Goal: Task Accomplishment & Management: Manage account settings

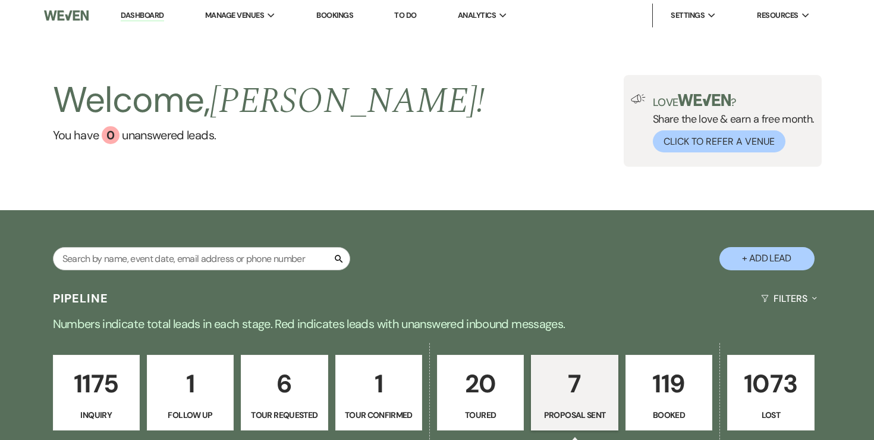
select select "6"
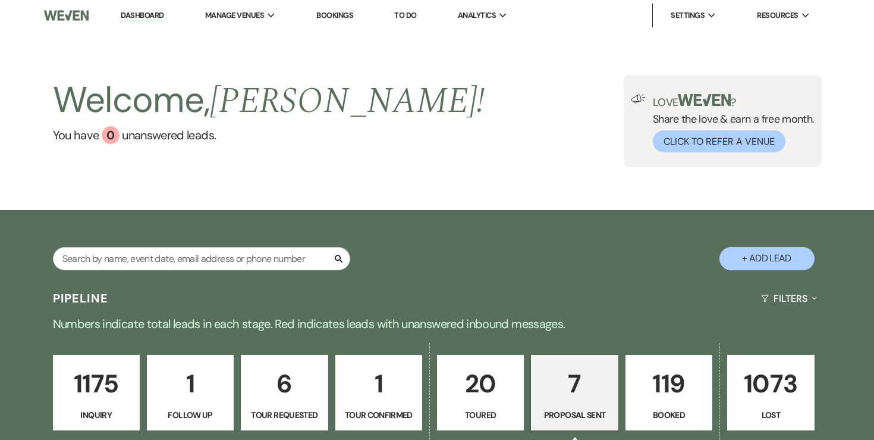
select select "6"
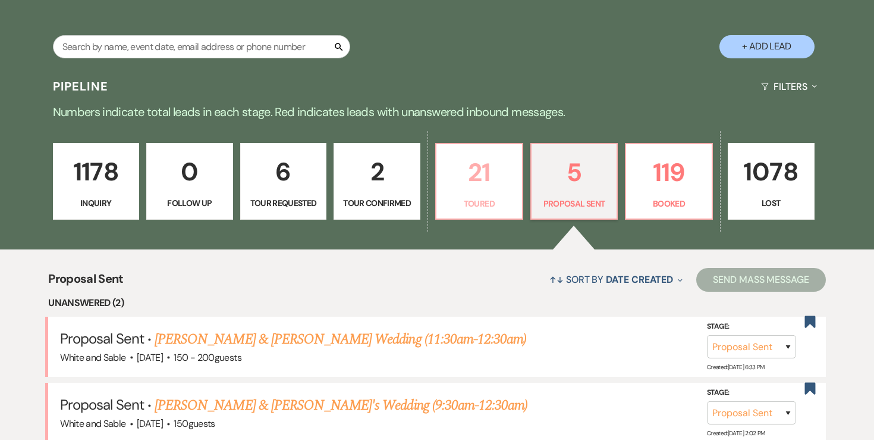
click at [460, 178] on p "21" at bounding box center [479, 172] width 71 height 40
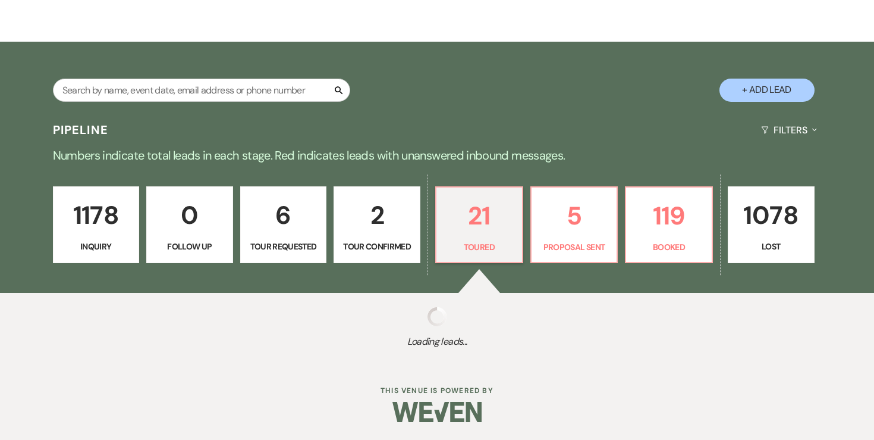
select select "5"
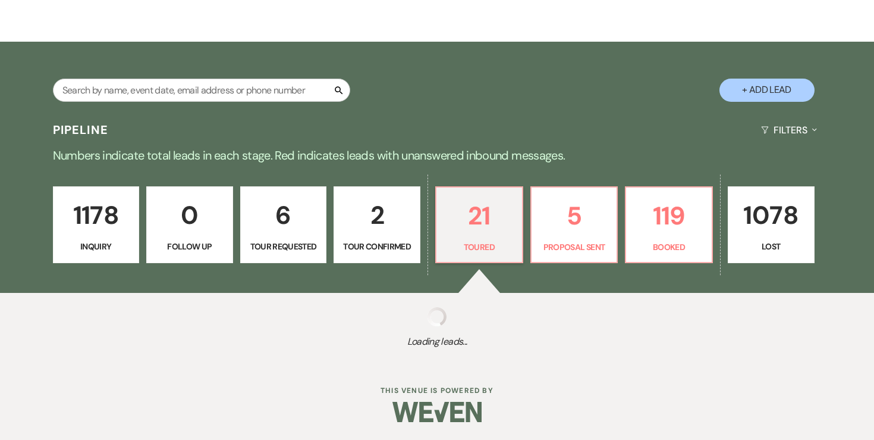
select select "5"
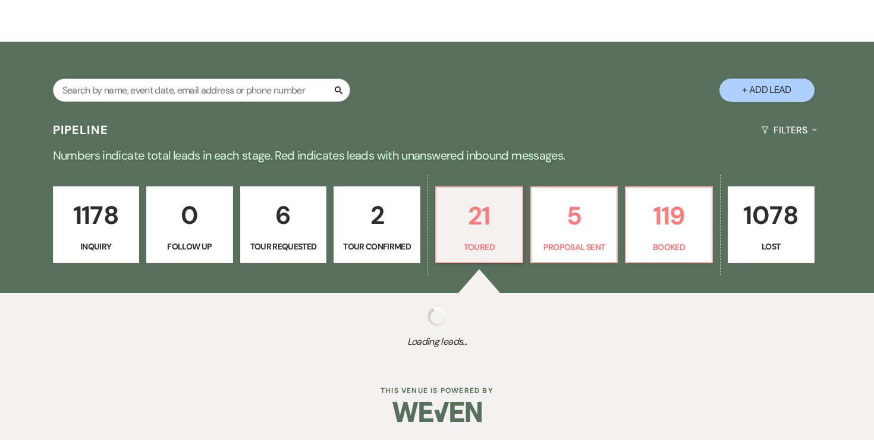
select select "5"
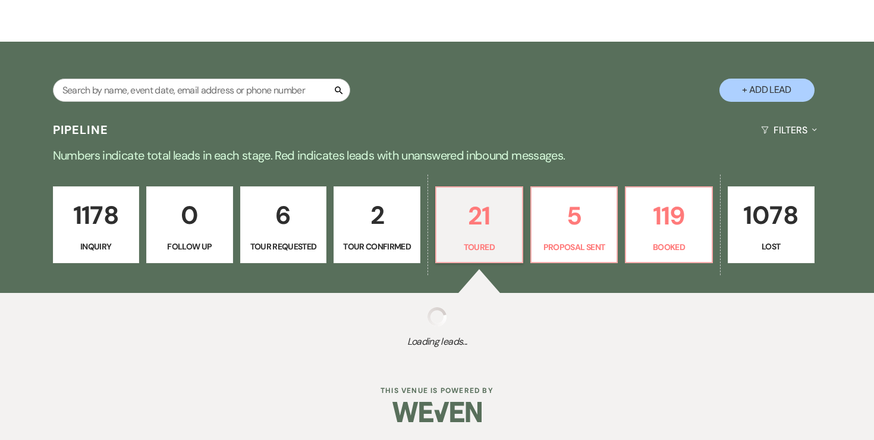
select select "5"
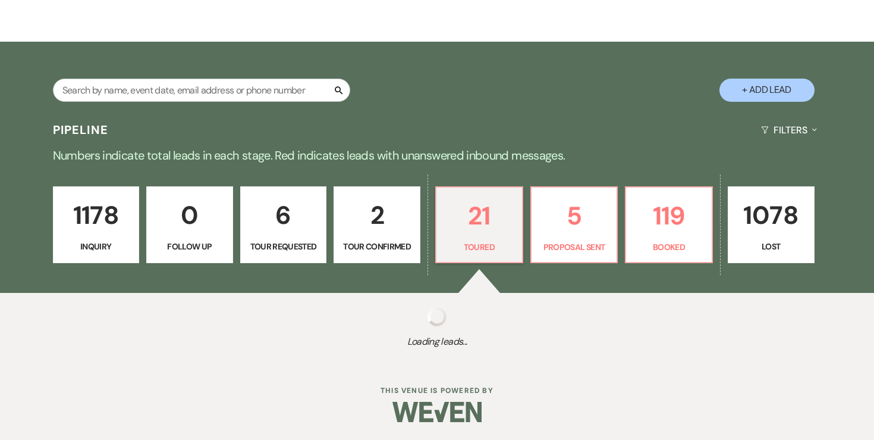
select select "5"
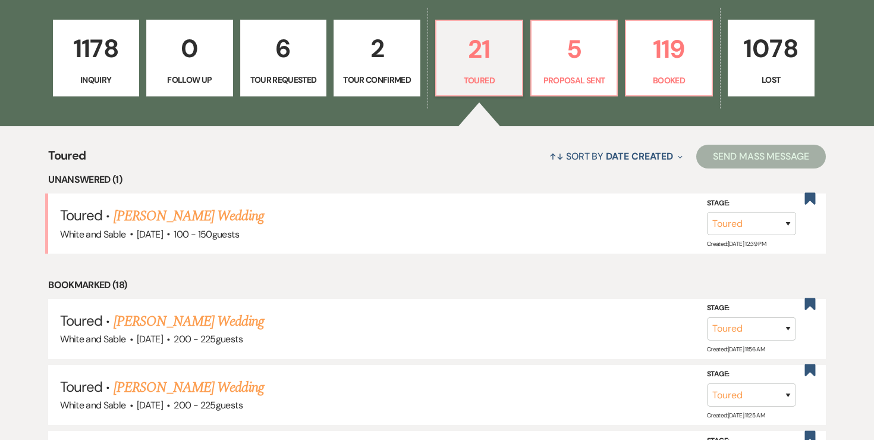
scroll to position [337, 0]
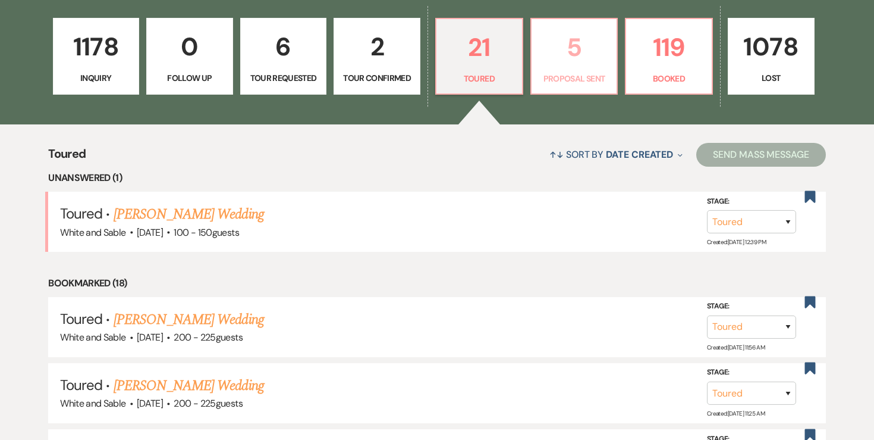
click at [556, 84] on p "Proposal Sent" at bounding box center [574, 78] width 71 height 13
select select "6"
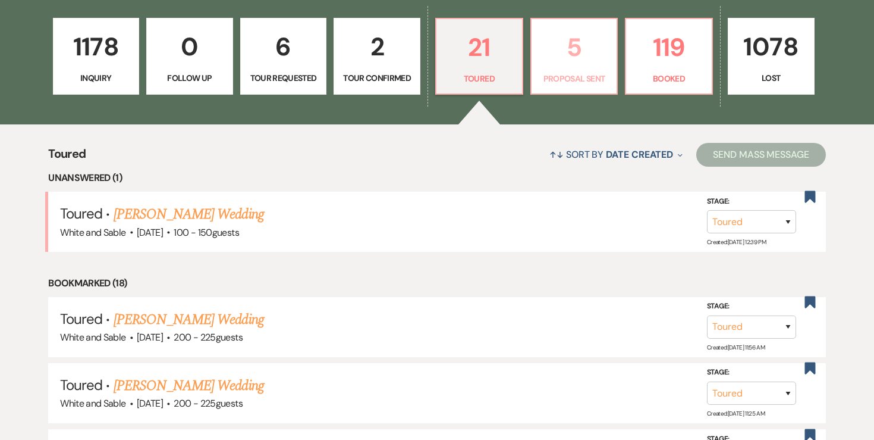
select select "6"
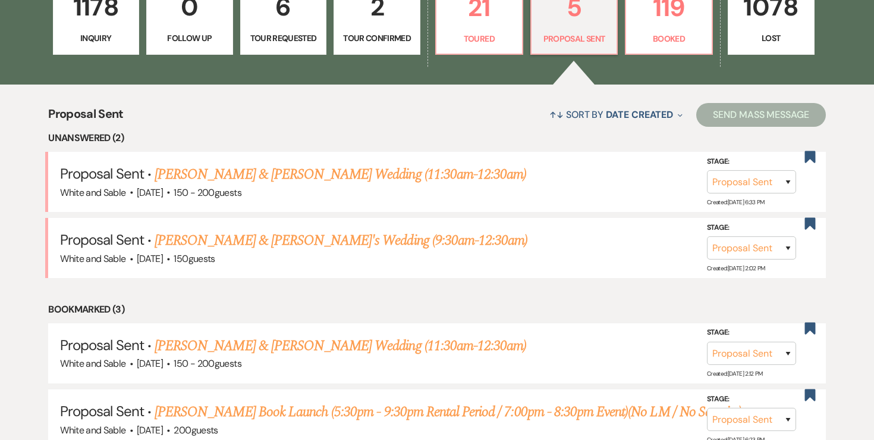
scroll to position [394, 0]
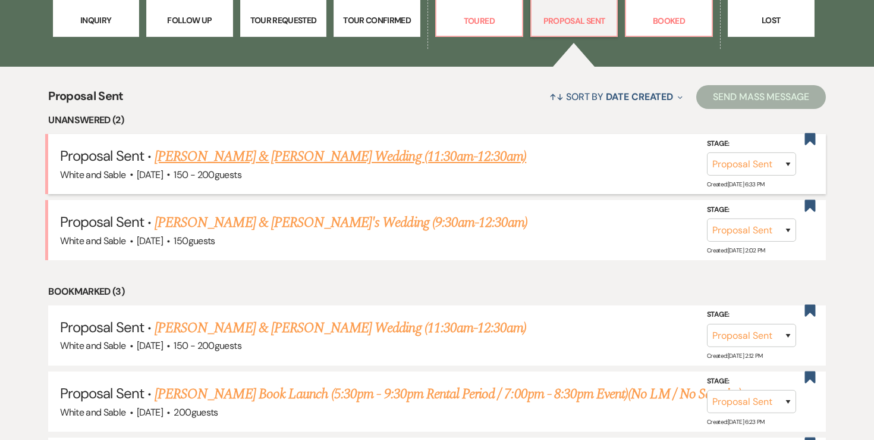
click at [321, 158] on link "[PERSON_NAME] & [PERSON_NAME] Wedding (11:30am-12:30am)" at bounding box center [341, 156] width 372 height 21
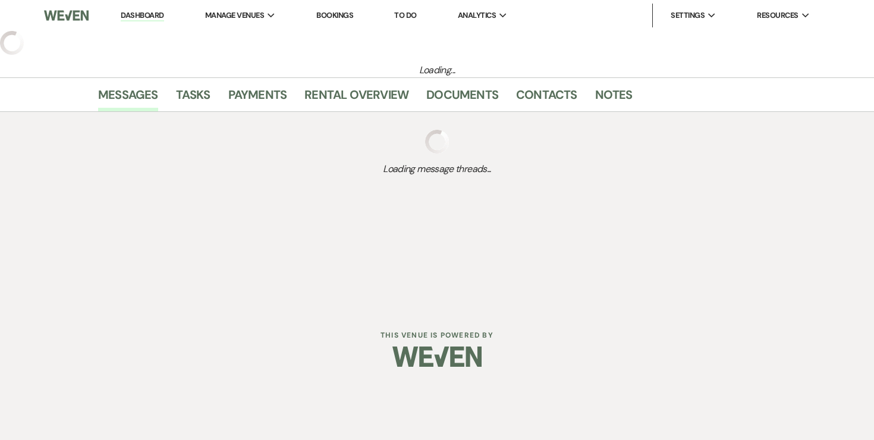
select select "6"
select select "7"
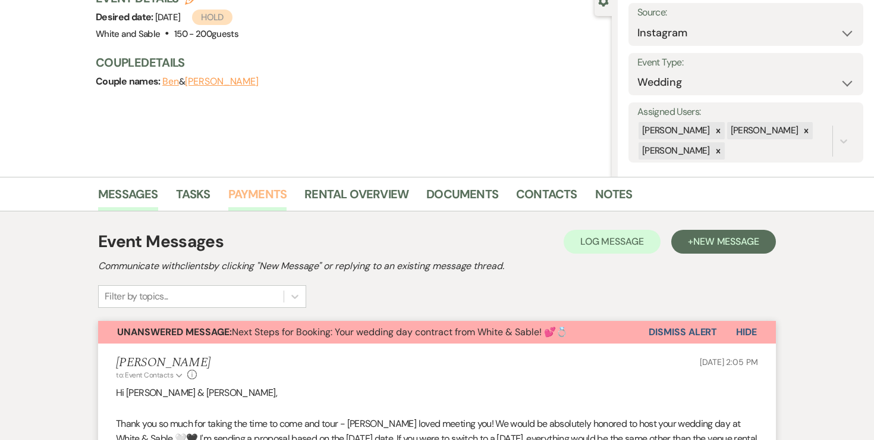
click at [250, 202] on link "Payments" at bounding box center [257, 197] width 59 height 26
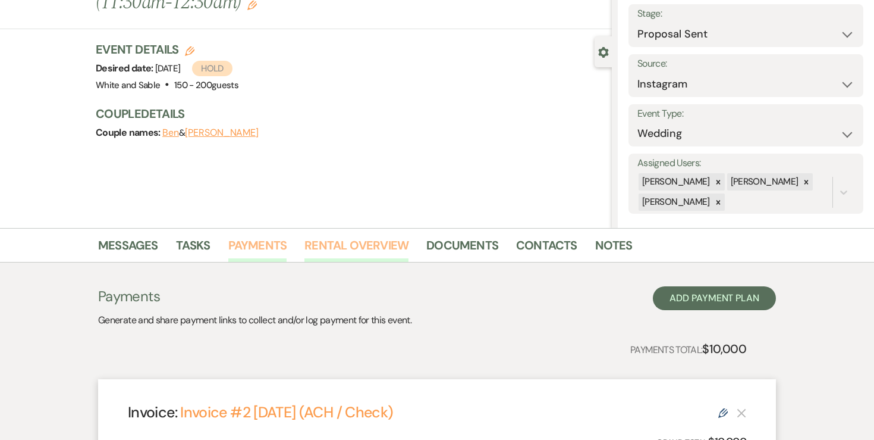
scroll to position [74, 0]
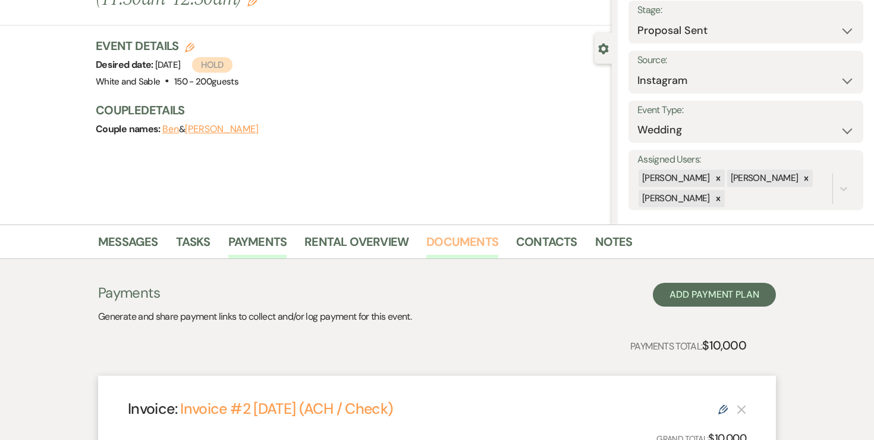
click at [480, 243] on link "Documents" at bounding box center [462, 245] width 72 height 26
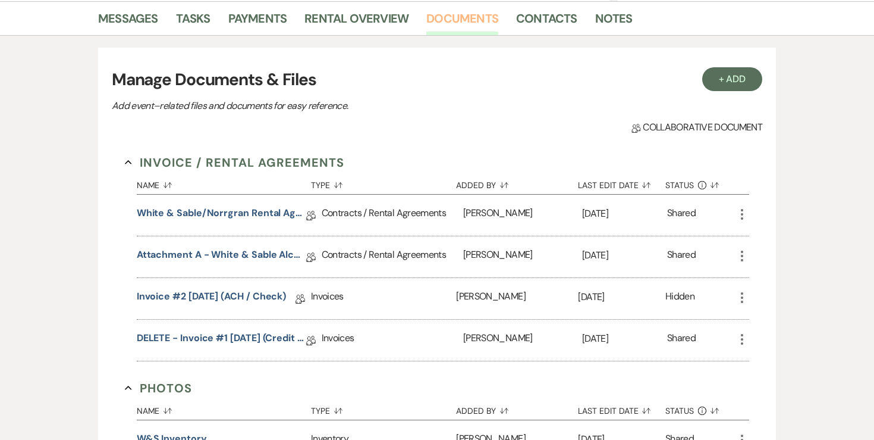
scroll to position [309, 0]
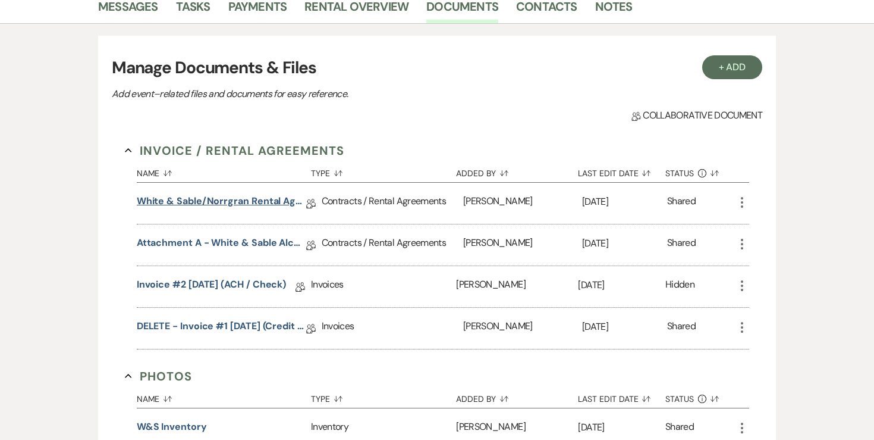
click at [264, 206] on link "White & Sable/Norrgran Rental Agreement - 11.13.26" at bounding box center [222, 203] width 170 height 18
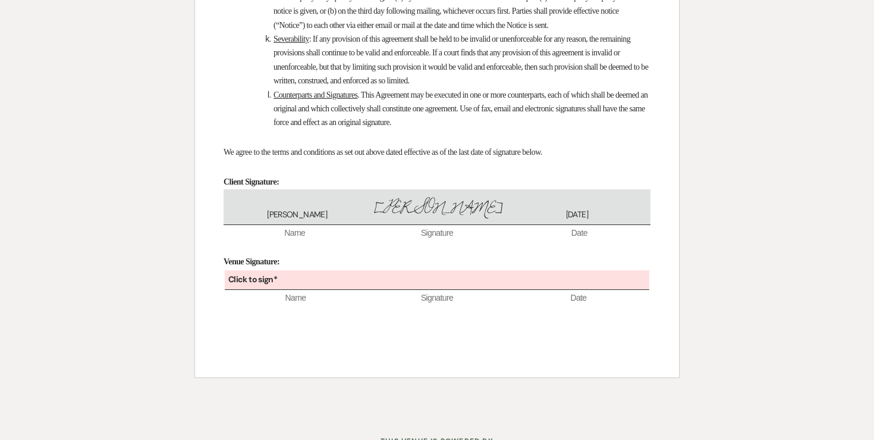
scroll to position [8048, 0]
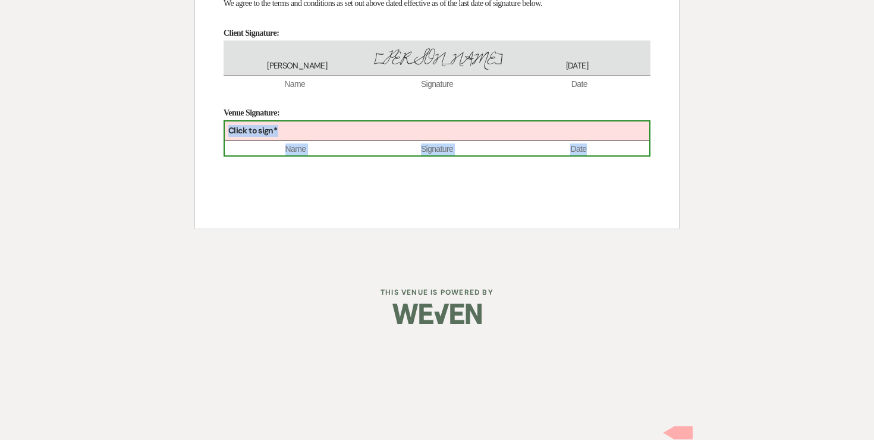
click at [443, 141] on div "Click to sign*" at bounding box center [437, 131] width 425 height 20
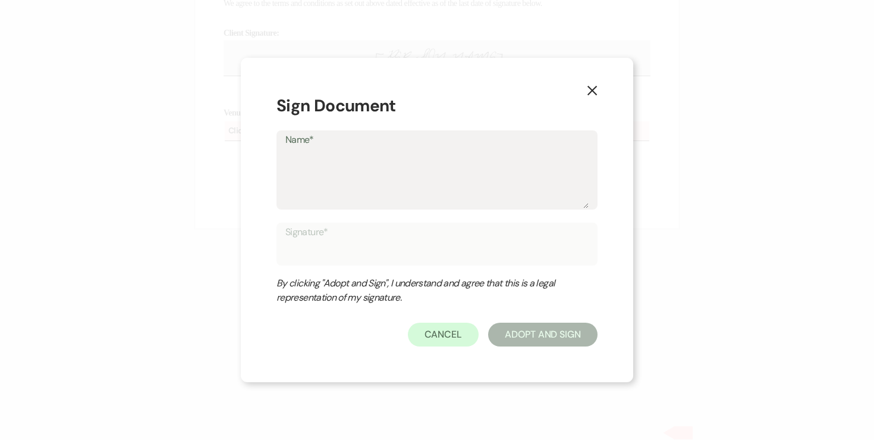
type textarea "A"
type input "A"
type textarea "An"
type input "An"
type textarea "Ang"
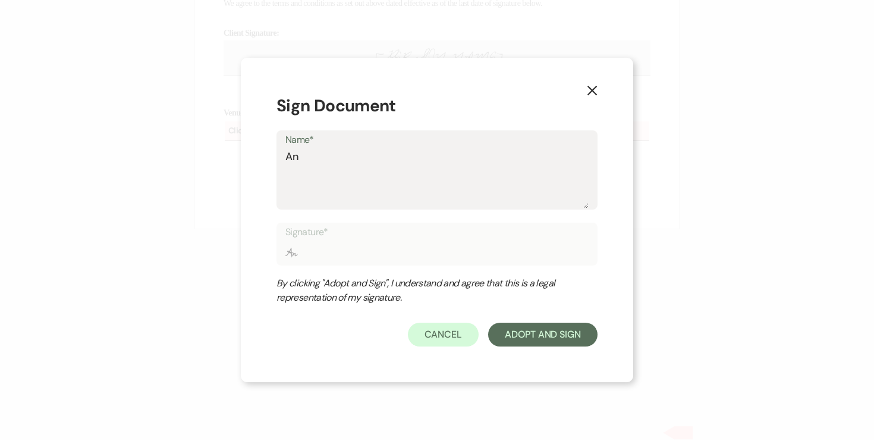
type input "Ang"
type textarea "Ange"
type input "Ange"
type textarea "Angel"
type input "Angel"
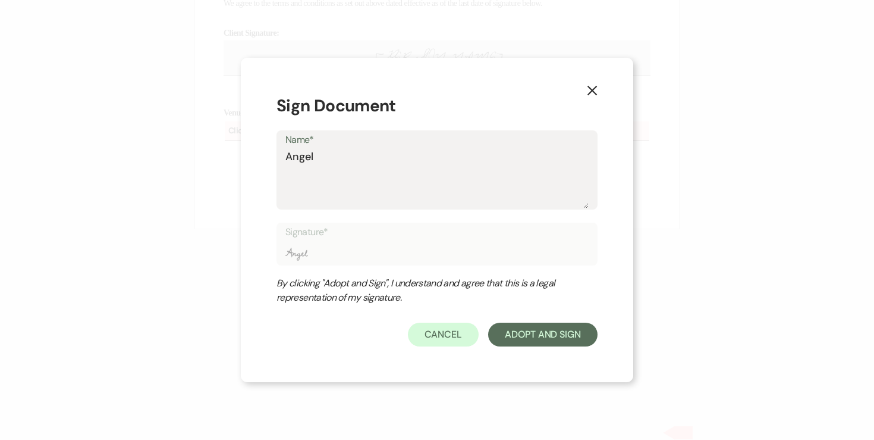
type textarea "Angela"
type input "Angela"
type textarea "Angela"
type input "Angela"
type textarea "Angela O"
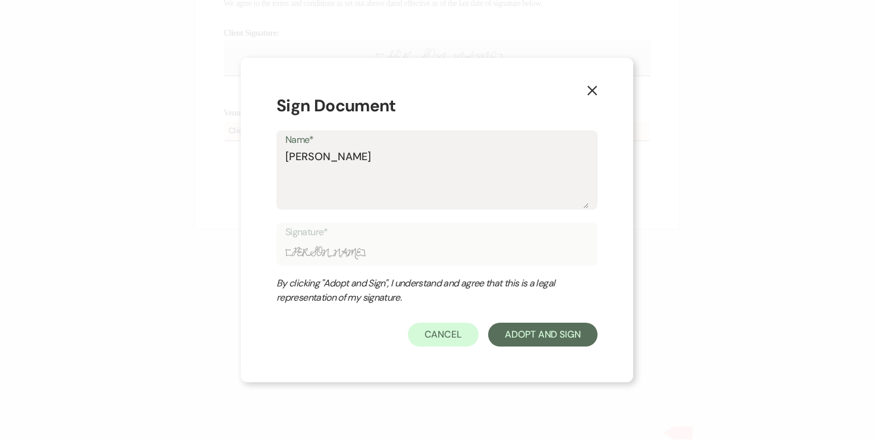
type input "Angela O"
type textarea "Angela Ol"
type input "Angela Ol"
type textarea "Angela Old"
type input "Angela Old"
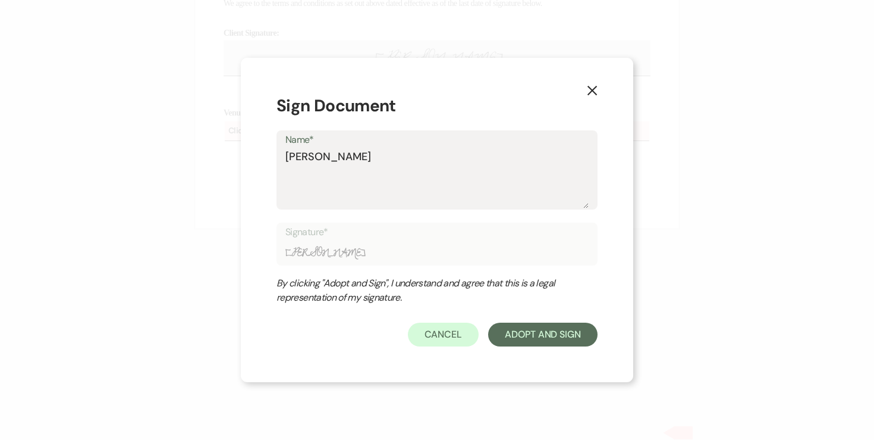
type textarea "Angela Olde"
type input "Angela Olde"
type textarea "Angela Olden"
type input "Angela Olden"
type textarea "Angela Oldenb"
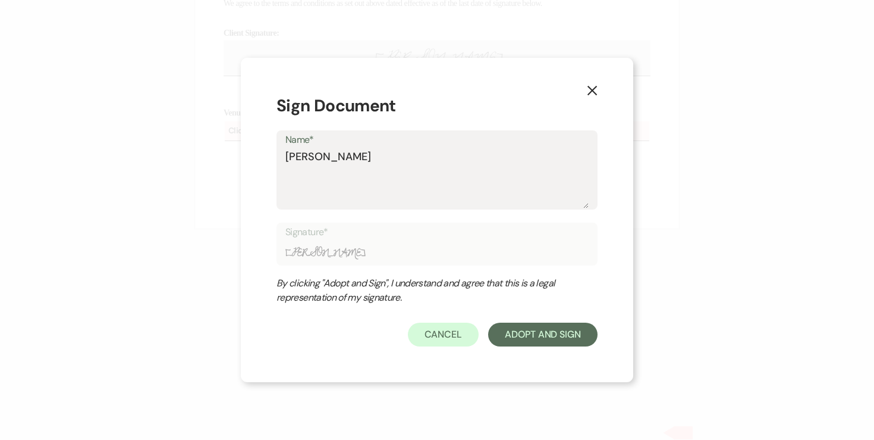
type input "Angela Oldenb"
type textarea "Angela Oldenbu"
type input "Angela Oldenbu"
type textarea "Angela Oldenbur"
type input "Angela Oldenbur"
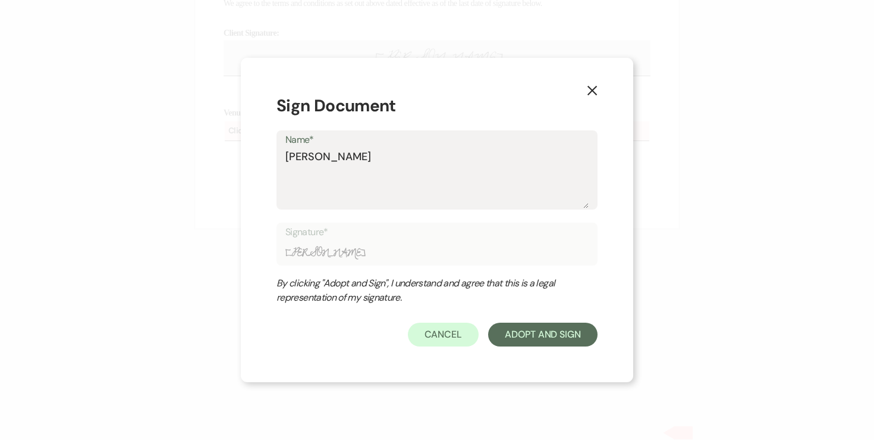
type textarea "Angela Oldenburg"
type input "Angela Oldenburg"
type textarea "Angela Oldenburge"
type input "Angela Oldenburge"
type textarea "[PERSON_NAME]"
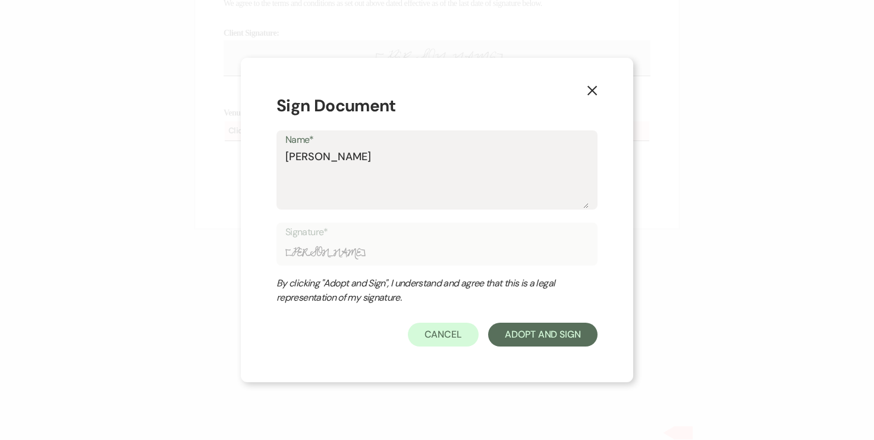
type input "[PERSON_NAME]"
type textarea "[PERSON_NAME]"
click at [534, 333] on button "Adopt And Sign" at bounding box center [542, 334] width 109 height 24
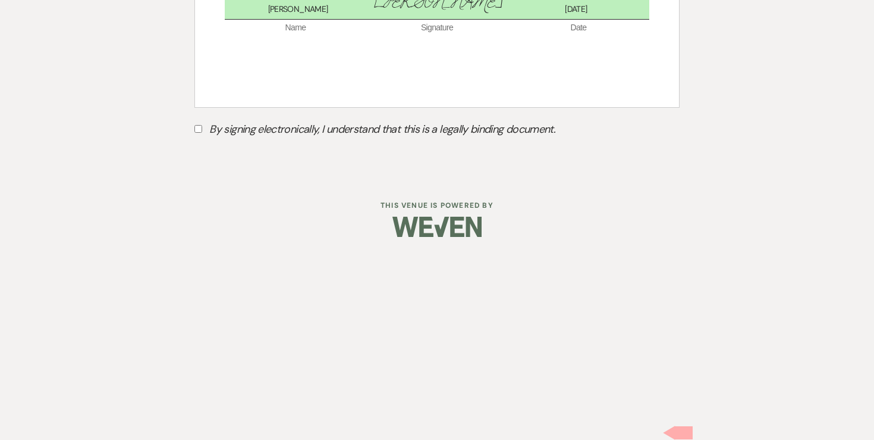
scroll to position [8099, 0]
click at [196, 133] on input "By signing electronically, I understand that this is a legally binding document." at bounding box center [199, 129] width 8 height 8
checkbox input "true"
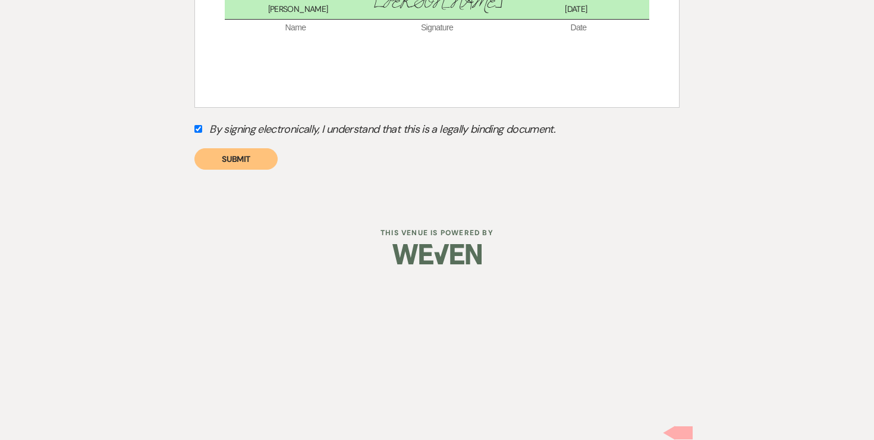
click at [253, 170] on button "Submit" at bounding box center [236, 158] width 83 height 21
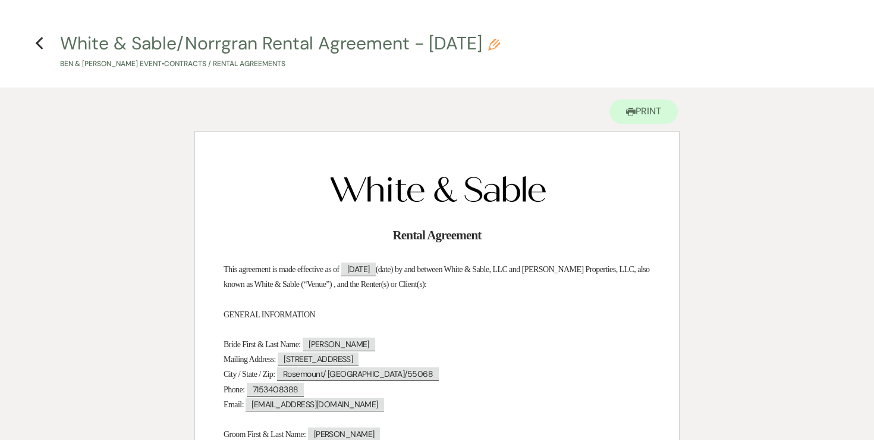
scroll to position [0, 0]
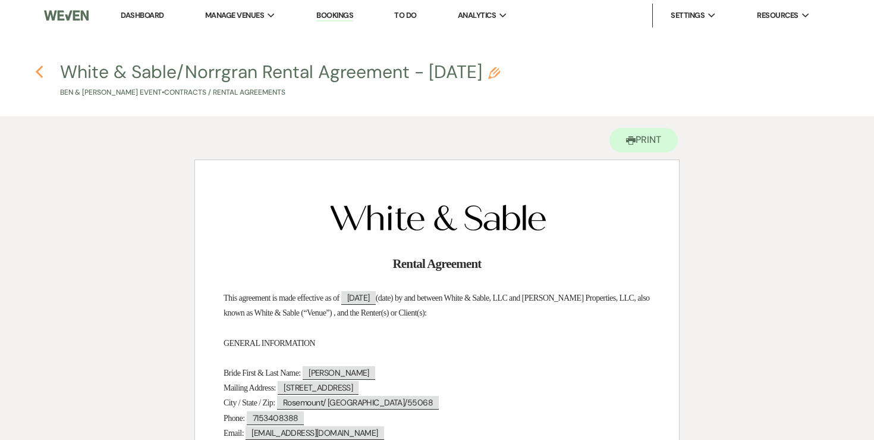
click at [38, 68] on icon "Previous" at bounding box center [39, 72] width 9 height 14
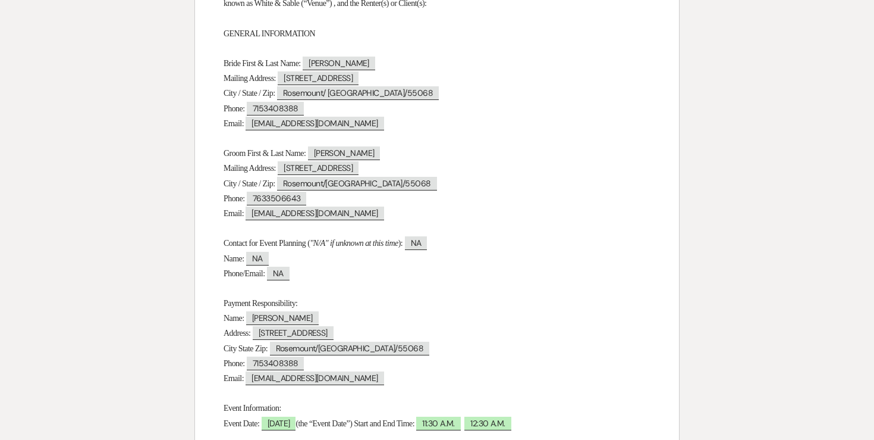
select select "6"
select select "7"
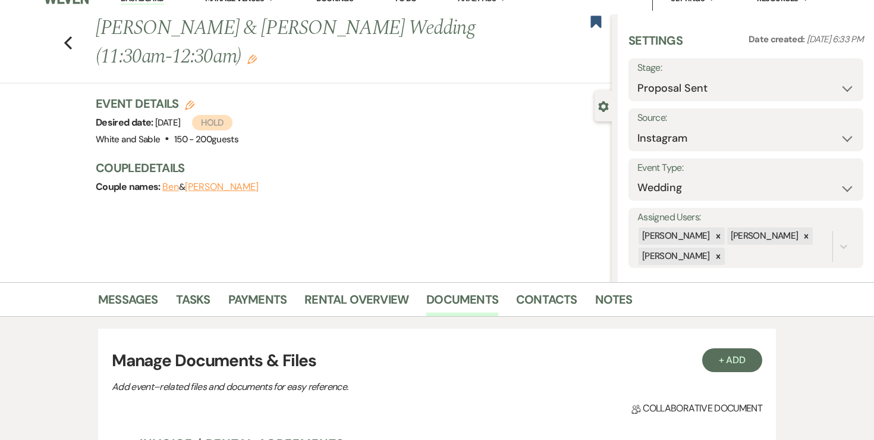
scroll to position [14, 0]
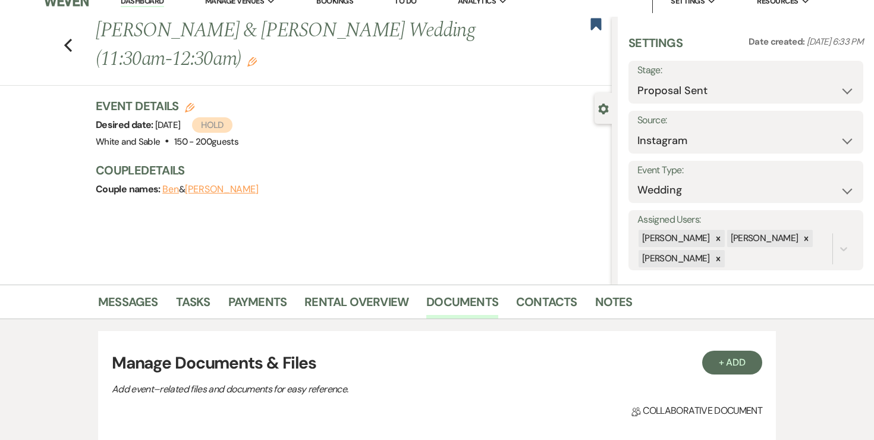
click at [172, 192] on button "Ben" at bounding box center [170, 189] width 17 height 10
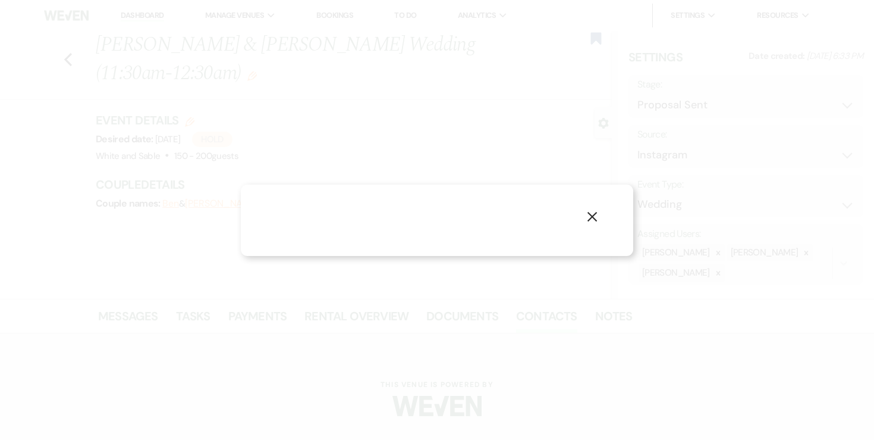
select select "1"
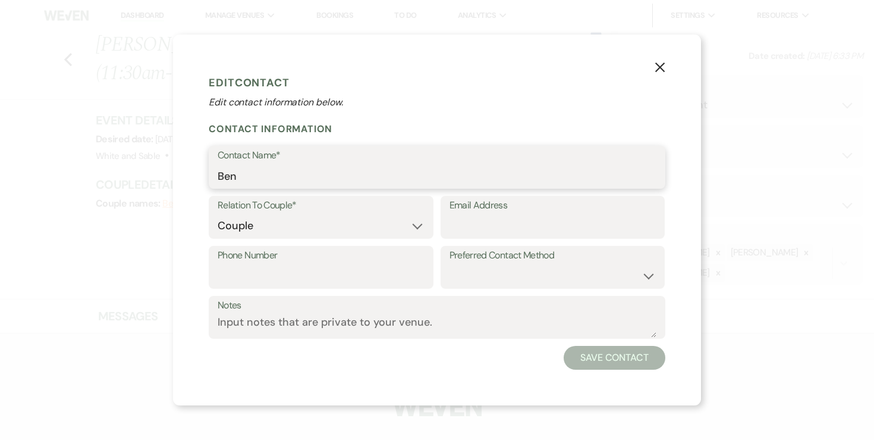
click at [350, 171] on input "Ben" at bounding box center [437, 175] width 439 height 23
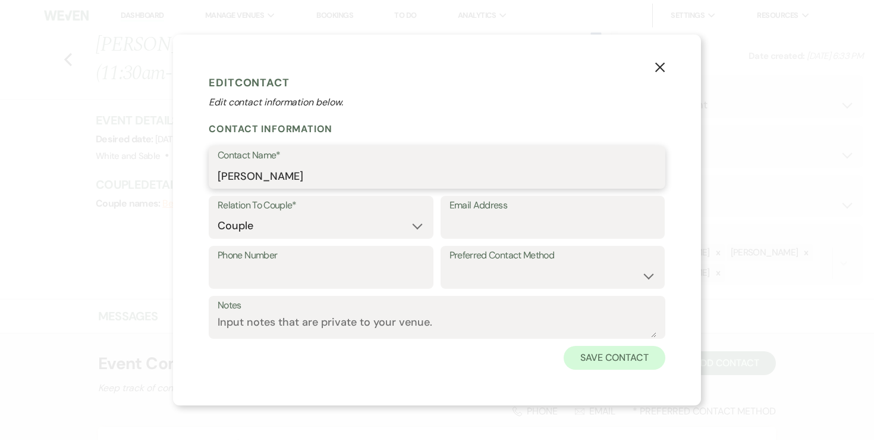
type input "Ben Johnson"
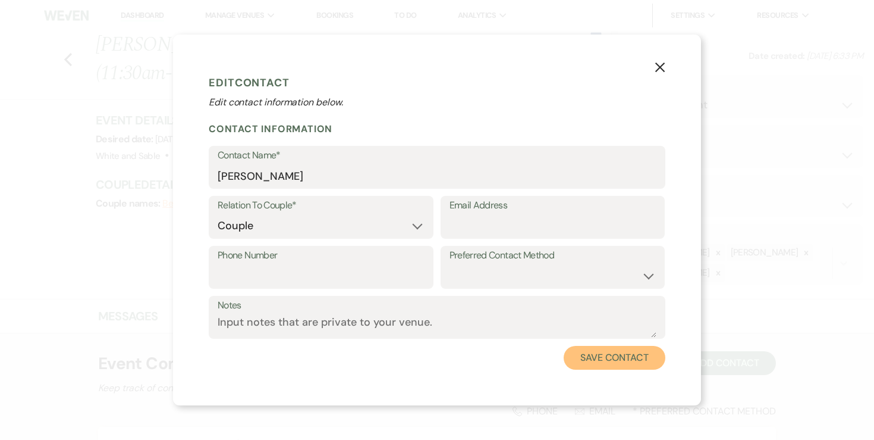
click at [612, 359] on button "Save Contact" at bounding box center [615, 358] width 102 height 24
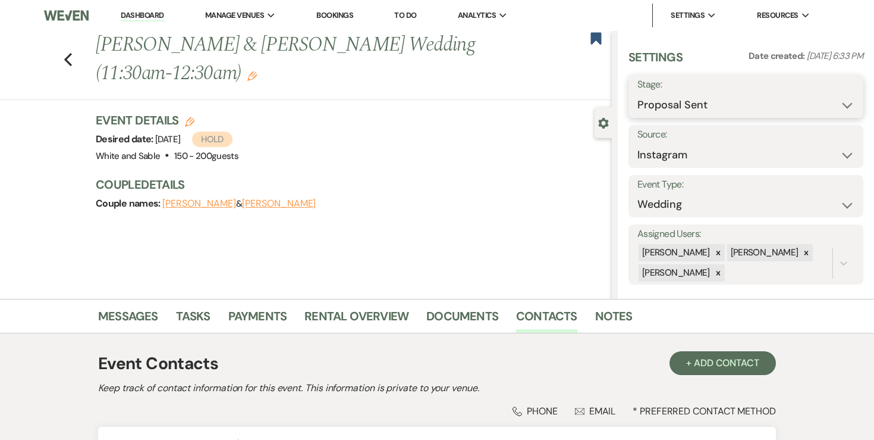
click at [682, 104] on select "Inquiry Follow Up Tour Requested Tour Confirmed Toured Proposal Sent Booked Lost" at bounding box center [746, 104] width 217 height 23
select select "7"
click at [829, 99] on button "Save" at bounding box center [840, 96] width 48 height 24
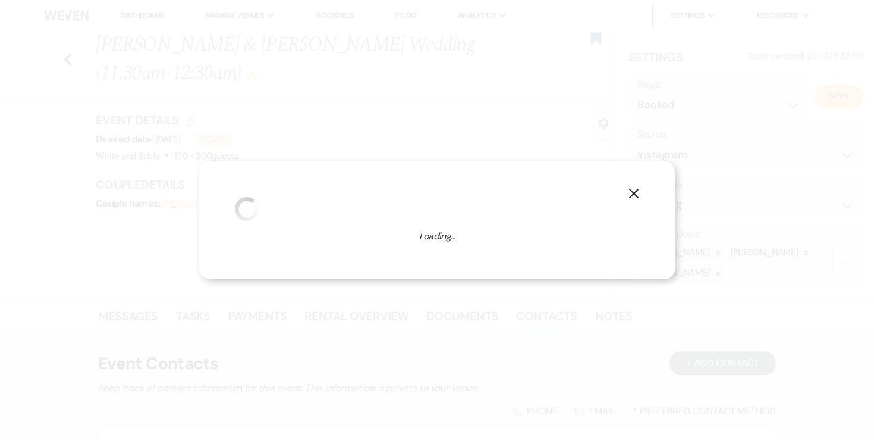
select select "1"
select select "684"
select select "false"
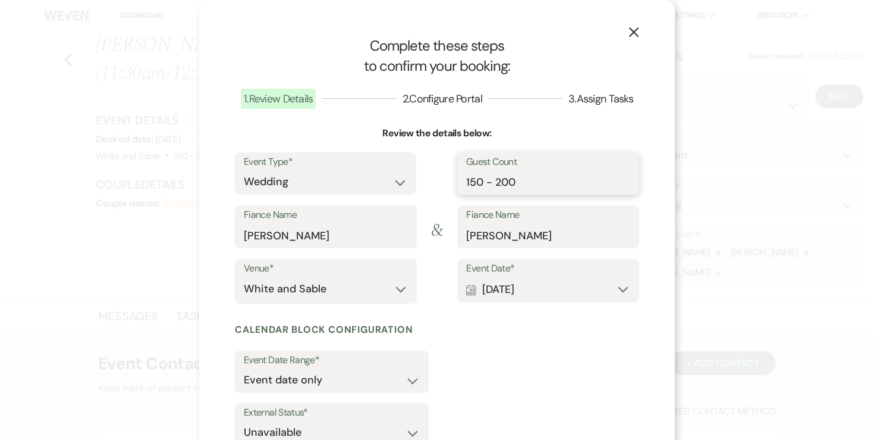
click at [538, 186] on input "150 - 200" at bounding box center [548, 181] width 164 height 23
type input "150"
click at [429, 178] on span at bounding box center [436, 179] width 41 height 54
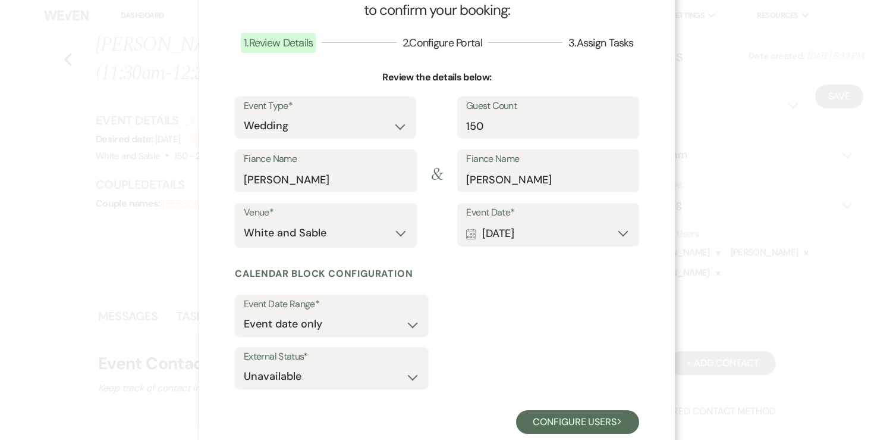
scroll to position [83, 0]
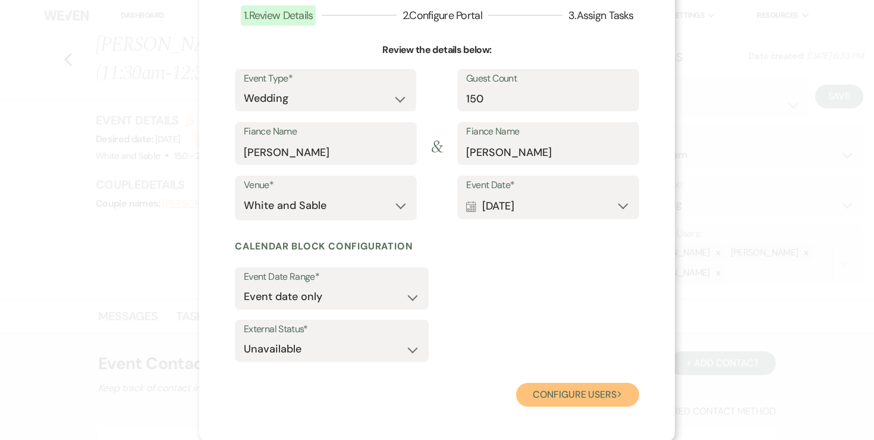
click at [548, 385] on button "Configure users Next" at bounding box center [577, 394] width 123 height 24
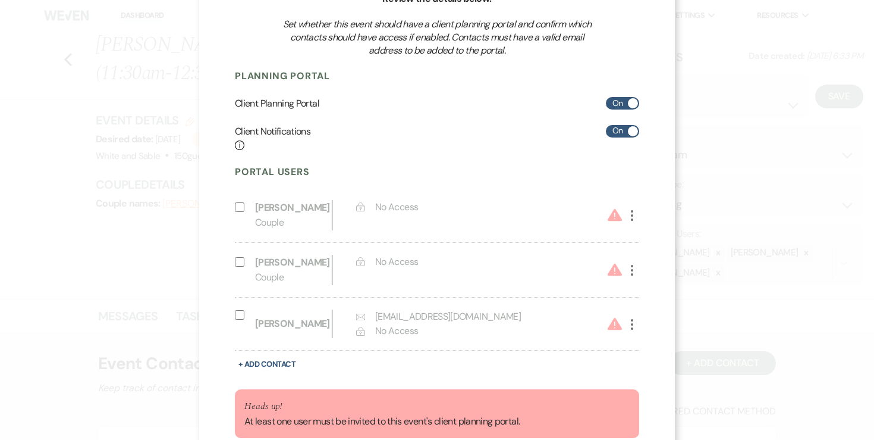
scroll to position [0, 0]
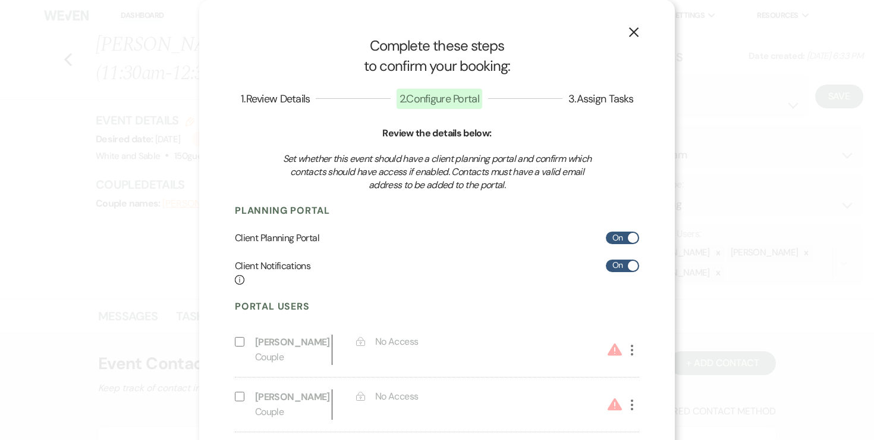
click at [641, 30] on button "X" at bounding box center [634, 31] width 18 height 21
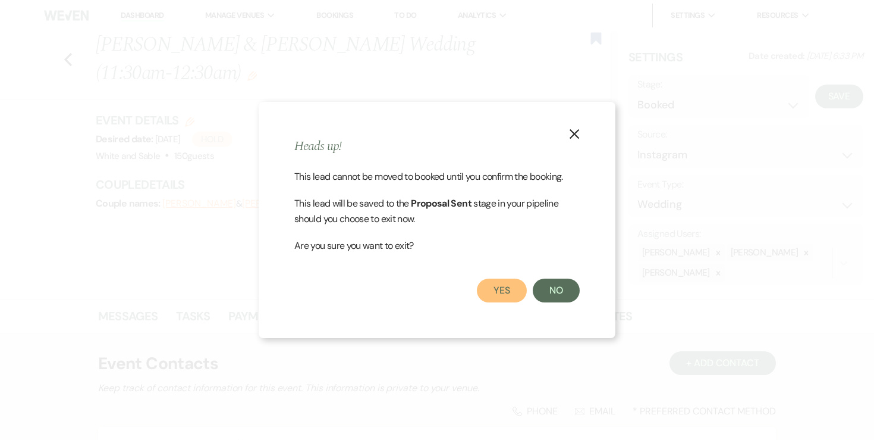
click at [501, 286] on button "Yes" at bounding box center [502, 290] width 50 height 24
select select "6"
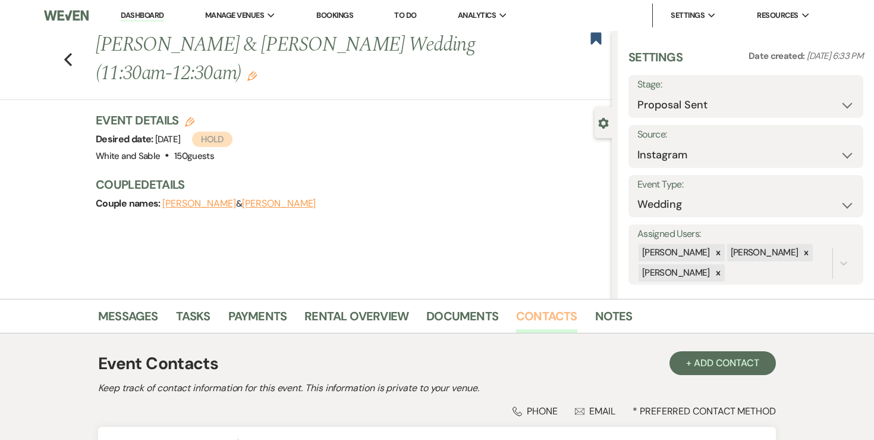
click at [530, 310] on link "Contacts" at bounding box center [546, 319] width 61 height 26
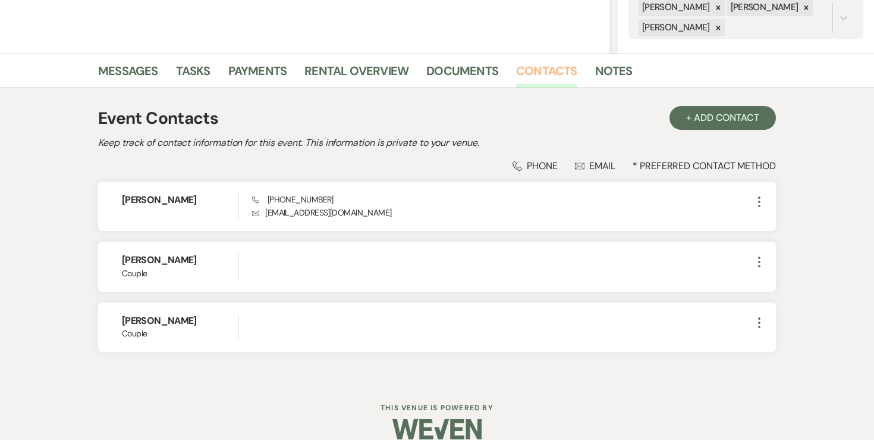
scroll to position [246, 0]
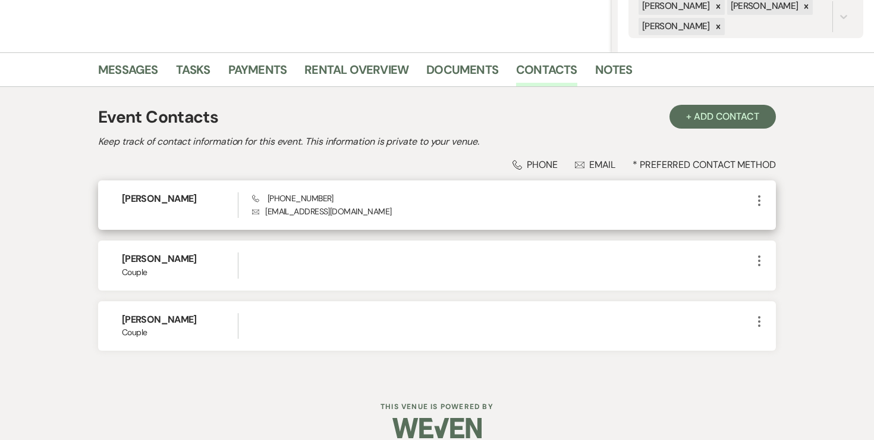
click at [760, 193] on icon "More" at bounding box center [759, 200] width 14 height 14
click at [764, 216] on button "Pencil Edit" at bounding box center [787, 224] width 71 height 20
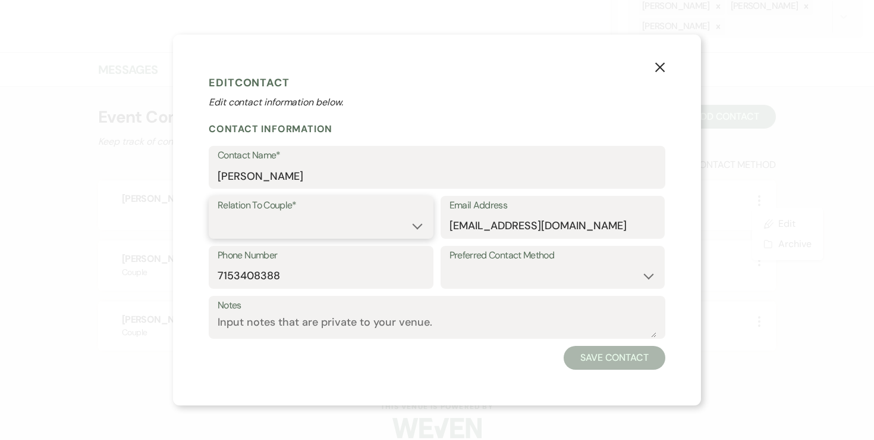
click at [402, 224] on select "Couple Planner Parent of Couple Family Member Friend Other" at bounding box center [321, 225] width 207 height 23
select select "1"
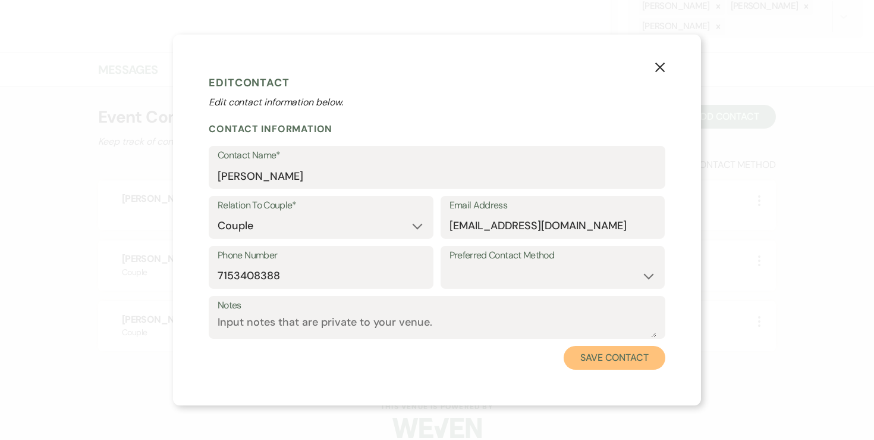
click at [610, 359] on button "Save Contact" at bounding box center [615, 358] width 102 height 24
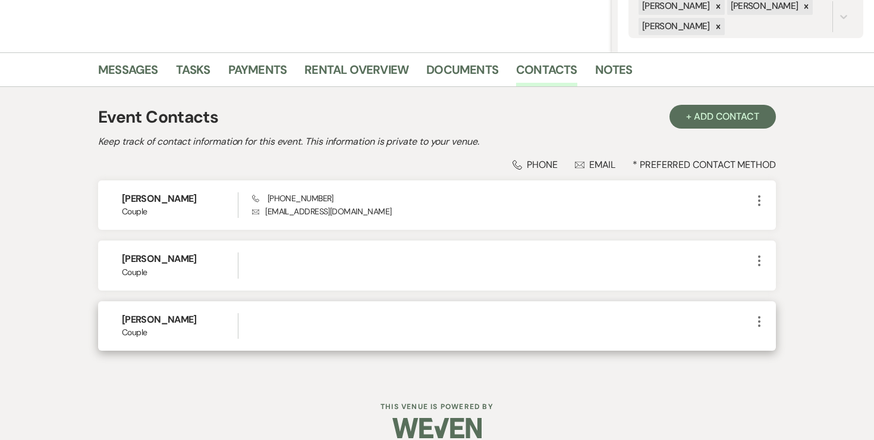
scroll to position [262, 0]
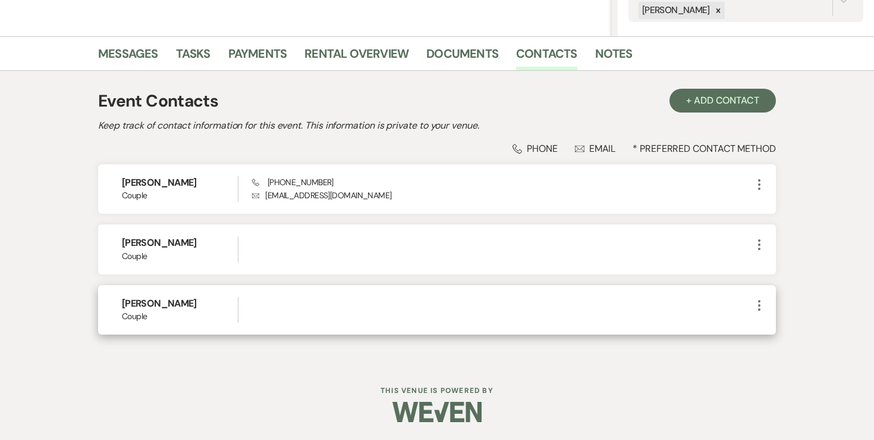
click at [756, 313] on span "More" at bounding box center [759, 310] width 14 height 26
click at [763, 305] on icon "More" at bounding box center [759, 305] width 14 height 14
click at [777, 347] on button "Archive Archive" at bounding box center [787, 348] width 71 height 20
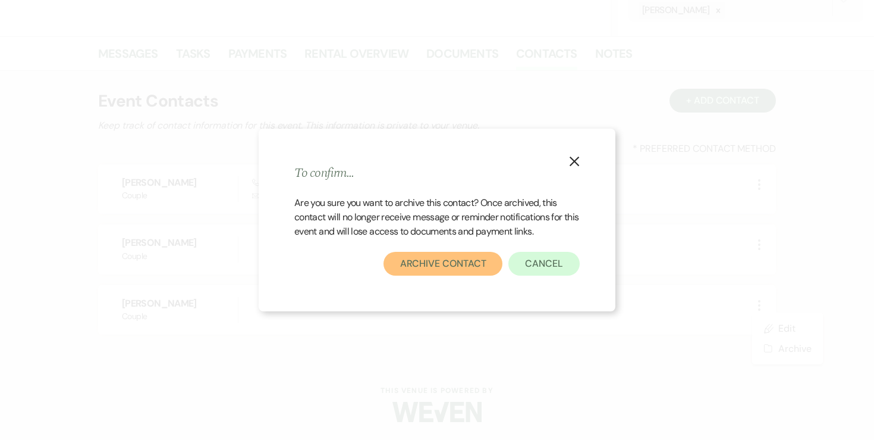
click at [479, 272] on button "Archive Contact" at bounding box center [444, 264] width 120 height 24
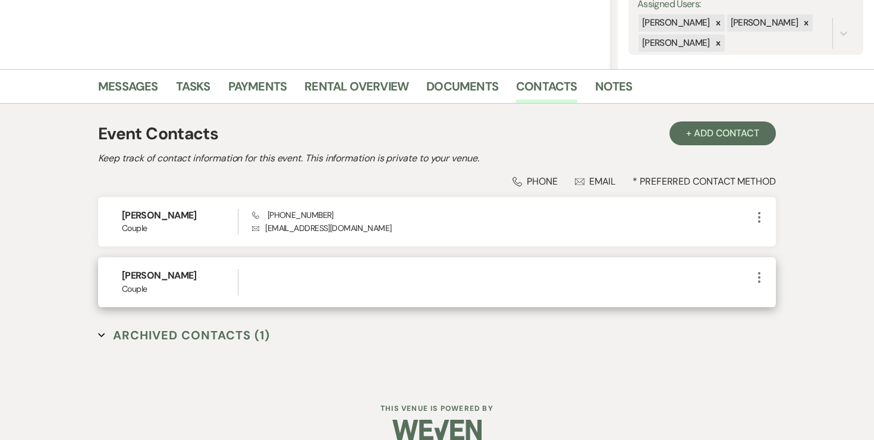
scroll to position [227, 0]
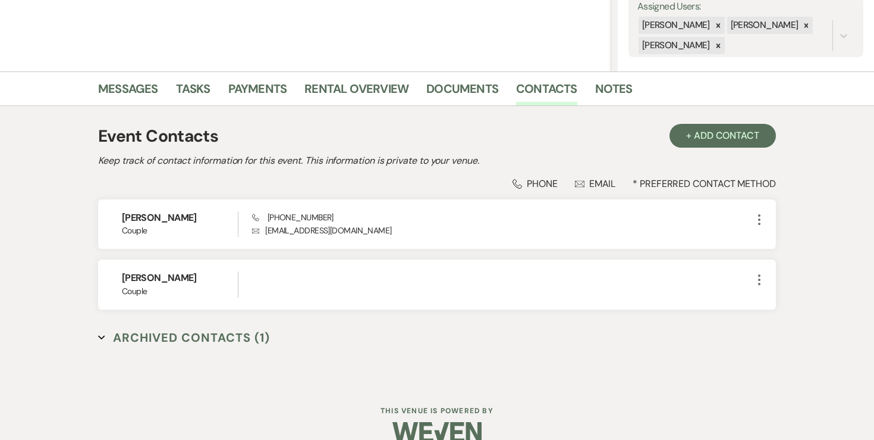
click at [559, 126] on div "Event Contacts + Add Contact" at bounding box center [437, 136] width 678 height 25
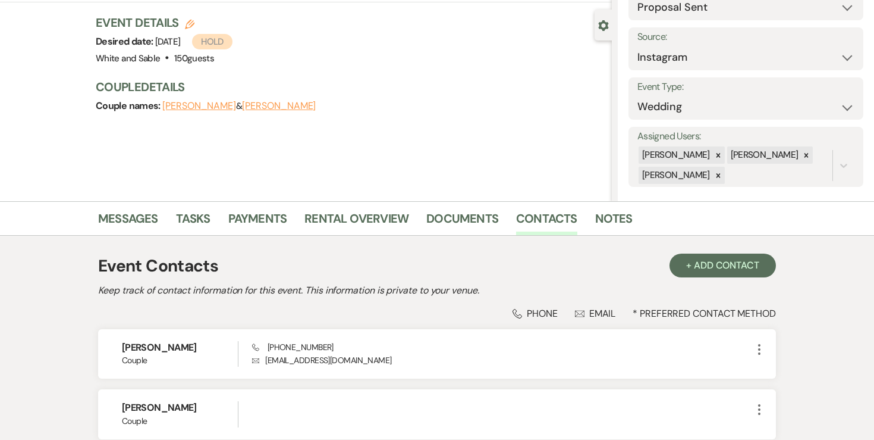
scroll to position [0, 0]
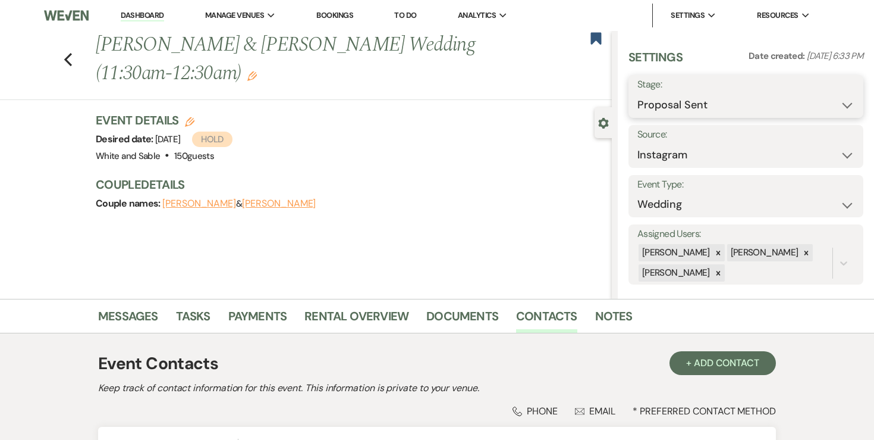
click at [726, 104] on select "Inquiry Follow Up Tour Requested Tour Confirmed Toured Proposal Sent Booked Lost" at bounding box center [746, 104] width 217 height 23
select select "7"
click at [833, 102] on button "Save" at bounding box center [840, 96] width 48 height 24
select select "1"
select select "684"
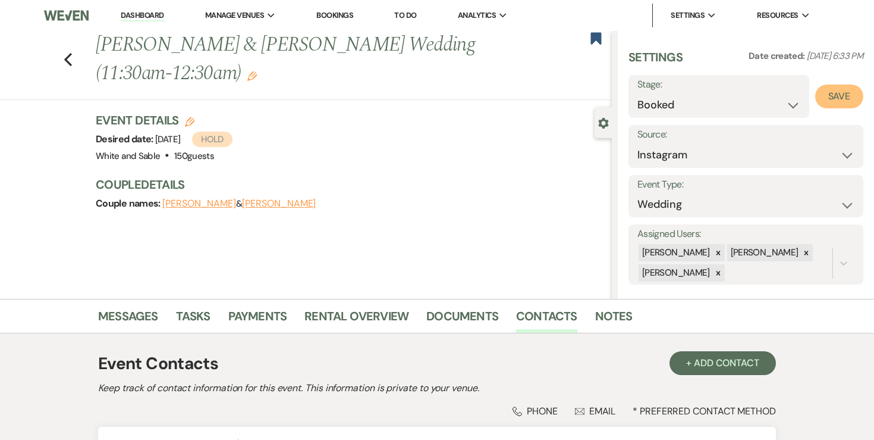
select select "false"
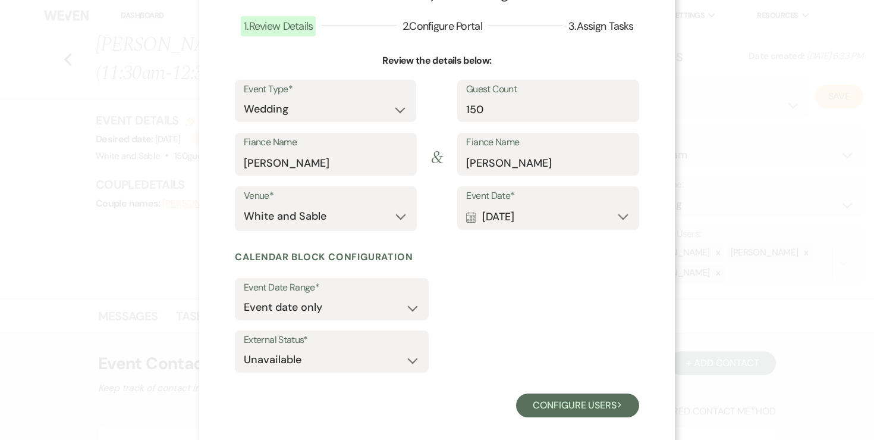
scroll to position [85, 0]
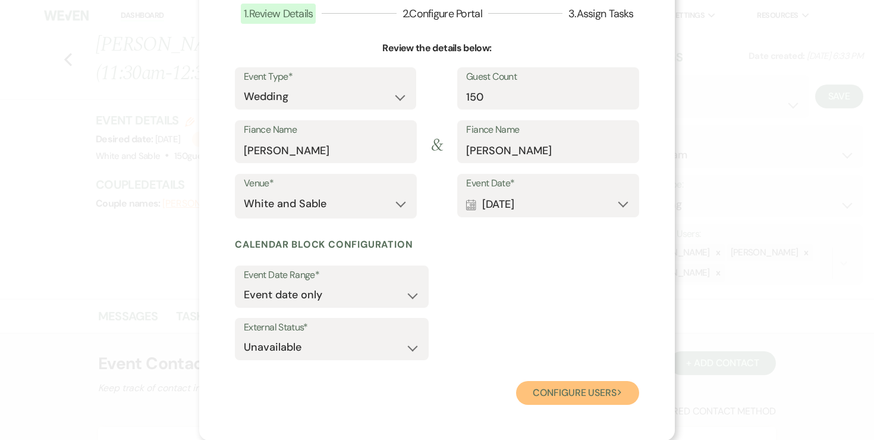
click at [581, 402] on button "Configure users Next" at bounding box center [577, 393] width 123 height 24
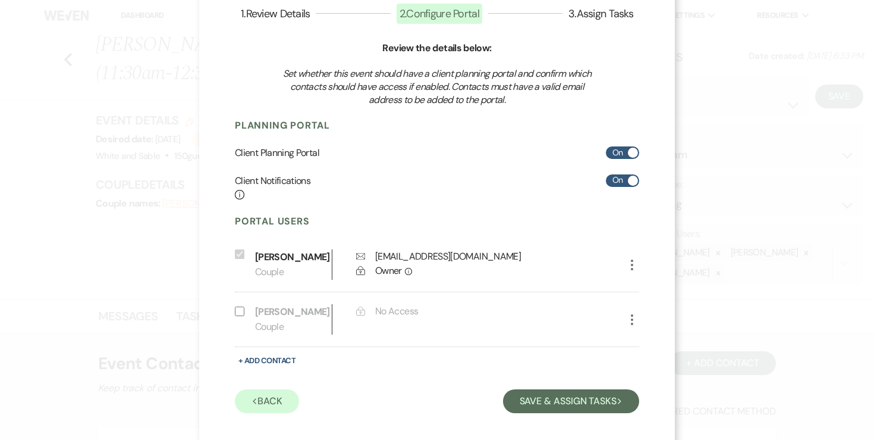
scroll to position [109, 0]
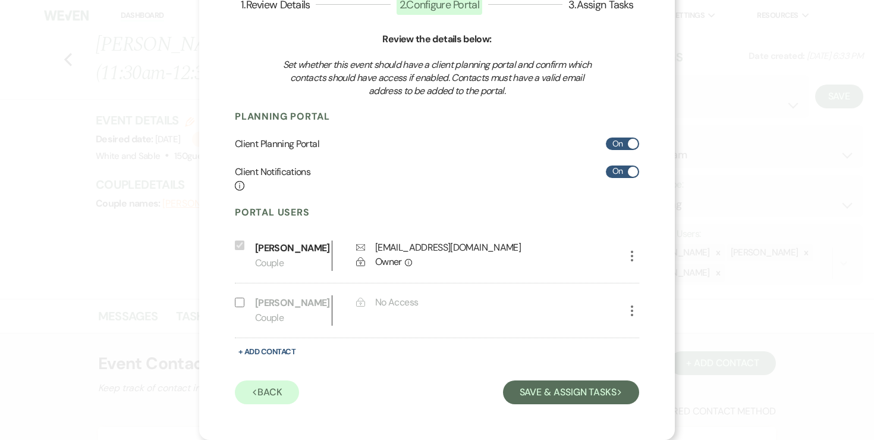
click at [233, 300] on div "X Complete these steps to confirm your booking: 1 . Review Details 2 . Configur…" at bounding box center [437, 173] width 476 height 534
click at [239, 302] on input "Include on Planning Portal" at bounding box center [240, 302] width 10 height 10
select select "1"
select select "6"
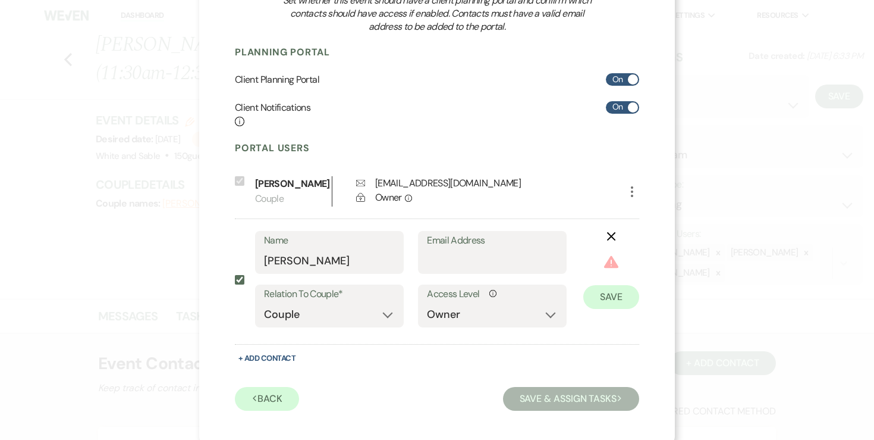
click at [613, 241] on use "button" at bounding box center [611, 236] width 9 height 9
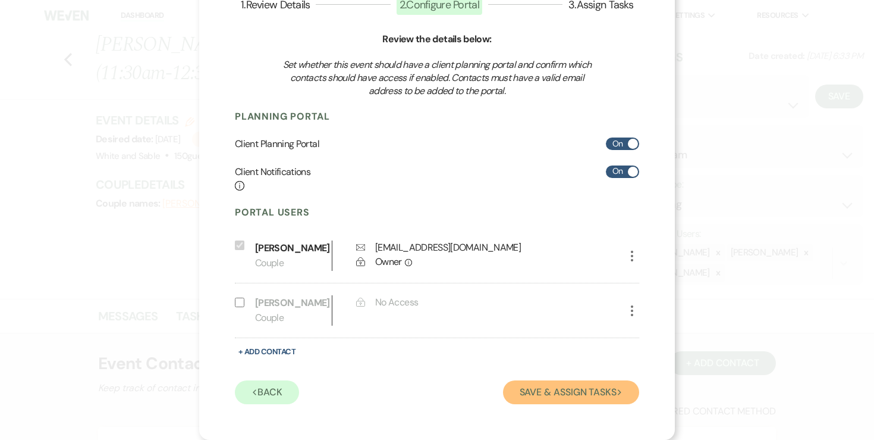
click at [581, 390] on button "Save & Assign Tasks Next" at bounding box center [571, 392] width 136 height 24
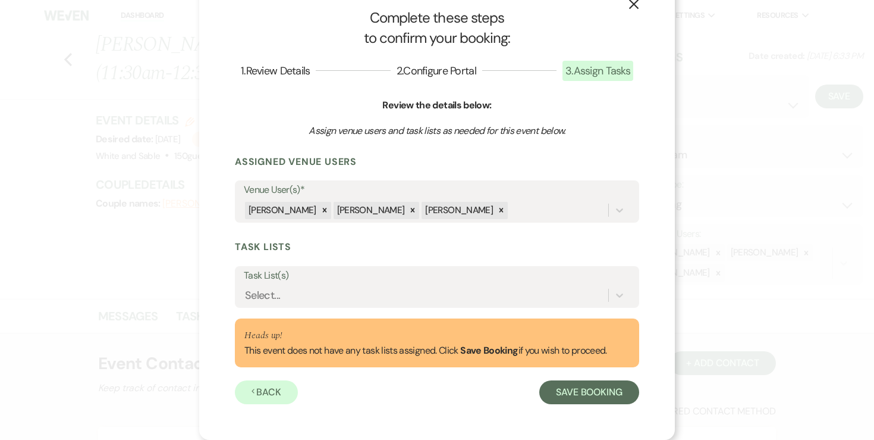
scroll to position [28, 0]
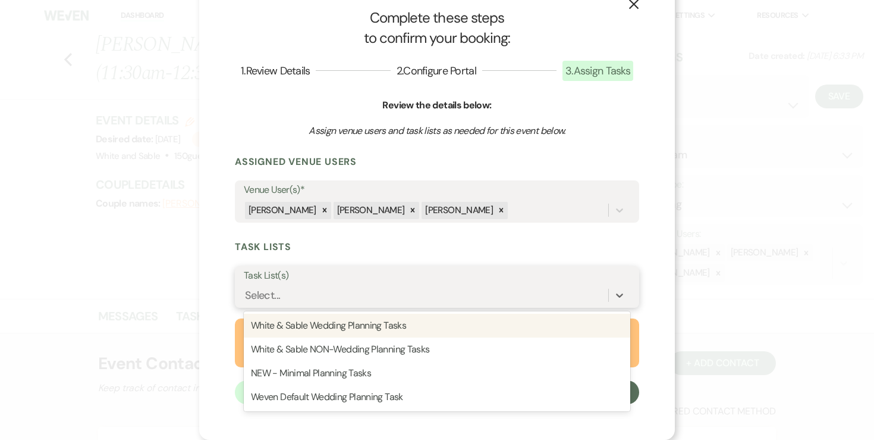
click at [421, 290] on div "Select..." at bounding box center [426, 295] width 365 height 21
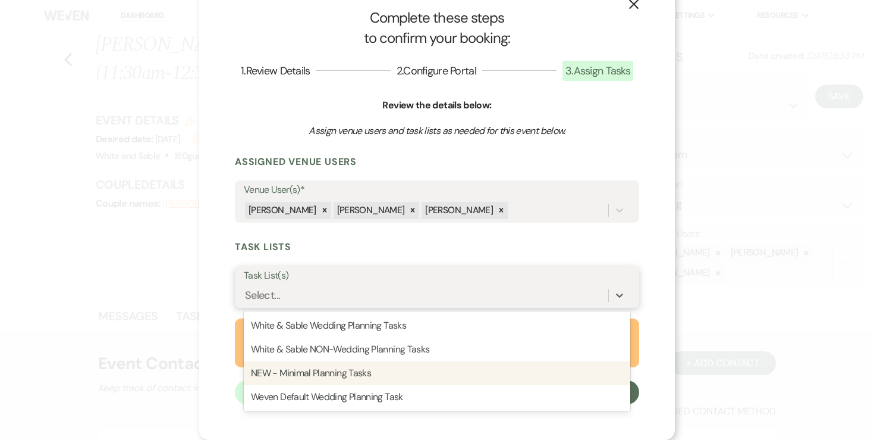
click at [387, 365] on div "NEW - Minimal Planning Tasks" at bounding box center [437, 373] width 387 height 24
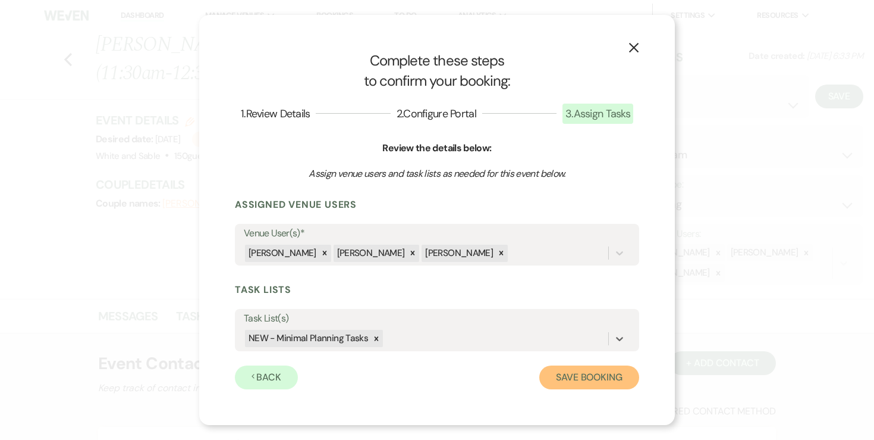
click at [564, 374] on button "Save Booking" at bounding box center [590, 377] width 100 height 24
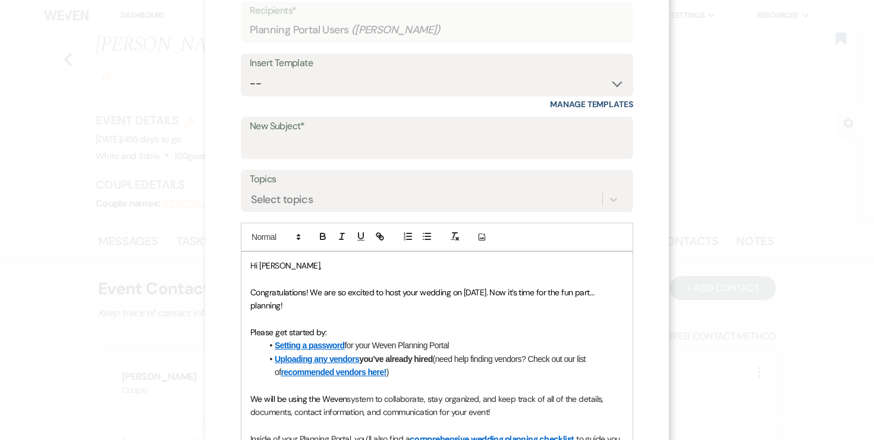
scroll to position [12, 0]
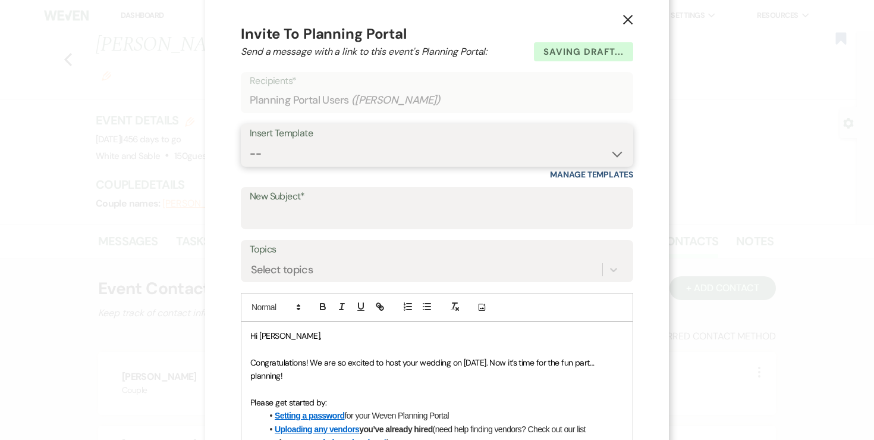
click at [372, 153] on select "-- Inquiry Response (Venue Guide) Schedule - Venue Tour Appt Confirmation Sched…" at bounding box center [437, 153] width 375 height 23
select select "3393"
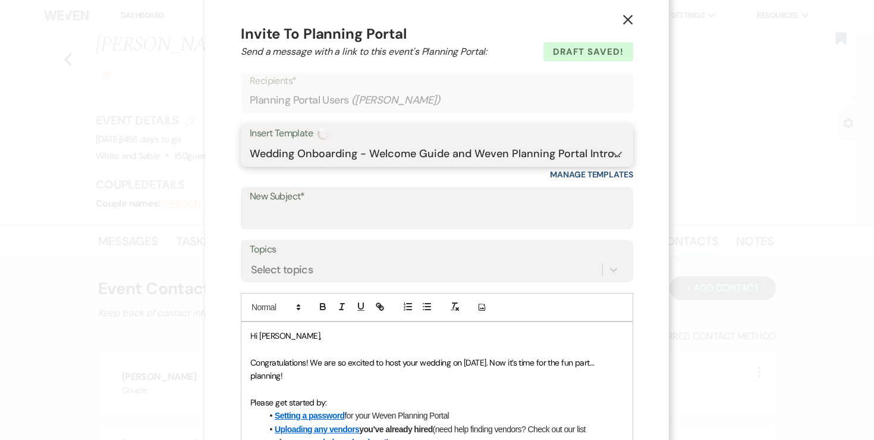
type input "You're Officially Booked – Let’s Start Planning! 🎉"
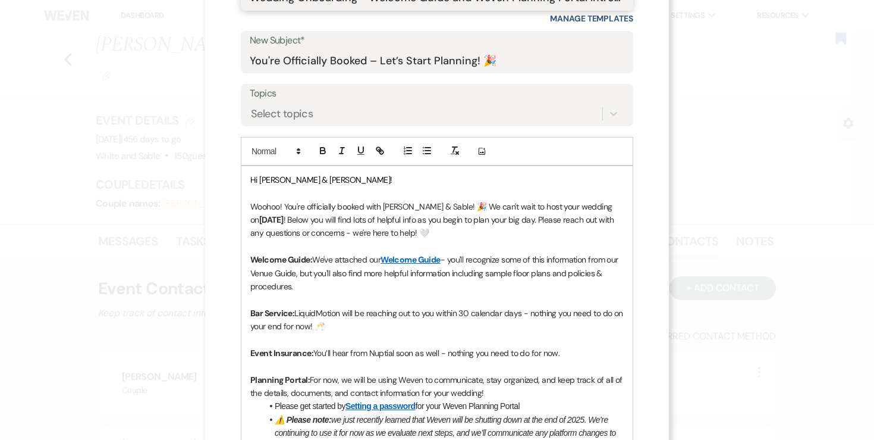
scroll to position [173, 0]
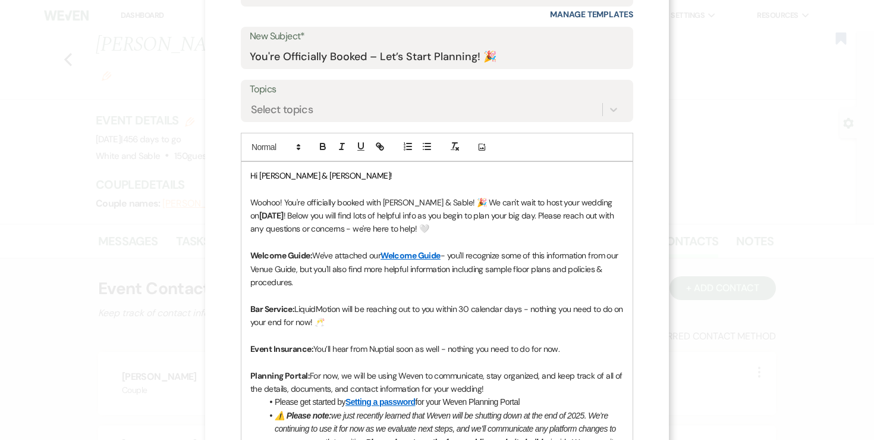
click at [284, 210] on strong "11/13/2026" at bounding box center [271, 215] width 24 height 11
drag, startPoint x: 584, startPoint y: 202, endPoint x: 610, endPoint y: 202, distance: 26.2
click at [610, 202] on p "Woohoo! You're officially booked with White & Sable! 🎉 We can't wait to host yo…" at bounding box center [437, 216] width 374 height 40
click at [323, 150] on icon "button" at bounding box center [323, 146] width 11 height 11
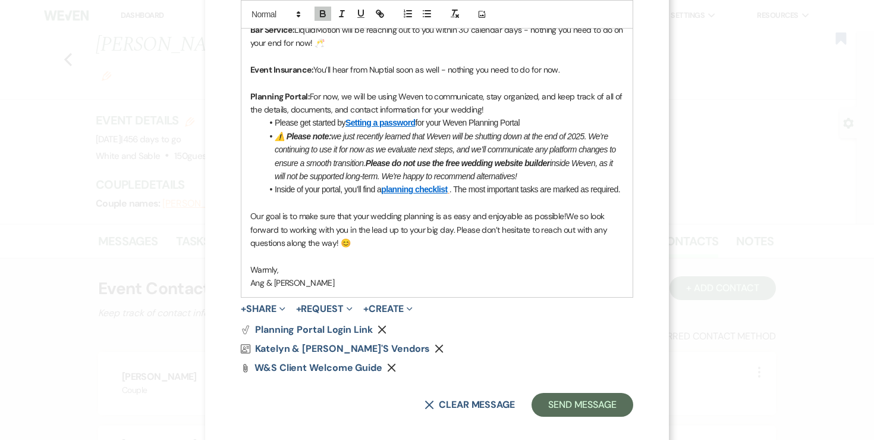
scroll to position [464, 0]
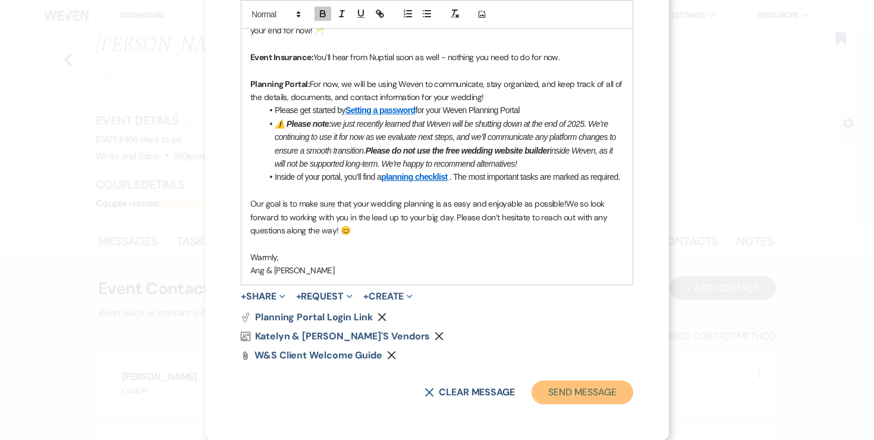
click at [571, 395] on button "Send Message" at bounding box center [583, 392] width 102 height 24
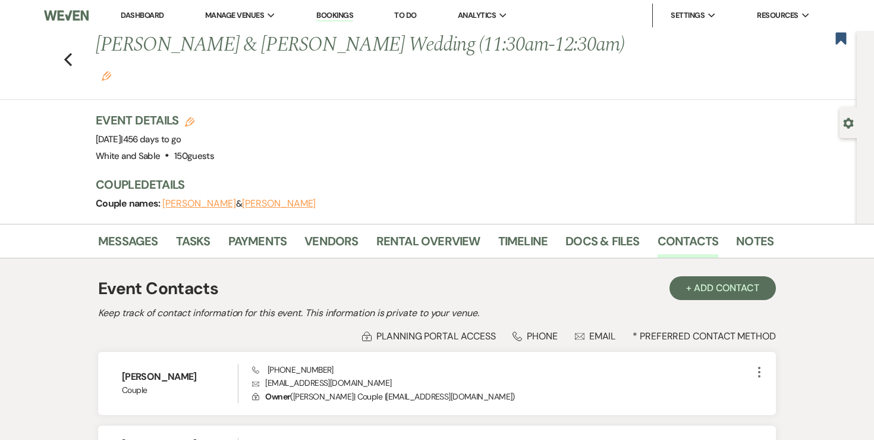
scroll to position [23, 0]
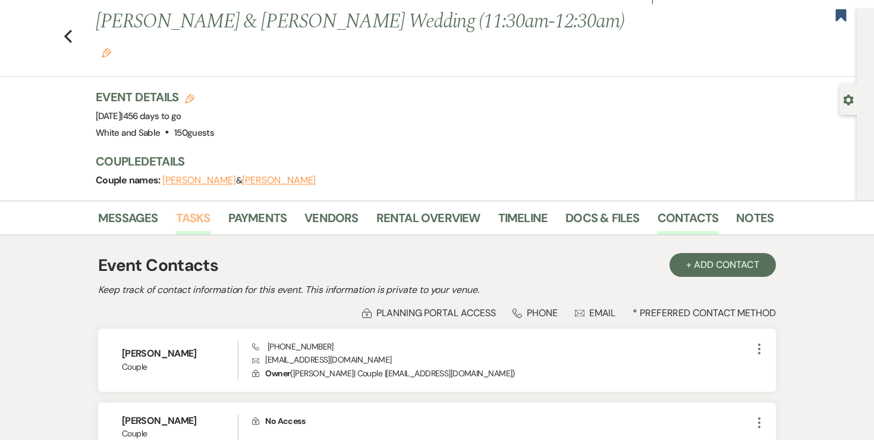
click at [201, 208] on link "Tasks" at bounding box center [193, 221] width 35 height 26
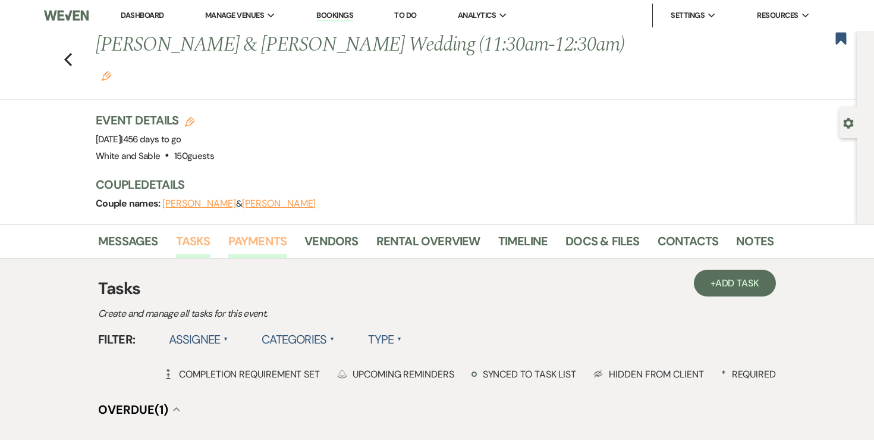
scroll to position [67, 0]
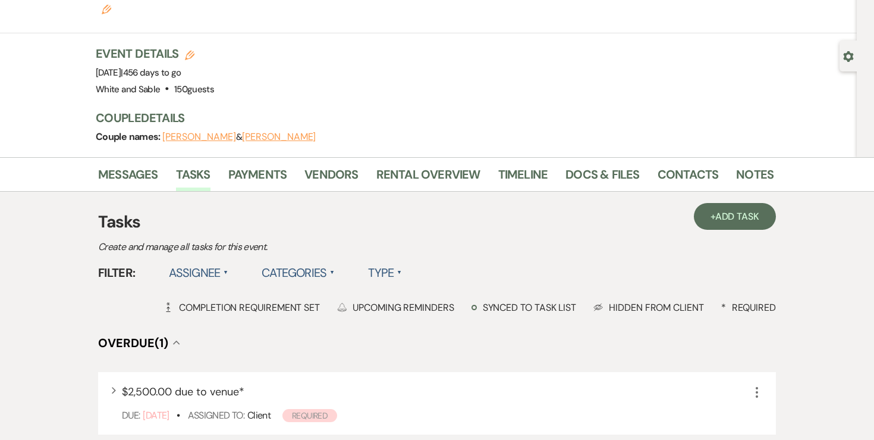
click at [211, 262] on label "Assignee ▲" at bounding box center [199, 272] width 60 height 21
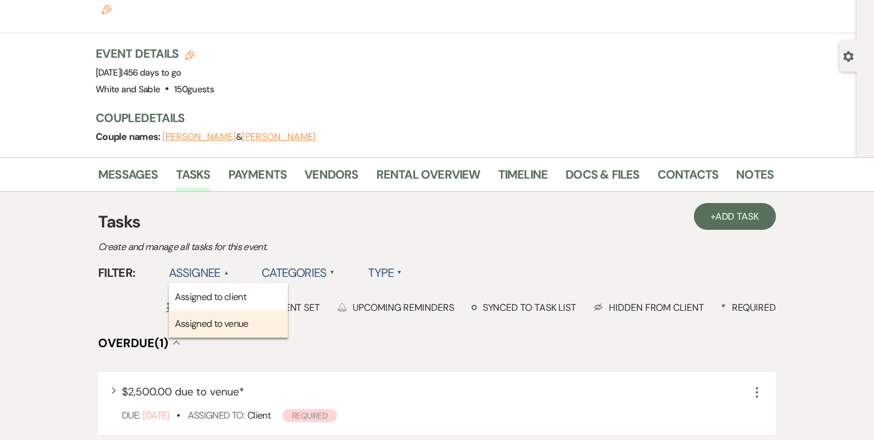
click at [200, 310] on li "Assigned to venue" at bounding box center [228, 323] width 119 height 27
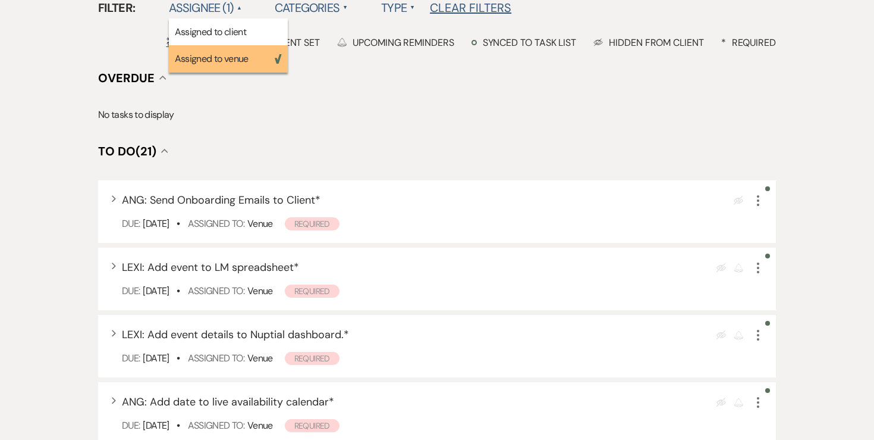
scroll to position [332, 0]
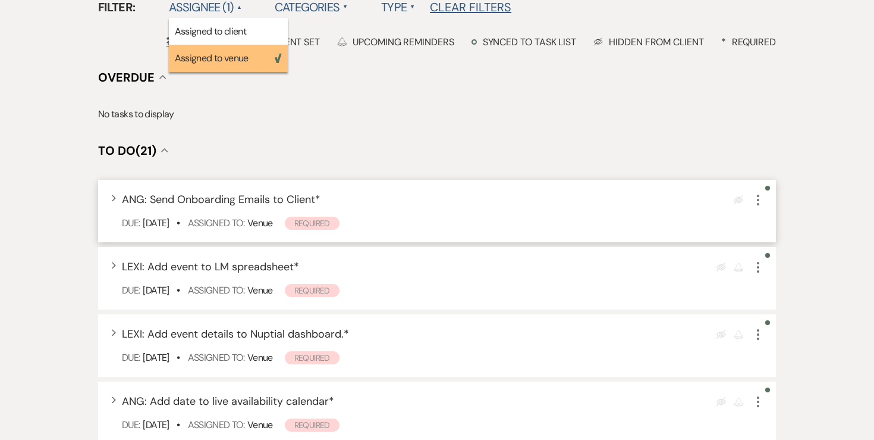
click at [760, 193] on icon "More" at bounding box center [758, 200] width 14 height 14
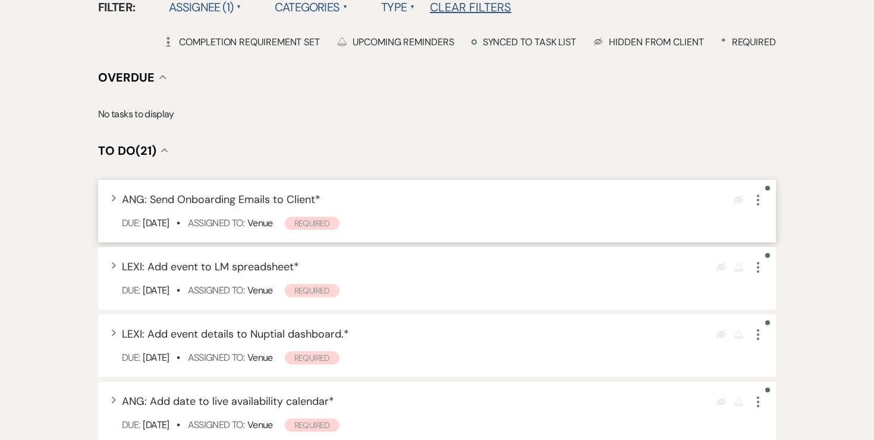
click at [760, 193] on icon "More" at bounding box center [758, 200] width 14 height 14
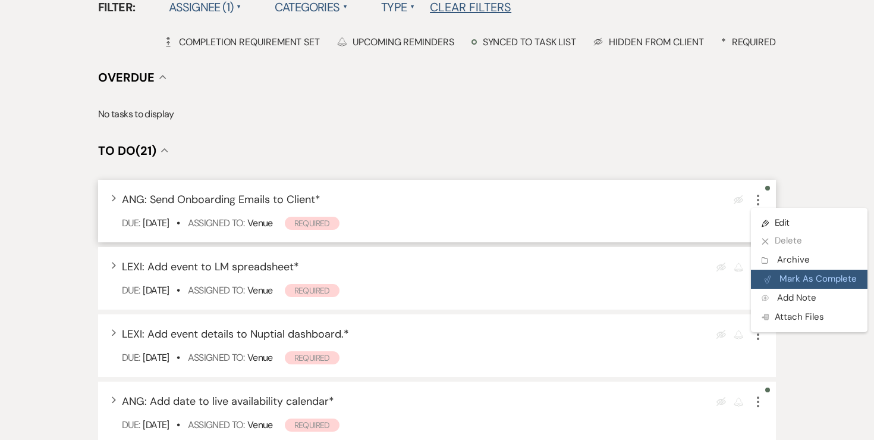
click at [789, 269] on button "Plan Portal Link Mark As Complete" at bounding box center [809, 278] width 117 height 19
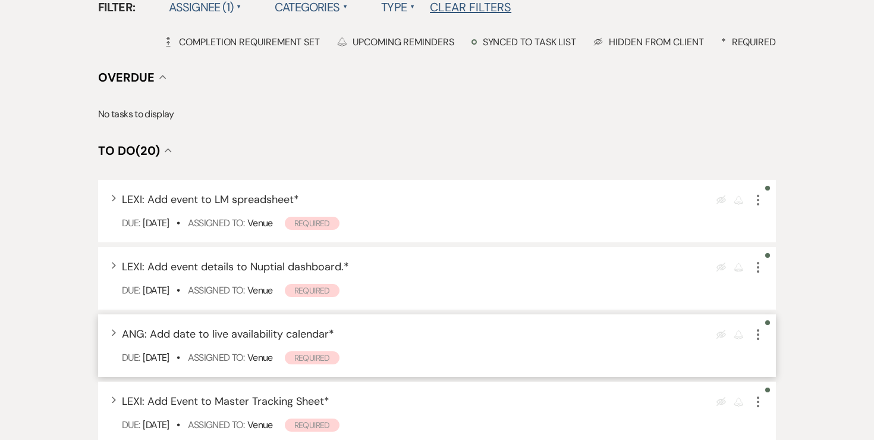
click at [755, 327] on icon "More" at bounding box center [758, 334] width 14 height 14
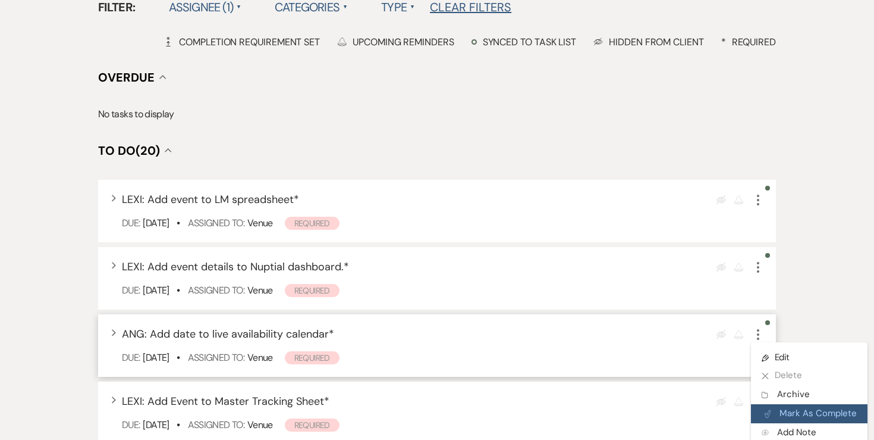
click at [791, 404] on button "Plan Portal Link Mark As Complete" at bounding box center [809, 413] width 117 height 19
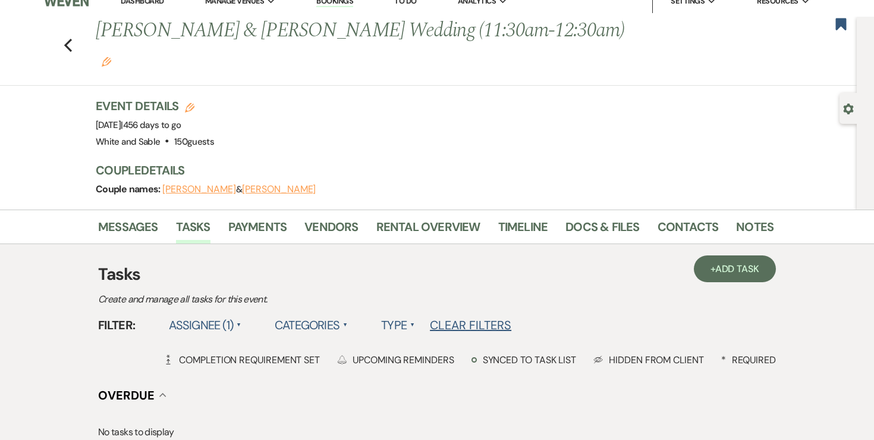
scroll to position [0, 0]
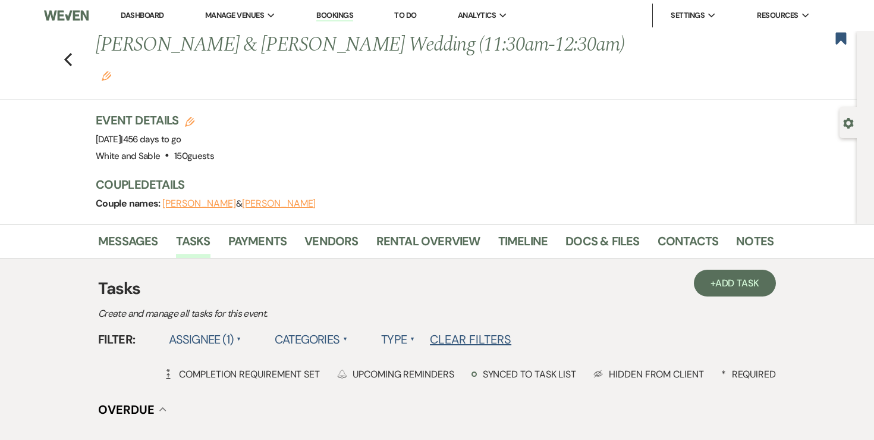
click at [111, 71] on icon "Edit" at bounding box center [107, 76] width 10 height 10
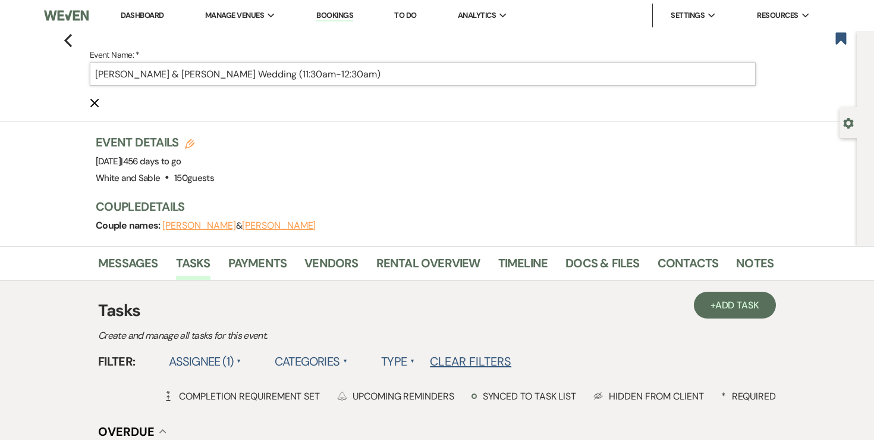
click at [110, 77] on input "Ben & Katelyn Norrgran's Wedding (11:30am-12:30am)" at bounding box center [423, 73] width 666 height 23
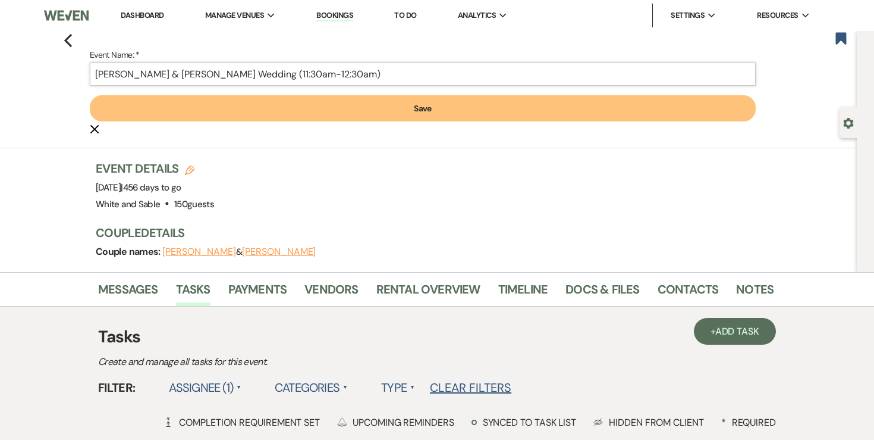
type input "Ben Johnson & Katelyn Norrgran's Wedding (11:30am-12:30am)"
click at [205, 116] on button "Save" at bounding box center [423, 108] width 666 height 26
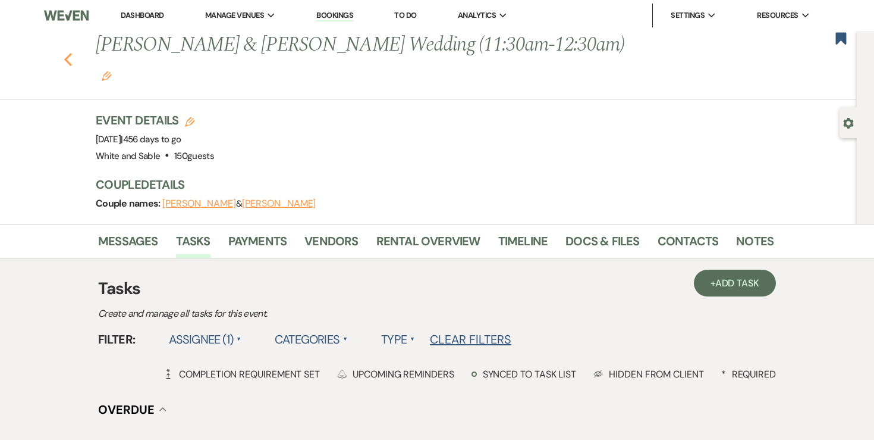
click at [68, 52] on icon "Previous" at bounding box center [68, 59] width 9 height 14
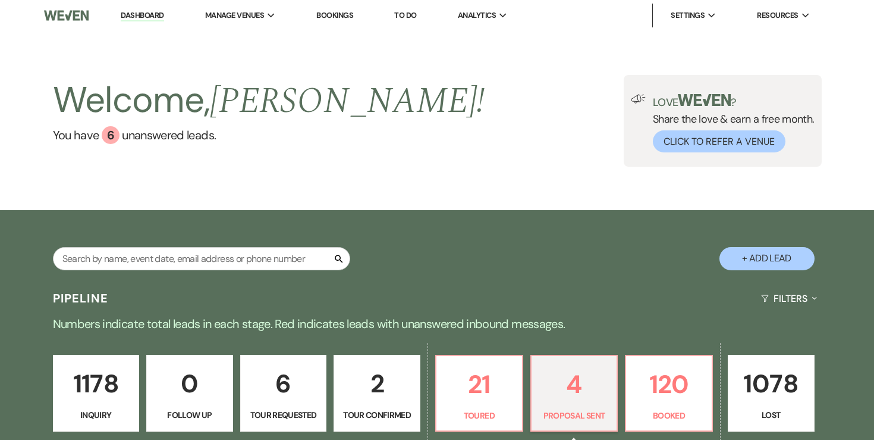
select select "6"
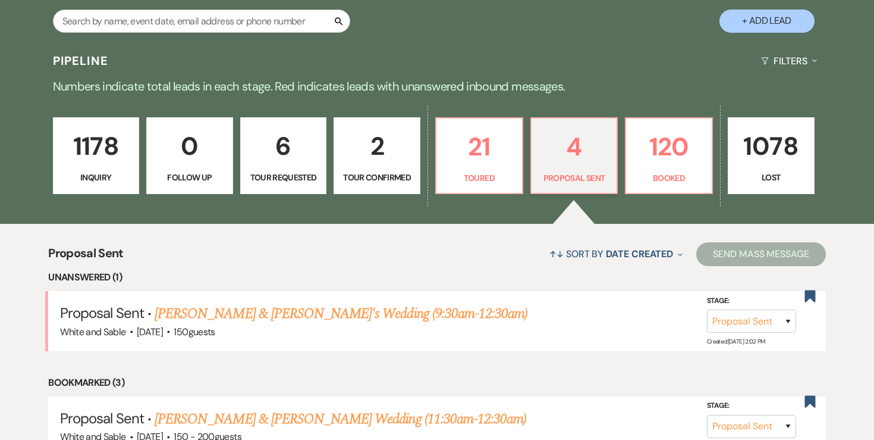
scroll to position [245, 0]
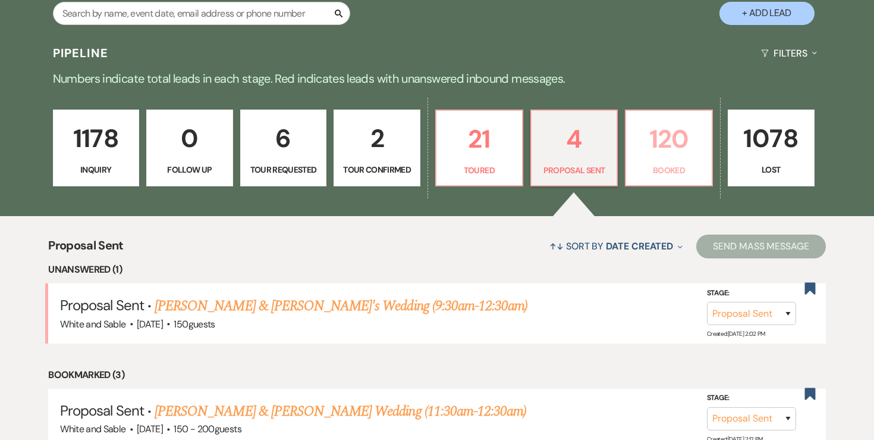
click at [671, 140] on p "120" at bounding box center [668, 139] width 71 height 40
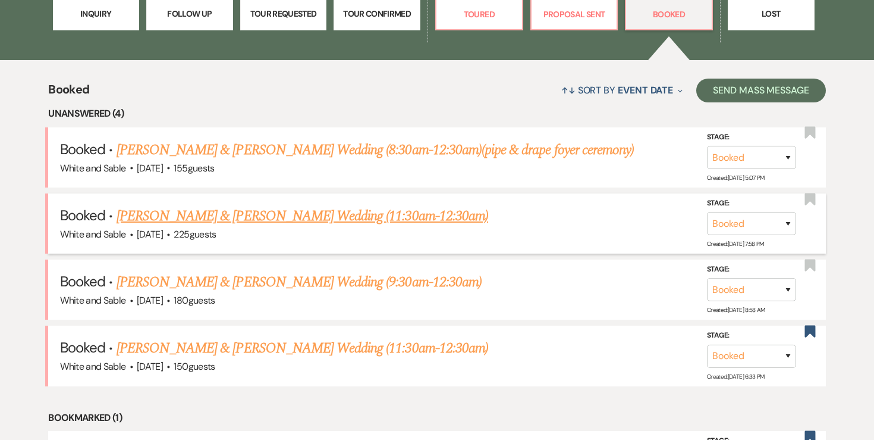
scroll to position [403, 0]
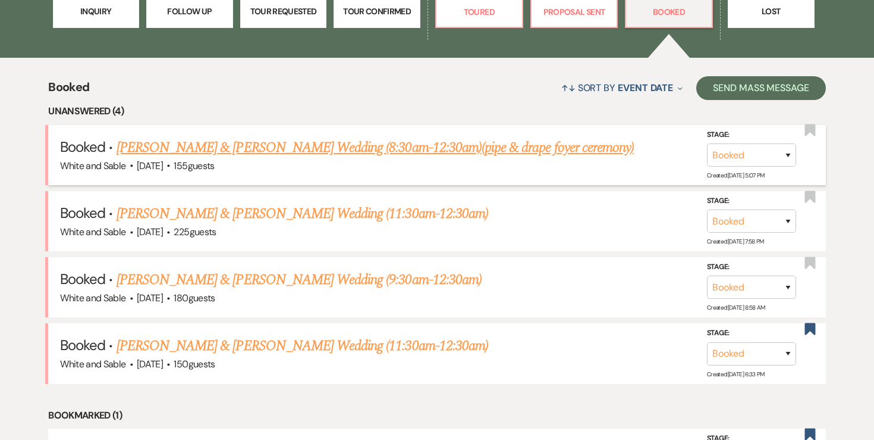
click at [424, 148] on link "Nicole Moritz & Jesse Cole's Wedding (8:30am-12:30am)(pipe & drape foyer ceremo…" at bounding box center [376, 147] width 518 height 21
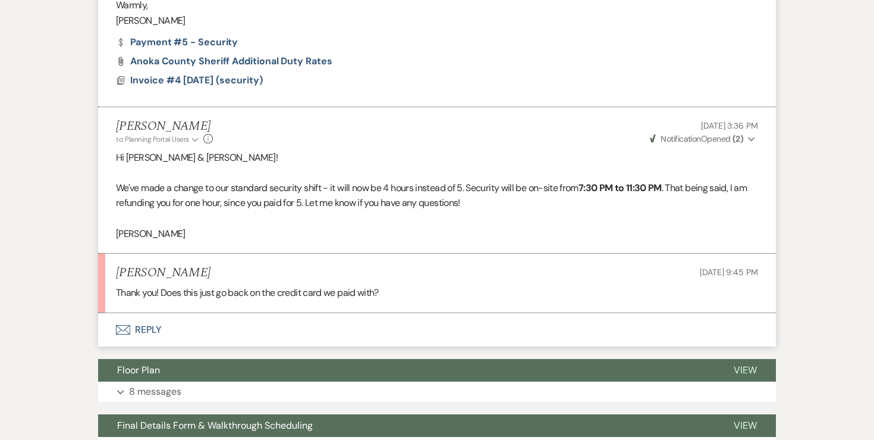
scroll to position [2229, 0]
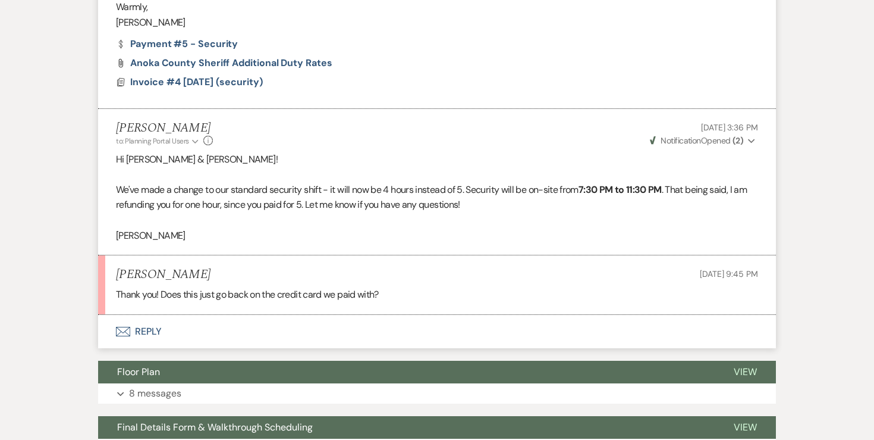
click at [152, 330] on button "Envelope Reply" at bounding box center [437, 331] width 678 height 33
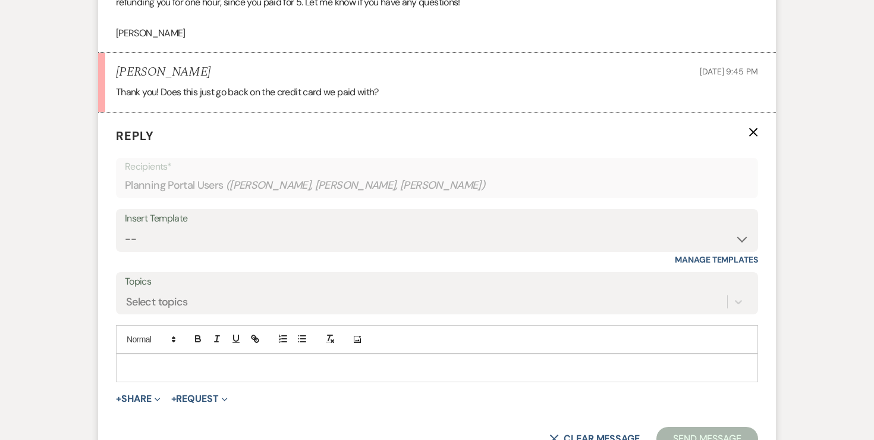
scroll to position [2447, 0]
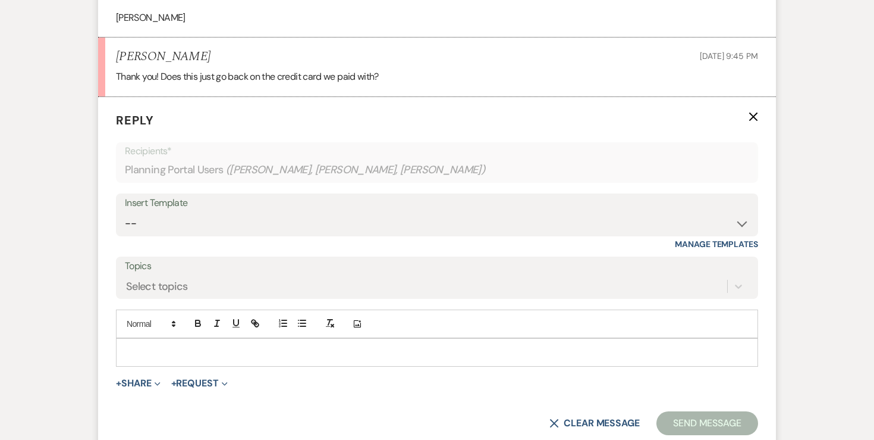
click at [174, 351] on p at bounding box center [437, 352] width 623 height 13
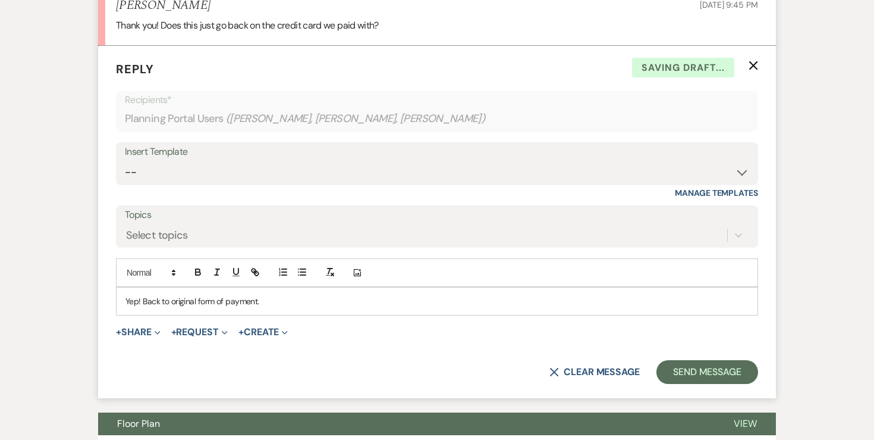
scroll to position [2512, 0]
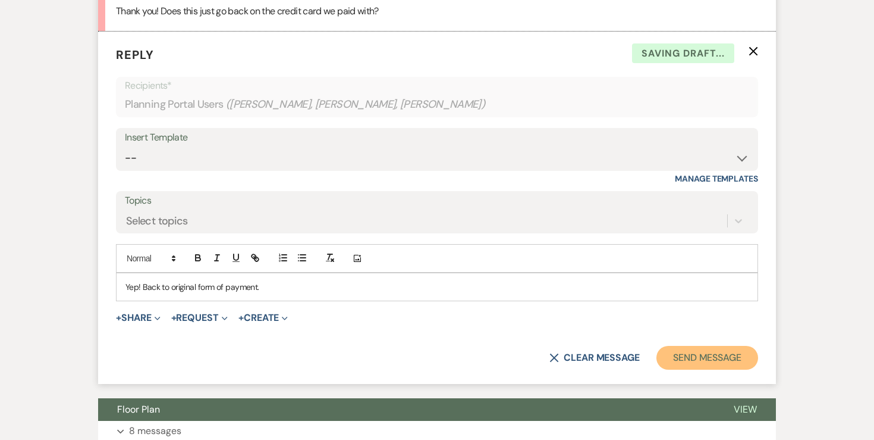
click at [698, 360] on button "Send Message" at bounding box center [708, 358] width 102 height 24
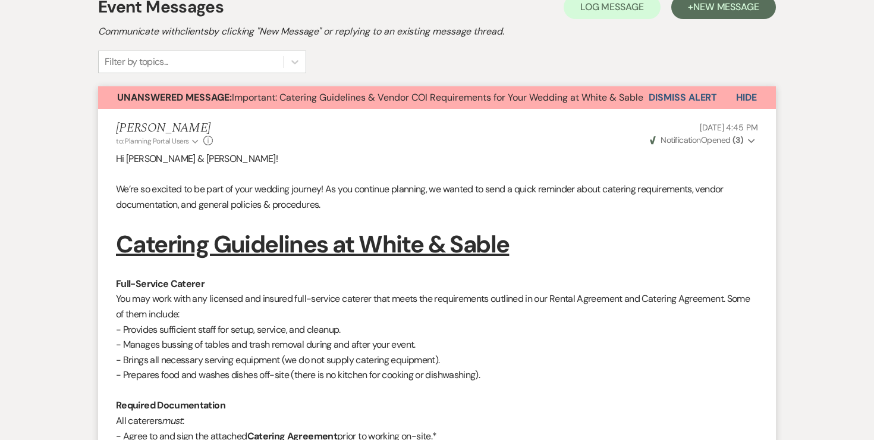
scroll to position [0, 0]
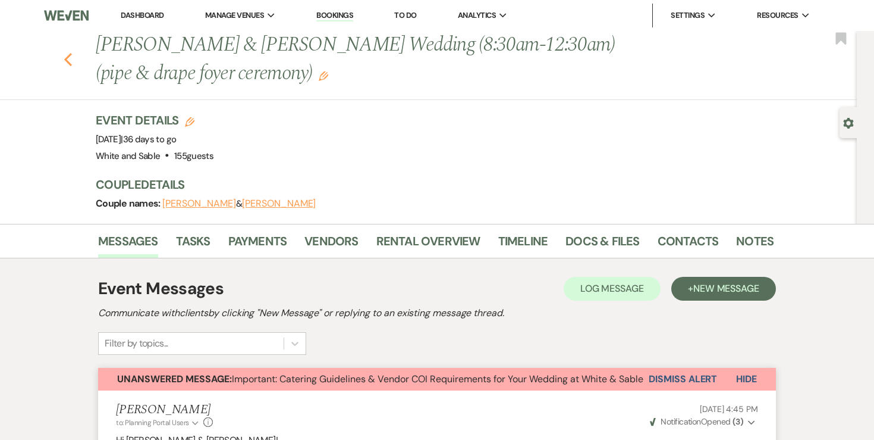
click at [70, 54] on use "button" at bounding box center [68, 59] width 8 height 13
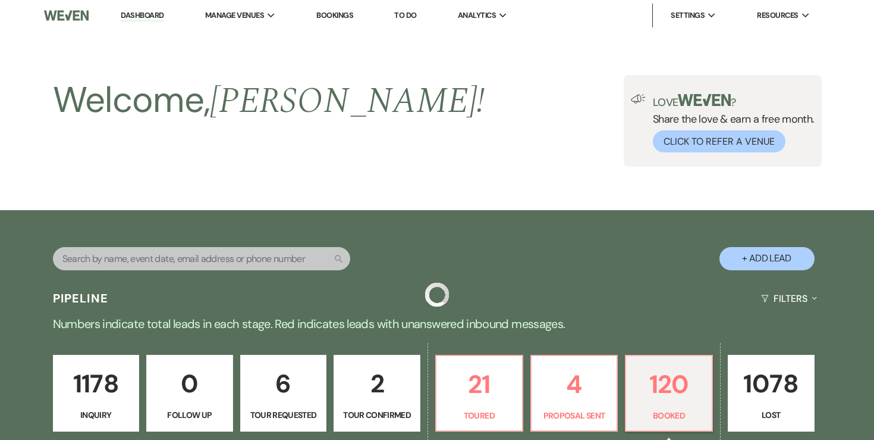
scroll to position [403, 0]
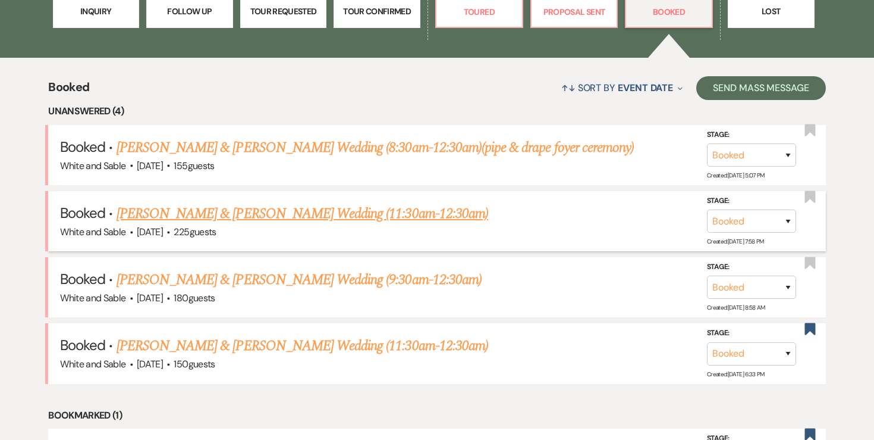
click at [188, 209] on link "[PERSON_NAME] & [PERSON_NAME] Wedding (11:30am-12:30am)" at bounding box center [303, 213] width 372 height 21
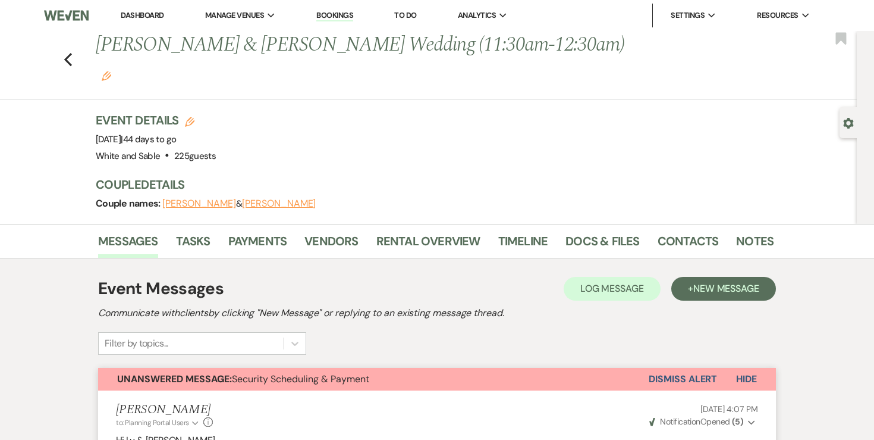
click at [670, 368] on button "Dismiss Alert" at bounding box center [683, 379] width 68 height 23
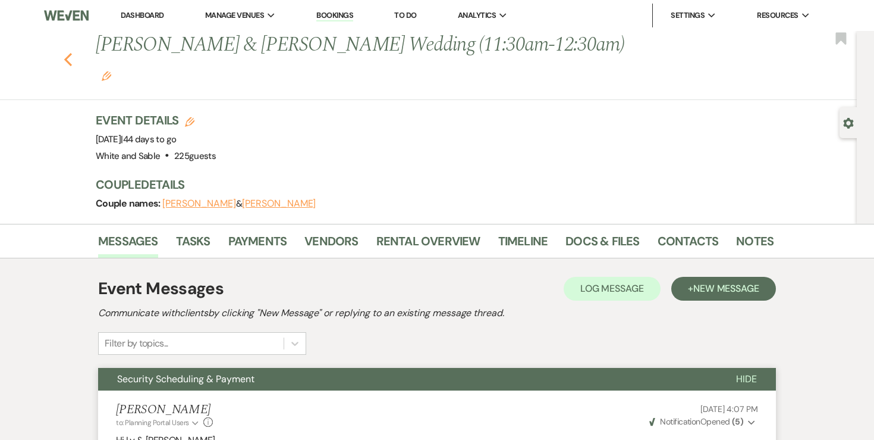
click at [68, 53] on use "button" at bounding box center [68, 59] width 8 height 13
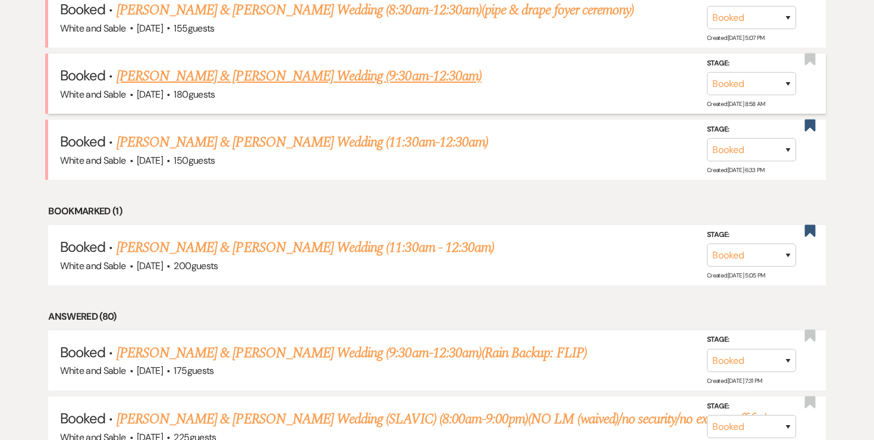
scroll to position [549, 0]
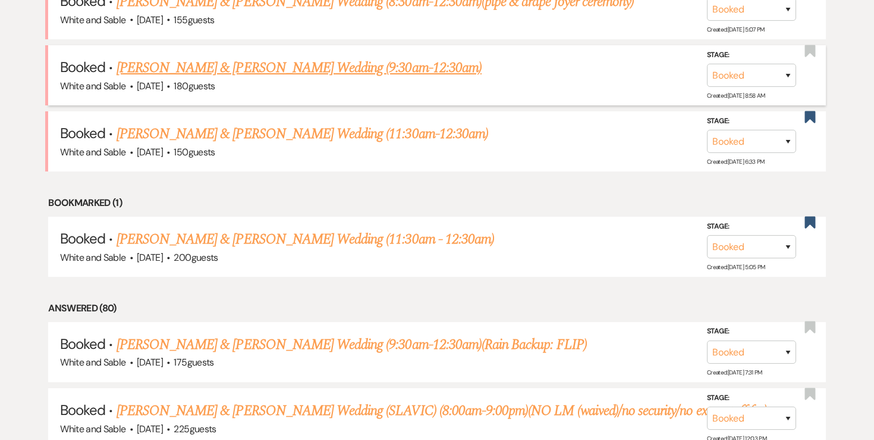
click at [227, 67] on link "Shannon Gehring & Collin Nelson's Wedding (9:30am-12:30am)" at bounding box center [299, 67] width 365 height 21
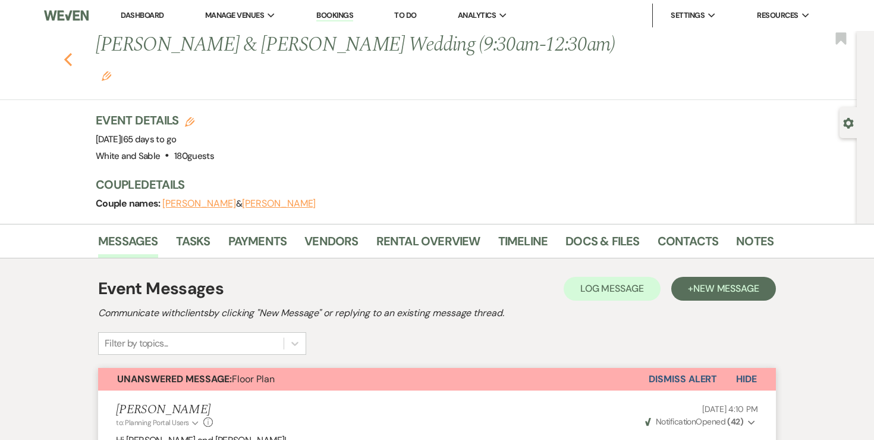
click at [69, 52] on icon "Previous" at bounding box center [68, 59] width 9 height 14
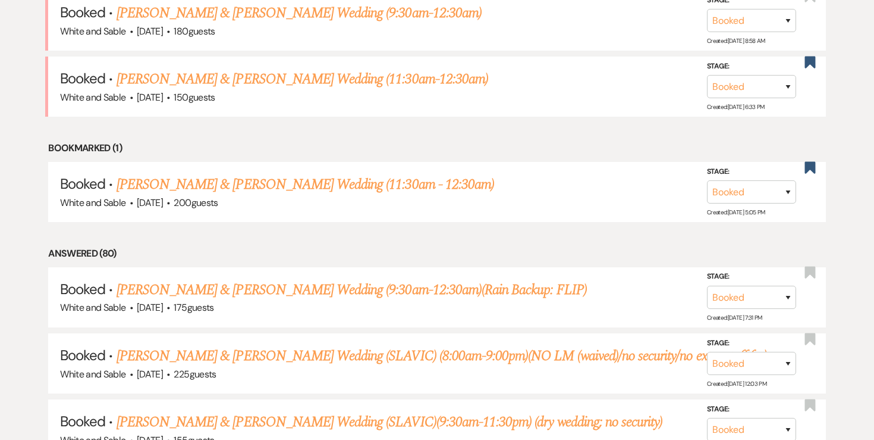
scroll to position [600, 0]
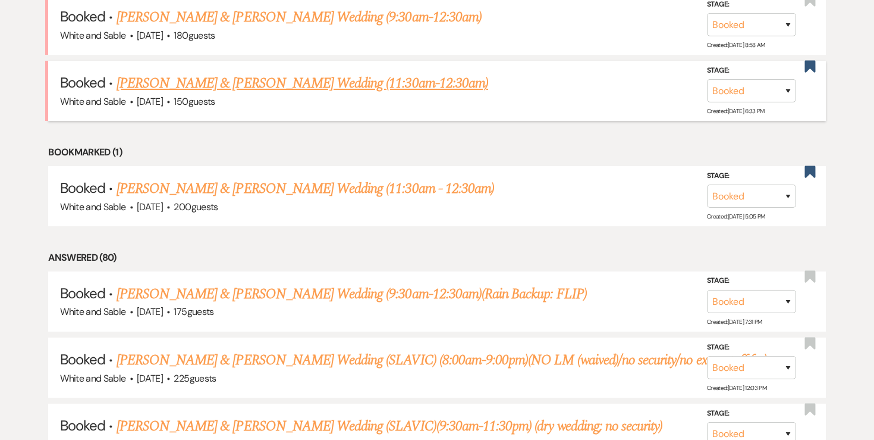
click at [281, 79] on link "[PERSON_NAME] & [PERSON_NAME] Wedding (11:30am-12:30am)" at bounding box center [303, 83] width 372 height 21
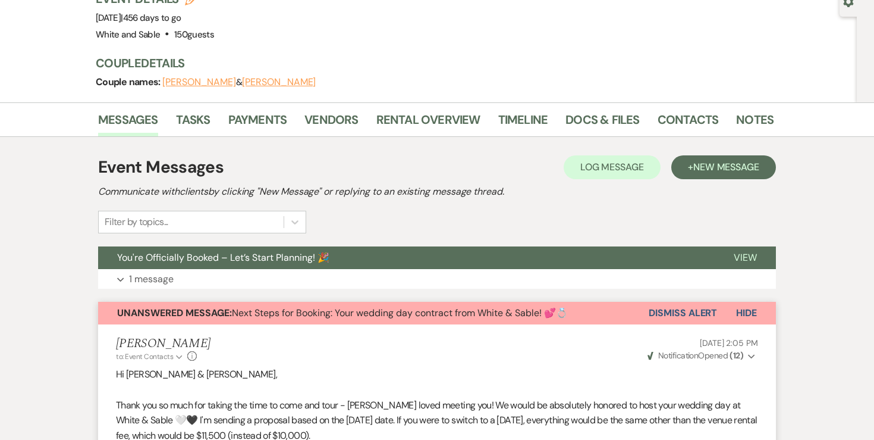
scroll to position [128, 0]
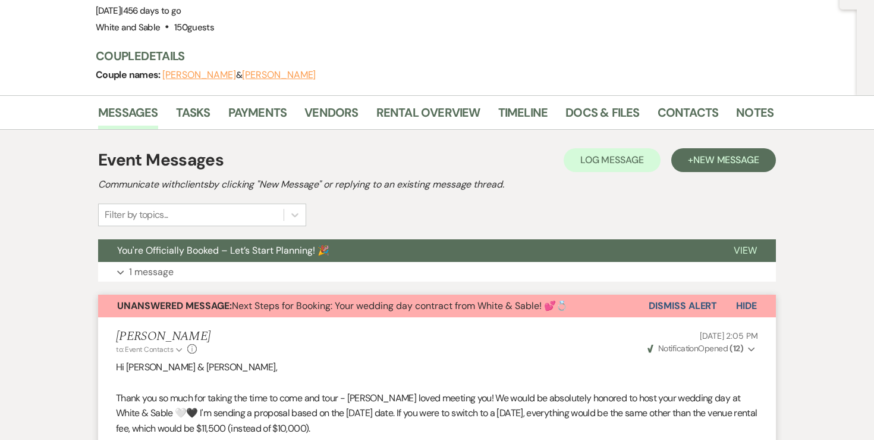
click at [660, 294] on button "Dismiss Alert" at bounding box center [683, 305] width 68 height 23
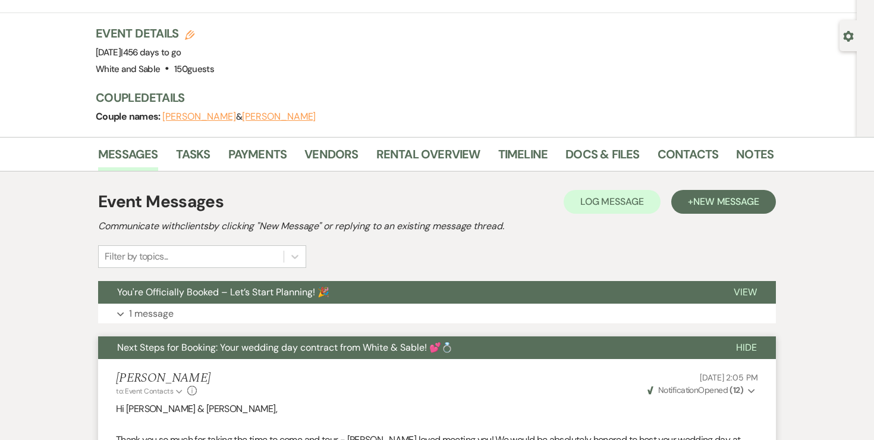
scroll to position [0, 0]
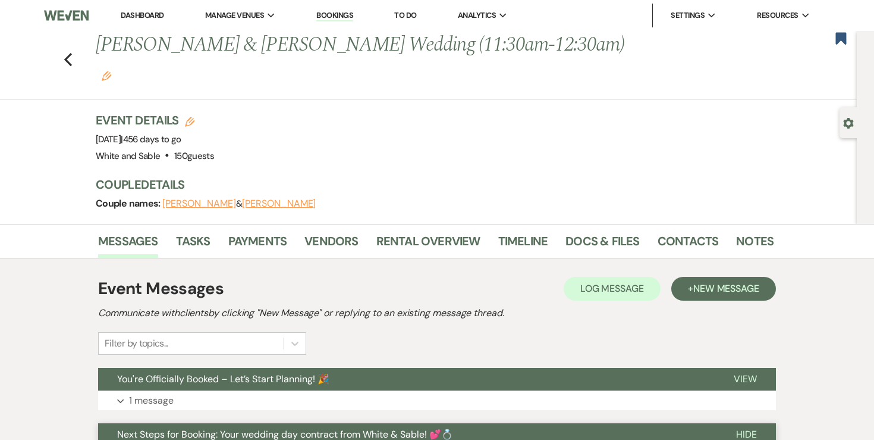
click at [73, 47] on div "Previous Ben Johnson & Katelyn Norrgran's Wedding (11:30am-12:30am) Edit Bookma…" at bounding box center [425, 65] width 863 height 69
click at [71, 52] on icon "Previous" at bounding box center [68, 59] width 9 height 14
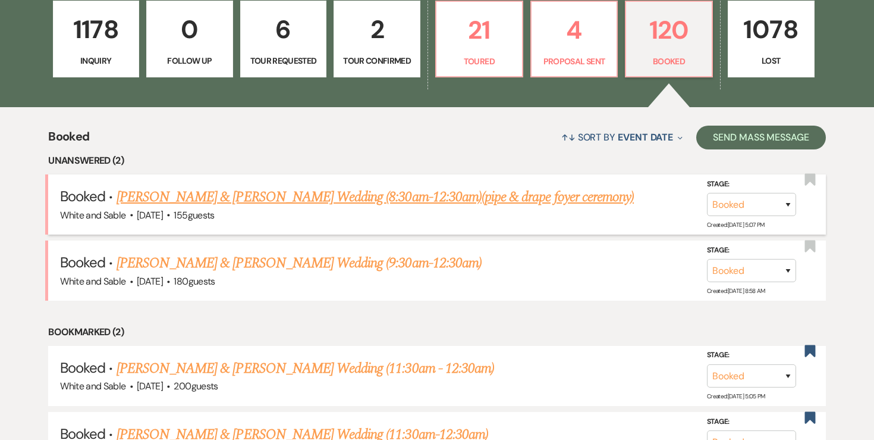
scroll to position [347, 0]
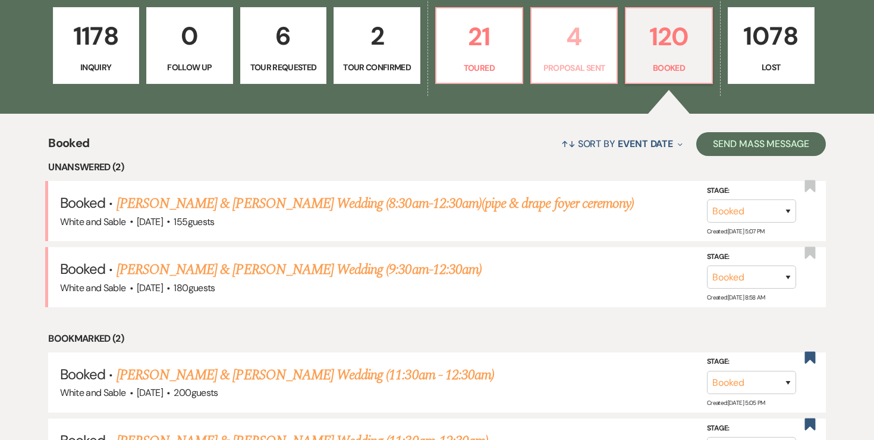
click at [572, 55] on p "4" at bounding box center [574, 37] width 71 height 40
select select "6"
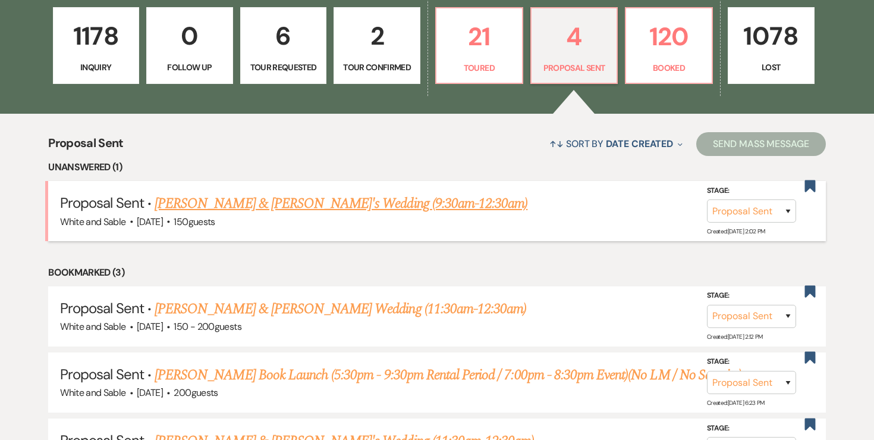
scroll to position [353, 0]
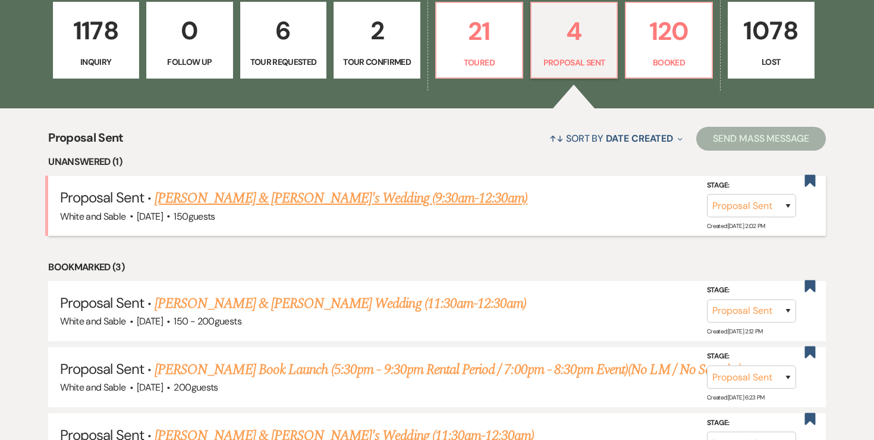
click at [398, 197] on link "Emily Boehm & Jeremy's Wedding (9:30am-12:30am)" at bounding box center [341, 197] width 373 height 21
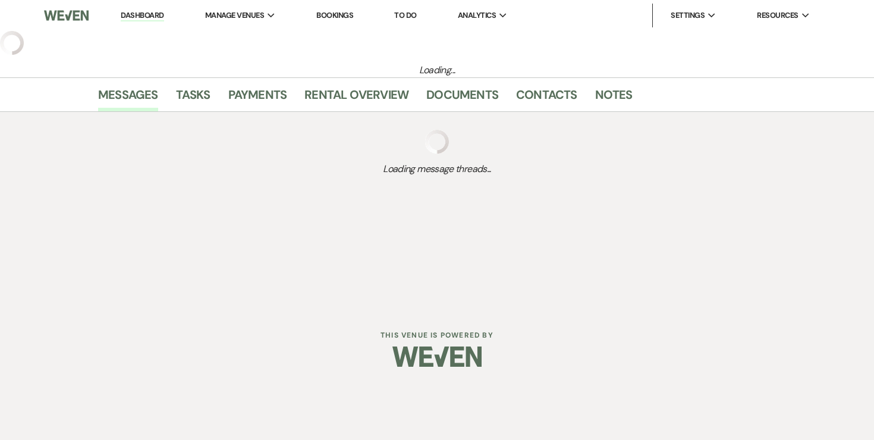
select select "6"
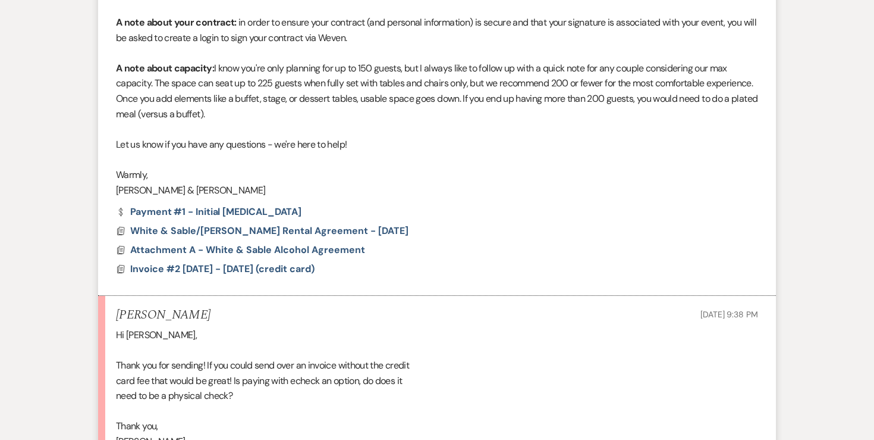
scroll to position [1586, 0]
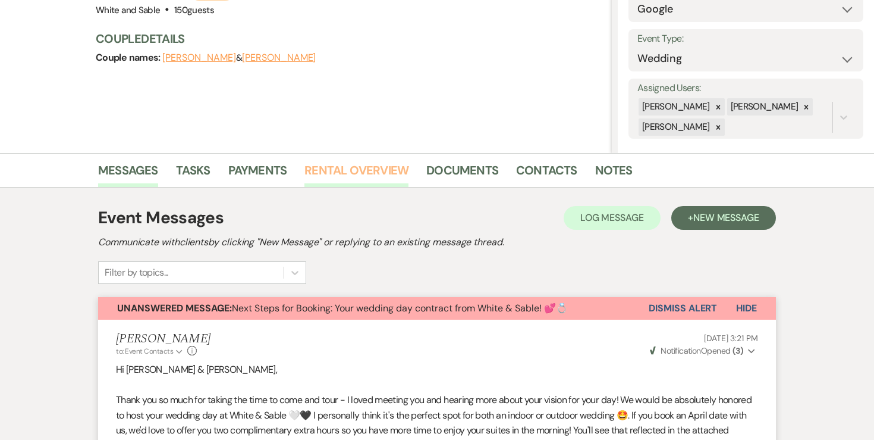
click at [355, 174] on link "Rental Overview" at bounding box center [357, 174] width 104 height 26
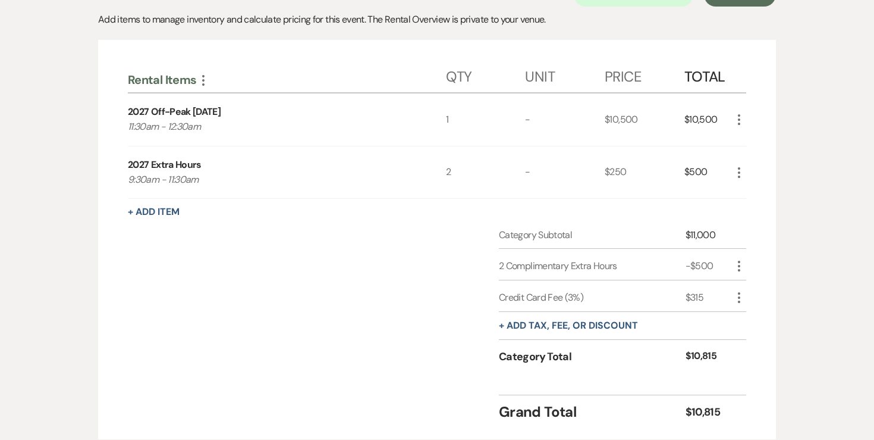
scroll to position [369, 0]
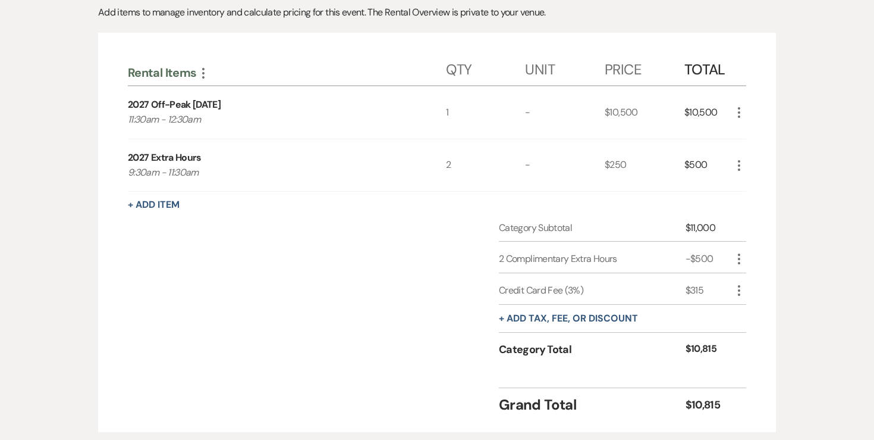
click at [738, 290] on use "button" at bounding box center [739, 290] width 2 height 11
click at [745, 328] on icon "Delete" at bounding box center [748, 332] width 7 height 9
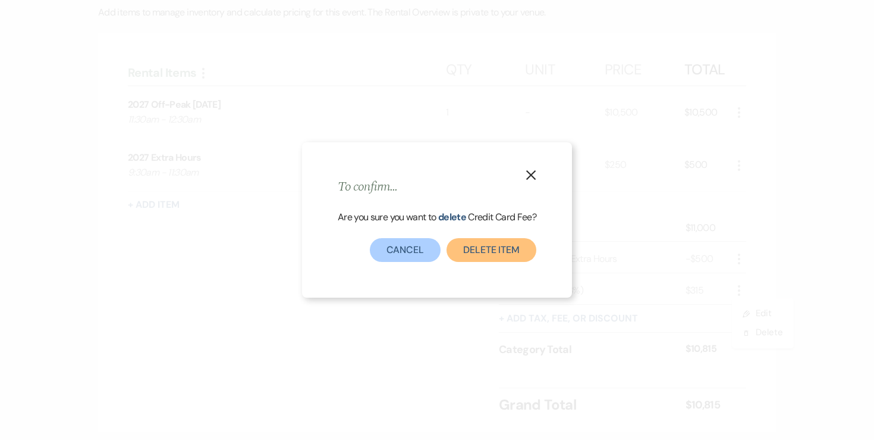
click at [532, 257] on button "Delete item" at bounding box center [492, 250] width 90 height 24
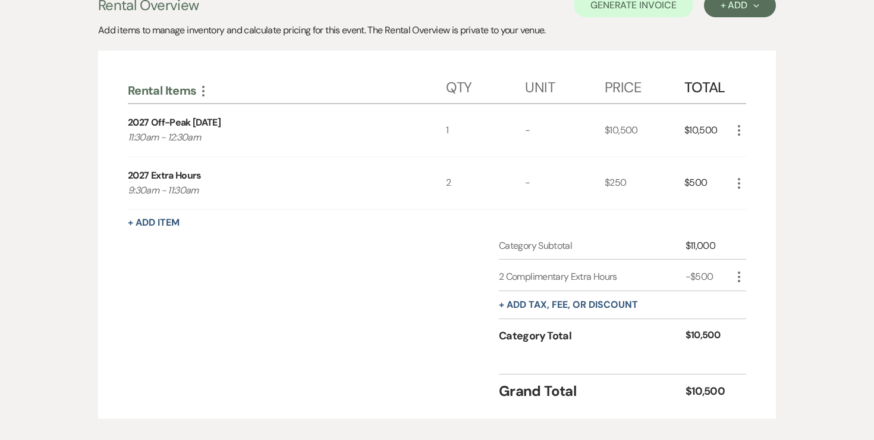
scroll to position [296, 0]
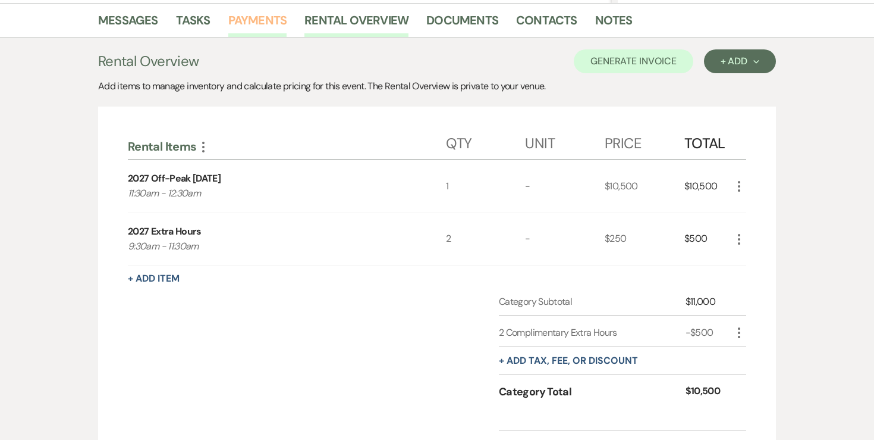
click at [254, 12] on link "Payments" at bounding box center [257, 24] width 59 height 26
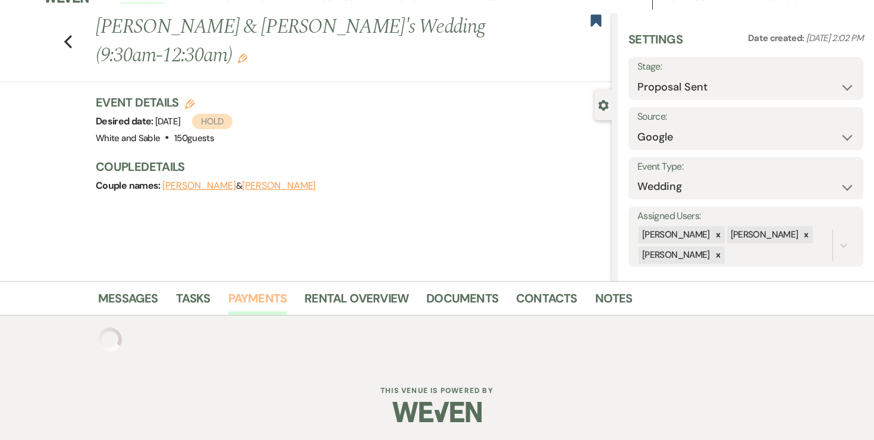
scroll to position [296, 0]
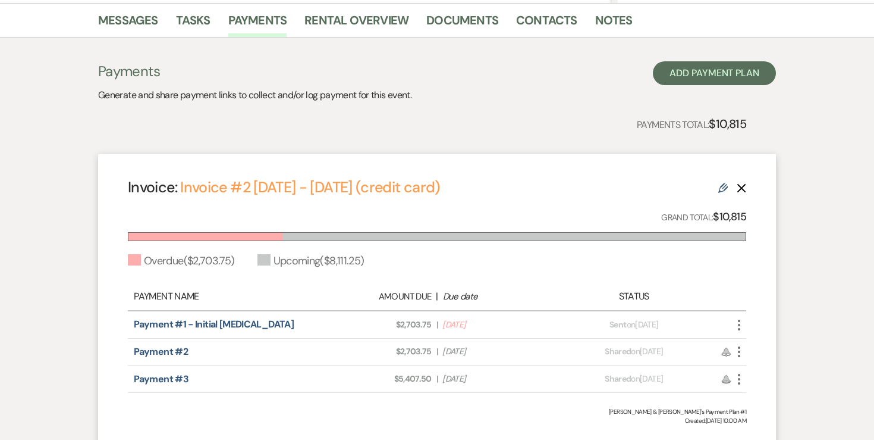
click at [746, 185] on icon "Delete" at bounding box center [742, 188] width 10 height 10
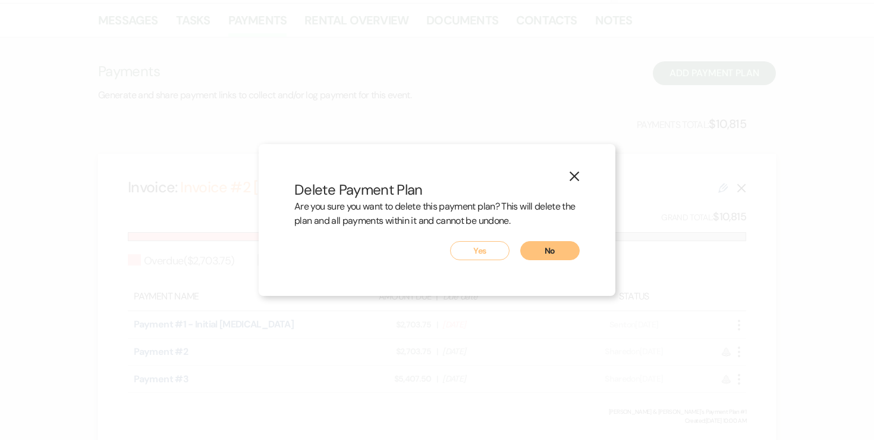
click at [469, 252] on button "Yes" at bounding box center [479, 250] width 59 height 19
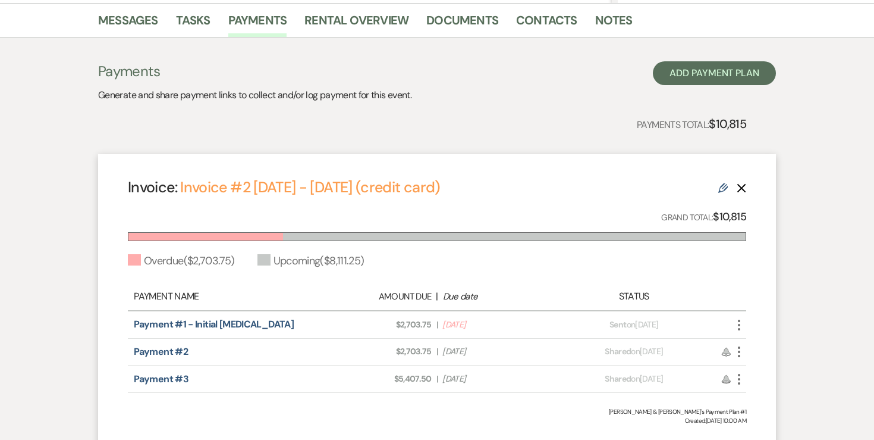
scroll to position [78, 0]
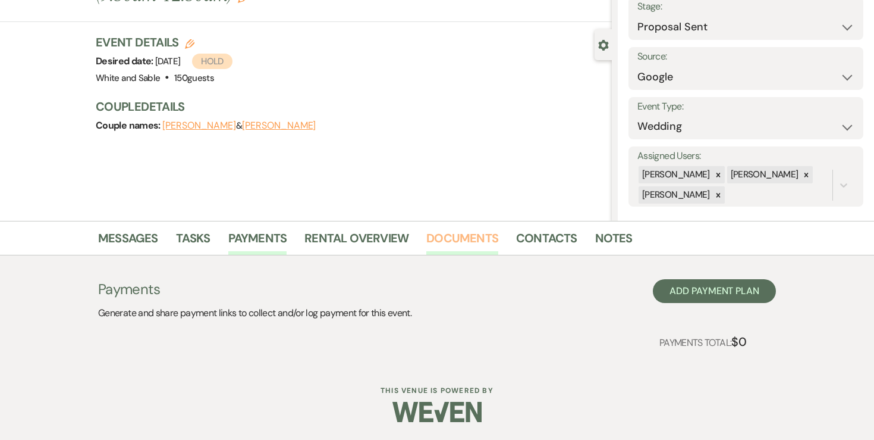
click at [485, 242] on link "Documents" at bounding box center [462, 241] width 72 height 26
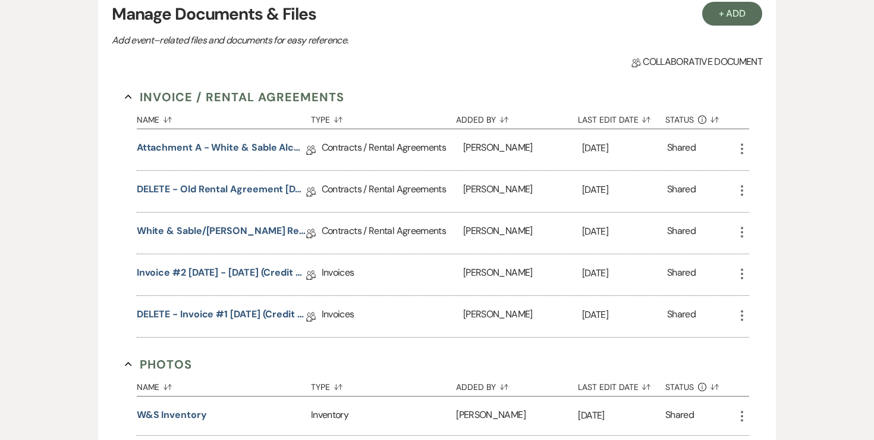
scroll to position [363, 0]
click at [173, 273] on link "Invoice #2 8-12-2025 - April 23, 2027 (credit card)" at bounding box center [222, 274] width 170 height 18
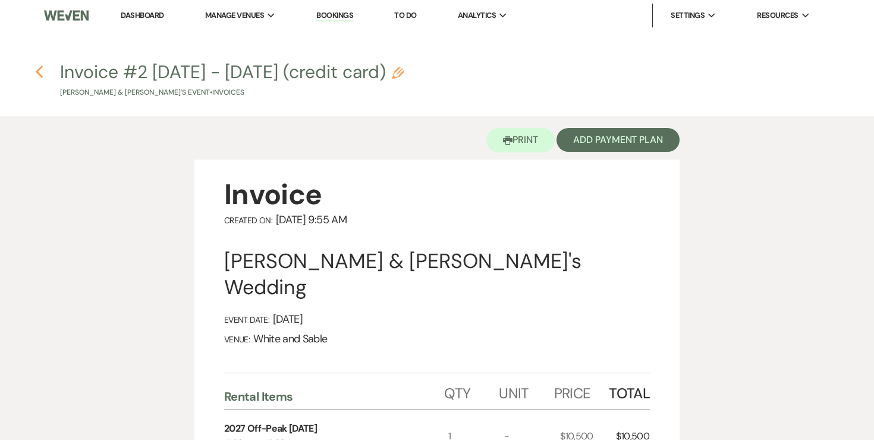
click at [40, 72] on icon "Previous" at bounding box center [39, 72] width 9 height 14
select select "6"
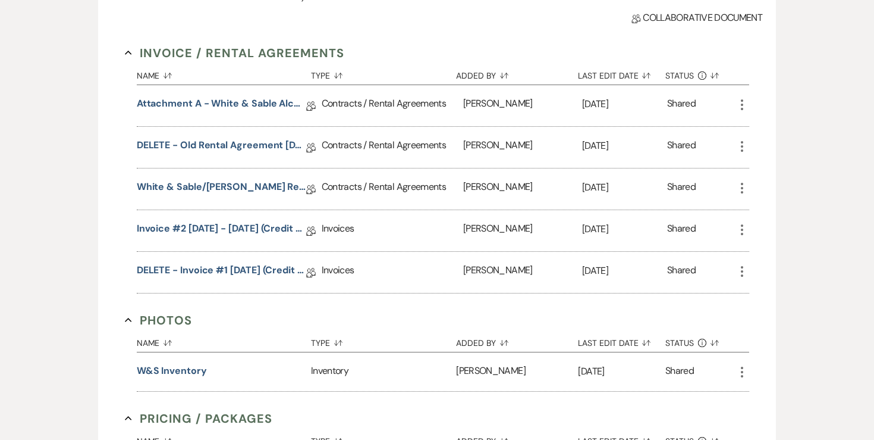
scroll to position [412, 0]
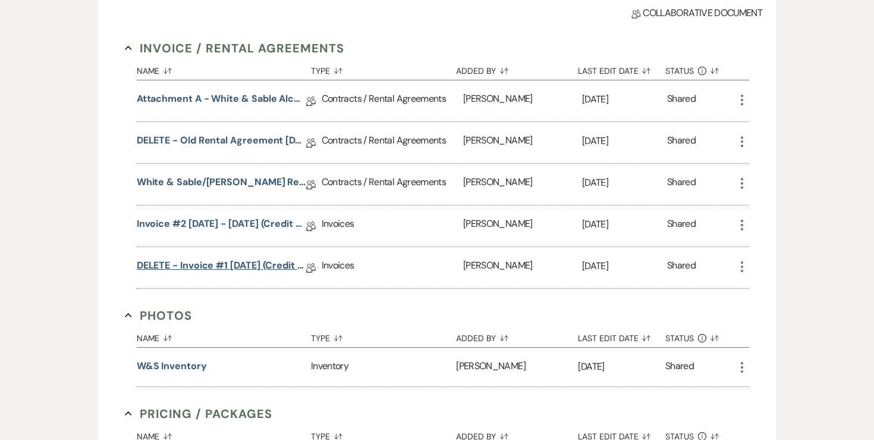
click at [237, 261] on link "DELETE - Invoice #1 8-5-2025 (credit card)" at bounding box center [222, 267] width 170 height 18
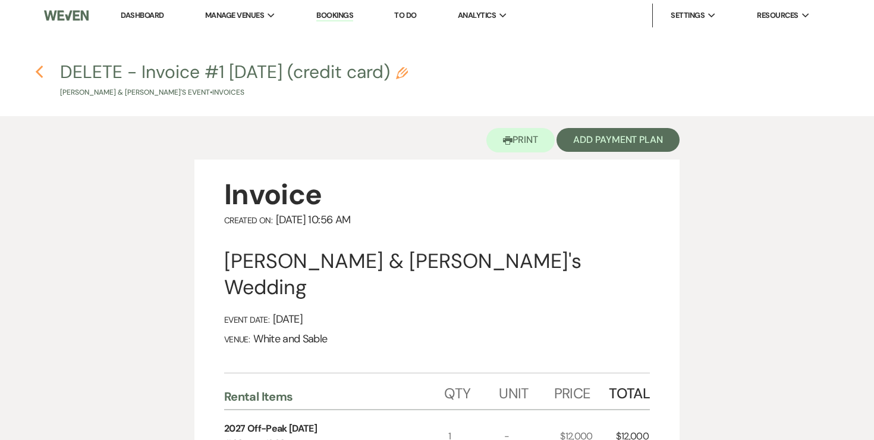
click at [42, 71] on icon "Previous" at bounding box center [39, 72] width 9 height 14
select select "6"
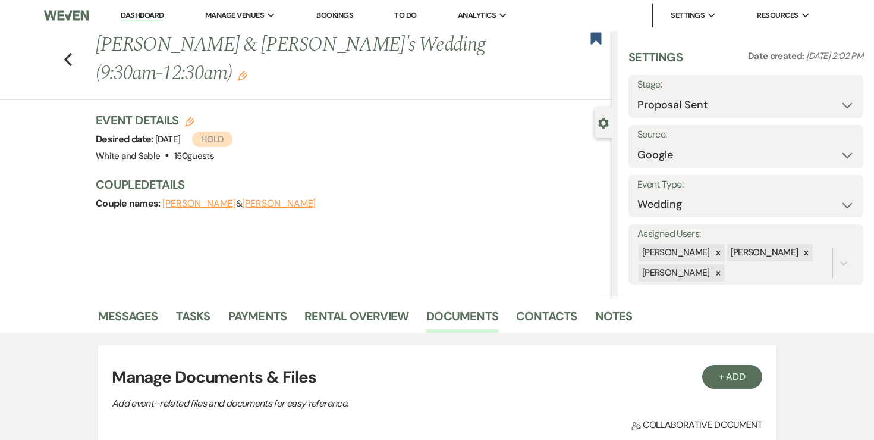
scroll to position [412, 0]
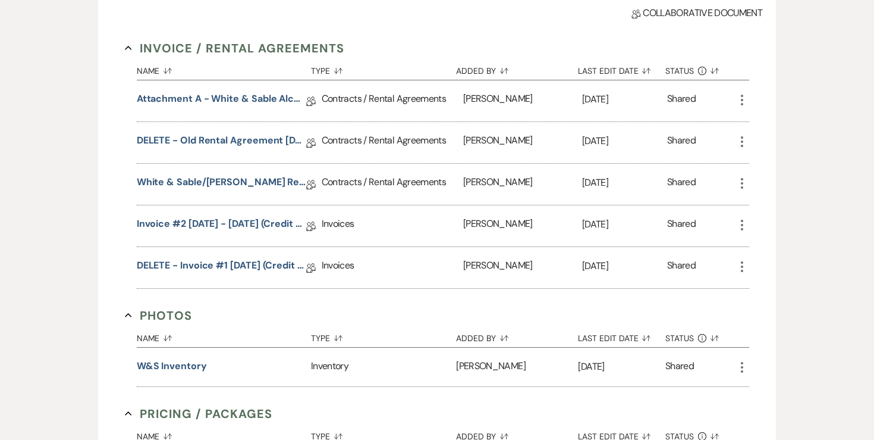
click at [735, 226] on div "Shared" at bounding box center [701, 225] width 68 height 41
click at [745, 225] on icon "More" at bounding box center [742, 225] width 14 height 14
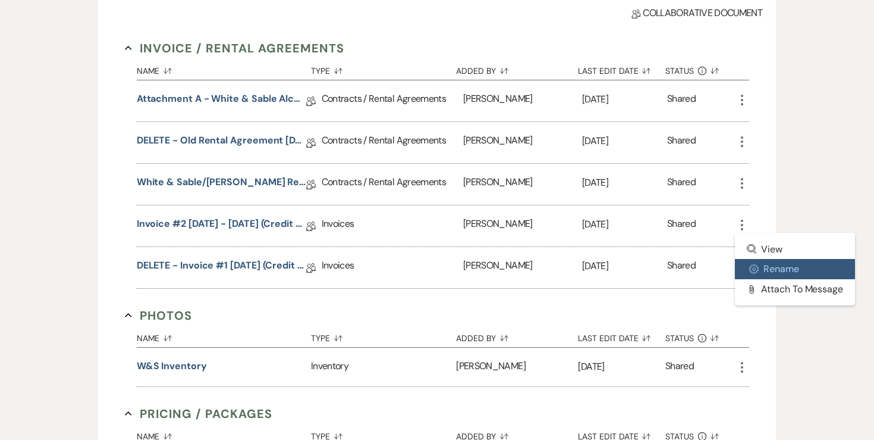
click at [777, 271] on button "Settings Gear Rename" at bounding box center [795, 269] width 120 height 20
select select "22"
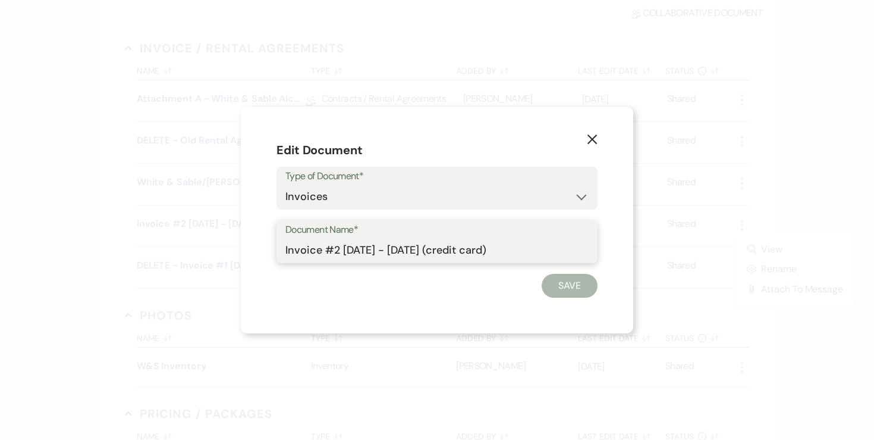
click at [287, 253] on input "Invoice #2 8-12-2025 - April 23, 2027 (credit card)" at bounding box center [437, 250] width 303 height 23
type input "DELETE - Invoice #2 8-12-2025 - April 23, 2027 (credit card)"
click at [585, 297] on button "Save" at bounding box center [570, 286] width 56 height 24
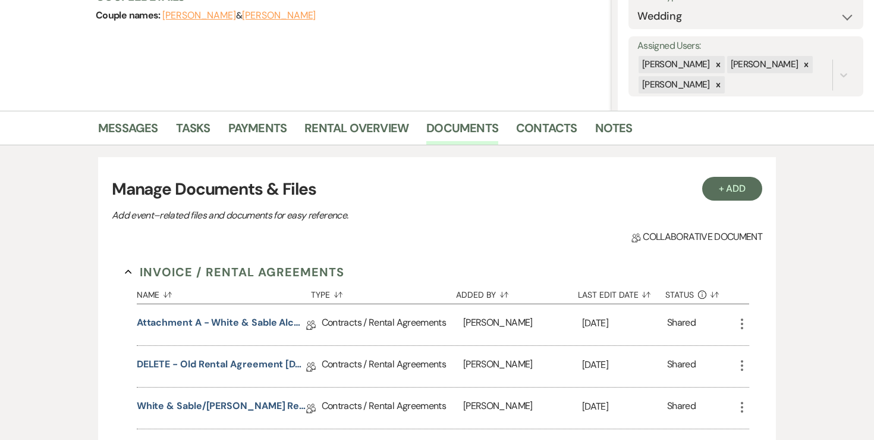
scroll to position [181, 0]
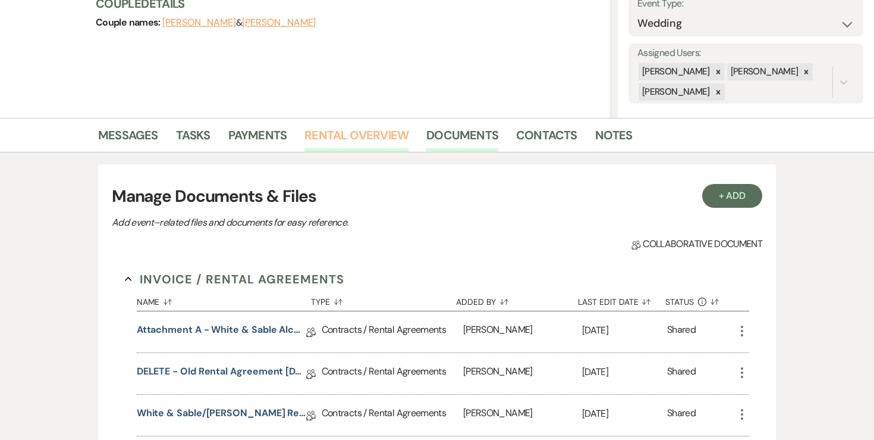
click at [346, 134] on link "Rental Overview" at bounding box center [357, 139] width 104 height 26
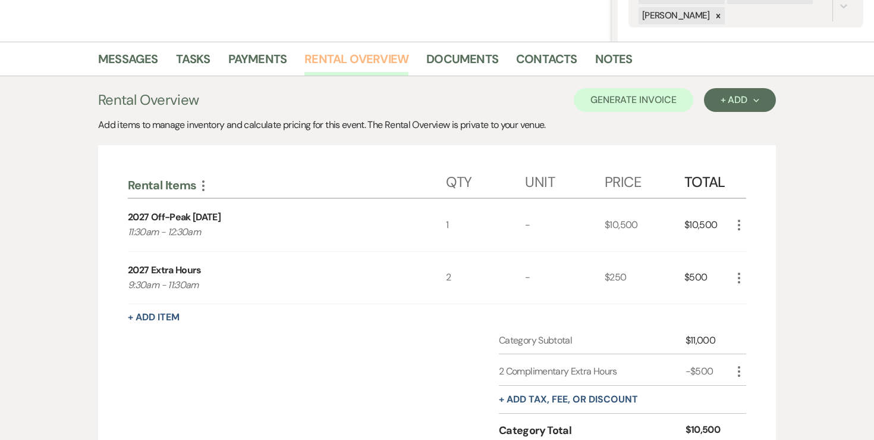
scroll to position [181, 0]
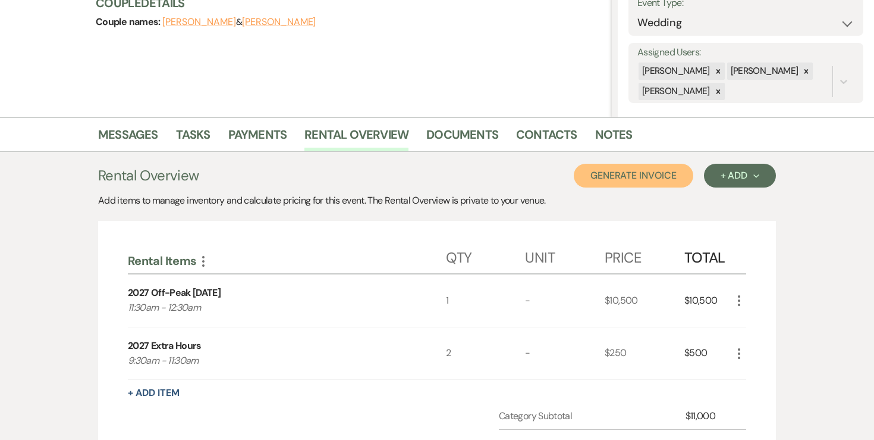
click at [595, 175] on button "Generate Invoice" at bounding box center [634, 176] width 120 height 24
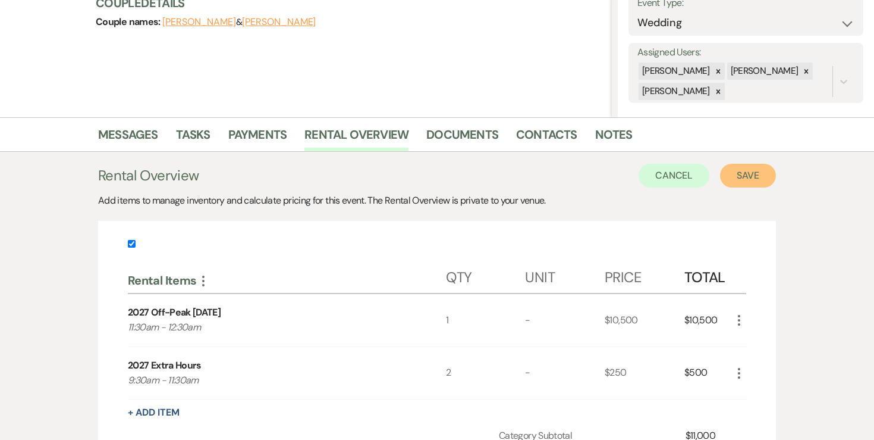
click at [747, 172] on button "Save" at bounding box center [748, 176] width 56 height 24
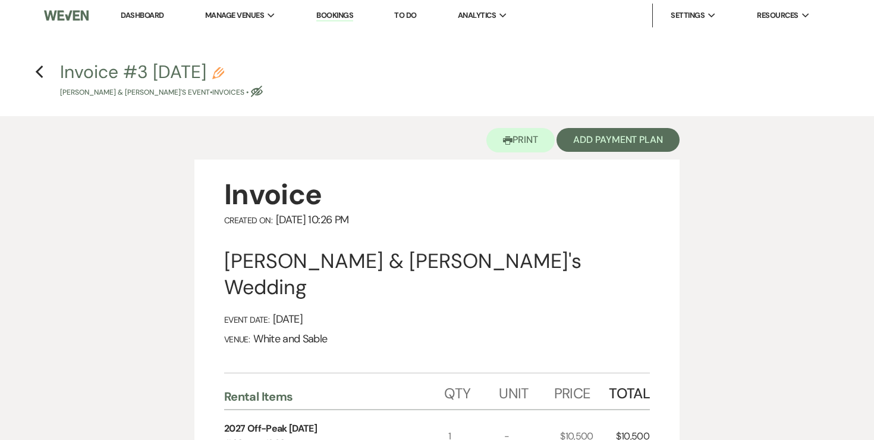
click at [224, 73] on icon "Pencil" at bounding box center [218, 73] width 12 height 12
select select "22"
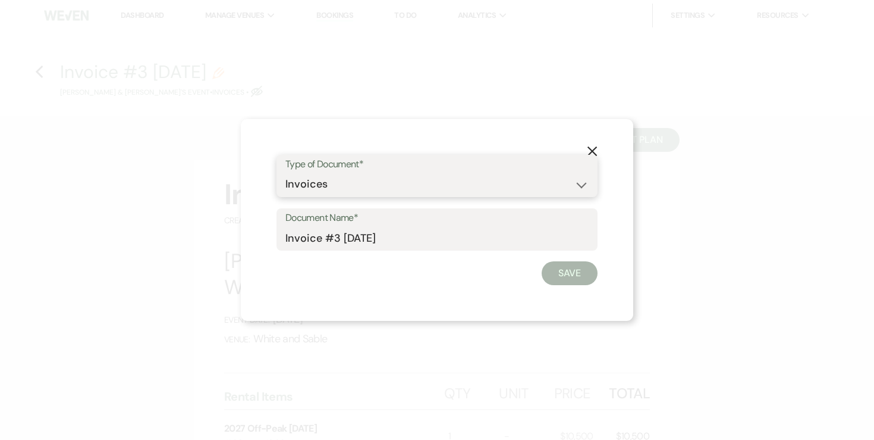
click at [369, 181] on select "Special Event Insurance Vendor Certificate of Insurance Contracts / Rental Agre…" at bounding box center [437, 184] width 303 height 23
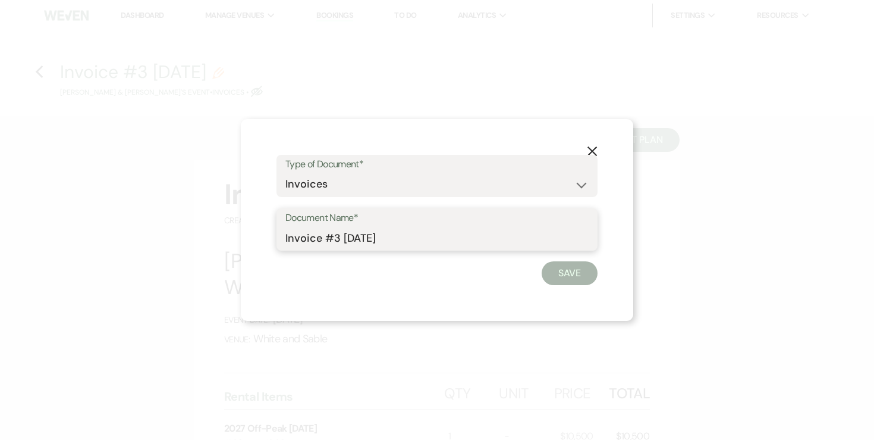
click at [484, 236] on input "Invoice #3 8-12-2025" at bounding box center [437, 237] width 303 height 23
type input "Invoice #3 8-12-2025 (Check / ACH)"
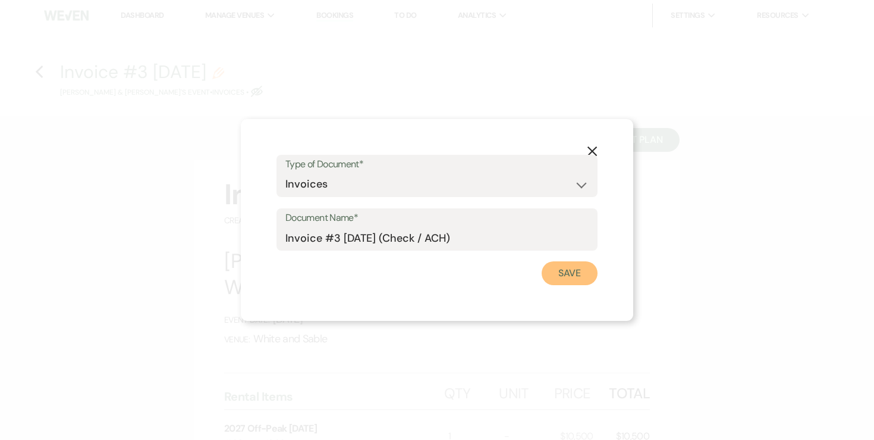
click at [566, 277] on button "Save" at bounding box center [570, 273] width 56 height 24
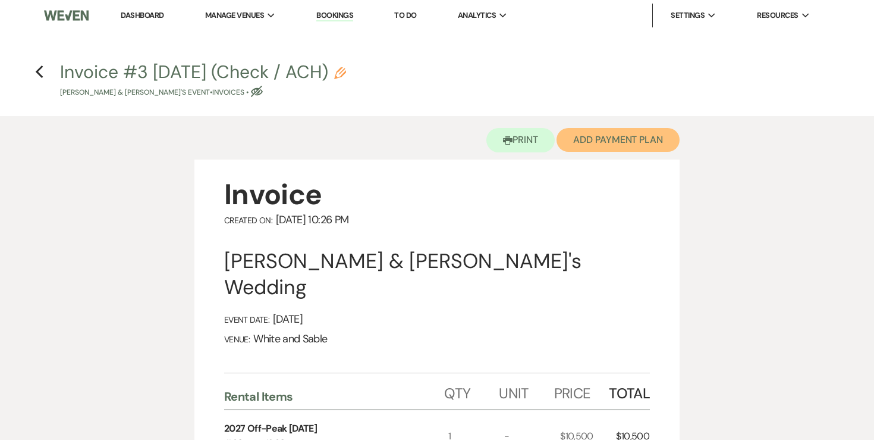
click at [645, 139] on button "Add Payment Plan" at bounding box center [618, 140] width 123 height 24
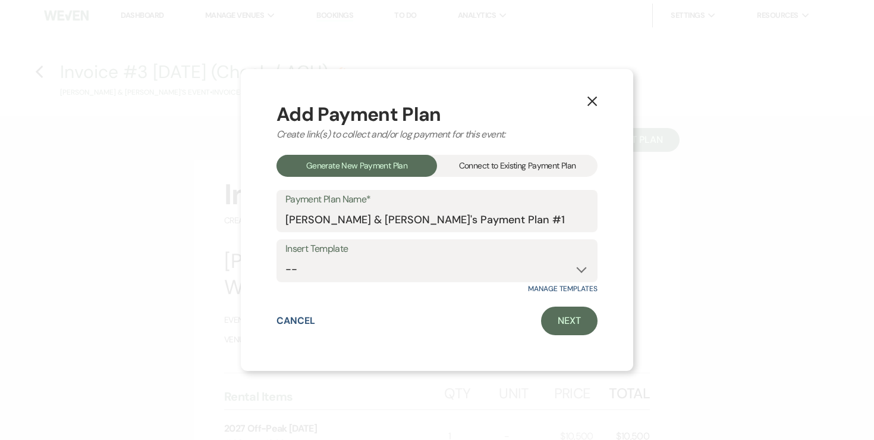
click at [524, 158] on div "Connect to Existing Payment Plan" at bounding box center [517, 166] width 161 height 22
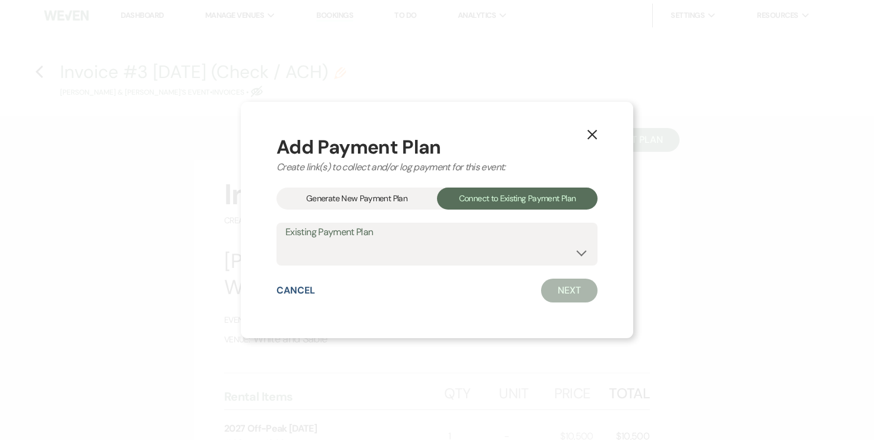
click at [416, 190] on div "Generate New Payment Plan" at bounding box center [357, 198] width 161 height 22
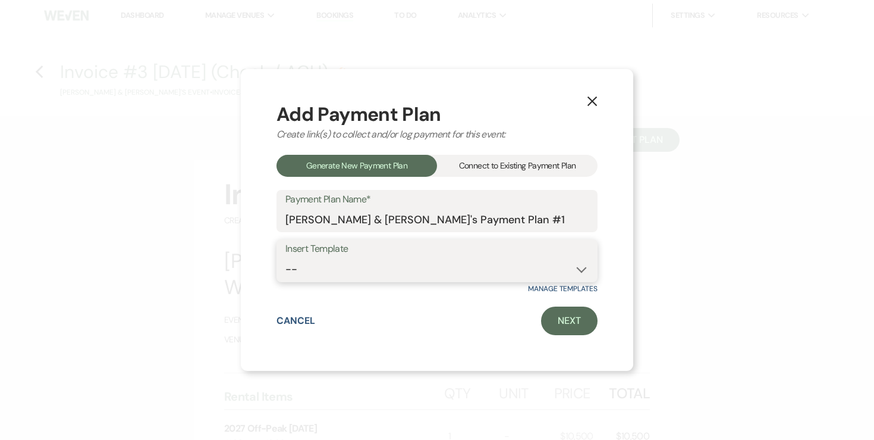
click at [375, 260] on select "-- Wedding Payments - Credit Card (3% Fee) Wedding Payments - ACH/Check/Cash" at bounding box center [437, 269] width 303 height 23
select select "457"
click at [559, 319] on link "Next" at bounding box center [569, 320] width 57 height 29
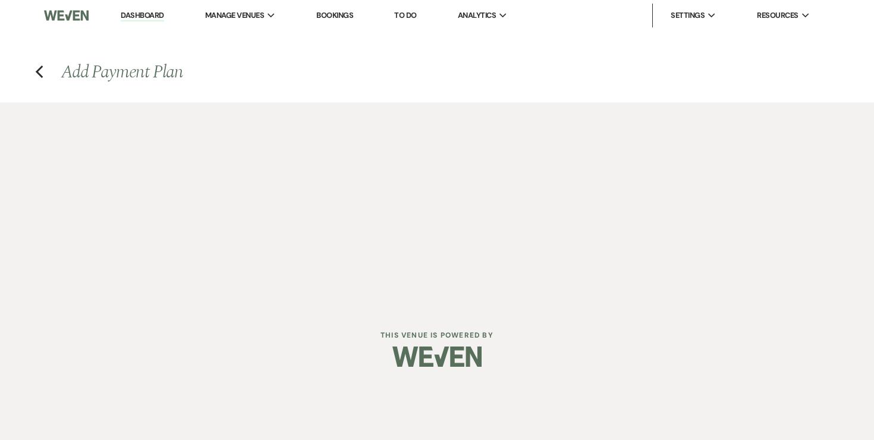
select select "27315"
select select "2"
select select "percentage"
select select "true"
select select "2"
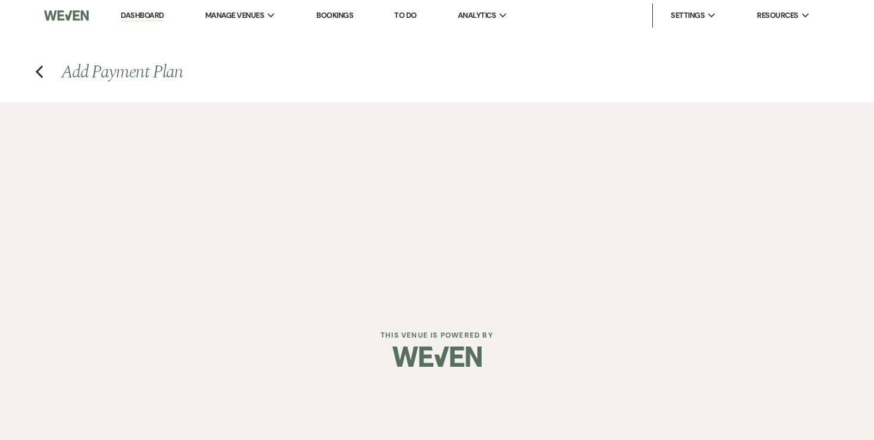
select select "percentage"
select select "true"
select select "client"
select select "weekly"
select select "onDueDate"
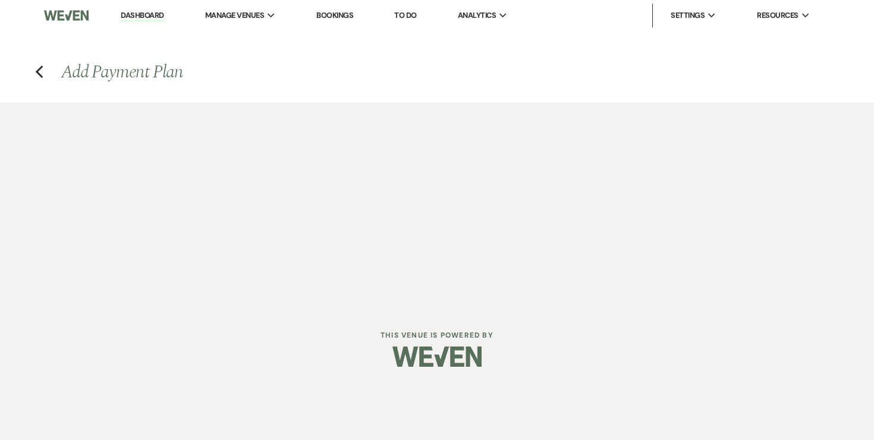
select select "complete"
select select "client"
select select "weeks"
select select "2"
select select "percentage"
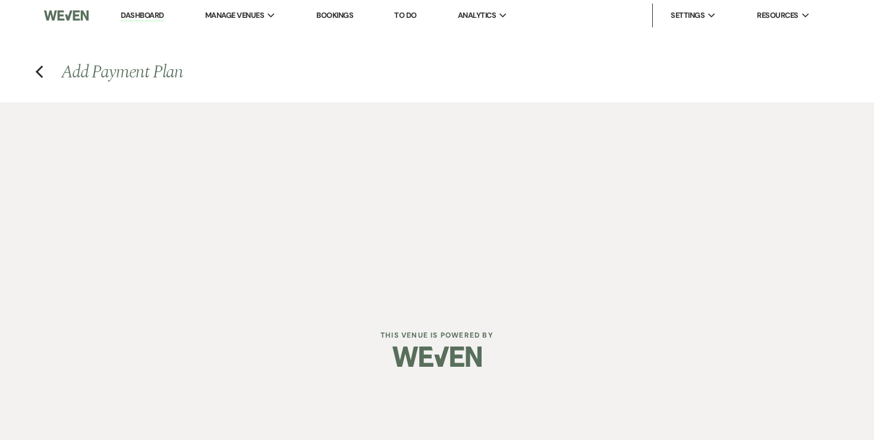
select select "true"
select select "client"
select select "weeks"
select select "client"
select select "weekly"
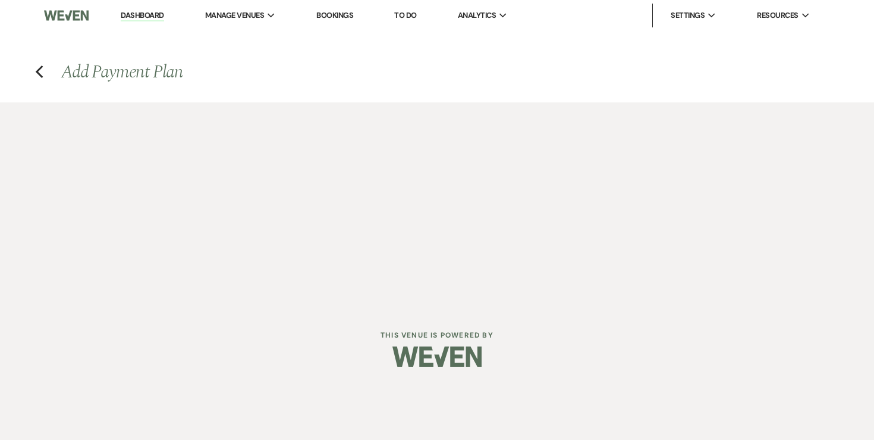
select select "onDueDate"
select select "complete"
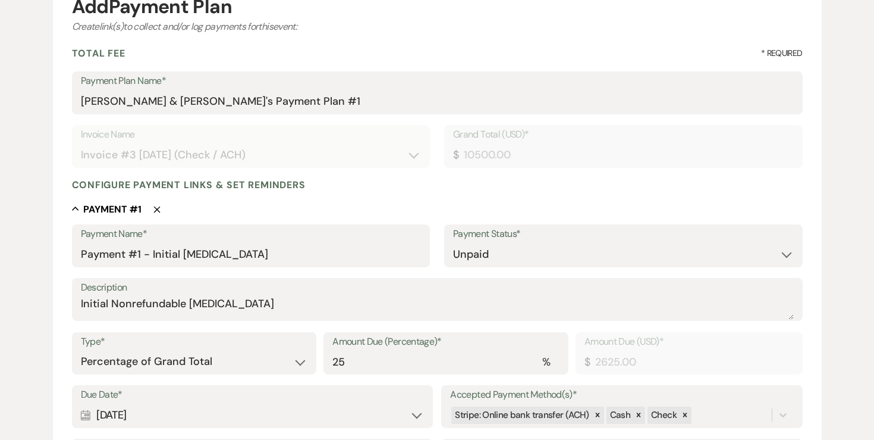
scroll to position [143, 0]
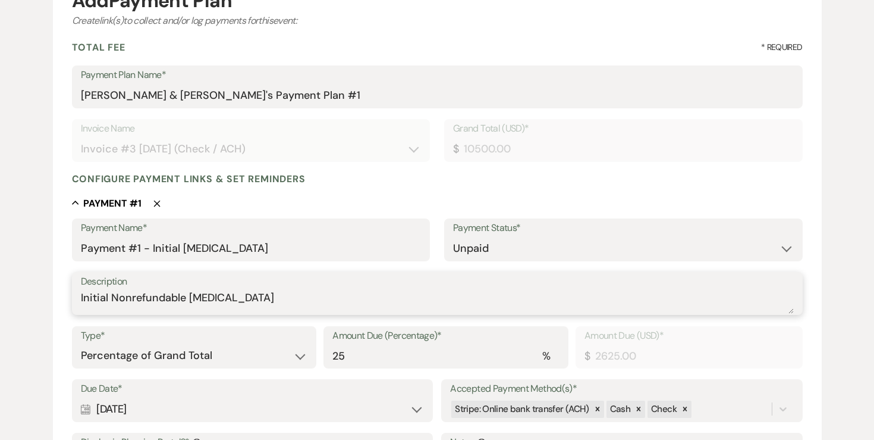
click at [212, 302] on textarea "Initial Nonrefundable Retainer" at bounding box center [437, 302] width 713 height 24
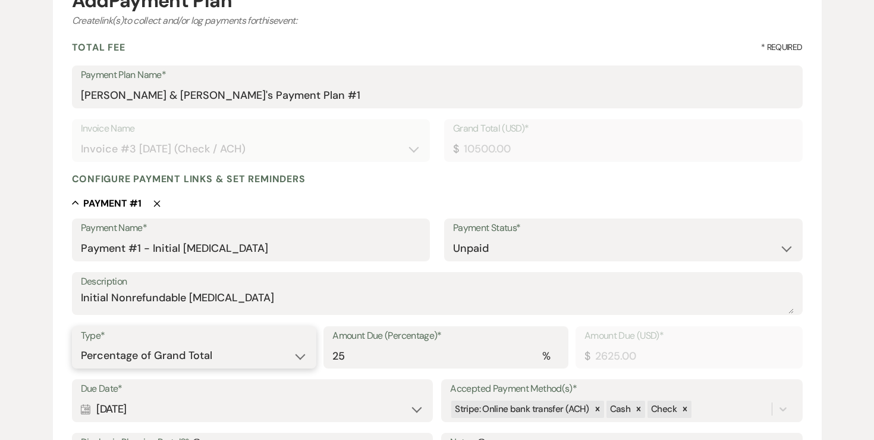
click at [194, 350] on select "Dollar Amount Percentage of Grand Total" at bounding box center [194, 355] width 227 height 23
select select "flat"
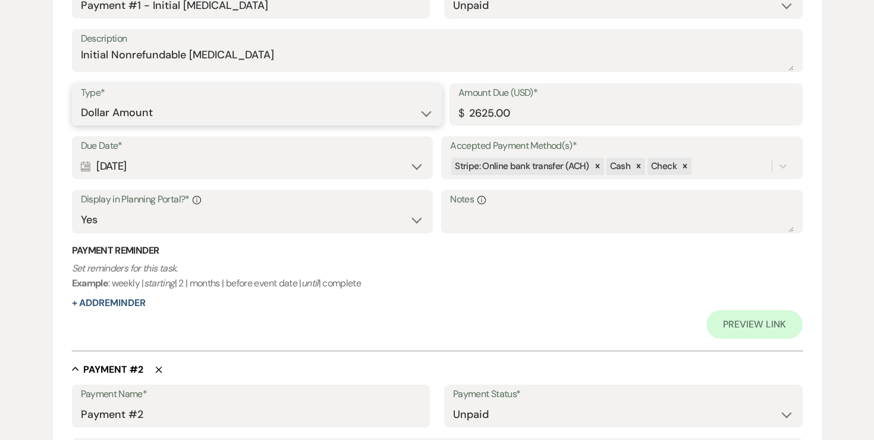
scroll to position [380, 0]
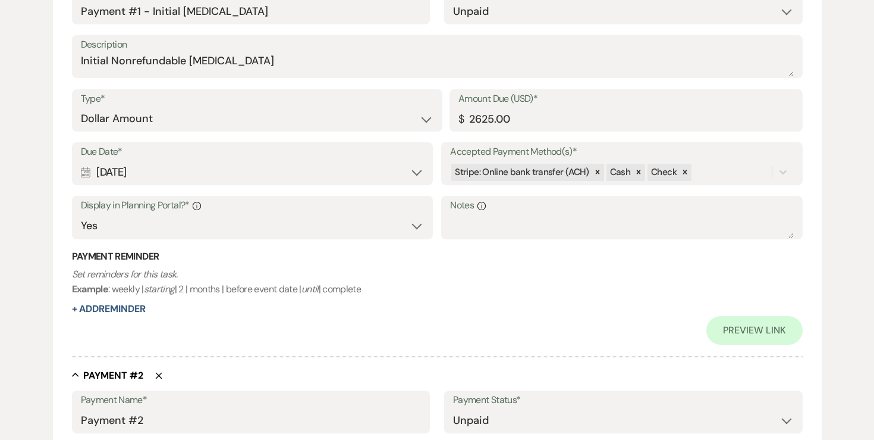
click at [234, 170] on div "Calendar Aug 14, 2025 Expand" at bounding box center [252, 172] width 343 height 23
select select "day"
select select "afterTodaysDate"
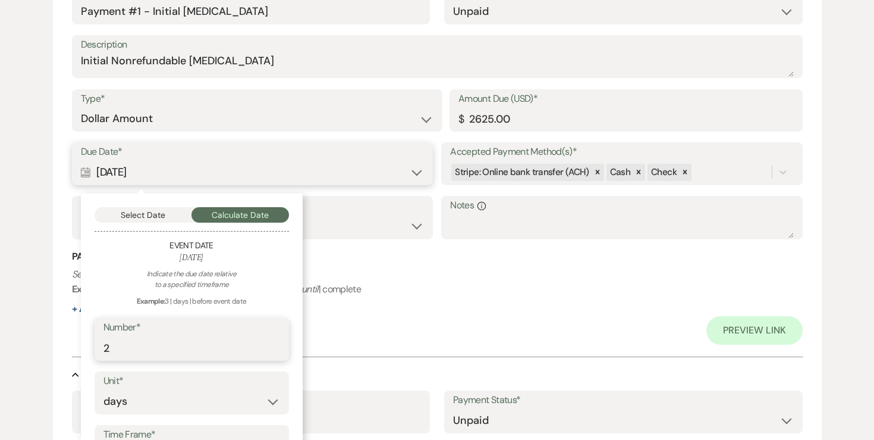
click at [153, 350] on input "2" at bounding box center [192, 347] width 177 height 23
type input "1"
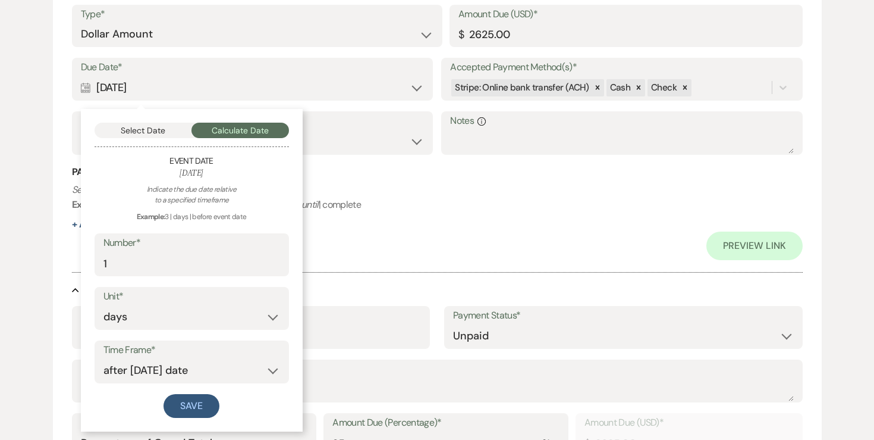
scroll to position [465, 0]
click at [164, 407] on button "Save" at bounding box center [192, 405] width 56 height 24
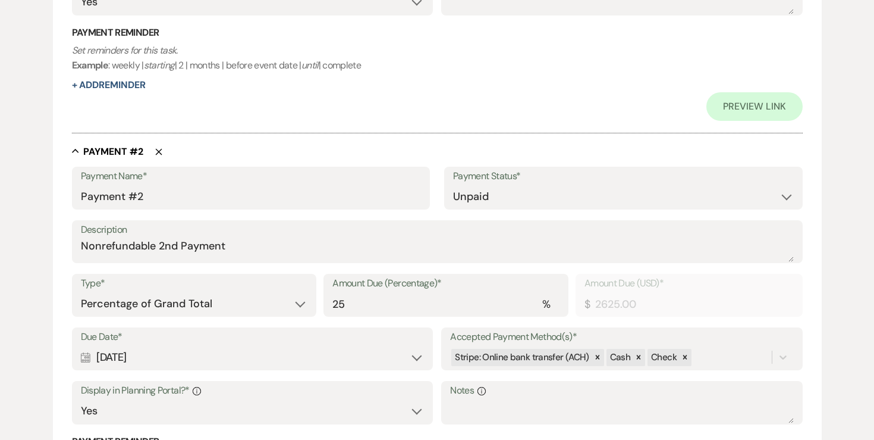
scroll to position [608, 0]
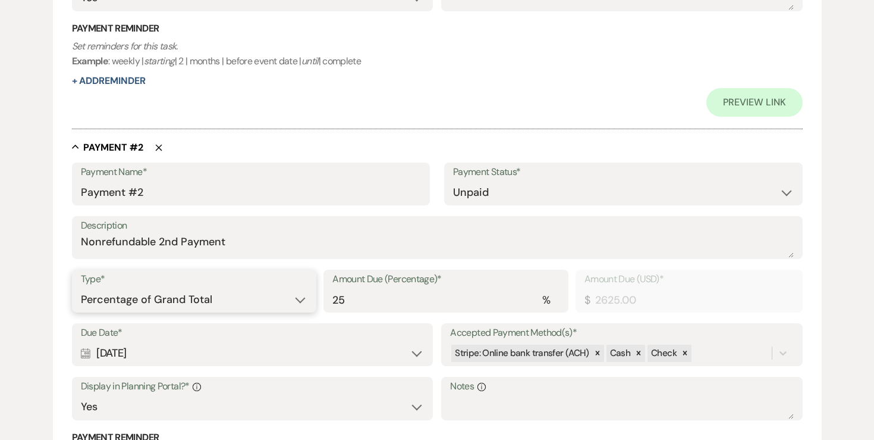
click at [183, 294] on select "Dollar Amount Percentage of Grand Total" at bounding box center [194, 299] width 227 height 23
select select "flat"
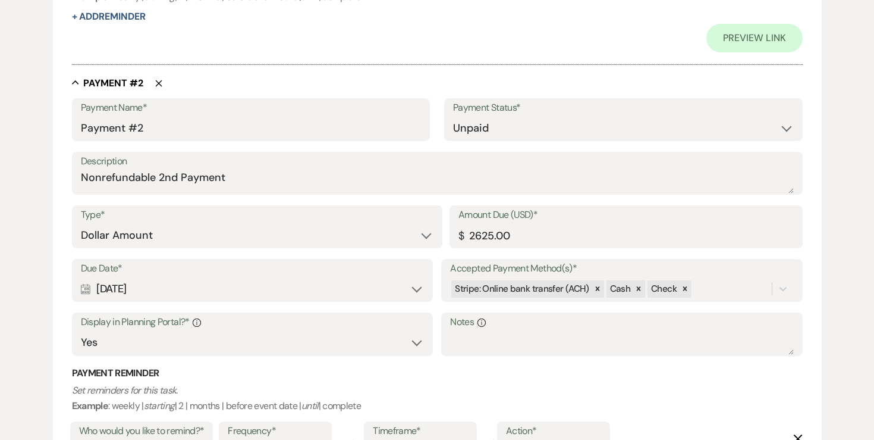
click at [192, 294] on div "Calendar Sep 13, 2025 Expand" at bounding box center [252, 288] width 343 height 23
select select "day"
select select "afterTodaysDate"
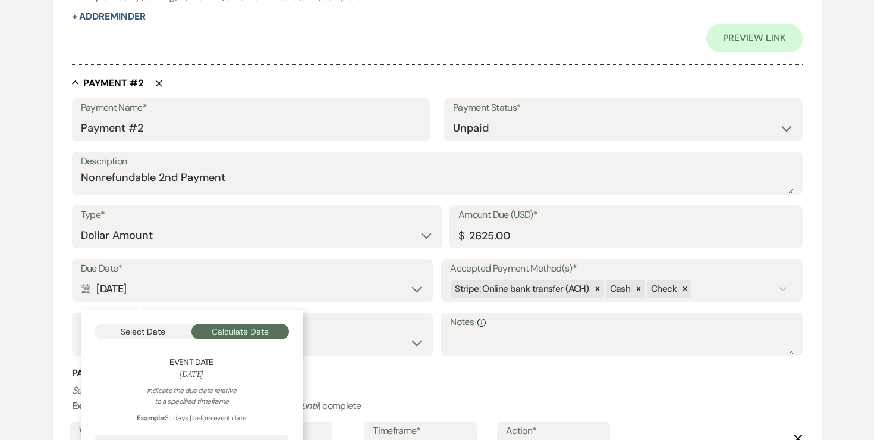
scroll to position [747, 0]
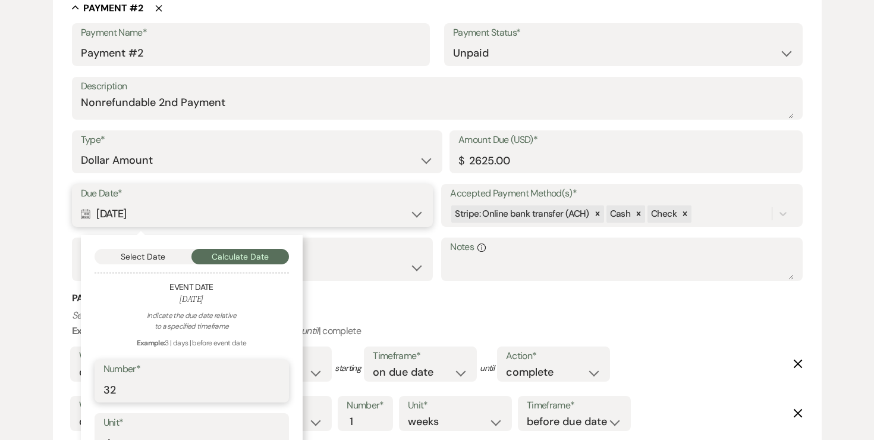
click at [170, 382] on input "32" at bounding box center [192, 389] width 177 height 23
type input "31"
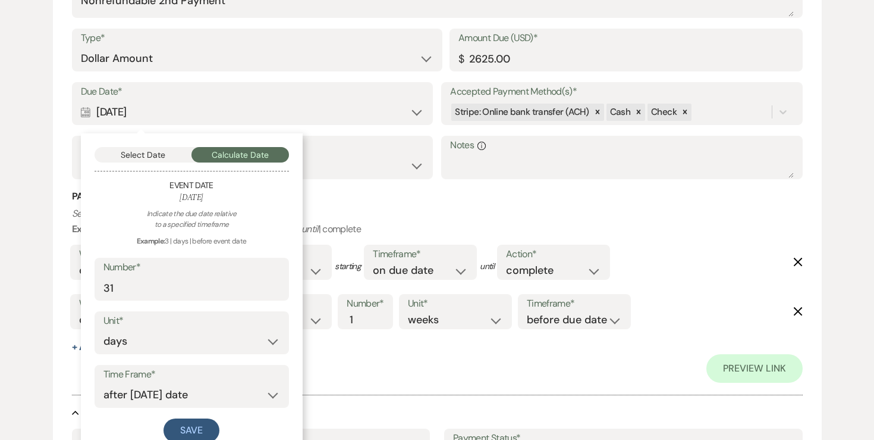
scroll to position [863, 0]
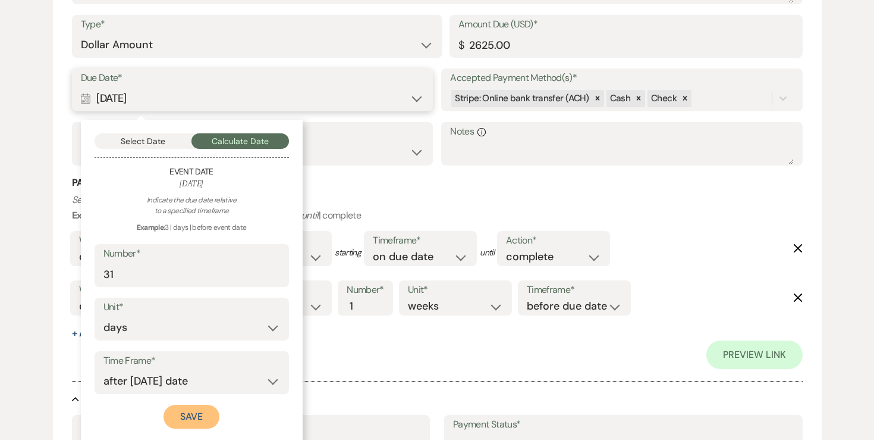
click at [183, 410] on button "Save" at bounding box center [192, 416] width 56 height 24
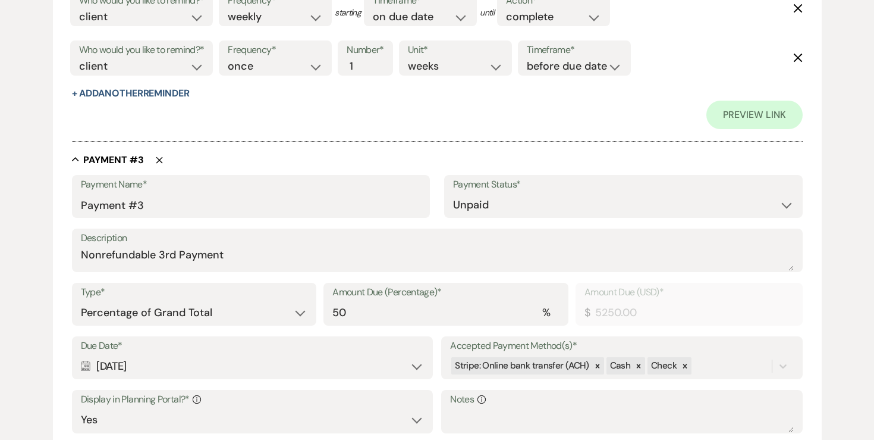
scroll to position [1109, 0]
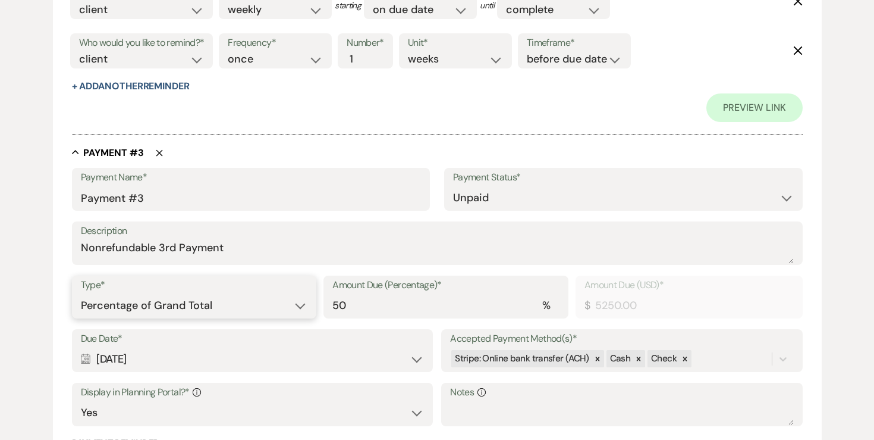
click at [159, 296] on select "Dollar Amount Percentage of Grand Total" at bounding box center [194, 305] width 227 height 23
select select "flat"
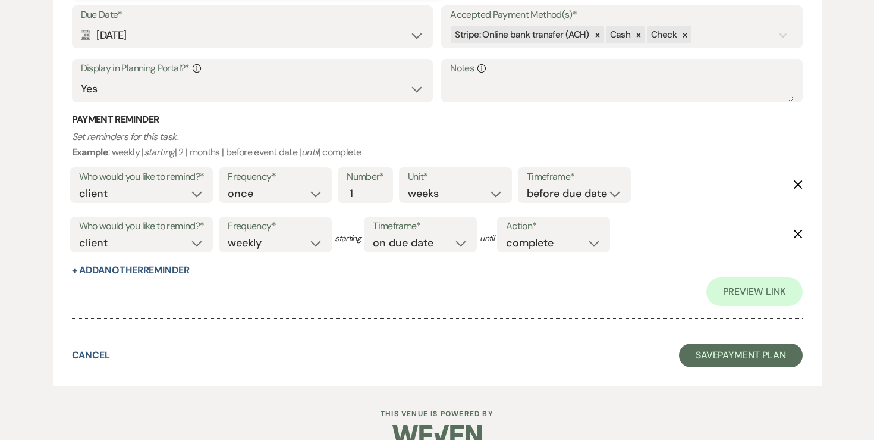
scroll to position [1436, 0]
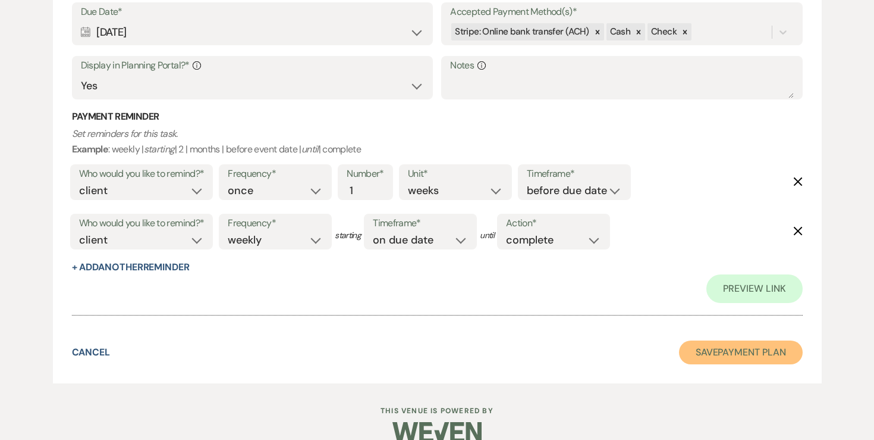
click at [702, 355] on button "Save Payment Plan" at bounding box center [741, 352] width 124 height 24
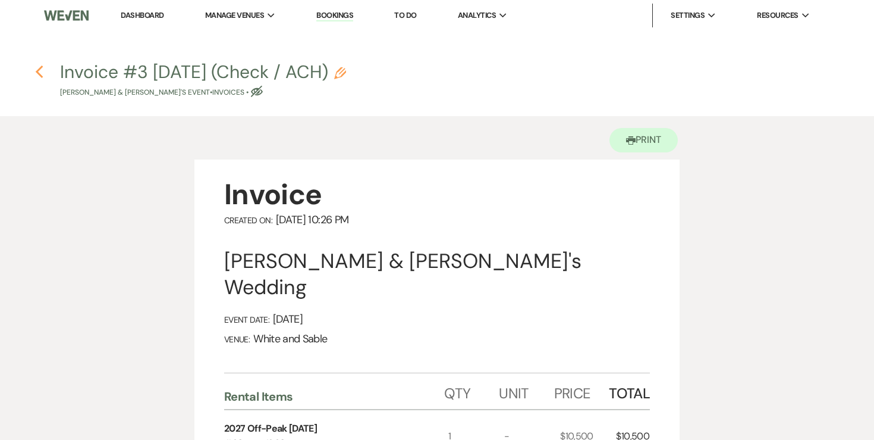
click at [40, 73] on icon "Previous" at bounding box center [39, 72] width 9 height 14
select select "6"
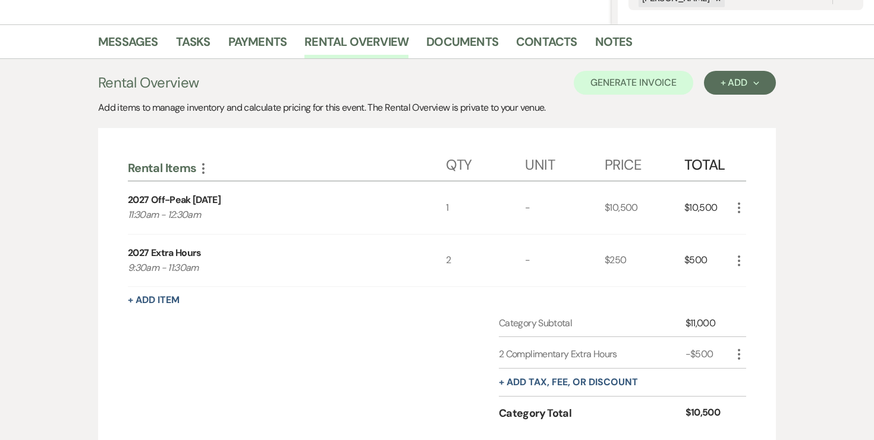
scroll to position [279, 0]
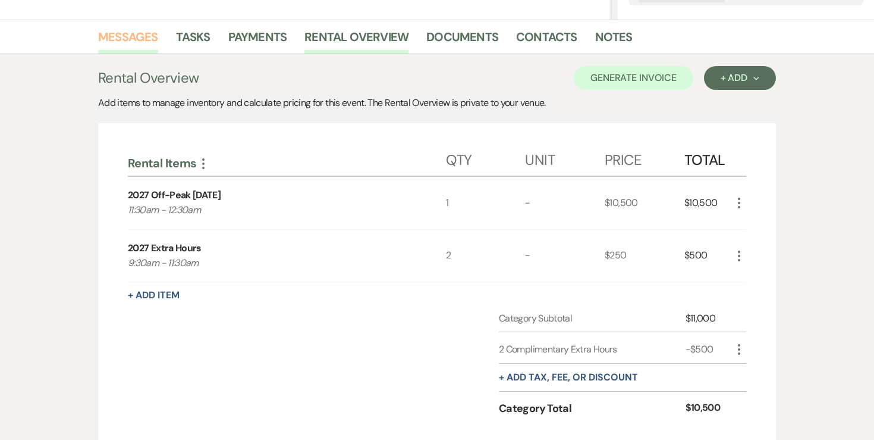
click at [136, 39] on link "Messages" at bounding box center [128, 40] width 60 height 26
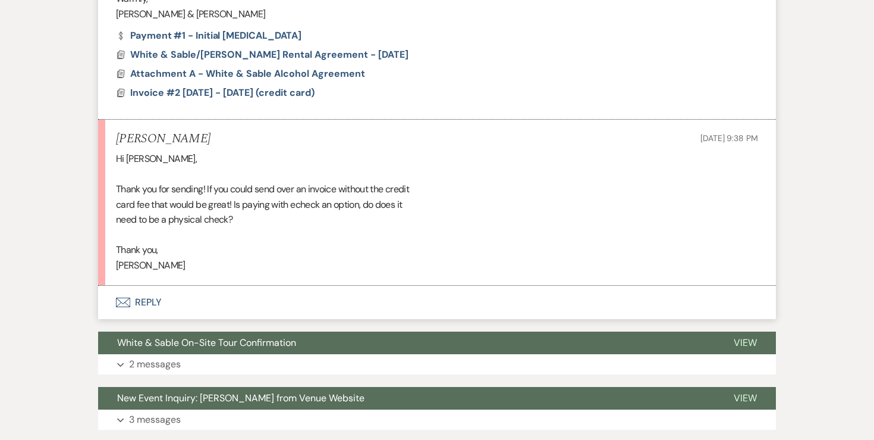
scroll to position [1587, 0]
click at [155, 305] on button "Envelope Reply" at bounding box center [437, 302] width 678 height 33
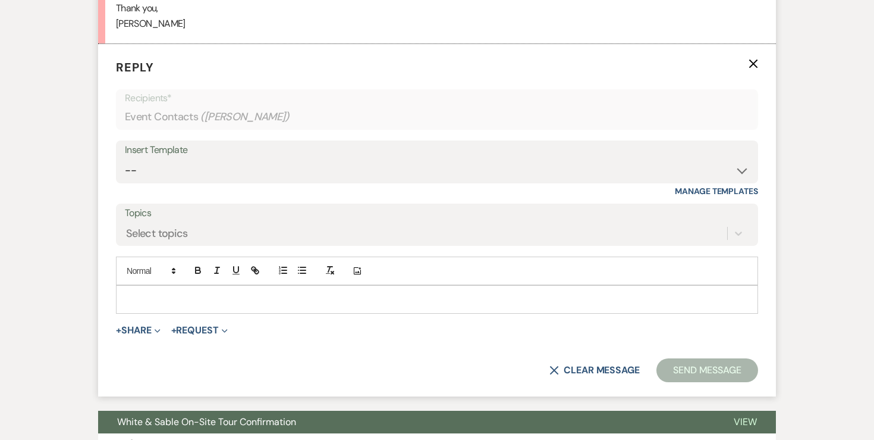
scroll to position [1829, 0]
click at [165, 298] on p at bounding box center [437, 299] width 623 height 13
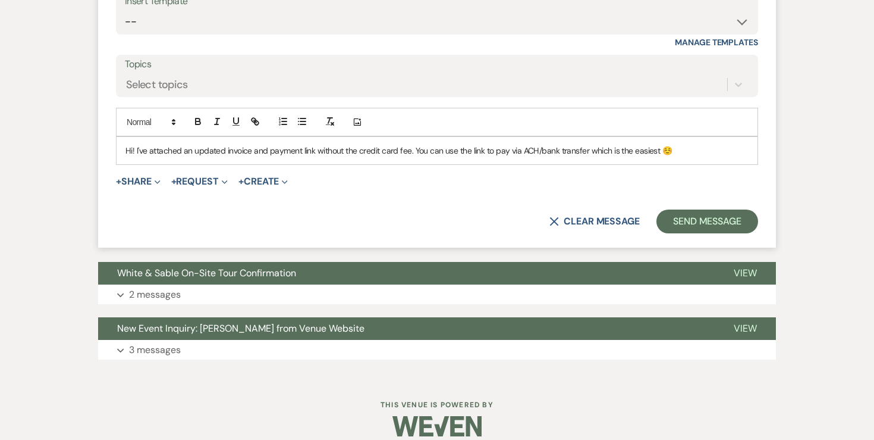
scroll to position [1975, 0]
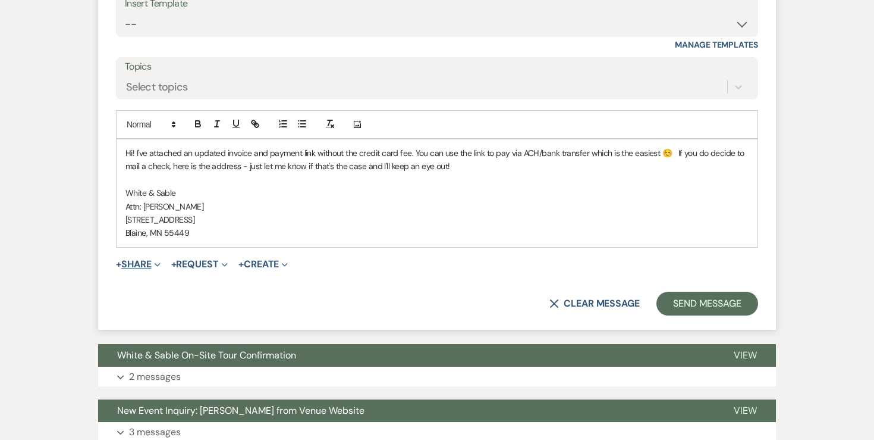
click at [145, 268] on button "+ Share Expand" at bounding box center [138, 264] width 45 height 10
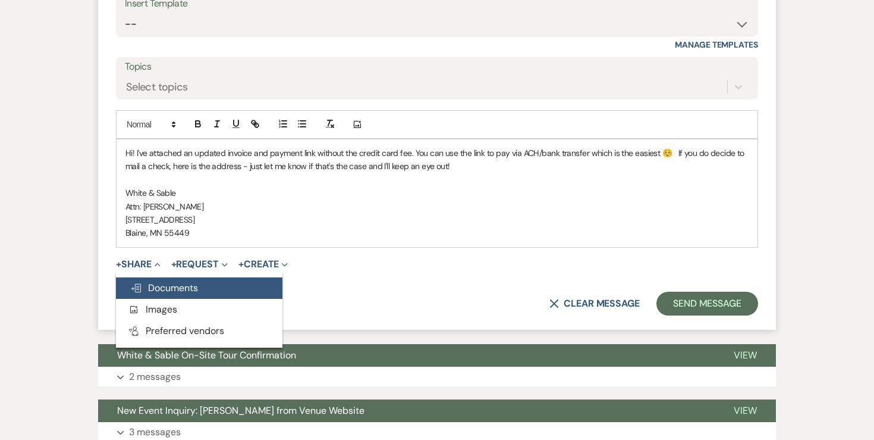
click at [144, 286] on span "Doc Upload Documents" at bounding box center [164, 287] width 68 height 12
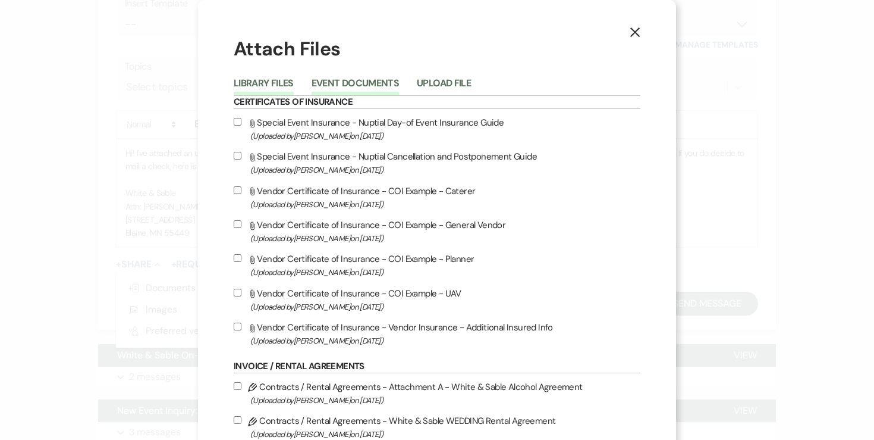
click at [355, 86] on button "Event Documents" at bounding box center [355, 87] width 87 height 17
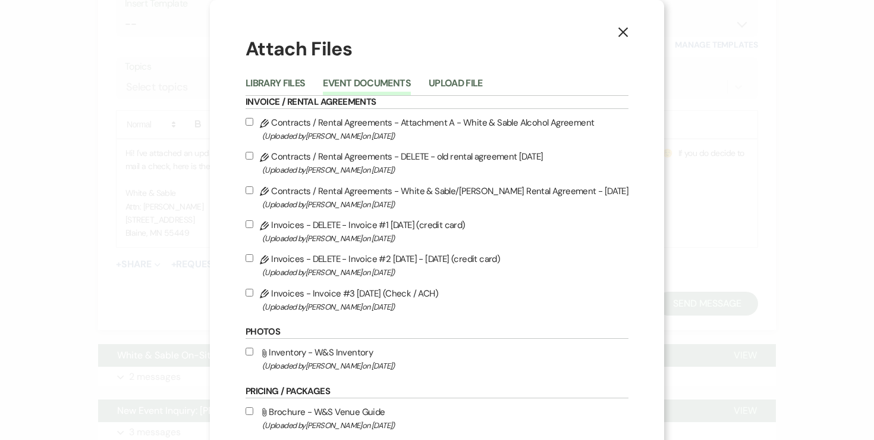
scroll to position [65, 0]
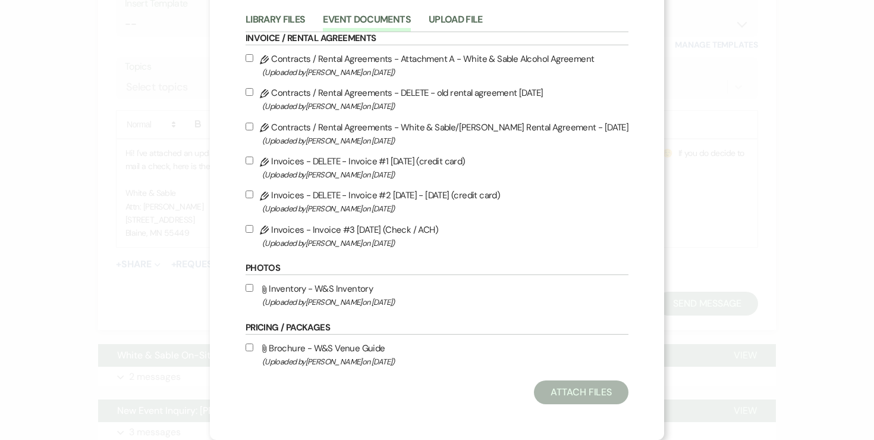
click at [253, 227] on input "Pencil Invoices - Invoice #3 8-12-2025 (Check / ACH) (Uploaded by Angela Oldenb…" at bounding box center [250, 229] width 8 height 8
checkbox input "true"
click at [538, 392] on button "Attach Files" at bounding box center [581, 392] width 95 height 24
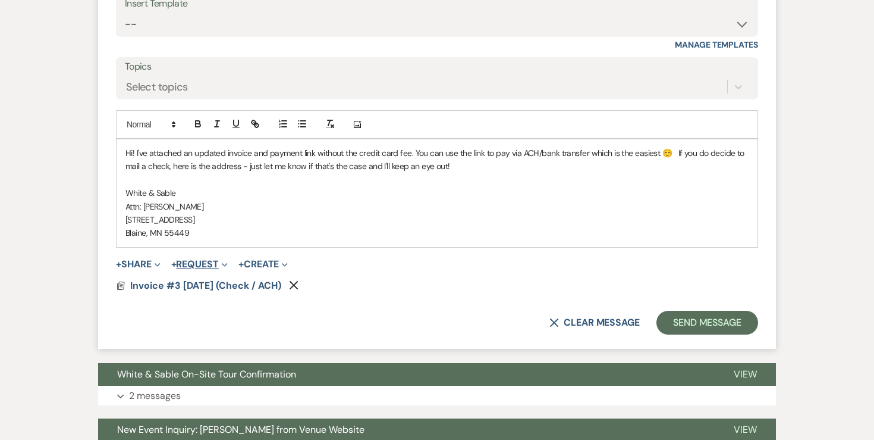
click at [205, 262] on button "+ Request Expand" at bounding box center [199, 264] width 57 height 10
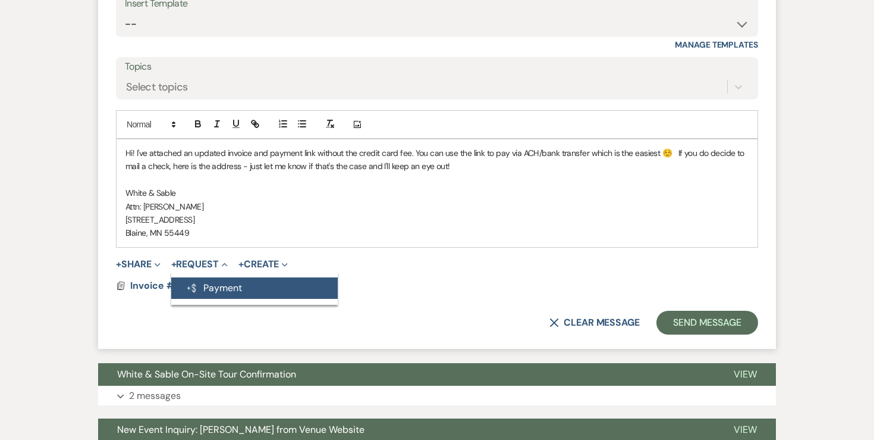
click at [209, 283] on button "Generate Payment Payment" at bounding box center [254, 287] width 167 height 21
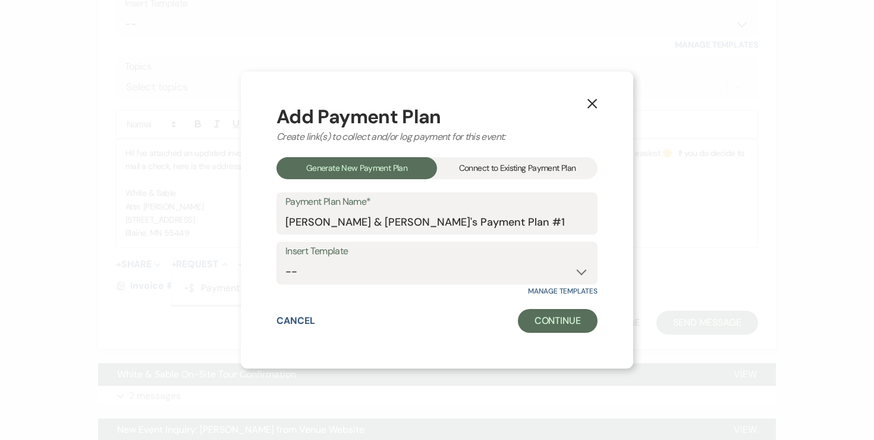
click at [448, 169] on div "Connect to Existing Payment Plan" at bounding box center [517, 168] width 161 height 22
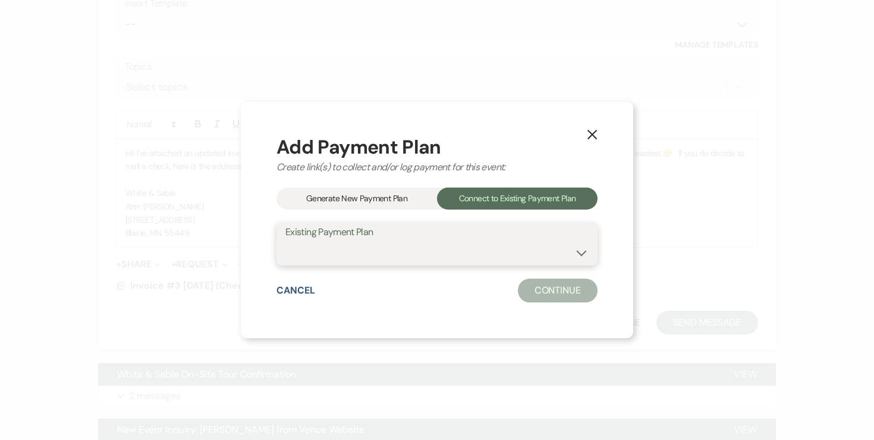
click at [350, 258] on select at bounding box center [437, 252] width 303 height 23
click at [591, 134] on use "button" at bounding box center [593, 135] width 10 height 10
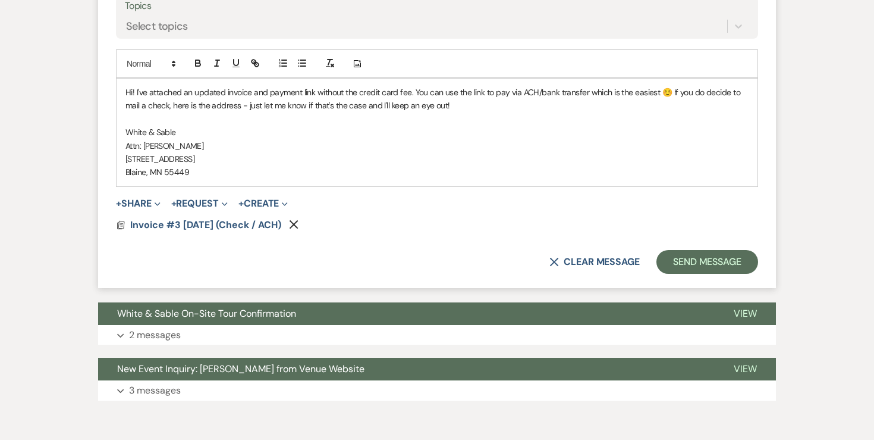
scroll to position [2040, 0]
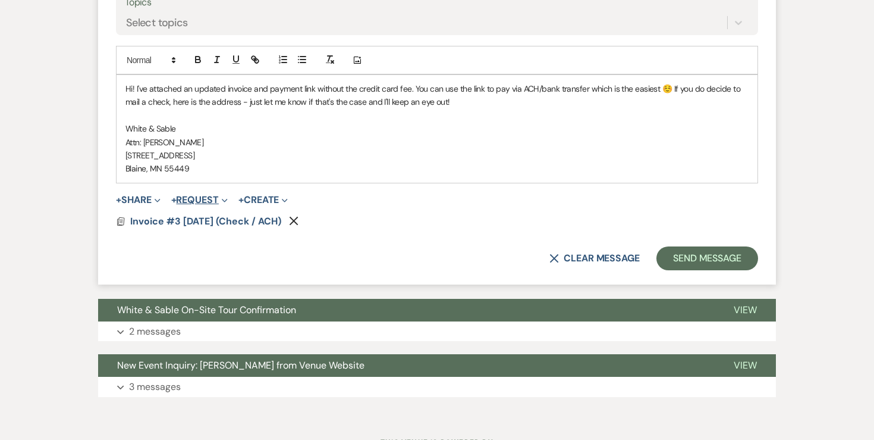
click at [193, 200] on button "+ Request Expand" at bounding box center [199, 200] width 57 height 10
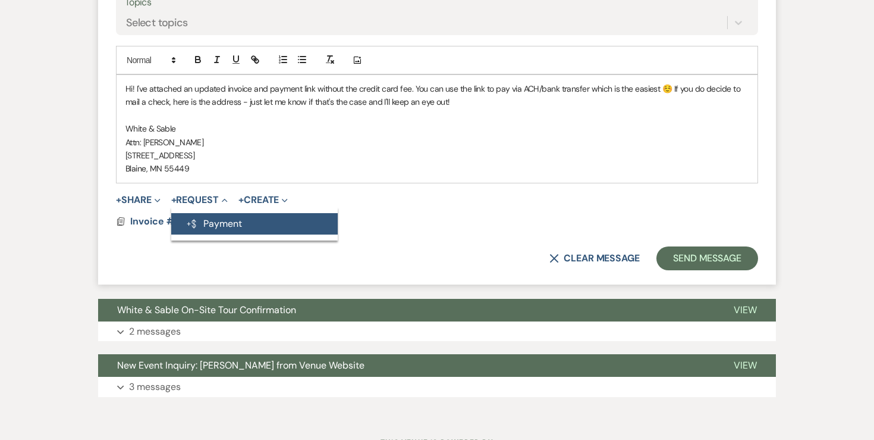
click at [193, 219] on icon "Generate Payment" at bounding box center [192, 224] width 12 height 10
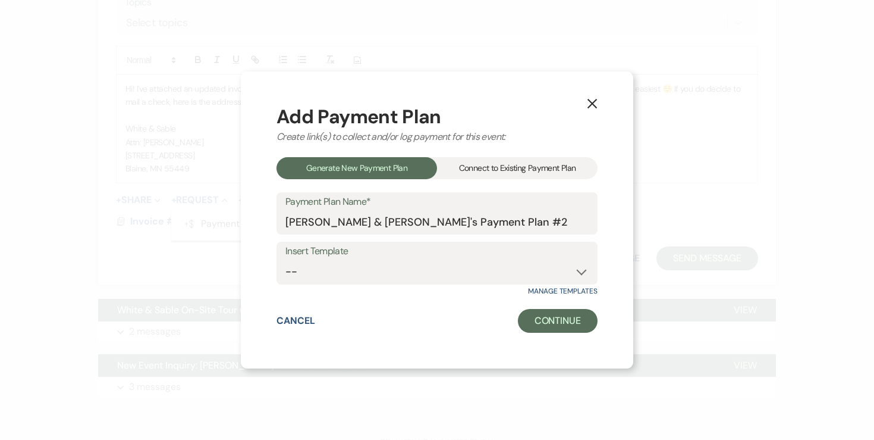
click at [469, 168] on div "Connect to Existing Payment Plan" at bounding box center [517, 168] width 161 height 22
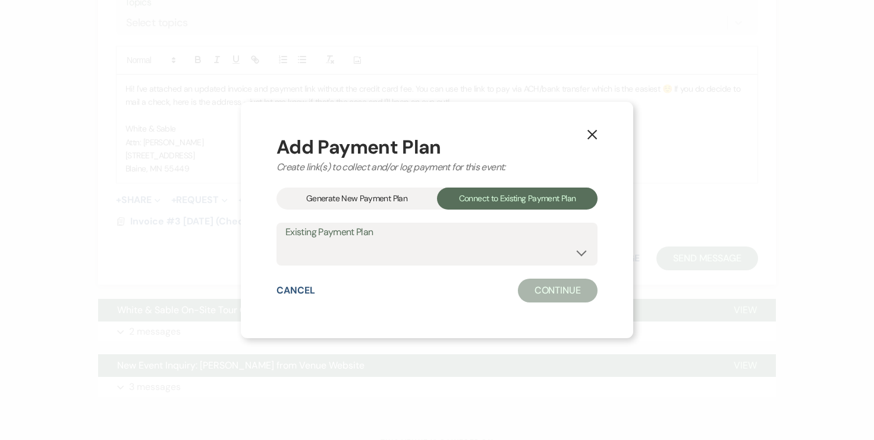
click at [412, 269] on div "Add Payment Plan Create link(s) to collect and/or log payment for this event: G…" at bounding box center [437, 219] width 321 height 165
click at [412, 259] on select "Emily Boehm & Jeremy's Payment Plan #1" at bounding box center [437, 252] width 303 height 23
select select "24646"
click at [538, 287] on button "Continue" at bounding box center [558, 290] width 80 height 24
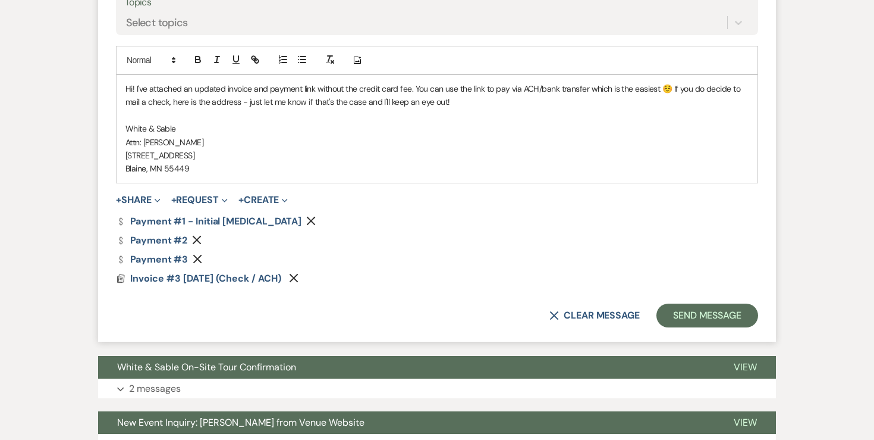
scroll to position [2044, 0]
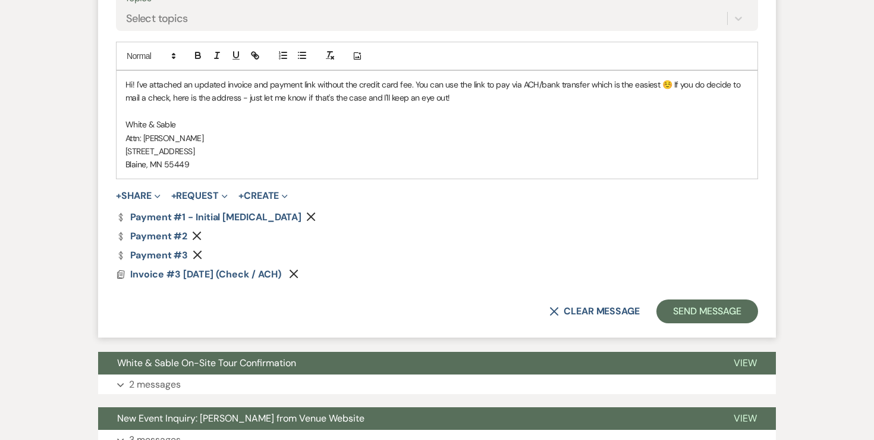
click at [196, 234] on use "button" at bounding box center [197, 235] width 9 height 9
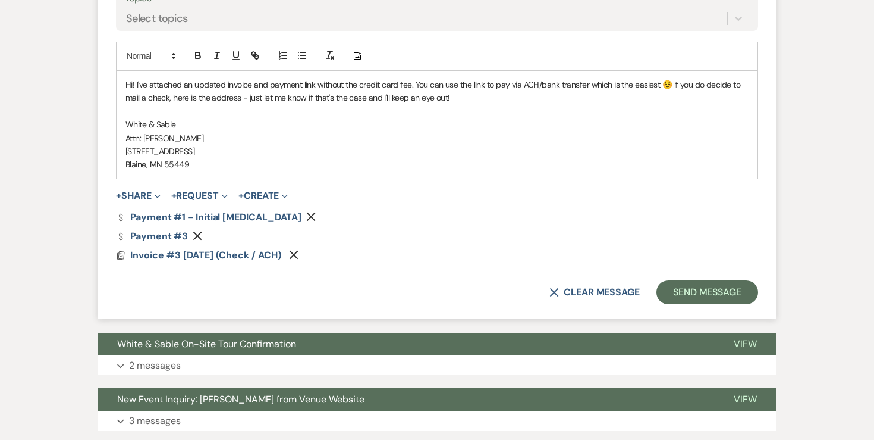
click at [196, 234] on use "button" at bounding box center [197, 235] width 9 height 9
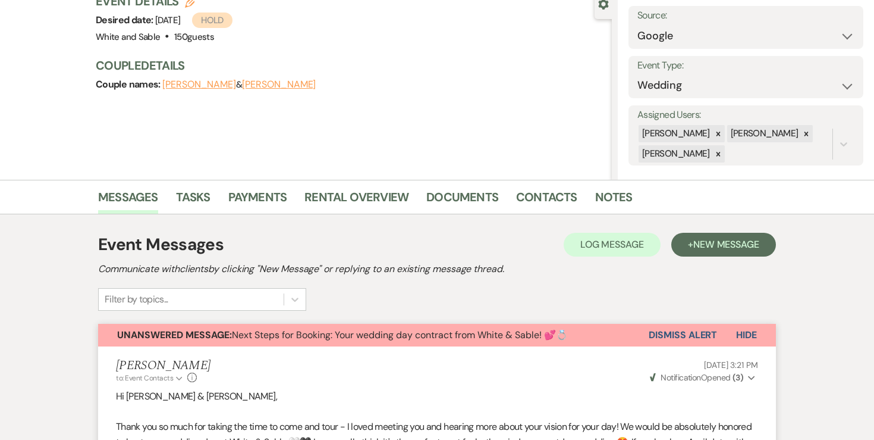
scroll to position [0, 0]
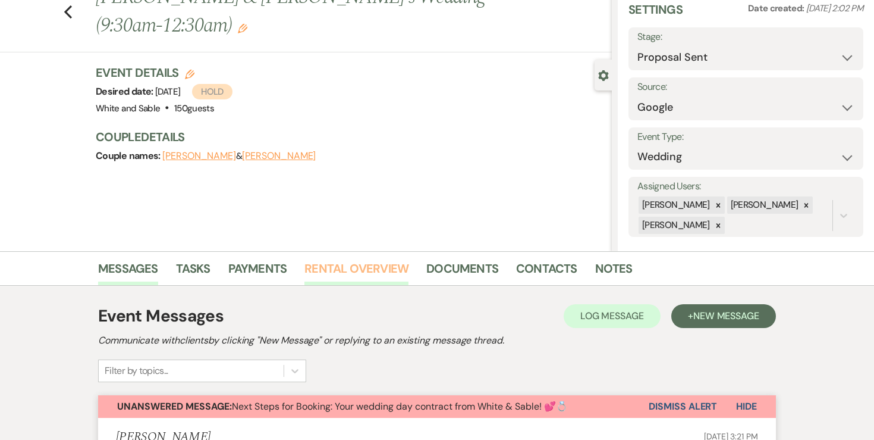
click at [346, 264] on link "Rental Overview" at bounding box center [357, 272] width 104 height 26
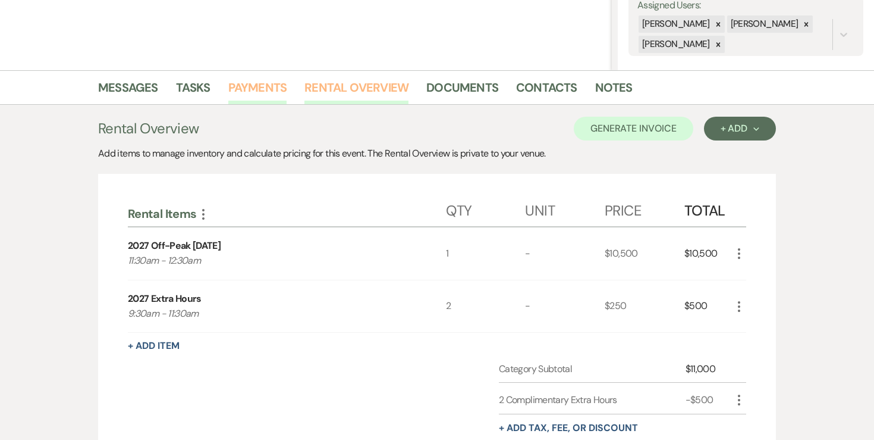
scroll to position [229, 0]
click at [265, 91] on link "Payments" at bounding box center [257, 90] width 59 height 26
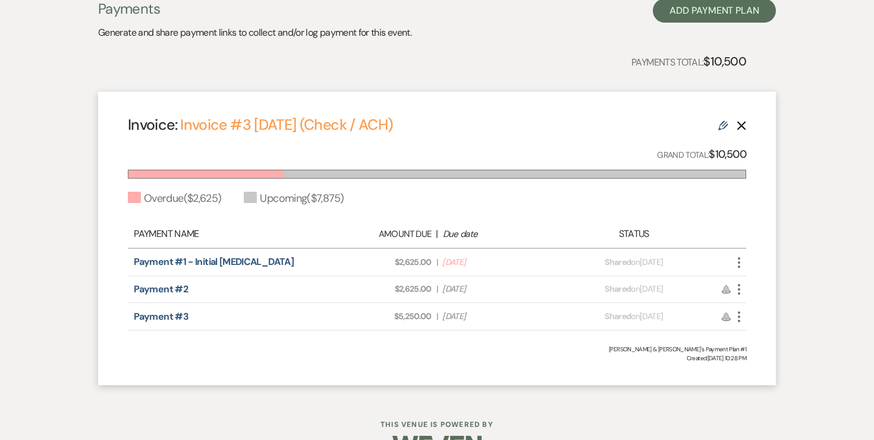
scroll to position [392, 0]
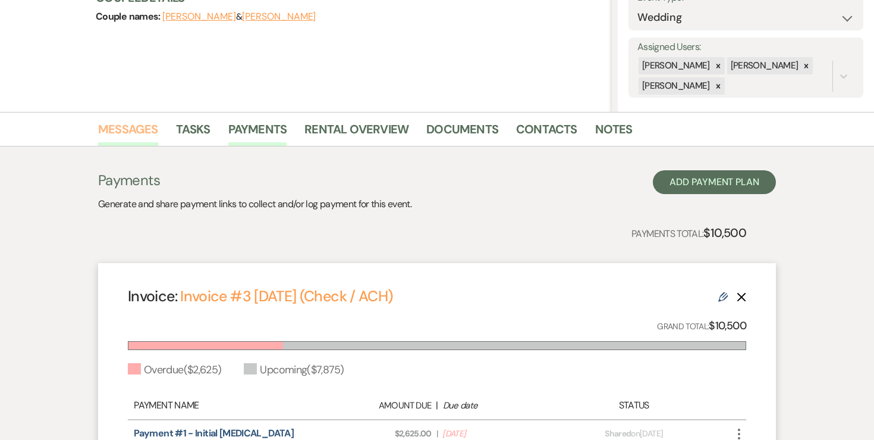
click at [152, 137] on link "Messages" at bounding box center [128, 133] width 60 height 26
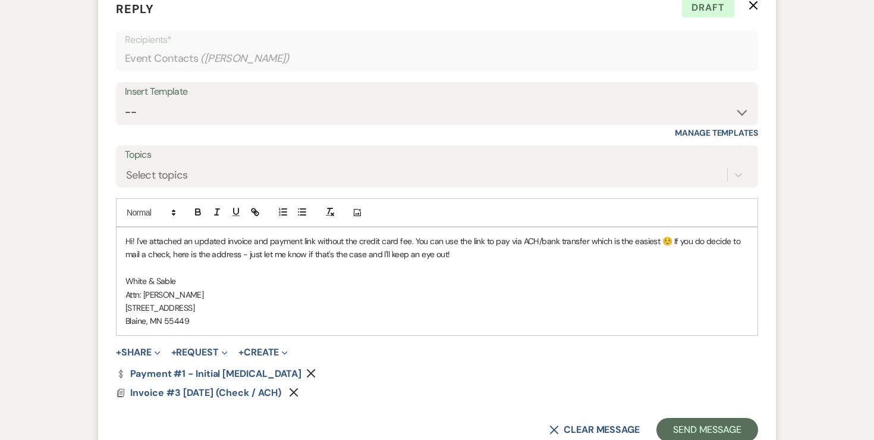
scroll to position [1959, 0]
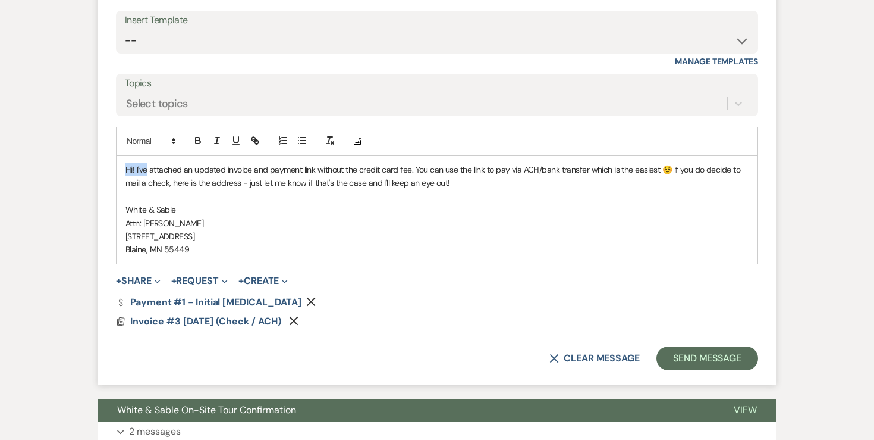
drag, startPoint x: 148, startPoint y: 171, endPoint x: 92, endPoint y: 171, distance: 55.9
click at [616, 167] on p "Of course! I've attached an updated invoice and payment link without the credit…" at bounding box center [437, 176] width 623 height 27
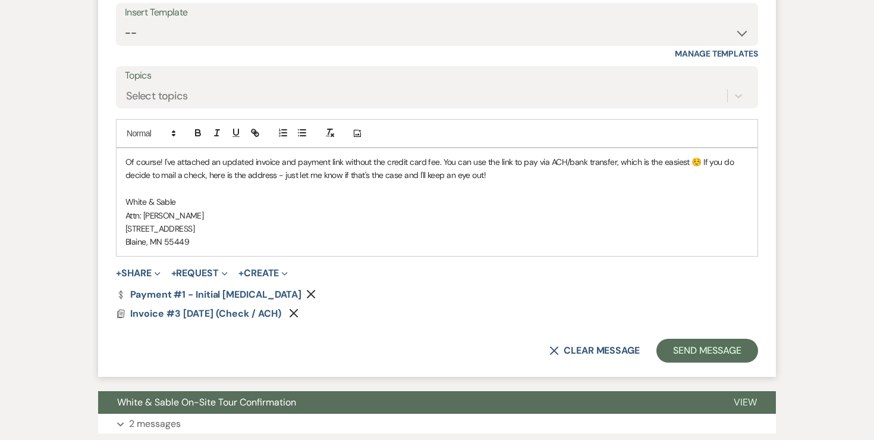
click at [368, 233] on p "[STREET_ADDRESS]" at bounding box center [437, 228] width 623 height 13
click at [345, 200] on p "White & Sable" at bounding box center [437, 201] width 623 height 13
click at [341, 215] on p "Attn: [PERSON_NAME]" at bounding box center [437, 215] width 623 height 13
click at [334, 228] on p "[STREET_ADDRESS]" at bounding box center [437, 228] width 623 height 13
click at [333, 237] on p "Blaine, MN 55449" at bounding box center [437, 241] width 623 height 13
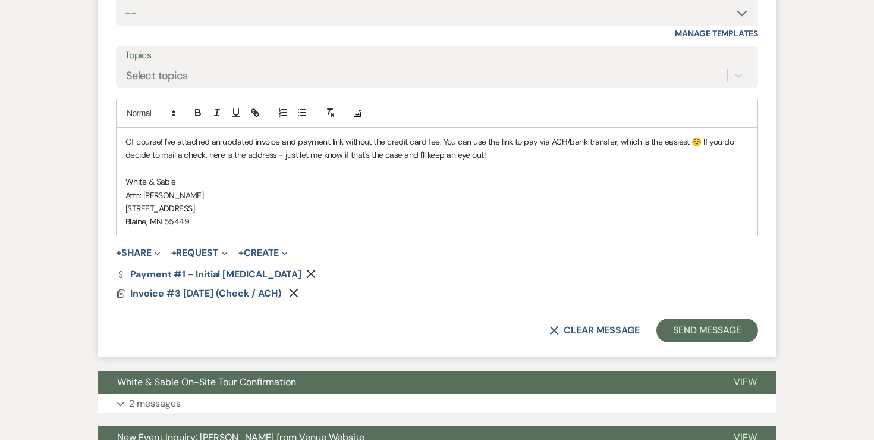
scroll to position [1990, 0]
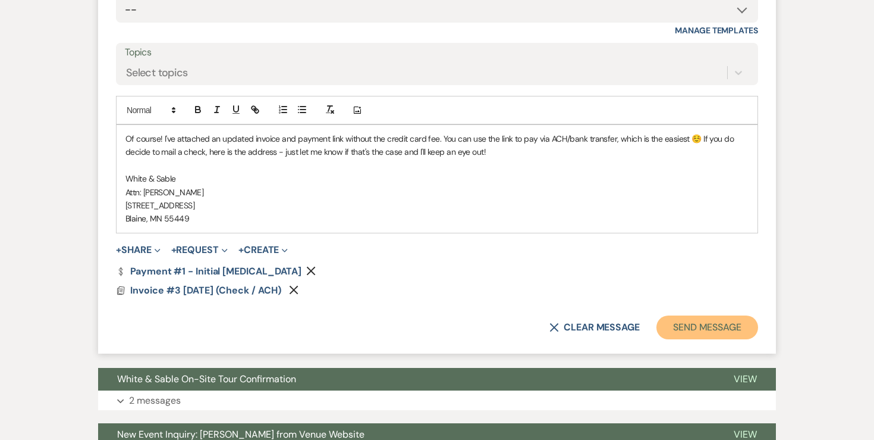
click at [686, 320] on button "Send Message" at bounding box center [708, 327] width 102 height 24
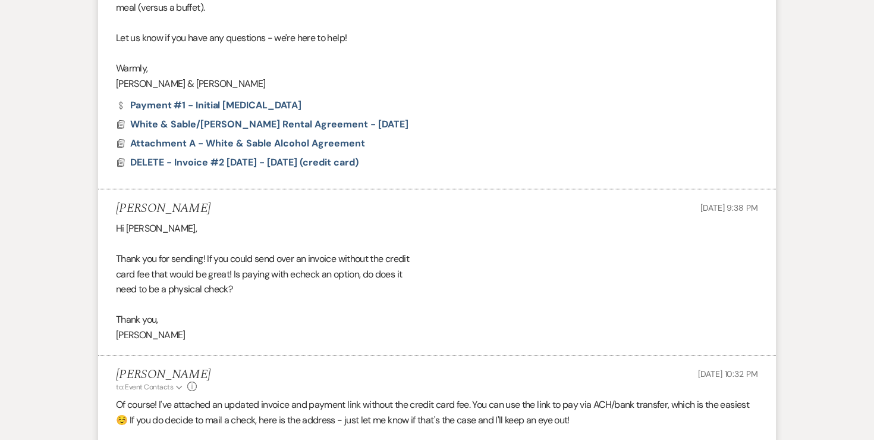
scroll to position [1483, 0]
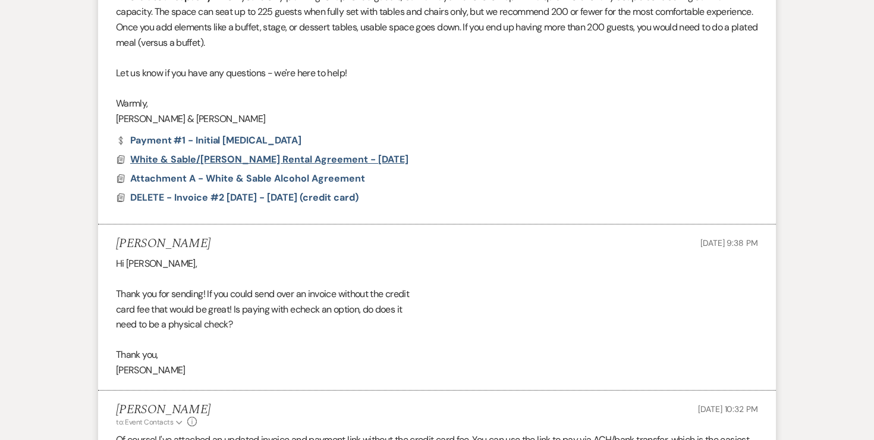
click at [285, 160] on span "White & Sable/[PERSON_NAME] Rental Agreement - [DATE]" at bounding box center [269, 159] width 278 height 12
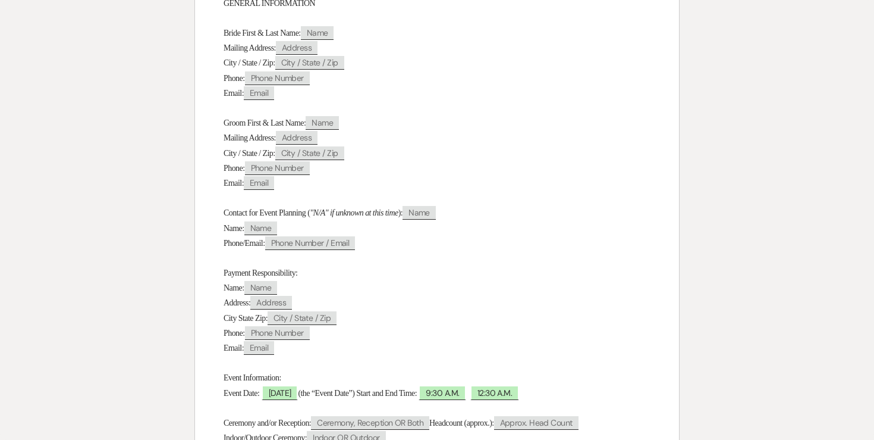
scroll to position [0, 0]
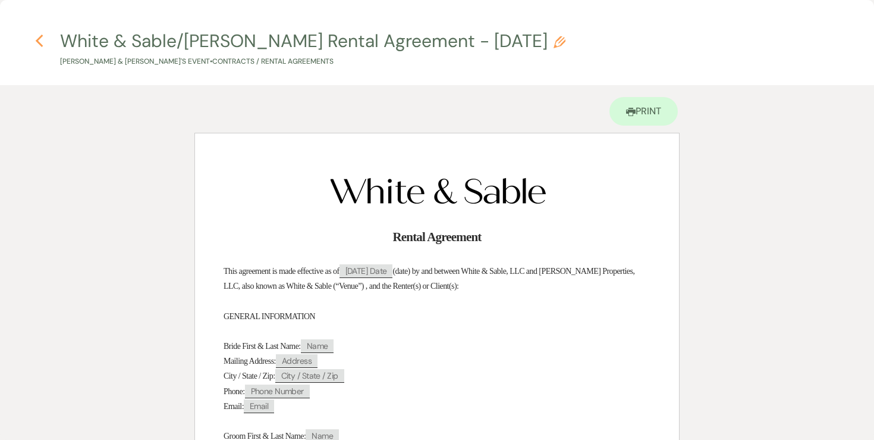
click at [41, 43] on icon "Previous" at bounding box center [39, 41] width 9 height 14
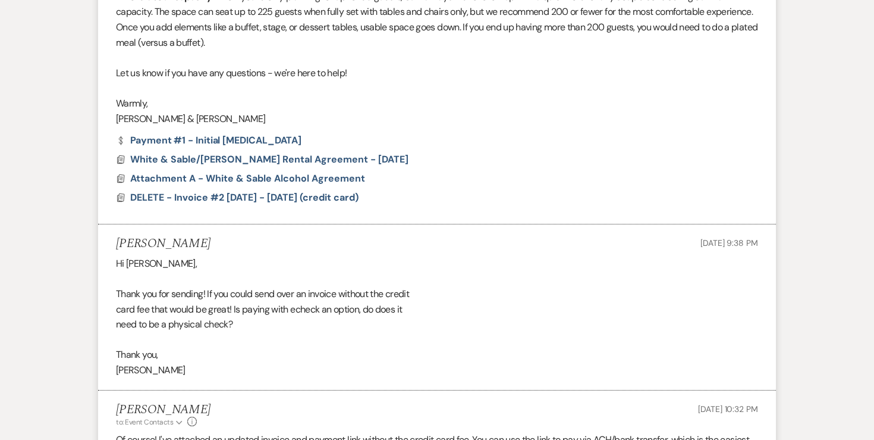
click at [618, 106] on p "Warmly," at bounding box center [437, 103] width 642 height 15
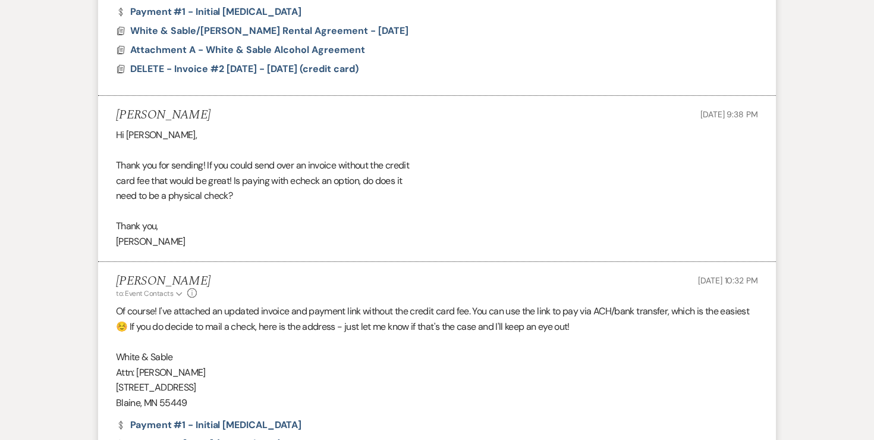
scroll to position [1612, 0]
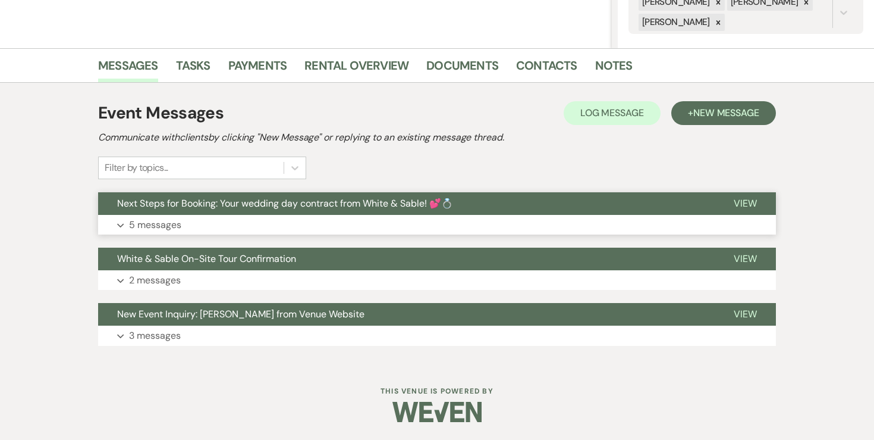
click at [155, 214] on button "Next Steps for Booking: Your wedding day contract from White & Sable! 💕💍" at bounding box center [406, 203] width 617 height 23
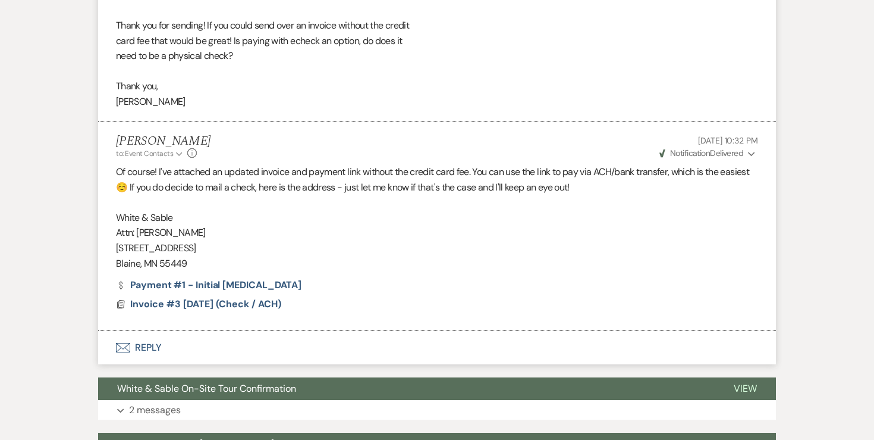
scroll to position [1754, 0]
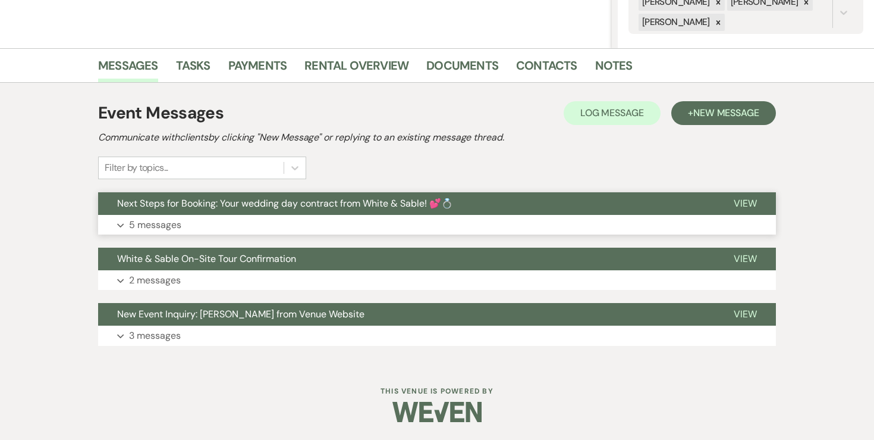
click at [162, 225] on p "5 messages" at bounding box center [155, 224] width 52 height 15
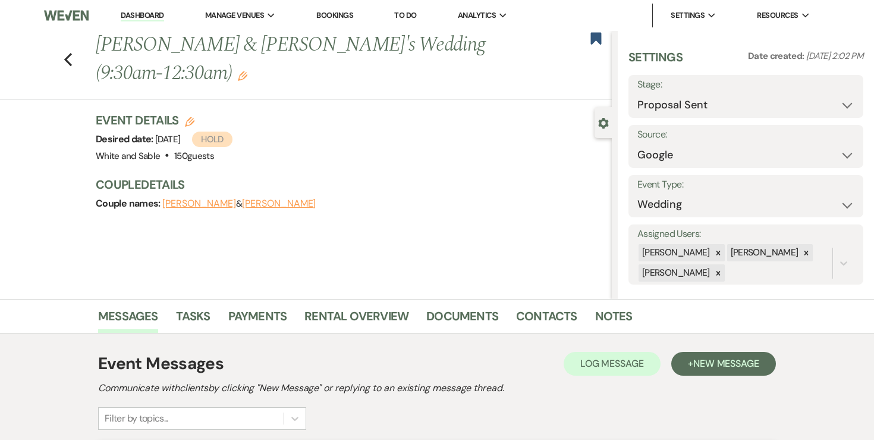
click at [130, 10] on li "Dashboard" at bounding box center [142, 16] width 55 height 24
click at [130, 12] on link "Dashboard" at bounding box center [142, 15] width 43 height 11
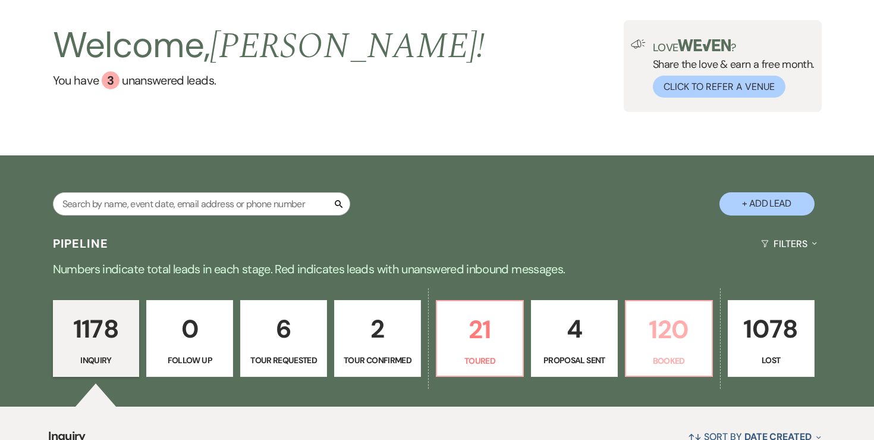
scroll to position [113, 0]
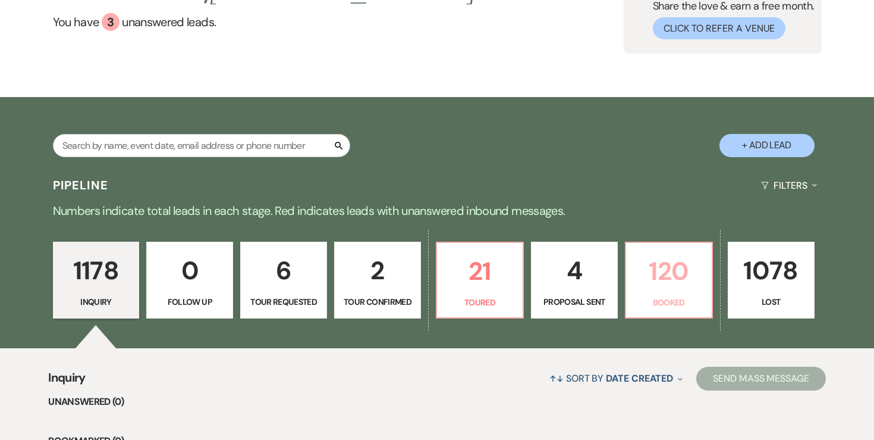
click at [677, 280] on p "120" at bounding box center [668, 271] width 71 height 40
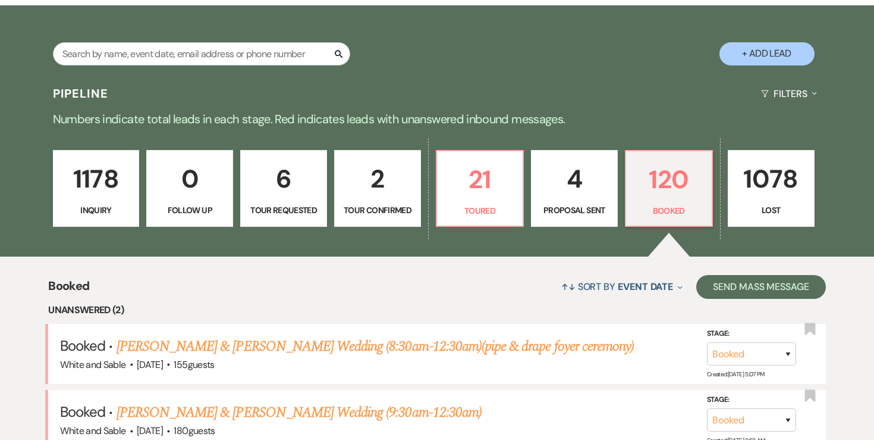
scroll to position [189, 0]
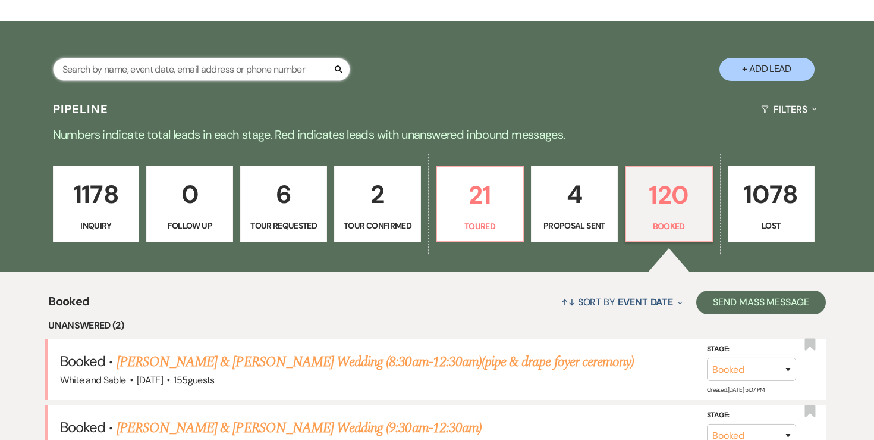
click at [292, 76] on input "text" at bounding box center [201, 69] width 297 height 23
type input "carly"
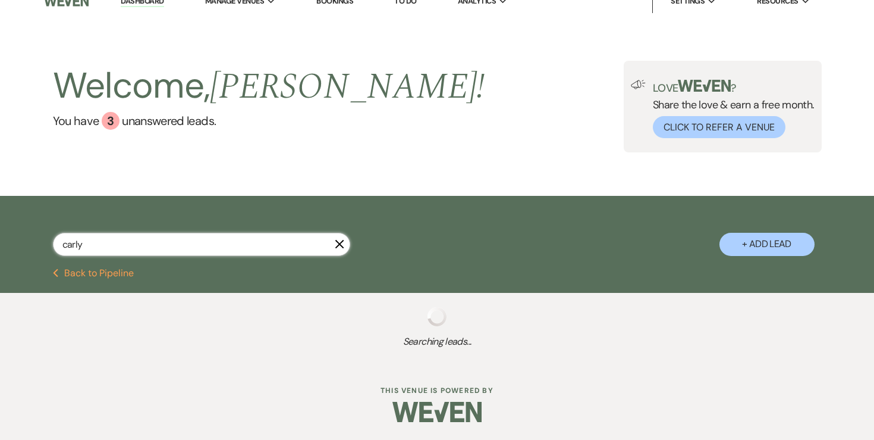
scroll to position [175, 0]
select select "8"
select select "5"
select select "8"
select select "2"
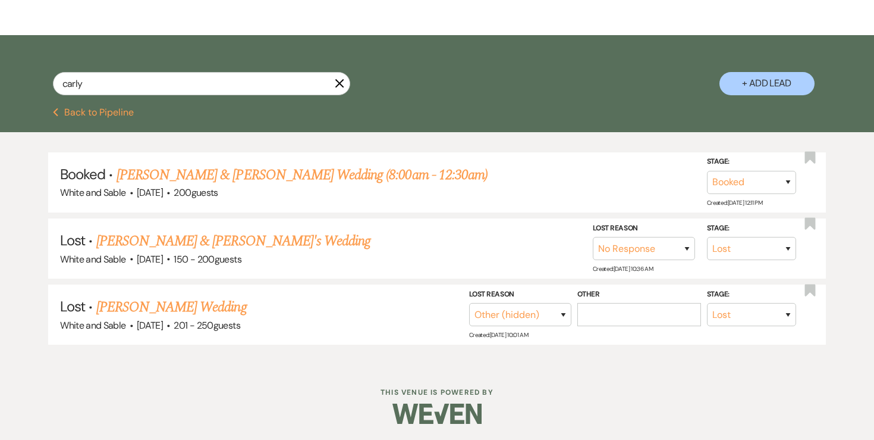
click at [121, 110] on button "Previous Back to Pipeline" at bounding box center [93, 113] width 81 height 10
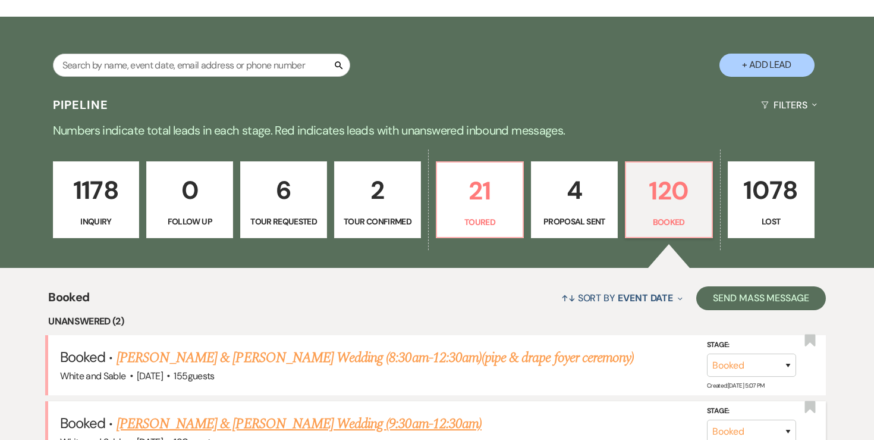
scroll to position [164, 0]
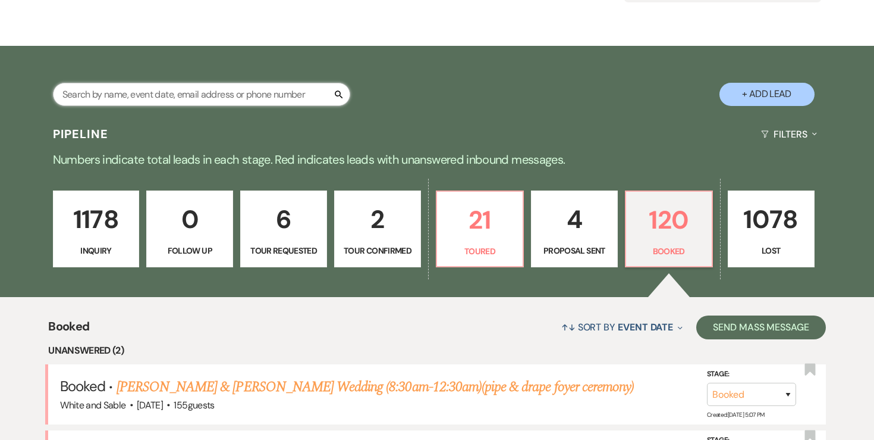
click at [207, 97] on input "text" at bounding box center [201, 94] width 297 height 23
type input "a"
type input "carly"
select select "8"
select select "5"
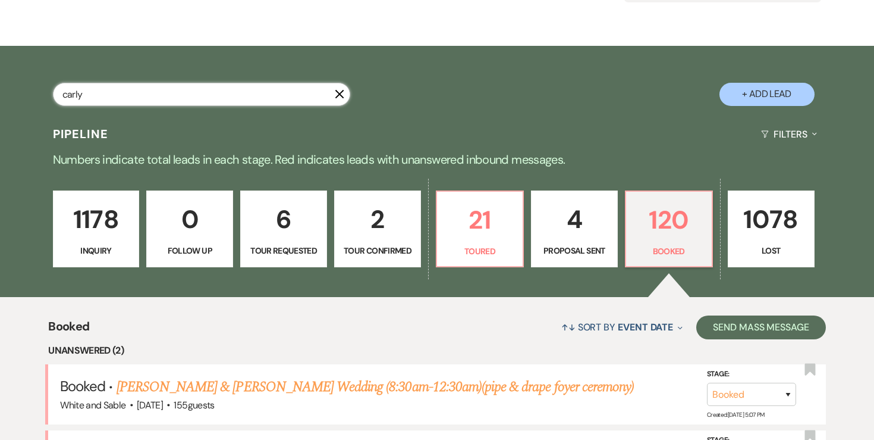
select select "8"
select select "2"
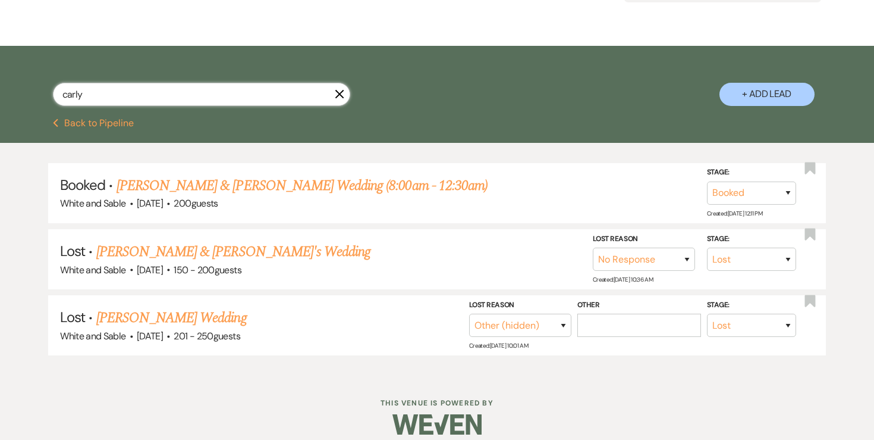
type input "carly"
click at [246, 187] on link "[PERSON_NAME] & [PERSON_NAME] Wedding (8:00am - 12:30am)" at bounding box center [302, 185] width 371 height 21
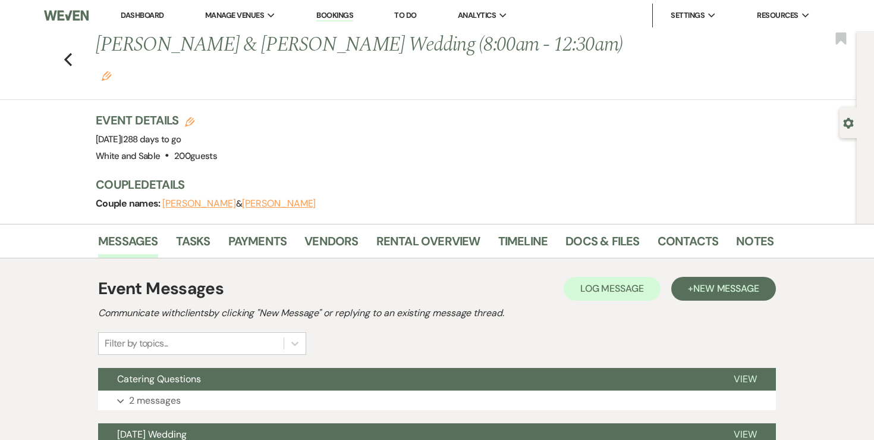
click at [595, 224] on div "Messages Tasks Payments Vendors Rental Overview Timeline Docs & Files Contacts …" at bounding box center [437, 241] width 874 height 35
click at [595, 231] on link "Docs & Files" at bounding box center [603, 244] width 74 height 26
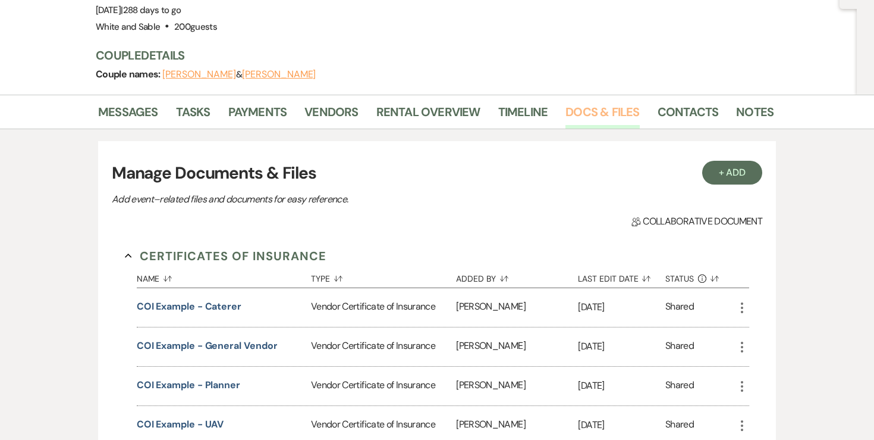
scroll to position [145, 0]
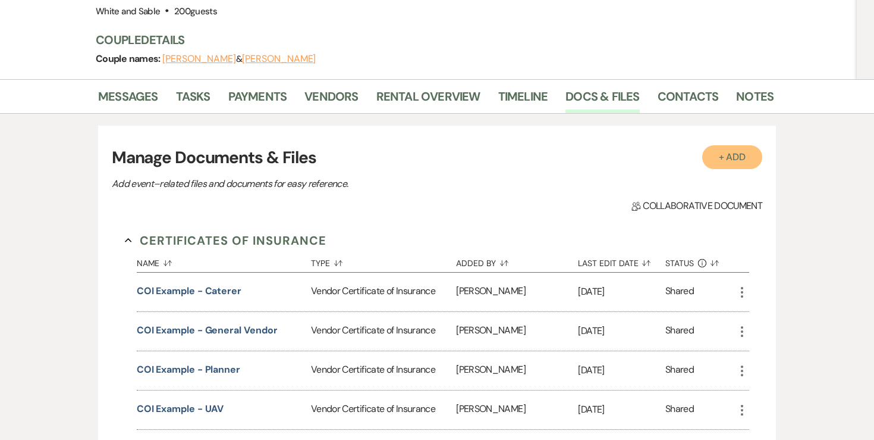
click at [716, 145] on button "+ Add" at bounding box center [732, 157] width 61 height 24
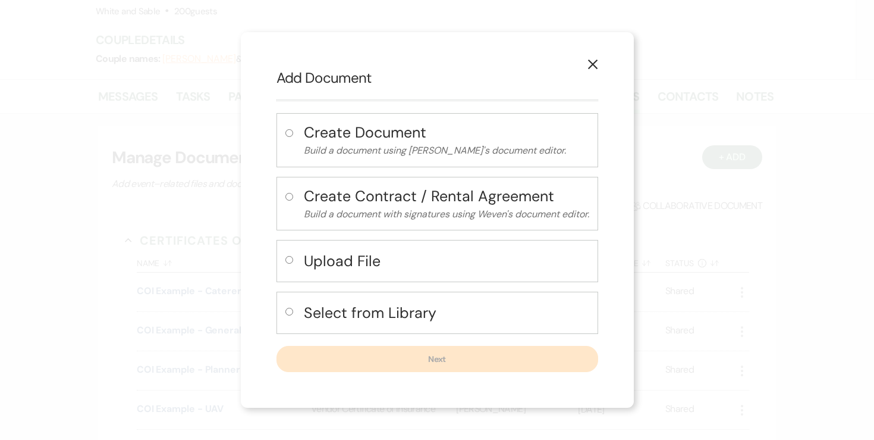
click at [286, 262] on input "radio" at bounding box center [290, 260] width 8 height 8
radio input "true"
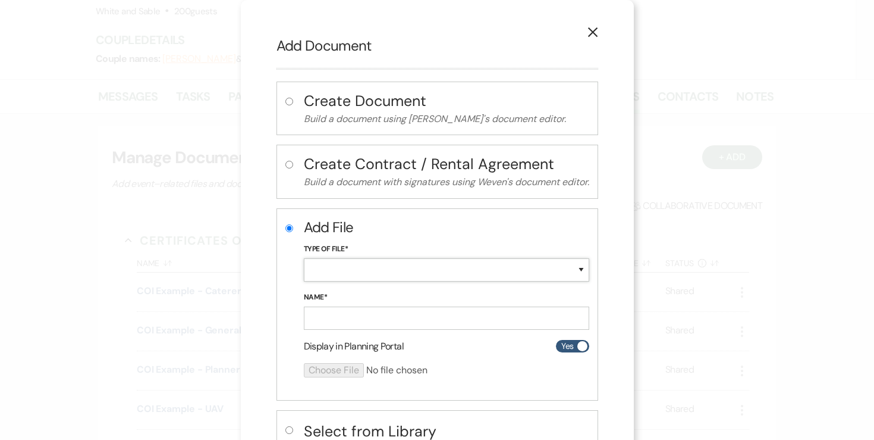
click at [360, 269] on select "Special Event Insurance Vendor Certificate of Insurance Contracts / Rental Agre…" at bounding box center [447, 269] width 286 height 23
select select "10"
click at [355, 318] on input "Name*" at bounding box center [447, 317] width 286 height 23
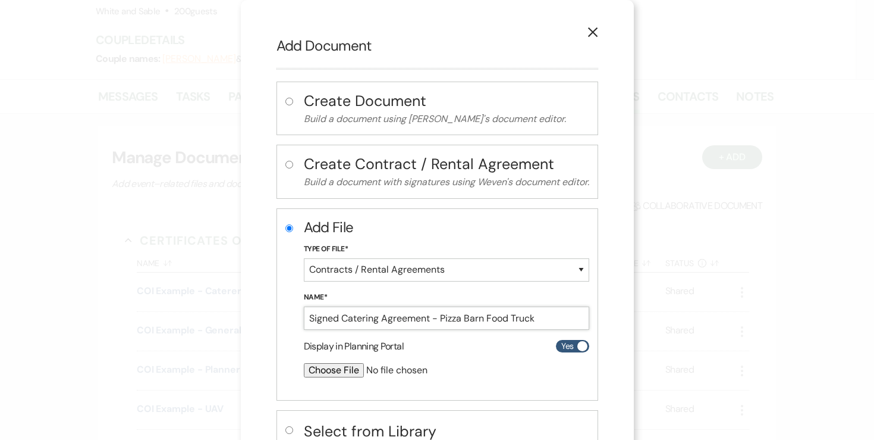
scroll to position [86, 0]
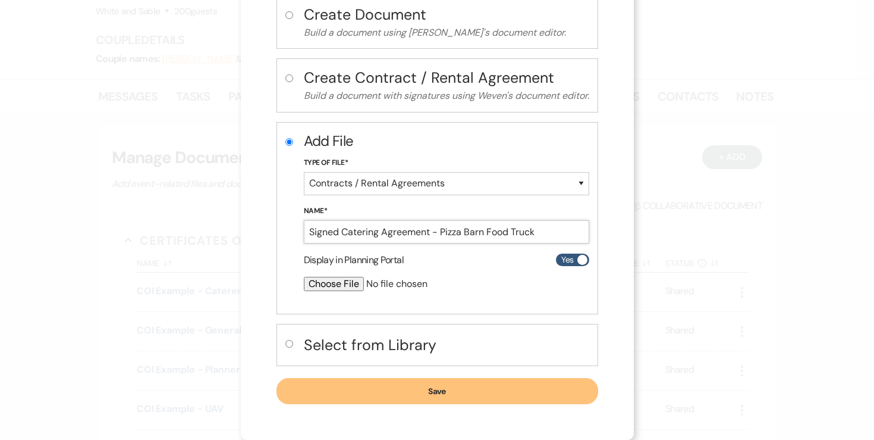
type input "Signed Catering Agreement - Pizza Barn Food Truck"
click at [316, 280] on input "file" at bounding box center [415, 284] width 222 height 14
type input "C:\fakepath\Pizza Barn Food Truck:Hein - W&S - 5.29.26.pdf"
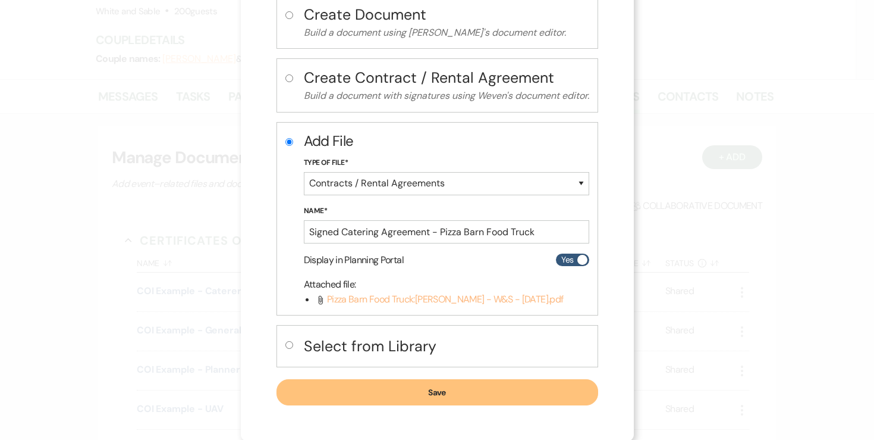
scroll to position [87, 0]
click at [440, 390] on button "Save" at bounding box center [438, 391] width 322 height 26
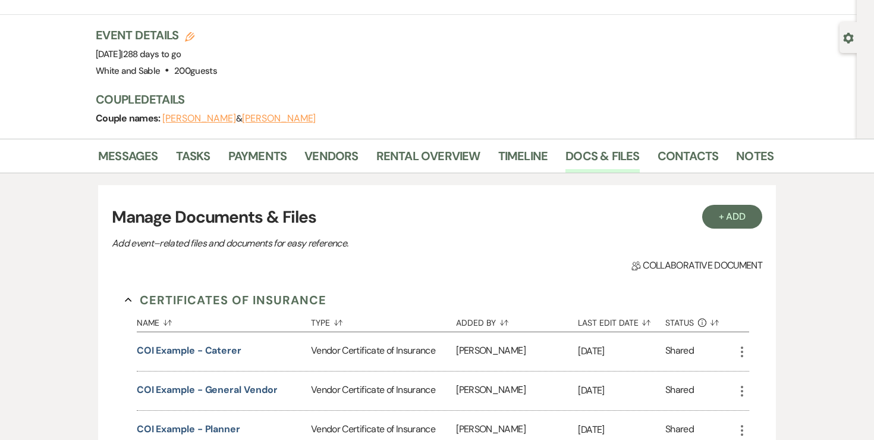
scroll to position [13, 0]
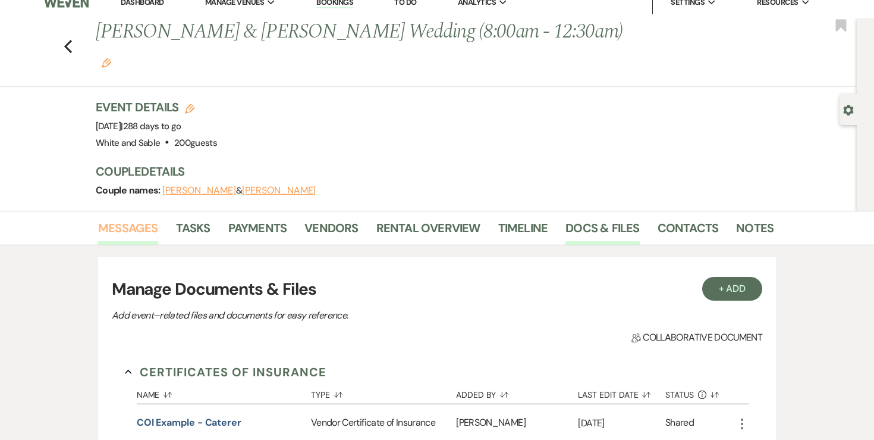
click at [142, 218] on link "Messages" at bounding box center [128, 231] width 60 height 26
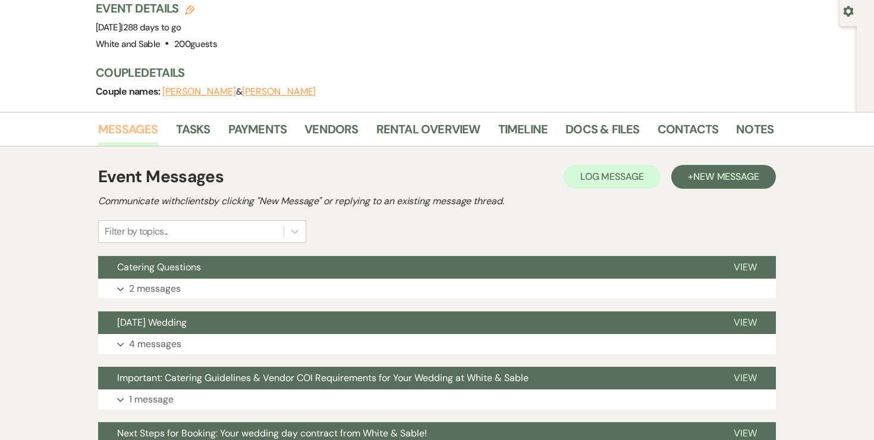
scroll to position [120, 0]
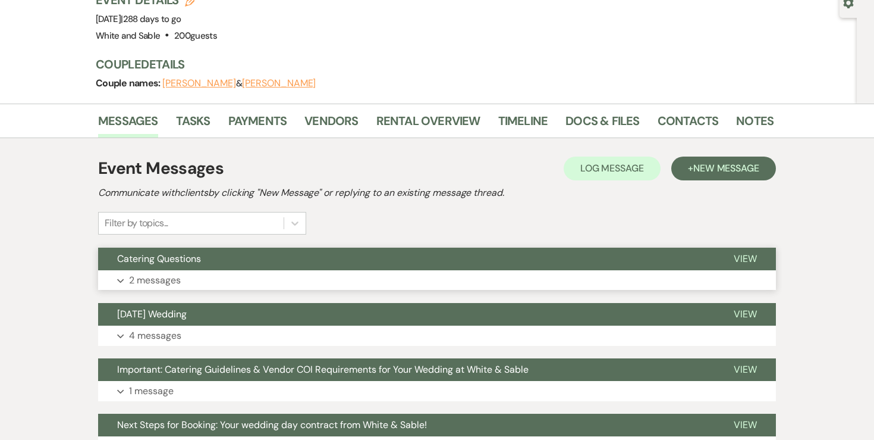
click at [155, 272] on p "2 messages" at bounding box center [155, 279] width 52 height 15
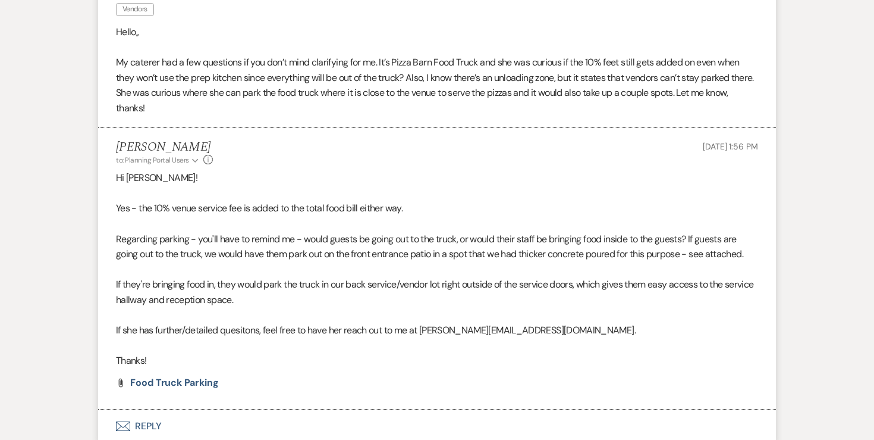
scroll to position [493, 0]
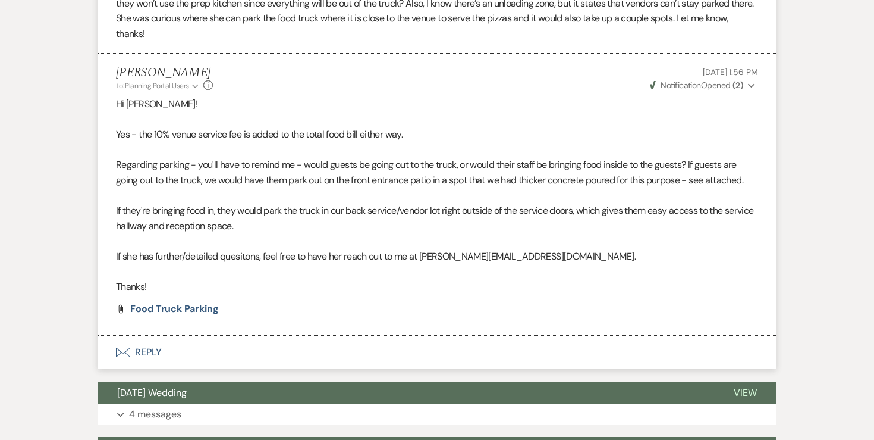
click at [146, 335] on button "Envelope Reply" at bounding box center [437, 351] width 678 height 33
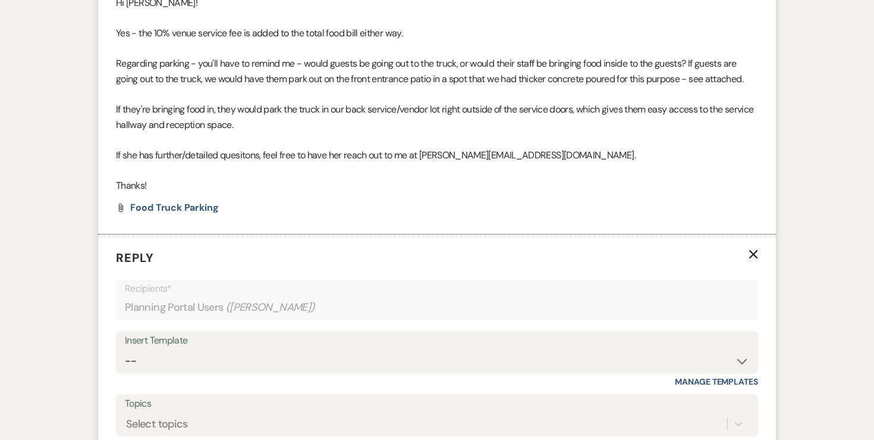
scroll to position [703, 0]
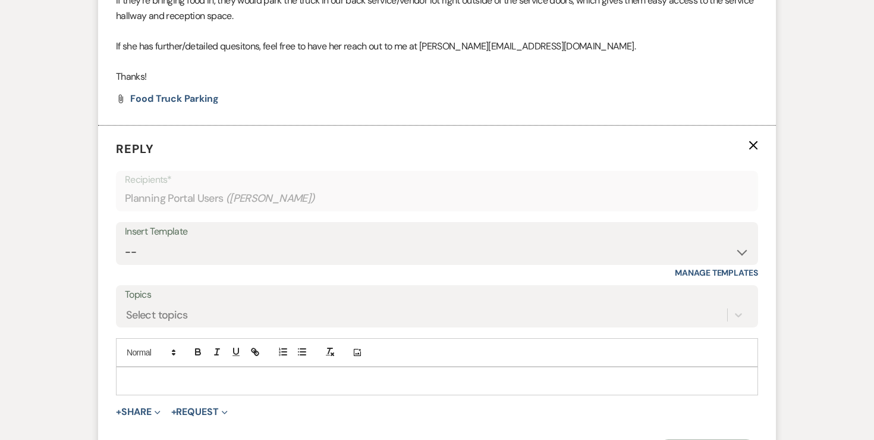
click at [188, 374] on p at bounding box center [437, 380] width 623 height 13
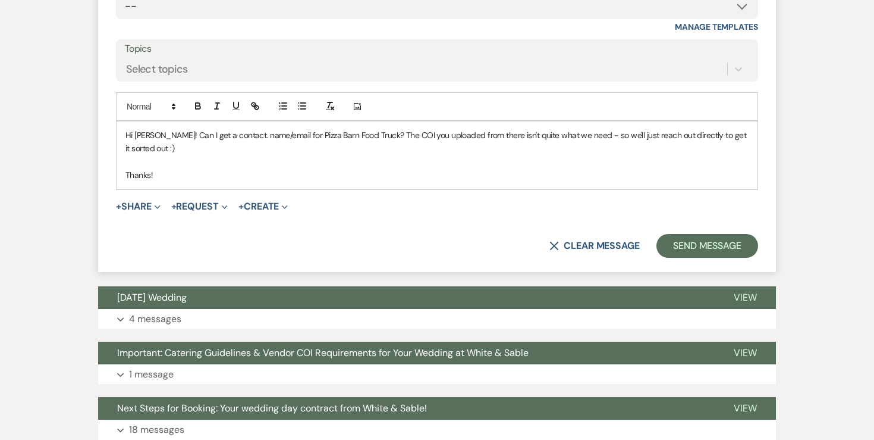
scroll to position [949, 0]
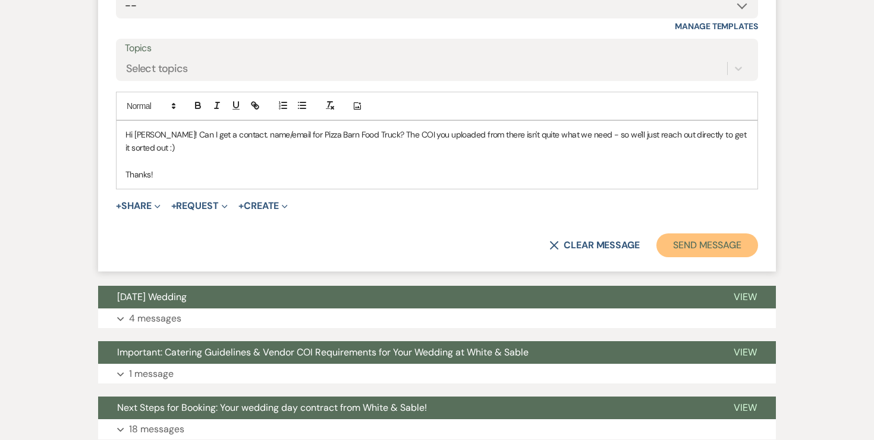
click at [679, 233] on button "Send Message" at bounding box center [708, 245] width 102 height 24
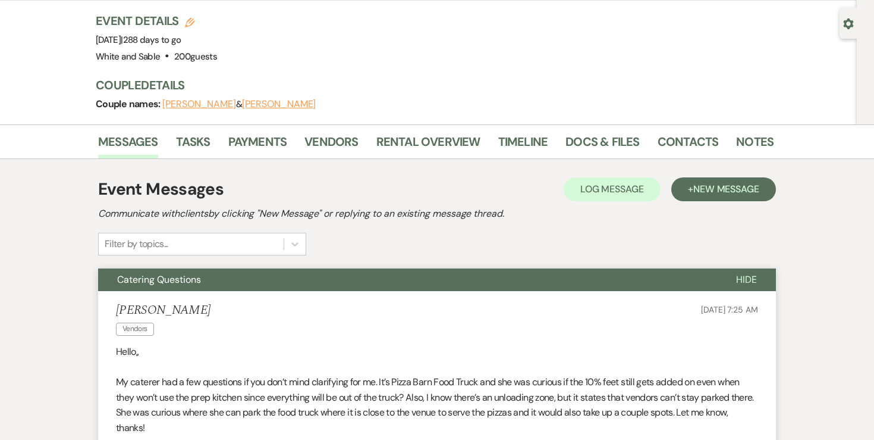
scroll to position [0, 0]
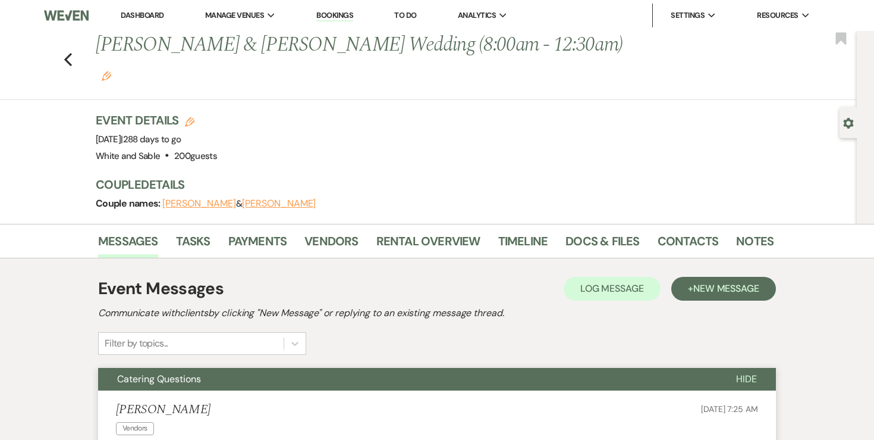
click at [149, 18] on link "Dashboard" at bounding box center [142, 15] width 43 height 10
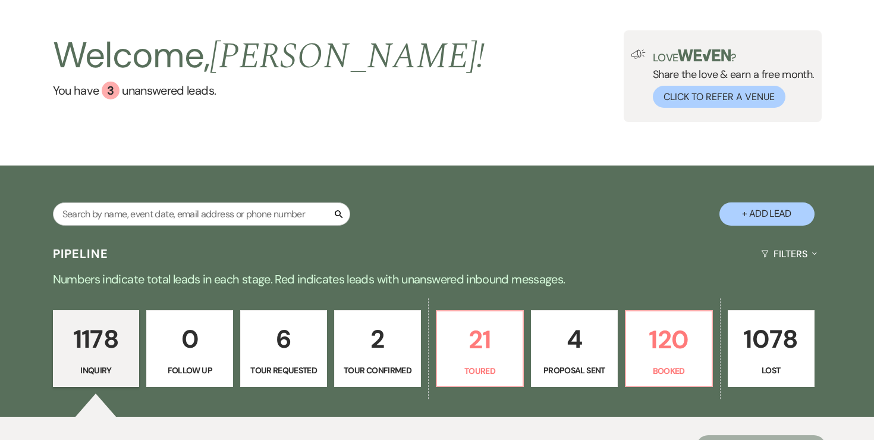
scroll to position [57, 0]
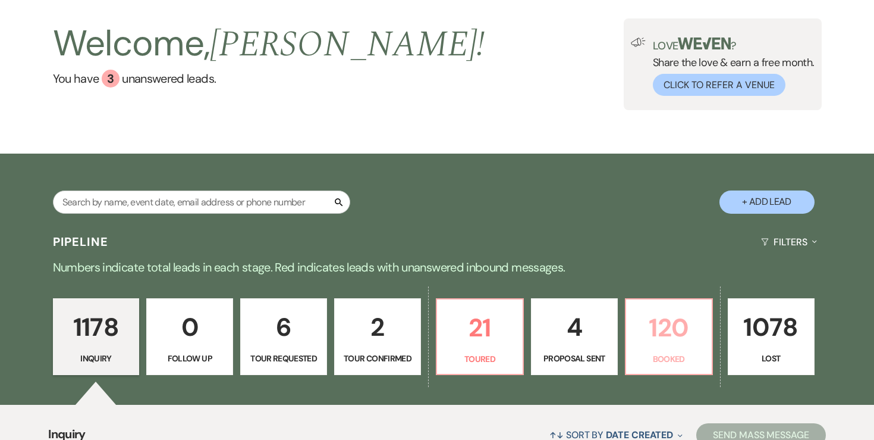
click at [663, 351] on link "120 Booked" at bounding box center [669, 336] width 88 height 77
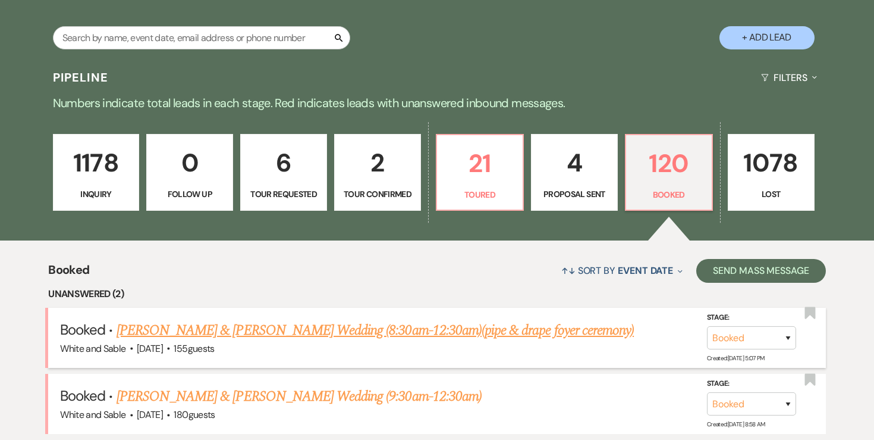
scroll to position [283, 0]
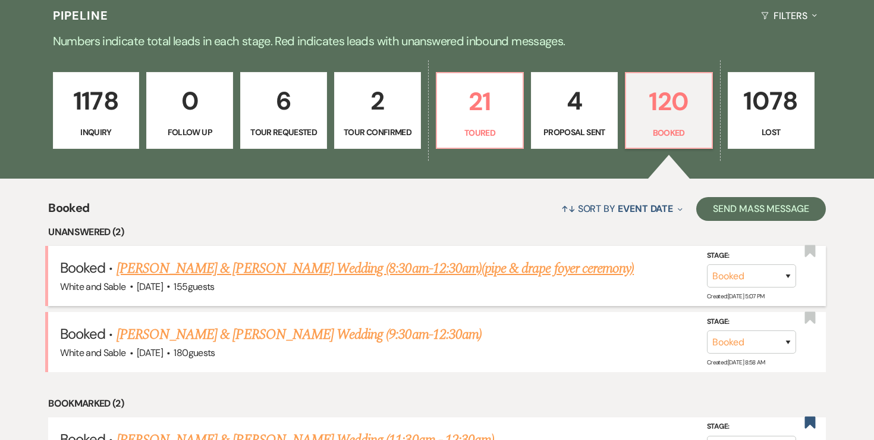
click at [368, 264] on link "Nicole Moritz & Jesse Cole's Wedding (8:30am-12:30am)(pipe & drape foyer ceremo…" at bounding box center [376, 268] width 518 height 21
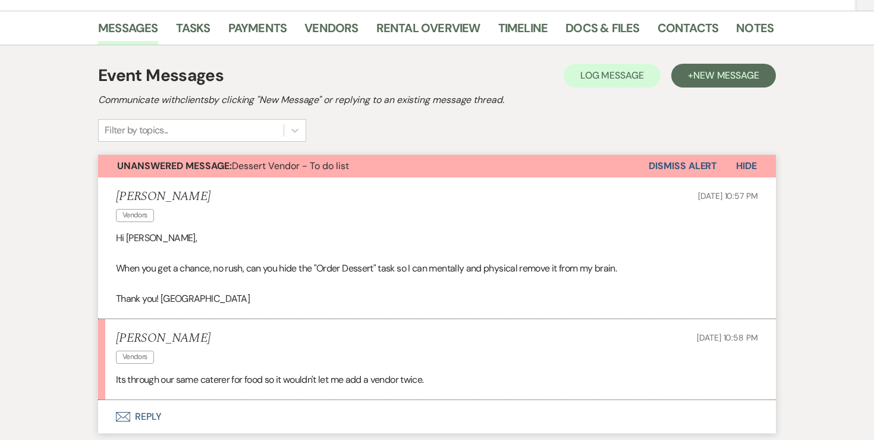
scroll to position [145, 0]
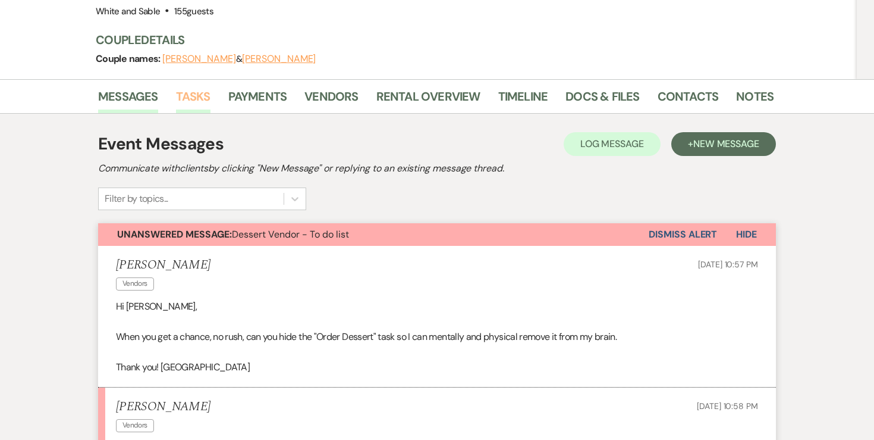
click at [195, 96] on link "Tasks" at bounding box center [193, 100] width 35 height 26
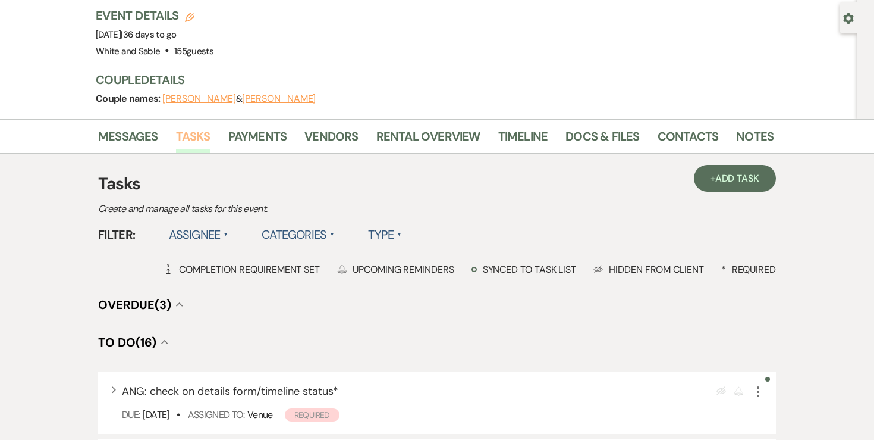
scroll to position [108, 0]
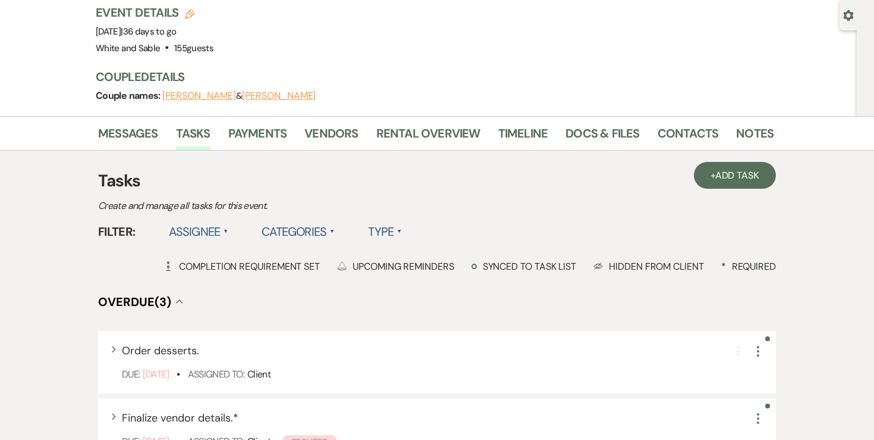
click at [217, 228] on label "Assignee ▲" at bounding box center [199, 231] width 60 height 21
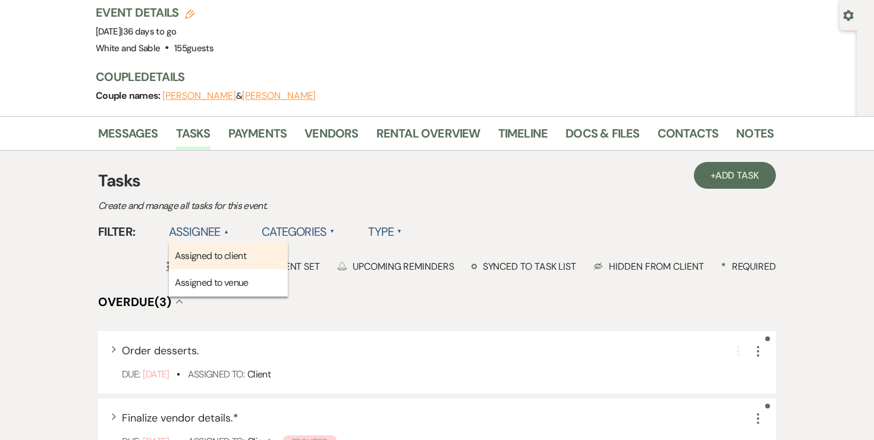
click at [214, 258] on li "Assigned to client" at bounding box center [228, 255] width 119 height 27
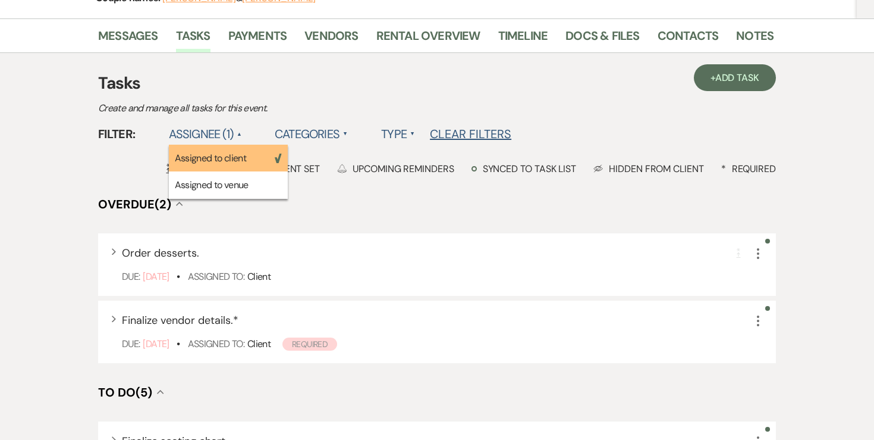
scroll to position [239, 0]
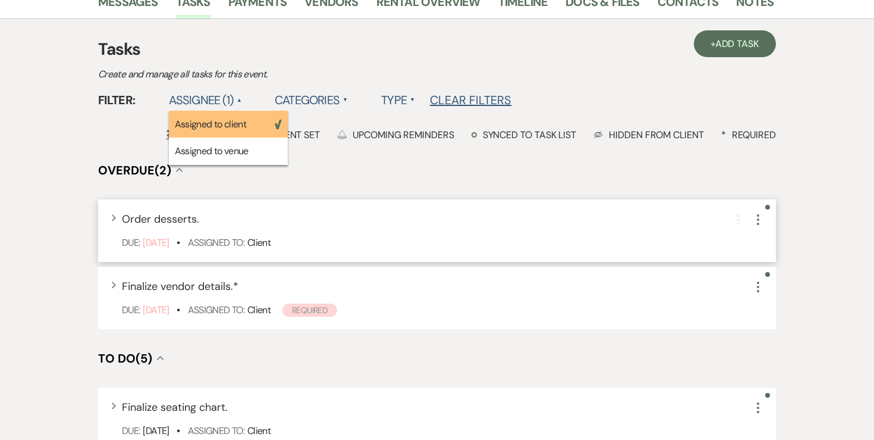
click at [755, 224] on icon "More" at bounding box center [758, 219] width 14 height 14
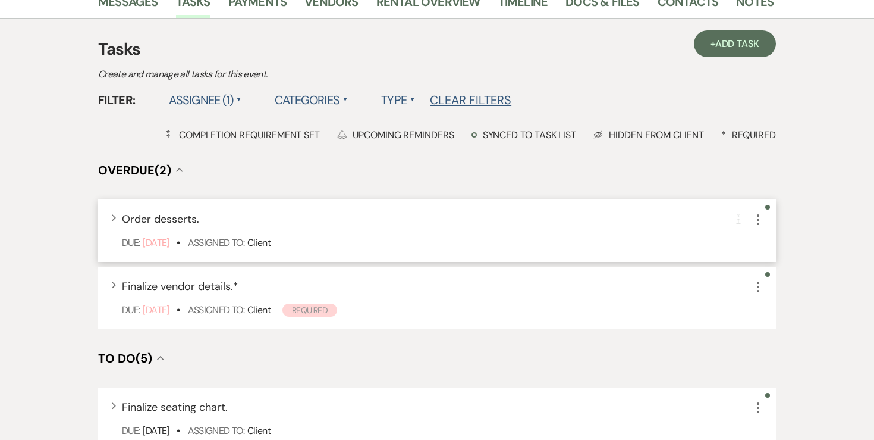
click at [755, 224] on icon "More" at bounding box center [758, 219] width 14 height 14
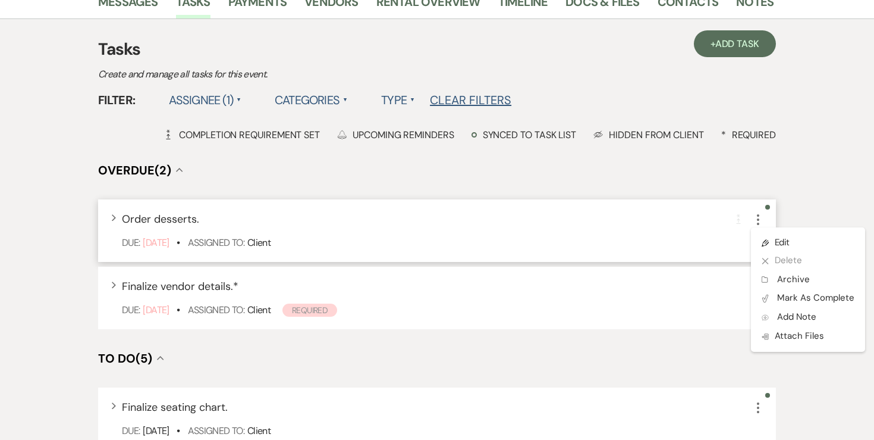
click at [694, 231] on div "Expand Order desserts. Completion Requirement More Pencil Edit X Delete Archive…" at bounding box center [437, 230] width 678 height 62
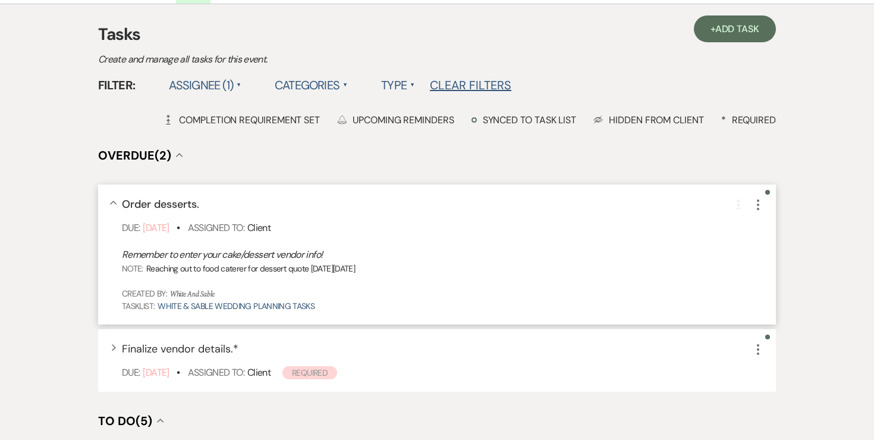
scroll to position [256, 0]
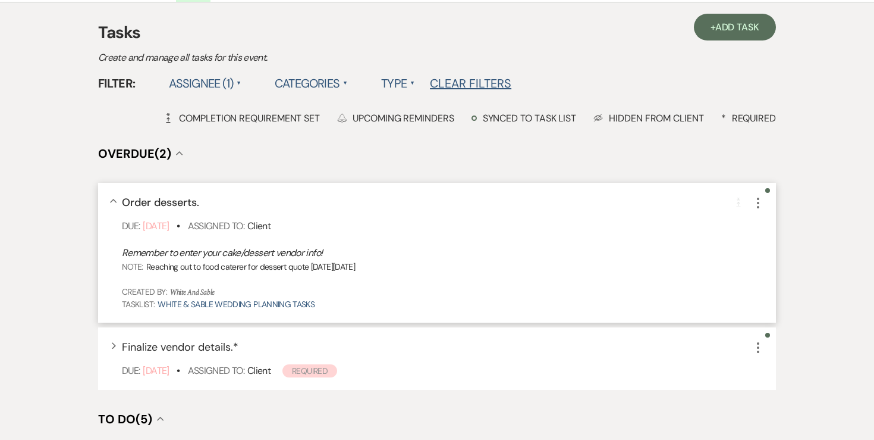
click at [758, 203] on use "button" at bounding box center [758, 202] width 2 height 11
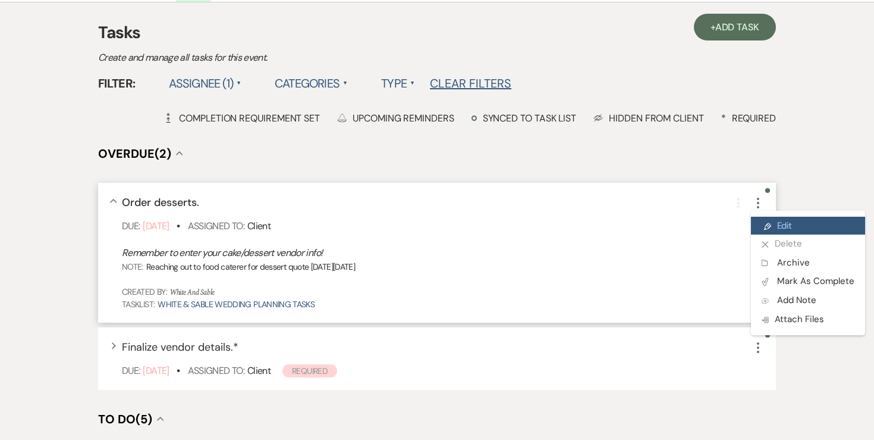
click at [763, 219] on link "Pencil Edit" at bounding box center [808, 226] width 114 height 18
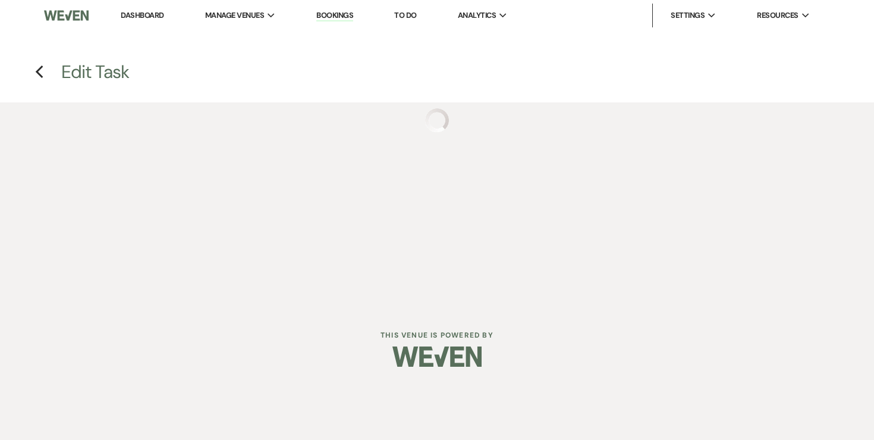
select select "false"
select select "32"
select select "planningToolsAccount"
select select "addVendor"
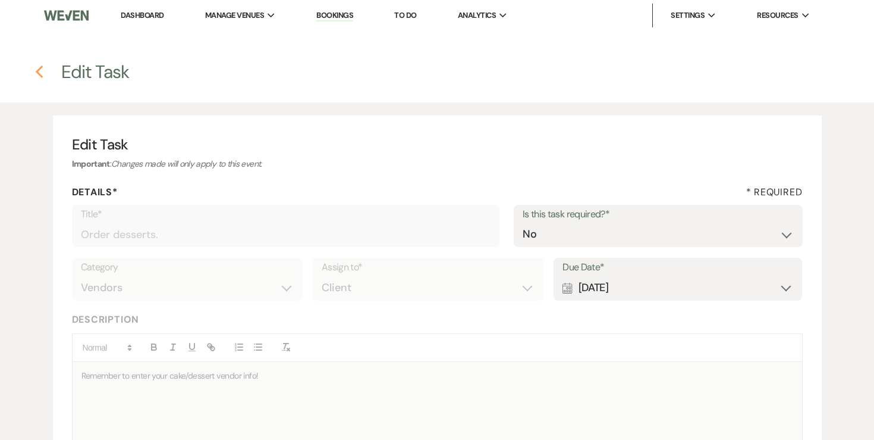
click at [37, 72] on icon "Previous" at bounding box center [39, 72] width 9 height 14
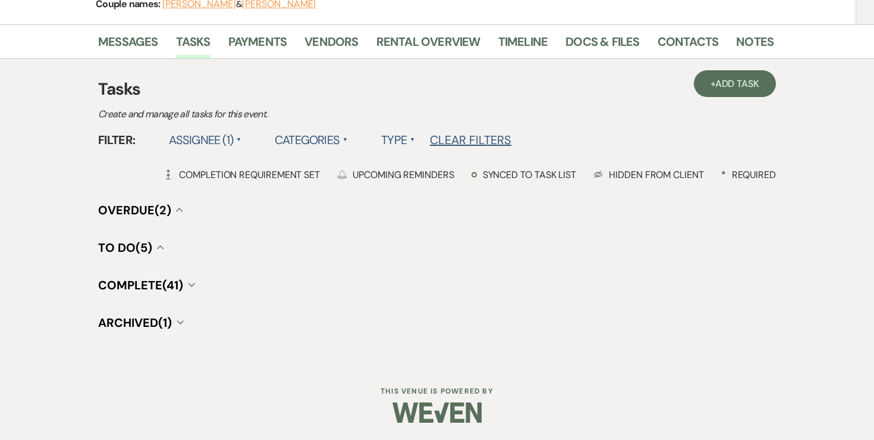
scroll to position [256, 0]
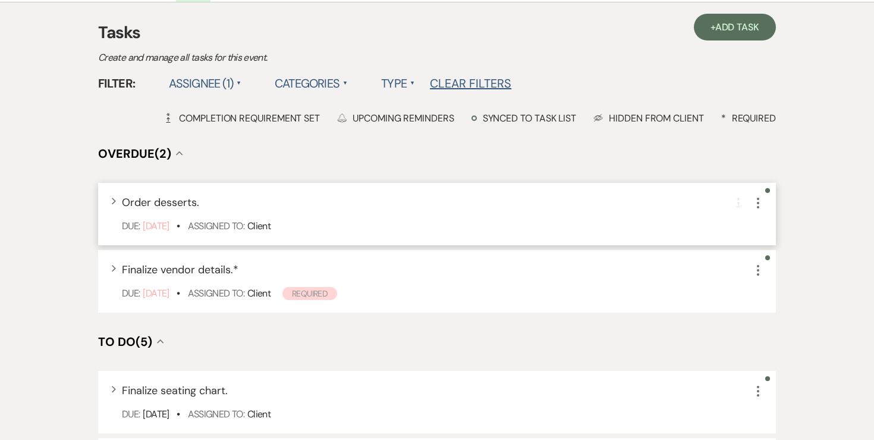
click at [758, 204] on icon "More" at bounding box center [758, 203] width 14 height 14
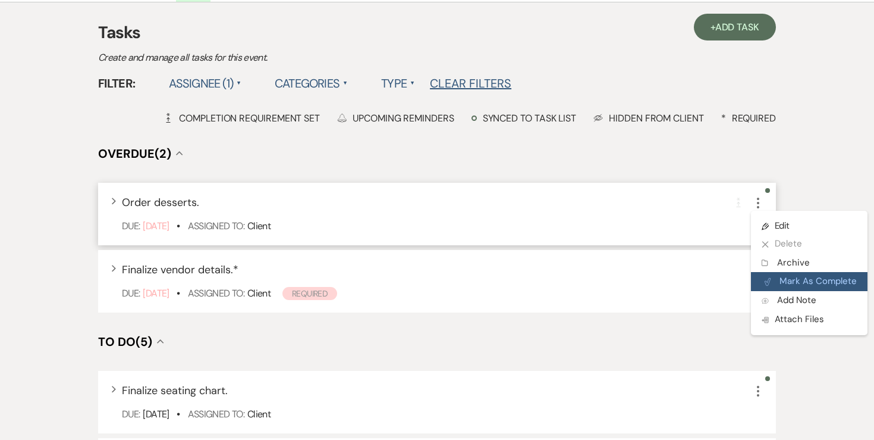
click at [793, 277] on button "Plan Portal Link Mark As Complete" at bounding box center [809, 281] width 117 height 19
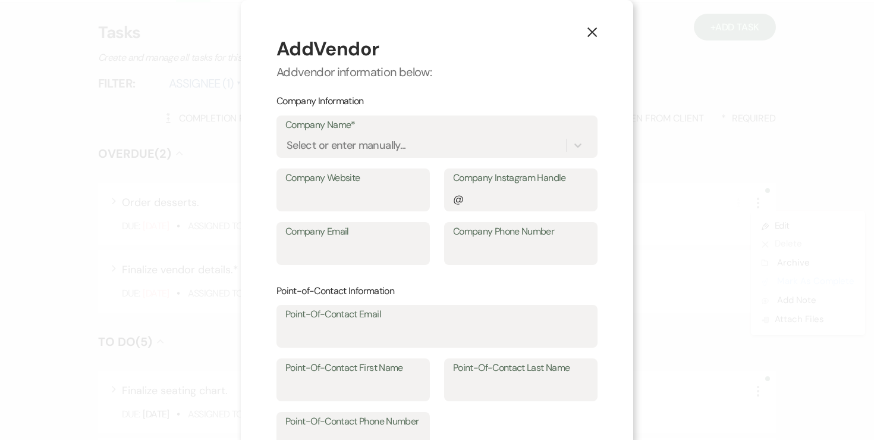
scroll to position [281, 0]
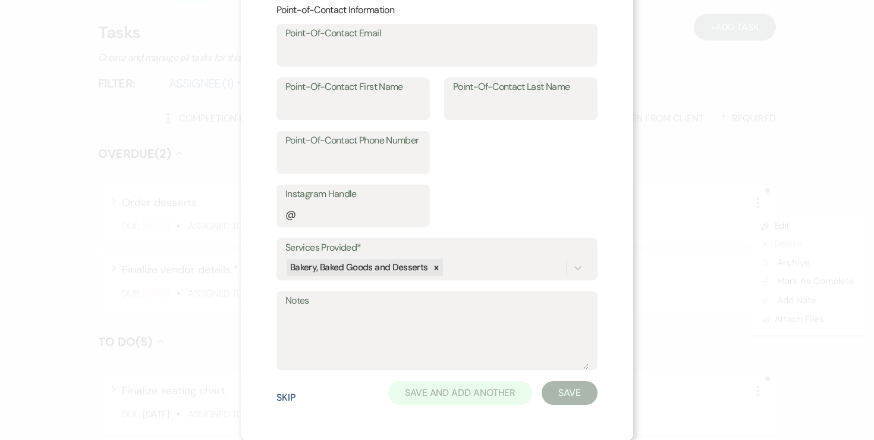
click at [284, 399] on button "Skip" at bounding box center [286, 398] width 19 height 10
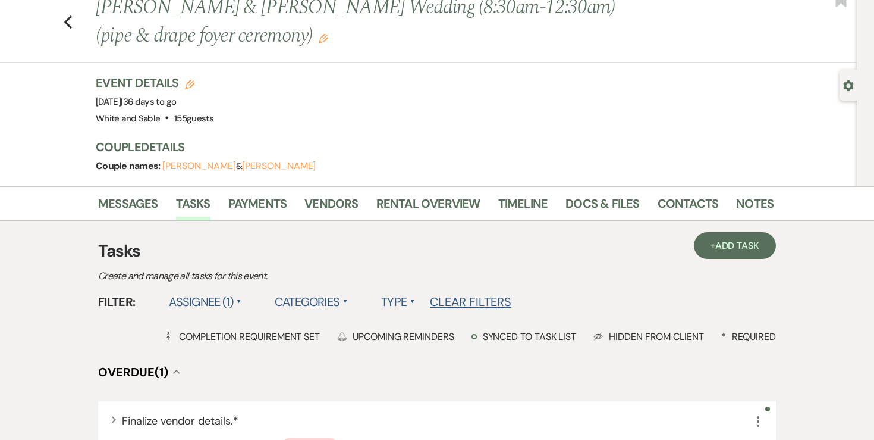
scroll to position [34, 0]
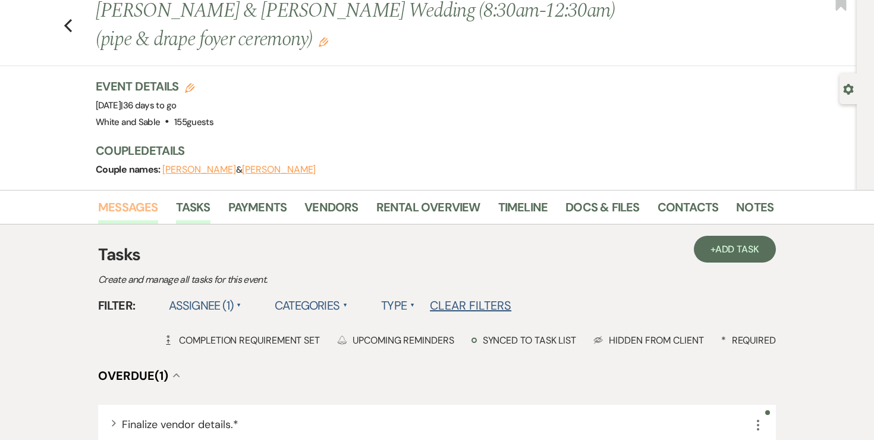
click at [145, 203] on link "Messages" at bounding box center [128, 210] width 60 height 26
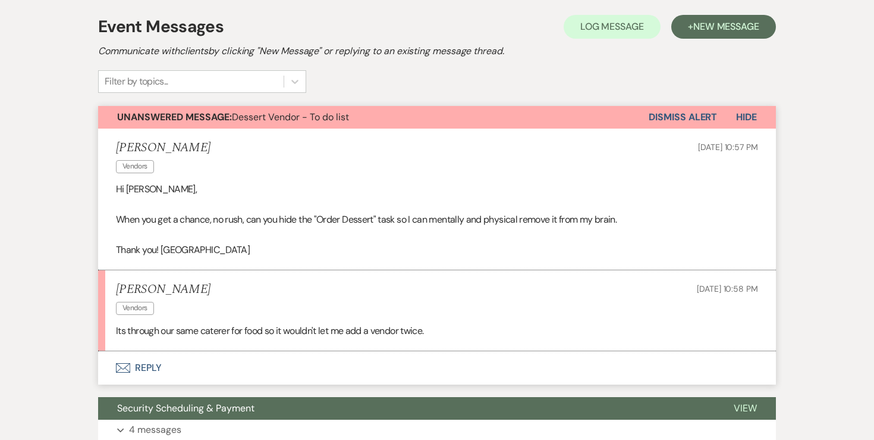
scroll to position [264, 0]
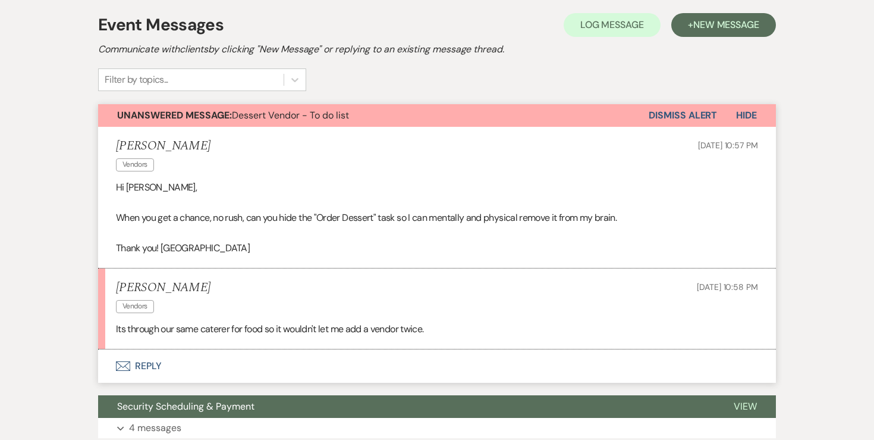
click at [704, 111] on button "Dismiss Alert" at bounding box center [683, 115] width 68 height 23
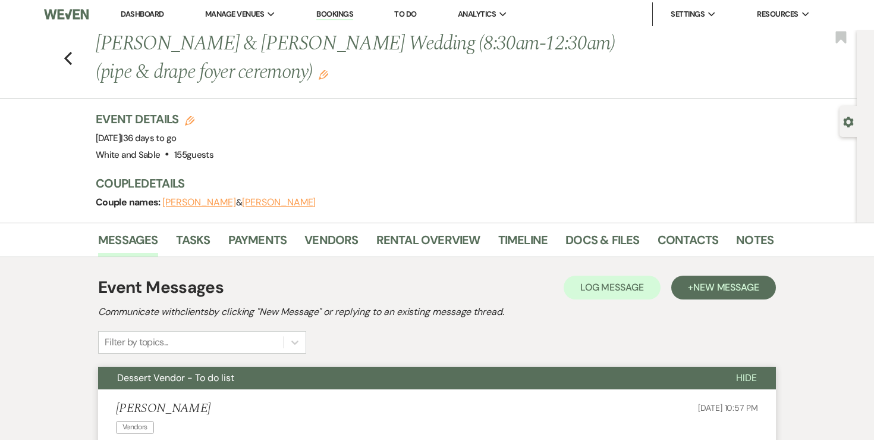
scroll to position [0, 0]
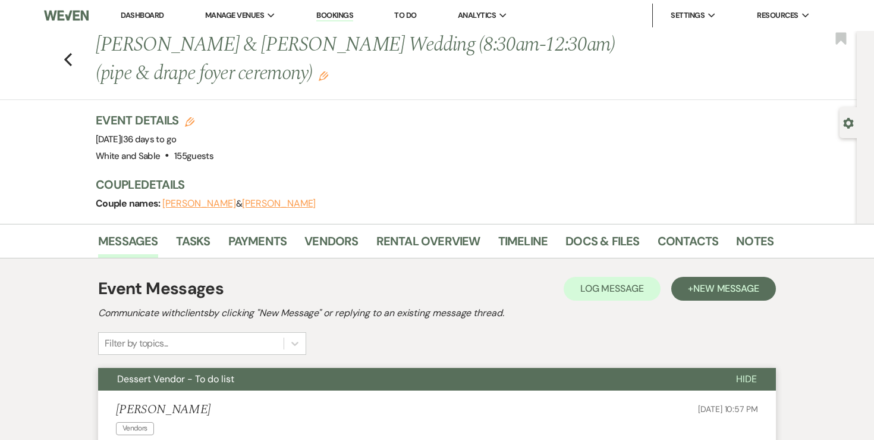
click at [143, 13] on link "Dashboard" at bounding box center [142, 15] width 43 height 10
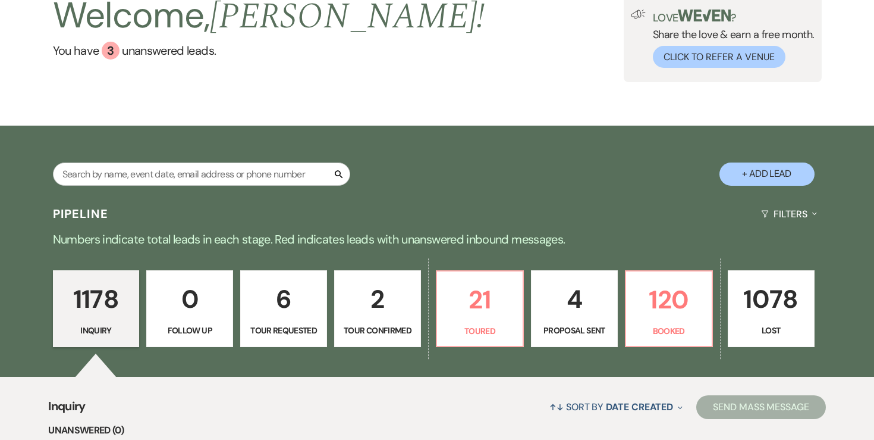
scroll to position [174, 0]
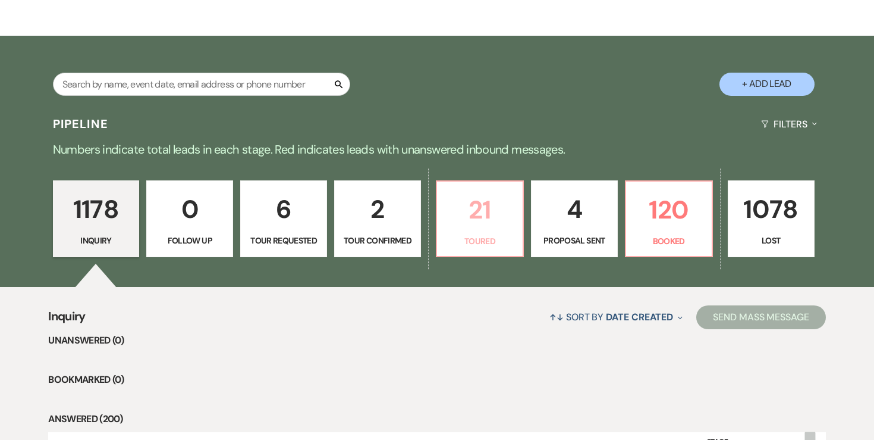
click at [497, 214] on p "21" at bounding box center [479, 210] width 71 height 40
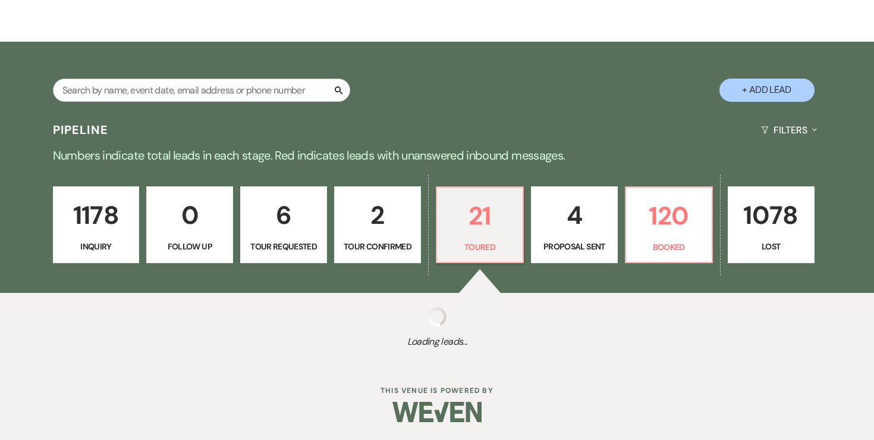
select select "5"
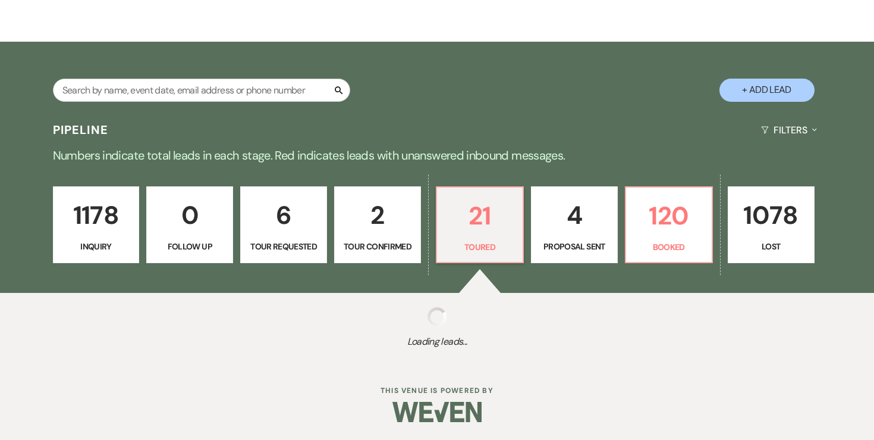
select select "5"
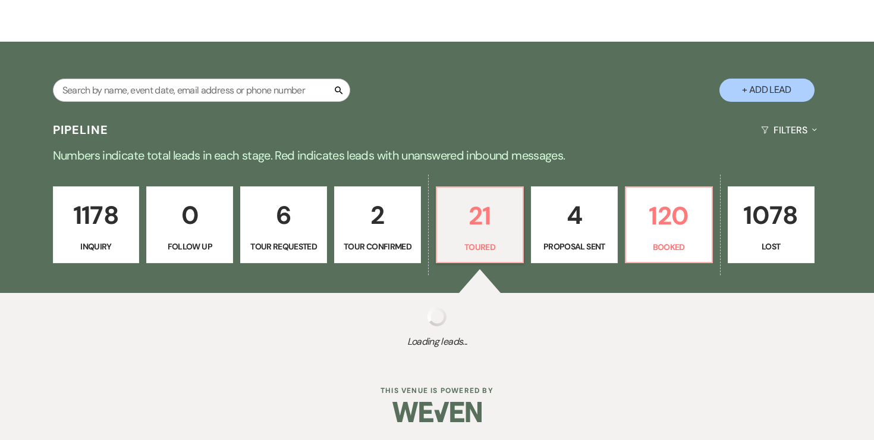
select select "5"
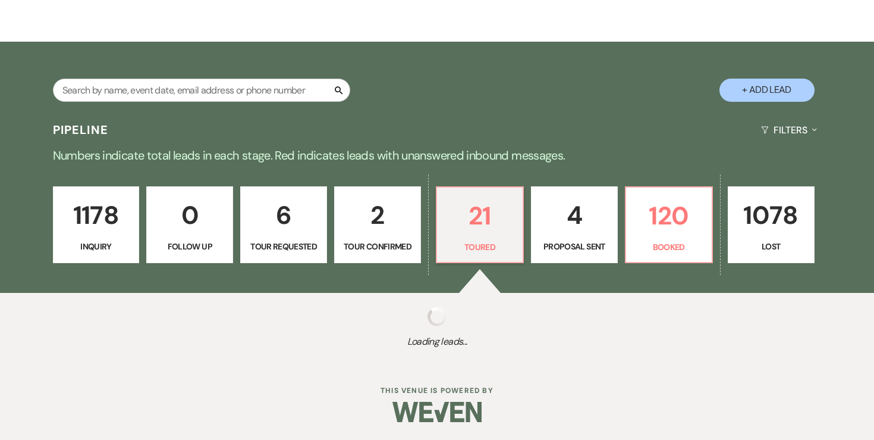
select select "5"
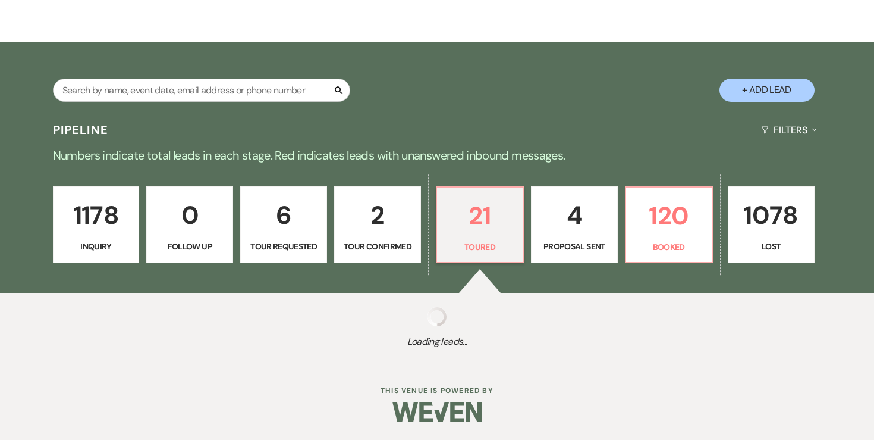
select select "5"
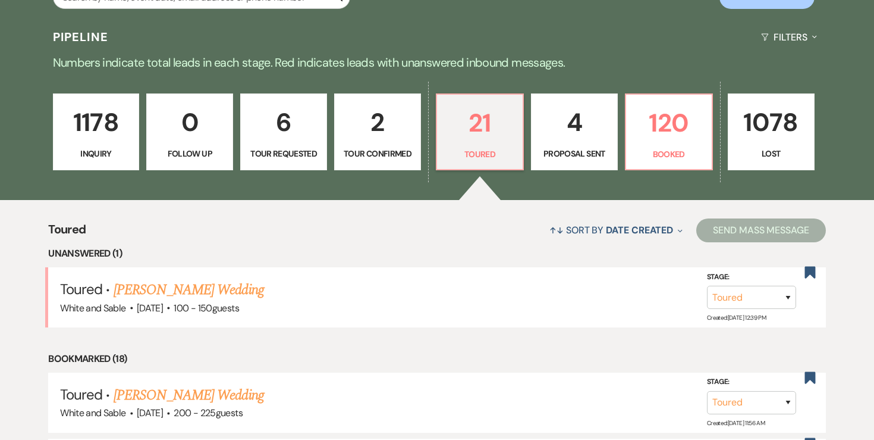
scroll to position [268, 0]
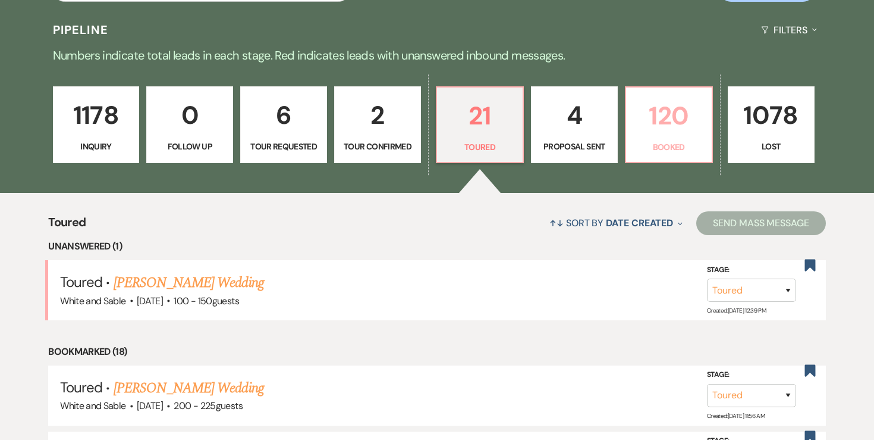
click at [676, 131] on p "120" at bounding box center [668, 116] width 71 height 40
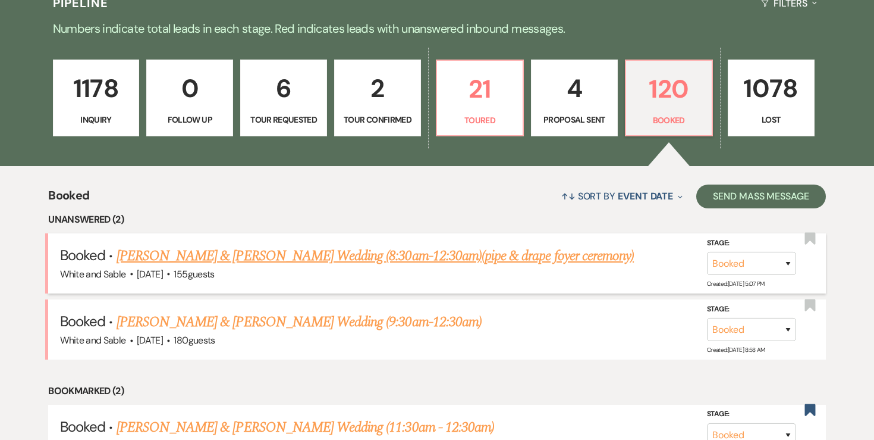
scroll to position [305, 0]
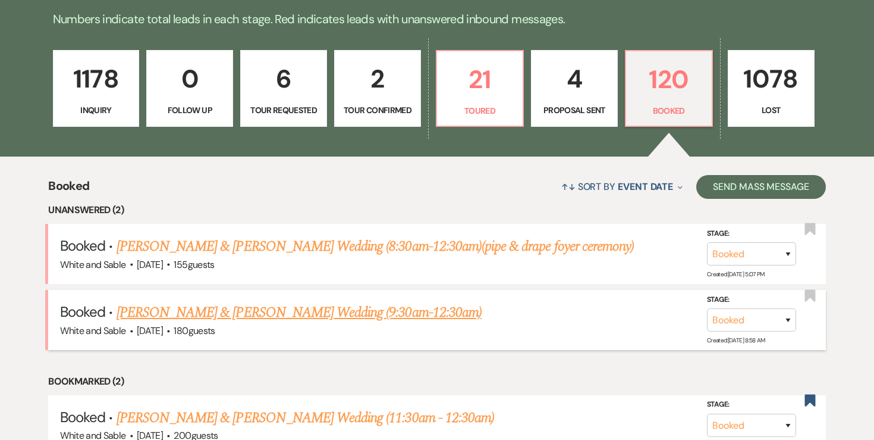
click at [347, 306] on link "Shannon Gehring & Collin Nelson's Wedding (9:30am-12:30am)" at bounding box center [299, 312] width 365 height 21
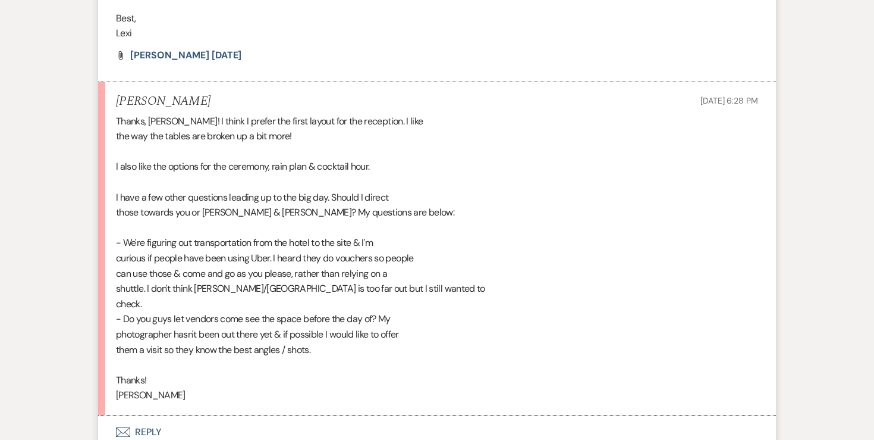
scroll to position [1533, 0]
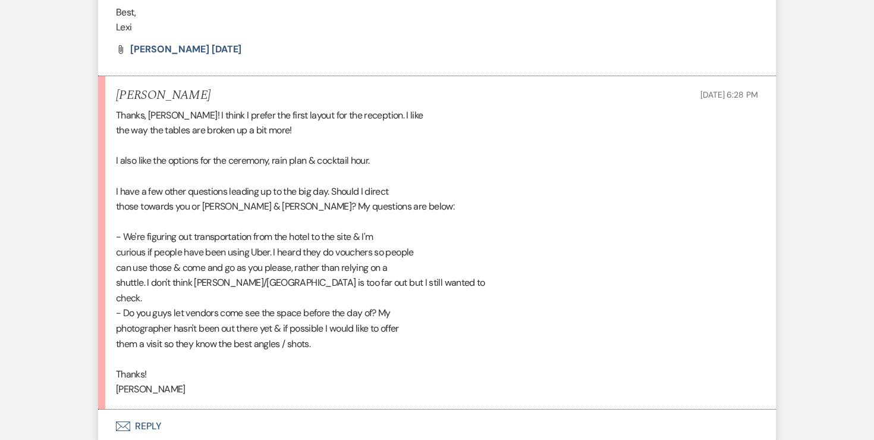
click at [139, 409] on button "Envelope Reply" at bounding box center [437, 425] width 678 height 33
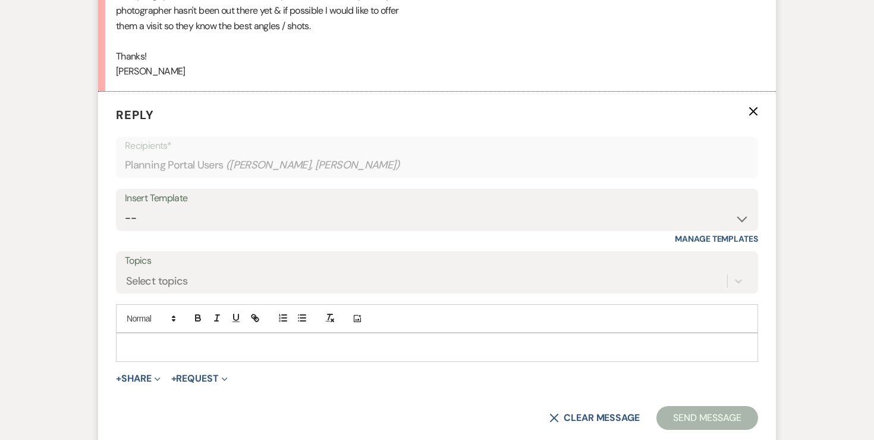
scroll to position [1871, 0]
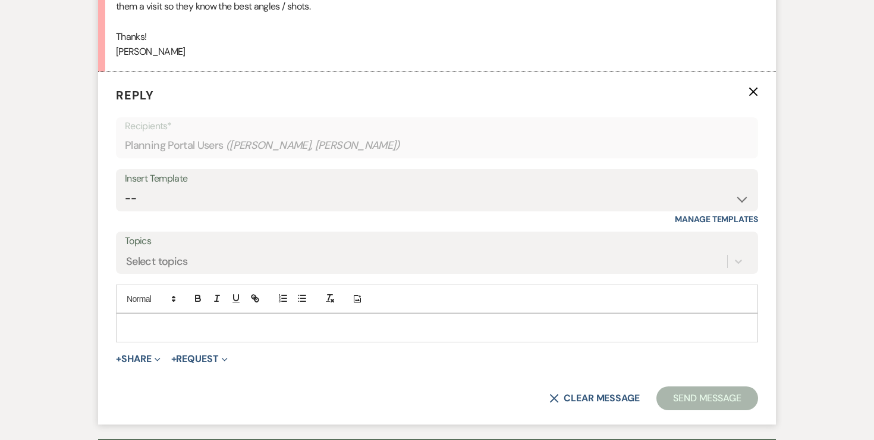
click at [174, 321] on p at bounding box center [437, 327] width 623 height 13
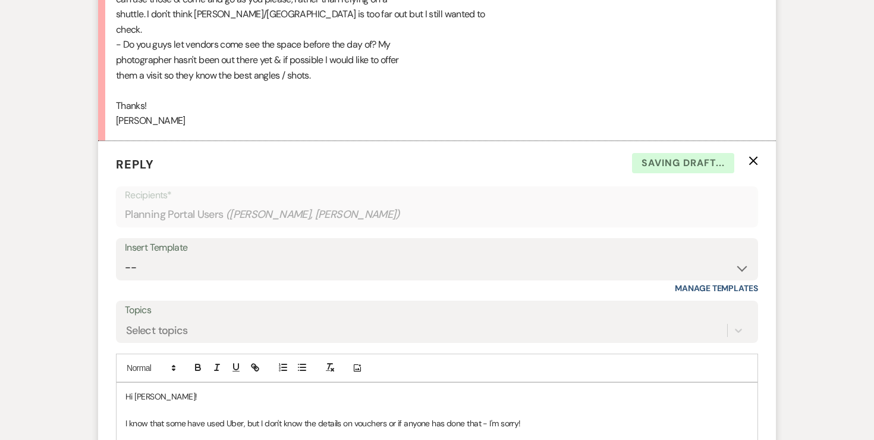
scroll to position [1846, 0]
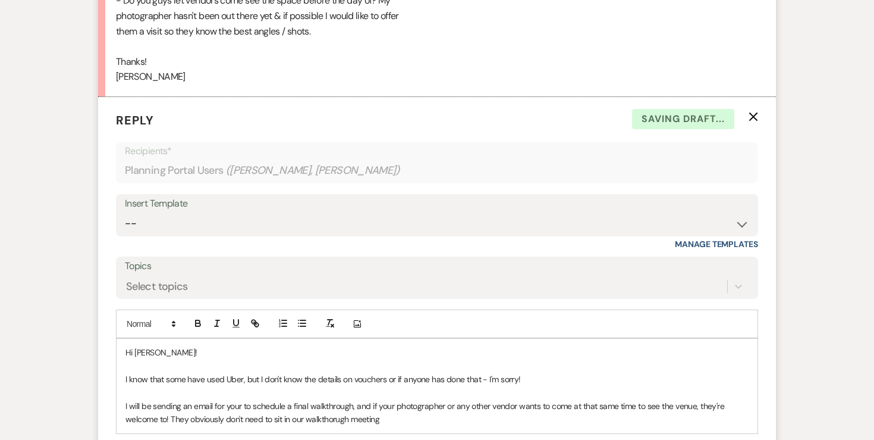
click at [335, 399] on p "I will be sending an email for your to schedule a final walkthrough, and if you…" at bounding box center [437, 412] width 623 height 27
click at [404, 399] on p "I will be sending an email for your to schedule a final walkthrough, and if you…" at bounding box center [437, 412] width 623 height 27
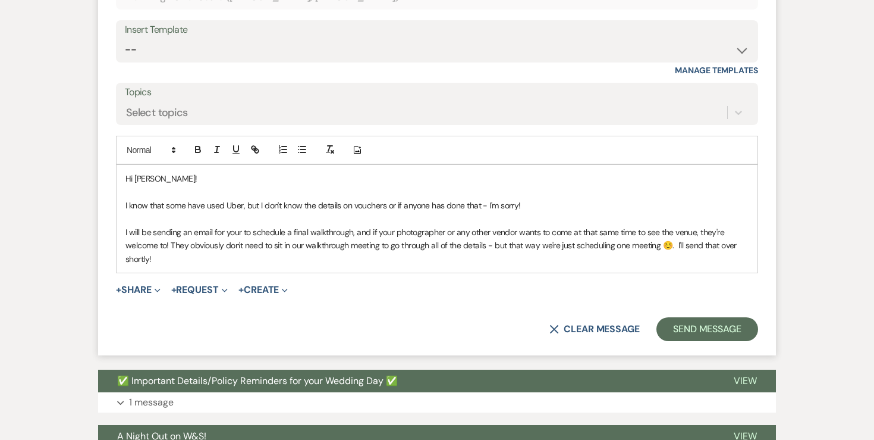
scroll to position [2053, 0]
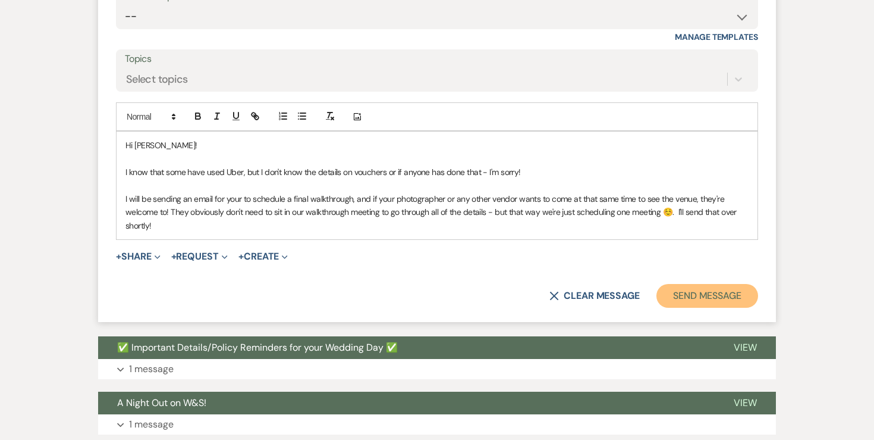
click at [733, 284] on button "Send Message" at bounding box center [708, 296] width 102 height 24
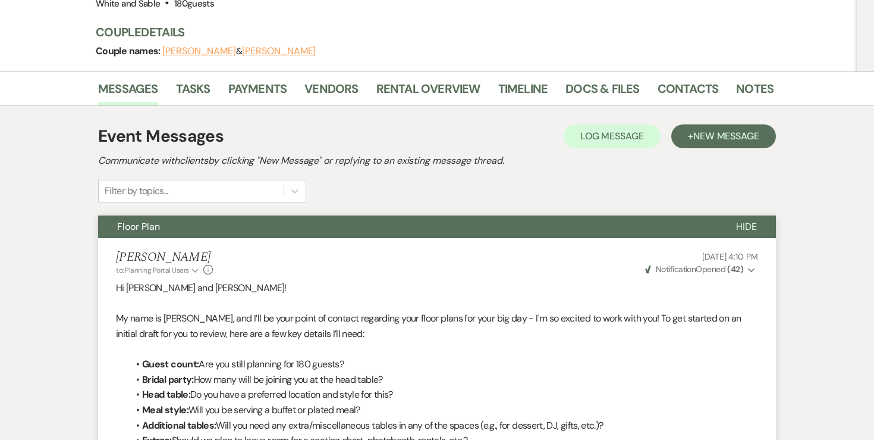
scroll to position [0, 0]
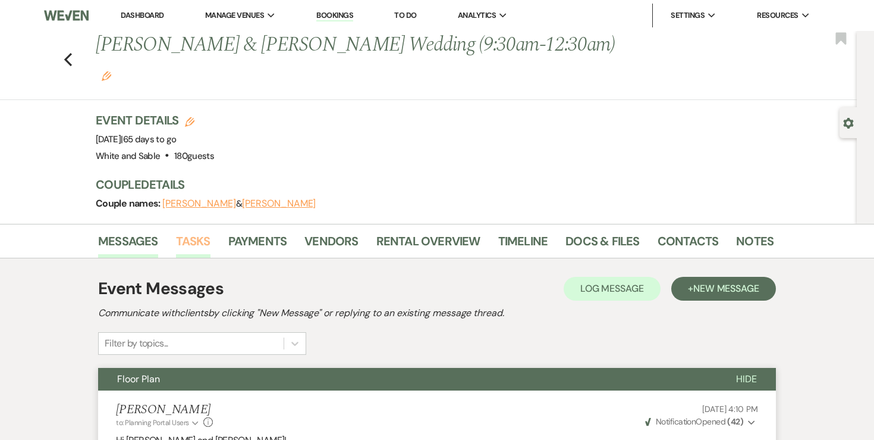
click at [197, 231] on link "Tasks" at bounding box center [193, 244] width 35 height 26
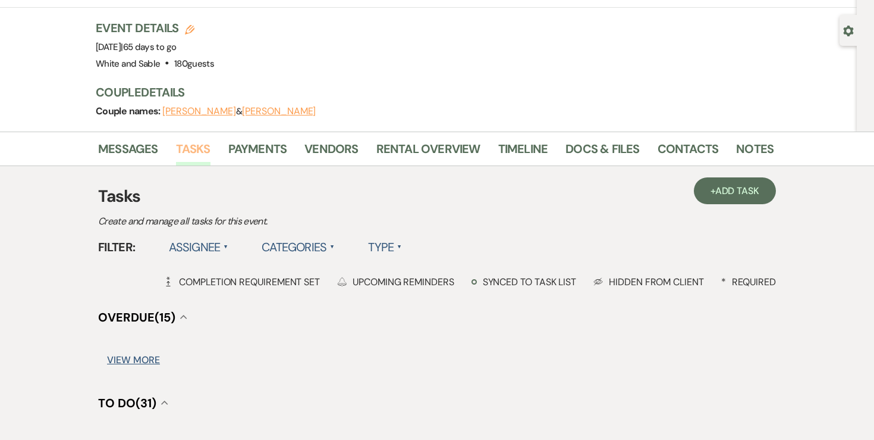
scroll to position [93, 0]
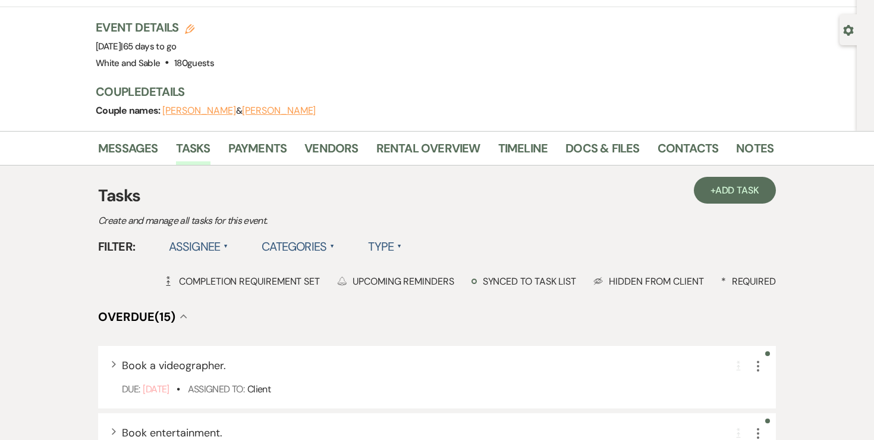
click at [215, 236] on label "Assignee ▲" at bounding box center [199, 246] width 60 height 21
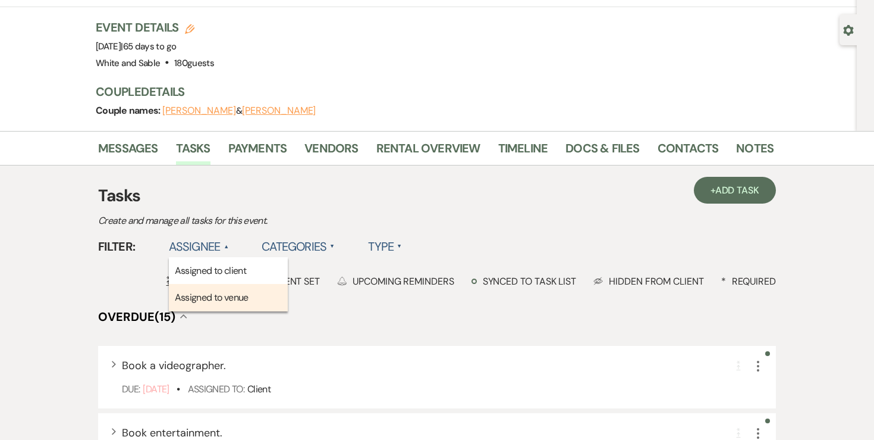
click at [215, 284] on li "Assigned to venue" at bounding box center [228, 297] width 119 height 27
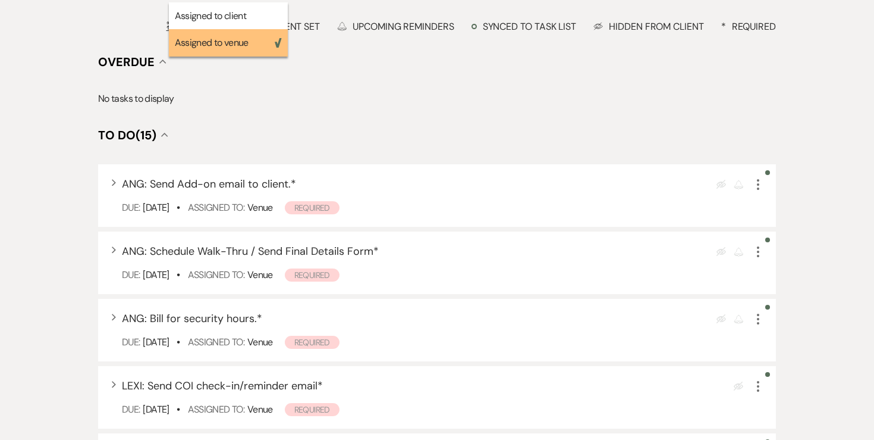
scroll to position [363, 0]
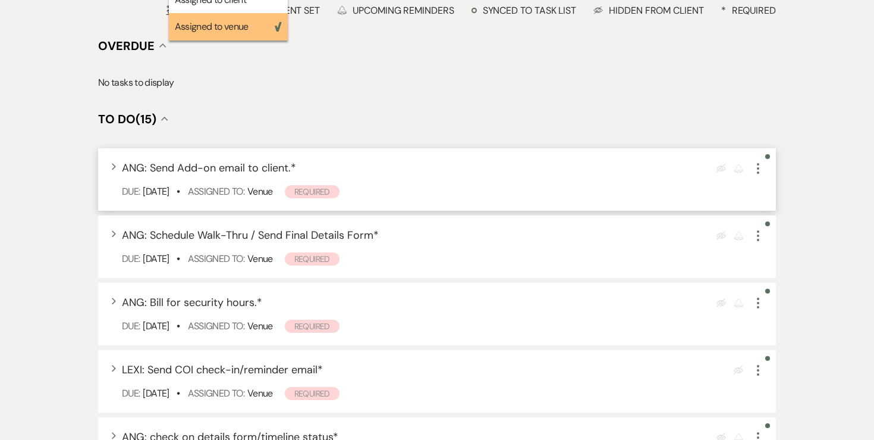
click at [761, 161] on icon "More" at bounding box center [758, 168] width 14 height 14
click at [760, 161] on icon "More" at bounding box center [758, 168] width 14 height 14
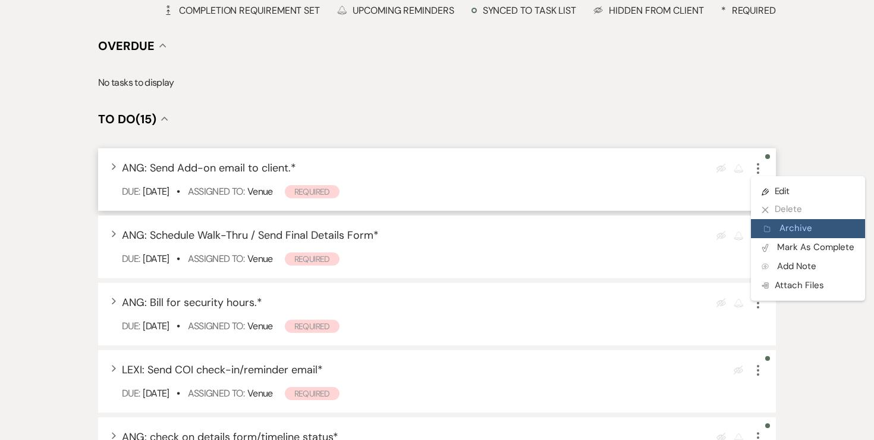
click at [783, 219] on button "Archive Archive" at bounding box center [808, 228] width 114 height 19
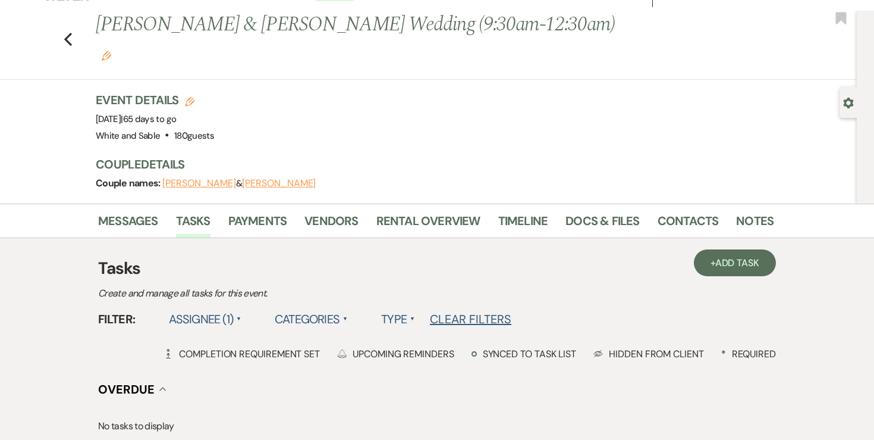
scroll to position [21, 0]
click at [142, 211] on link "Messages" at bounding box center [128, 224] width 60 height 26
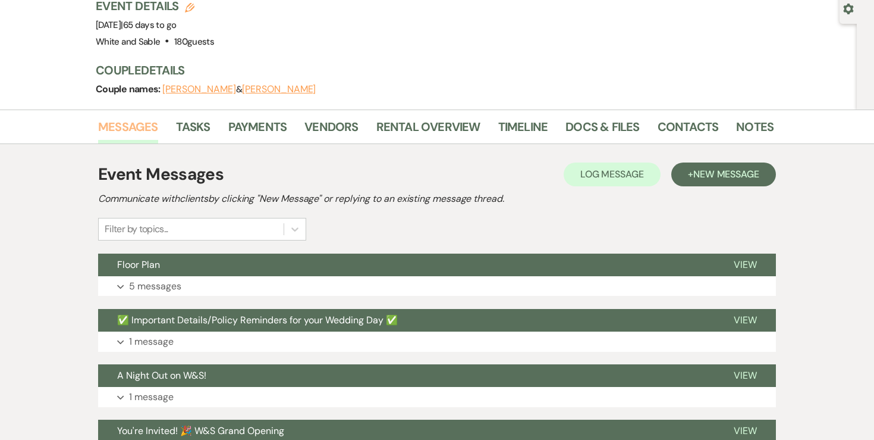
scroll to position [117, 0]
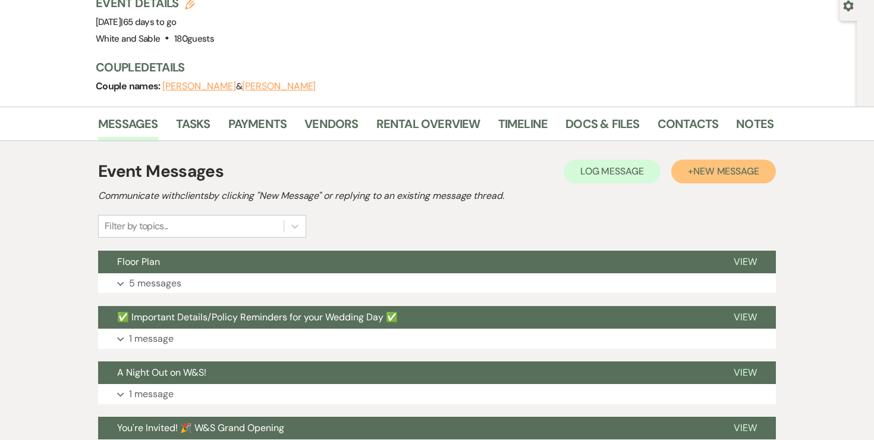
click at [679, 159] on button "+ New Message" at bounding box center [724, 171] width 105 height 24
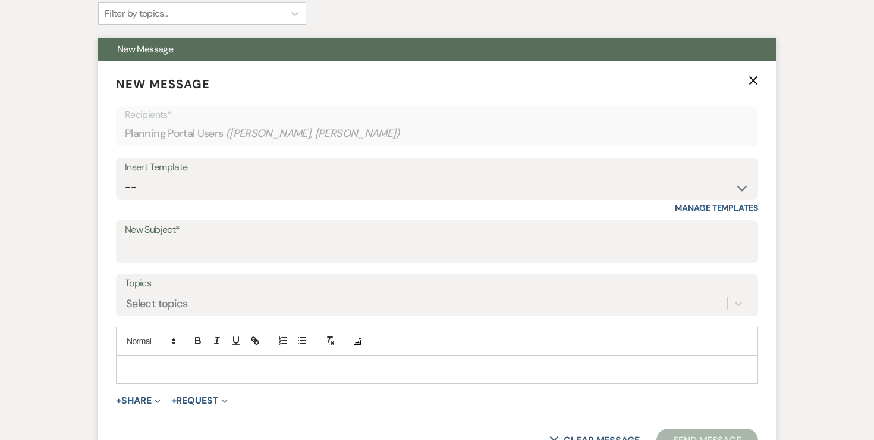
scroll to position [391, 0]
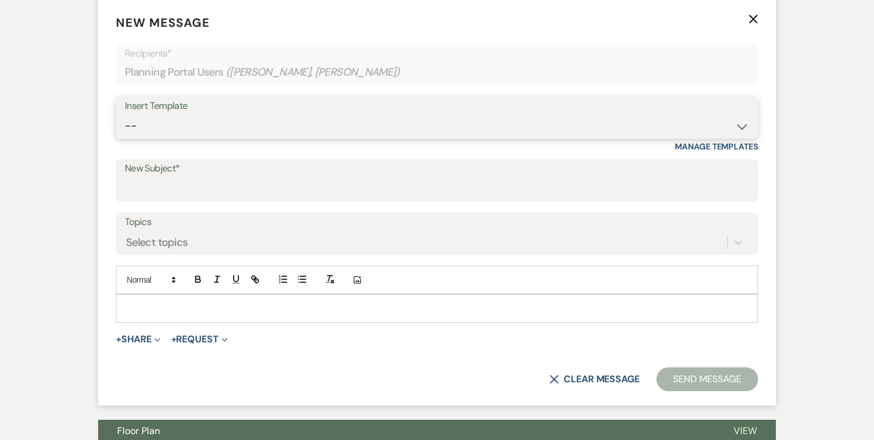
click at [288, 114] on select "-- Inquiry Response (Venue Guide) Schedule - Venue Tour Appt Confirmation Sched…" at bounding box center [437, 125] width 625 height 23
select select "5414"
type input "Final Details Form & Walkthrough Scheduling"
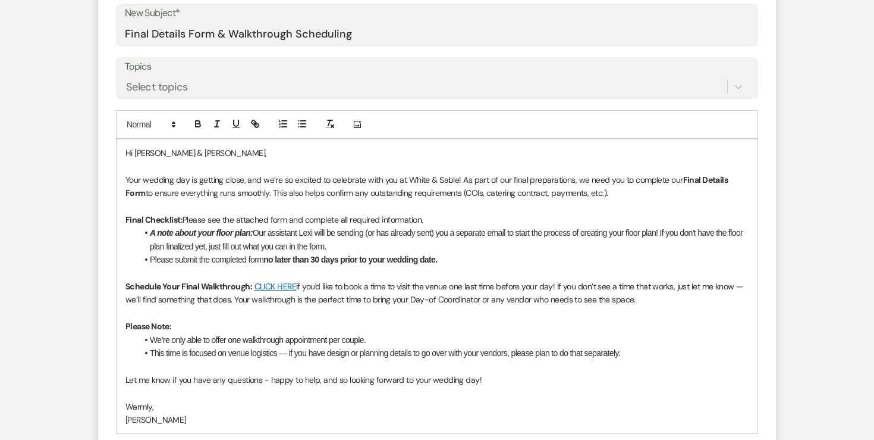
scroll to position [542, 0]
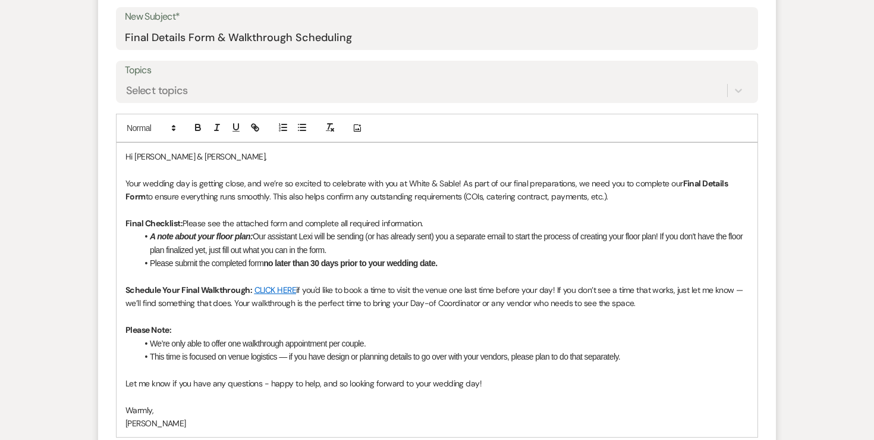
drag, startPoint x: 145, startPoint y: 207, endPoint x: 364, endPoint y: 224, distance: 220.1
click at [364, 230] on li "A note about your floor plan: Our assistant Lexi will be sending (or has alread…" at bounding box center [442, 243] width 611 height 27
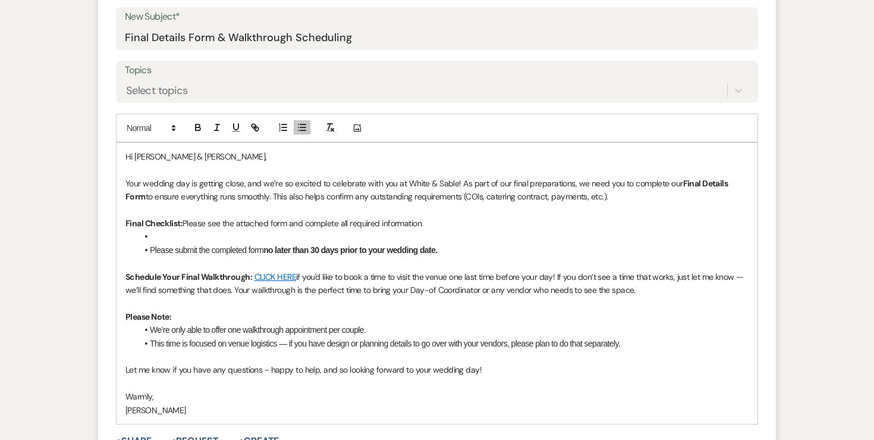
click at [646, 337] on li "This time is focused on venue logistics — if you have design or planning detail…" at bounding box center [442, 343] width 611 height 13
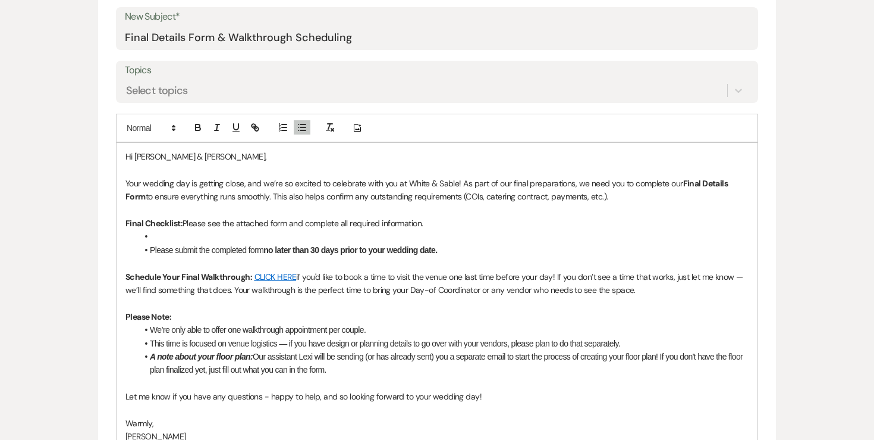
drag, startPoint x: 149, startPoint y: 221, endPoint x: 89, endPoint y: 217, distance: 60.2
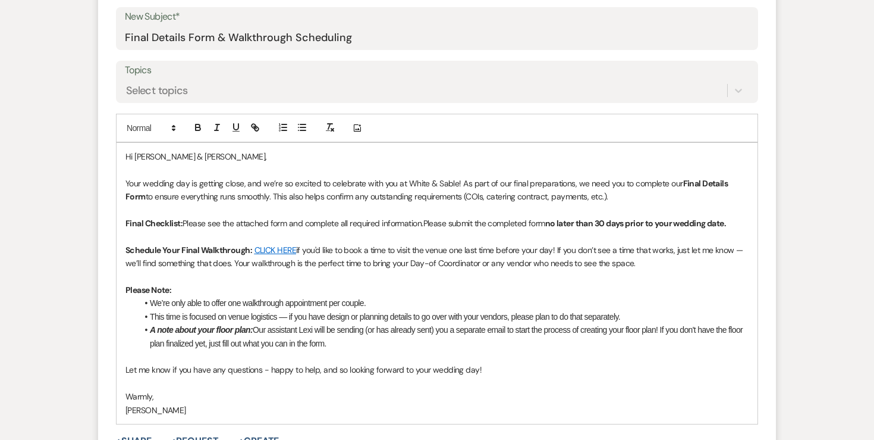
click at [745, 217] on p "Final Checklist: Please see the attached form and complete all required informa…" at bounding box center [437, 223] width 623 height 13
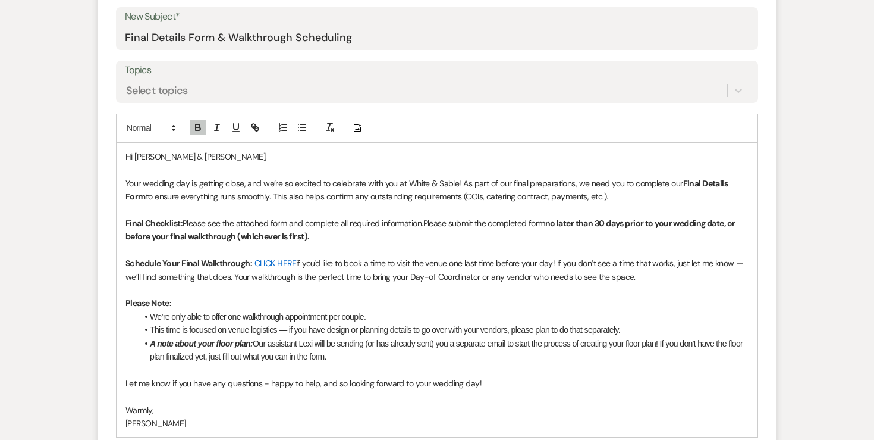
drag, startPoint x: 312, startPoint y: 209, endPoint x: 236, endPoint y: 208, distance: 76.7
click at [236, 217] on p "Final Checklist: Please see the attached form and complete all required informa…" at bounding box center [437, 230] width 623 height 27
click at [201, 119] on div at bounding box center [227, 128] width 76 height 18
drag, startPoint x: 310, startPoint y: 207, endPoint x: 236, endPoint y: 206, distance: 73.8
click at [236, 217] on p "Final Checklist: Please see the attached form and complete all required informa…" at bounding box center [437, 230] width 623 height 27
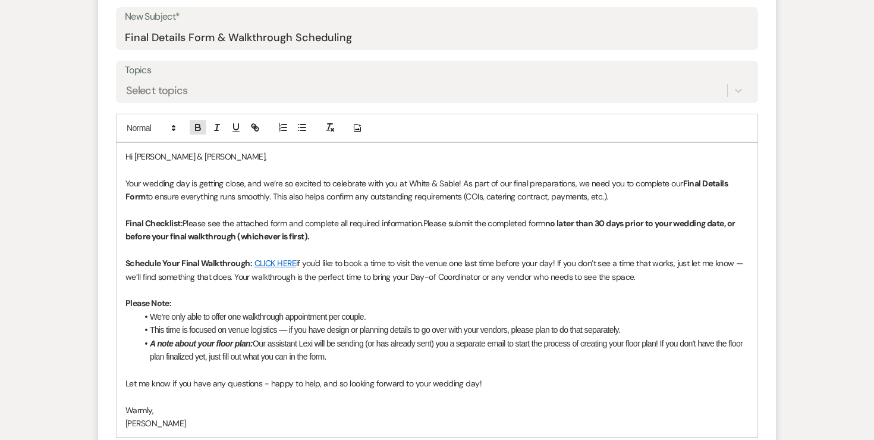
click at [197, 120] on button "button" at bounding box center [198, 127] width 17 height 14
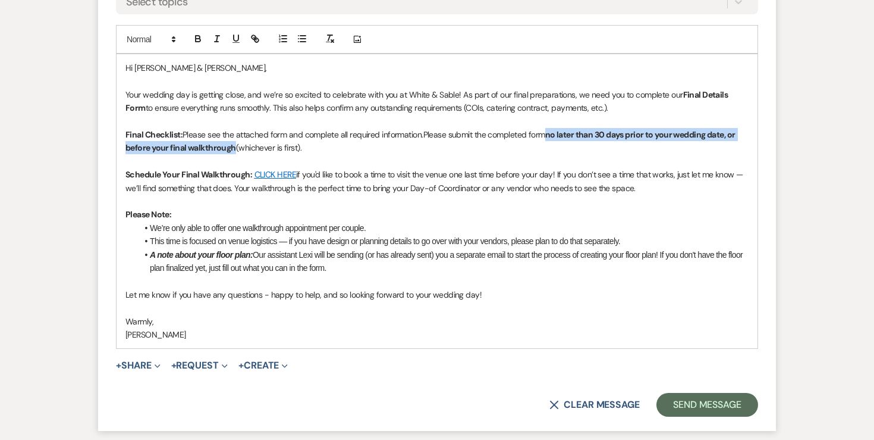
scroll to position [632, 0]
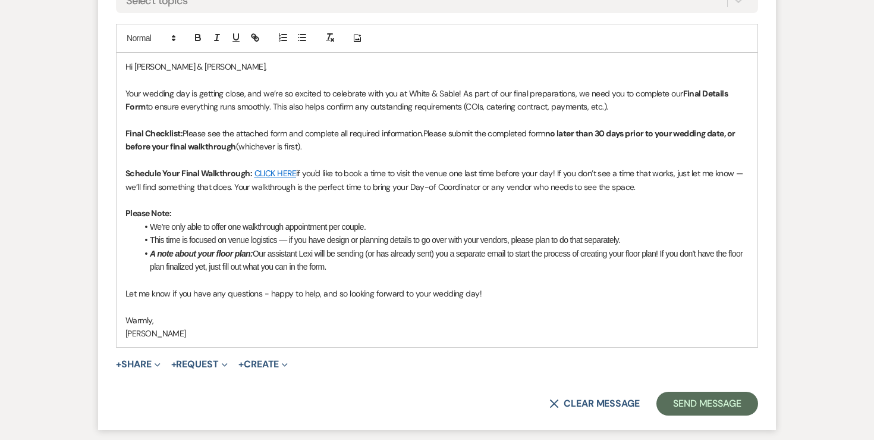
click at [629, 233] on li "This time is focused on venue logistics — if you have design or planning detail…" at bounding box center [442, 239] width 611 height 13
drag, startPoint x: 354, startPoint y: 237, endPoint x: 143, endPoint y: 224, distance: 211.6
click at [142, 247] on li "A note about your floor plan: Our assistant Lexi will be sending (or has alread…" at bounding box center [442, 260] width 611 height 27
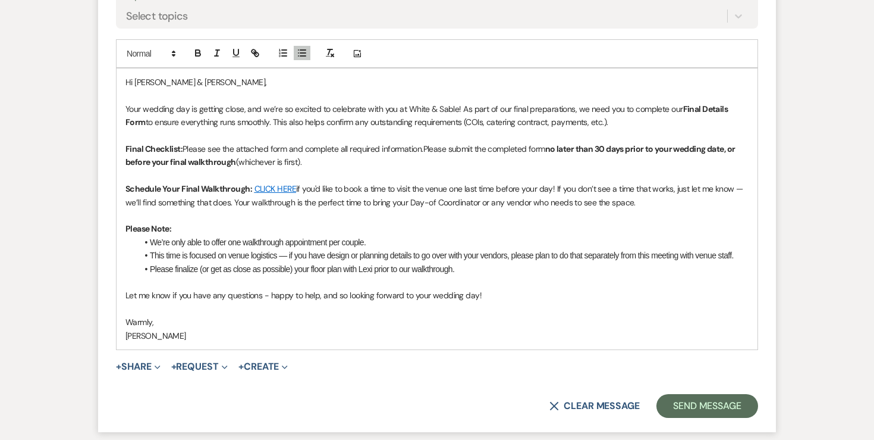
scroll to position [616, 0]
click at [142, 363] on button "+ Share Expand" at bounding box center [138, 368] width 45 height 10
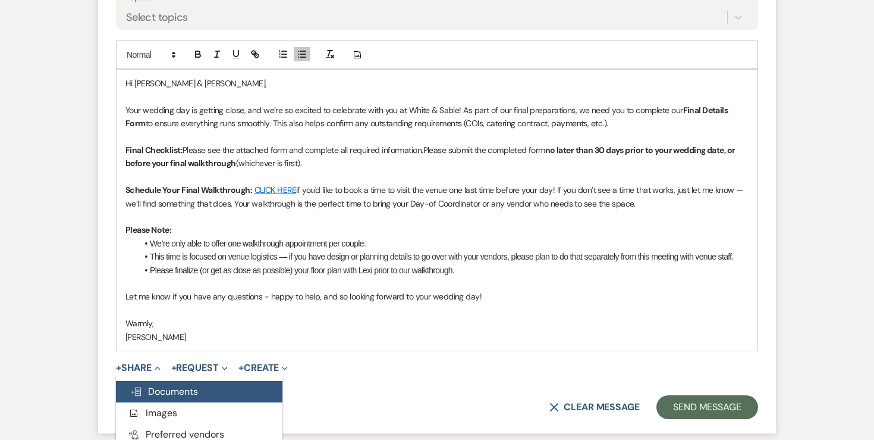
click at [151, 385] on span "Doc Upload Documents" at bounding box center [164, 391] width 68 height 12
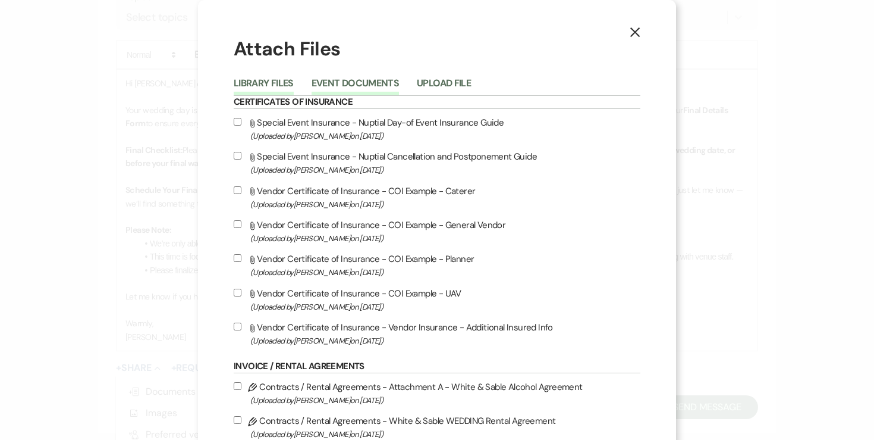
click at [363, 83] on button "Event Documents" at bounding box center [355, 87] width 87 height 17
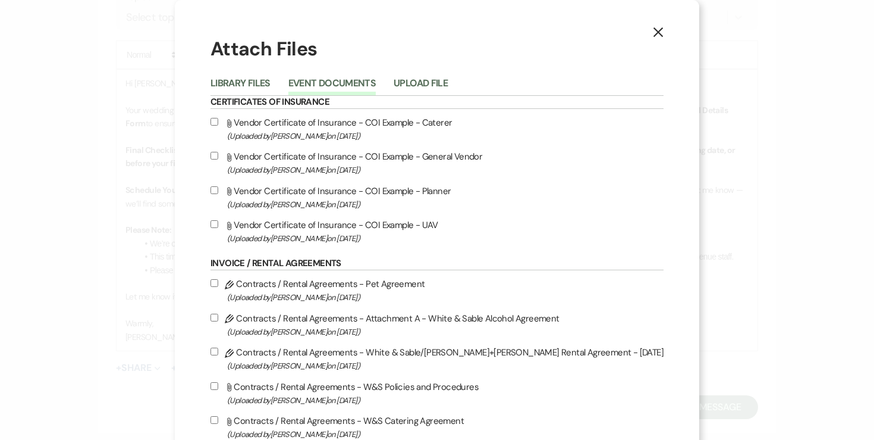
click at [291, 74] on div "Library Files Event Documents Upload File" at bounding box center [437, 83] width 453 height 25
click at [271, 86] on button "Library Files" at bounding box center [241, 87] width 60 height 17
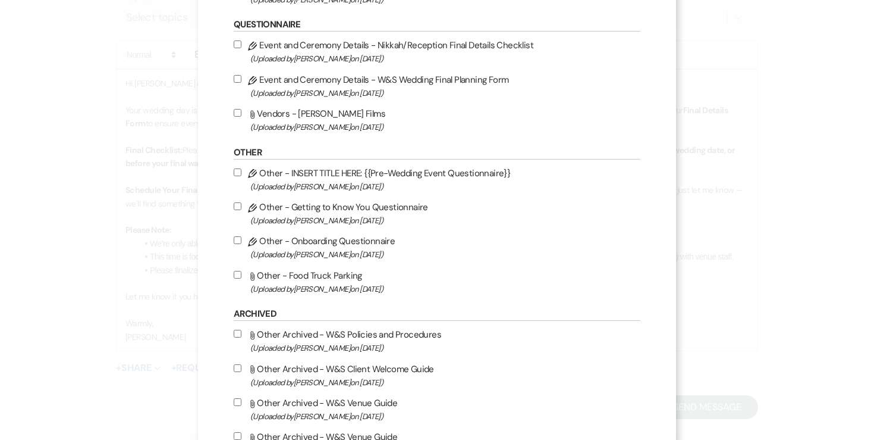
scroll to position [1369, 0]
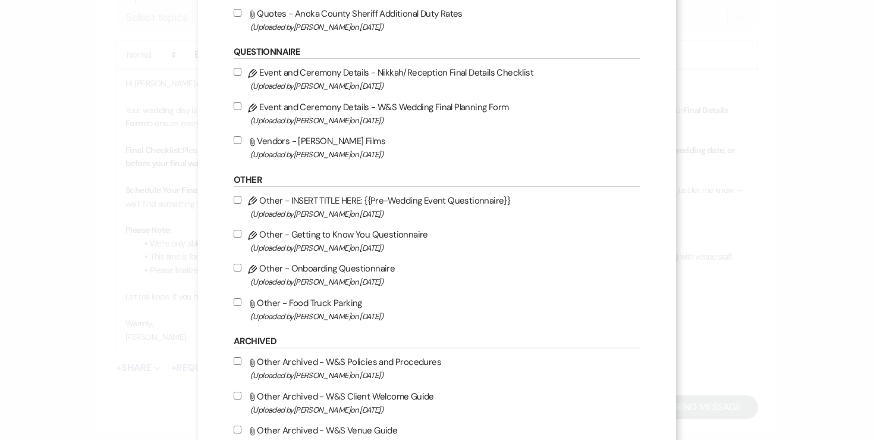
click at [246, 117] on label "Pencil Event and Ceremony Details - W&S Wedding Final Planning Form (Uploaded b…" at bounding box center [437, 113] width 407 height 28
click at [242, 110] on input "Pencil Event and Ceremony Details - W&S Wedding Final Planning Form (Uploaded b…" at bounding box center [238, 106] width 8 height 8
checkbox input "true"
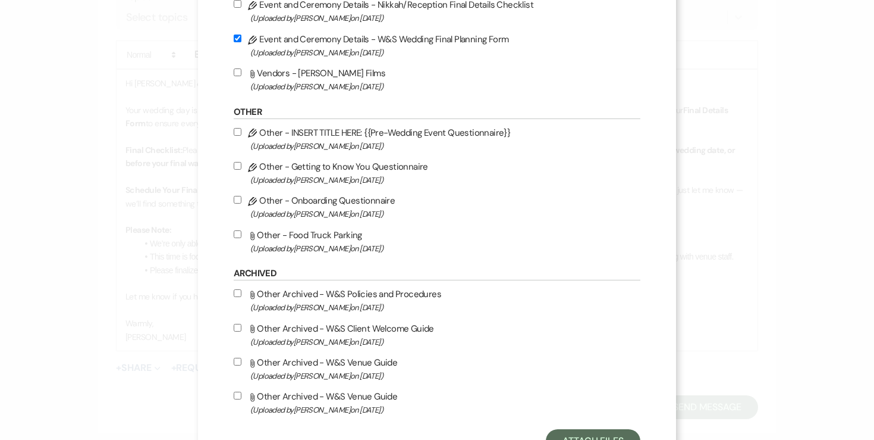
scroll to position [1499, 0]
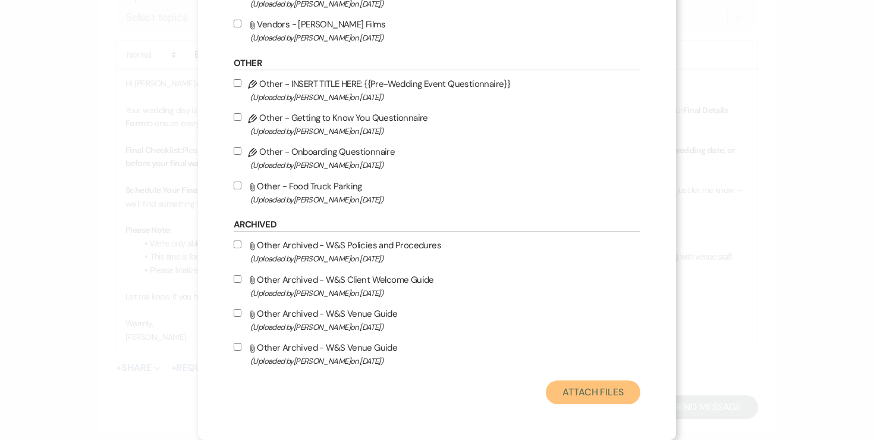
click at [586, 385] on button "Attach Files" at bounding box center [593, 392] width 95 height 24
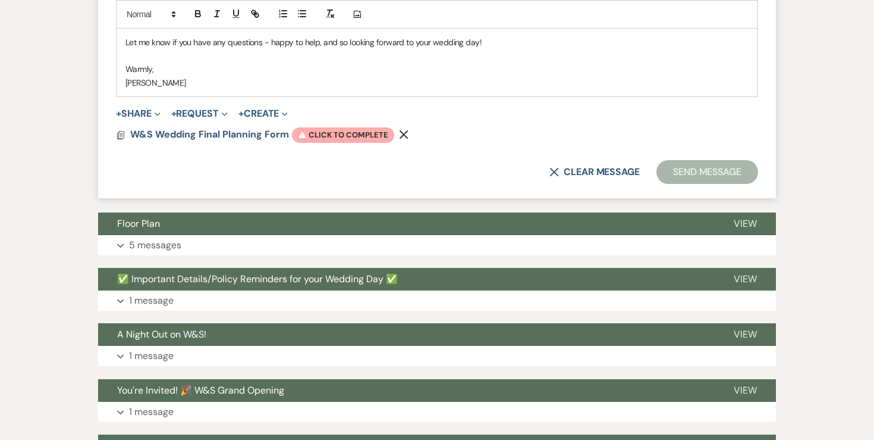
scroll to position [779, 0]
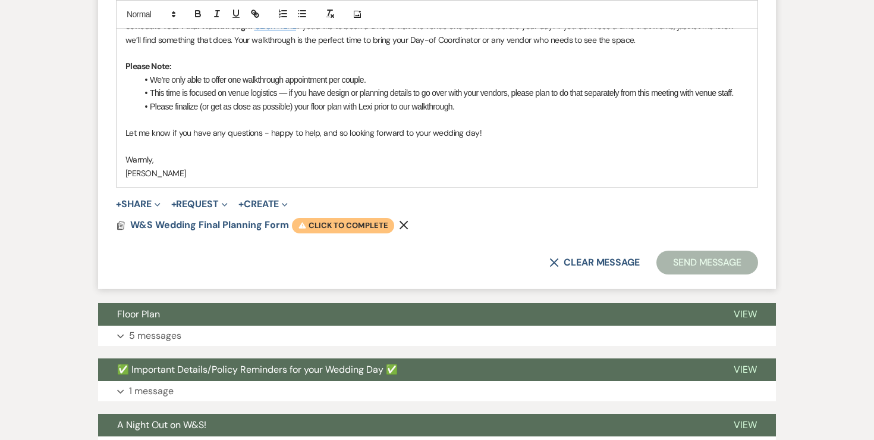
click at [309, 218] on span "Warning Click to complete" at bounding box center [343, 225] width 102 height 15
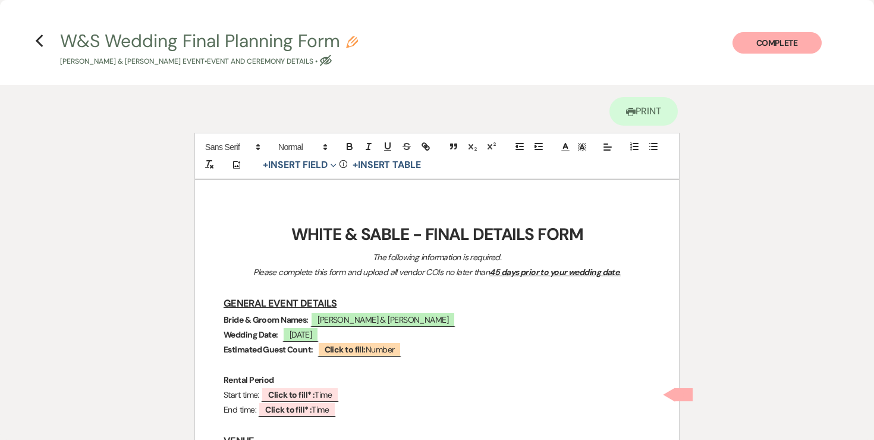
click at [350, 41] on use "button" at bounding box center [352, 42] width 12 height 12
select select "49"
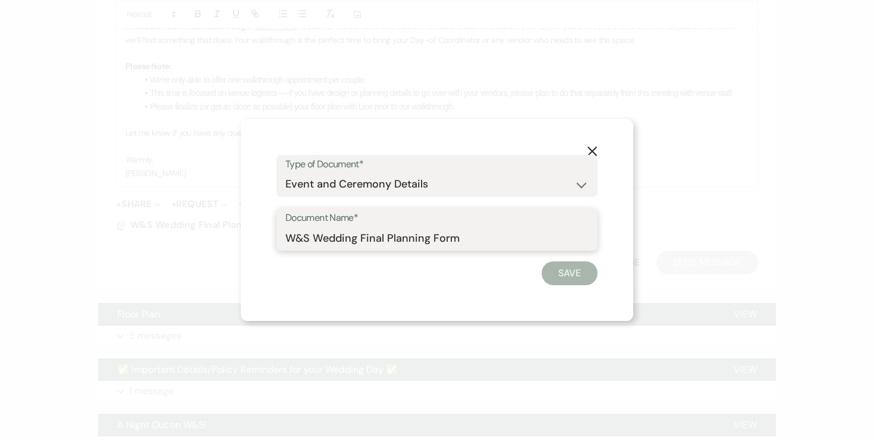
click at [488, 244] on input "W&S Wedding Final Planning Form" at bounding box center [437, 237] width 303 height 23
type input "W&S Wedding Final Planning Form - Shannon & Collin"
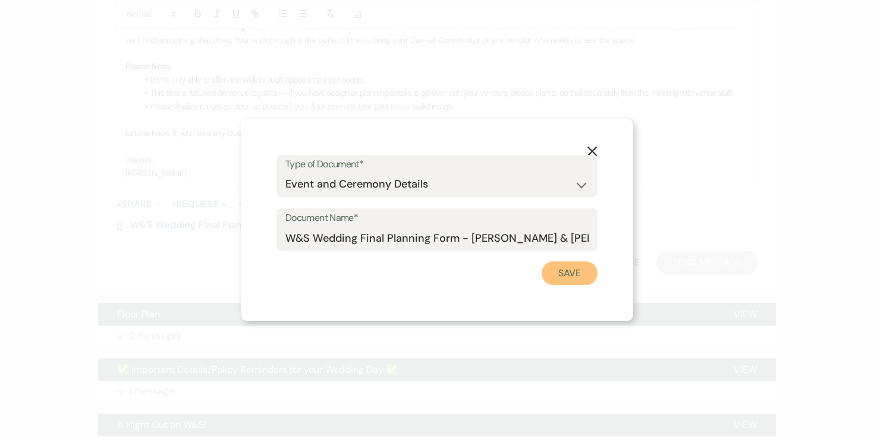
click at [579, 276] on button "Save" at bounding box center [570, 273] width 56 height 24
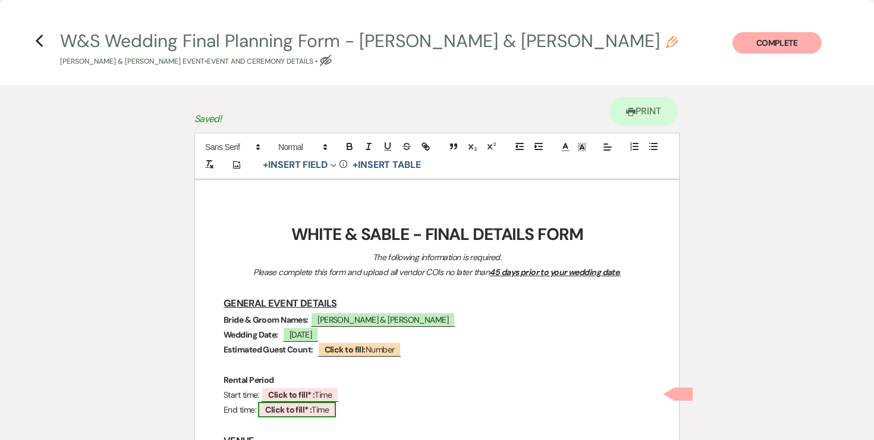
scroll to position [73, 0]
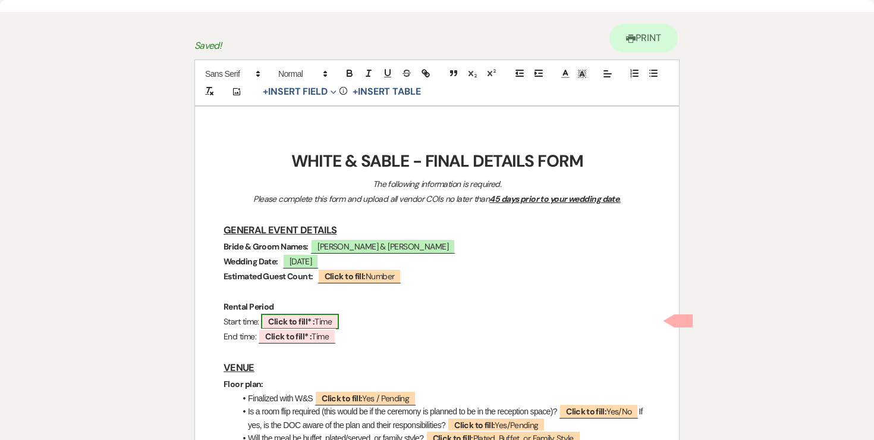
click at [318, 325] on span "Click to fill* : Time" at bounding box center [300, 320] width 78 height 15
select select "owner"
select select "Time"
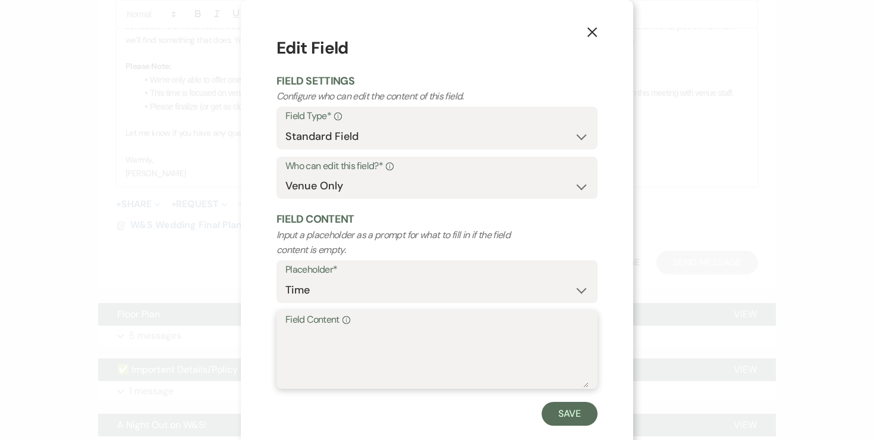
click at [325, 359] on textarea "Field Content Info" at bounding box center [437, 357] width 303 height 59
type textarea "9:30am"
click at [567, 407] on button "Save" at bounding box center [570, 414] width 56 height 24
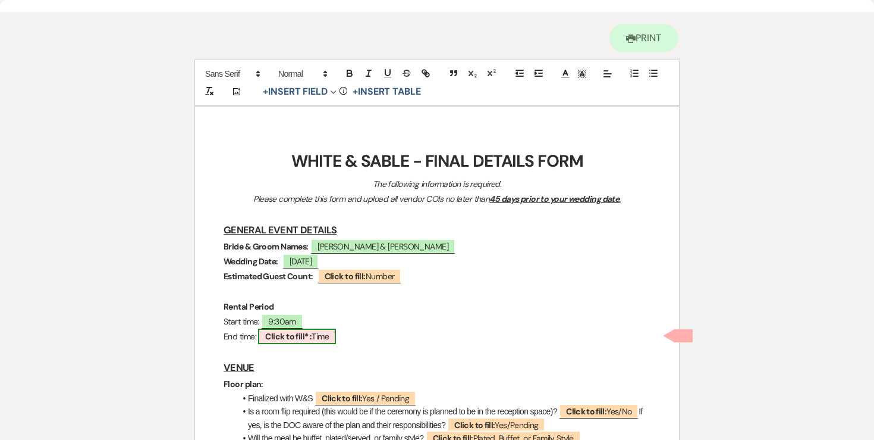
click at [324, 339] on span "Click to fill* : Time" at bounding box center [297, 335] width 78 height 15
select select "owner"
select select "Time"
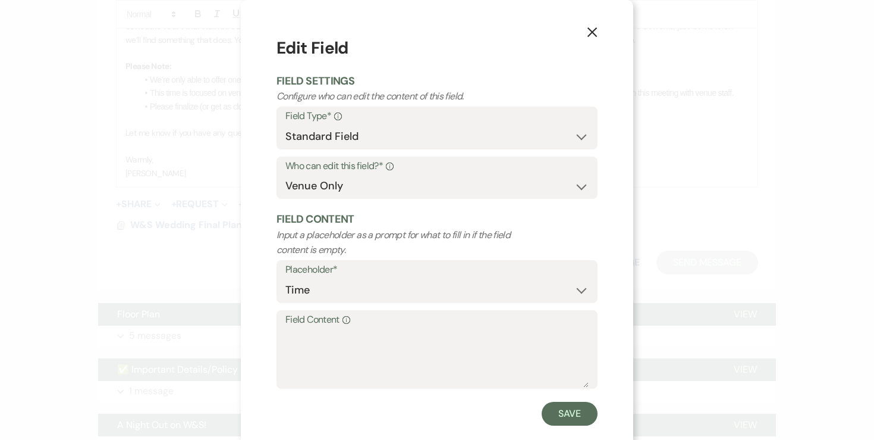
click at [394, 392] on form "Edit Field Field Settings Configure who can edit the content of this field. Fie…" at bounding box center [437, 231] width 321 height 390
click at [391, 371] on textarea "Field Content Info" at bounding box center [437, 357] width 303 height 59
type textarea "12:30am"
click at [583, 412] on button "Save" at bounding box center [570, 414] width 56 height 24
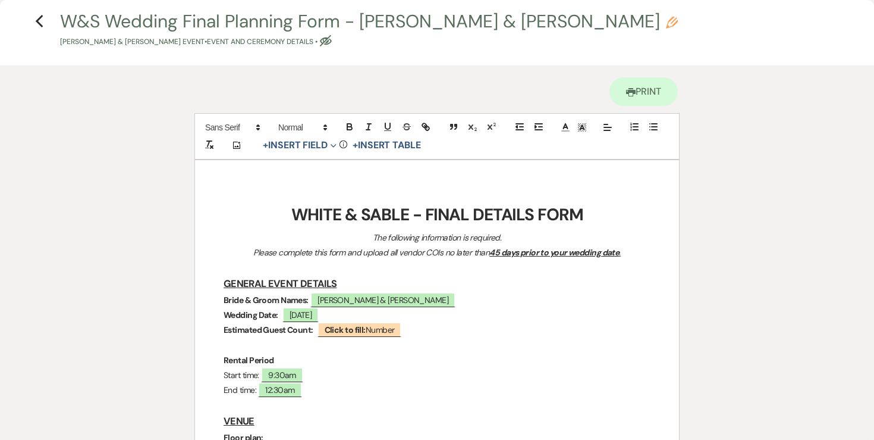
scroll to position [0, 0]
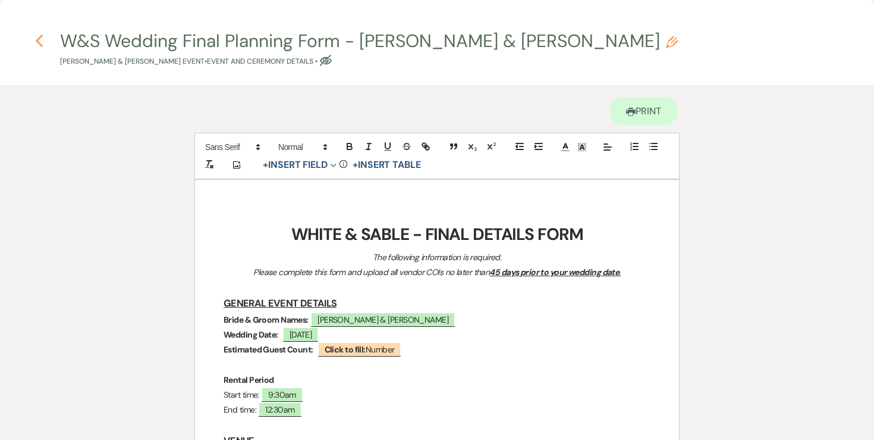
click at [42, 35] on icon "Previous" at bounding box center [39, 41] width 9 height 14
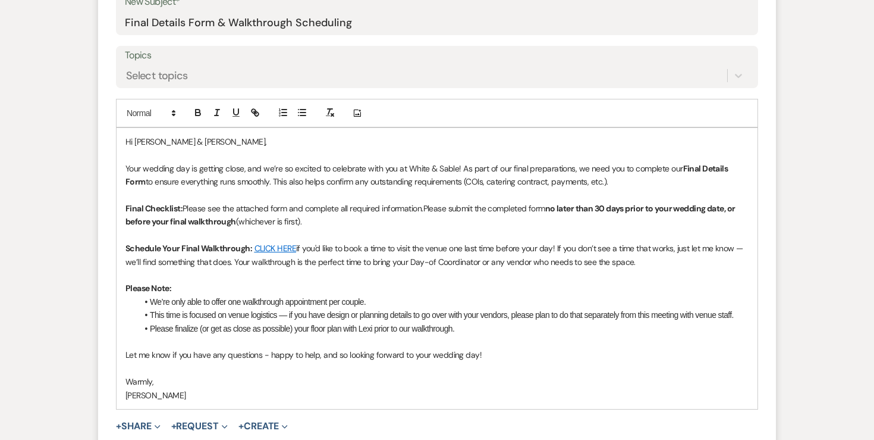
scroll to position [557, 0]
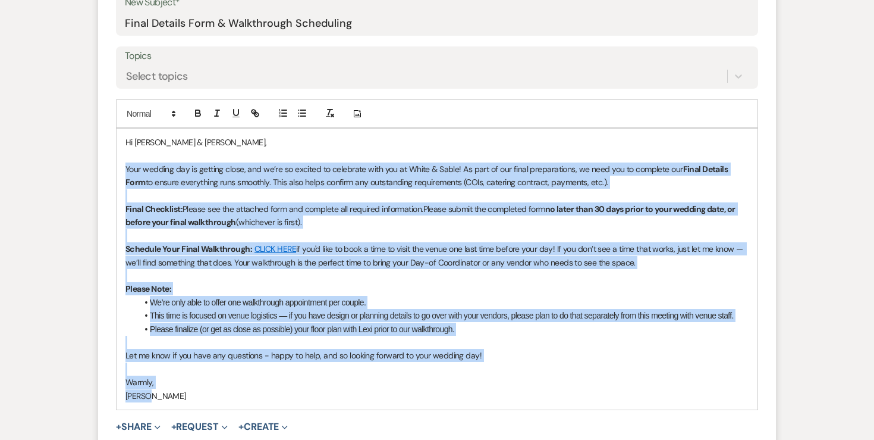
drag, startPoint x: 156, startPoint y: 372, endPoint x: 102, endPoint y: 144, distance: 234.9
click at [102, 144] on form "New Message X Draft Recipients* Planning Portal Users ( Shannon Gehring, Luana …" at bounding box center [437, 172] width 678 height 678
copy div "Your wedding day is getting close, and we’re so excited to celebrate with you a…"
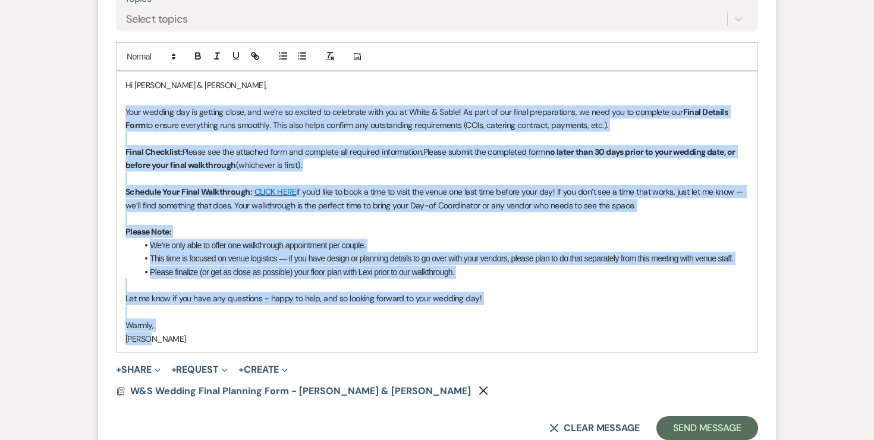
scroll to position [657, 0]
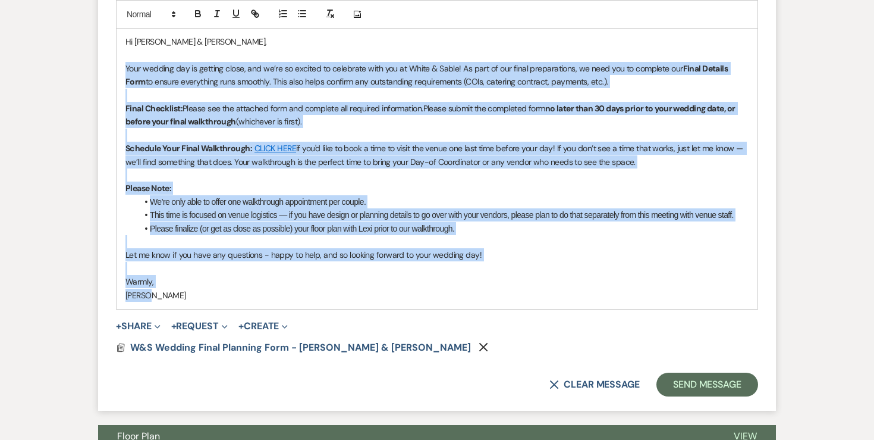
click at [397, 249] on span "Let me know if you have any questions - happy to help, and so looking forward t…" at bounding box center [304, 254] width 356 height 11
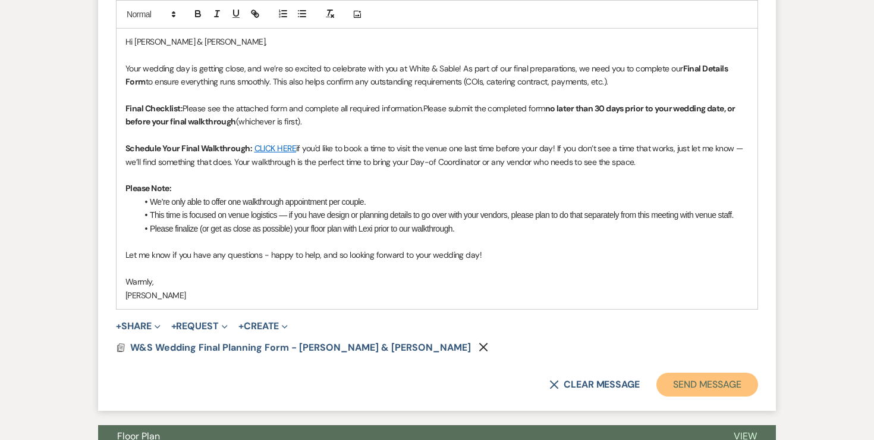
click at [680, 372] on button "Send Message" at bounding box center [708, 384] width 102 height 24
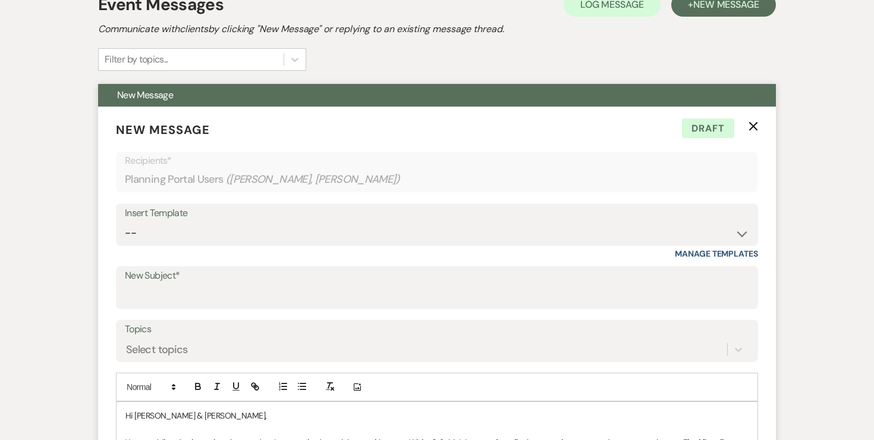
scroll to position [200, 0]
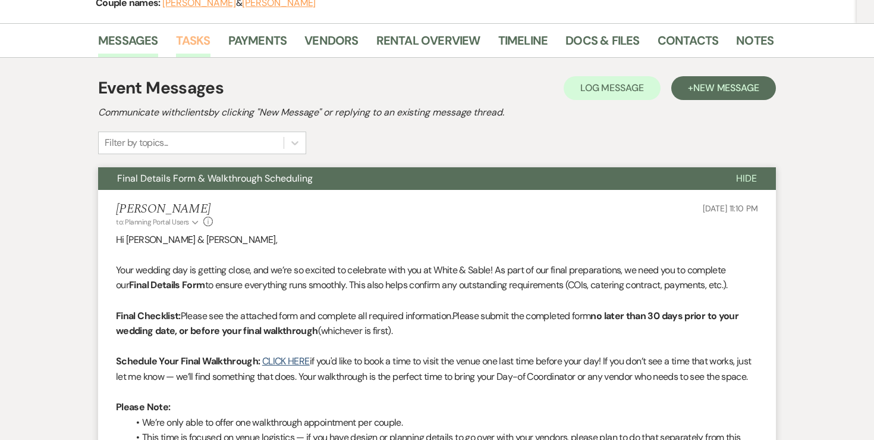
click at [193, 31] on link "Tasks" at bounding box center [193, 44] width 35 height 26
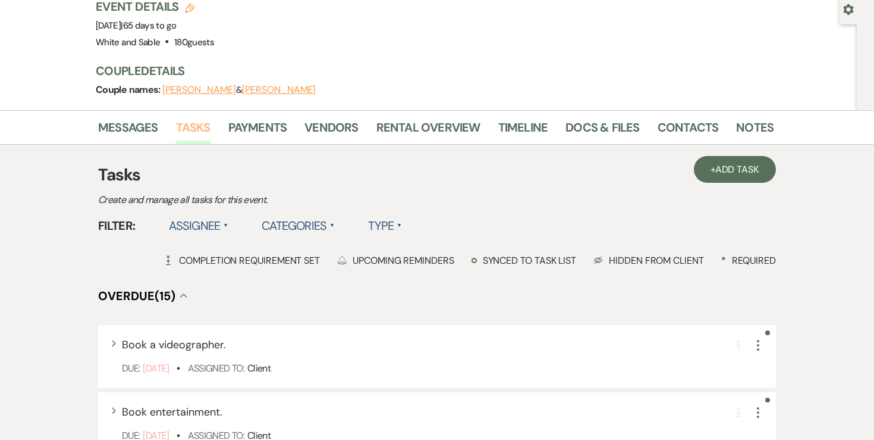
scroll to position [122, 0]
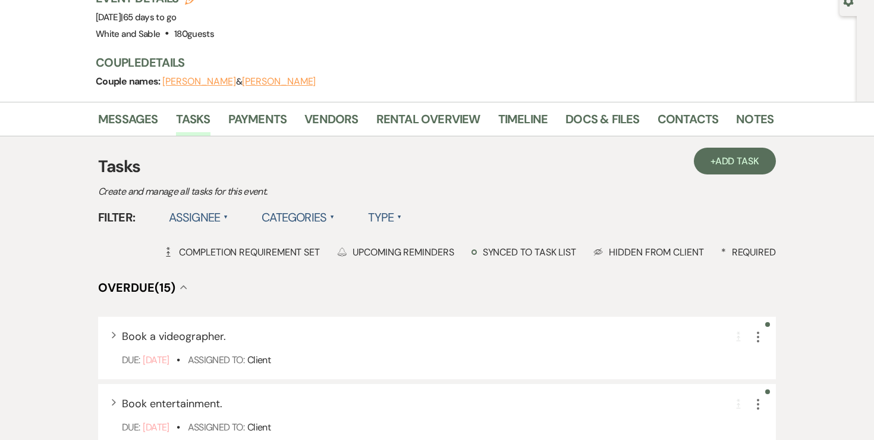
click at [202, 206] on label "Assignee ▲" at bounding box center [199, 216] width 60 height 21
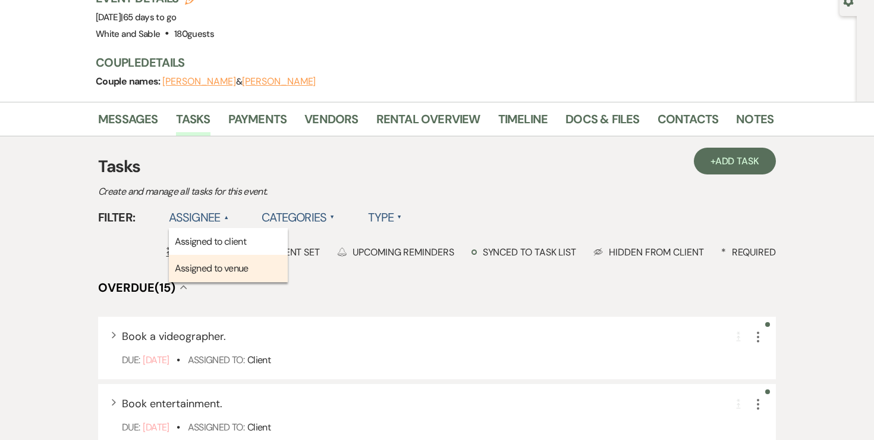
click at [202, 255] on li "Assigned to venue" at bounding box center [228, 268] width 119 height 27
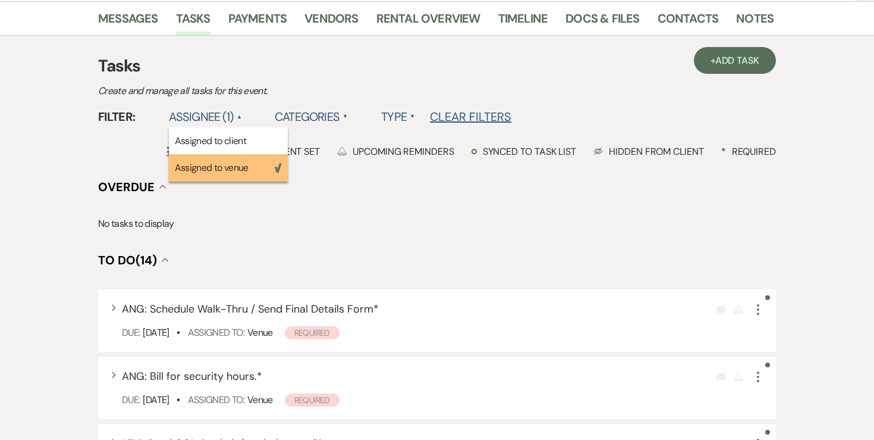
scroll to position [224, 0]
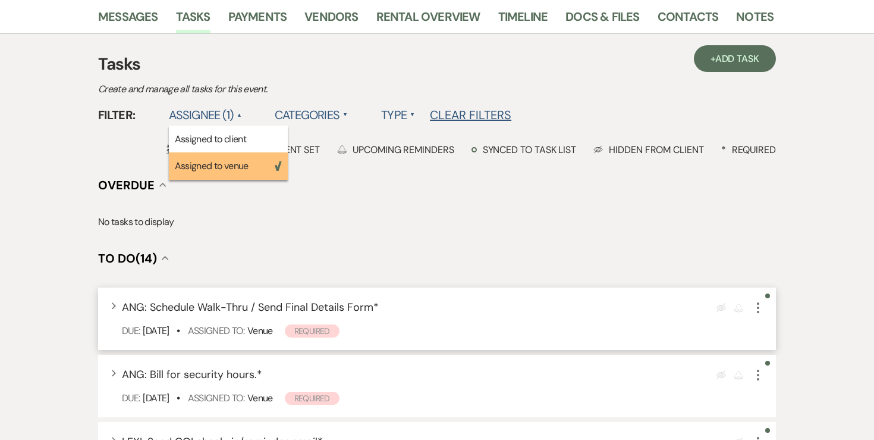
click at [759, 302] on use "button" at bounding box center [758, 307] width 2 height 11
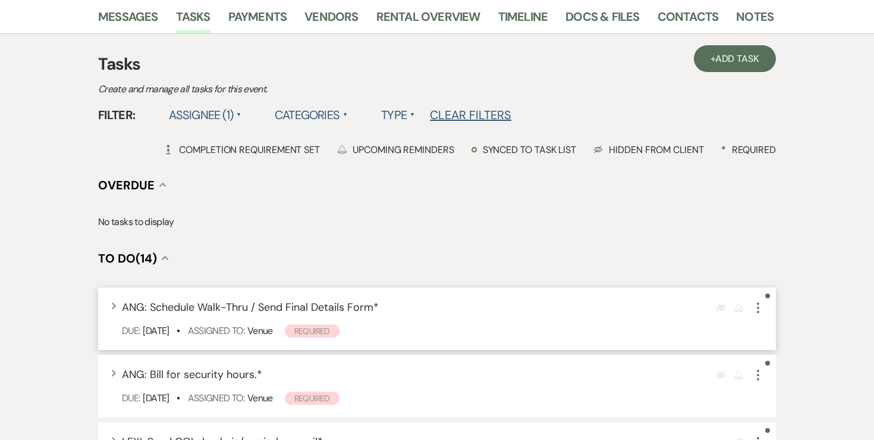
click at [760, 300] on icon "More" at bounding box center [758, 307] width 14 height 14
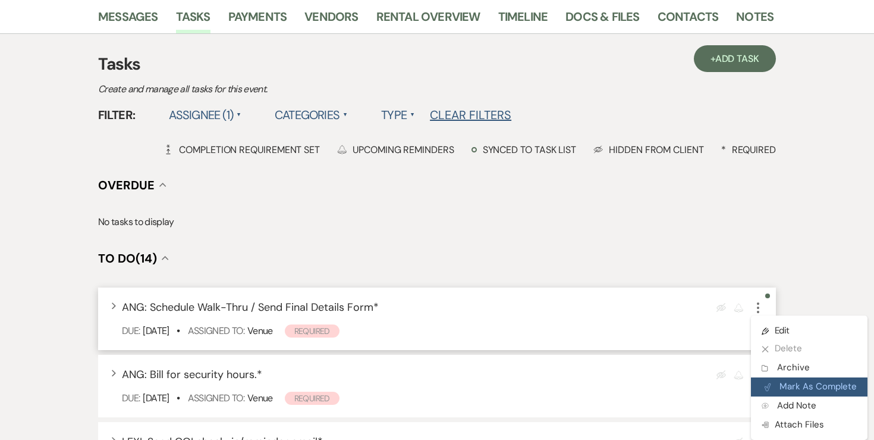
click at [796, 377] on button "Plan Portal Link Mark As Complete" at bounding box center [809, 386] width 117 height 19
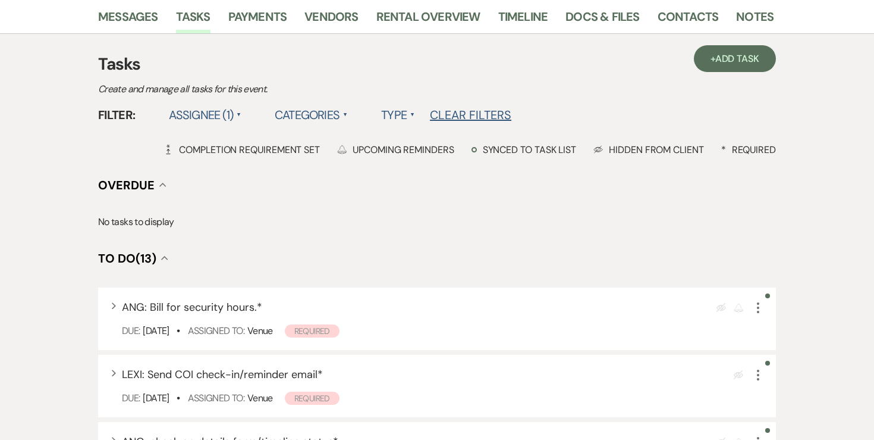
scroll to position [0, 0]
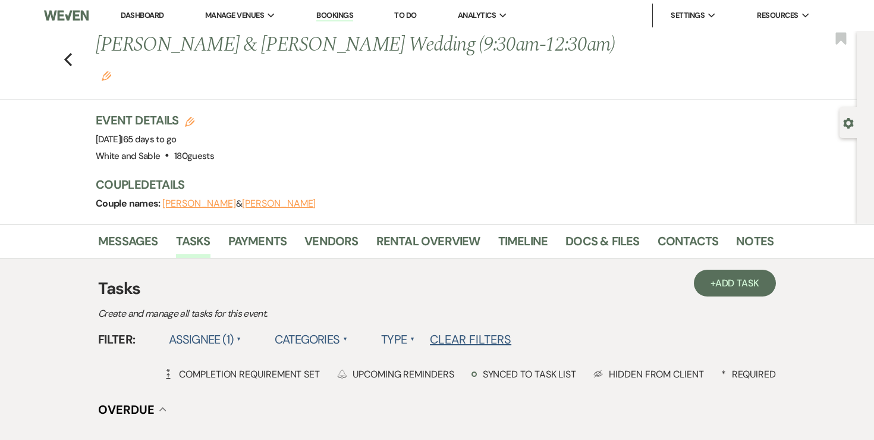
click at [138, 21] on li "Dashboard" at bounding box center [142, 16] width 55 height 24
click at [136, 14] on link "Dashboard" at bounding box center [142, 15] width 43 height 10
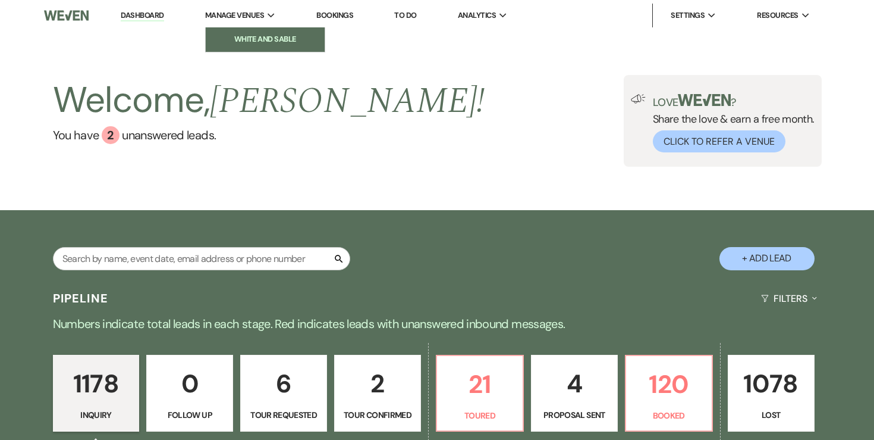
click at [237, 35] on li "White and Sable" at bounding box center [265, 39] width 107 height 12
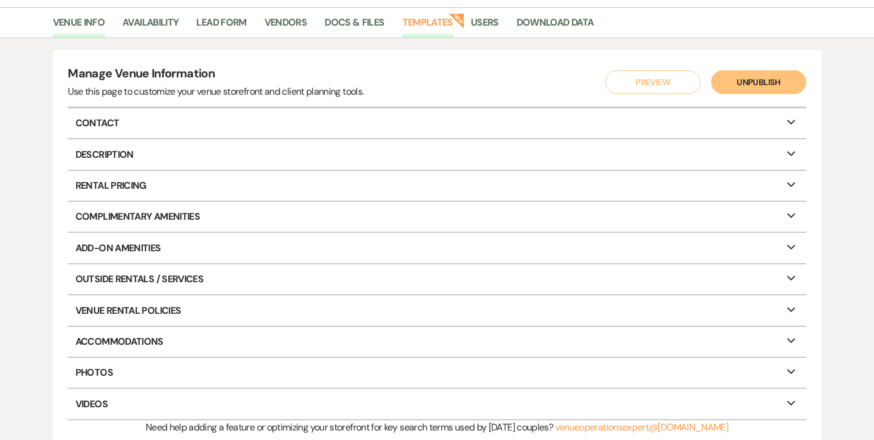
click at [425, 15] on link "Templates" at bounding box center [428, 26] width 51 height 23
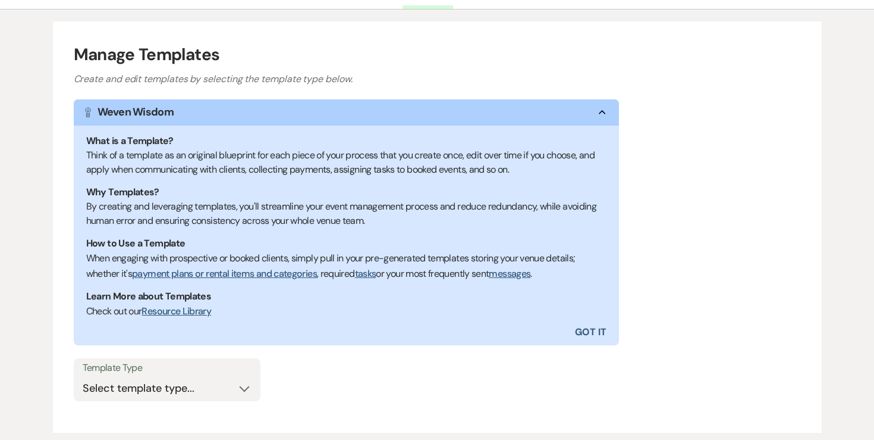
scroll to position [200, 0]
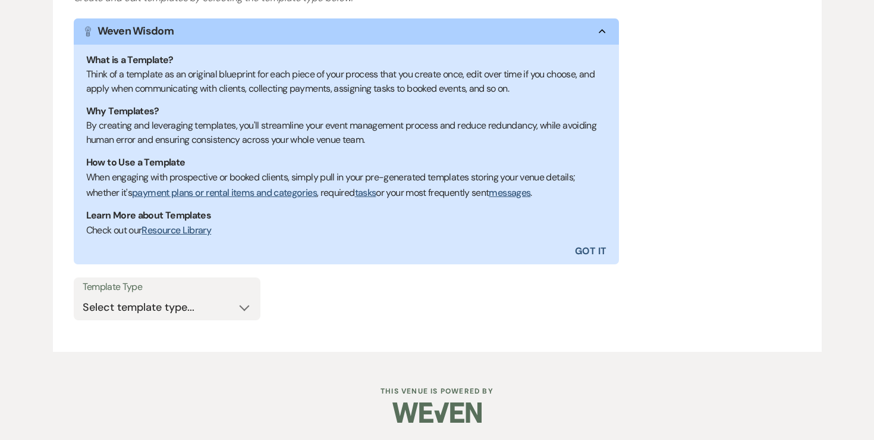
click at [191, 291] on label "Template Type" at bounding box center [167, 286] width 169 height 17
click at [187, 297] on select "Select template type... Task List Message Templates Payment Plan Inventory Item…" at bounding box center [167, 307] width 169 height 23
select select "Message Templates"
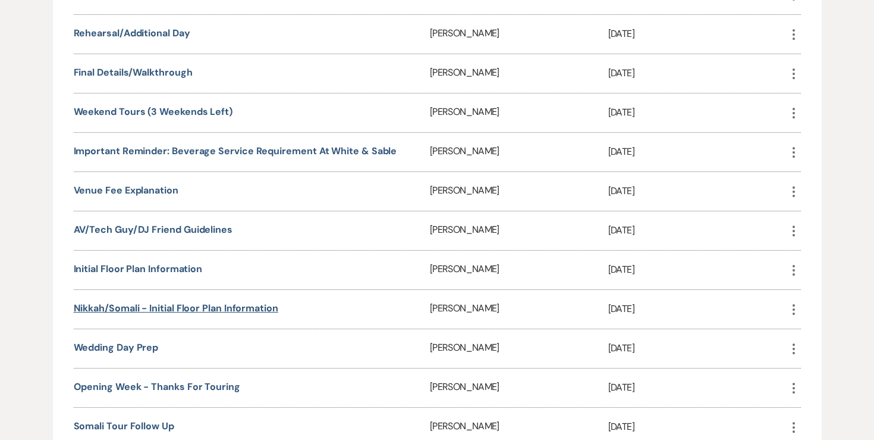
scroll to position [2495, 0]
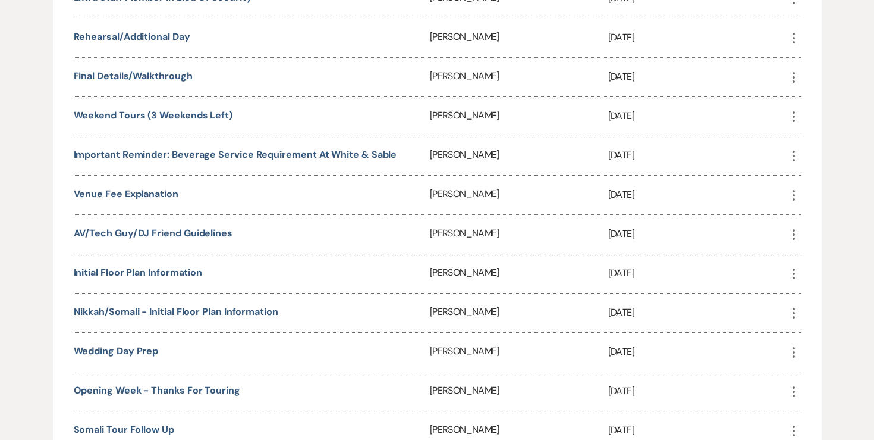
click at [186, 70] on link "Final Details/Walkthrough" at bounding box center [133, 76] width 119 height 12
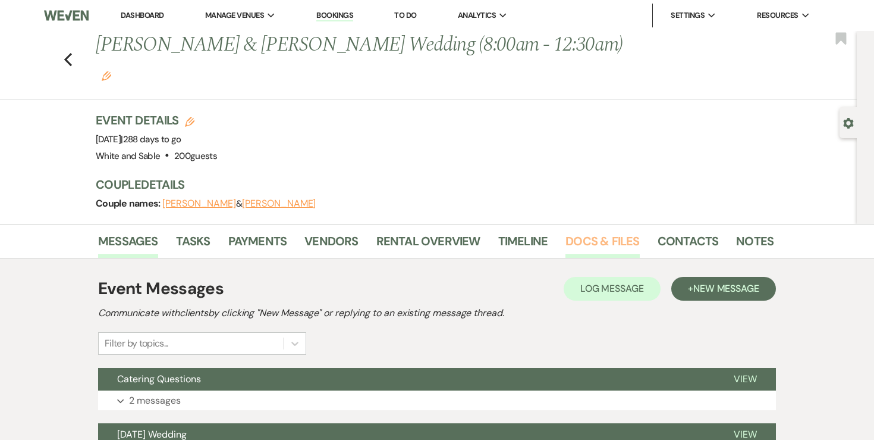
click at [616, 231] on link "Docs & Files" at bounding box center [603, 244] width 74 height 26
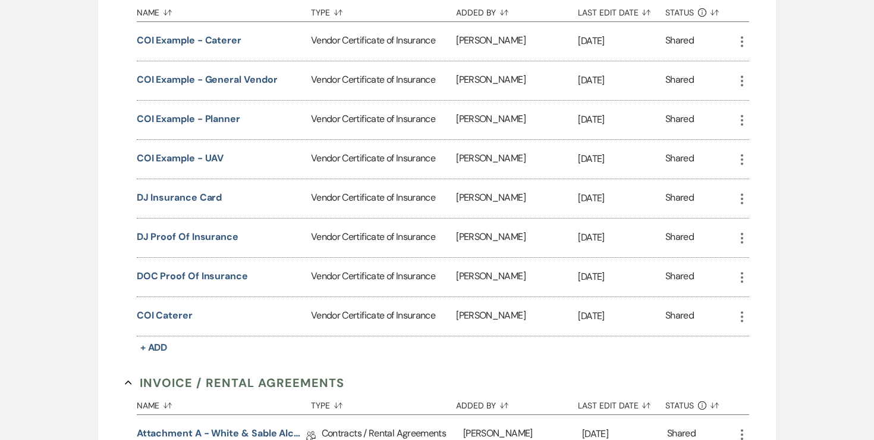
scroll to position [399, 0]
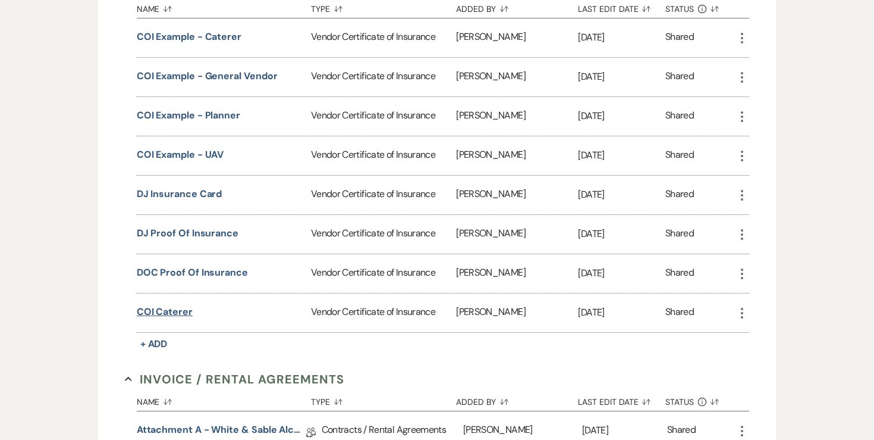
click at [180, 305] on button "COI Caterer" at bounding box center [165, 312] width 56 height 14
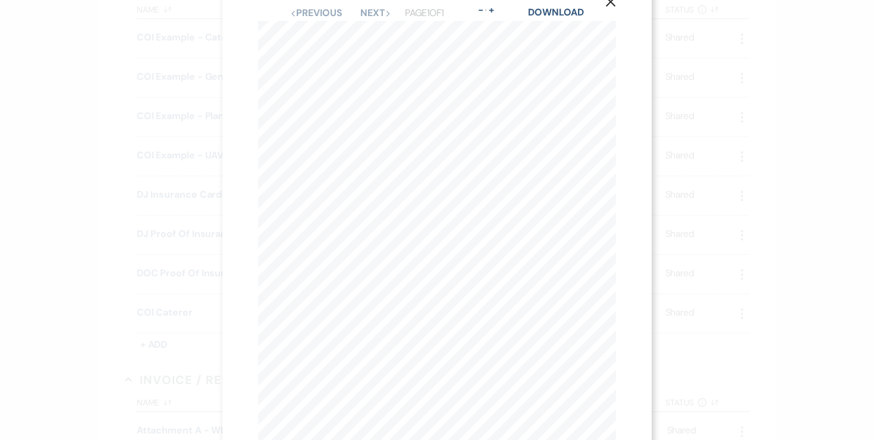
scroll to position [0, 0]
click at [368, 42] on button "Next Next" at bounding box center [375, 44] width 31 height 10
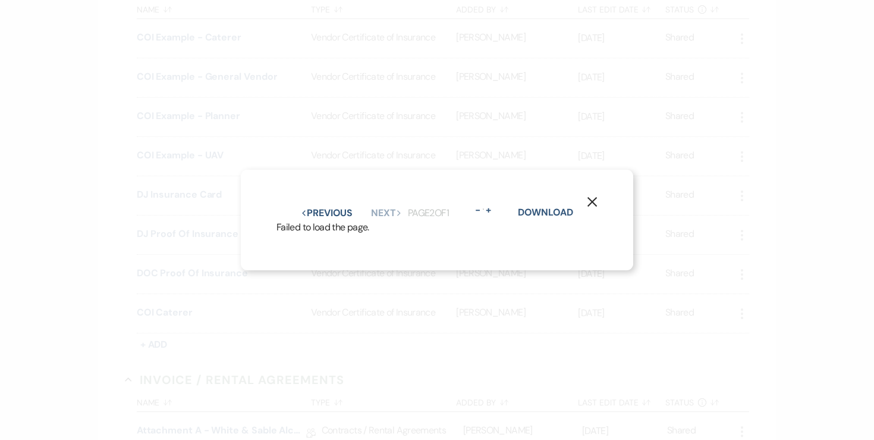
click at [589, 203] on icon "X" at bounding box center [592, 201] width 11 height 11
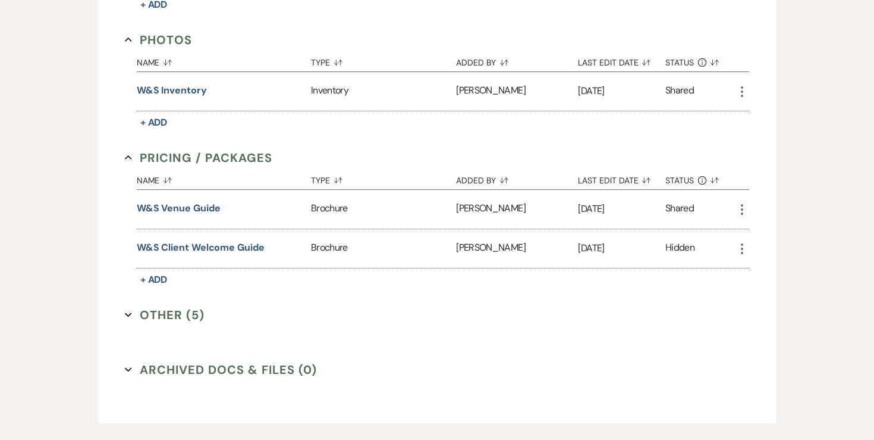
scroll to position [1262, 0]
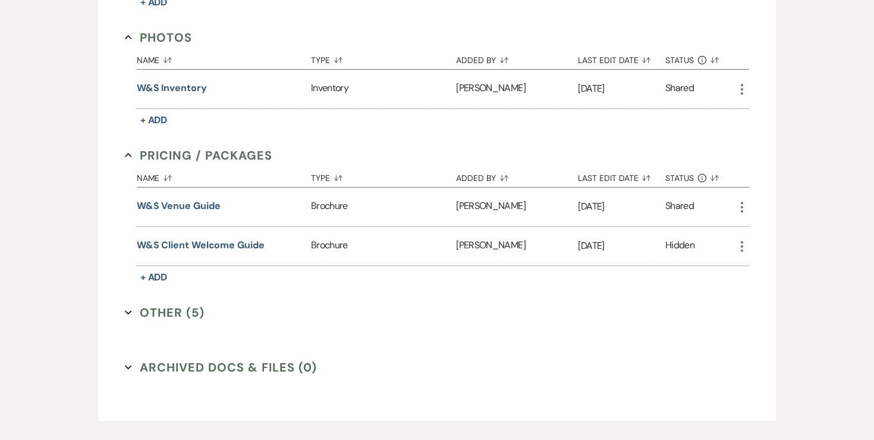
click at [189, 303] on button "Other (5) Expand" at bounding box center [165, 312] width 80 height 18
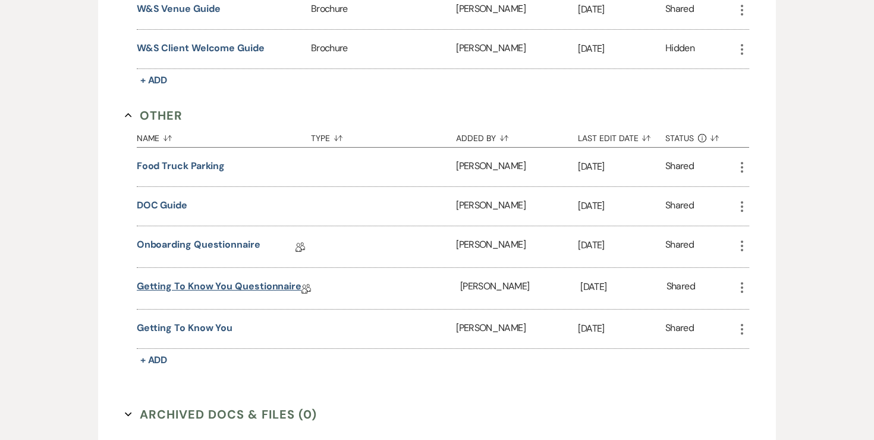
scroll to position [1460, 0]
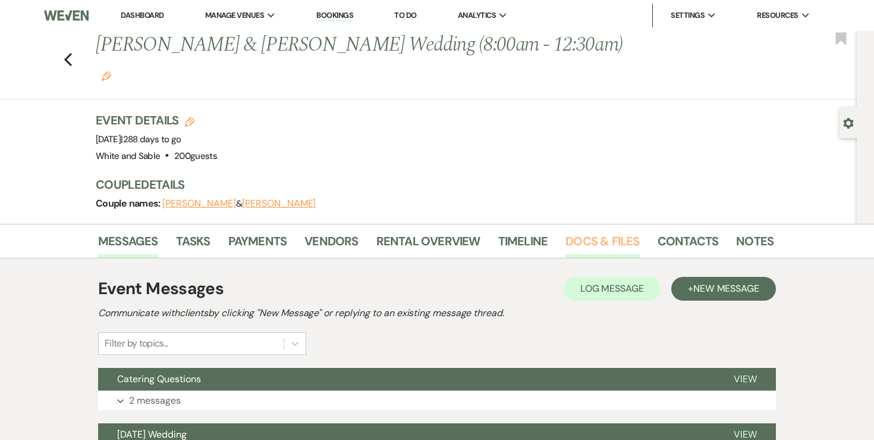
click at [585, 231] on link "Docs & Files" at bounding box center [603, 244] width 74 height 26
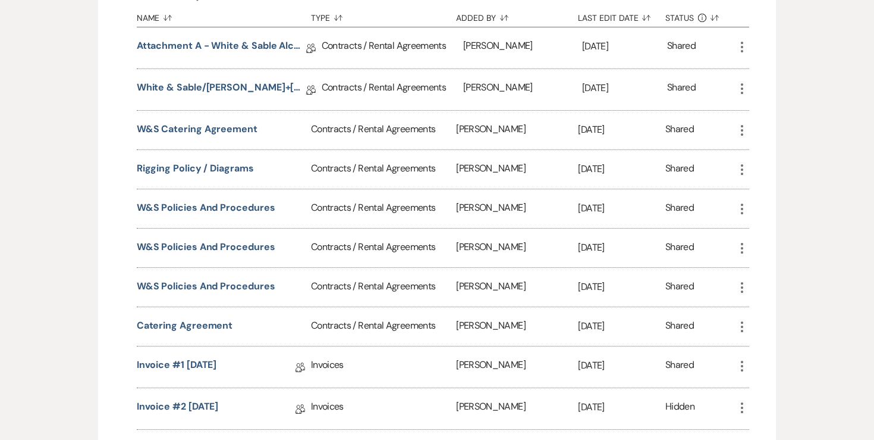
scroll to position [784, 0]
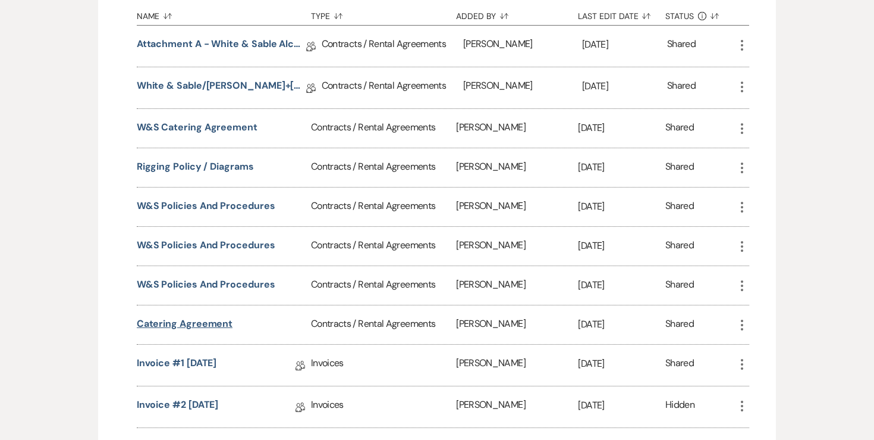
click at [180, 316] on button "Catering Agreement" at bounding box center [185, 323] width 96 height 14
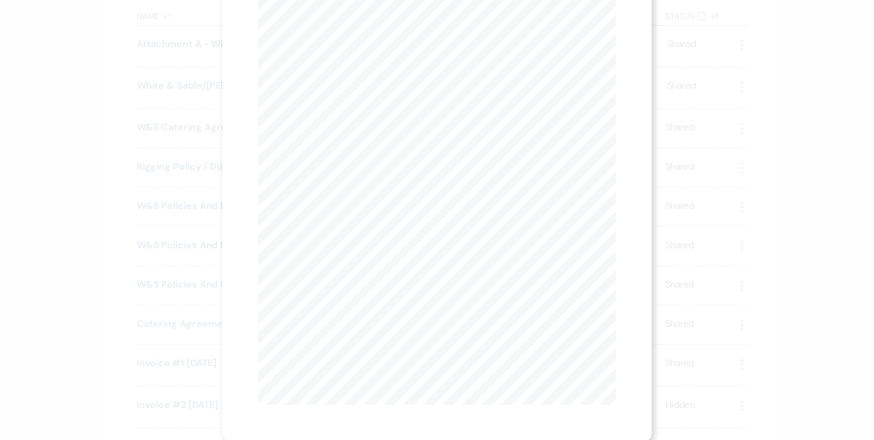
scroll to position [0, 0]
click at [551, 42] on link "Download" at bounding box center [556, 42] width 55 height 12
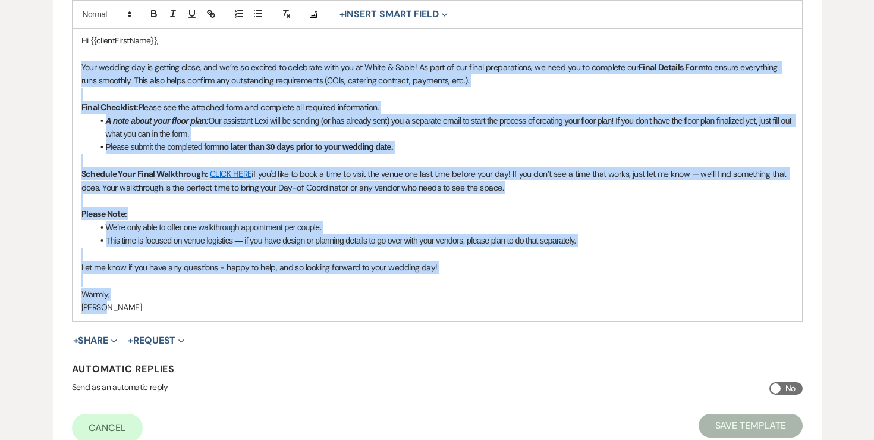
drag, startPoint x: 114, startPoint y: 305, endPoint x: 77, endPoint y: 64, distance: 244.2
click at [77, 64] on div "Hi {{clientFirstName}}, Your wedding day is getting close, and we’re so excited…" at bounding box center [438, 174] width 730 height 294
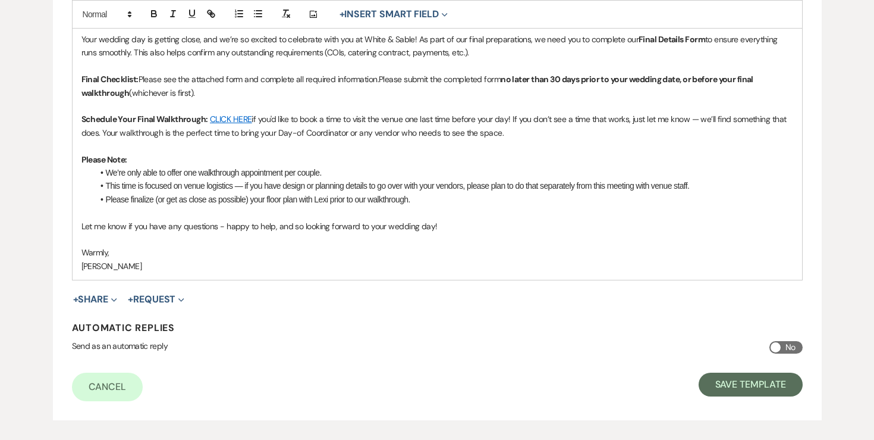
scroll to position [372, 0]
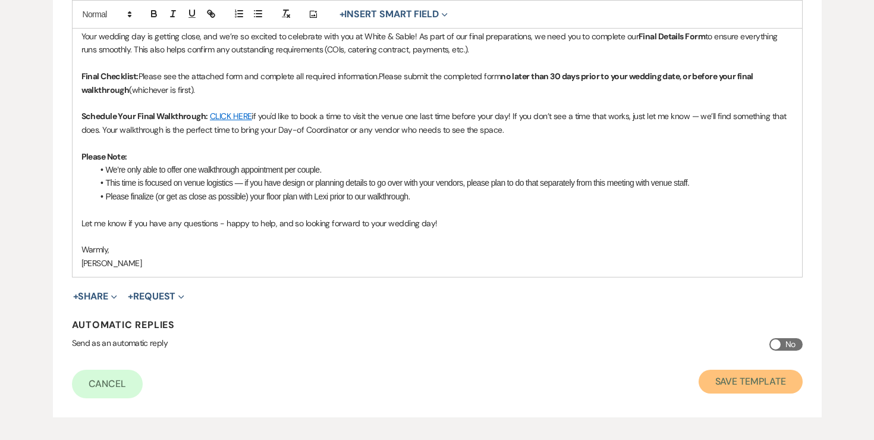
click at [709, 374] on button "Save Template" at bounding box center [751, 381] width 104 height 24
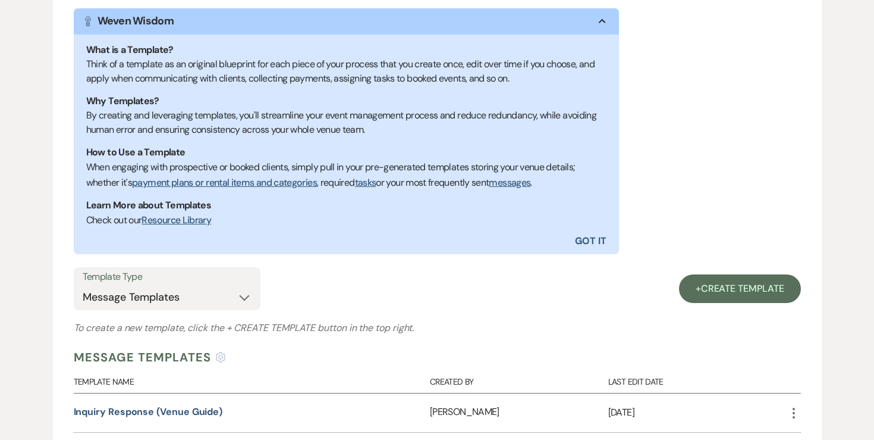
scroll to position [234, 0]
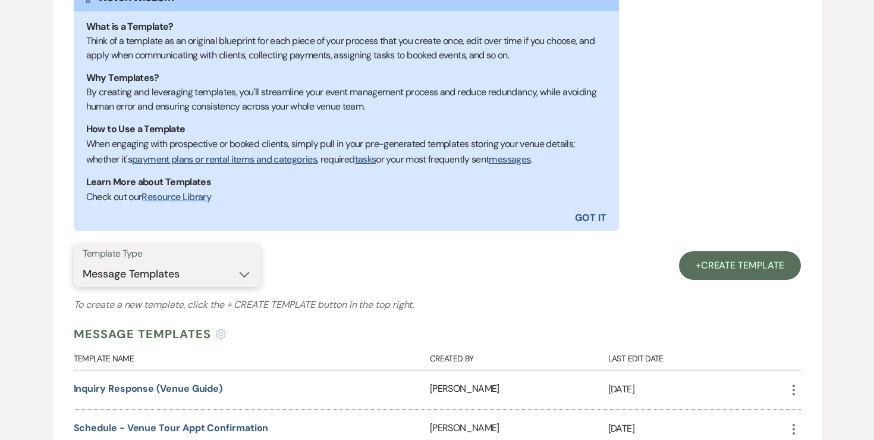
click at [165, 275] on select "Select template type... Task List Message Templates Payment Plan Inventory Item…" at bounding box center [167, 273] width 169 height 23
select select "Task List"
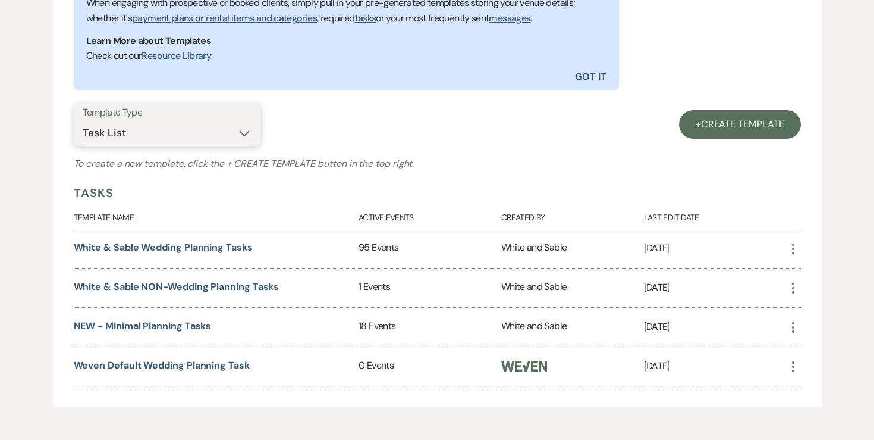
scroll to position [381, 0]
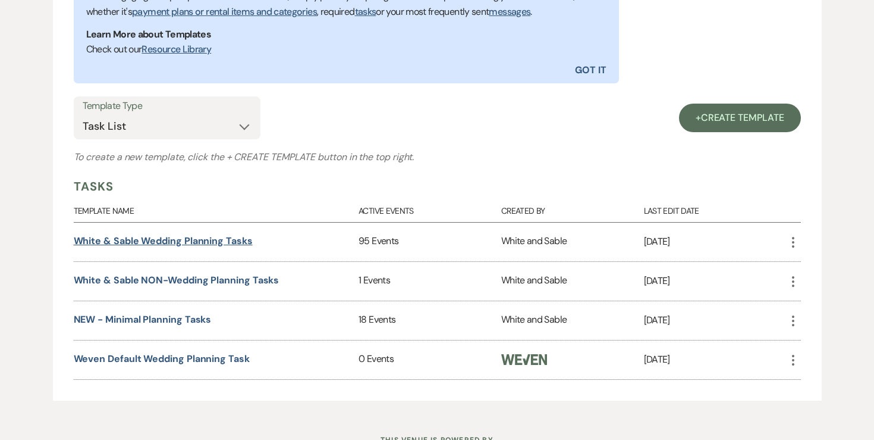
click at [226, 243] on link "White & Sable Wedding Planning Tasks" at bounding box center [163, 240] width 179 height 12
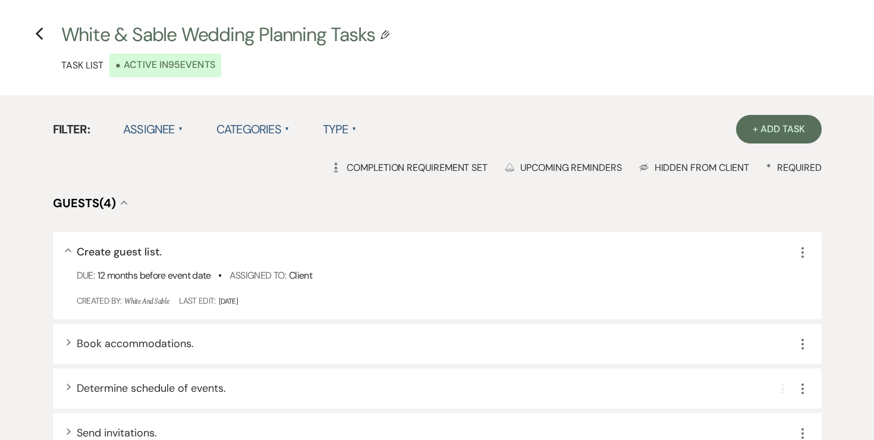
scroll to position [39, 0]
click at [154, 130] on label "Assignee ▲" at bounding box center [153, 128] width 60 height 21
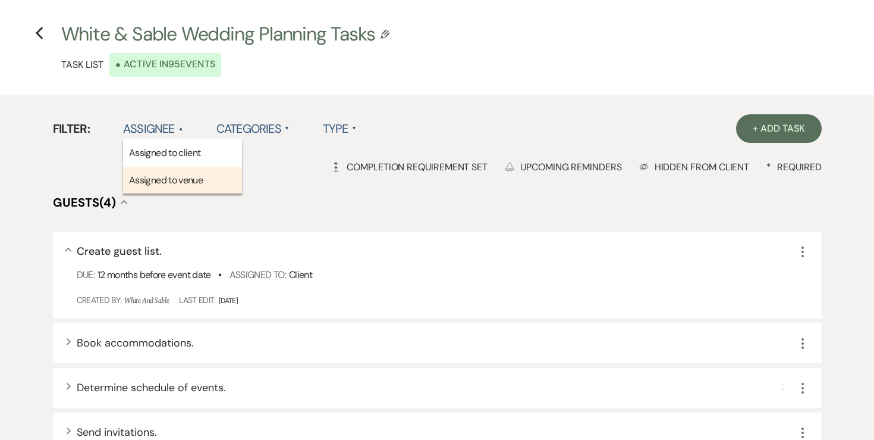
click at [151, 179] on li "Assigned to venue" at bounding box center [182, 180] width 119 height 27
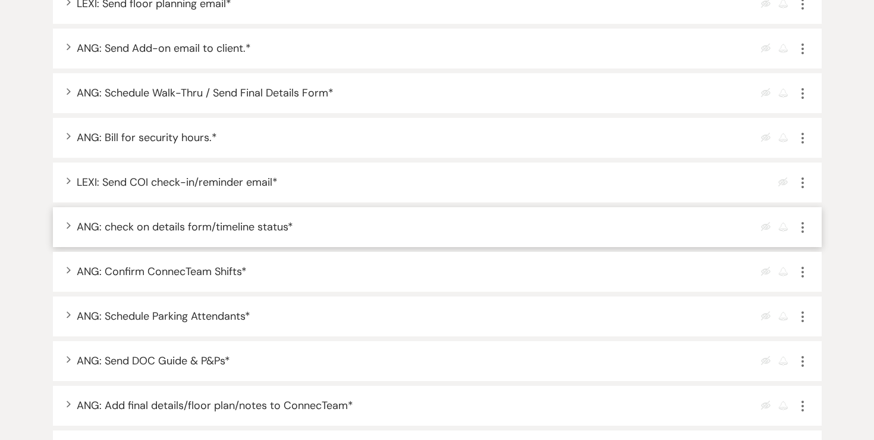
scroll to position [687, 0]
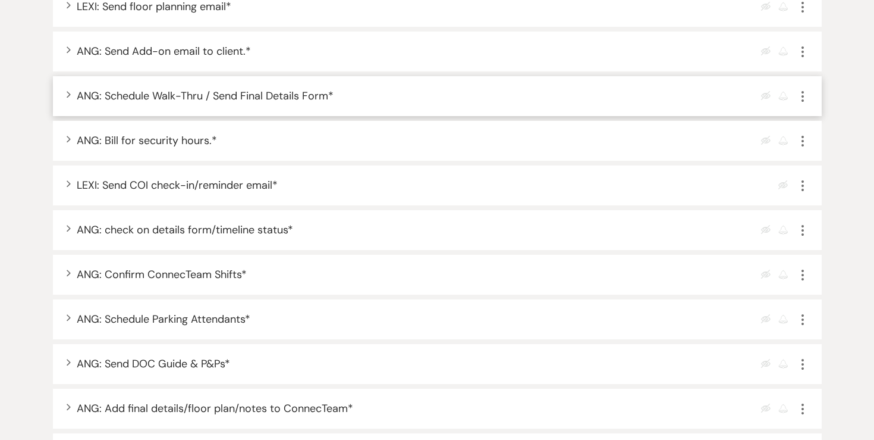
click at [801, 98] on icon "More" at bounding box center [803, 96] width 14 height 14
click at [810, 114] on link "Pencil Edit" at bounding box center [827, 119] width 62 height 18
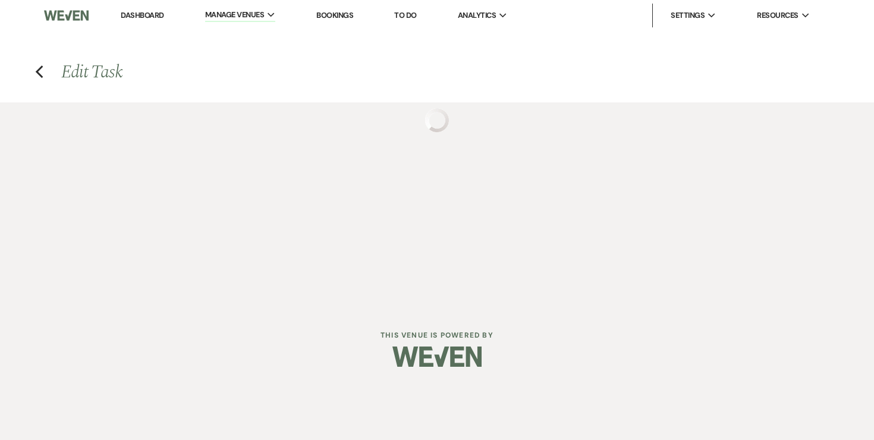
select select "true"
select select "31"
select select "venueHost"
select select "host"
select select "days"
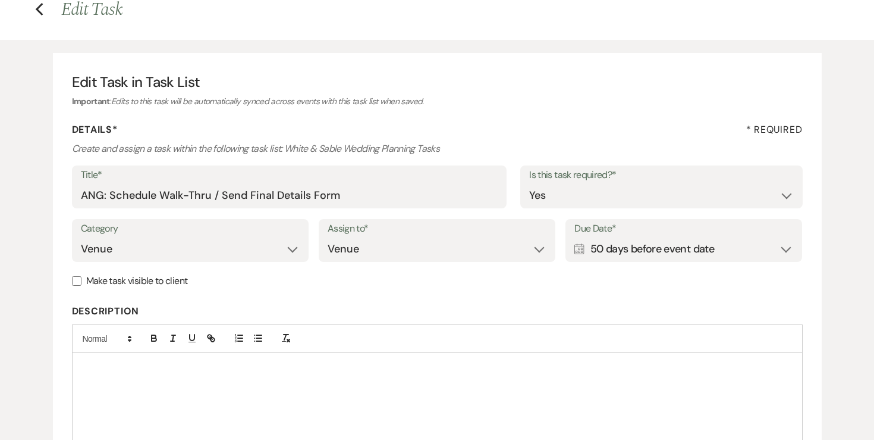
scroll to position [67, 0]
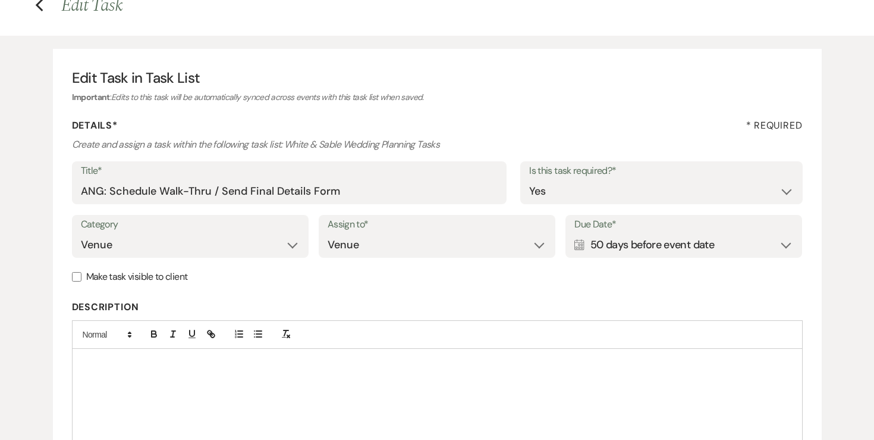
click at [614, 244] on div "Calendar 50 days before event date Expand" at bounding box center [684, 244] width 219 height 23
select select "day"
select select "beforeEventDate"
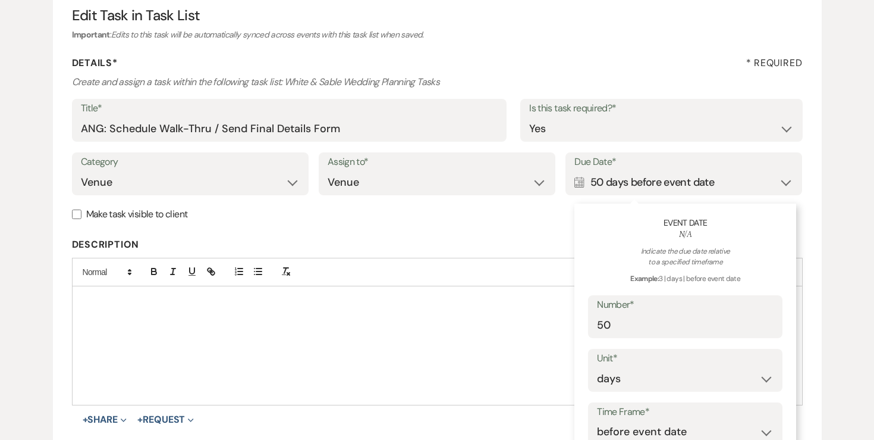
scroll to position [130, 0]
click at [619, 325] on input "50" at bounding box center [685, 324] width 177 height 23
type input "5"
type input "60"
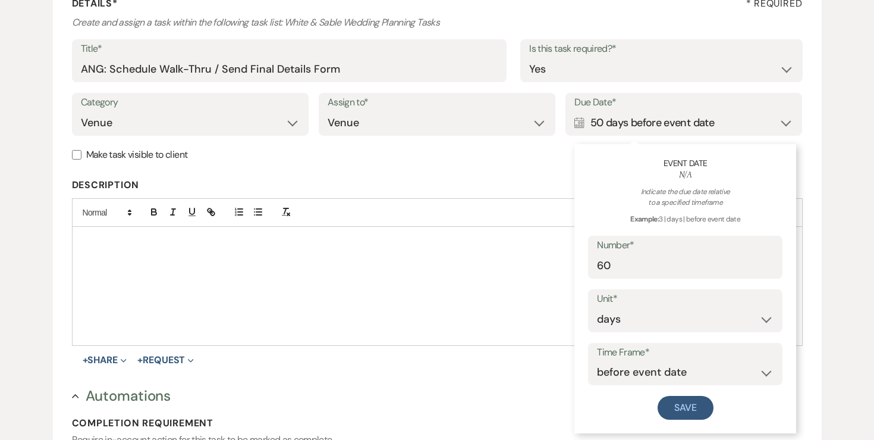
scroll to position [201, 0]
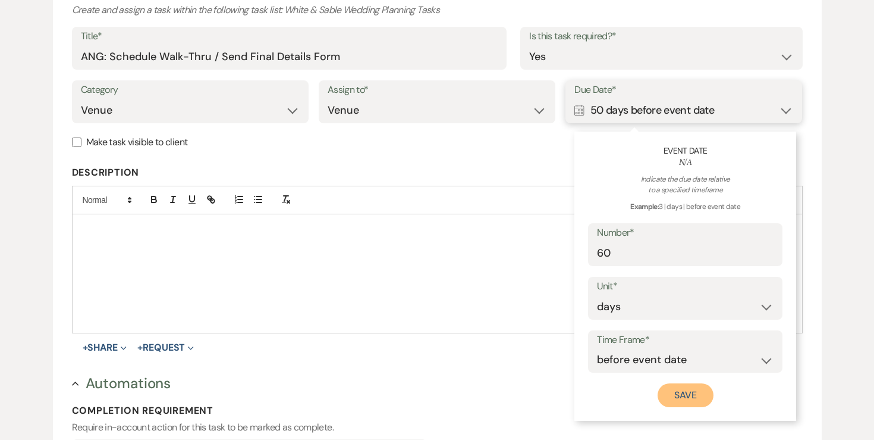
click at [676, 398] on button "Save" at bounding box center [686, 395] width 56 height 24
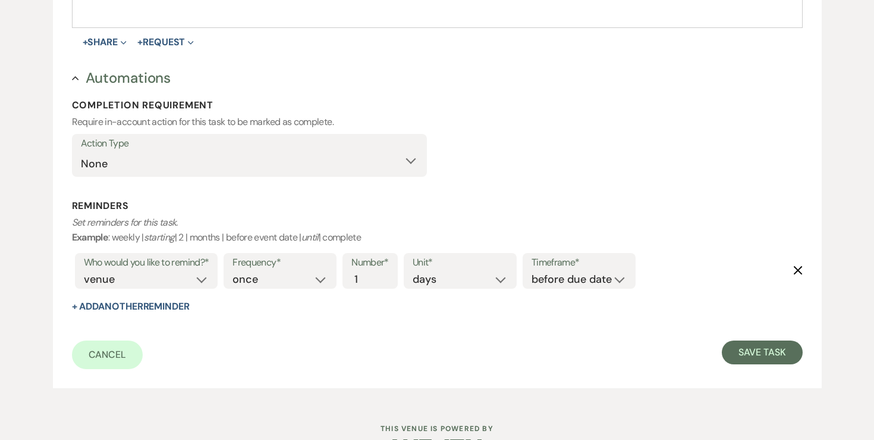
scroll to position [544, 0]
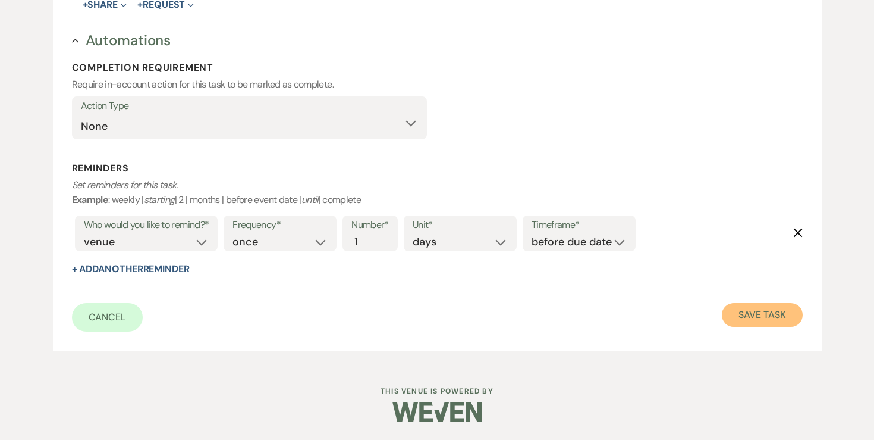
click at [749, 315] on button "Save Task" at bounding box center [762, 315] width 80 height 24
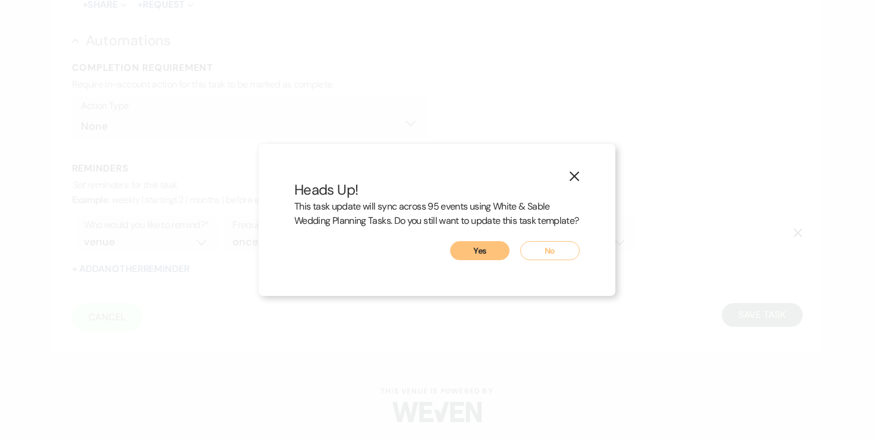
click at [487, 250] on button "Yes" at bounding box center [479, 250] width 59 height 19
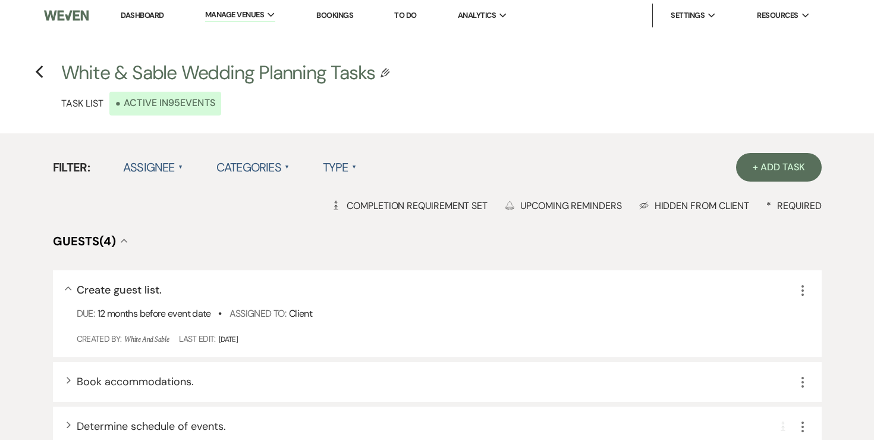
click at [412, 6] on li "To Do" at bounding box center [405, 16] width 34 height 24
click at [407, 12] on link "To Do" at bounding box center [405, 15] width 22 height 10
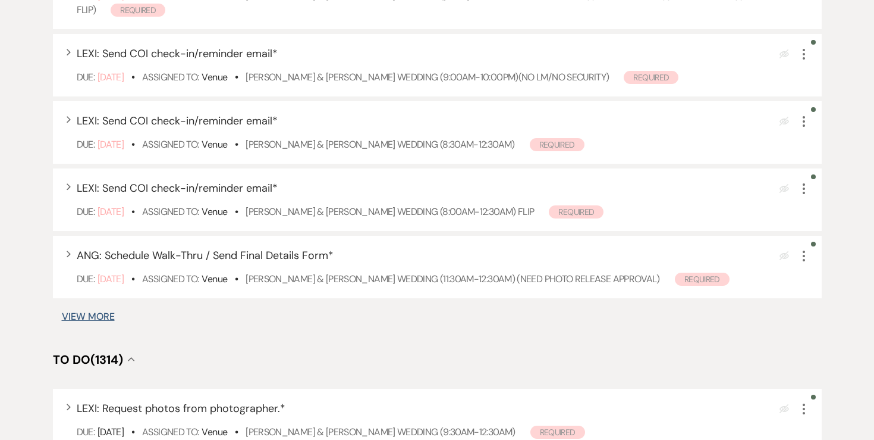
scroll to position [664, 0]
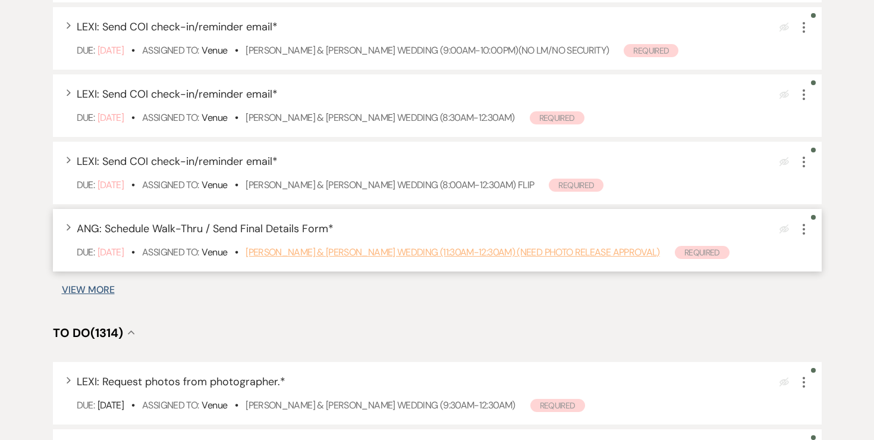
click at [326, 254] on link "[PERSON_NAME] & [PERSON_NAME] Wedding (11:30am-12:30am) (need photo release app…" at bounding box center [453, 252] width 415 height 12
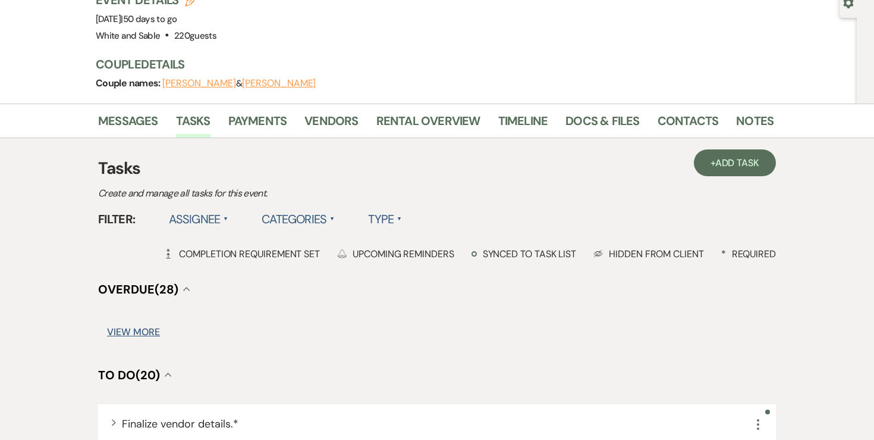
scroll to position [126, 0]
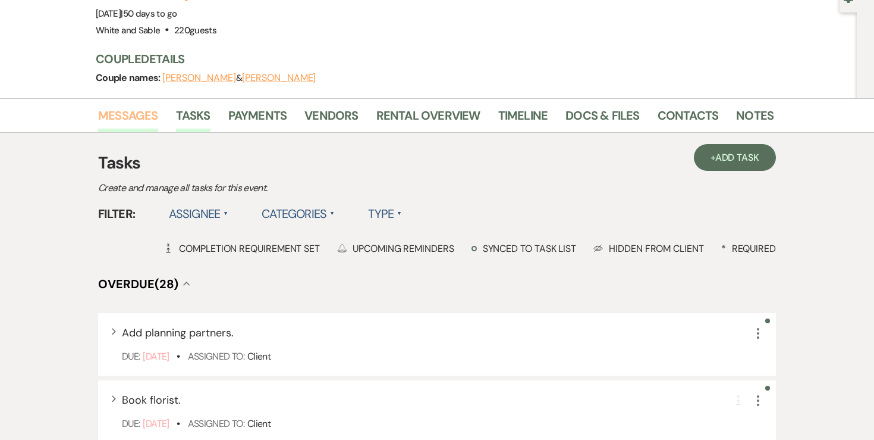
click at [135, 115] on link "Messages" at bounding box center [128, 119] width 60 height 26
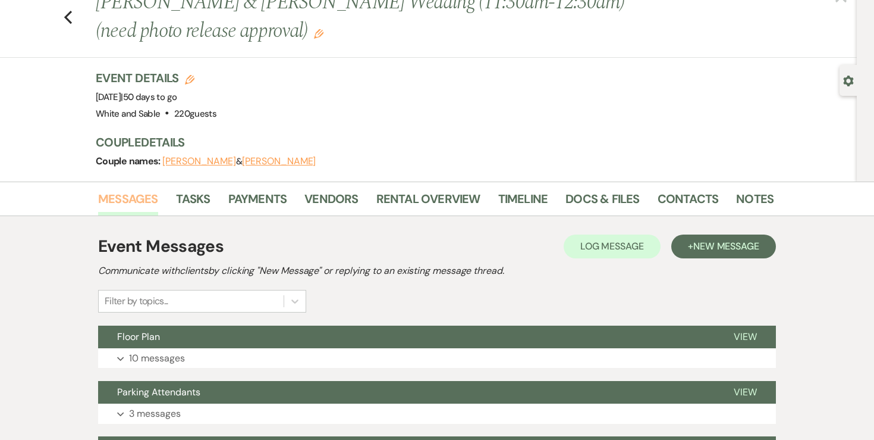
scroll to position [59, 0]
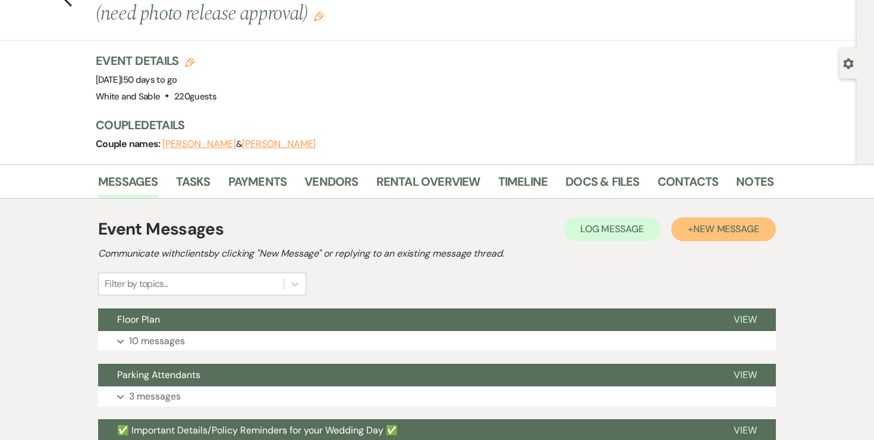
click at [702, 230] on span "New Message" at bounding box center [727, 228] width 66 height 12
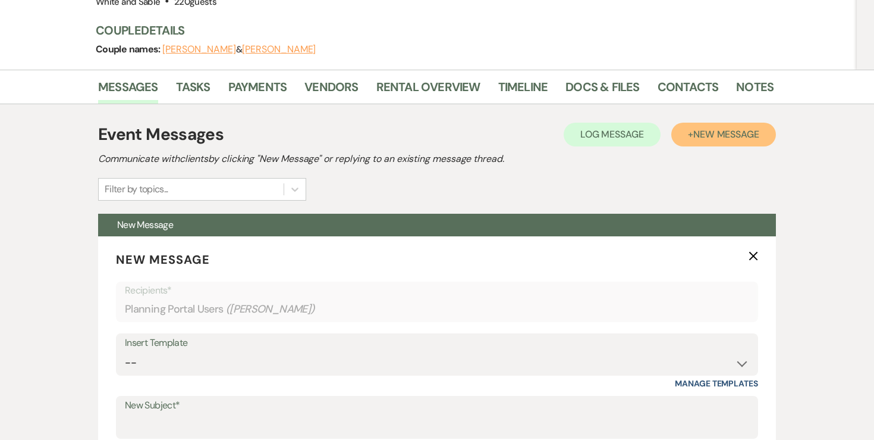
scroll to position [322, 0]
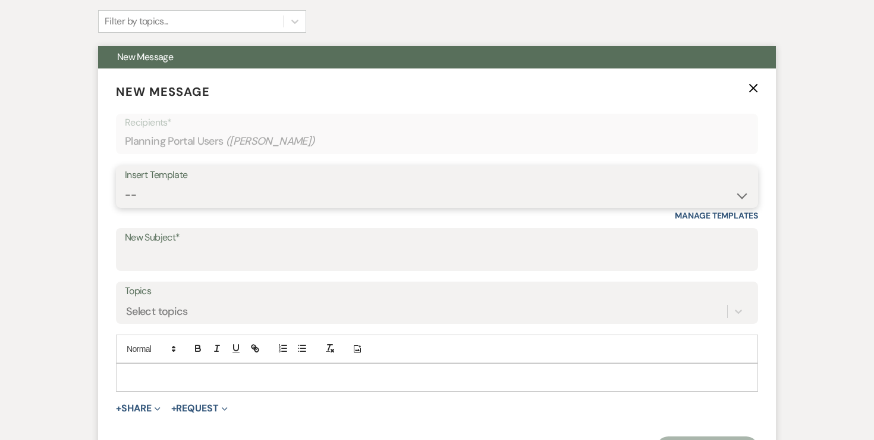
click at [328, 195] on select "-- Inquiry Response (Venue Guide) Schedule - Venue Tour Appt Confirmation Sched…" at bounding box center [437, 194] width 625 height 23
select select "5414"
type input "Final Details Form & Walkthrough Scheduling"
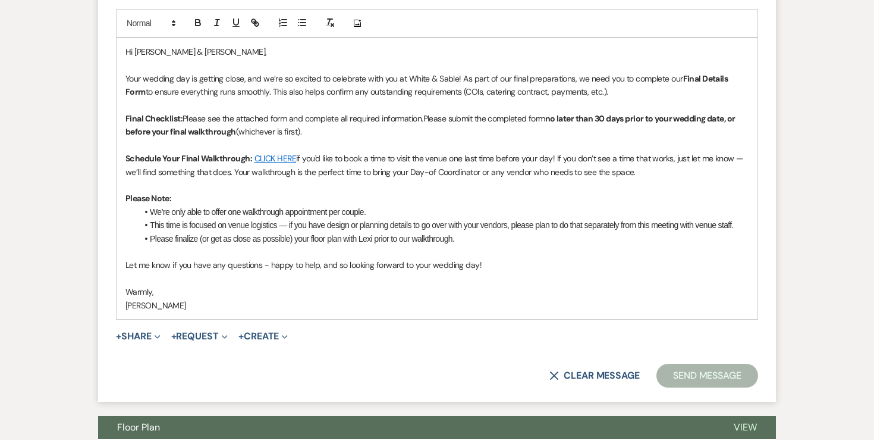
scroll to position [648, 0]
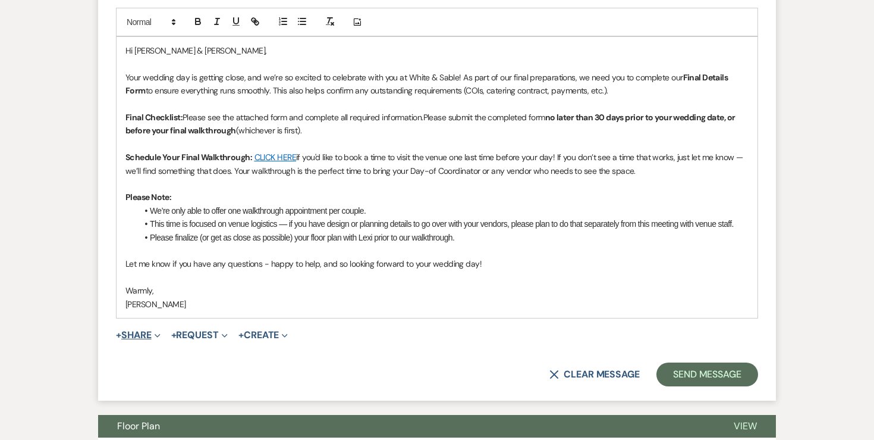
click at [151, 335] on button "+ Share Expand" at bounding box center [138, 335] width 45 height 10
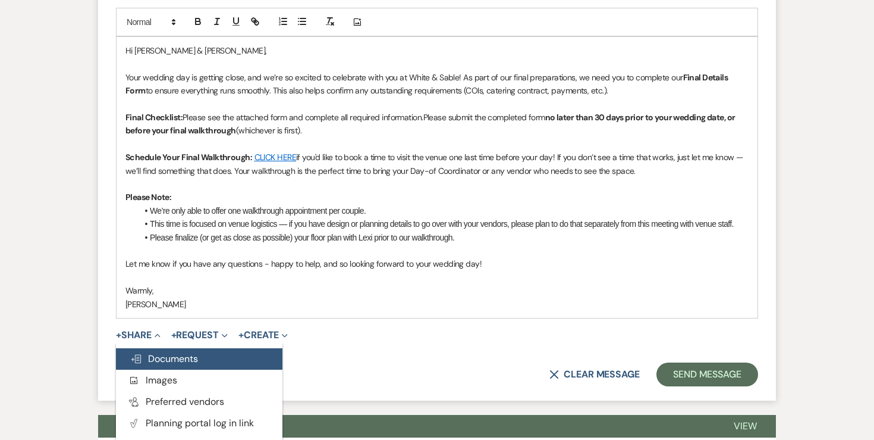
click at [165, 352] on button "Doc Upload Documents" at bounding box center [199, 358] width 167 height 21
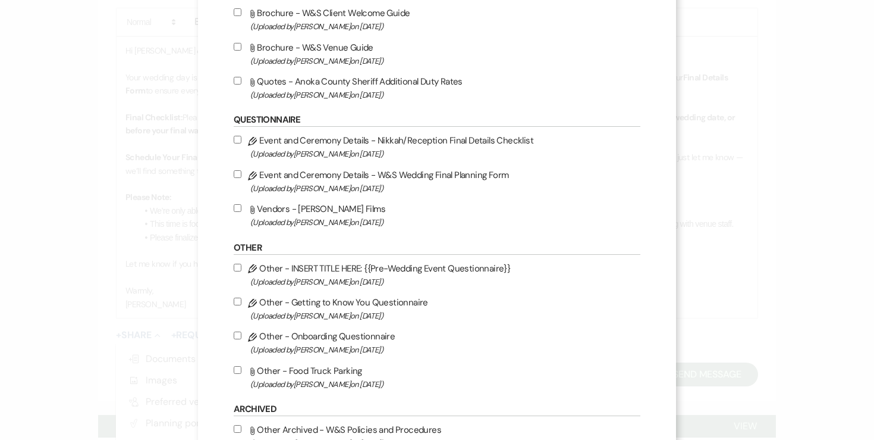
scroll to position [1421, 0]
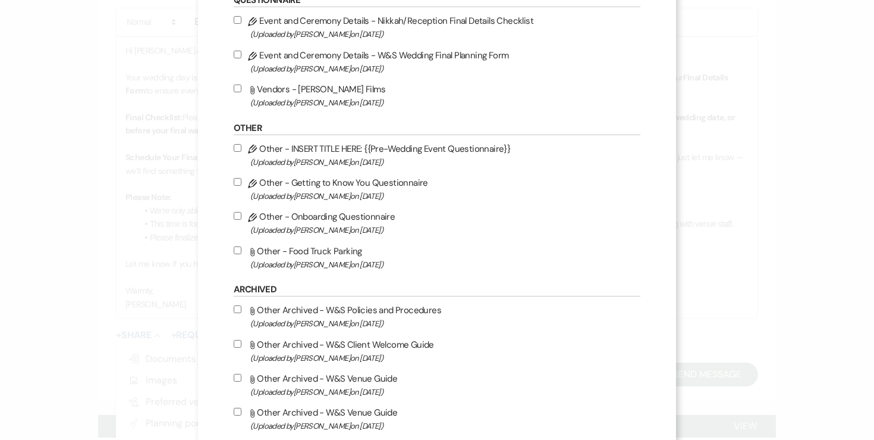
click at [242, 58] on input "Pencil Event and Ceremony Details - W&S Wedding Final Planning Form (Uploaded b…" at bounding box center [238, 55] width 8 height 8
checkbox input "true"
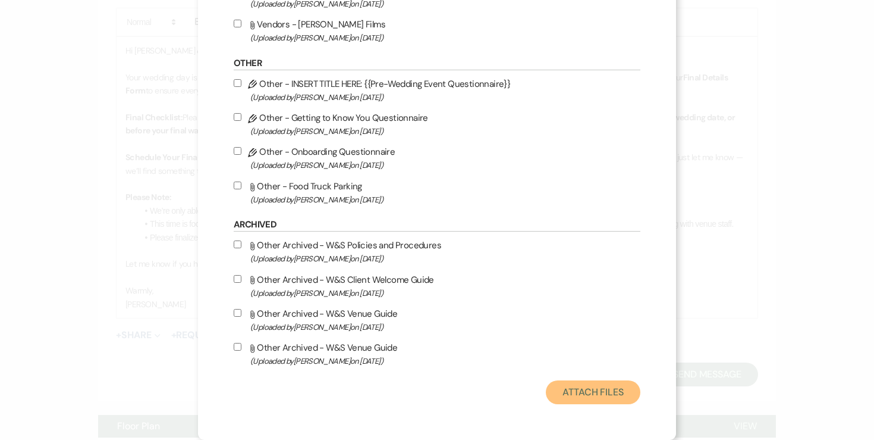
click at [594, 401] on button "Attach Files" at bounding box center [593, 392] width 95 height 24
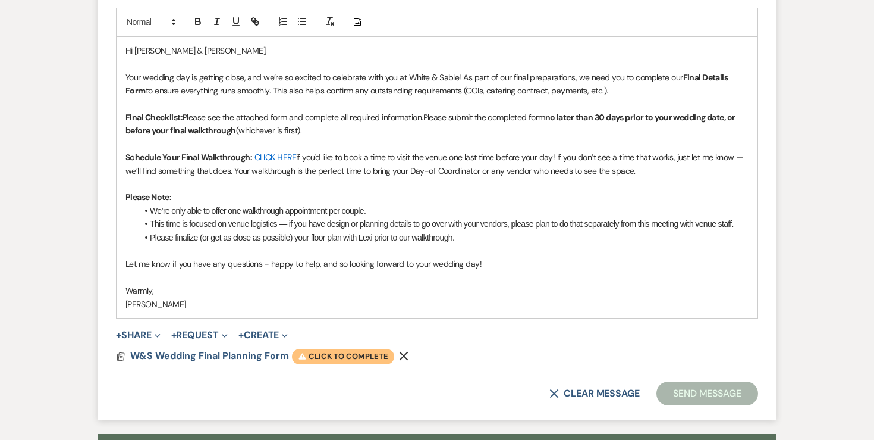
click at [372, 350] on span "Warning Click to complete" at bounding box center [343, 356] width 102 height 15
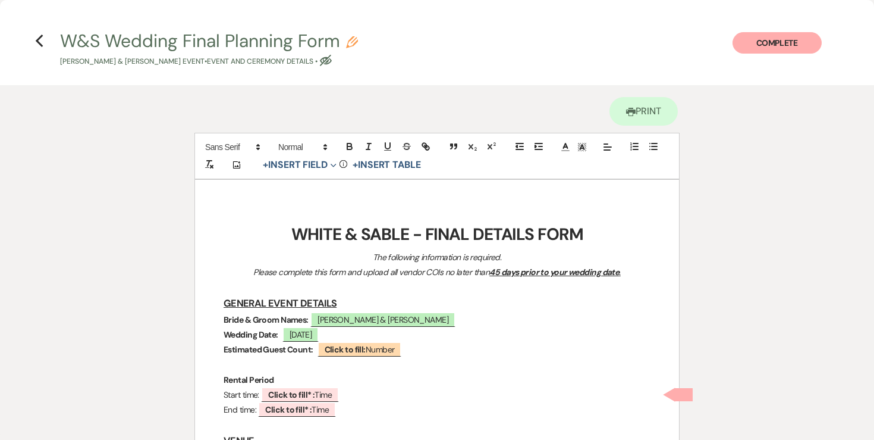
click at [353, 44] on icon "Pencil" at bounding box center [352, 42] width 12 height 12
select select "49"
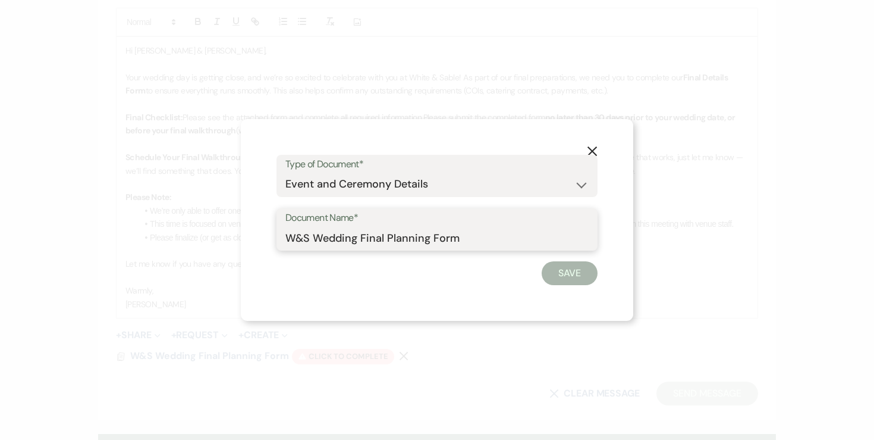
click at [471, 234] on input "W&S Wedding Final Planning Form" at bounding box center [437, 237] width 303 height 23
type input "W&S Wedding Final Planning Form - Hannah & Kyle"
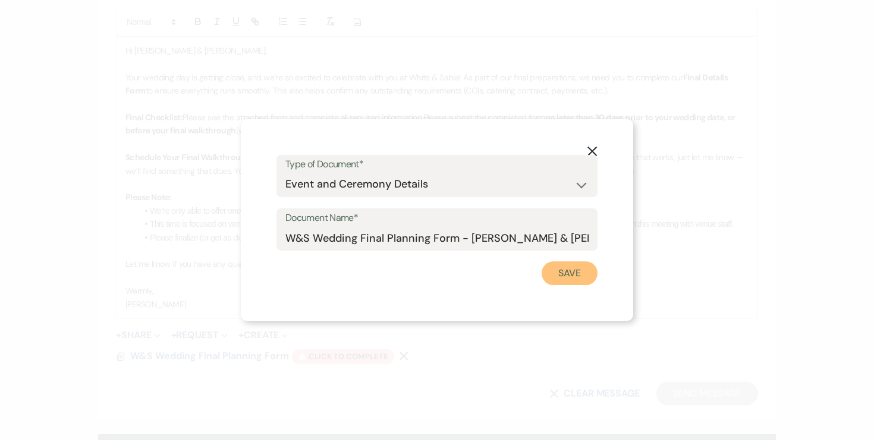
click at [573, 278] on button "Save" at bounding box center [570, 273] width 56 height 24
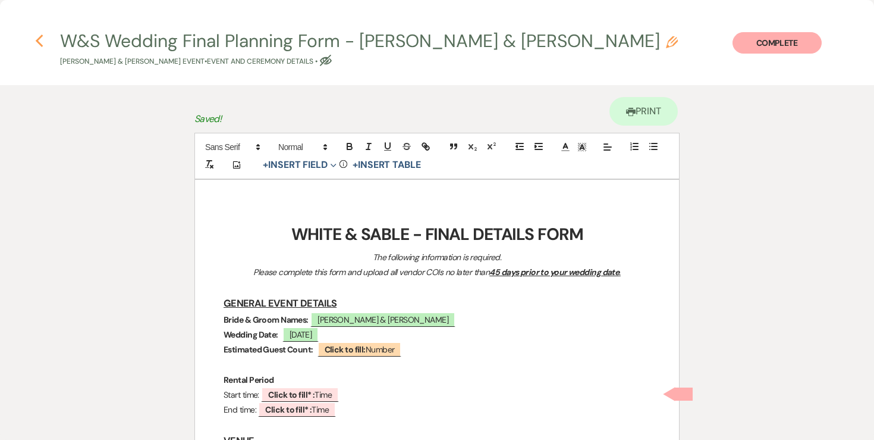
click at [42, 42] on icon "Previous" at bounding box center [39, 41] width 9 height 14
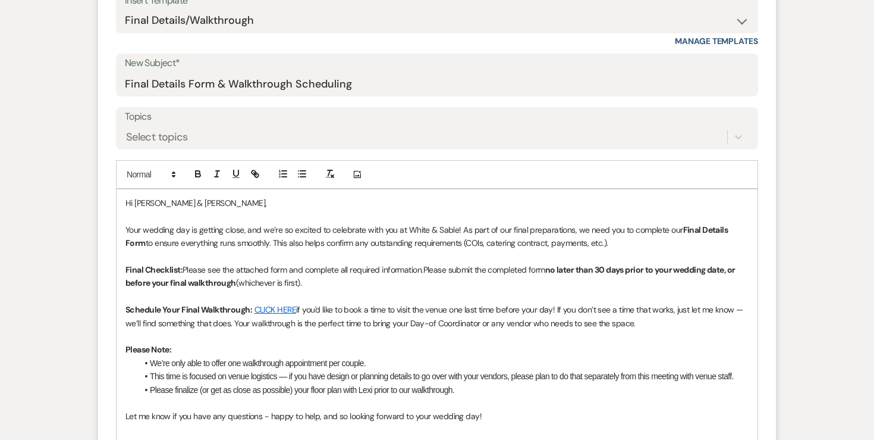
scroll to position [686, 0]
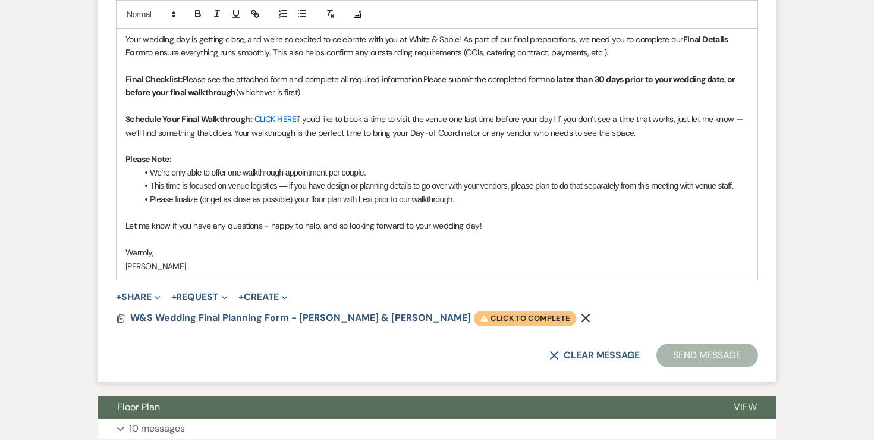
click at [474, 318] on span "Warning Click to complete" at bounding box center [525, 318] width 102 height 15
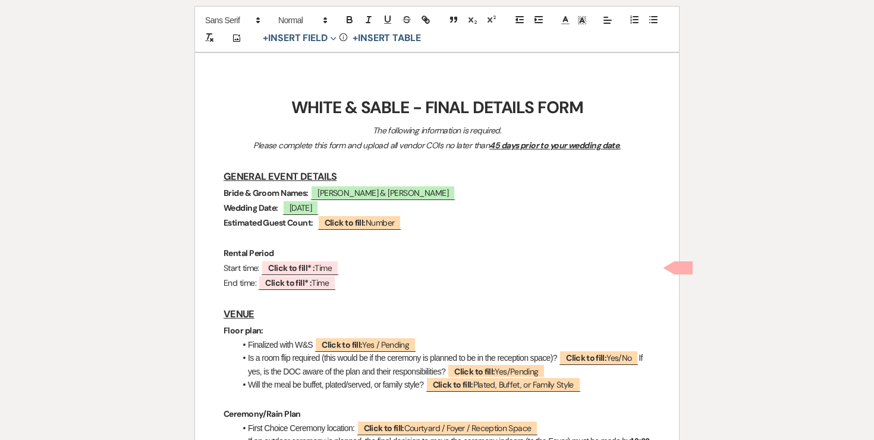
scroll to position [128, 0]
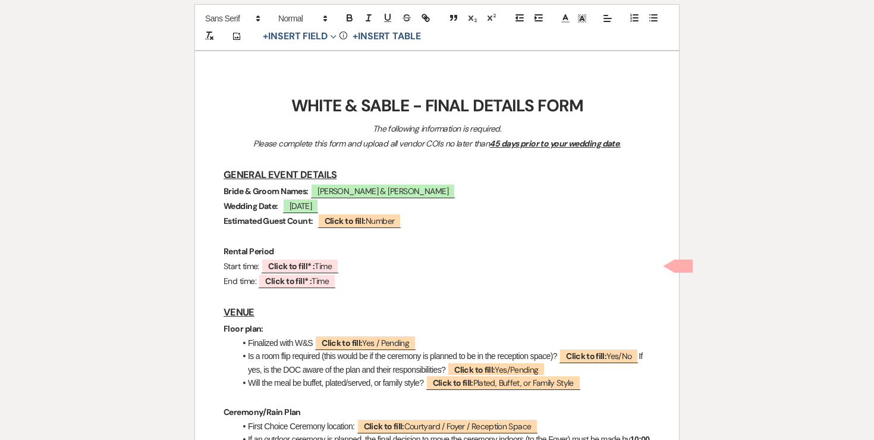
click at [318, 270] on span "Click to fill* : Time" at bounding box center [300, 265] width 78 height 15
select select "owner"
select select "Time"
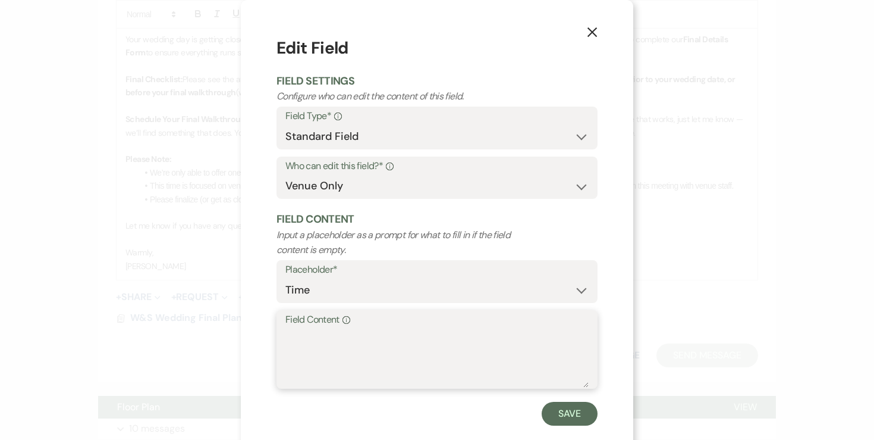
click at [324, 332] on textarea "Field Content Info" at bounding box center [437, 357] width 303 height 59
type textarea "11:30am"
click at [559, 415] on button "Save" at bounding box center [570, 414] width 56 height 24
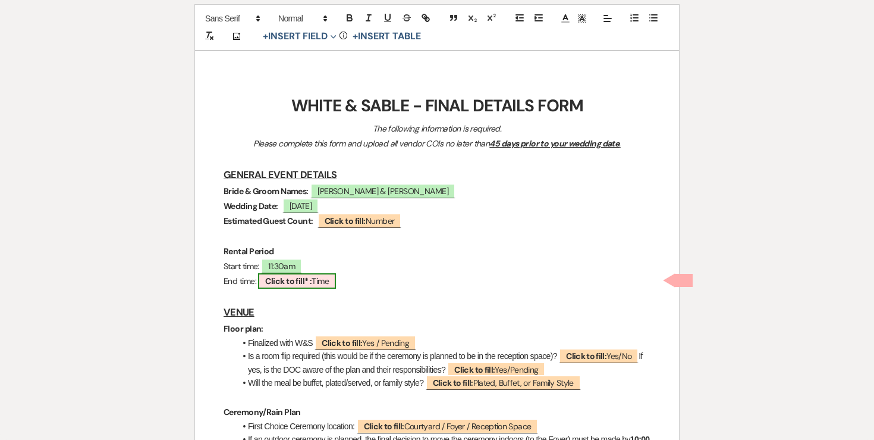
click at [289, 283] on b "Click to fill* :" at bounding box center [288, 280] width 46 height 11
select select "owner"
select select "Time"
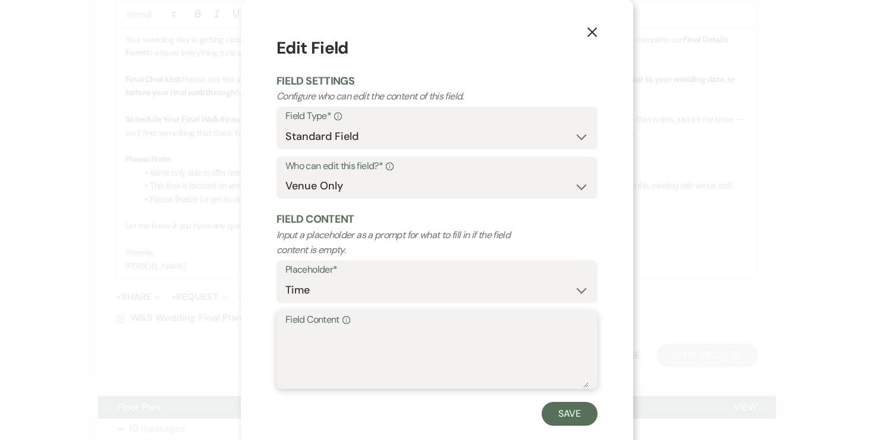
click at [344, 345] on textarea "Field Content Info" at bounding box center [437, 357] width 303 height 59
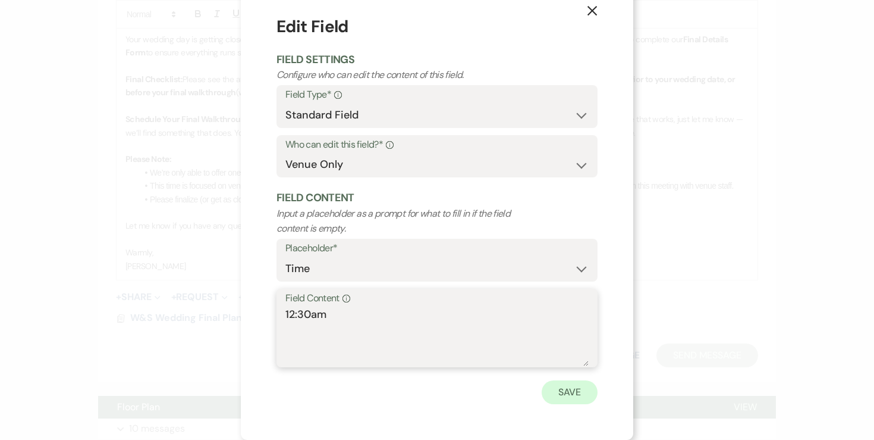
type textarea "12:30am"
click at [585, 388] on button "Save" at bounding box center [570, 392] width 56 height 24
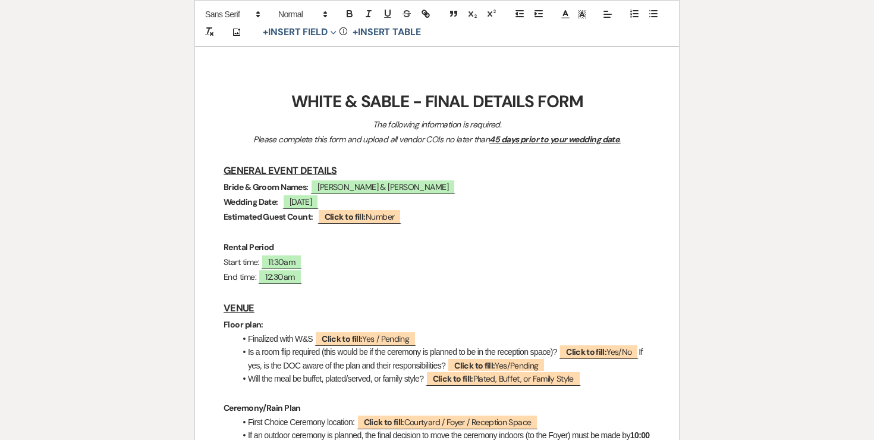
scroll to position [0, 0]
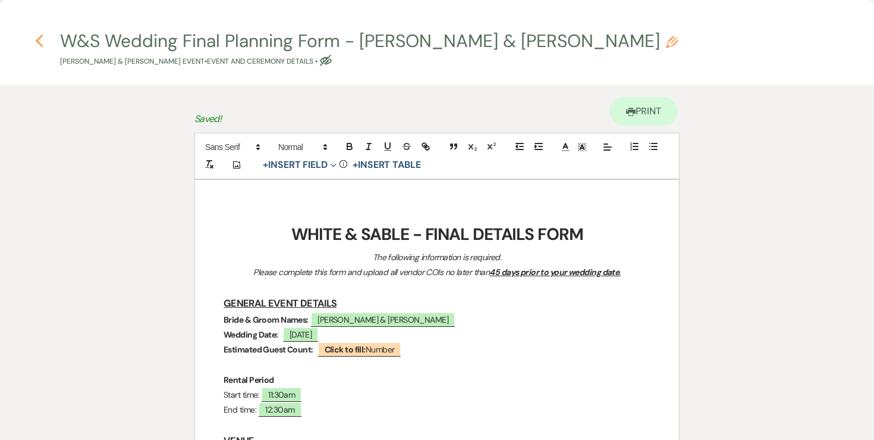
click at [39, 38] on use "button" at bounding box center [39, 41] width 8 height 13
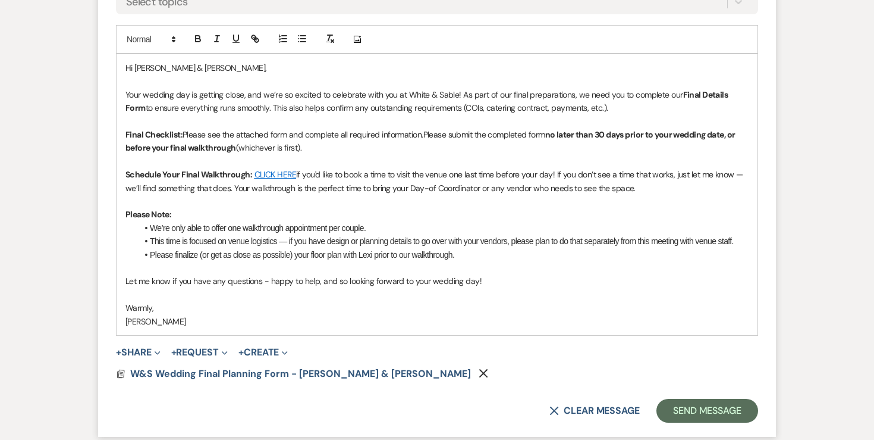
scroll to position [645, 0]
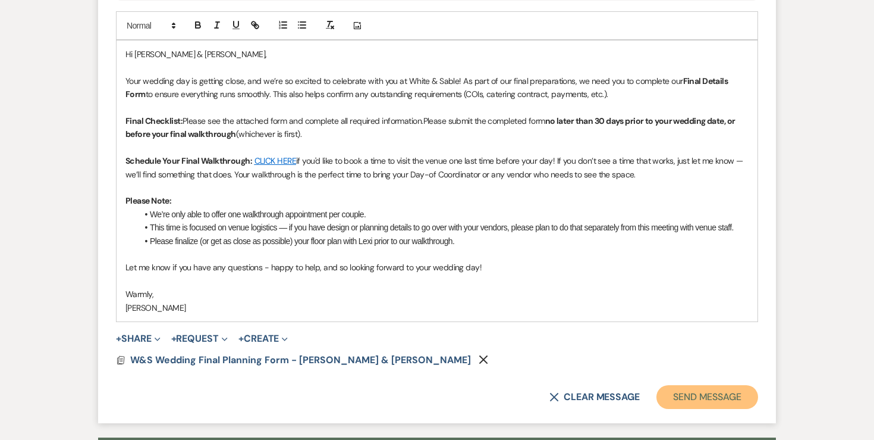
click at [710, 394] on button "Send Message" at bounding box center [708, 397] width 102 height 24
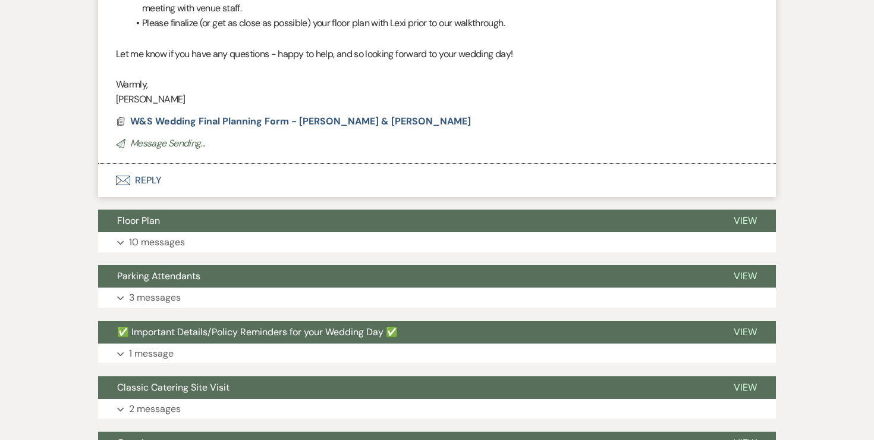
scroll to position [203, 0]
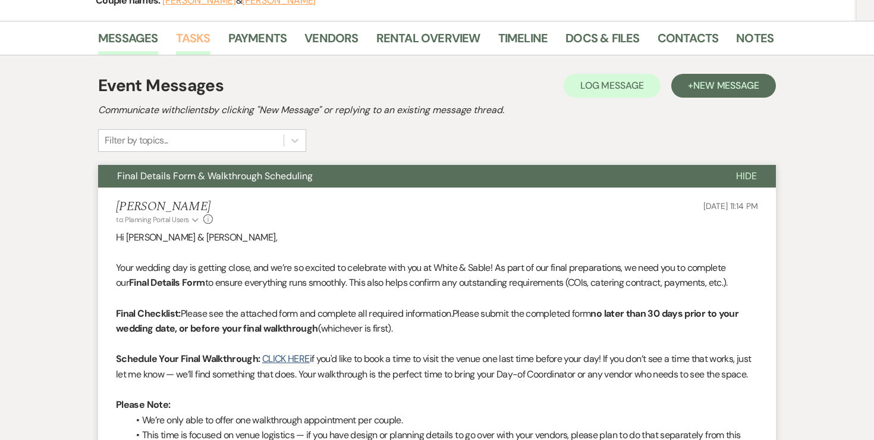
click at [207, 42] on link "Tasks" at bounding box center [193, 42] width 35 height 26
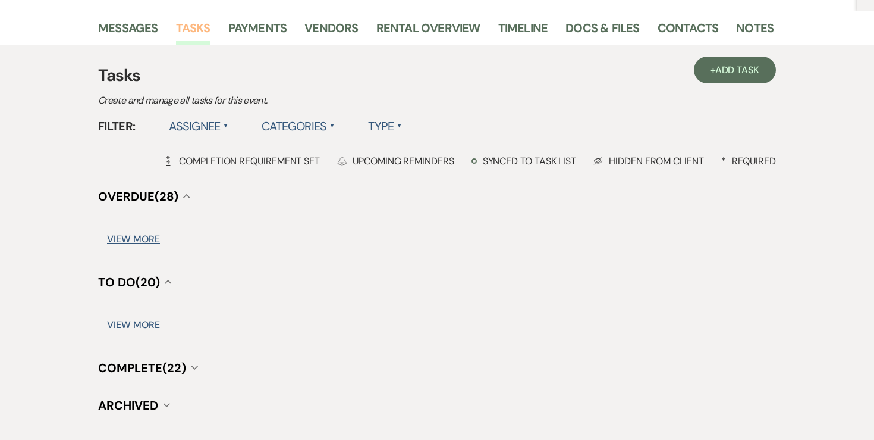
scroll to position [249, 0]
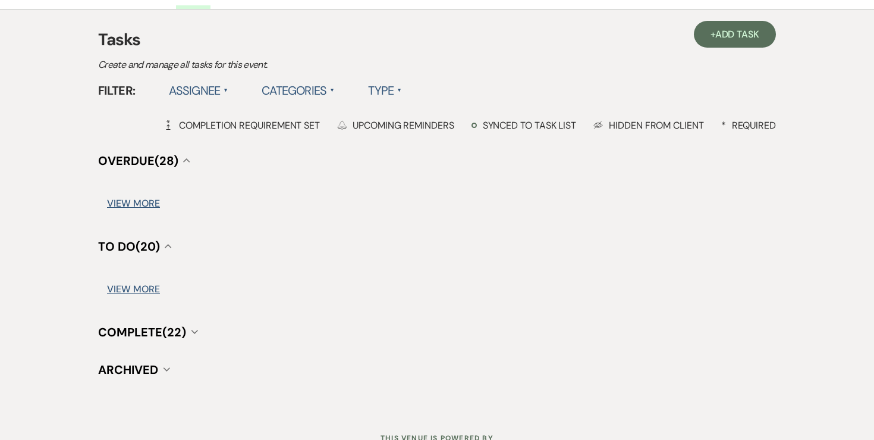
click at [210, 87] on label "Assignee ▲" at bounding box center [199, 90] width 60 height 21
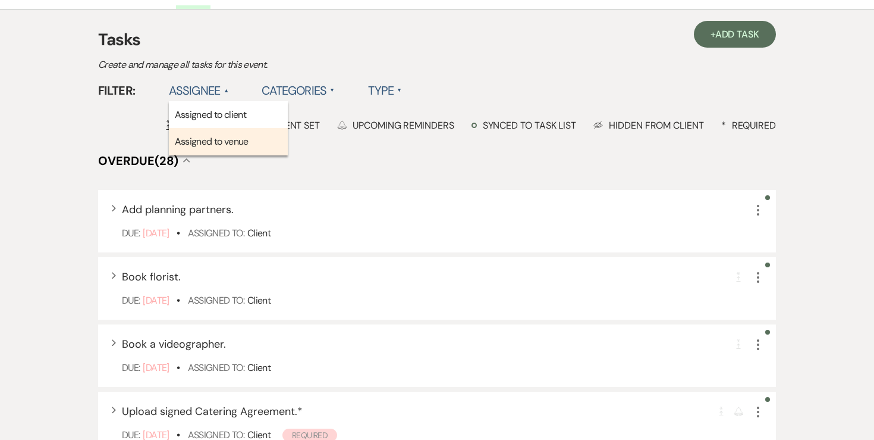
click at [212, 131] on li "Assigned to venue" at bounding box center [228, 141] width 119 height 27
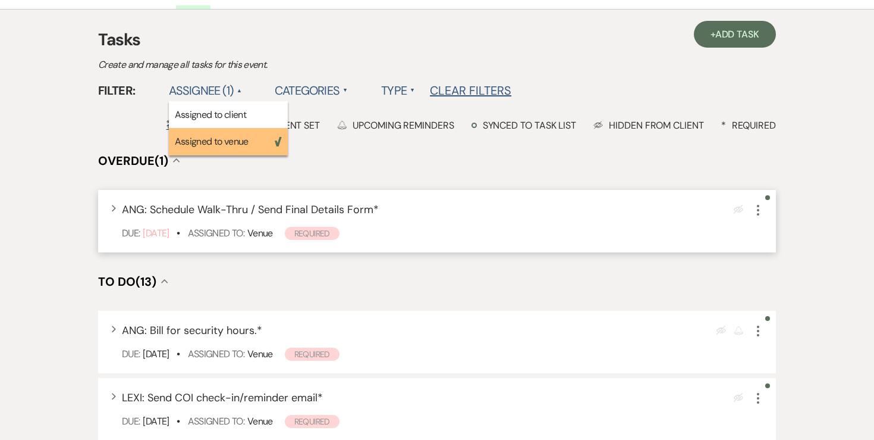
click at [761, 208] on icon "More" at bounding box center [758, 210] width 14 height 14
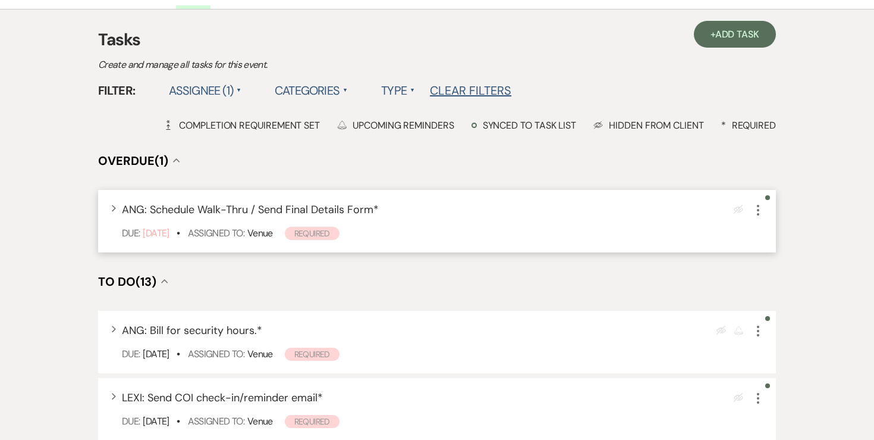
click at [758, 208] on use "button" at bounding box center [758, 210] width 2 height 11
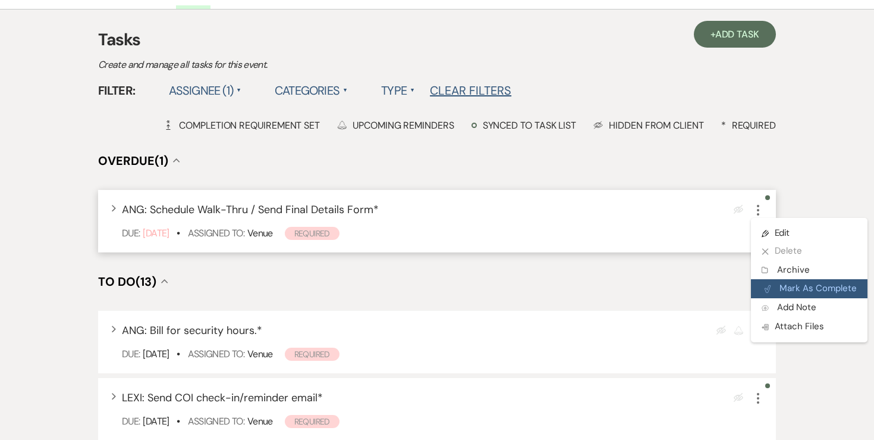
click at [816, 286] on button "Plan Portal Link Mark As Complete" at bounding box center [809, 288] width 117 height 19
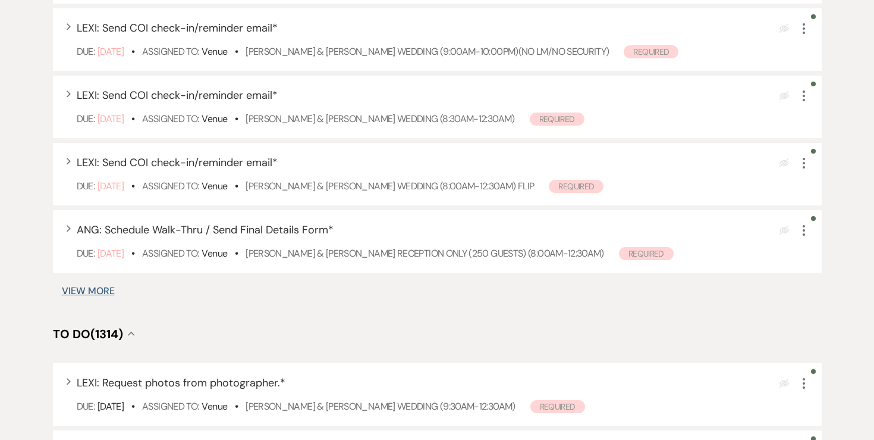
scroll to position [669, 0]
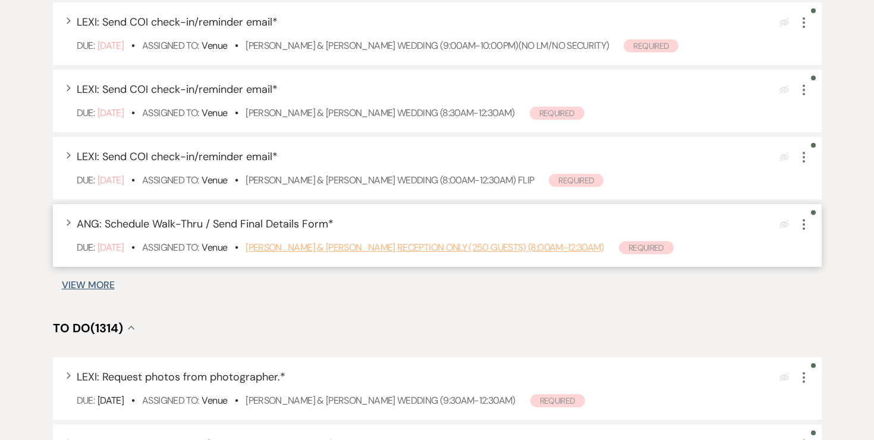
click at [329, 251] on link "[PERSON_NAME] & [PERSON_NAME] Reception Only (250 guests) (8:00am-12:30am)" at bounding box center [425, 247] width 359 height 12
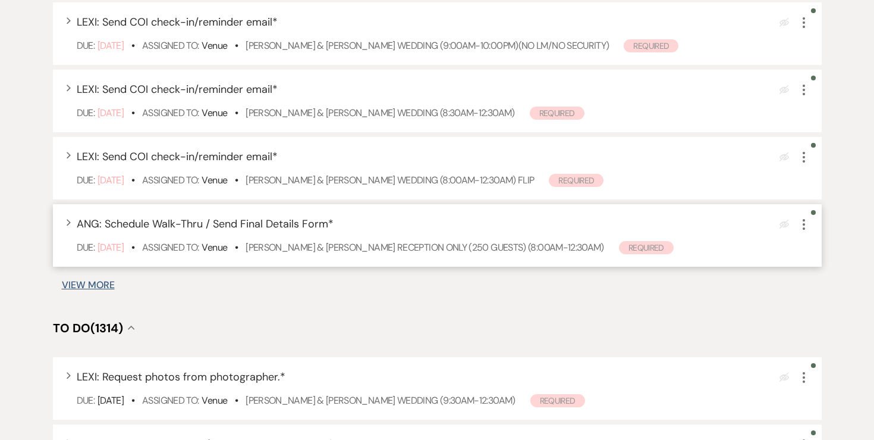
click at [801, 226] on icon "More" at bounding box center [804, 224] width 14 height 14
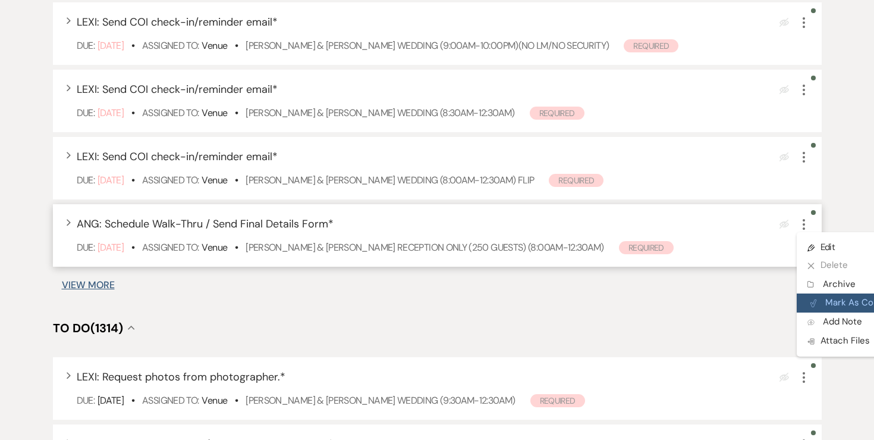
click at [829, 297] on button "Plan Portal Link Mark As Complete" at bounding box center [855, 302] width 117 height 19
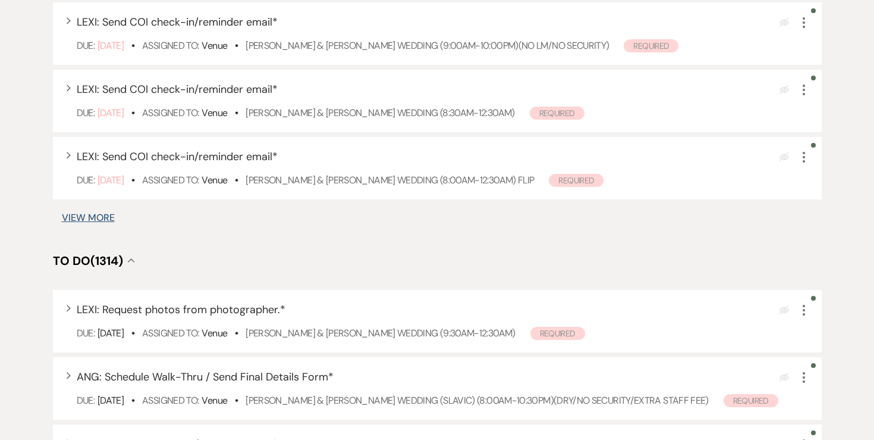
click at [116, 210] on div "Filter: Select an Event... Venue ▲ Assignee (1) ▲ Categories ▲ Type ▲ Clear Fil…" at bounding box center [437, 240] width 857 height 1621
click at [108, 215] on button "View More" at bounding box center [88, 218] width 53 height 10
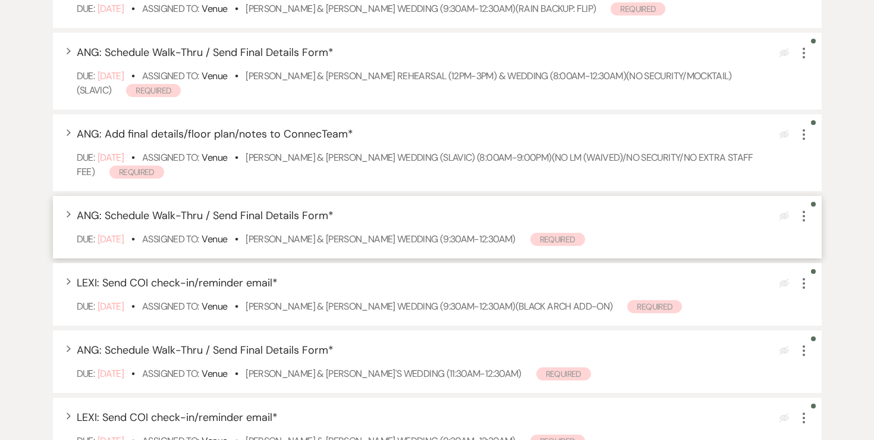
scroll to position [1148, 0]
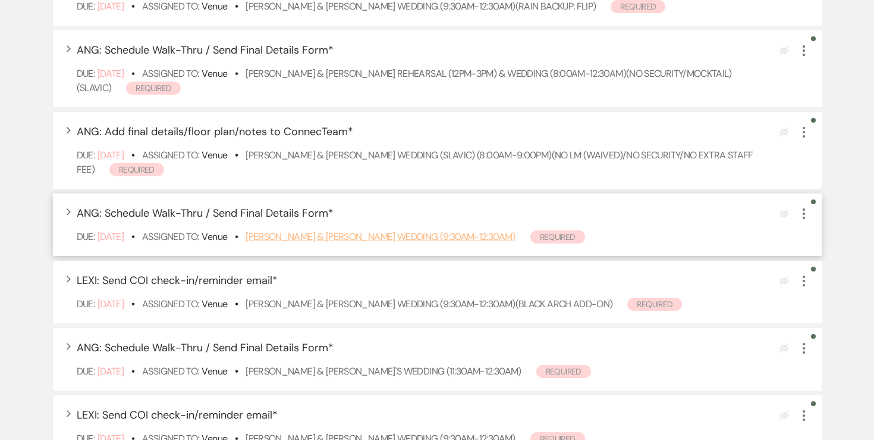
click at [363, 239] on link "[PERSON_NAME] & [PERSON_NAME] Wedding (9:30am-12:30am)" at bounding box center [380, 236] width 269 height 12
click at [804, 217] on use "button" at bounding box center [804, 213] width 2 height 11
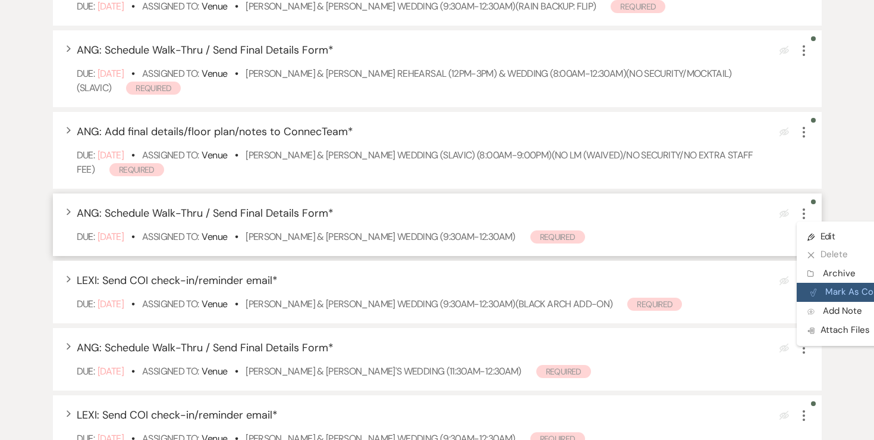
click at [832, 292] on button "Plan Portal Link Mark As Complete" at bounding box center [855, 292] width 117 height 19
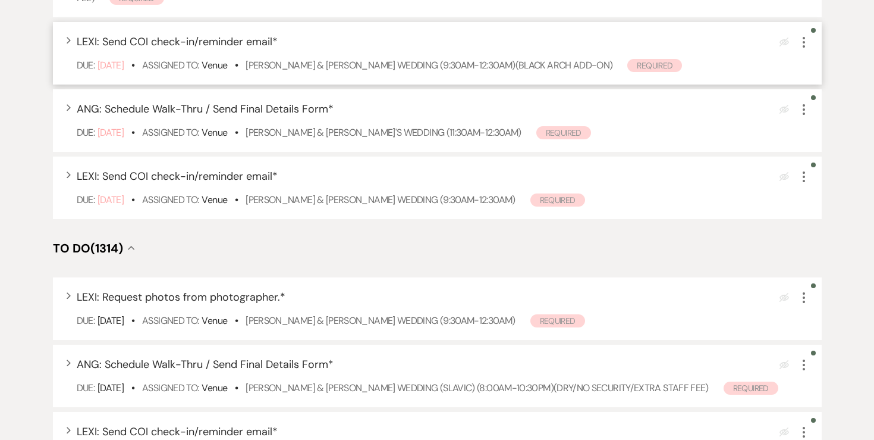
scroll to position [1318, 0]
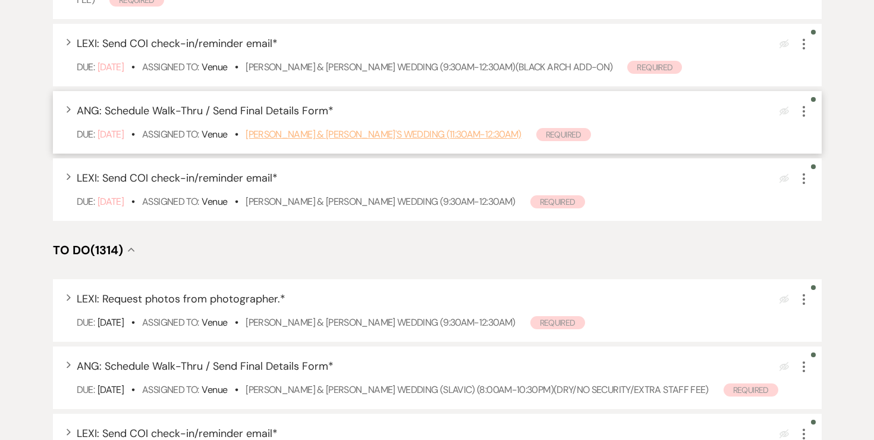
click at [392, 136] on link "[PERSON_NAME] & [PERSON_NAME]'s Wedding (11:30am-12:30am)" at bounding box center [384, 134] width 276 height 12
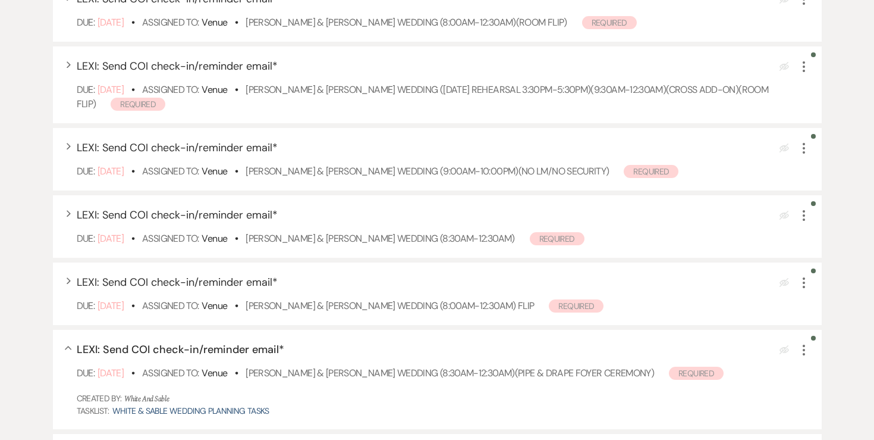
scroll to position [0, 0]
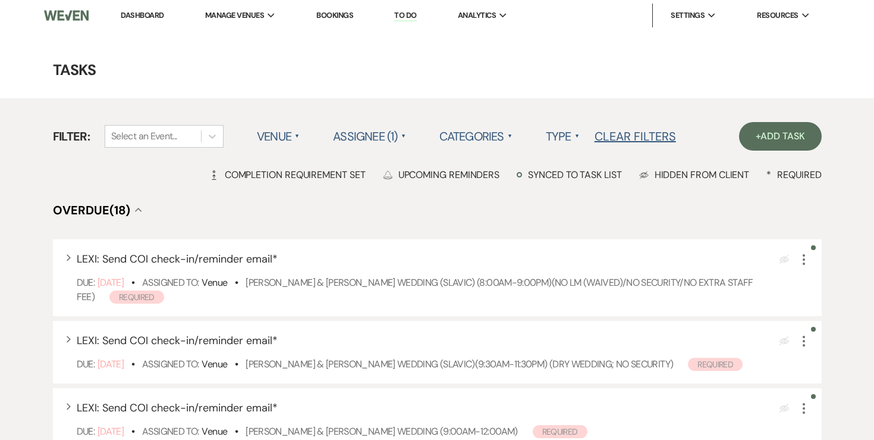
click at [142, 20] on link "Dashboard" at bounding box center [142, 15] width 43 height 10
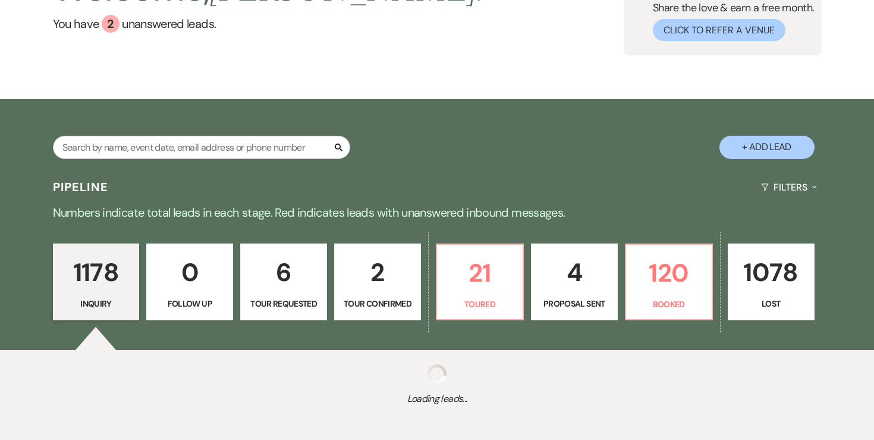
scroll to position [122, 0]
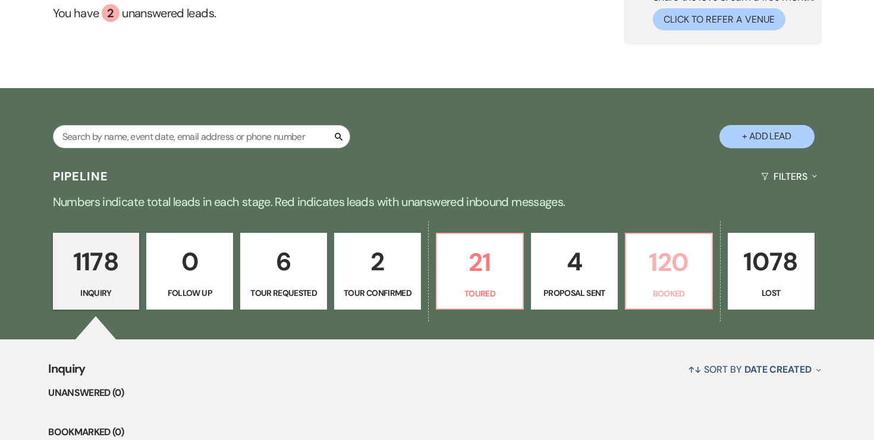
click at [673, 271] on p "120" at bounding box center [668, 262] width 71 height 40
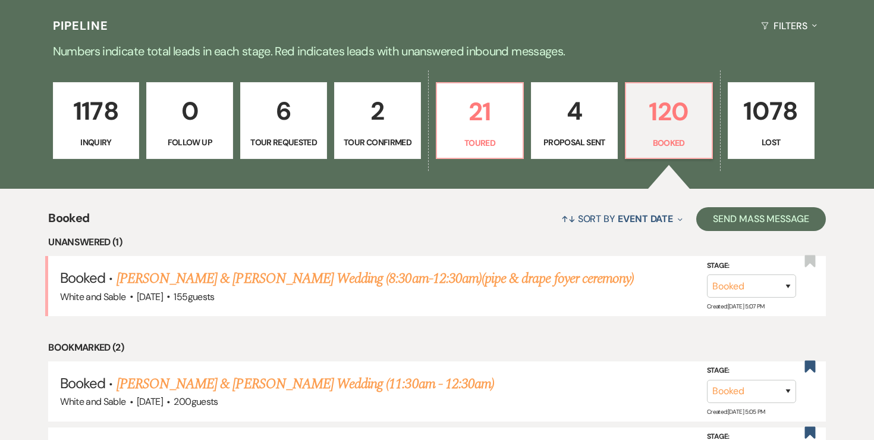
scroll to position [315, 0]
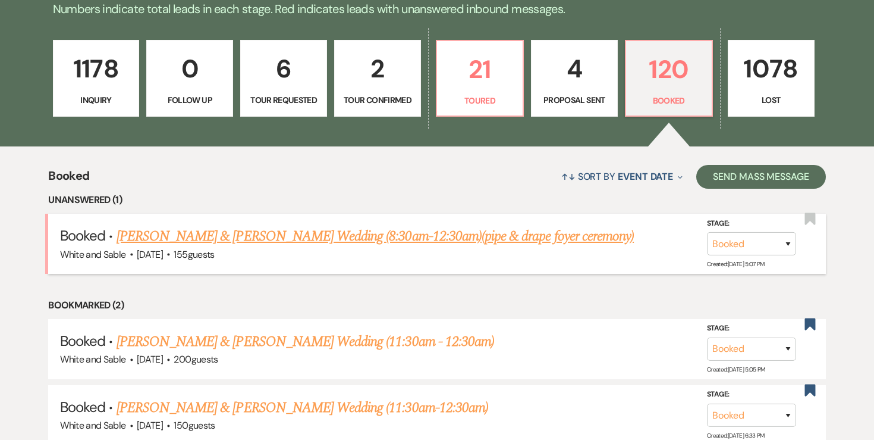
click at [536, 239] on link "Nicole Moritz & Jesse Cole's Wedding (8:30am-12:30am)(pipe & drape foyer ceremo…" at bounding box center [376, 235] width 518 height 21
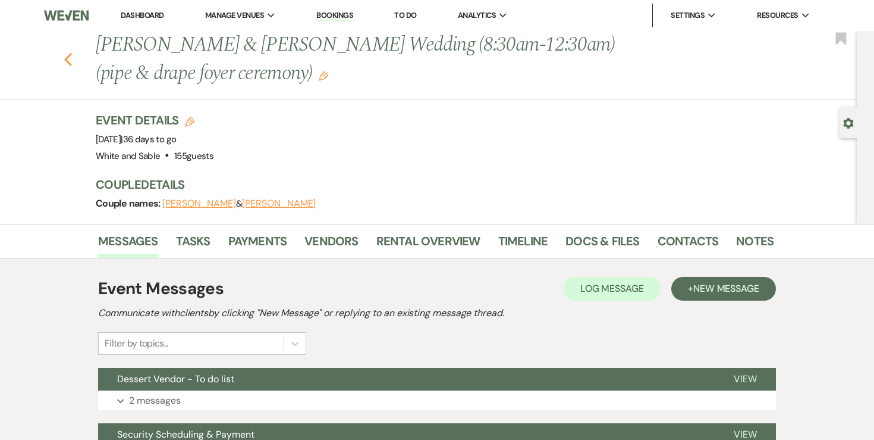
click at [65, 52] on icon "Previous" at bounding box center [68, 59] width 9 height 14
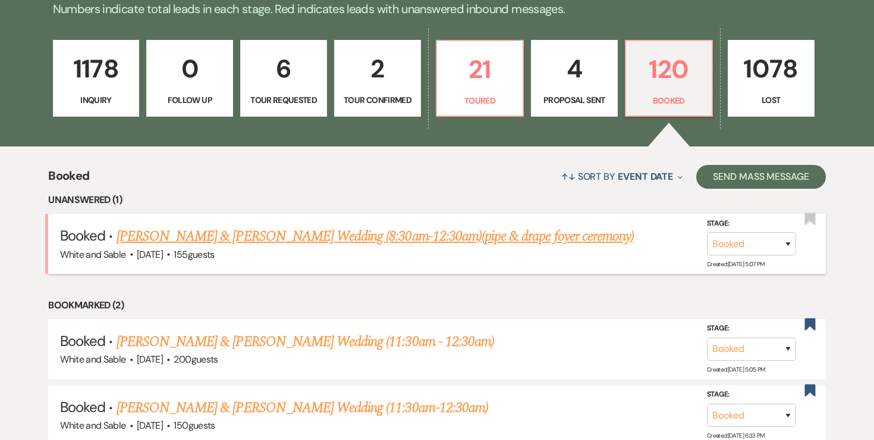
scroll to position [319, 0]
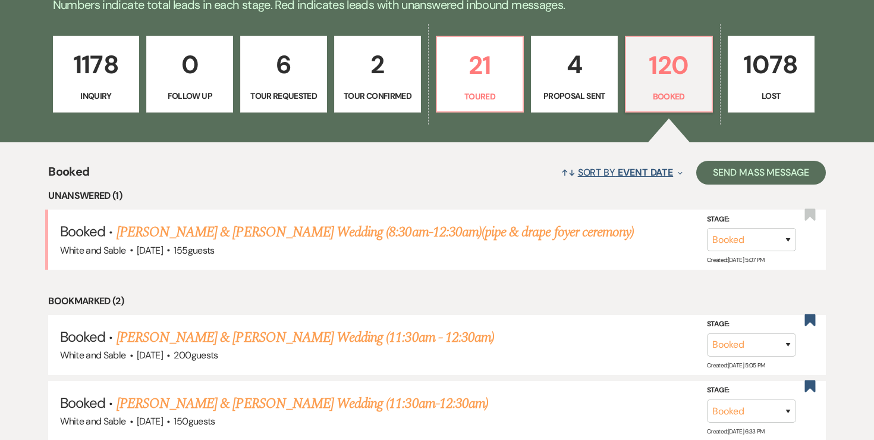
click at [635, 178] on span "Event Date" at bounding box center [645, 172] width 55 height 12
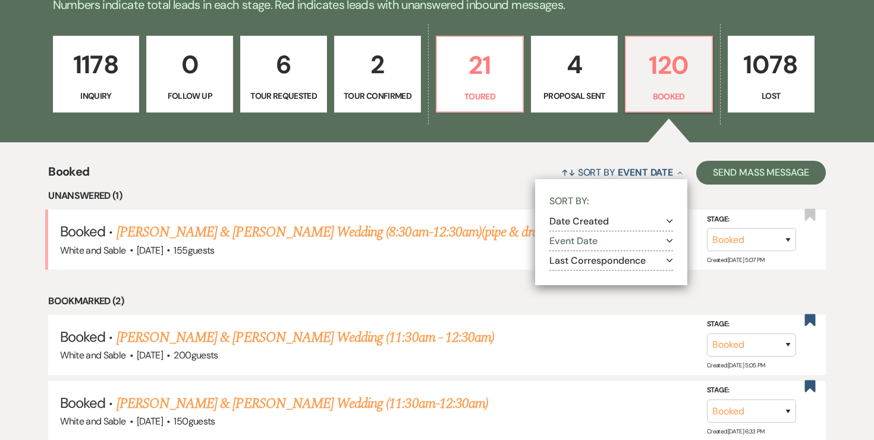
click at [606, 250] on section "Event Date Expand" at bounding box center [612, 241] width 124 height 20
click at [602, 259] on button "Last Correspondence Expand" at bounding box center [612, 261] width 124 height 10
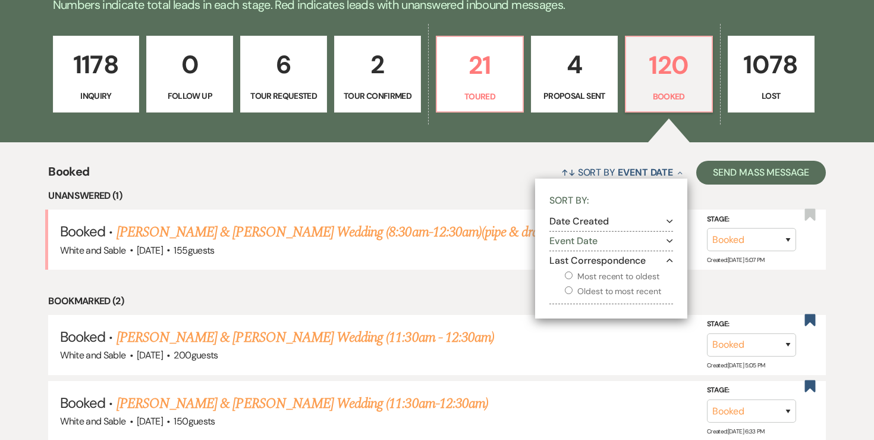
click at [570, 272] on input "Most recent to oldest" at bounding box center [569, 275] width 8 height 8
radio input "true"
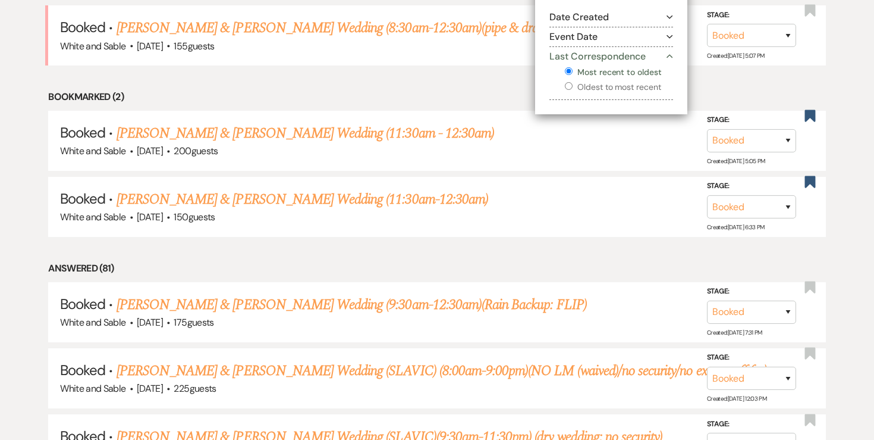
scroll to position [526, 0]
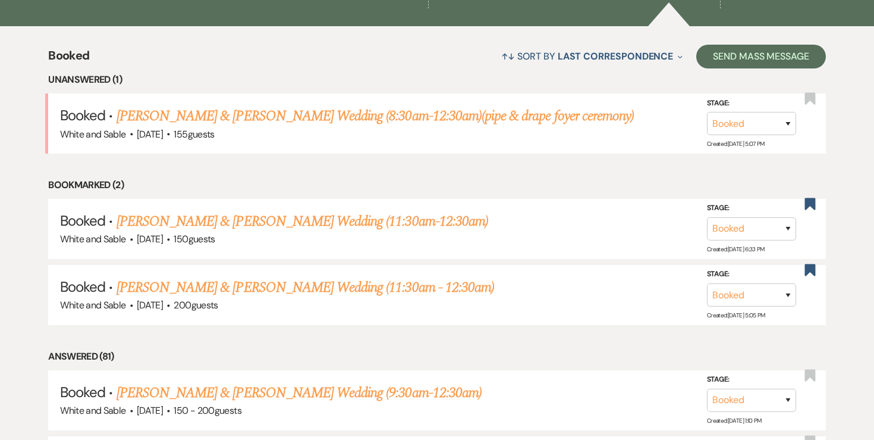
scroll to position [423, 0]
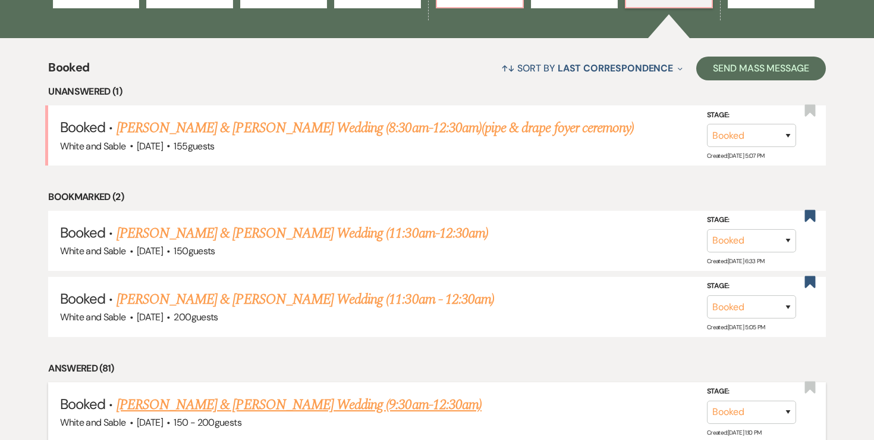
click at [368, 398] on link "Bailey Waldhauser & TJ Hallfin's Wedding (9:30am-12:30am)" at bounding box center [299, 404] width 365 height 21
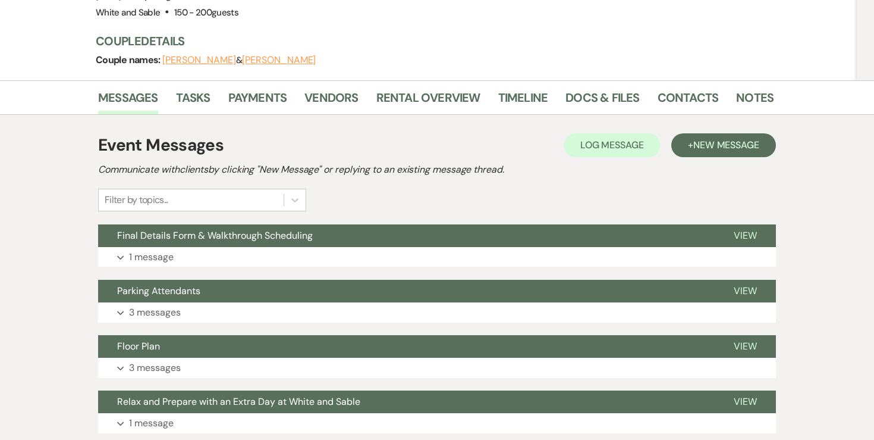
scroll to position [205, 0]
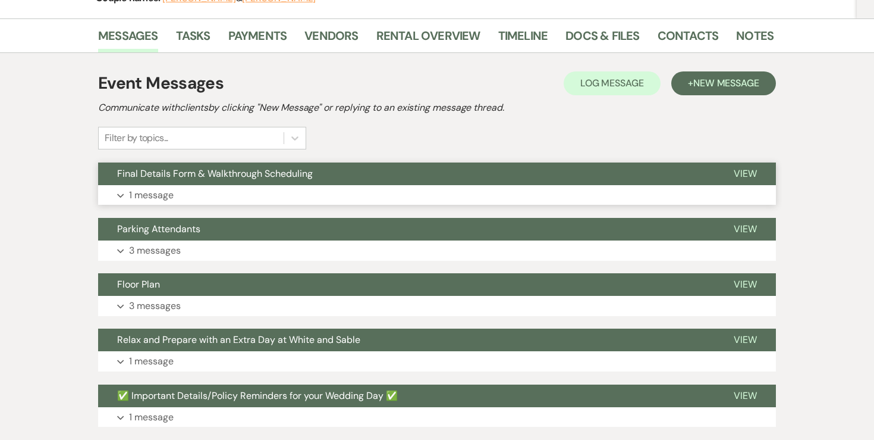
click at [141, 185] on button "Expand 1 message" at bounding box center [437, 195] width 678 height 20
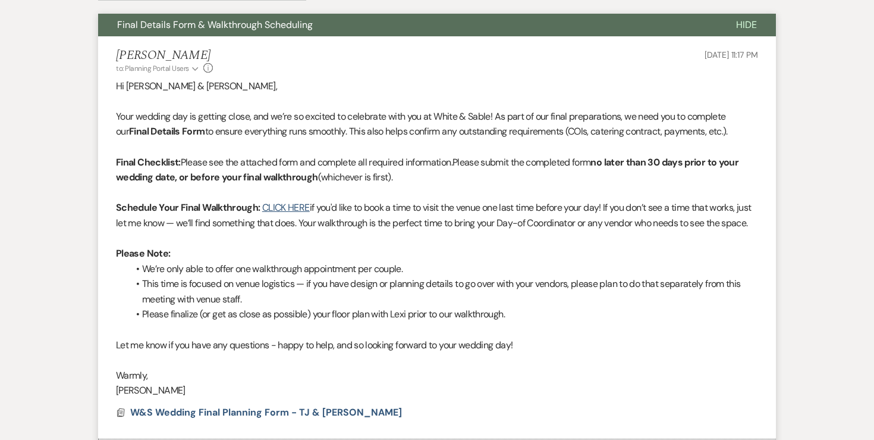
scroll to position [355, 0]
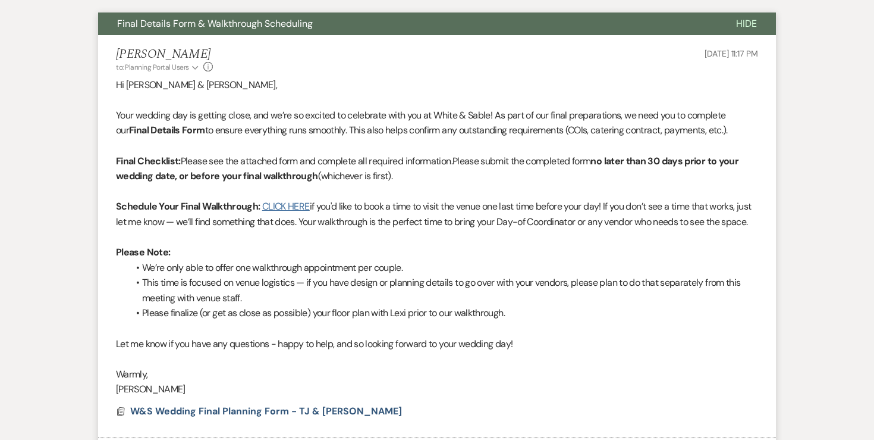
click at [287, 200] on link "CLICK HERE" at bounding box center [286, 206] width 48 height 12
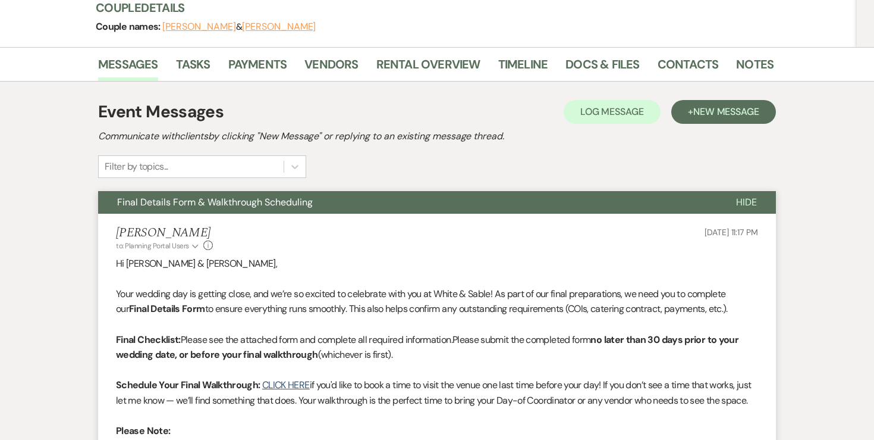
scroll to position [0, 0]
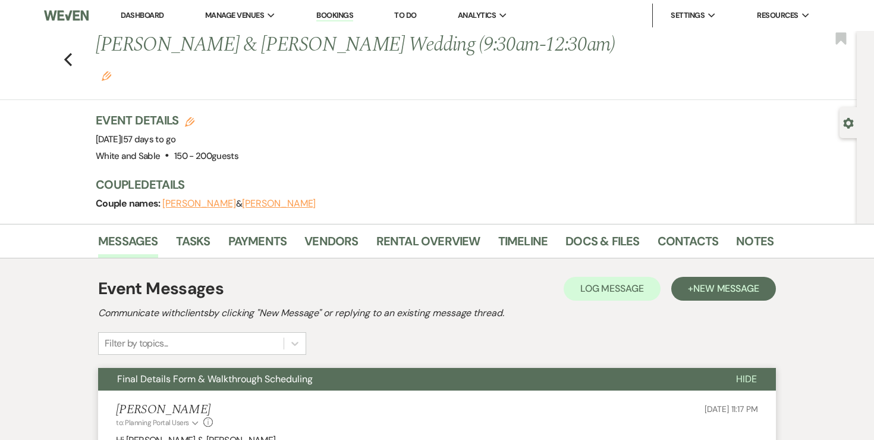
click at [403, 21] on li "To Do" at bounding box center [405, 16] width 34 height 24
click at [402, 12] on link "To Do" at bounding box center [405, 15] width 22 height 10
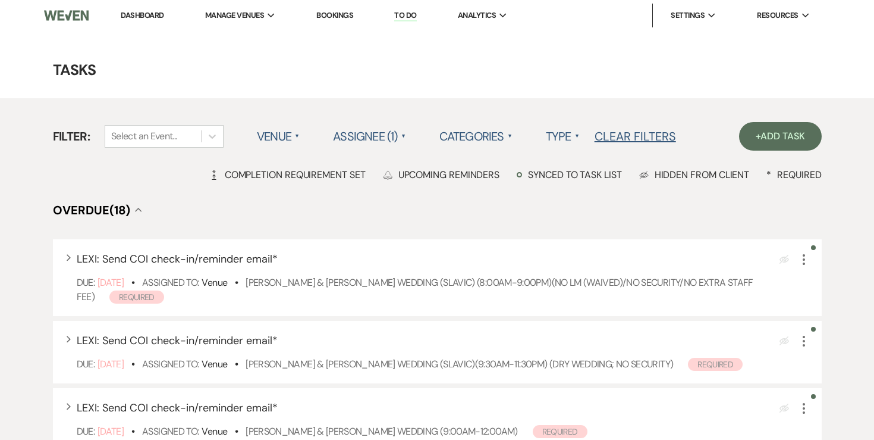
click at [410, 14] on link "To Do" at bounding box center [405, 15] width 22 height 11
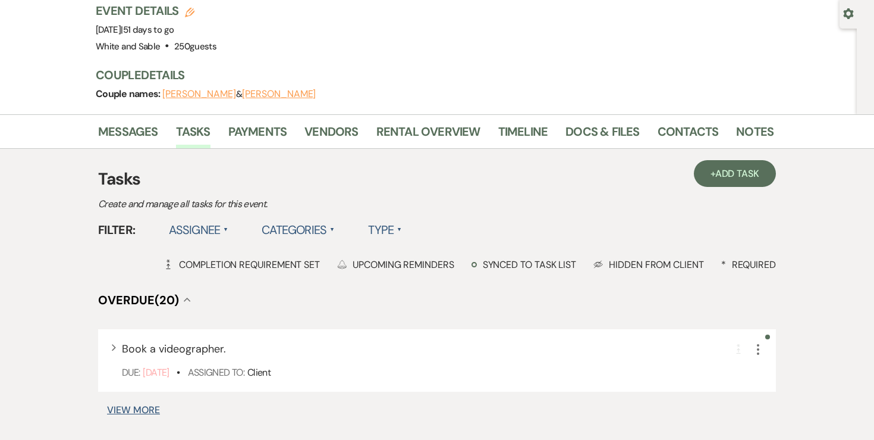
scroll to position [110, 0]
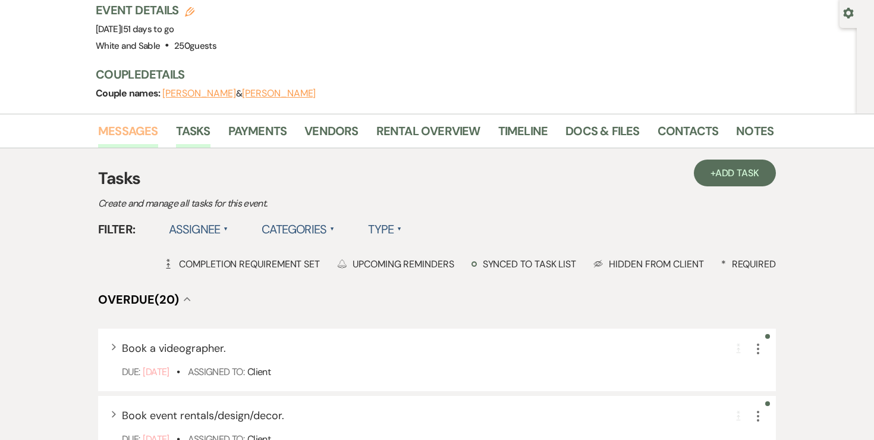
click at [137, 131] on link "Messages" at bounding box center [128, 134] width 60 height 26
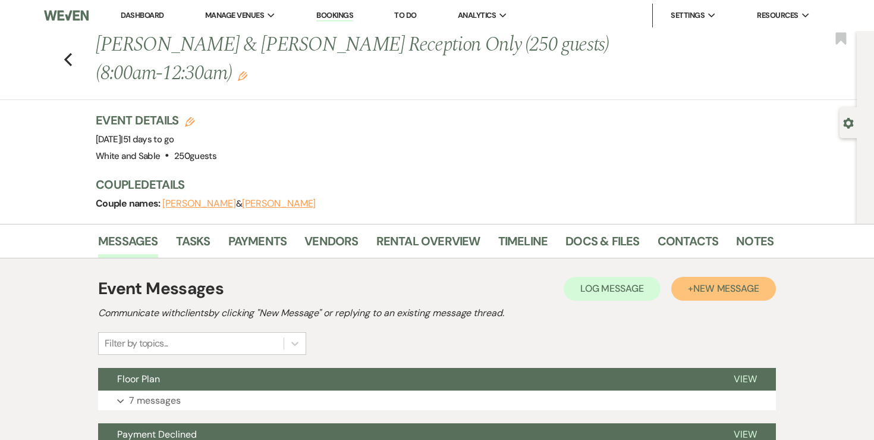
click at [701, 283] on span "New Message" at bounding box center [727, 288] width 66 height 12
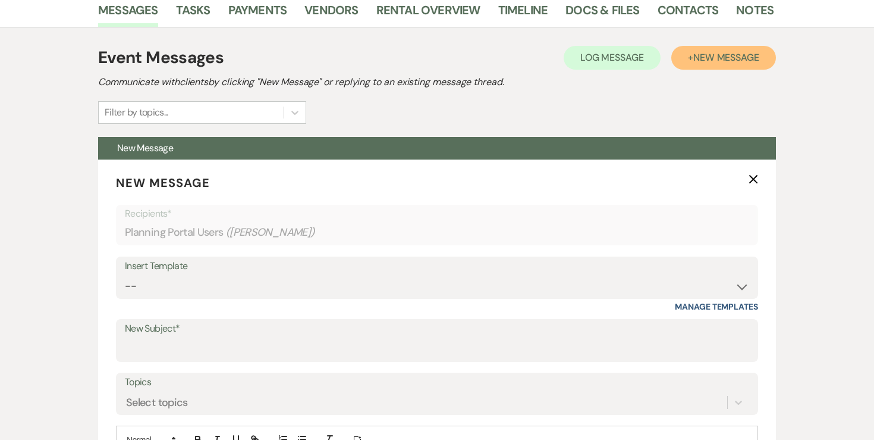
scroll to position [283, 0]
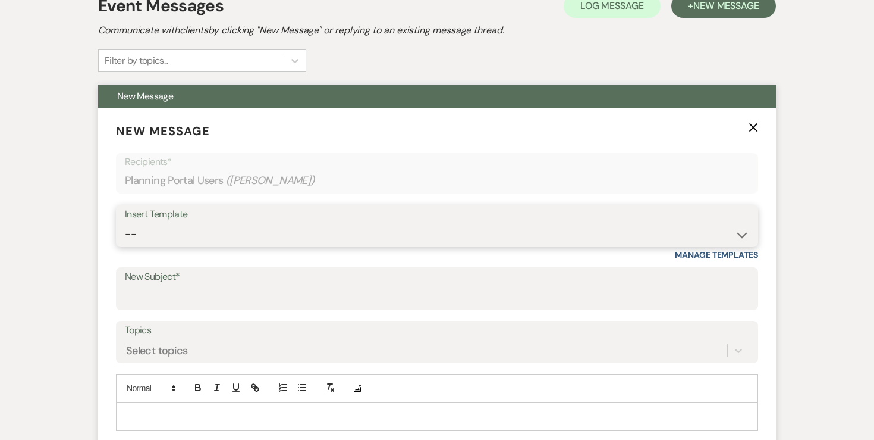
click at [337, 230] on select "-- Inquiry Response (Venue Guide) Schedule - Venue Tour Appt Confirmation Sched…" at bounding box center [437, 233] width 625 height 23
select select "5414"
type input "Final Details Form & Walkthrough Scheduling"
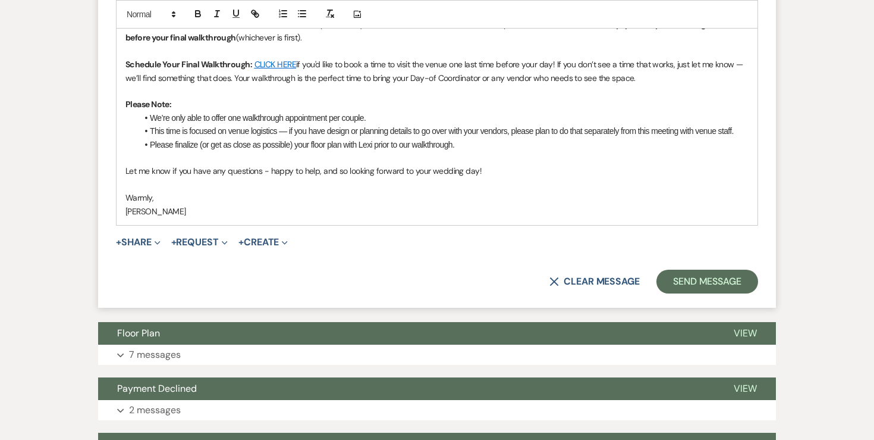
scroll to position [752, 0]
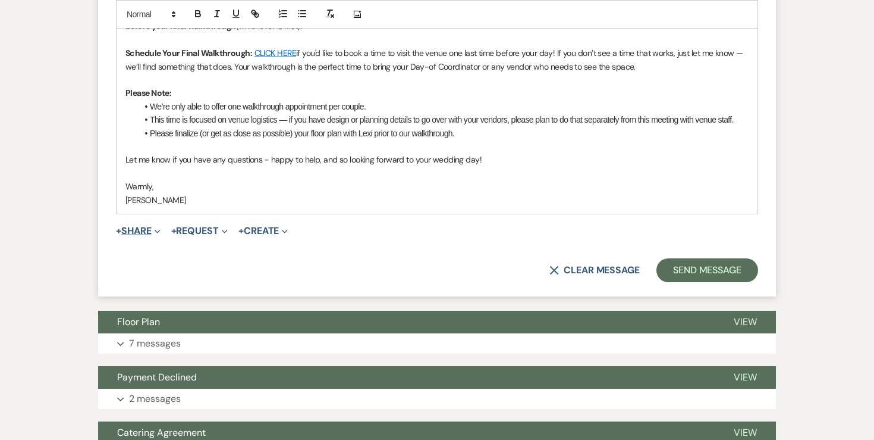
click at [147, 228] on button "+ Share Expand" at bounding box center [138, 231] width 45 height 10
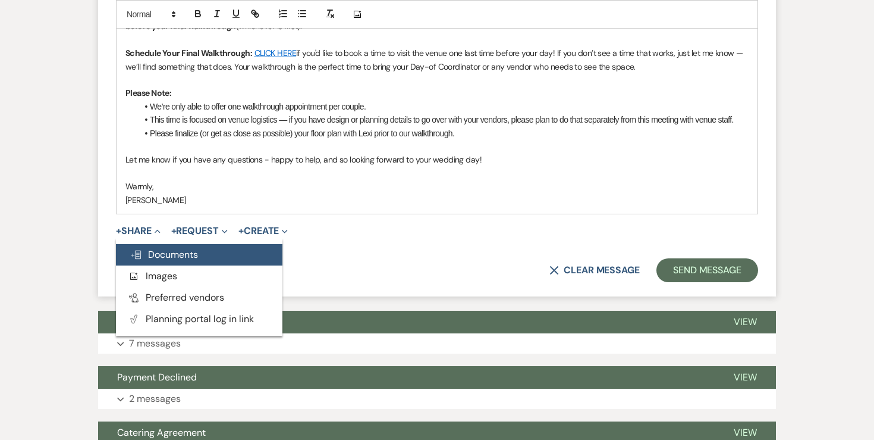
click at [154, 247] on button "Doc Upload Documents" at bounding box center [199, 254] width 167 height 21
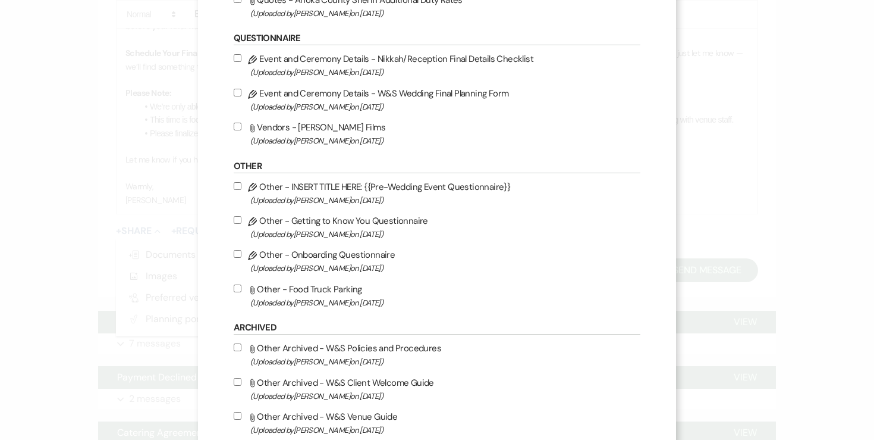
scroll to position [1373, 0]
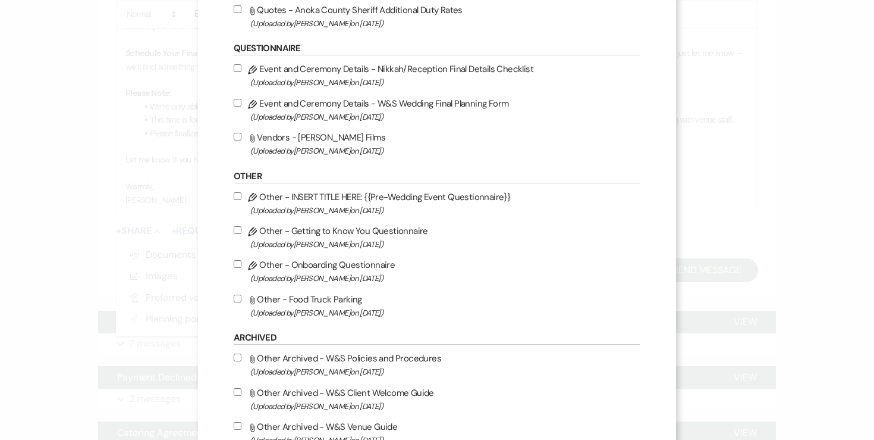
click at [242, 106] on input "Pencil Event and Ceremony Details - W&S Wedding Final Planning Form (Uploaded b…" at bounding box center [238, 103] width 8 height 8
checkbox input "true"
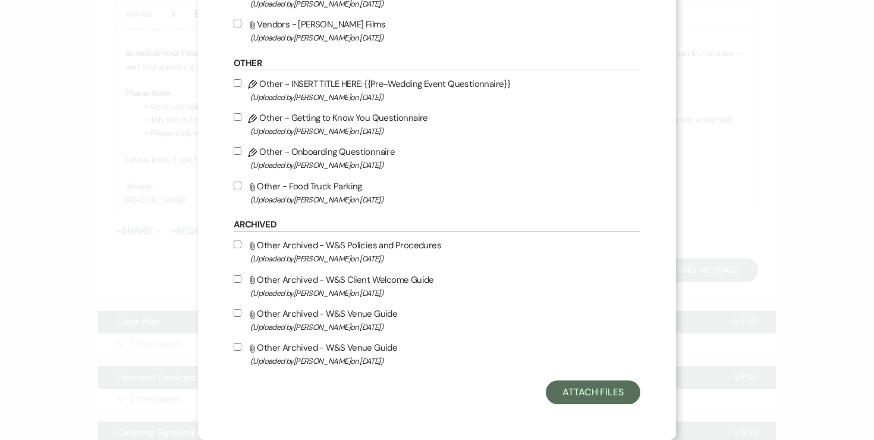
scroll to position [1499, 0]
click at [601, 400] on button "Attach Files" at bounding box center [593, 392] width 95 height 24
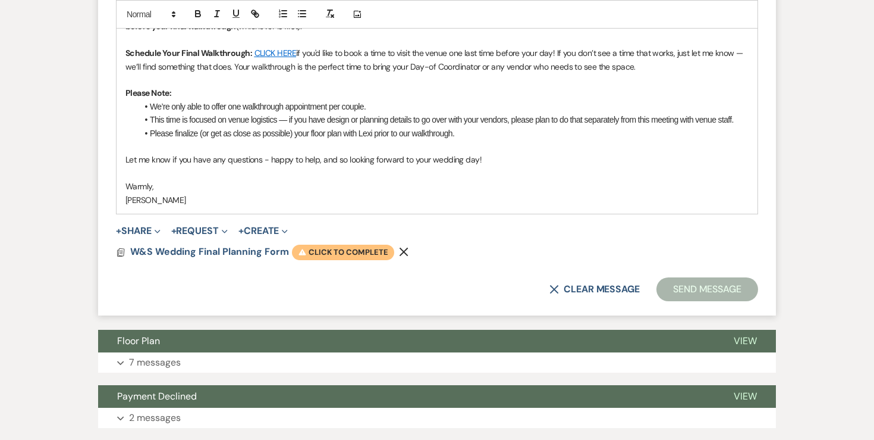
click at [344, 249] on span "Warning Click to complete" at bounding box center [343, 251] width 102 height 15
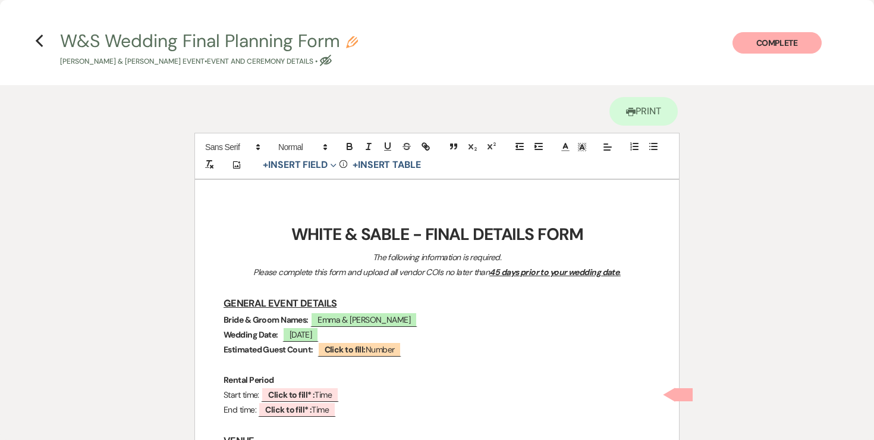
click at [350, 44] on icon "Pencil" at bounding box center [352, 42] width 12 height 12
select select "49"
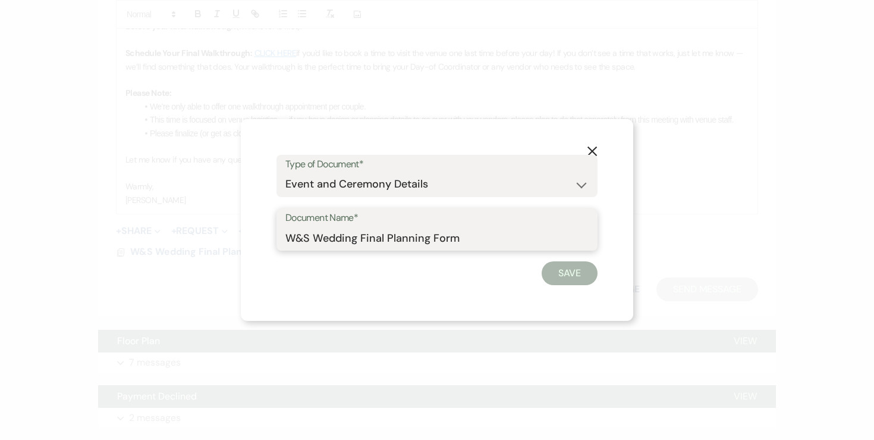
click at [472, 237] on input "W&S Wedding Final Planning Form" at bounding box center [437, 237] width 303 height 23
type input "W&S Wedding Final Planning Form - [PERSON_NAME] & [PERSON_NAME]"
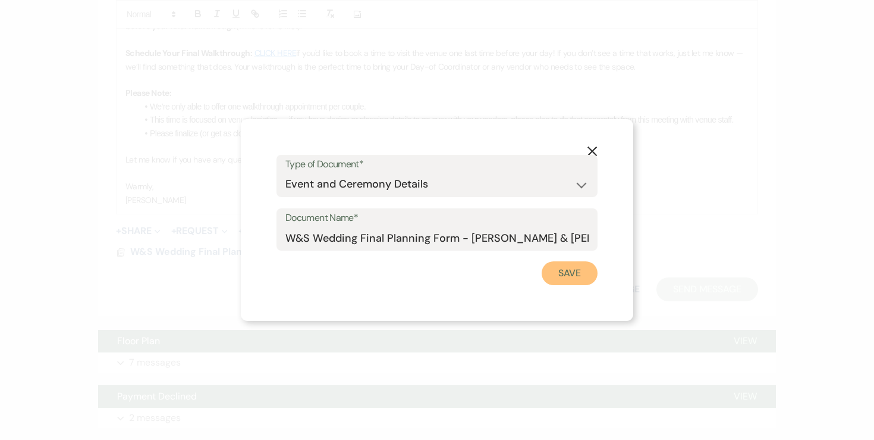
click at [572, 274] on button "Save" at bounding box center [570, 273] width 56 height 24
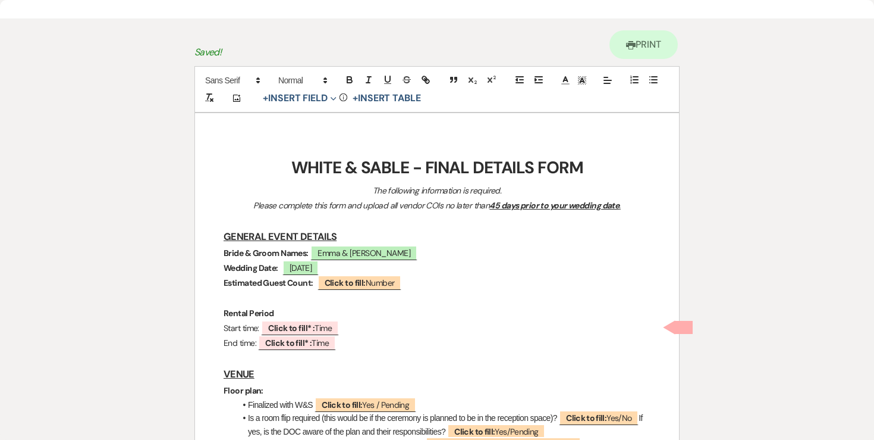
scroll to position [81, 0]
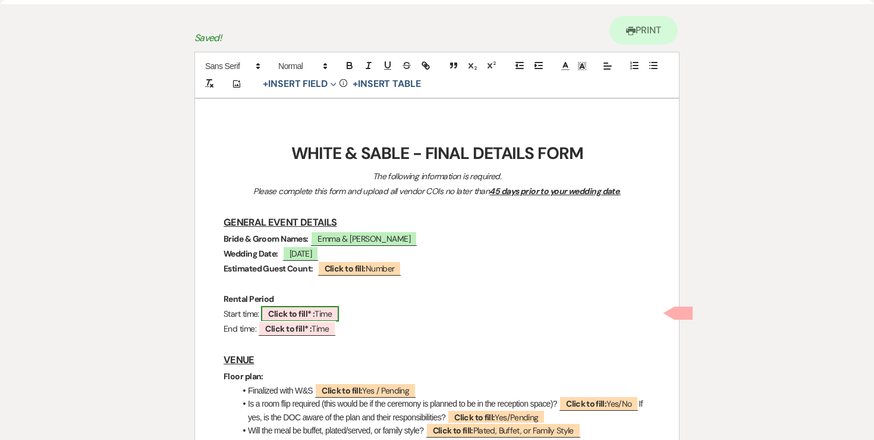
click at [326, 314] on span "Click to fill* : Time" at bounding box center [300, 313] width 78 height 15
select select "owner"
select select "Time"
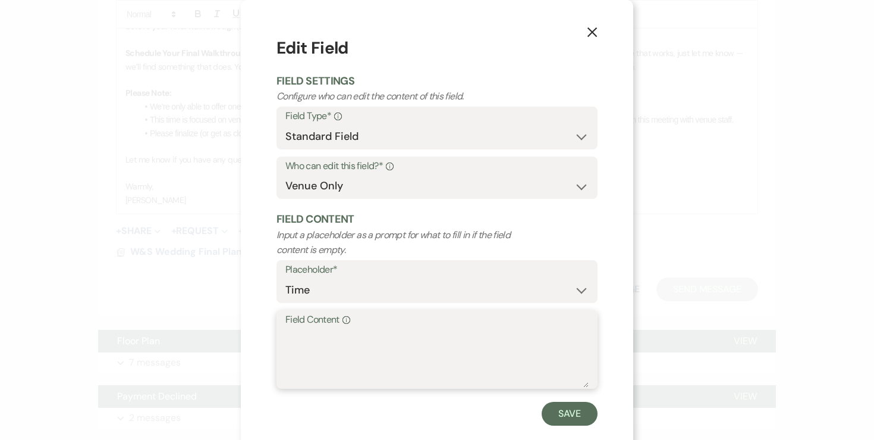
click at [337, 346] on textarea "Field Content Info" at bounding box center [437, 357] width 303 height 59
type textarea "8:00am"
click at [588, 417] on button "Save" at bounding box center [570, 414] width 56 height 24
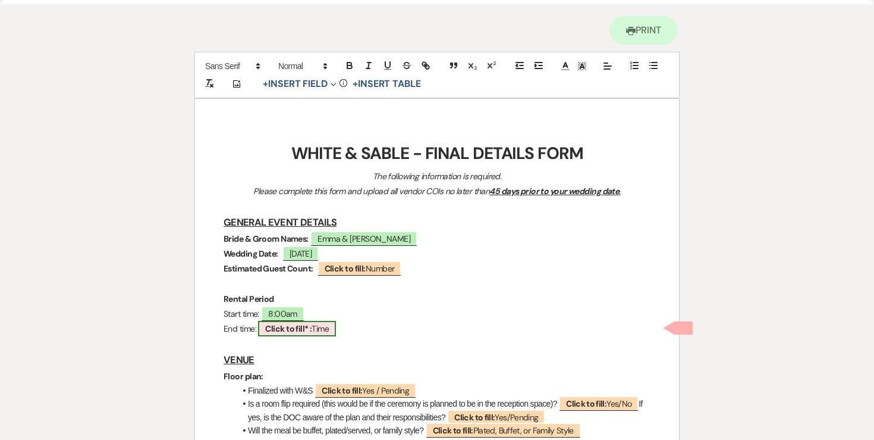
click at [325, 328] on span "Click to fill* : Time" at bounding box center [297, 328] width 78 height 15
select select "owner"
select select "Time"
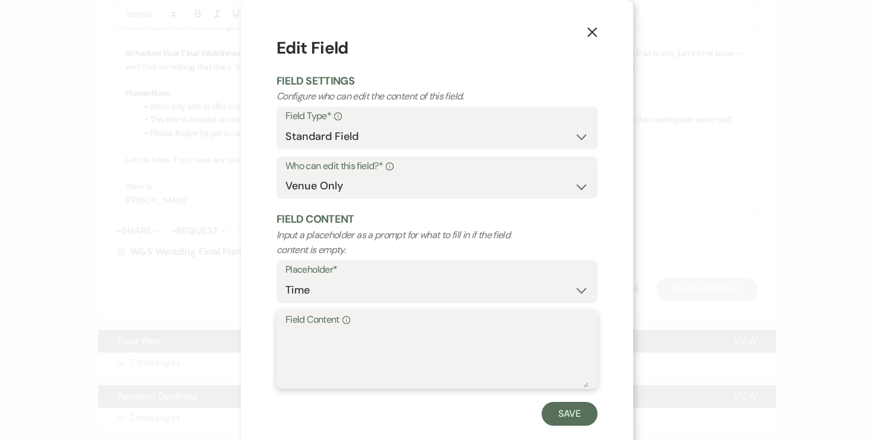
click at [325, 371] on textarea "Field Content Info" at bounding box center [437, 357] width 303 height 59
type textarea "12:30am"
click at [560, 418] on button "Save" at bounding box center [570, 414] width 56 height 24
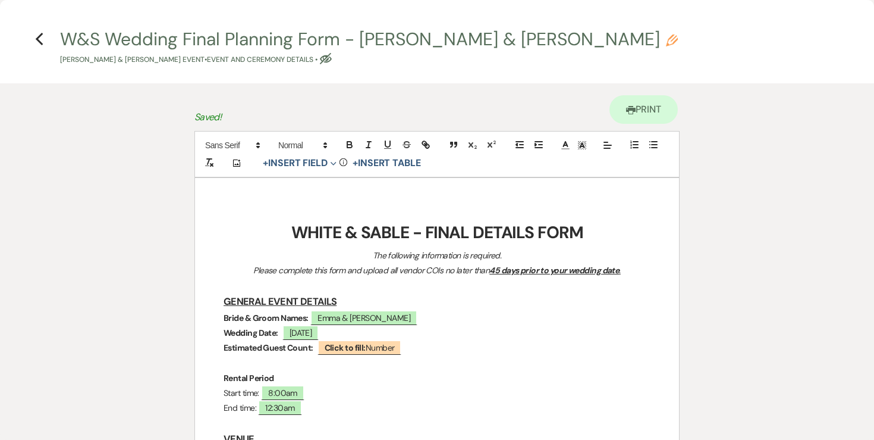
scroll to position [0, 0]
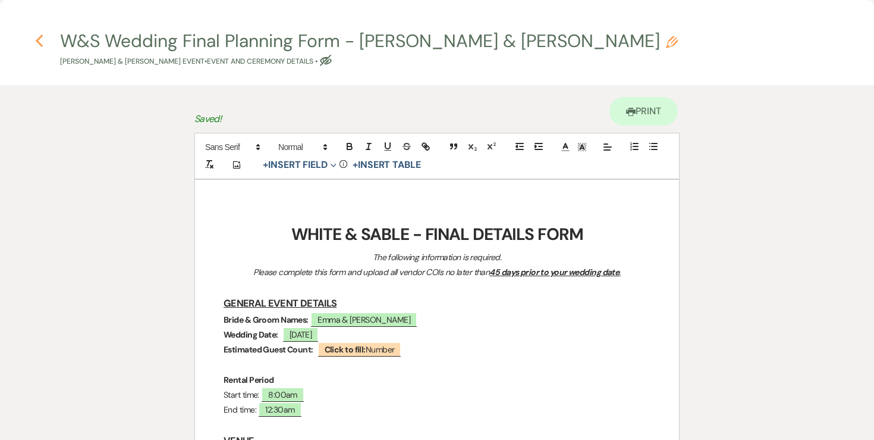
click at [43, 41] on icon "Previous" at bounding box center [39, 41] width 9 height 14
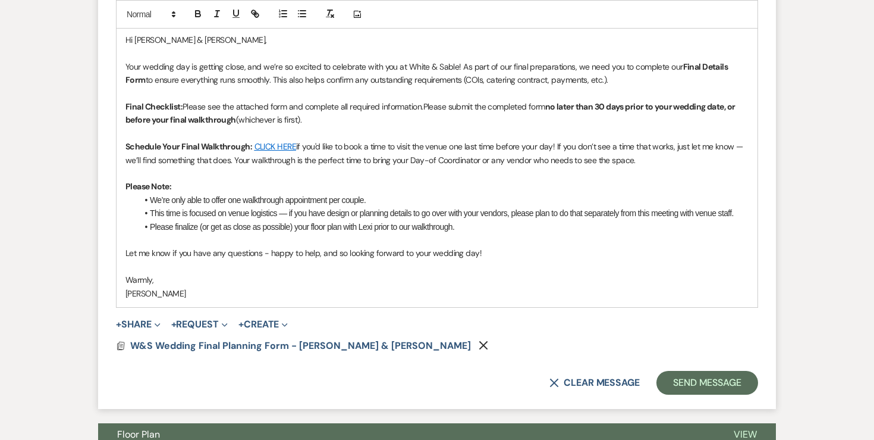
scroll to position [670, 0]
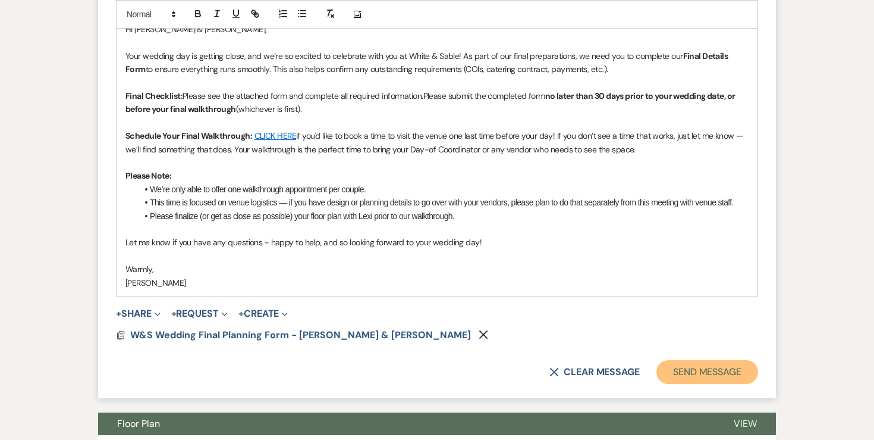
click at [734, 382] on button "Send Message" at bounding box center [708, 372] width 102 height 24
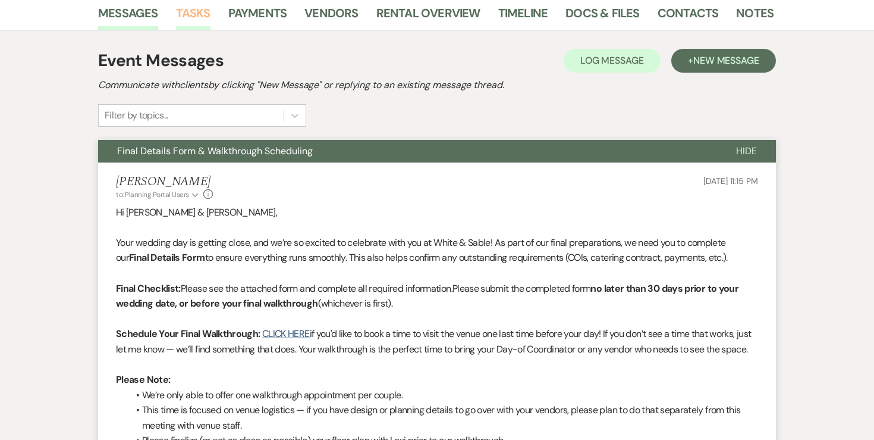
click at [192, 23] on link "Tasks" at bounding box center [193, 17] width 35 height 26
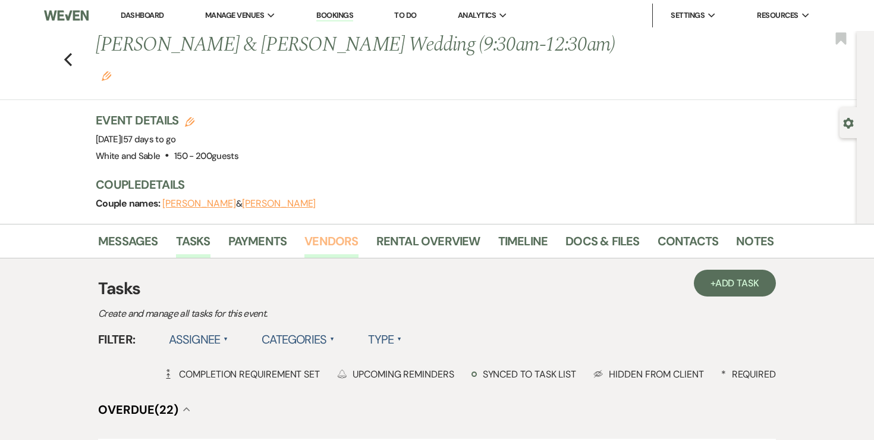
scroll to position [15, 0]
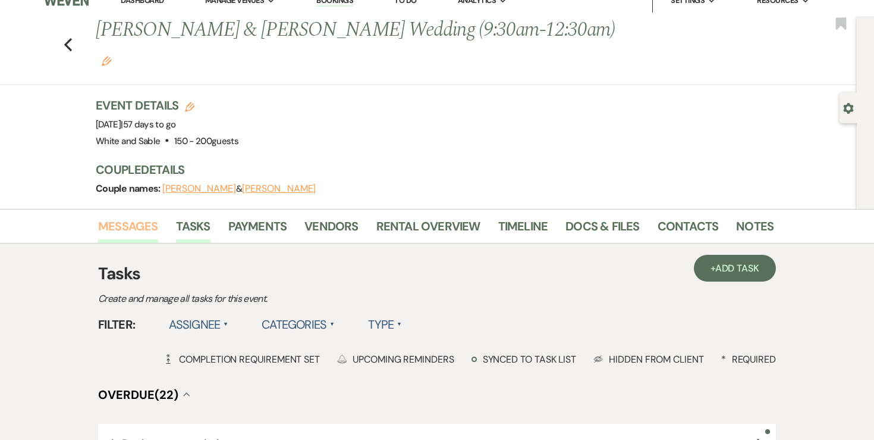
click at [127, 217] on link "Messages" at bounding box center [128, 230] width 60 height 26
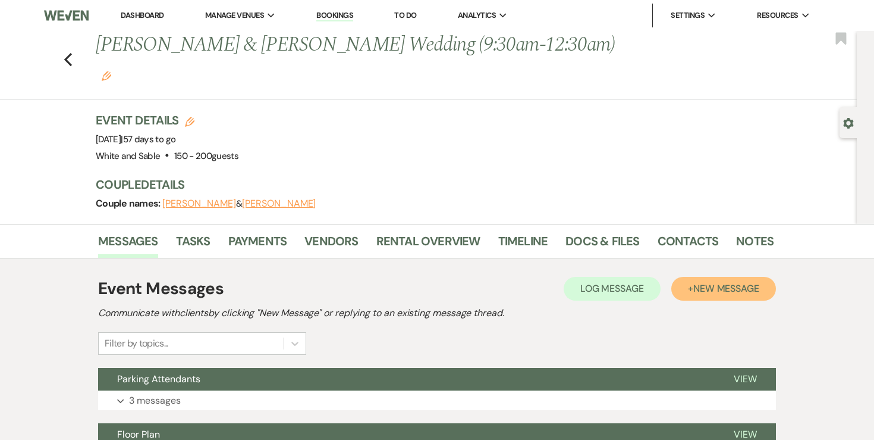
click at [733, 282] on span "New Message" at bounding box center [727, 288] width 66 height 12
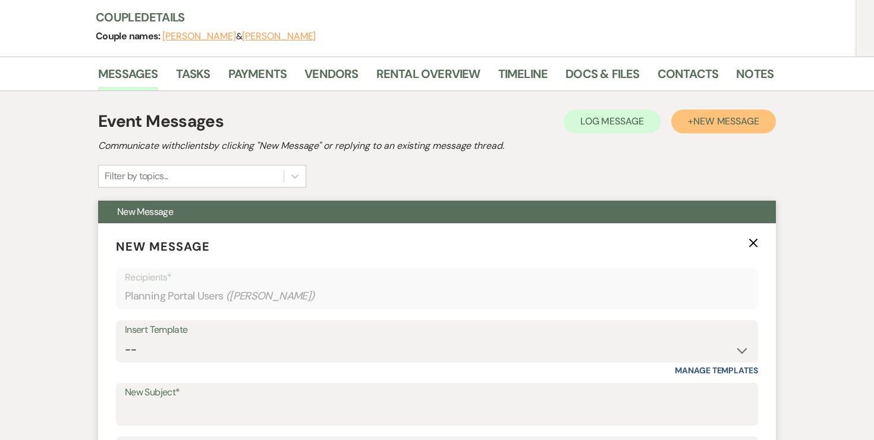
scroll to position [175, 0]
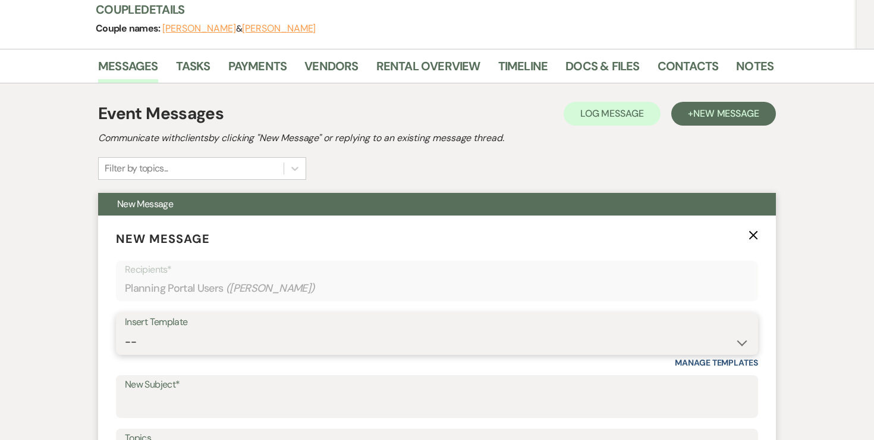
click at [277, 330] on select "-- Inquiry Response (Venue Guide) Schedule - Venue Tour Appt Confirmation Sched…" at bounding box center [437, 341] width 625 height 23
select select "5414"
type input "Final Details Form & Walkthrough Scheduling"
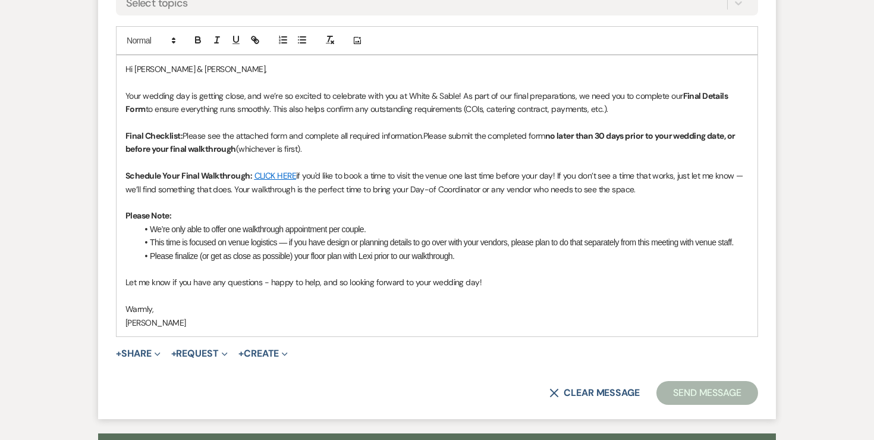
scroll to position [648, 0]
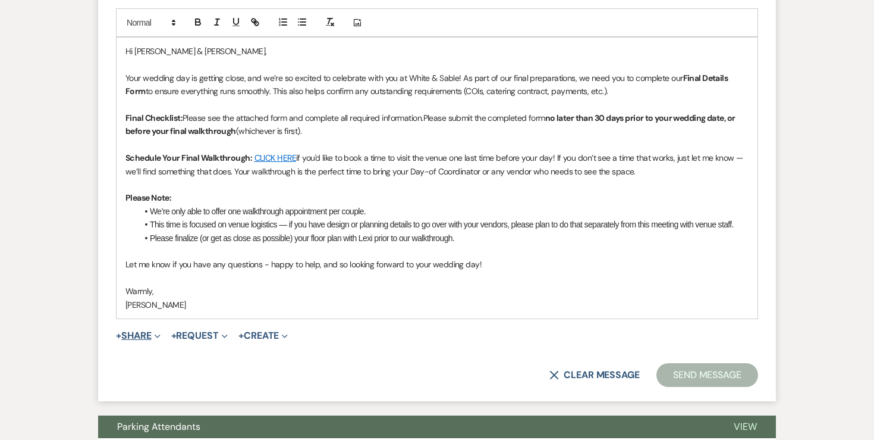
click at [148, 331] on button "+ Share Expand" at bounding box center [138, 336] width 45 height 10
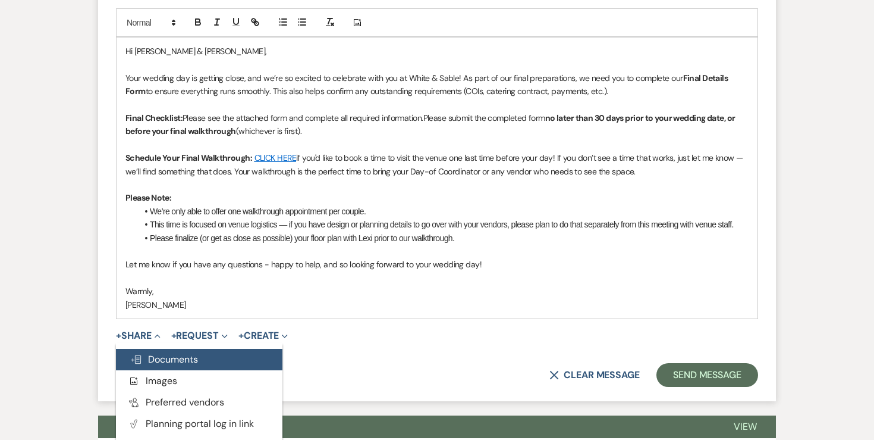
click at [155, 349] on button "Doc Upload Documents" at bounding box center [199, 359] width 167 height 21
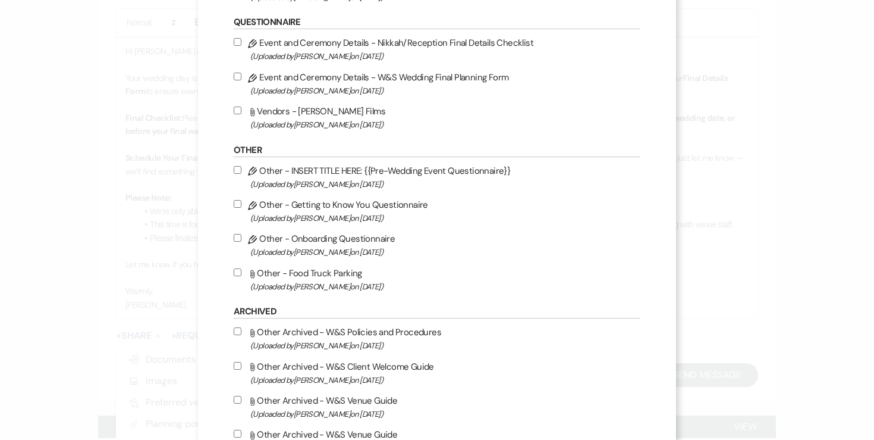
scroll to position [1394, 0]
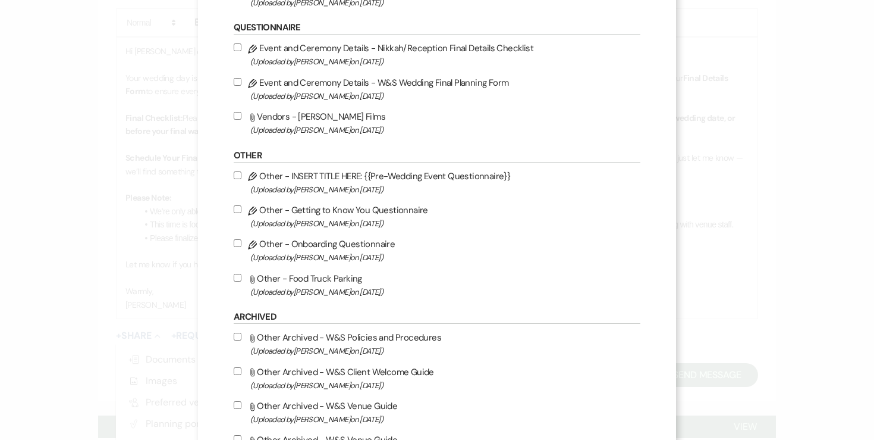
click at [242, 86] on input "Pencil Event and Ceremony Details - W&S Wedding Final Planning Form (Uploaded b…" at bounding box center [238, 82] width 8 height 8
checkbox input "true"
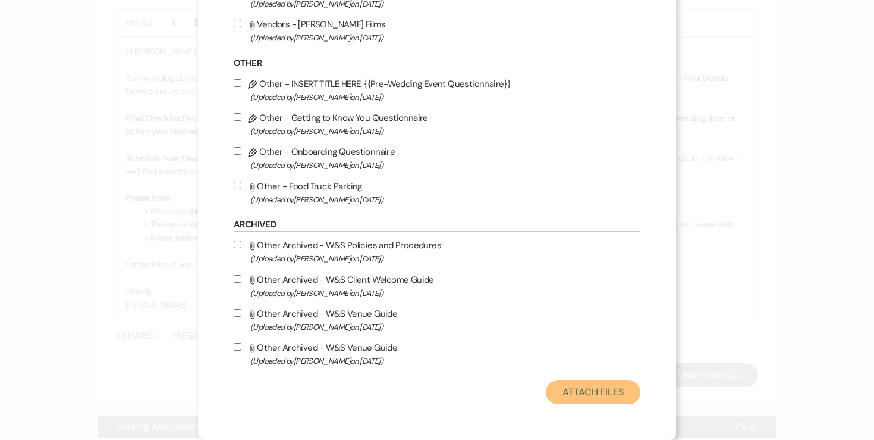
click at [596, 396] on button "Attach Files" at bounding box center [593, 392] width 95 height 24
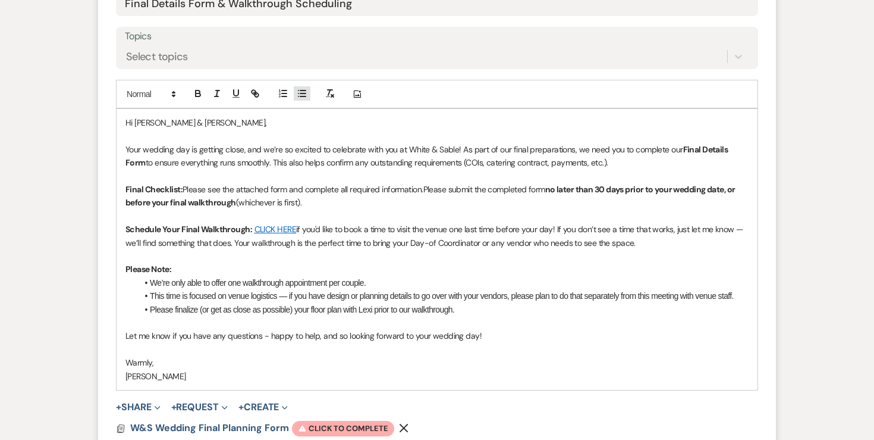
scroll to position [710, 0]
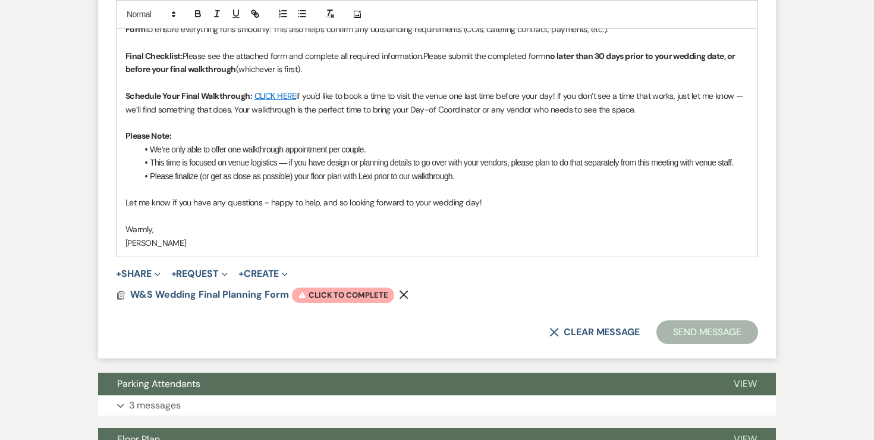
click at [334, 278] on form "New Message X Draft saved! Recipients* Planning Portal Users ( Bailey Waldhause…" at bounding box center [437, 20] width 678 height 678
click at [333, 287] on span "Warning Click to complete" at bounding box center [343, 294] width 102 height 15
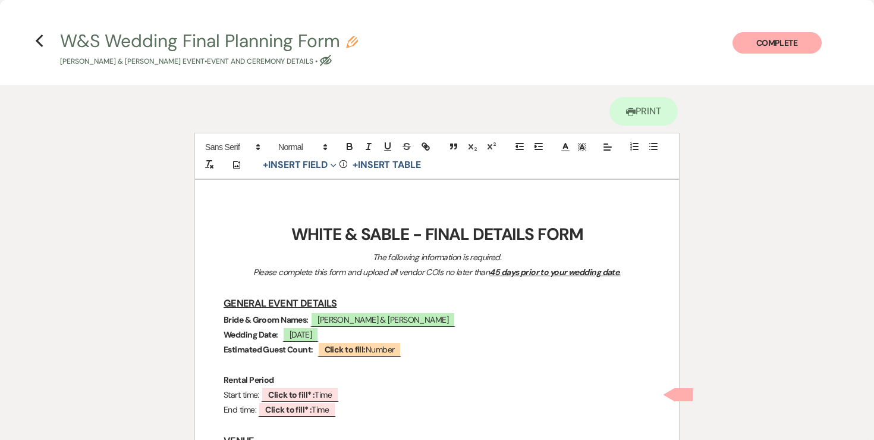
click at [352, 42] on icon "Pencil" at bounding box center [352, 42] width 12 height 12
select select "49"
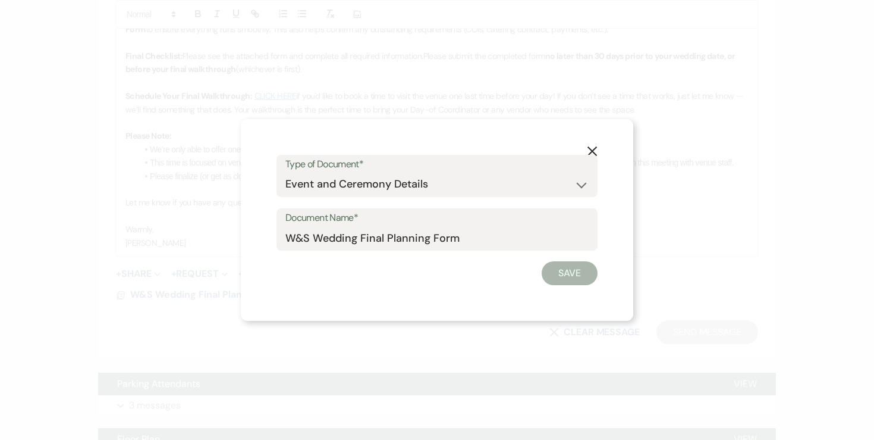
click at [588, 149] on icon "X" at bounding box center [592, 151] width 11 height 11
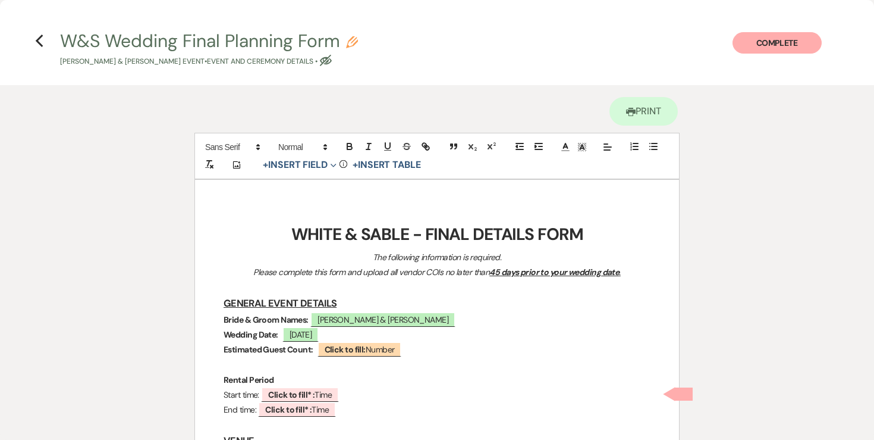
click at [353, 42] on use "button" at bounding box center [352, 42] width 12 height 12
select select "49"
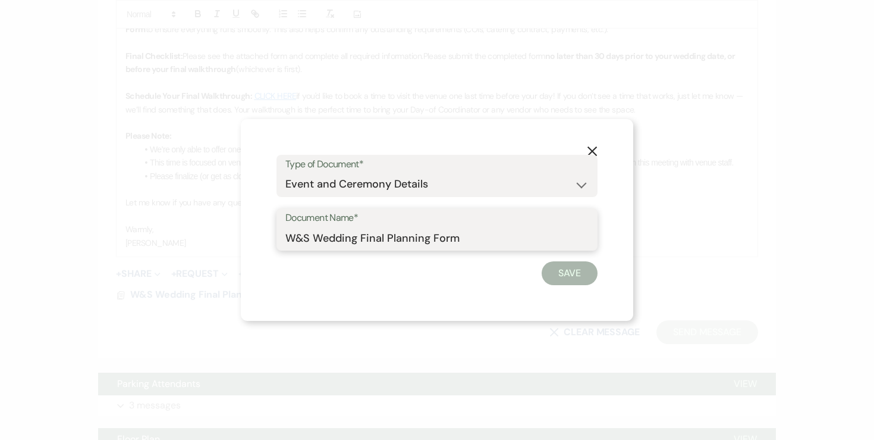
click at [468, 240] on input "W&S Wedding Final Planning Form" at bounding box center [437, 237] width 303 height 23
type input "W&S Wedding Final Planning Form - TJ & Bailey"
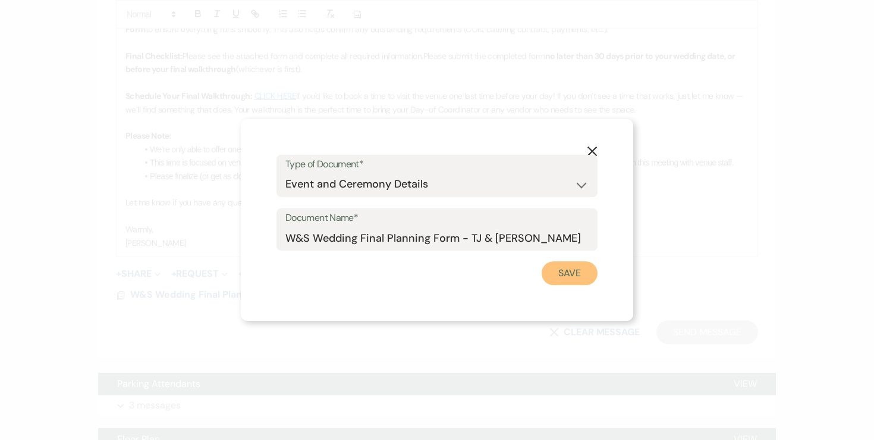
click at [560, 277] on button "Save" at bounding box center [570, 273] width 56 height 24
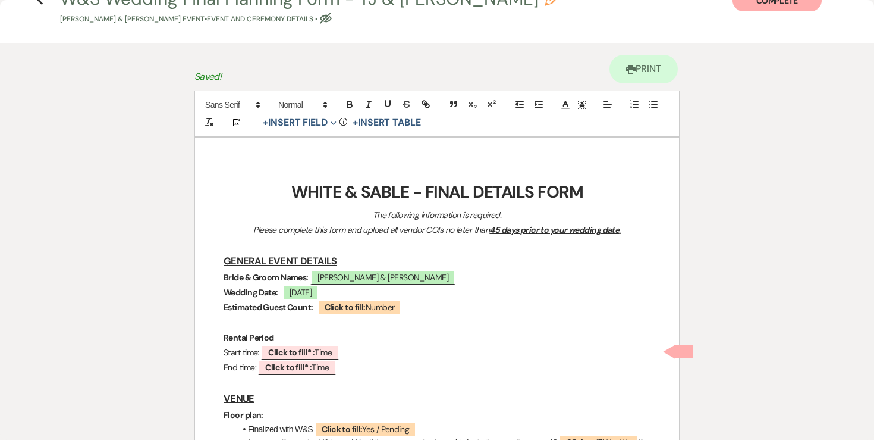
scroll to position [46, 0]
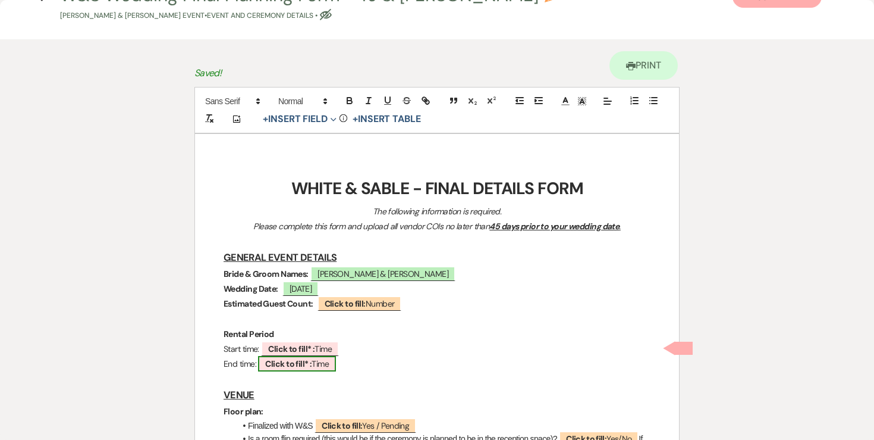
click at [305, 356] on span "Click to fill* : Time" at bounding box center [297, 363] width 78 height 15
select select "owner"
select select "Time"
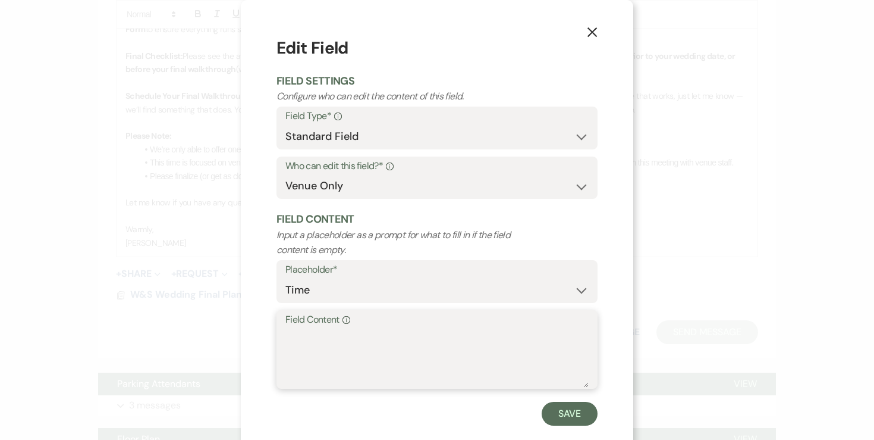
click at [349, 346] on textarea "Field Content Info" at bounding box center [437, 357] width 303 height 59
type textarea "12:30am"
click at [582, 418] on button "Save" at bounding box center [570, 414] width 56 height 24
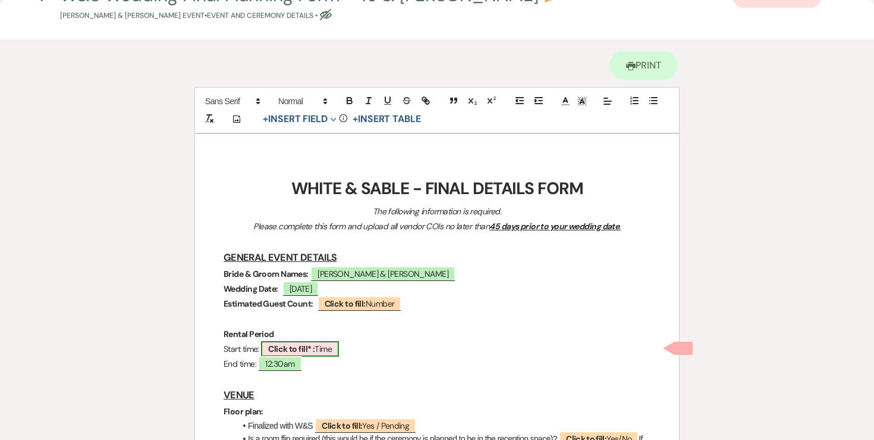
click at [292, 341] on span "Click to fill* : Time" at bounding box center [300, 348] width 78 height 15
select select "owner"
select select "Time"
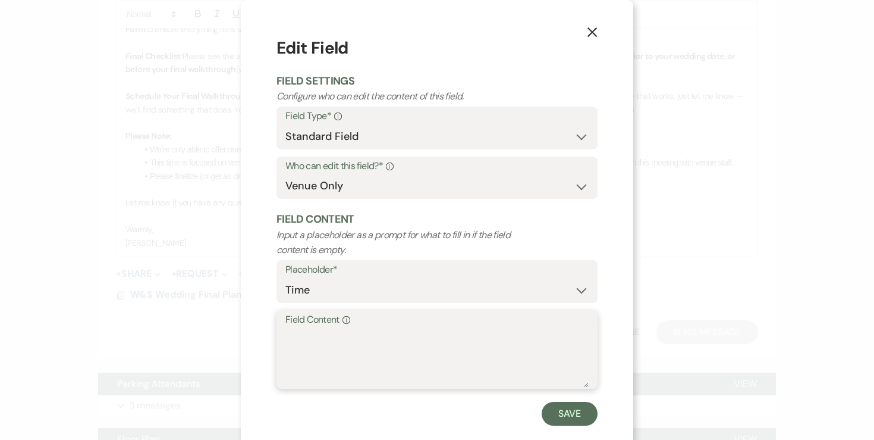
click at [318, 359] on textarea "Field Content Info" at bounding box center [437, 357] width 303 height 59
type textarea ":"
type textarea "9:30am"
click at [544, 409] on button "Save" at bounding box center [570, 414] width 56 height 24
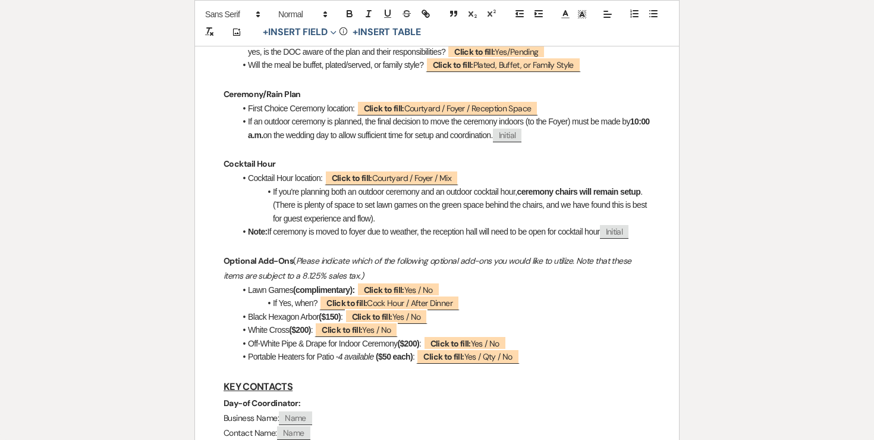
scroll to position [0, 0]
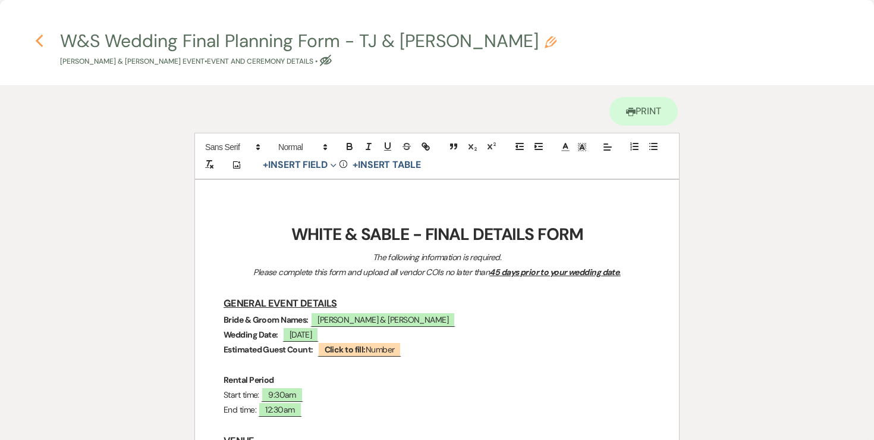
click at [41, 37] on use "button" at bounding box center [39, 41] width 8 height 13
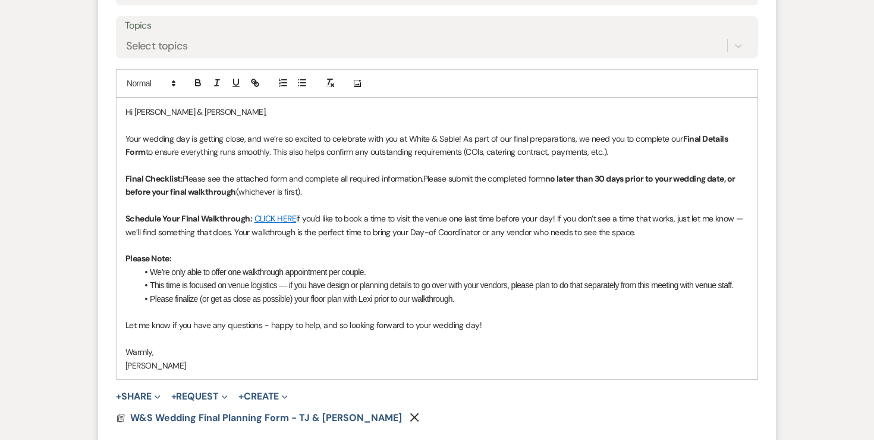
scroll to position [605, 0]
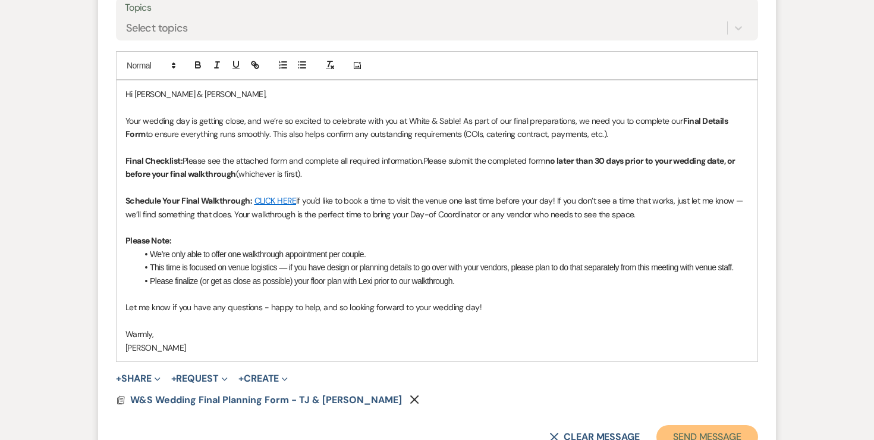
click at [705, 425] on button "Send Message" at bounding box center [708, 437] width 102 height 24
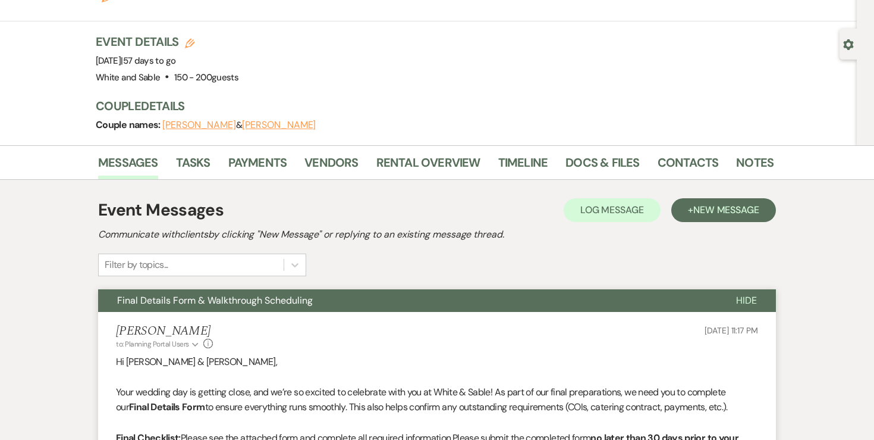
scroll to position [0, 0]
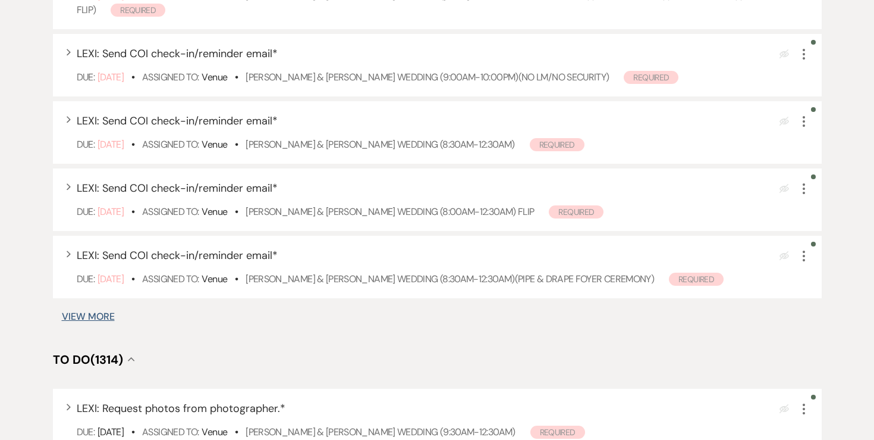
scroll to position [638, 0]
click at [114, 311] on button "View More" at bounding box center [88, 316] width 53 height 10
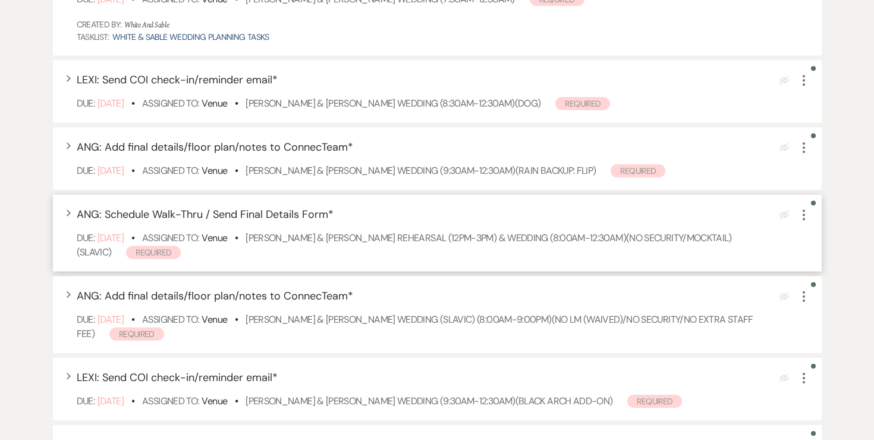
scroll to position [954, 0]
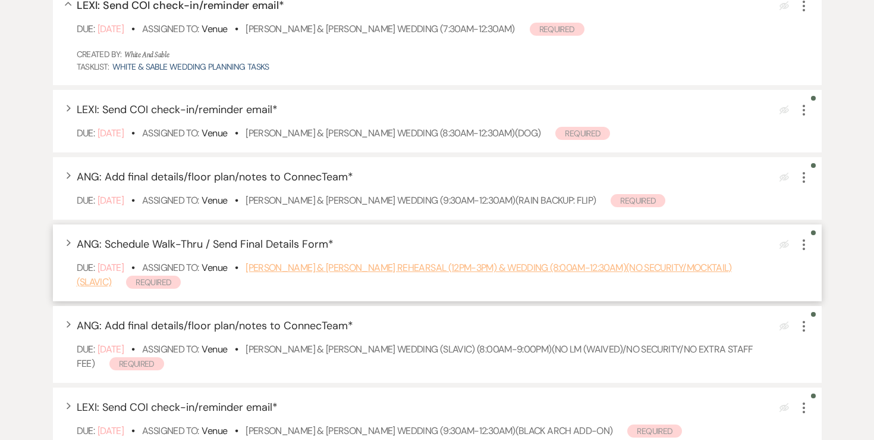
click at [343, 267] on link "[PERSON_NAME] & [PERSON_NAME] Rehearsal (12pm-3pm) & Wedding (8:00am-12:30am)(N…" at bounding box center [405, 274] width 656 height 27
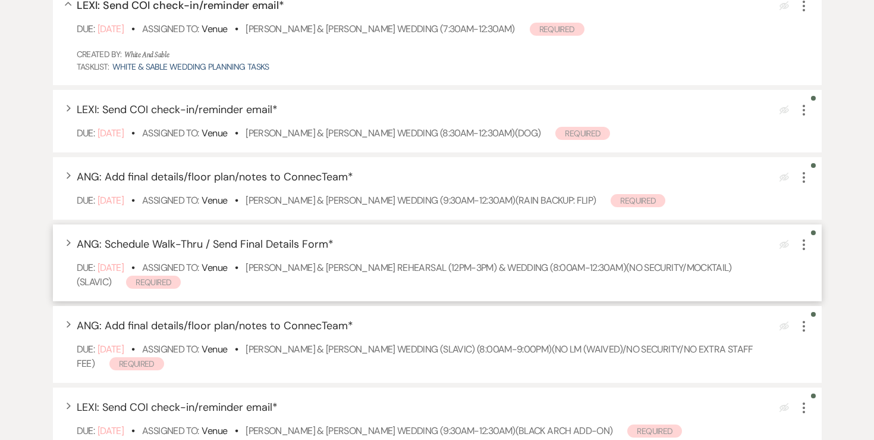
click at [808, 246] on icon "More" at bounding box center [804, 244] width 14 height 14
click at [814, 326] on icon "Plan Portal Link" at bounding box center [813, 323] width 7 height 9
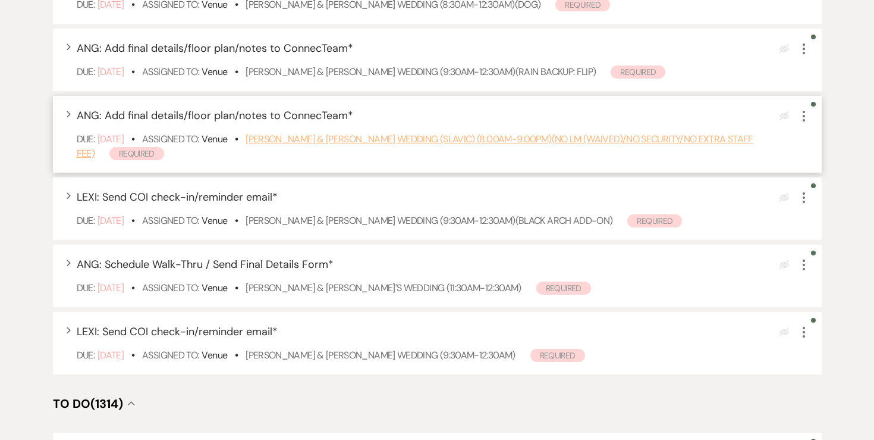
scroll to position [1083, 0]
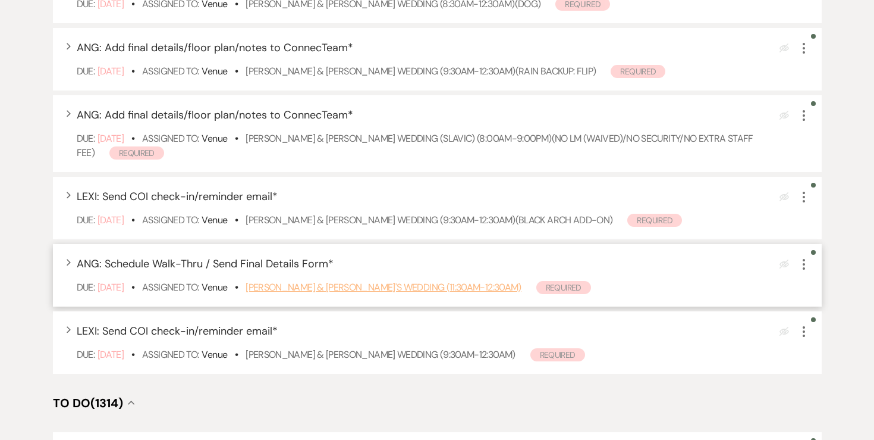
click at [460, 288] on link "[PERSON_NAME] & [PERSON_NAME]'s Wedding (11:30am-12:30am)" at bounding box center [384, 287] width 276 height 12
click at [802, 266] on icon "More" at bounding box center [804, 264] width 14 height 14
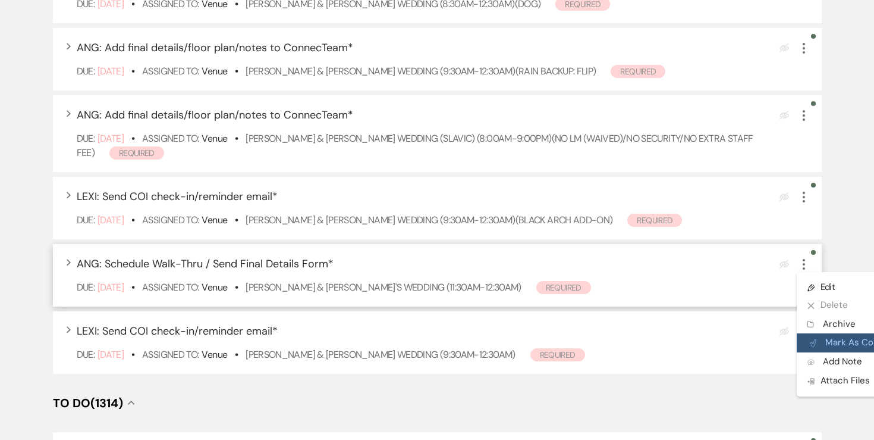
click at [822, 339] on button "Plan Portal Link Mark As Complete" at bounding box center [855, 342] width 117 height 19
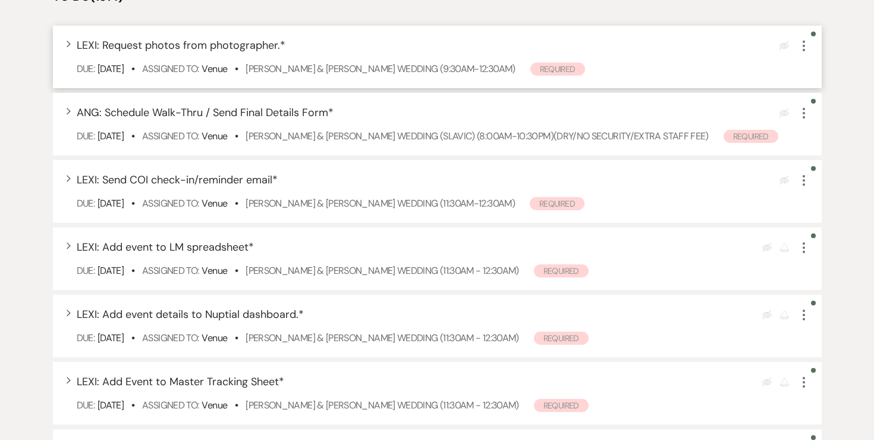
scroll to position [1423, 0]
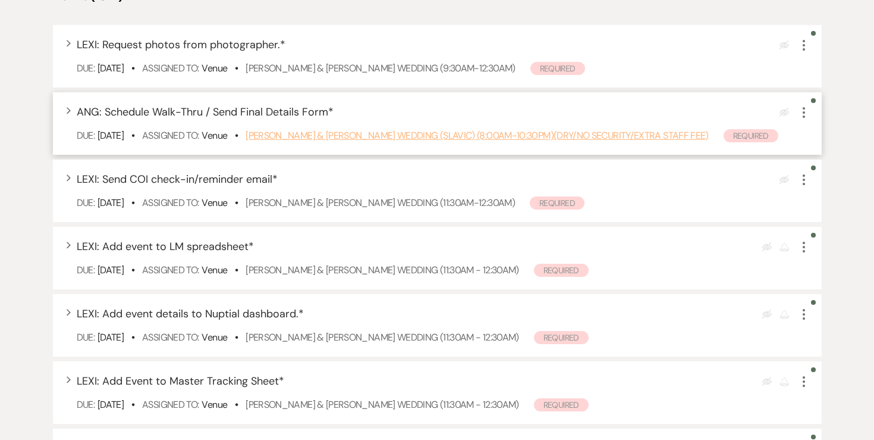
click at [278, 130] on link "Jennifer Isaykina & Pavel Strelchuk's Wedding (SLAVIC) (8:00am-10:30pm)(Dry/No …" at bounding box center [477, 135] width 463 height 12
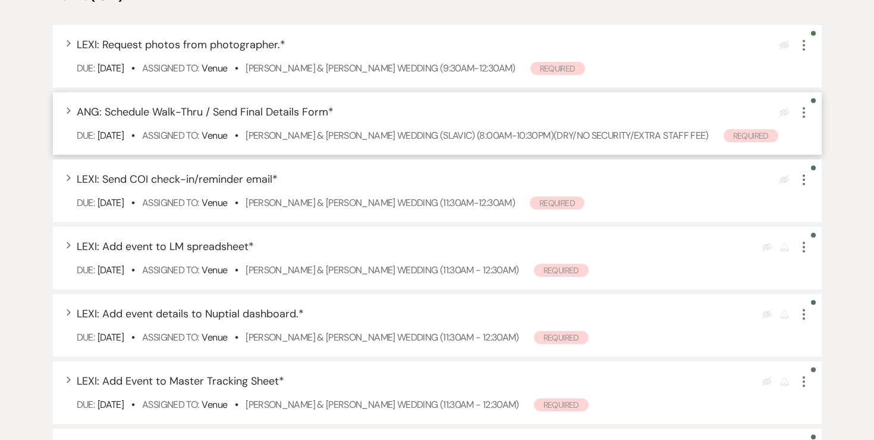
click at [803, 114] on icon "More" at bounding box center [804, 112] width 14 height 14
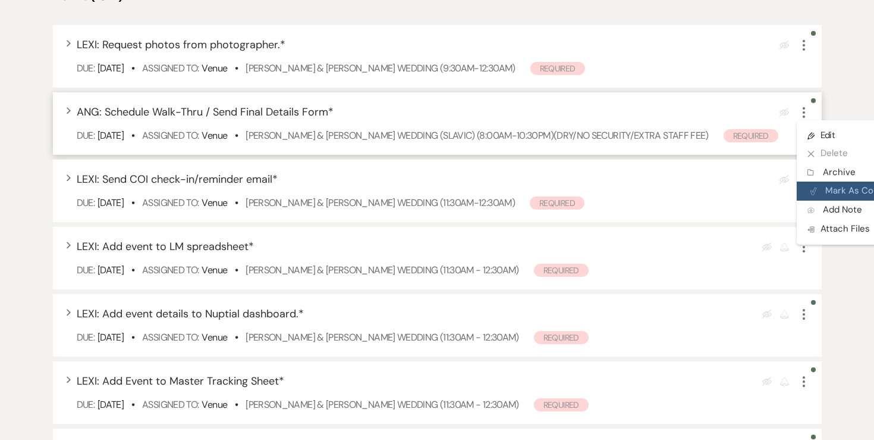
click at [825, 198] on button "Plan Portal Link Mark As Complete" at bounding box center [855, 190] width 117 height 19
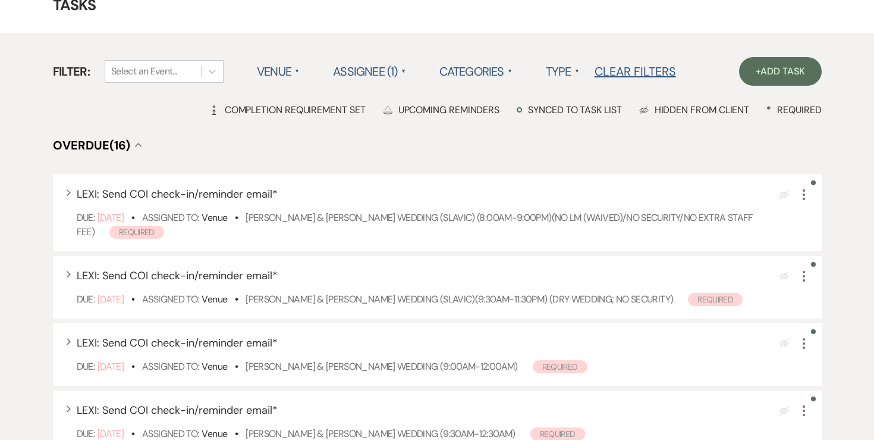
scroll to position [0, 0]
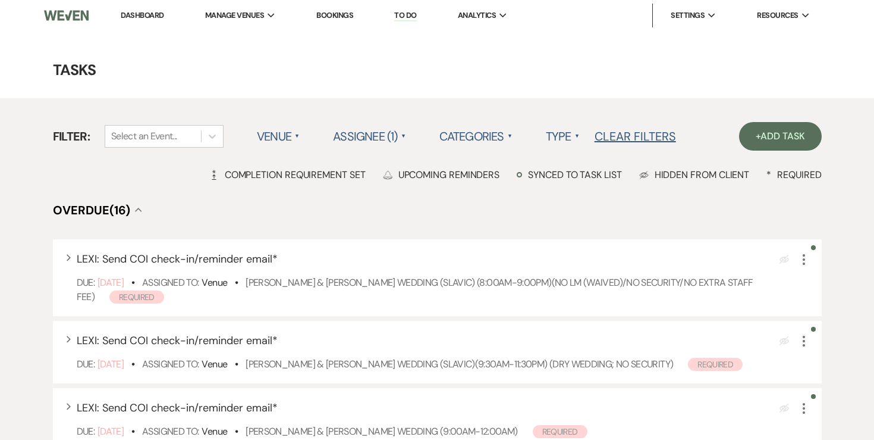
click at [154, 8] on li "Dashboard" at bounding box center [142, 16] width 55 height 24
click at [152, 13] on link "Dashboard" at bounding box center [142, 15] width 43 height 10
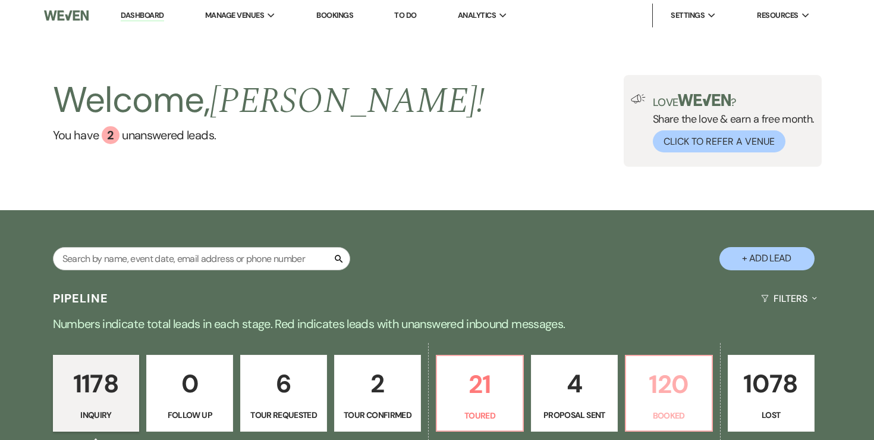
click at [668, 412] on p "Booked" at bounding box center [668, 415] width 71 height 13
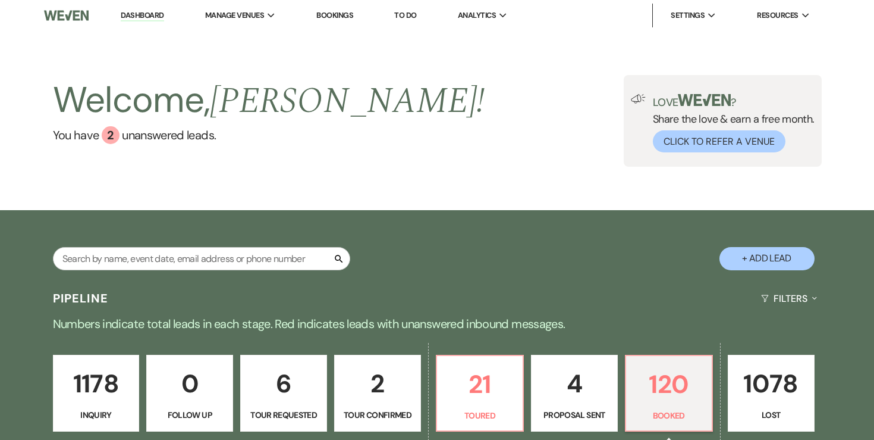
click at [658, 391] on p "120" at bounding box center [668, 384] width 71 height 40
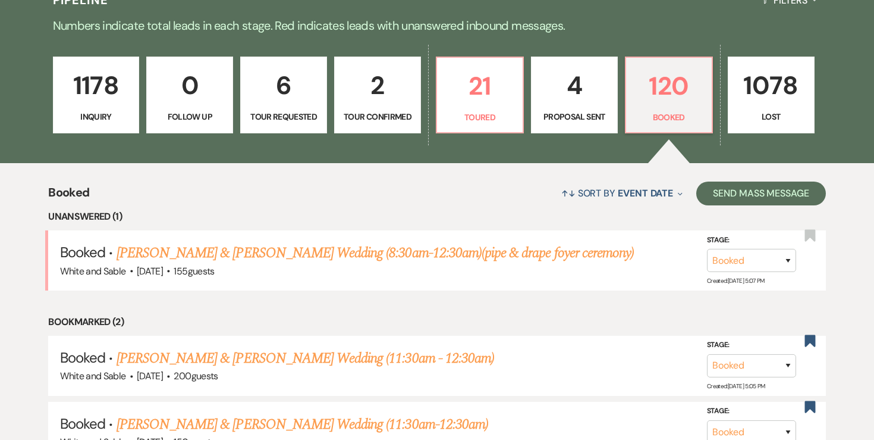
scroll to position [334, 0]
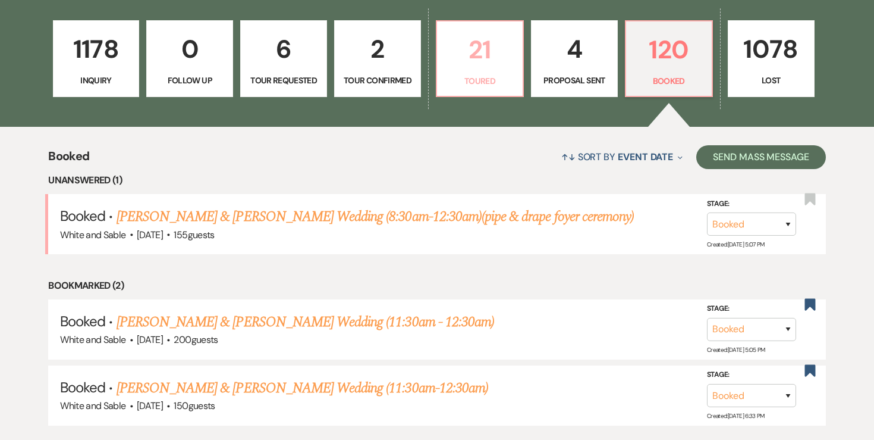
click at [484, 68] on p "21" at bounding box center [479, 50] width 71 height 40
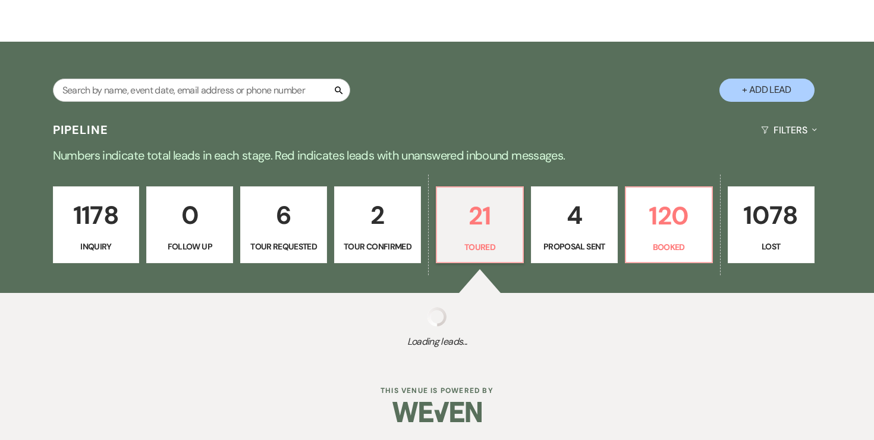
scroll to position [334, 0]
select select "5"
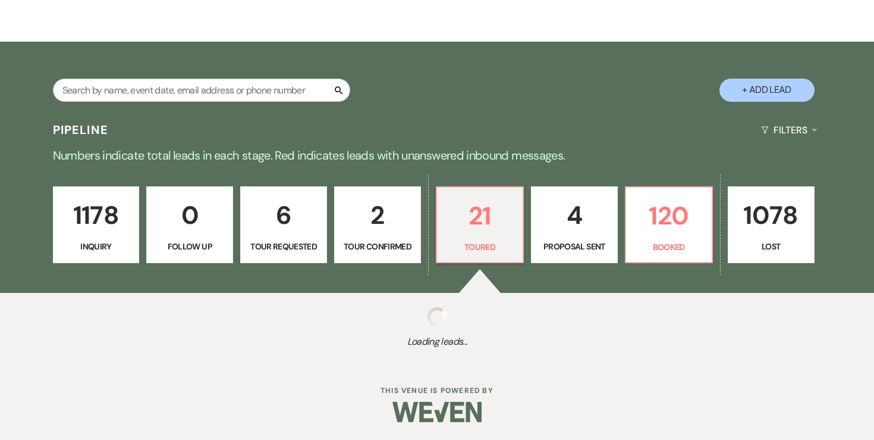
select select "5"
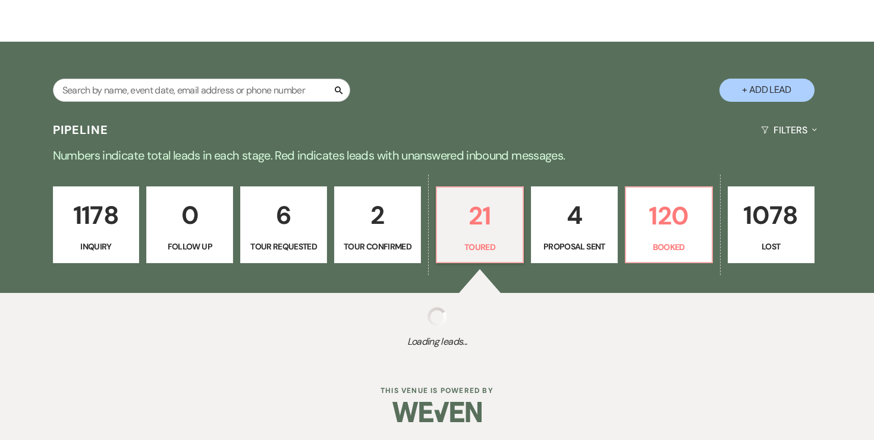
select select "5"
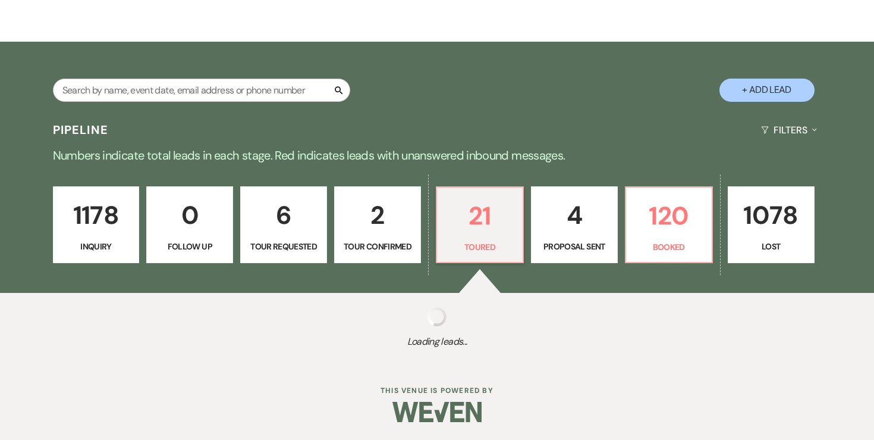
select select "5"
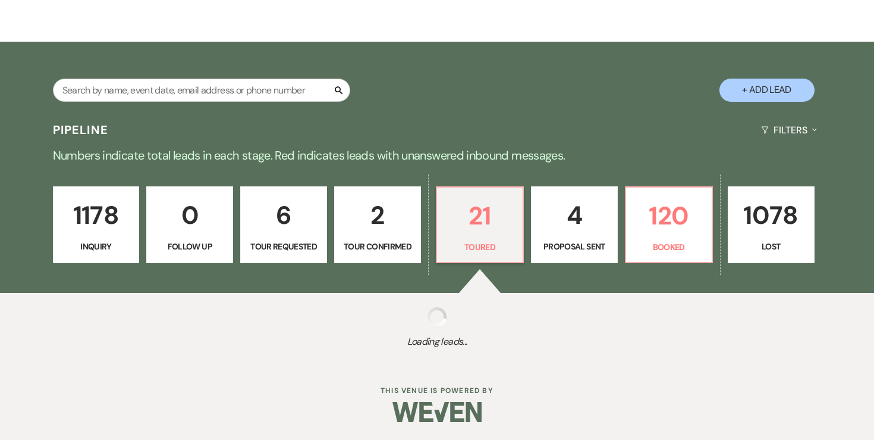
select select "5"
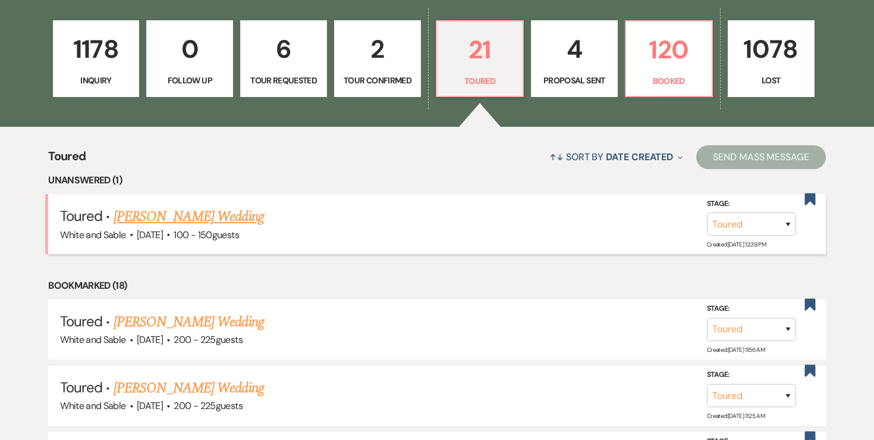
click at [249, 207] on link "Shannon Millikin's Wedding" at bounding box center [189, 216] width 150 height 21
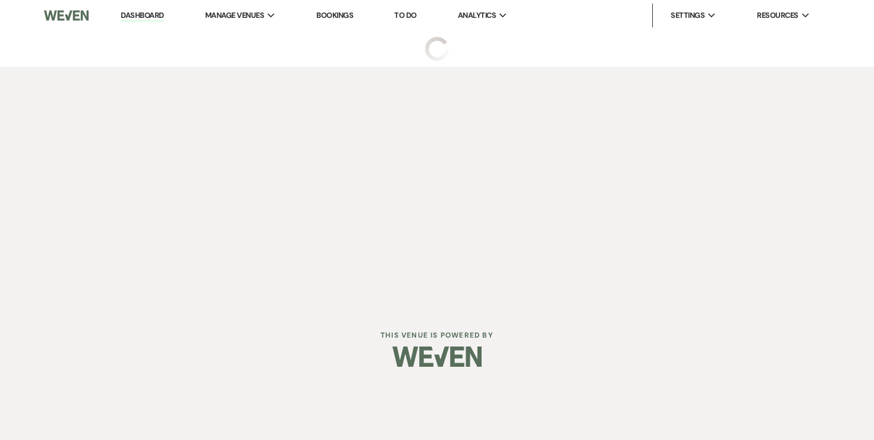
select select "5"
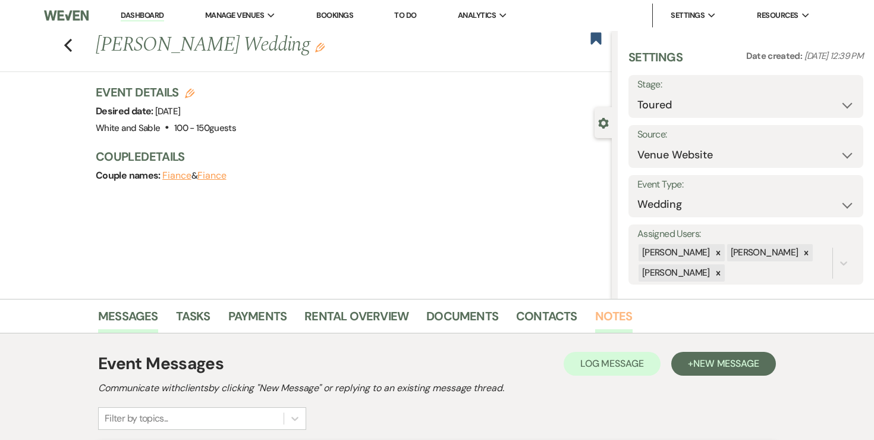
click at [616, 319] on link "Notes" at bounding box center [613, 319] width 37 height 26
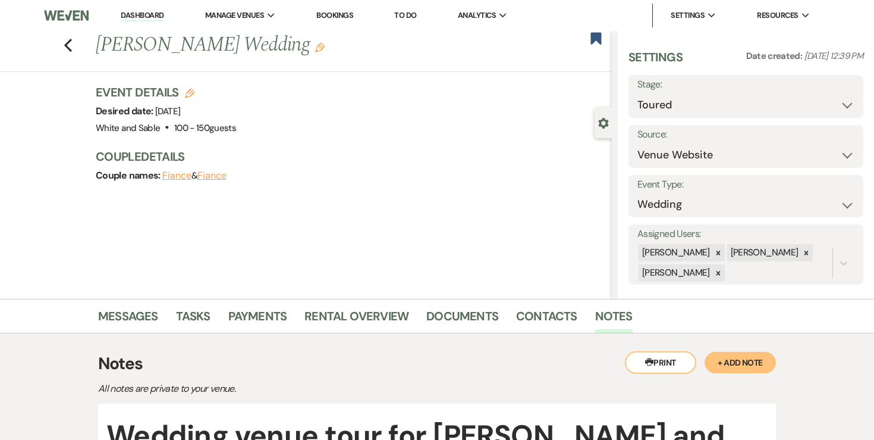
click at [555, 305] on li "Contacts" at bounding box center [555, 318] width 79 height 29
click at [555, 318] on link "Contacts" at bounding box center [546, 319] width 61 height 26
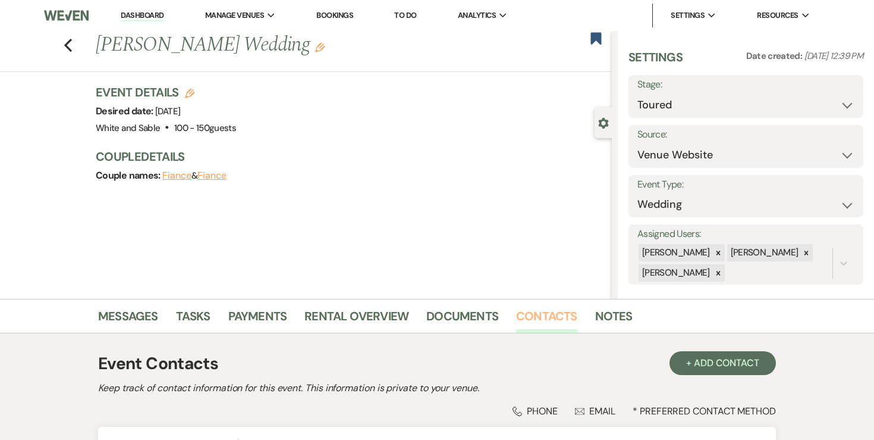
scroll to position [142, 0]
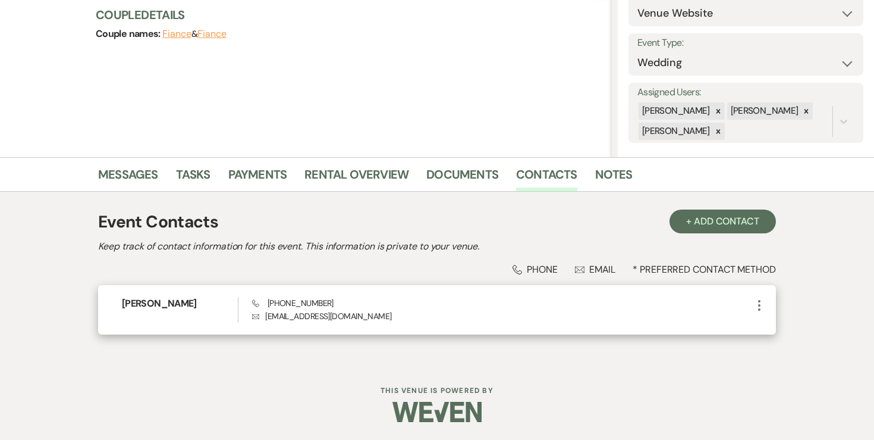
click at [758, 307] on icon "More" at bounding box center [759, 305] width 14 height 14
click at [771, 331] on use "button" at bounding box center [771, 328] width 9 height 9
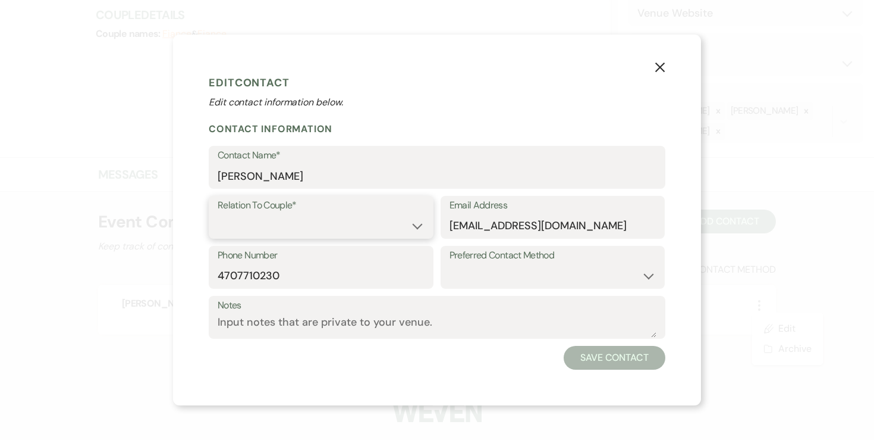
click at [372, 215] on select "Couple Planner Parent of Couple Family Member Friend Other" at bounding box center [321, 225] width 207 height 23
select select "1"
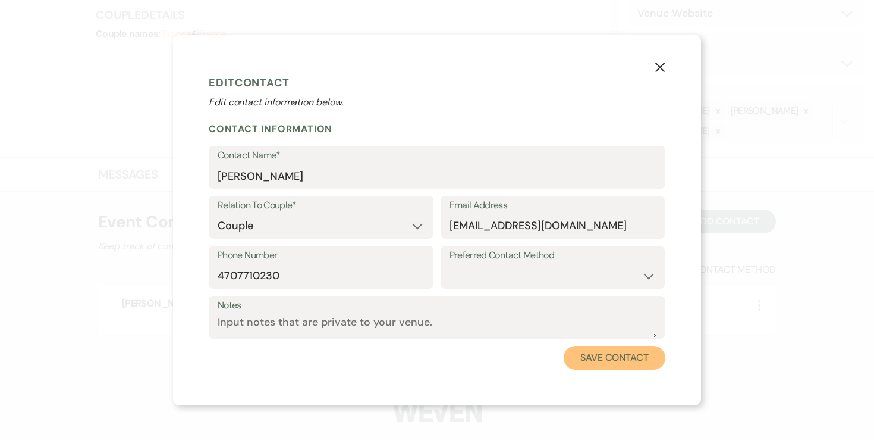
click at [593, 360] on button "Save Contact" at bounding box center [615, 358] width 102 height 24
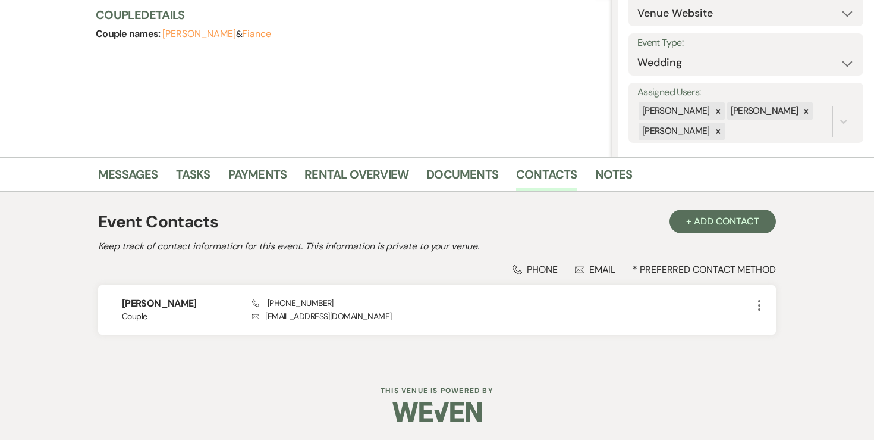
click at [249, 30] on button "Fiance" at bounding box center [256, 34] width 29 height 10
select select "1"
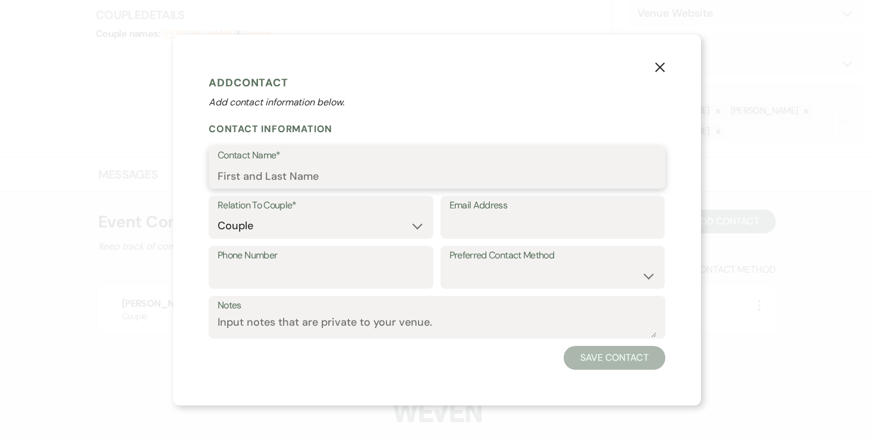
click at [295, 174] on input "Contact Name*" at bounding box center [437, 175] width 439 height 23
type input "[PERSON_NAME]"
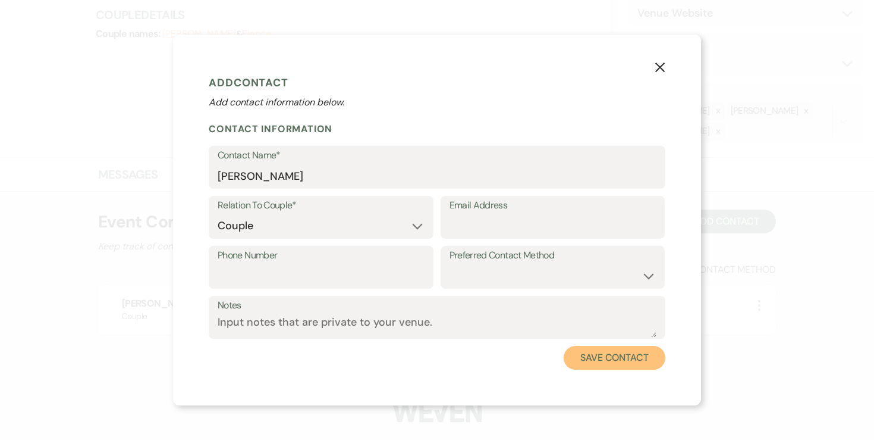
click at [584, 359] on button "Save Contact" at bounding box center [615, 358] width 102 height 24
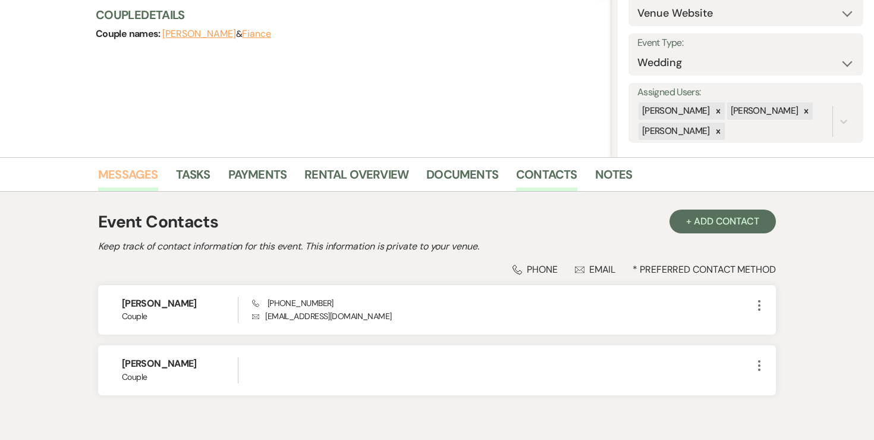
click at [157, 179] on link "Messages" at bounding box center [128, 178] width 60 height 26
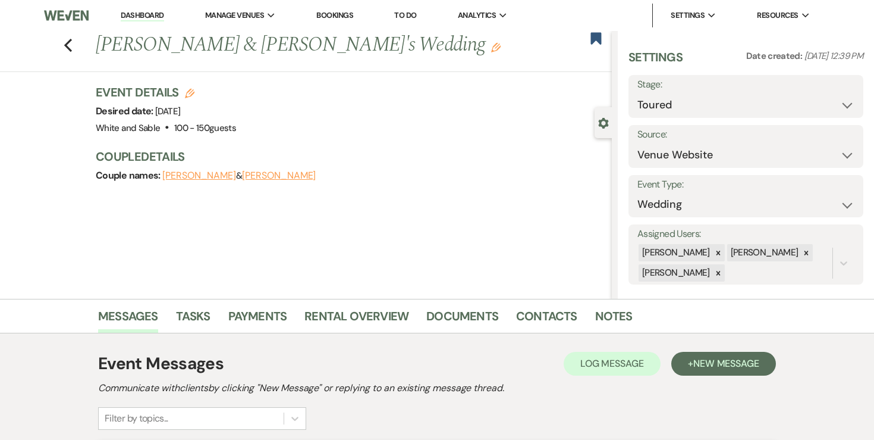
click at [491, 48] on icon "Edit" at bounding box center [496, 48] width 10 height 10
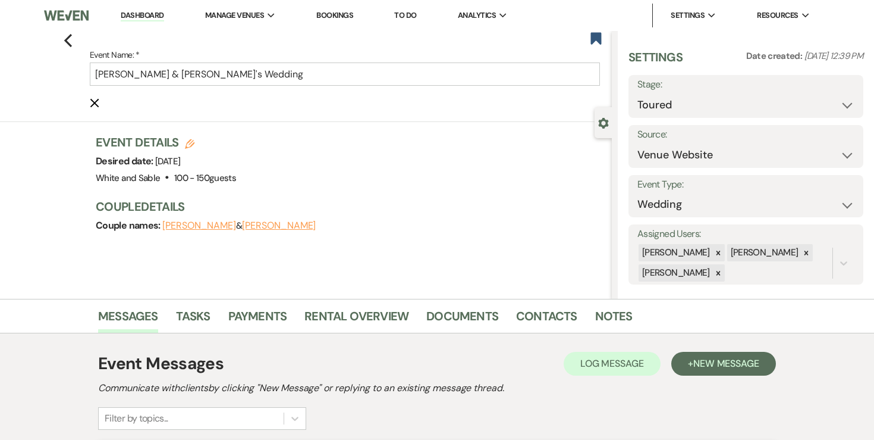
click at [95, 104] on use "button" at bounding box center [94, 103] width 9 height 9
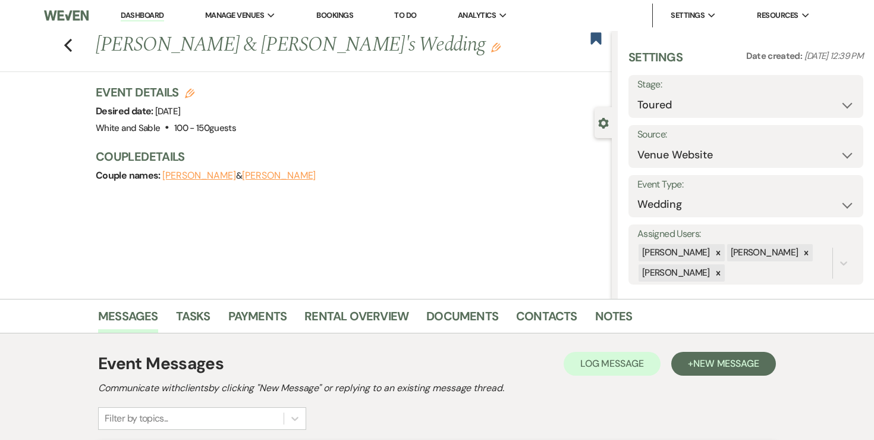
click at [188, 89] on icon "Edit" at bounding box center [190, 94] width 10 height 10
select select "684"
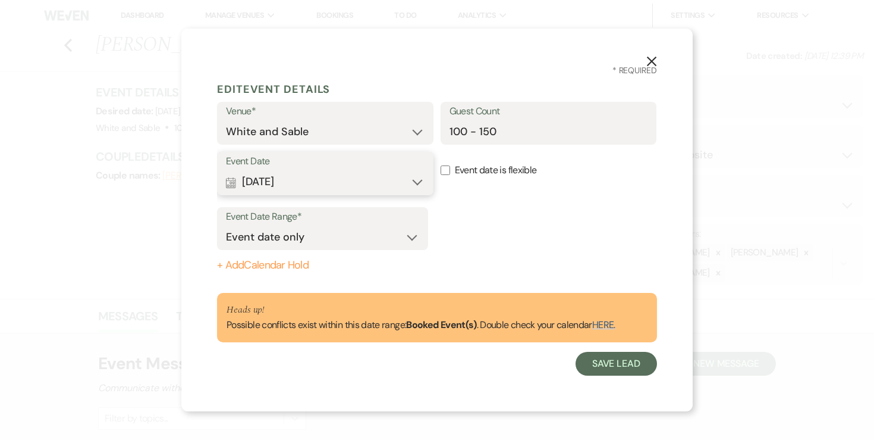
click at [343, 189] on button "Calendar Sep 05, 2026 Expand" at bounding box center [325, 182] width 199 height 24
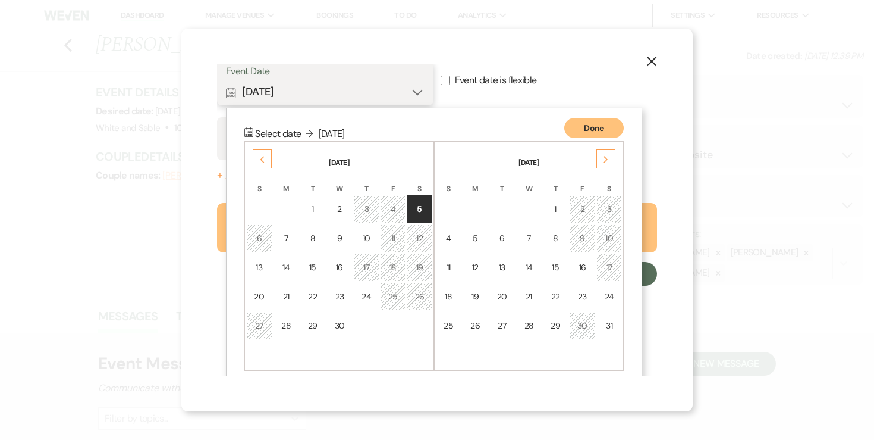
scroll to position [104, 0]
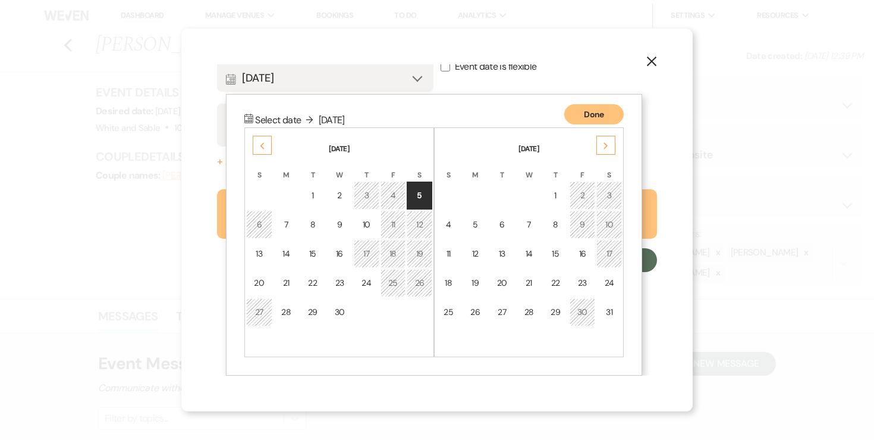
click at [256, 150] on div "Previous" at bounding box center [262, 145] width 19 height 19
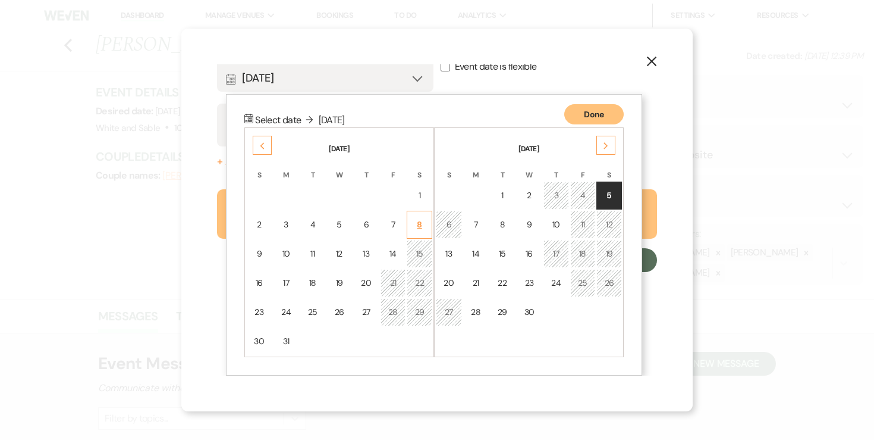
click at [423, 223] on div "8" at bounding box center [420, 224] width 10 height 12
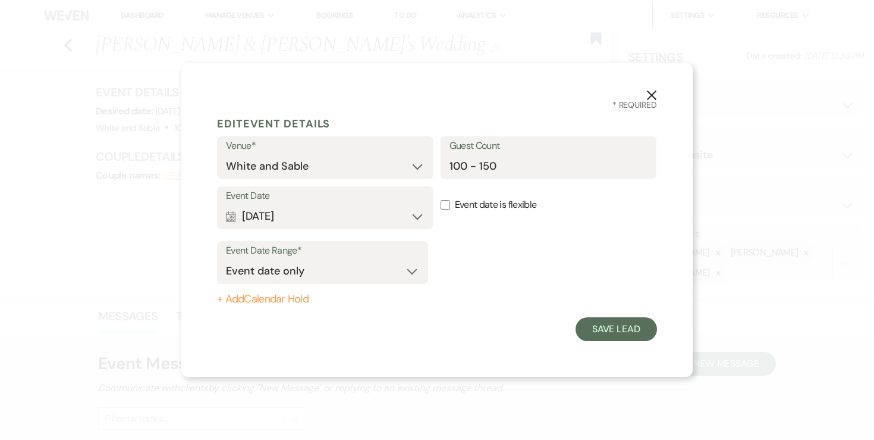
scroll to position [0, 0]
click at [298, 296] on button "+ Add Calendar Hold" at bounding box center [322, 299] width 211 height 12
select select "false"
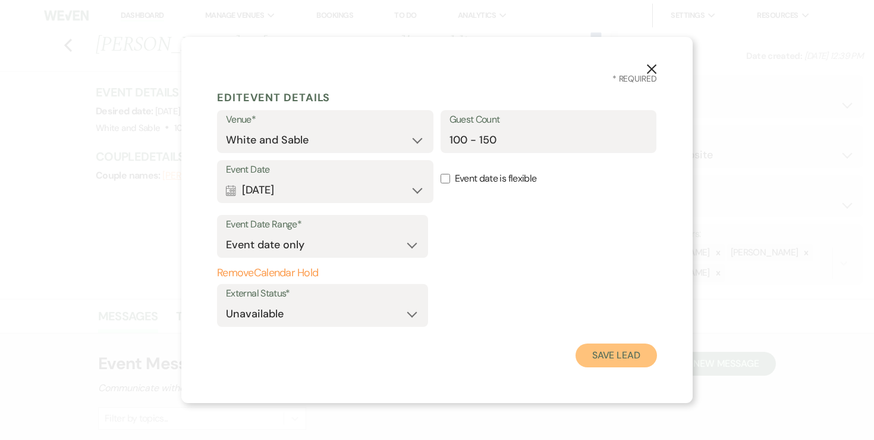
click at [606, 353] on button "Save Lead" at bounding box center [616, 355] width 81 height 24
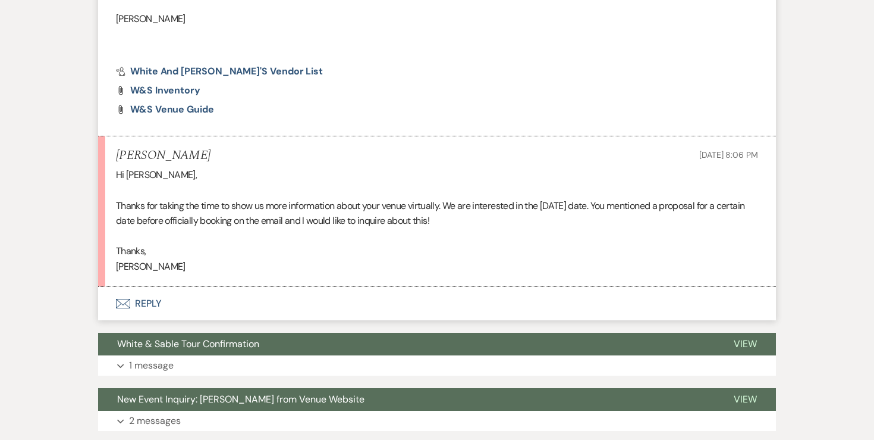
scroll to position [886, 0]
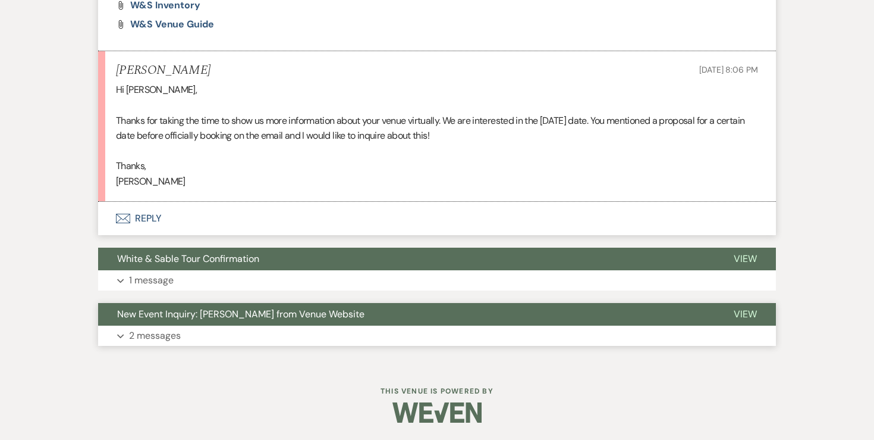
click at [164, 337] on p "2 messages" at bounding box center [155, 335] width 52 height 15
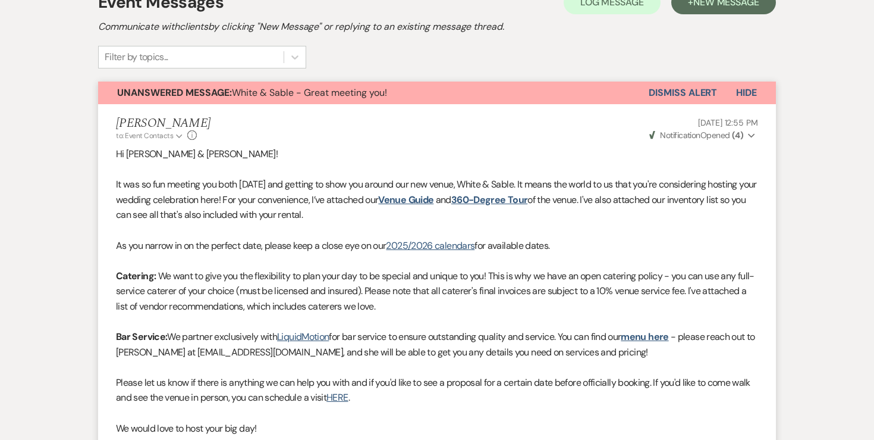
scroll to position [0, 0]
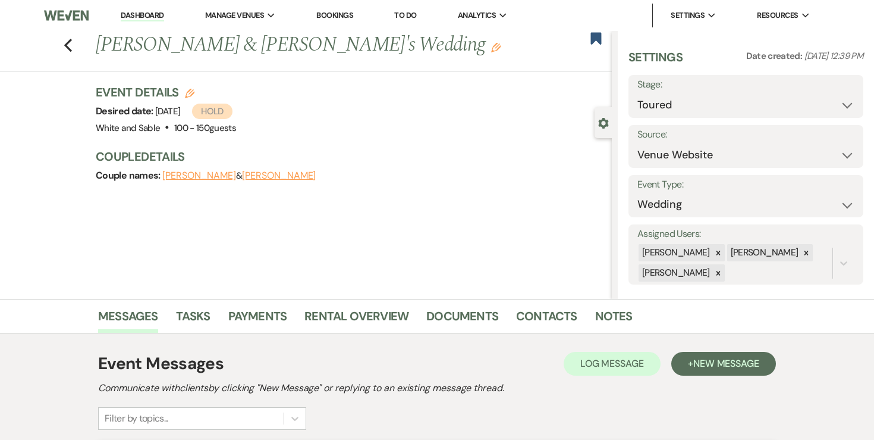
click at [683, 142] on label "Source:" at bounding box center [746, 134] width 217 height 17
click at [680, 155] on select "Weven Venue Website Instagram Facebook Pinterest Google The Knot Wedding Wire H…" at bounding box center [746, 154] width 217 height 23
select select "6"
click at [846, 151] on button "Save" at bounding box center [831, 146] width 64 height 24
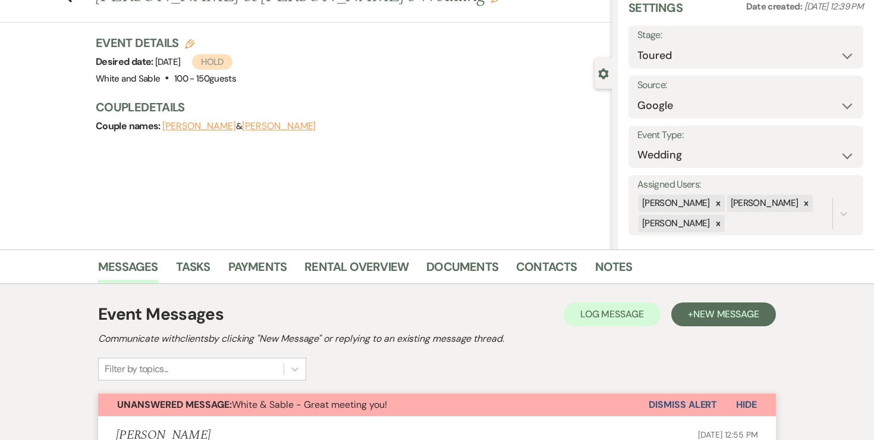
scroll to position [60, 0]
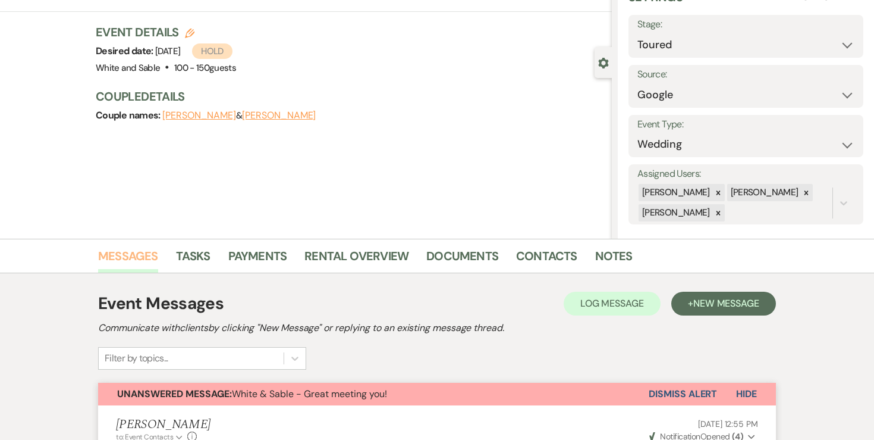
click at [146, 252] on link "Messages" at bounding box center [128, 259] width 60 height 26
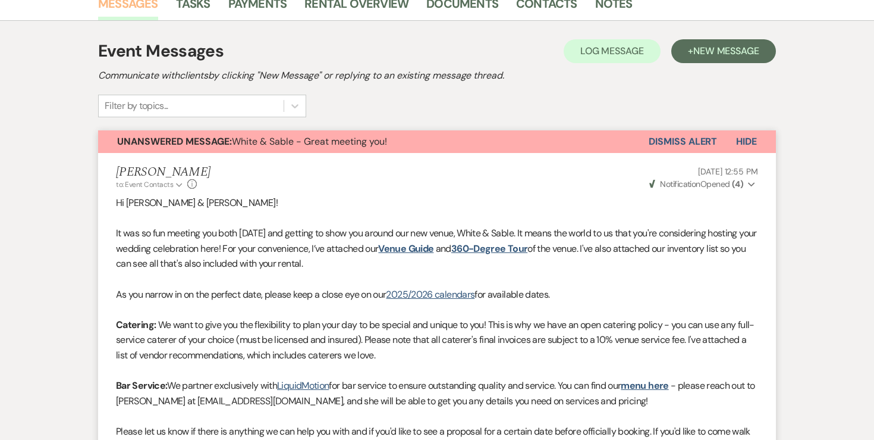
scroll to position [195, 0]
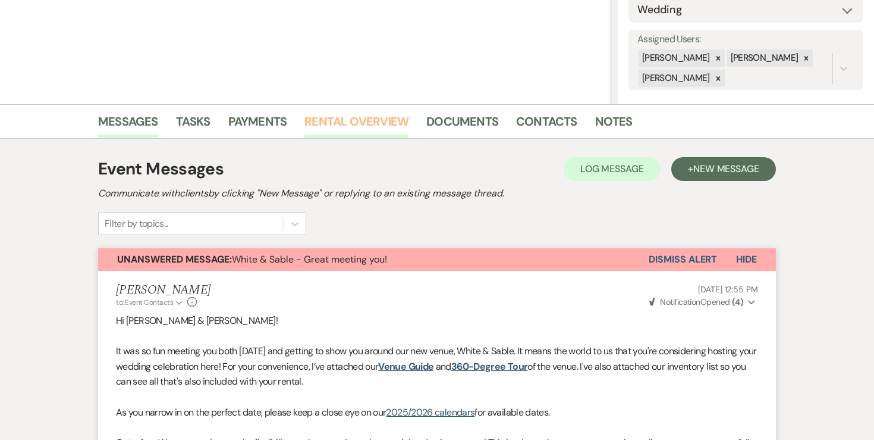
click at [387, 120] on link "Rental Overview" at bounding box center [357, 125] width 104 height 26
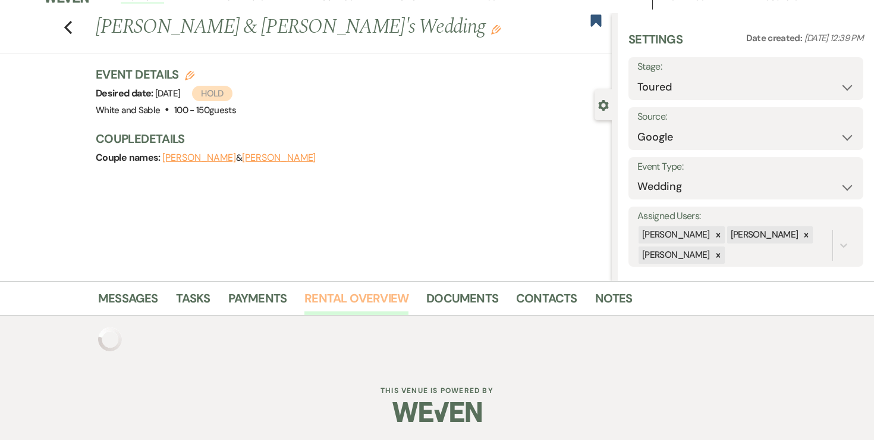
scroll to position [112, 0]
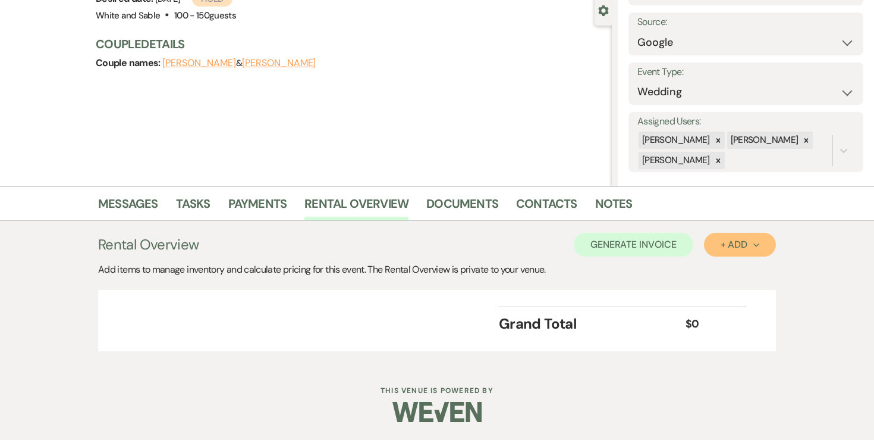
click at [714, 252] on button "+ Add Next" at bounding box center [740, 245] width 72 height 24
click at [714, 265] on button "Item" at bounding box center [734, 271] width 60 height 18
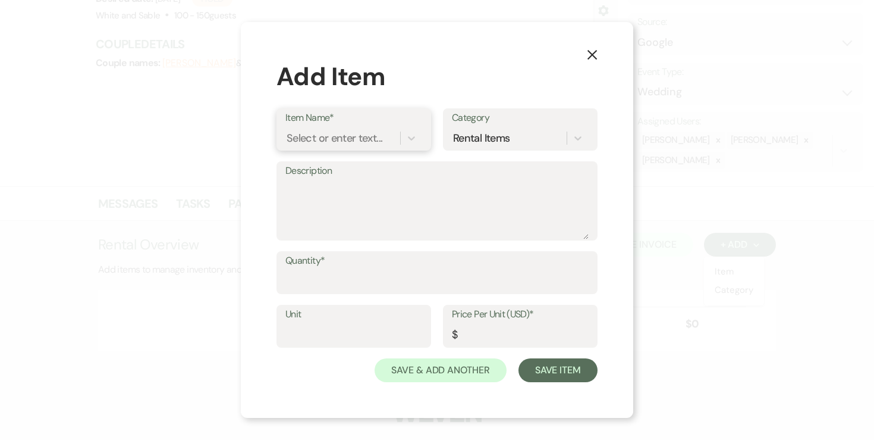
click at [352, 128] on div "Select or enter text..." at bounding box center [343, 138] width 115 height 21
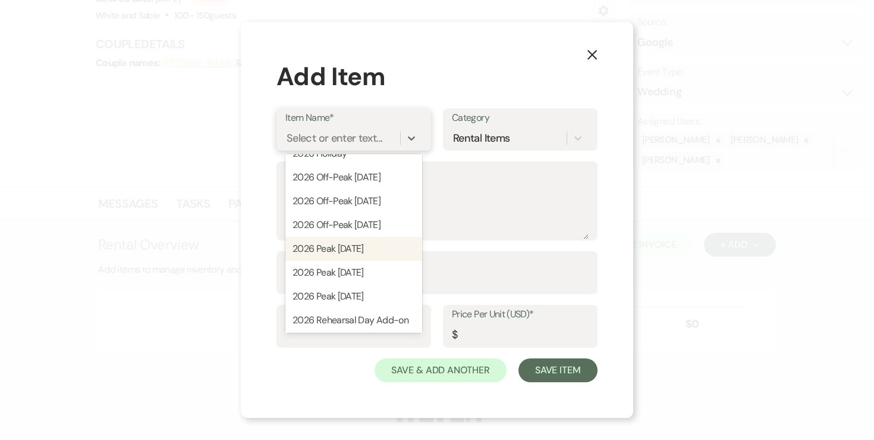
scroll to position [291, 0]
click at [362, 269] on div "2026 Peak Saturday" at bounding box center [354, 272] width 137 height 24
type input "13500"
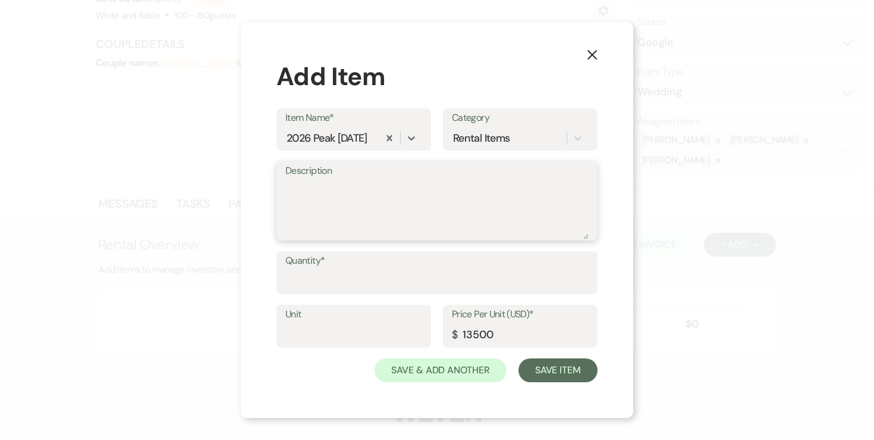
click at [371, 203] on textarea "Description" at bounding box center [437, 209] width 303 height 59
type textarea "9"
type textarea "11:30am - 12:30am"
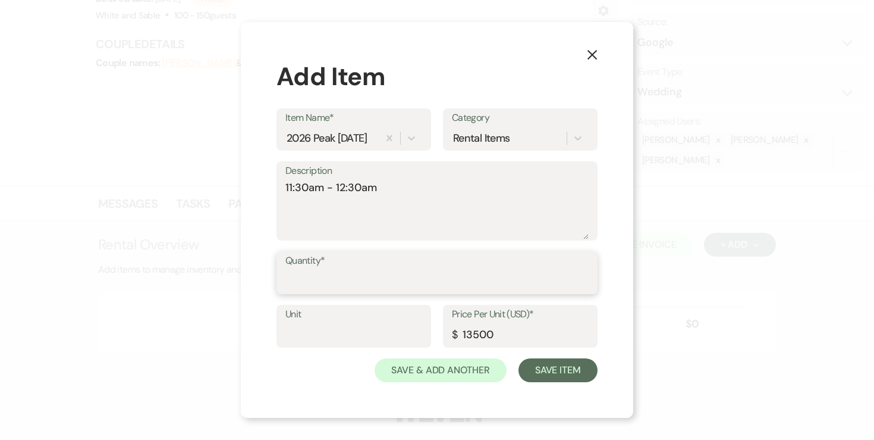
click at [341, 283] on input "Quantity*" at bounding box center [437, 280] width 303 height 23
type input "1"
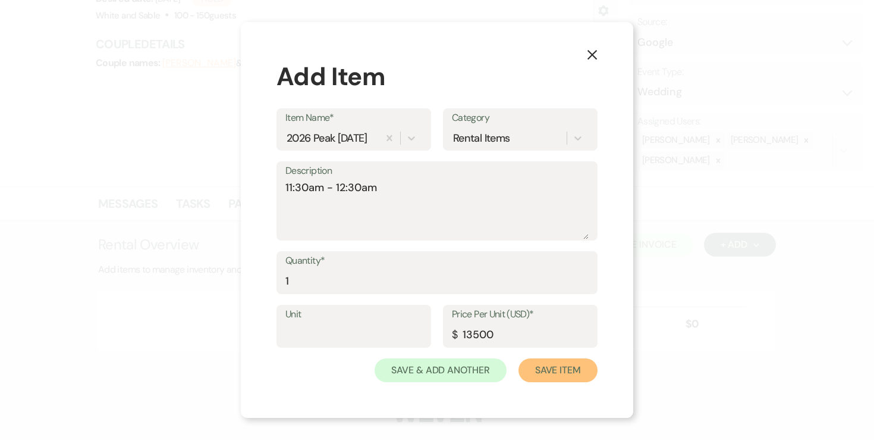
click at [537, 375] on button "Save Item" at bounding box center [558, 370] width 79 height 24
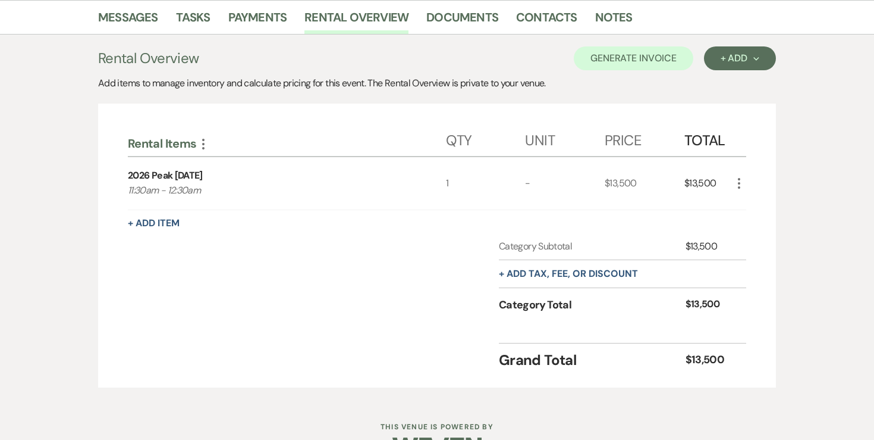
scroll to position [301, 0]
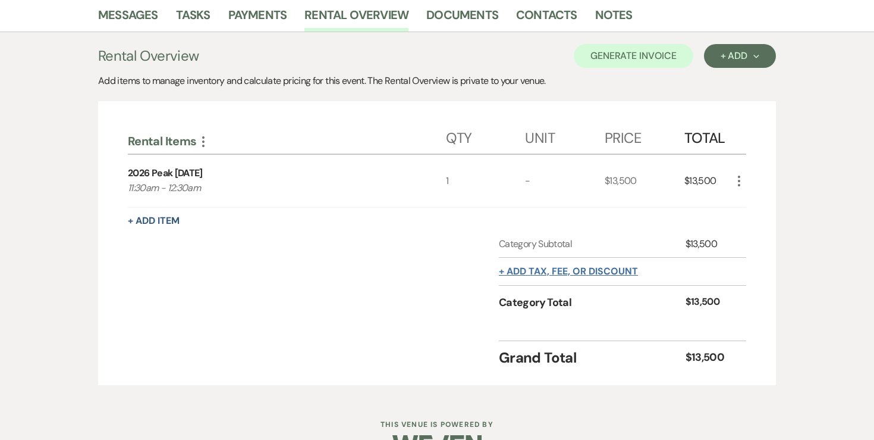
click at [576, 276] on button "+ Add tax, fee, or discount" at bounding box center [568, 271] width 139 height 10
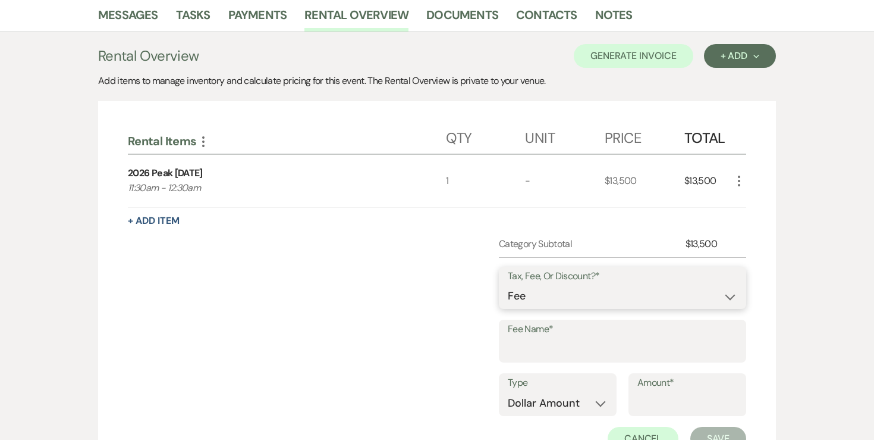
click at [567, 291] on select "Fee Discount Tax" at bounding box center [623, 295] width 230 height 23
click at [543, 352] on input "Fee Name*" at bounding box center [623, 349] width 230 height 23
type input "Credit Card Fee"
click at [559, 400] on select "Dollar Amount Percentage" at bounding box center [558, 402] width 100 height 23
select select "false"
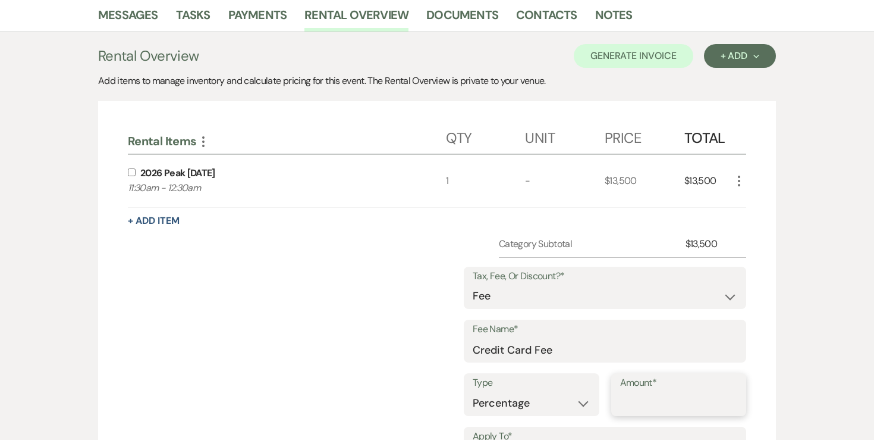
click at [644, 397] on input "Amount*" at bounding box center [679, 402] width 118 height 23
type input "3"
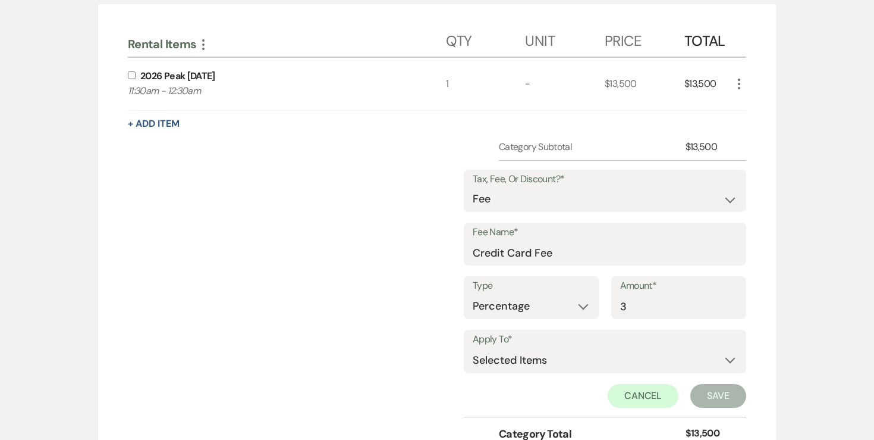
scroll to position [416, 0]
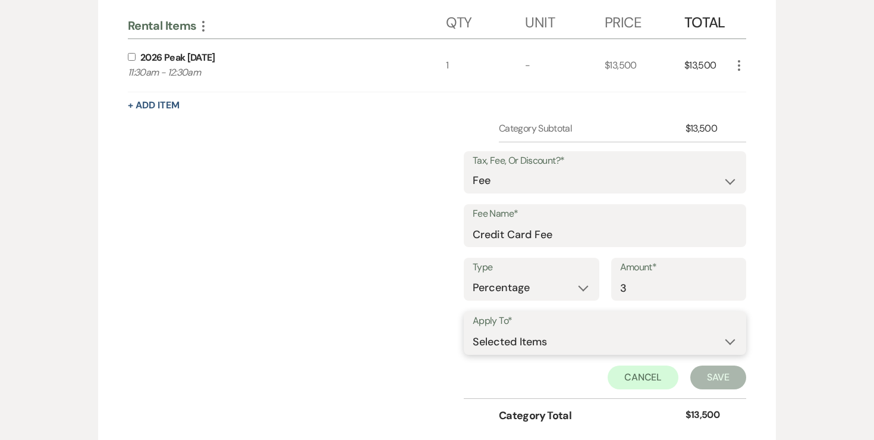
click at [600, 341] on select "Selected Items Category Subtotal (before all Taxes/Fees/Discounts) Category Tot…" at bounding box center [605, 342] width 265 height 24
select select "2"
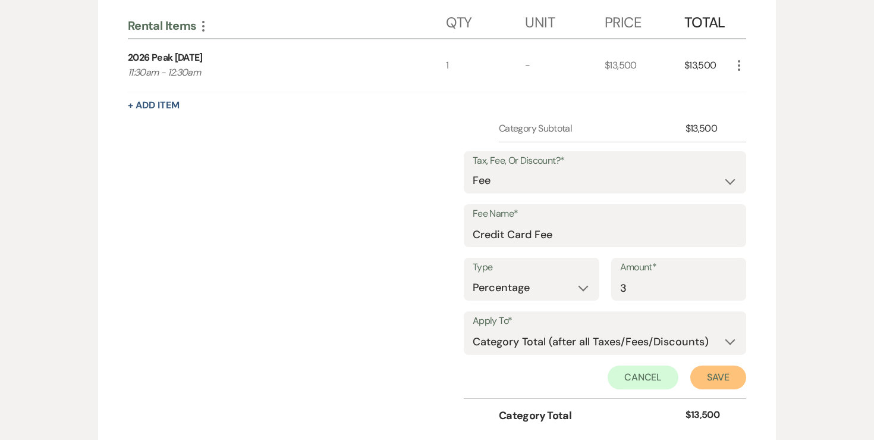
click at [716, 380] on button "Save" at bounding box center [719, 377] width 56 height 24
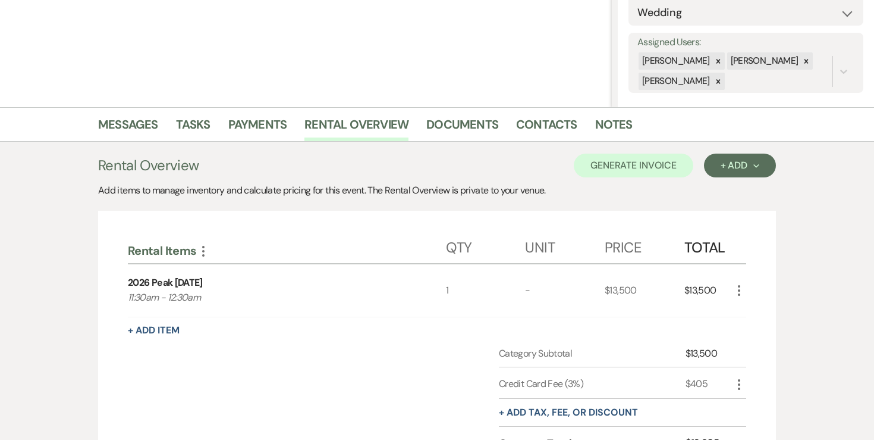
scroll to position [99, 0]
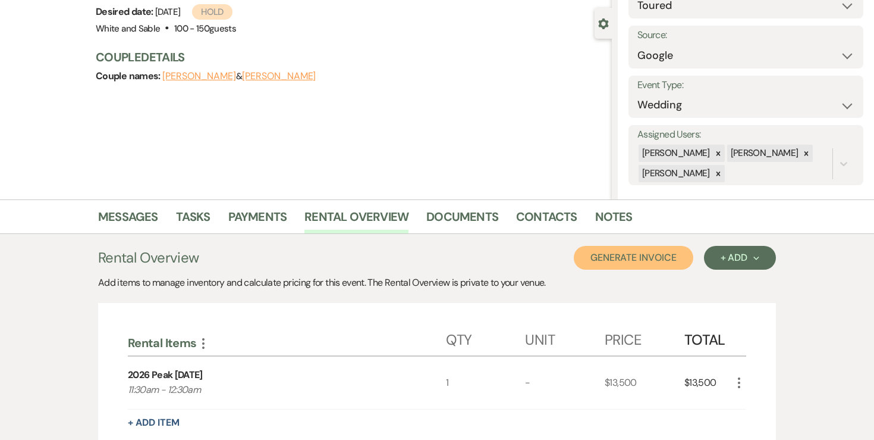
click at [626, 252] on button "Generate Invoice" at bounding box center [634, 258] width 120 height 24
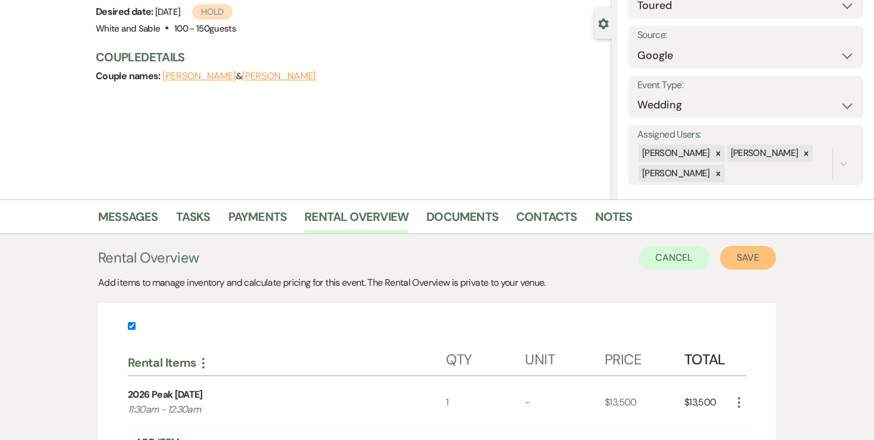
click at [755, 249] on button "Save" at bounding box center [748, 258] width 56 height 24
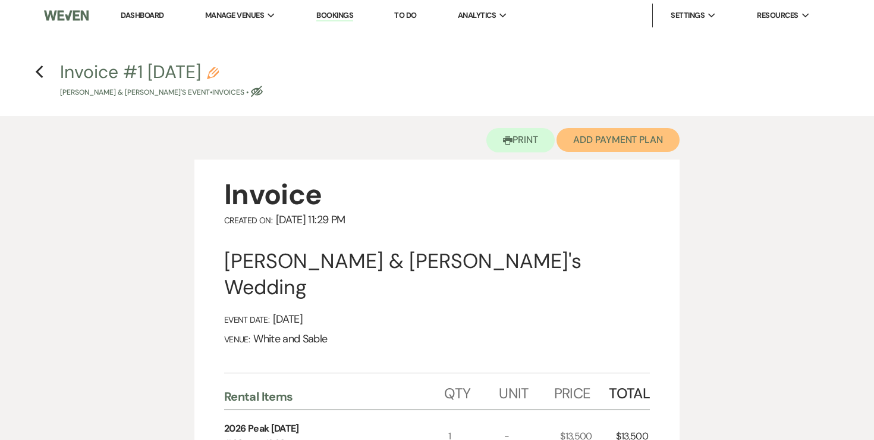
click at [635, 146] on button "Add Payment Plan" at bounding box center [618, 140] width 123 height 24
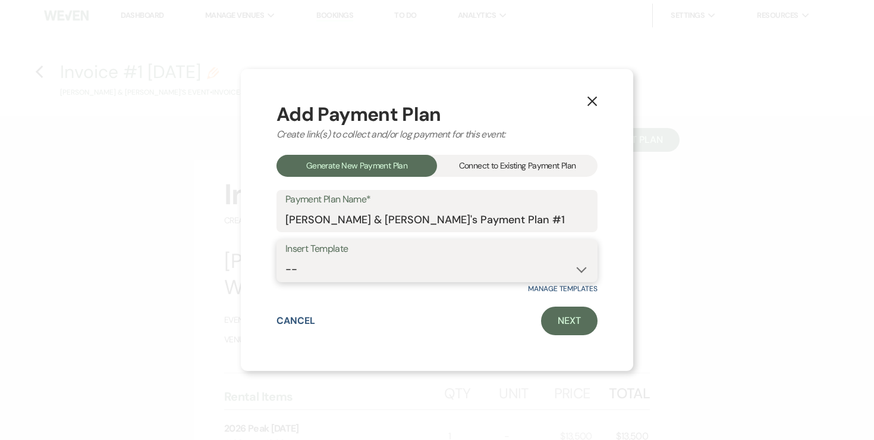
click at [378, 269] on select "-- Wedding Payments - Credit Card (3% Fee) Wedding Payments - ACH/Check/Cash" at bounding box center [437, 269] width 303 height 23
select select "77"
click at [566, 323] on link "Next" at bounding box center [569, 320] width 57 height 29
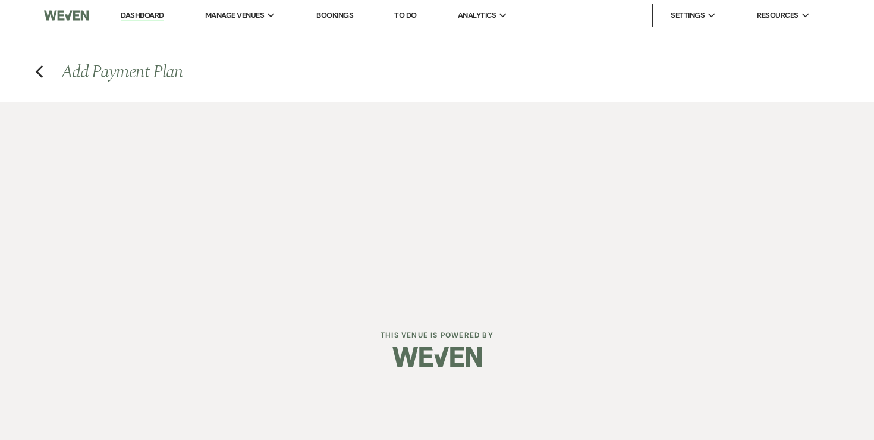
select select "27319"
select select "2"
select select "percentage"
select select "true"
select select "2"
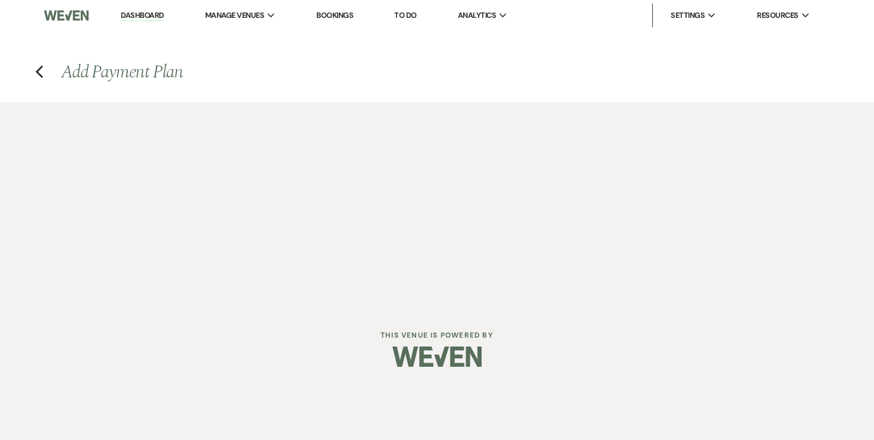
select select "percentage"
select select "true"
select select "client"
select select "weekly"
select select "onDueDate"
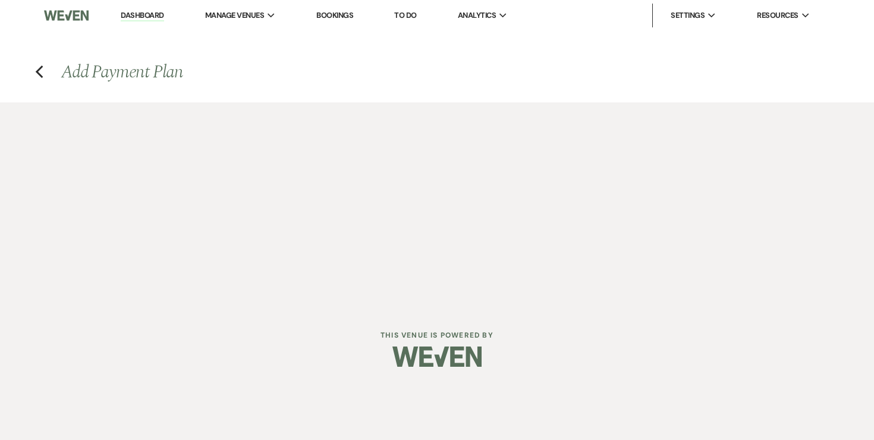
select select "complete"
select select "client"
select select "weeks"
select select "2"
select select "percentage"
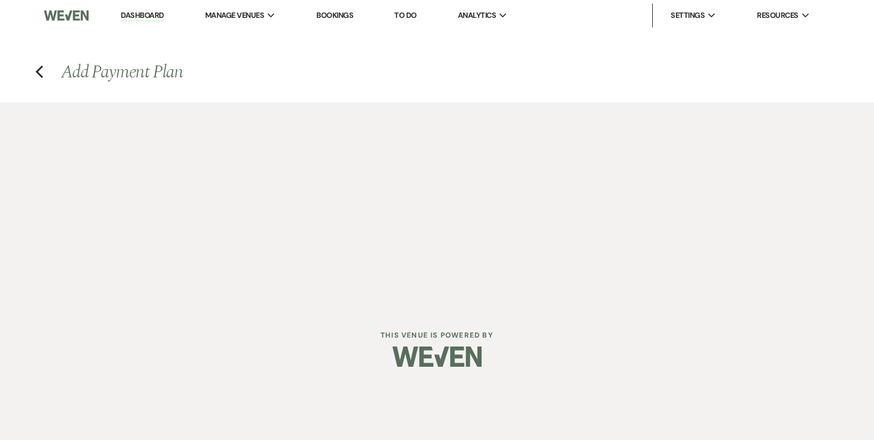
select select "true"
select select "client"
select select "weeks"
select select "client"
select select "weekly"
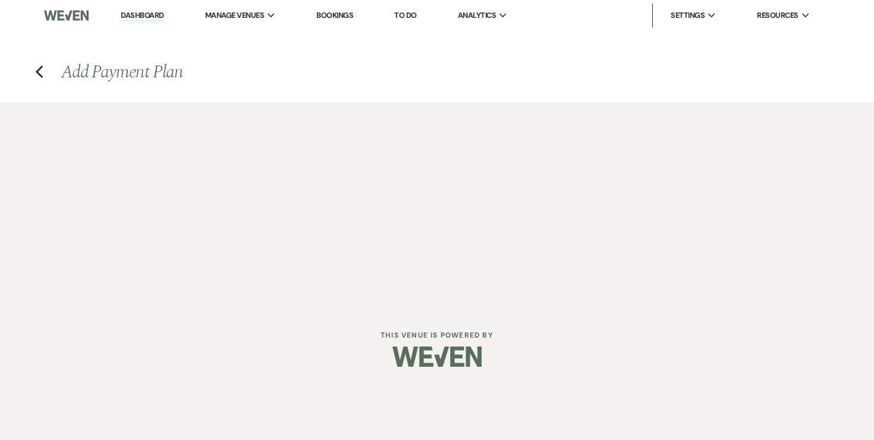
select select "onDueDate"
select select "complete"
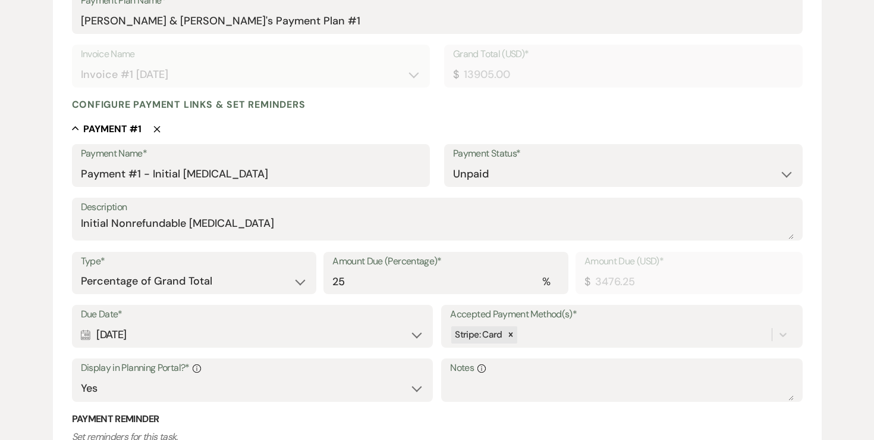
scroll to position [219, 0]
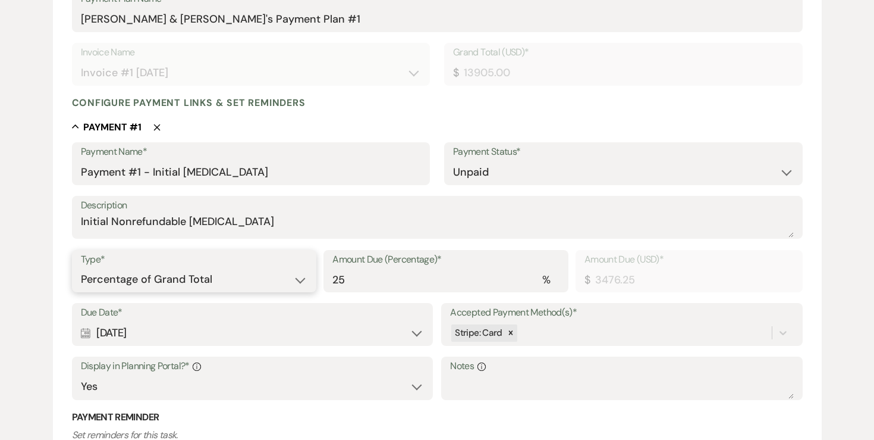
click at [224, 274] on select "Dollar Amount Percentage of Grand Total" at bounding box center [194, 279] width 227 height 23
select select "flat"
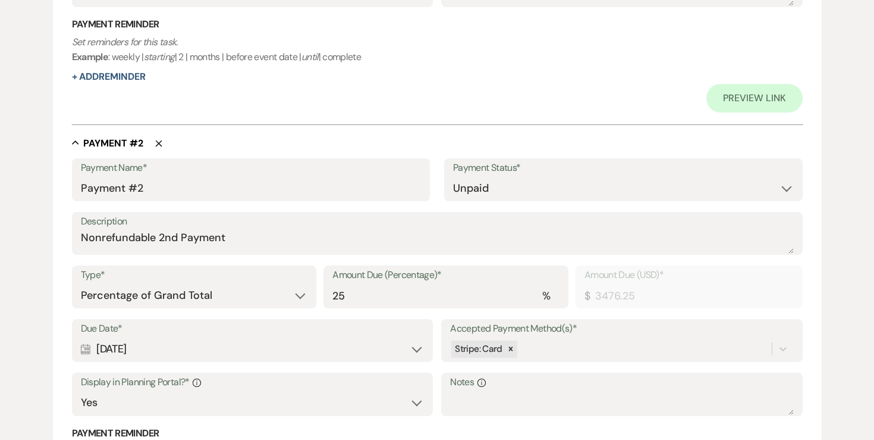
scroll to position [656, 0]
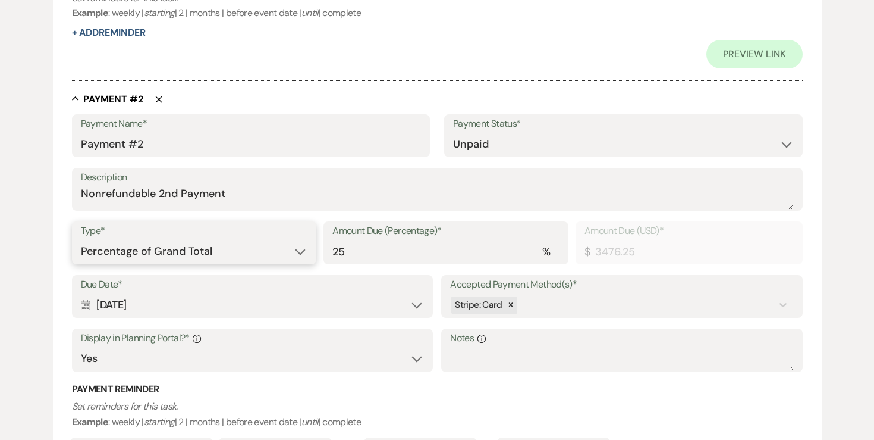
click at [218, 259] on select "Dollar Amount Percentage of Grand Total" at bounding box center [194, 251] width 227 height 23
select select "flat"
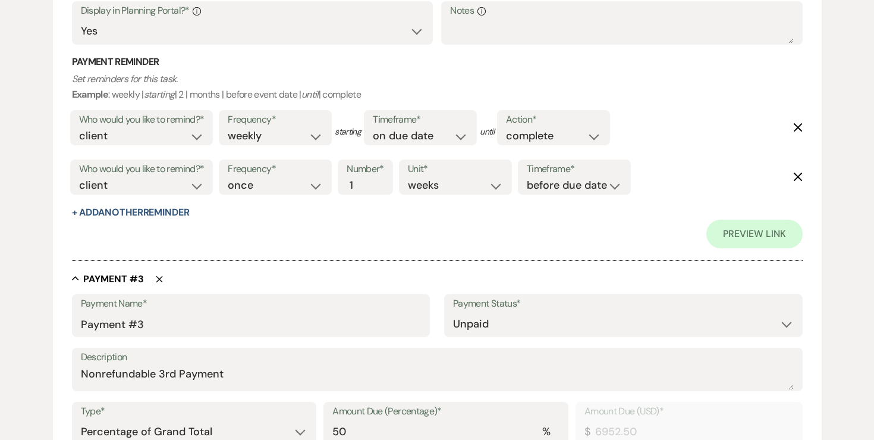
scroll to position [1011, 0]
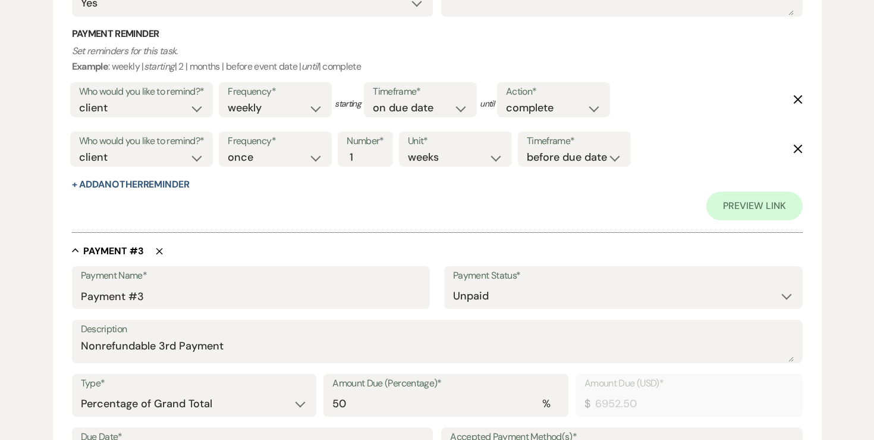
click at [187, 389] on label "Type*" at bounding box center [194, 383] width 227 height 17
click at [187, 397] on select "Dollar Amount Percentage of Grand Total" at bounding box center [194, 403] width 227 height 23
select select "flat"
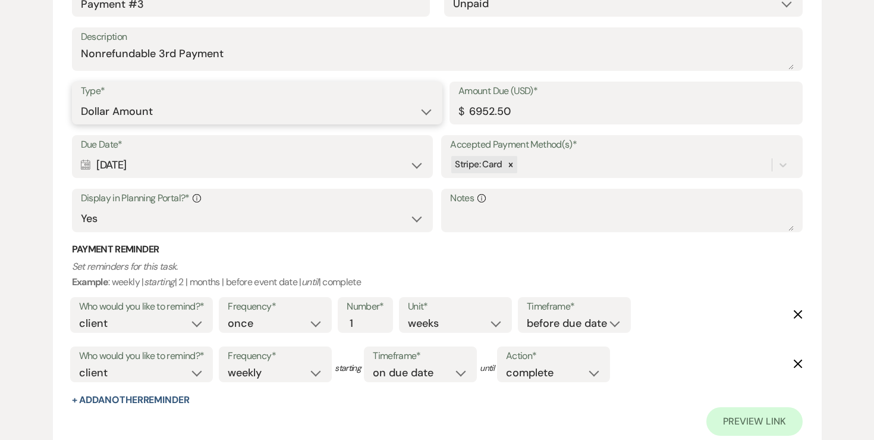
scroll to position [1455, 0]
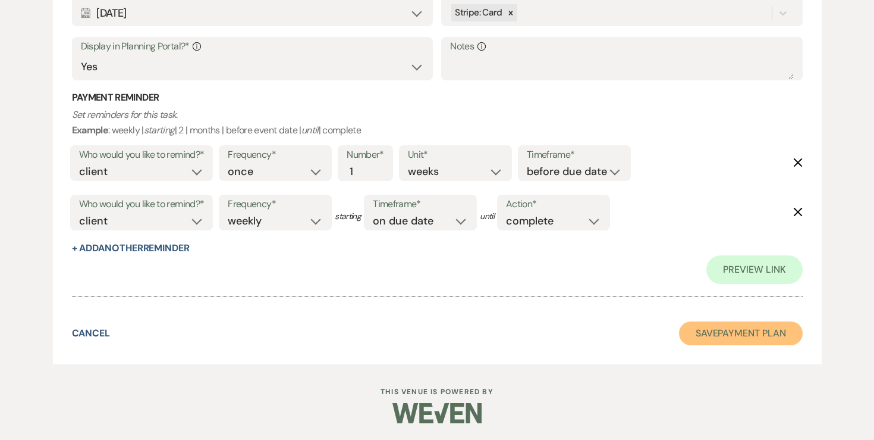
click at [698, 333] on button "Save Payment Plan" at bounding box center [741, 333] width 124 height 24
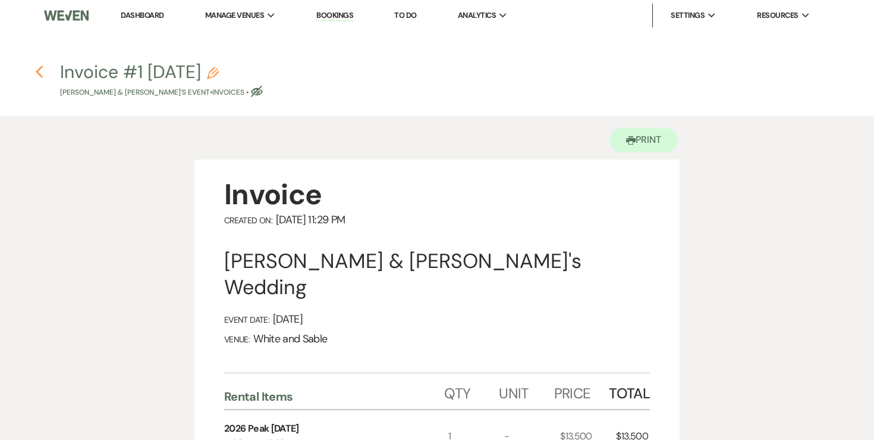
click at [42, 69] on icon "Previous" at bounding box center [39, 72] width 9 height 14
select select "5"
select select "6"
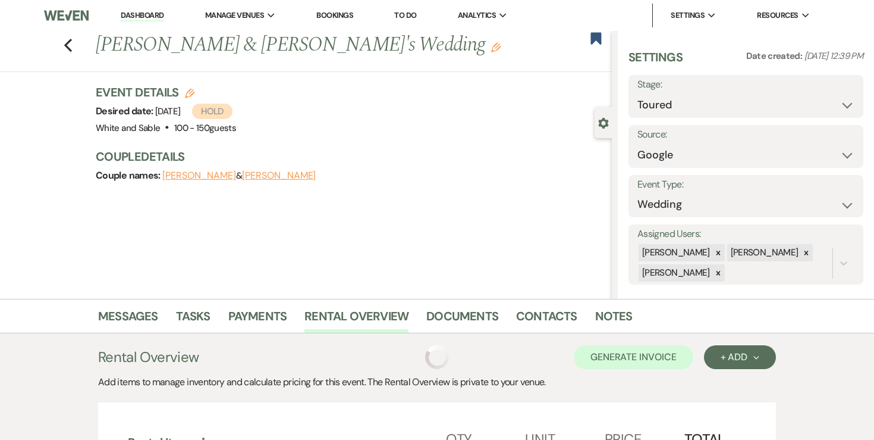
scroll to position [99, 0]
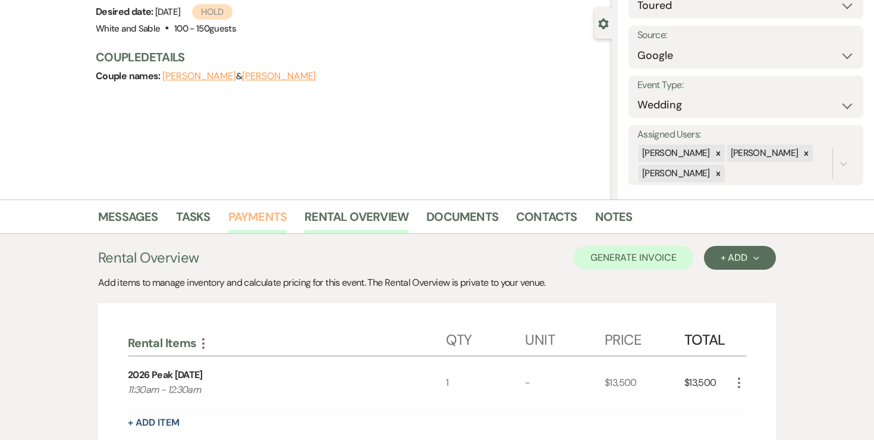
click at [271, 224] on link "Payments" at bounding box center [257, 220] width 59 height 26
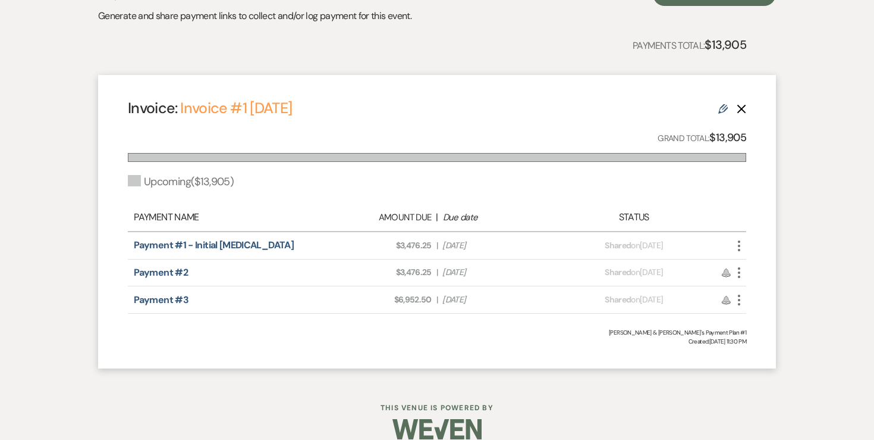
scroll to position [392, 0]
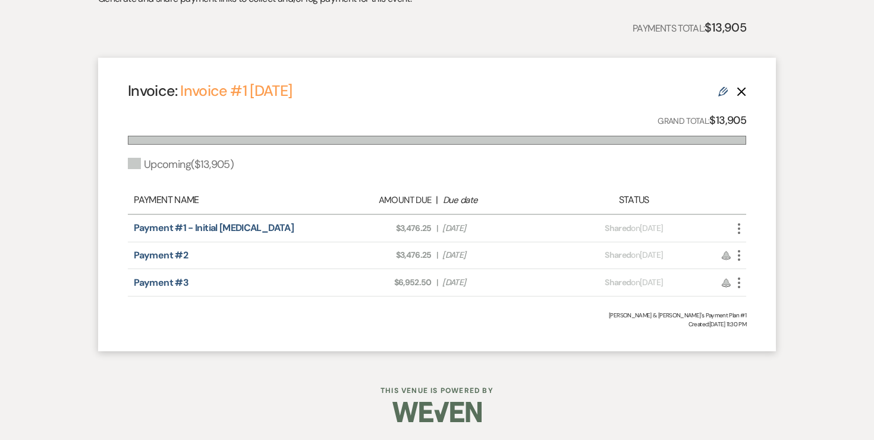
click at [573, 228] on div "Payment status: Shared on Aug 12, 2025" at bounding box center [635, 228] width 152 height 12
click at [742, 232] on icon "More" at bounding box center [739, 228] width 14 height 14
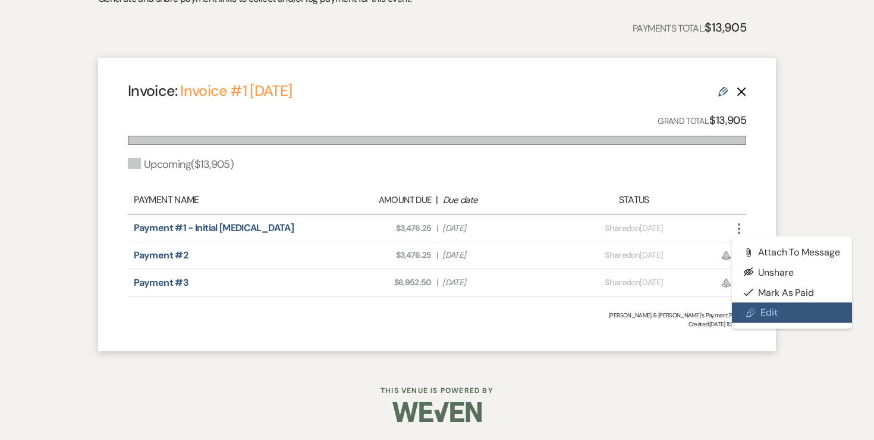
click at [767, 312] on link "Pencil Edit" at bounding box center [792, 312] width 120 height 20
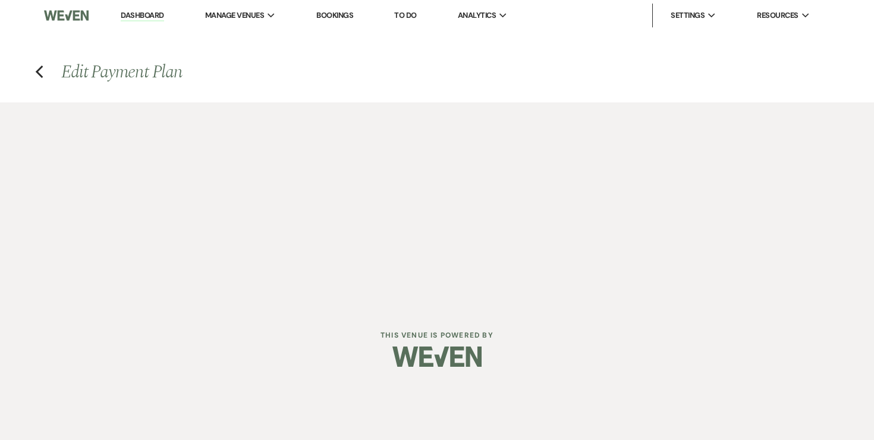
select select "27319"
select select "2"
select select "flat"
select select "true"
select select "2"
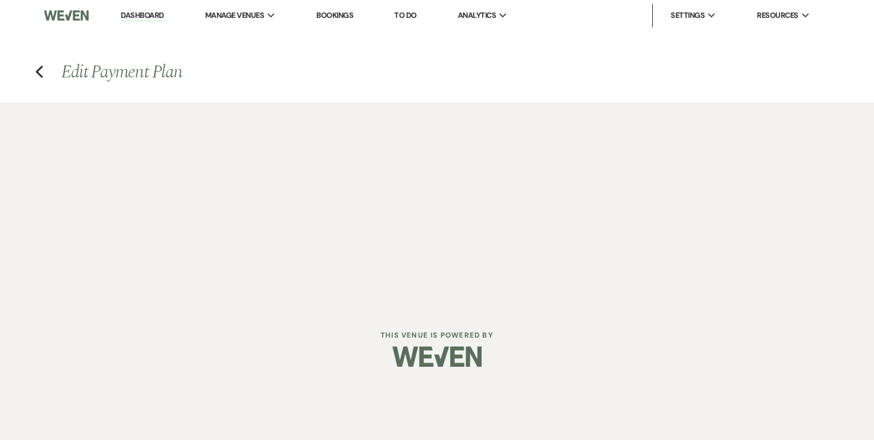
select select "flat"
select select "true"
select select "client"
select select "weekly"
select select "onDueDate"
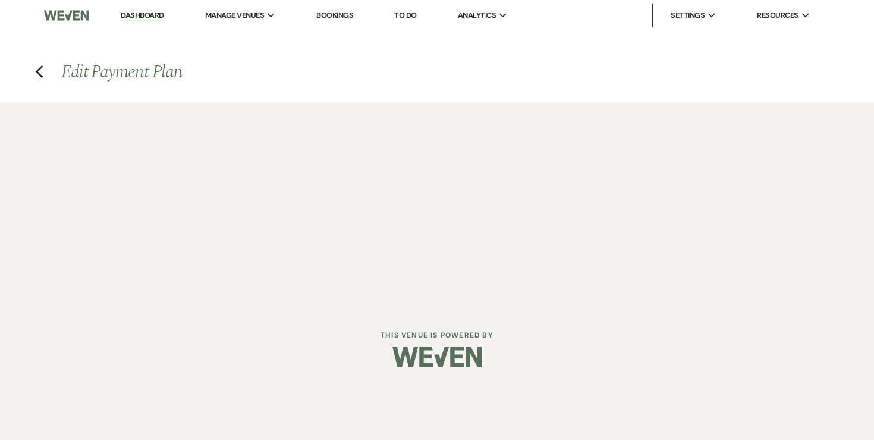
select select "complete"
select select "client"
select select "weeks"
select select "2"
select select "flat"
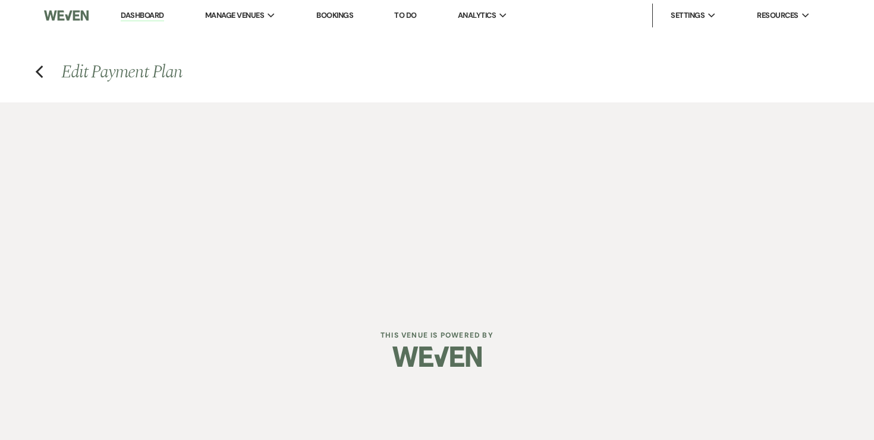
select select "true"
select select "client"
select select "weeks"
select select "client"
select select "weekly"
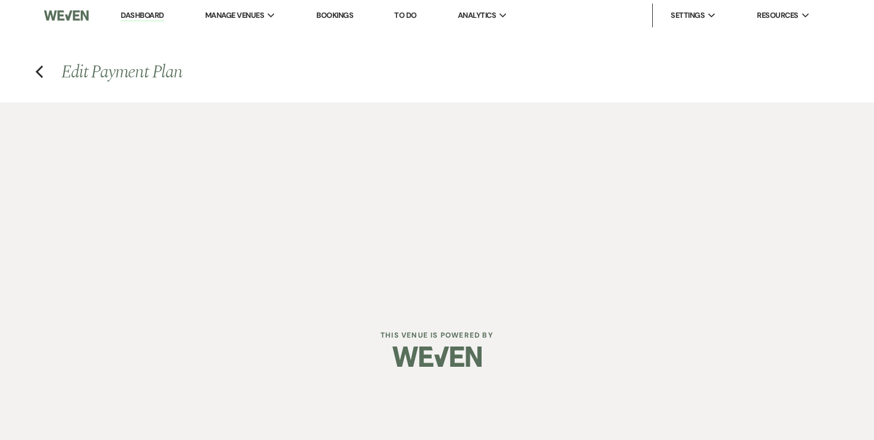
select select "onDueDate"
select select "complete"
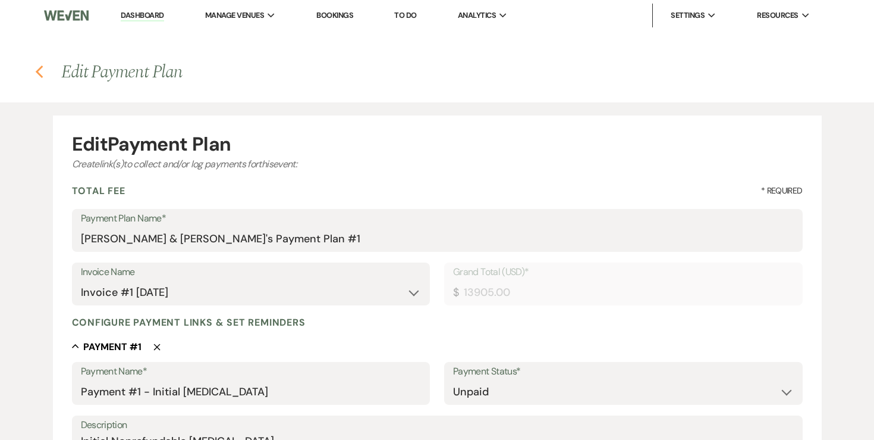
click at [43, 75] on icon "Previous" at bounding box center [39, 72] width 9 height 14
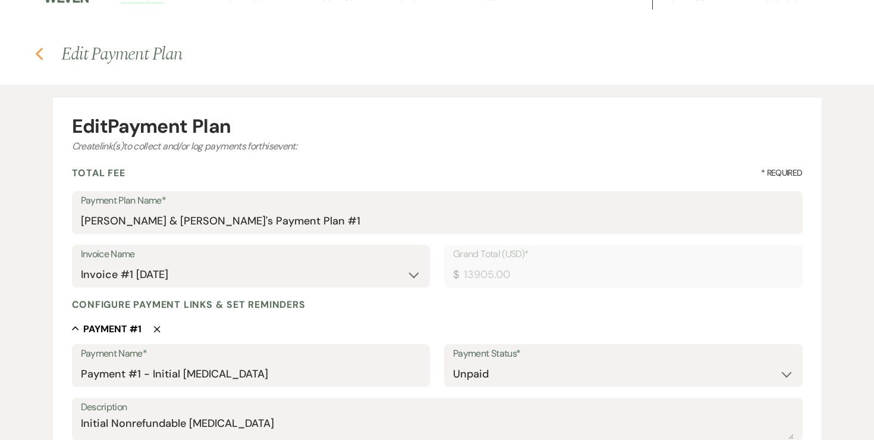
select select "5"
select select "6"
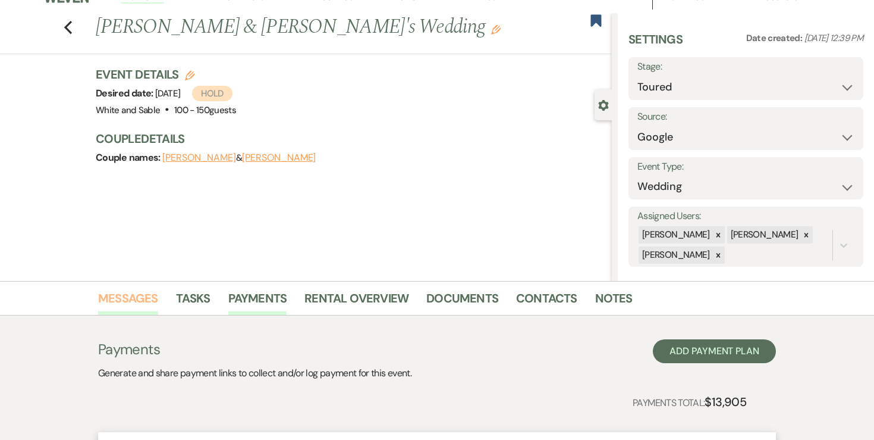
click at [127, 296] on link "Messages" at bounding box center [128, 301] width 60 height 26
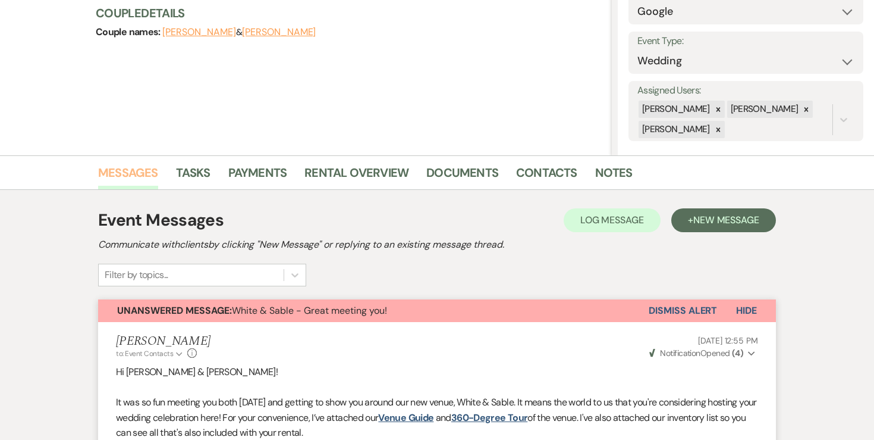
scroll to position [176, 0]
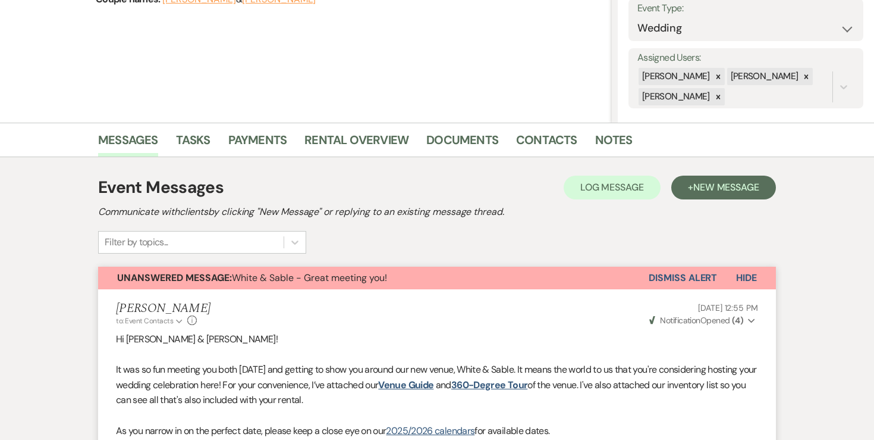
click at [270, 141] on link "Payments" at bounding box center [257, 143] width 59 height 26
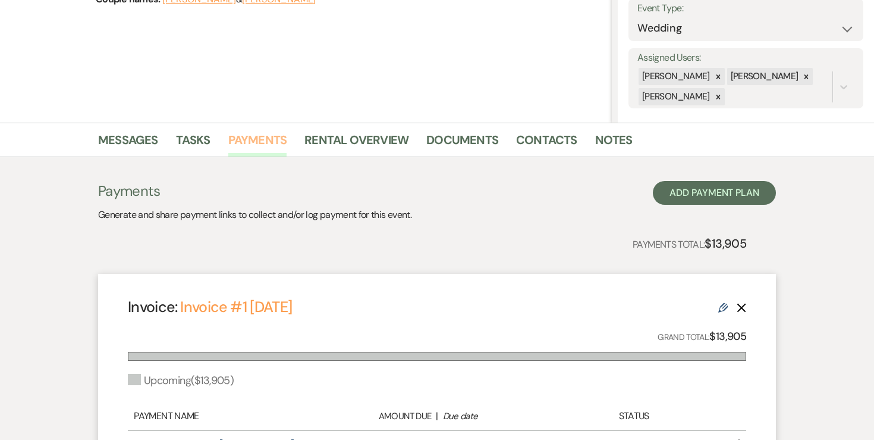
scroll to position [236, 0]
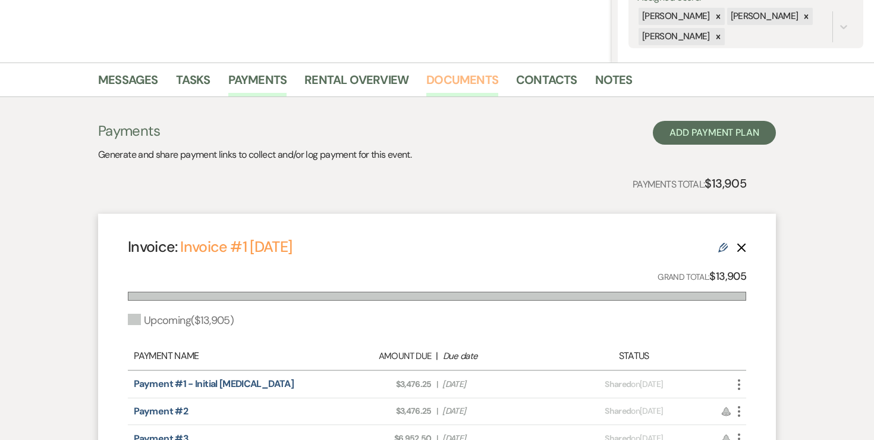
click at [473, 86] on link "Documents" at bounding box center [462, 83] width 72 height 26
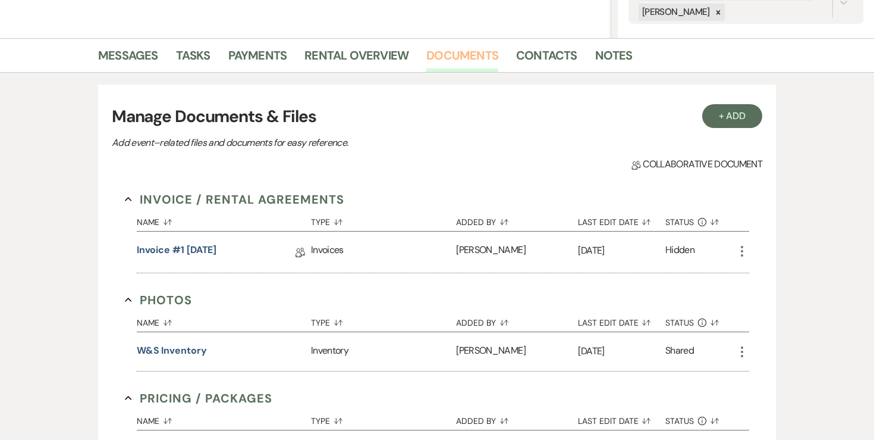
scroll to position [269, 0]
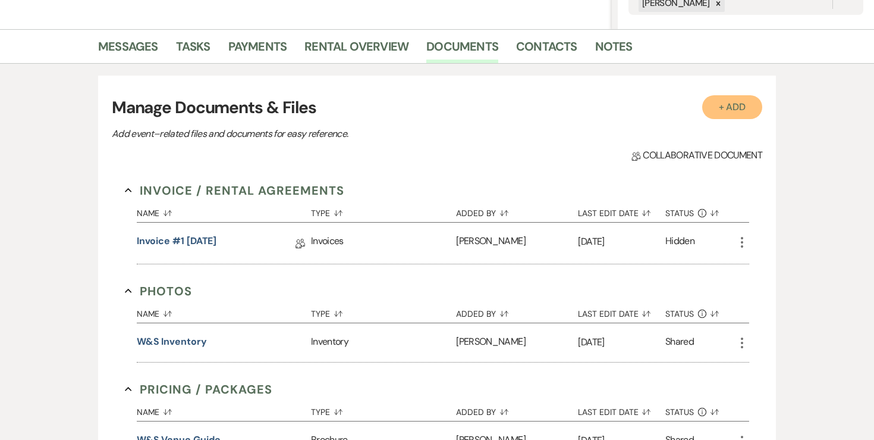
click at [731, 111] on button "+ Add" at bounding box center [732, 107] width 61 height 24
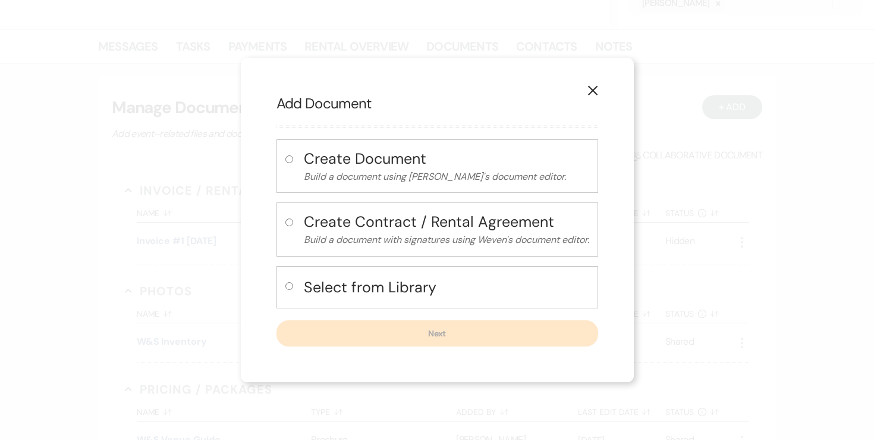
click at [291, 286] on label at bounding box center [292, 290] width 12 height 20
click at [291, 286] on input "radio" at bounding box center [290, 286] width 8 height 8
radio input "true"
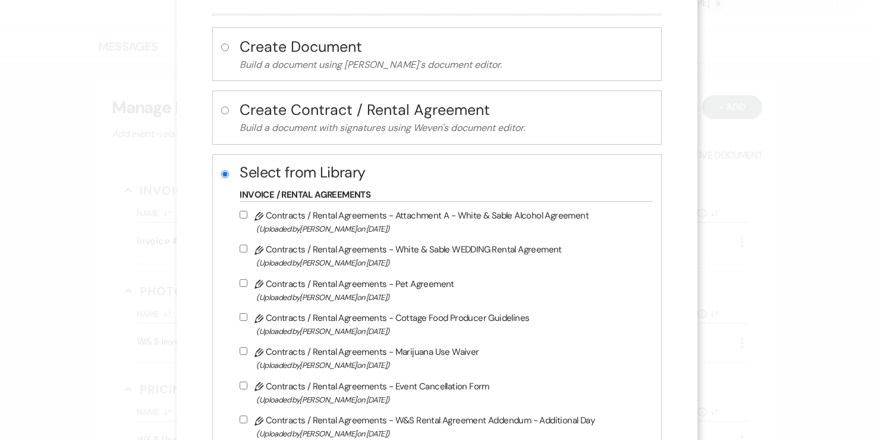
scroll to position [55, 0]
click at [247, 246] on input "Pencil Contracts / Rental Agreements - White & Sable WEDDING Rental Agreement (…" at bounding box center [244, 248] width 8 height 8
checkbox input "true"
click at [247, 215] on input "Pencil Contracts / Rental Agreements - Attachment A - White & Sable Alcohol Agr…" at bounding box center [244, 214] width 8 height 8
checkbox input "true"
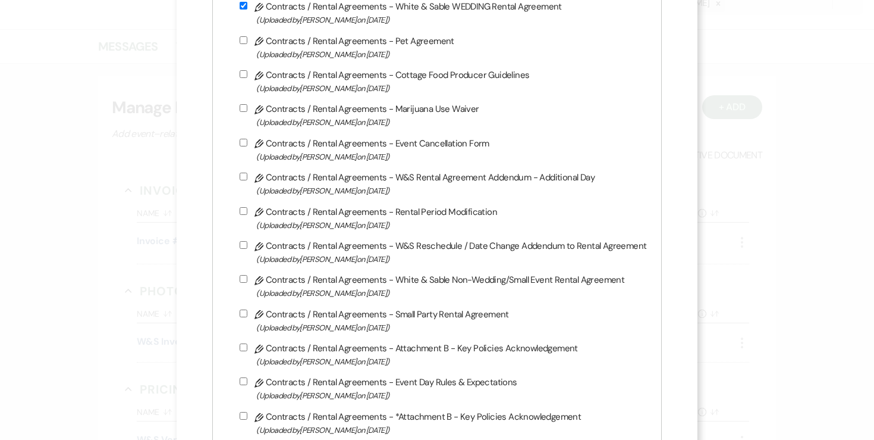
scroll to position [683, 0]
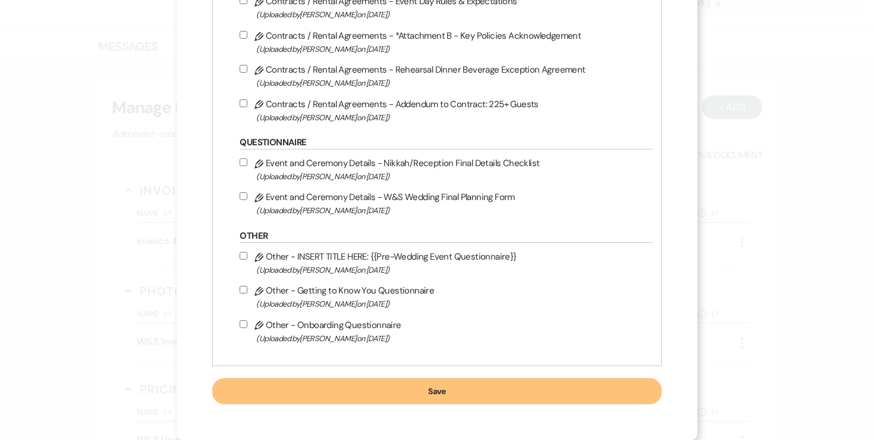
click at [378, 382] on button "Save" at bounding box center [436, 391] width 449 height 26
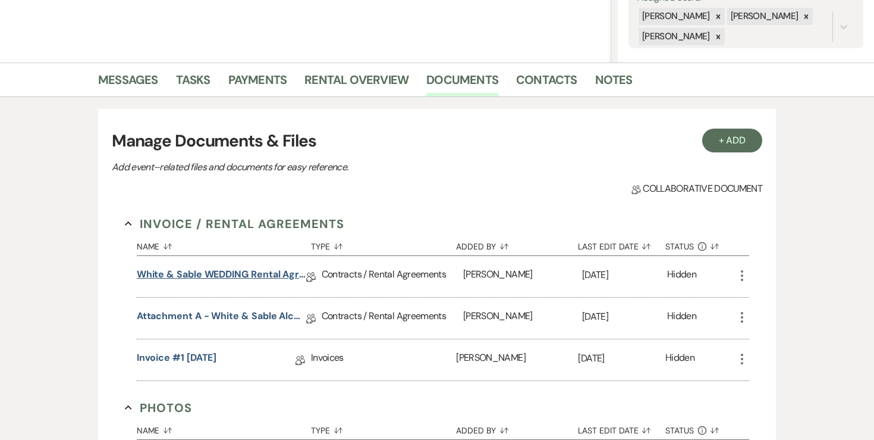
scroll to position [281, 0]
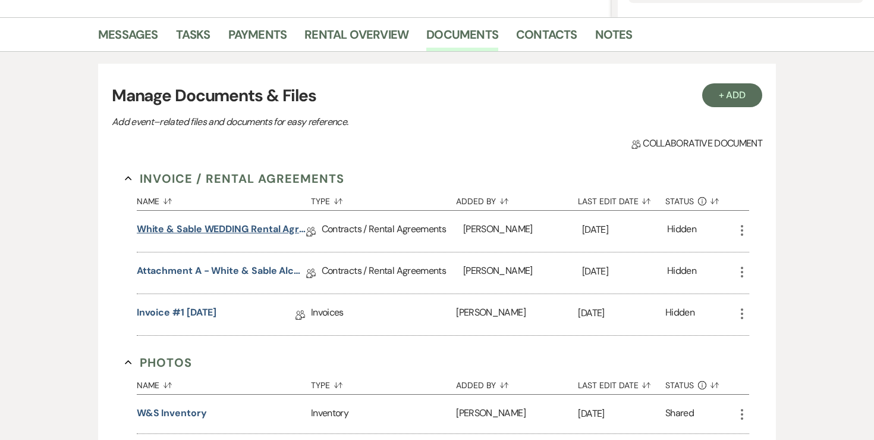
click at [253, 230] on link "White & Sable WEDDING Rental Agreement" at bounding box center [222, 231] width 170 height 18
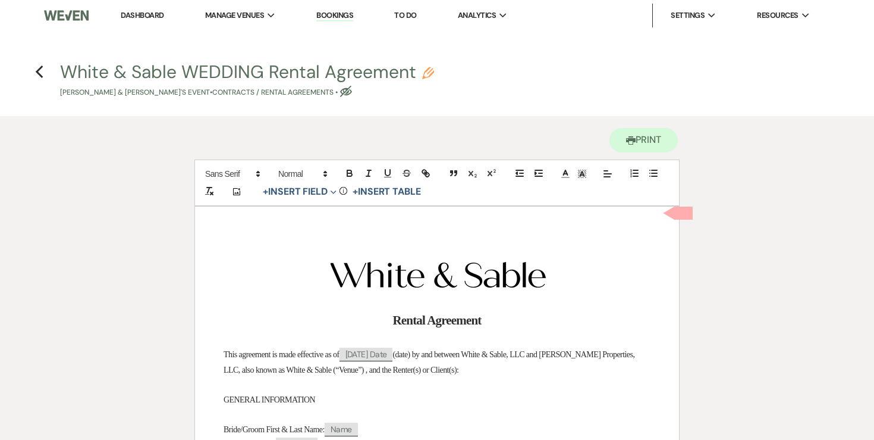
click at [426, 72] on icon "Pencil" at bounding box center [428, 73] width 12 height 12
select select "10"
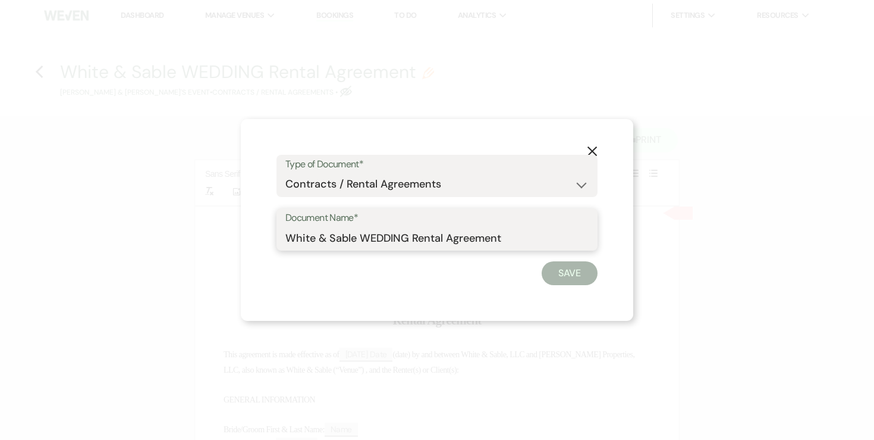
click at [364, 239] on input "White & Sable WEDDING Rental Agreement" at bounding box center [437, 237] width 303 height 23
click at [523, 236] on input "White & Sable/Millikin Rental Agreement" at bounding box center [437, 237] width 303 height 23
type input "White & Sable/[PERSON_NAME] Rental Agreement - [DATE]"
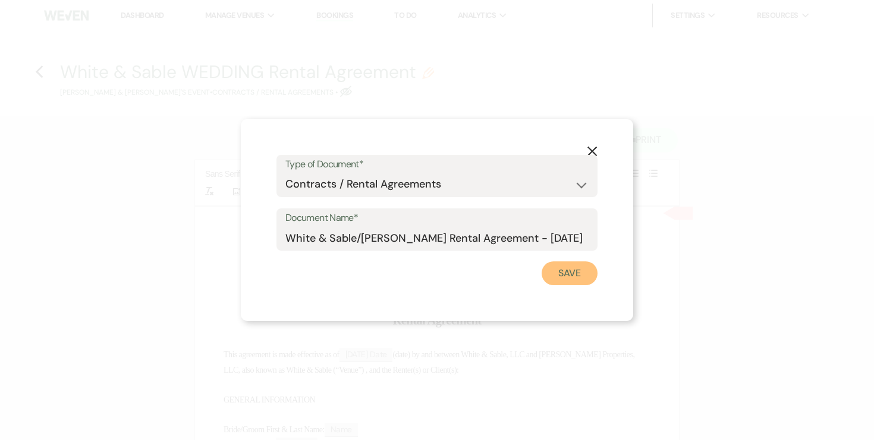
click at [575, 275] on button "Save" at bounding box center [570, 273] width 56 height 24
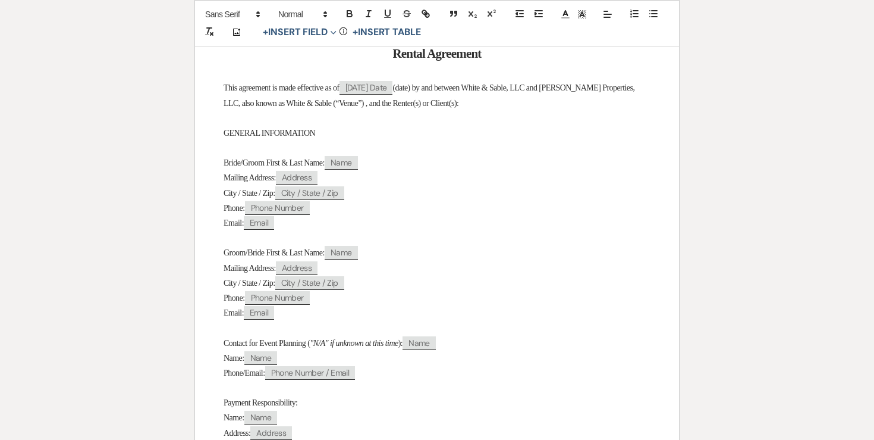
scroll to position [281, 0]
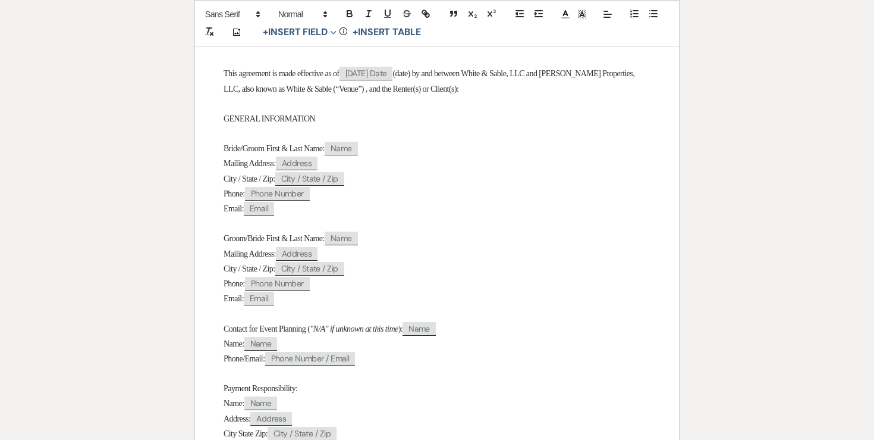
click at [255, 150] on span "Bride/Groom First & Last Name:" at bounding box center [274, 148] width 101 height 9
click at [258, 238] on span "Groom/Bride First & Last Name:" at bounding box center [274, 238] width 101 height 9
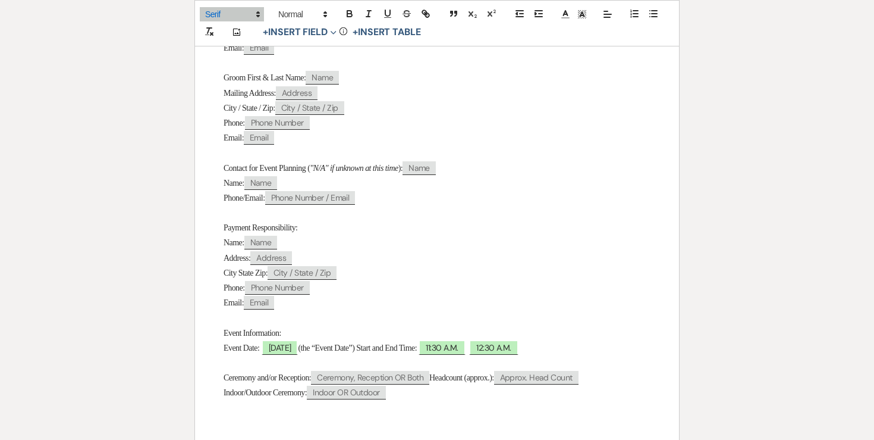
scroll to position [465, 0]
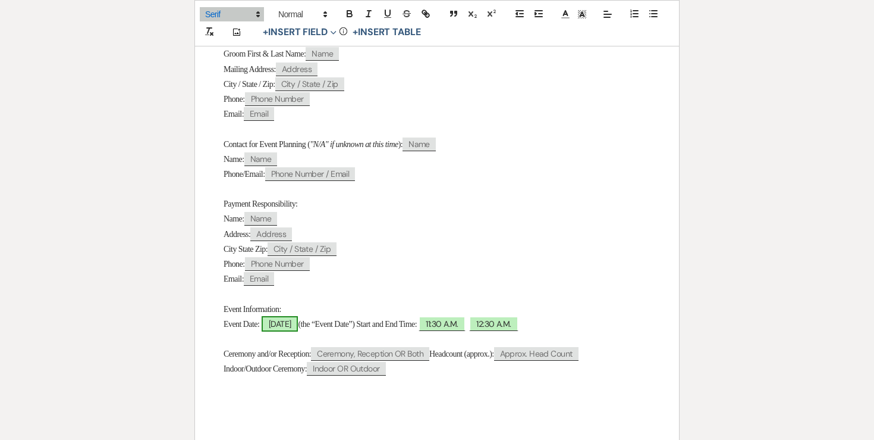
click at [278, 331] on span "08/08/2026" at bounding box center [280, 323] width 37 height 15
select select "smartCustomField"
select select "owner"
select select "{{eventDate}}"
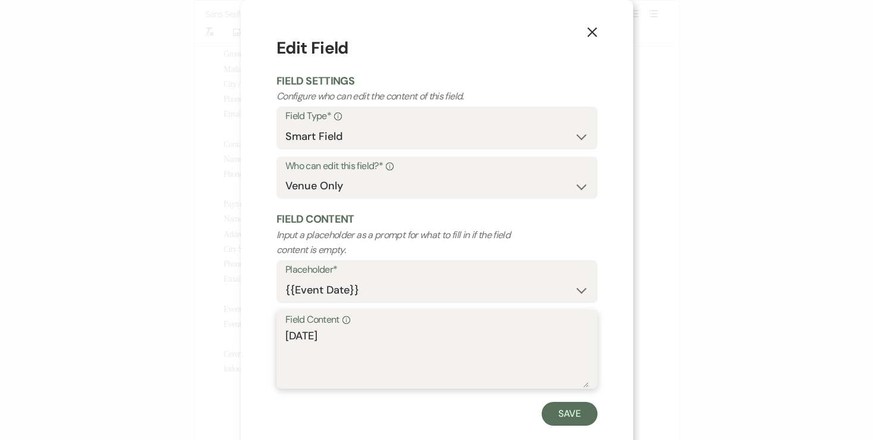
click at [288, 335] on textarea "08/08/2026" at bounding box center [437, 357] width 303 height 59
type textarea "Saturday, 08/08/2026"
click at [581, 415] on button "Save" at bounding box center [570, 414] width 56 height 24
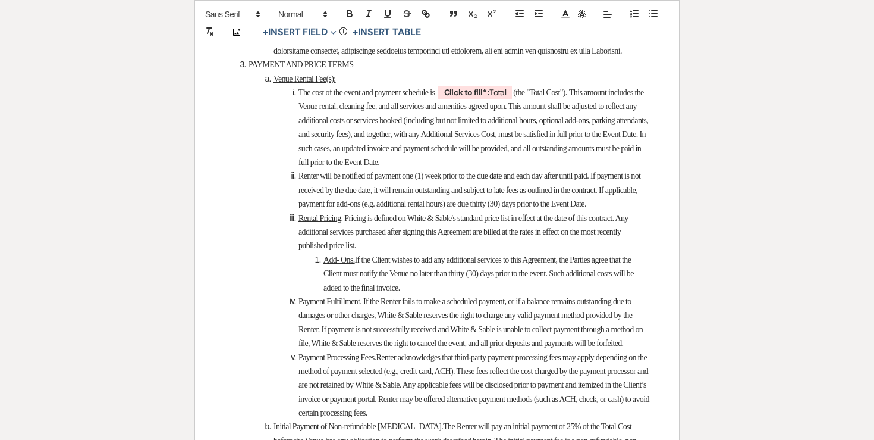
scroll to position [1644, 0]
click at [509, 99] on span "Click to fill* : Total" at bounding box center [475, 91] width 77 height 15
select select "owner"
select select "Total"
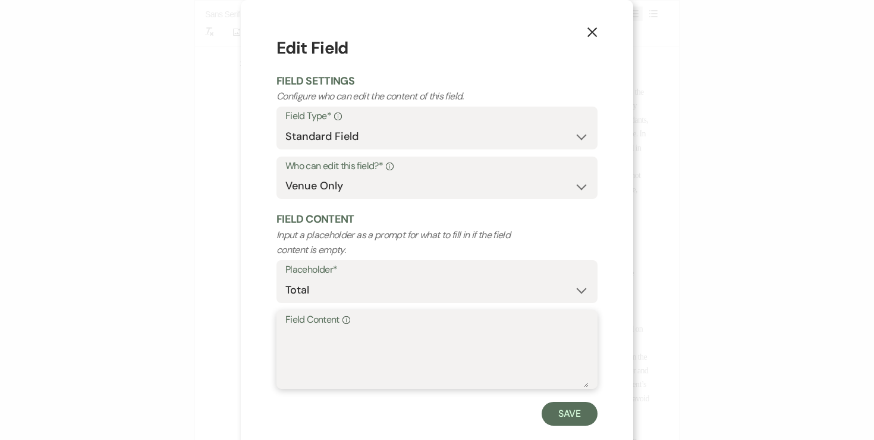
click at [456, 333] on textarea "Field Content Info" at bounding box center [437, 357] width 303 height 59
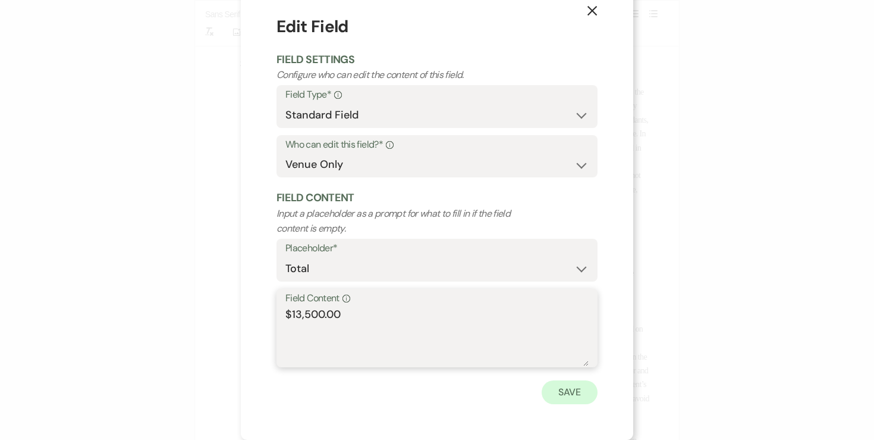
type textarea "$13,500.00"
click at [556, 389] on button "Save" at bounding box center [570, 392] width 56 height 24
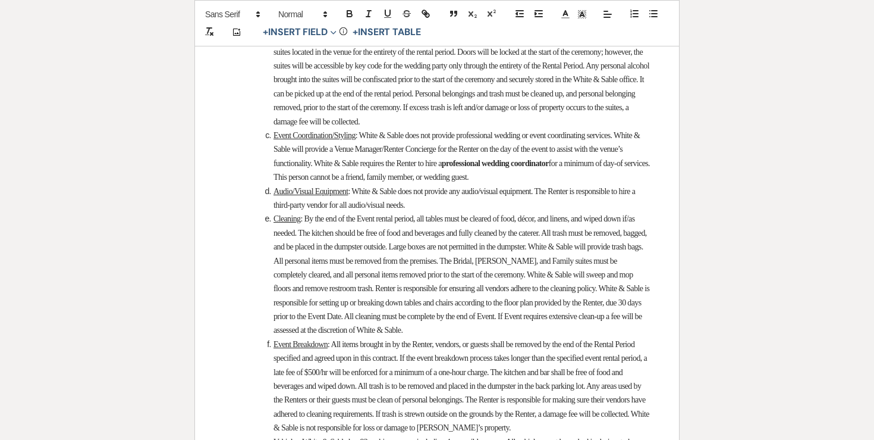
scroll to position [2584, 0]
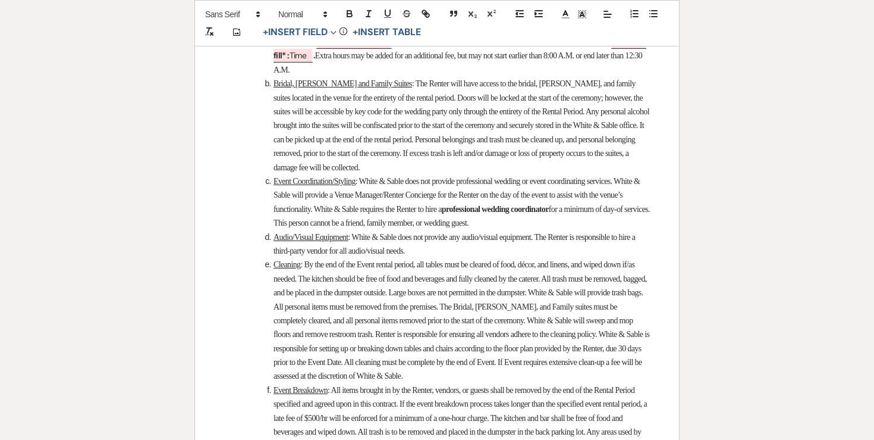
click at [383, 33] on b "Click to fill* :" at bounding box center [360, 28] width 46 height 11
select select "owner"
select select "Number"
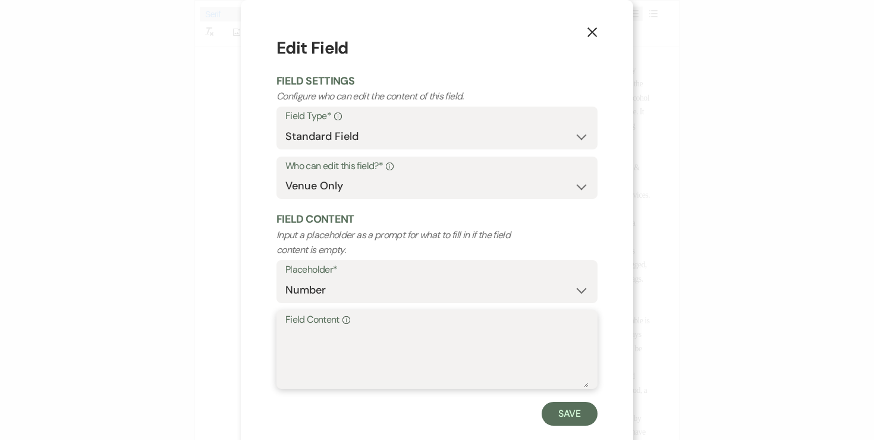
click at [346, 356] on textarea "Field Content Info" at bounding box center [437, 357] width 303 height 59
type textarea "13"
click at [576, 412] on button "Save" at bounding box center [570, 414] width 56 height 24
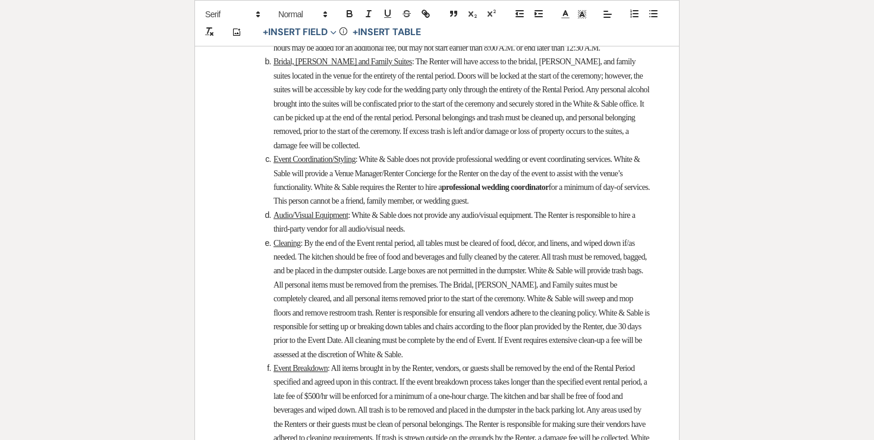
scroll to position [2576, 0]
click at [352, 26] on span "hours on the designated Event day beginning at" at bounding box center [413, 21] width 140 height 9
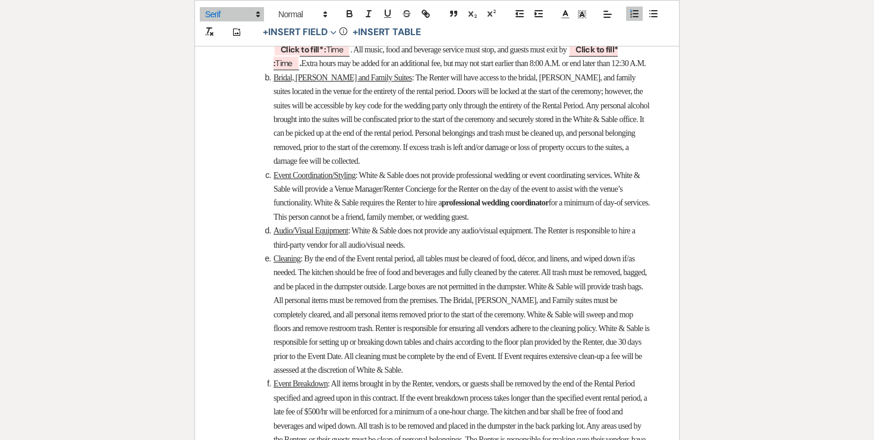
click at [425, 40] on span "The time in which you will have access to White & Sable is the “Rental Period”.…" at bounding box center [455, 28] width 363 height 23
click at [546, 41] on b "Click to fill* :" at bounding box center [523, 35] width 46 height 11
select select "owner"
select select "Time"
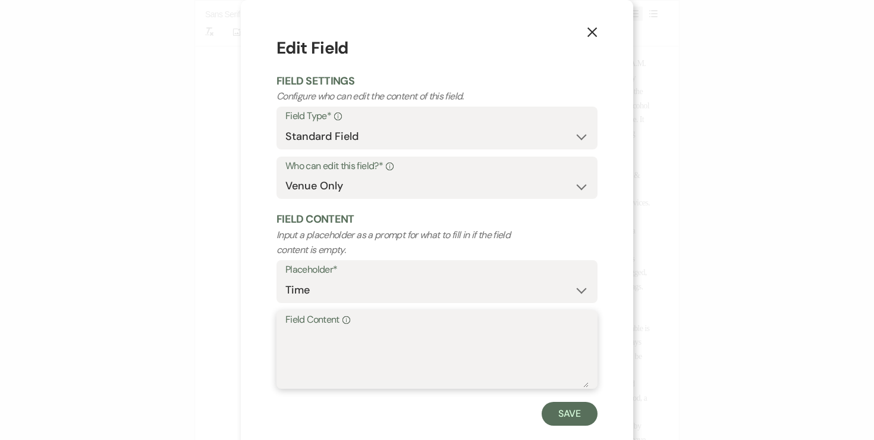
click at [407, 353] on textarea "Field Content Info" at bounding box center [437, 357] width 303 height 59
type textarea "11:30am"
click at [588, 415] on button "Save" at bounding box center [570, 414] width 56 height 24
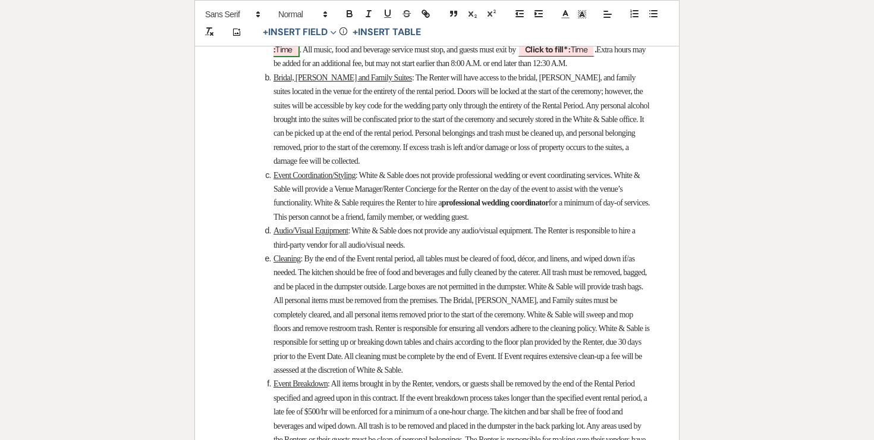
click at [347, 57] on span "Click to fill* : Time" at bounding box center [456, 42] width 365 height 29
select select "owner"
select select "Time"
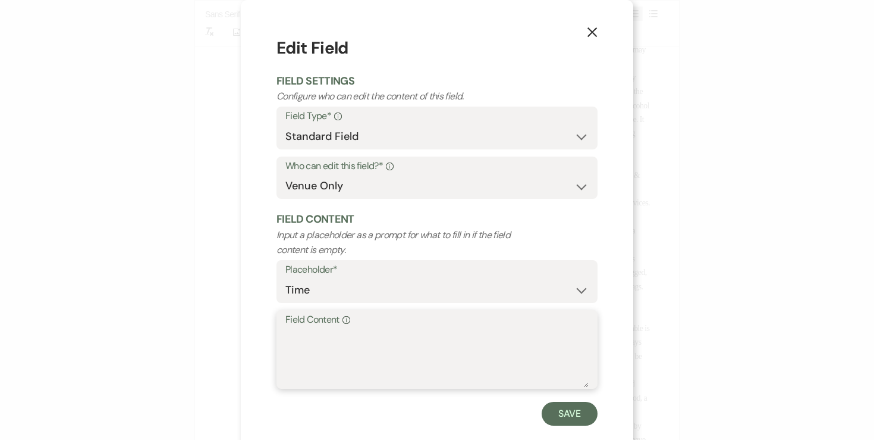
click at [328, 346] on textarea "Field Content Info" at bounding box center [437, 357] width 303 height 59
type textarea "12:30am"
click at [578, 425] on div "X Edit Field Field Settings Configure who can edit the content of this field. F…" at bounding box center [437, 230] width 393 height 461
click at [574, 415] on button "Save" at bounding box center [570, 414] width 56 height 24
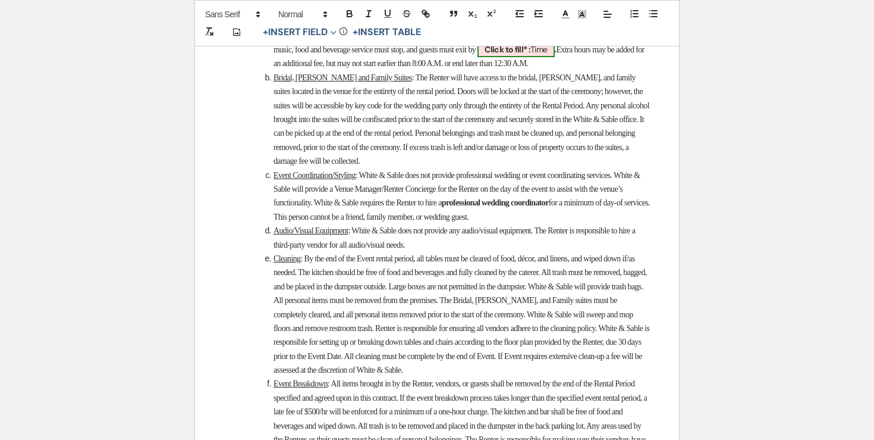
click at [531, 55] on b "Click to fill* :" at bounding box center [508, 49] width 46 height 11
select select "owner"
select select "Time"
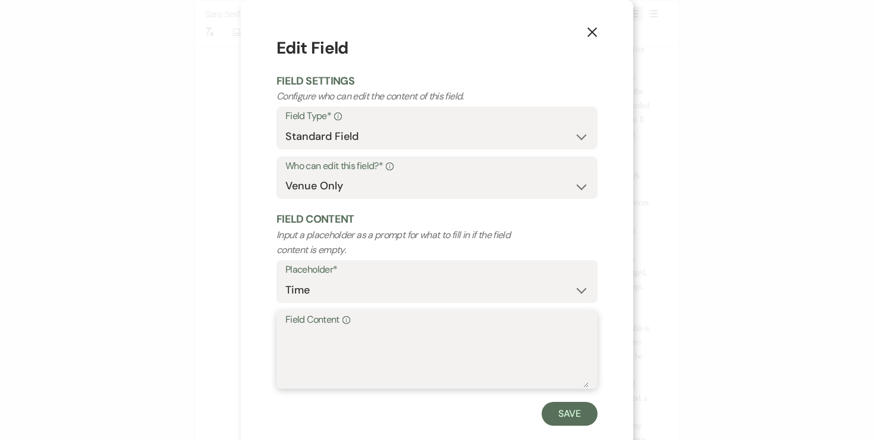
click at [434, 333] on textarea "Field Content Info" at bounding box center [437, 357] width 303 height 59
type textarea "11:30pm"
click at [548, 407] on button "Save" at bounding box center [570, 414] width 56 height 24
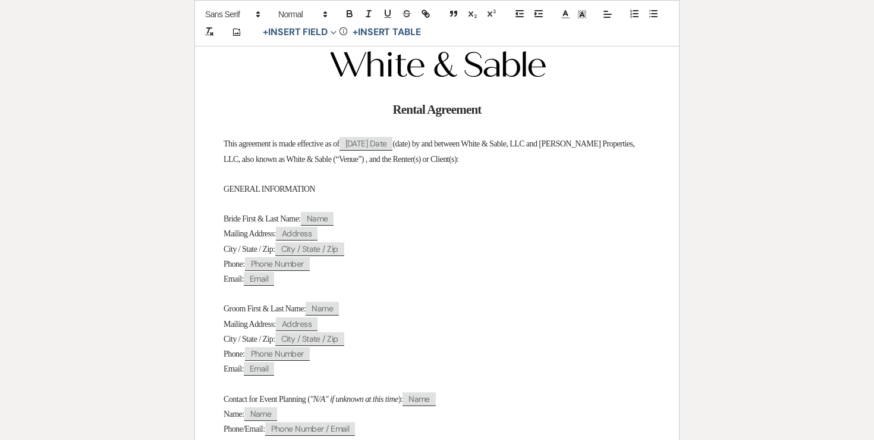
scroll to position [0, 0]
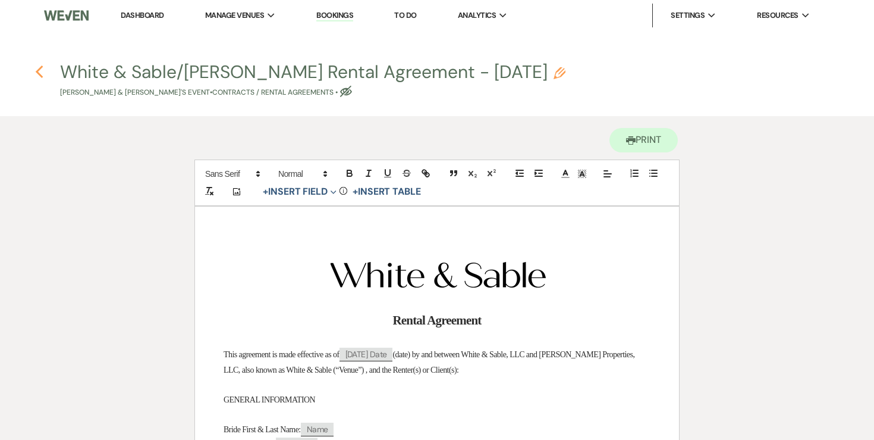
click at [37, 71] on use "button" at bounding box center [39, 71] width 8 height 13
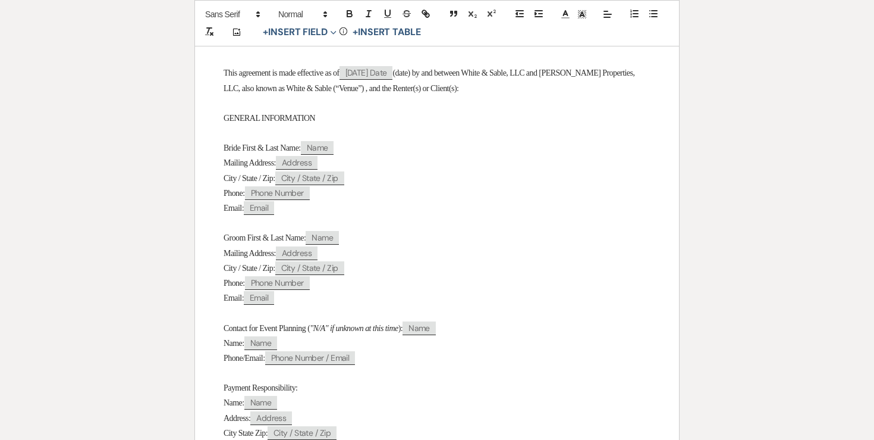
select select "5"
select select "6"
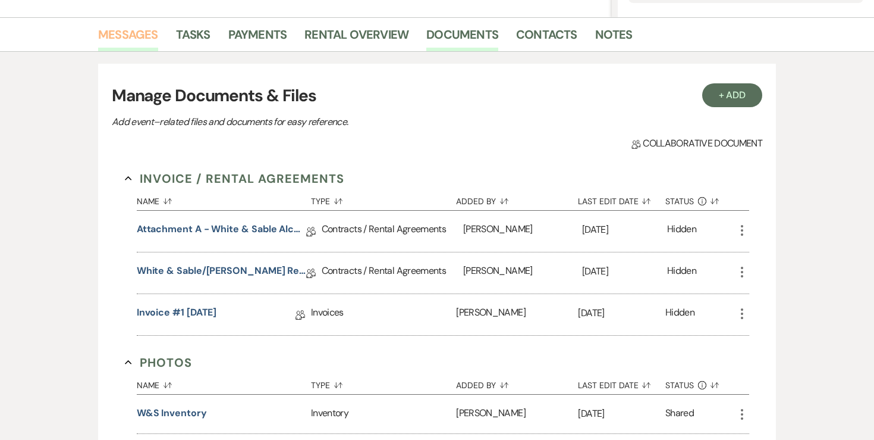
click at [130, 37] on link "Messages" at bounding box center [128, 38] width 60 height 26
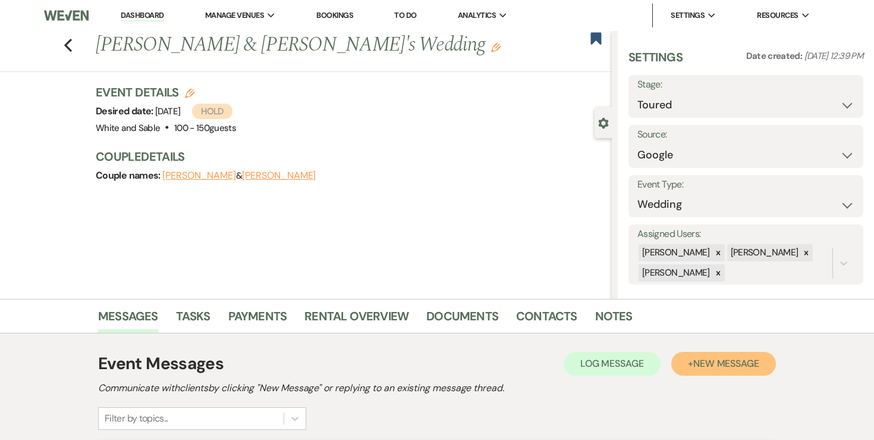
click at [694, 365] on span "New Message" at bounding box center [727, 363] width 66 height 12
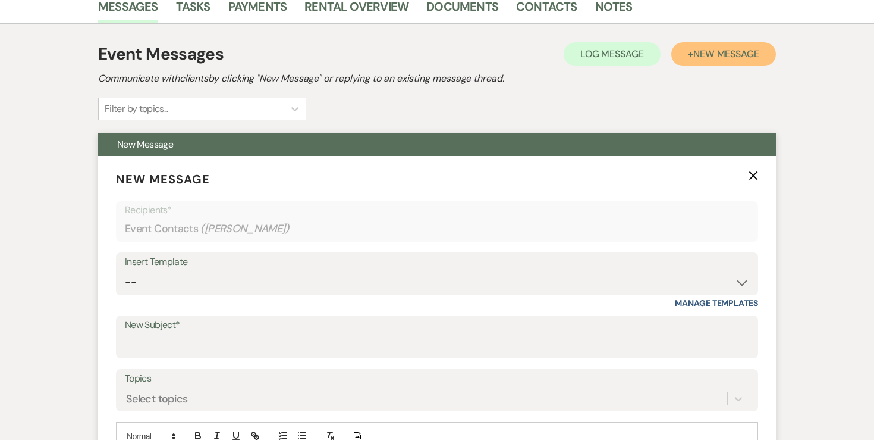
scroll to position [341, 0]
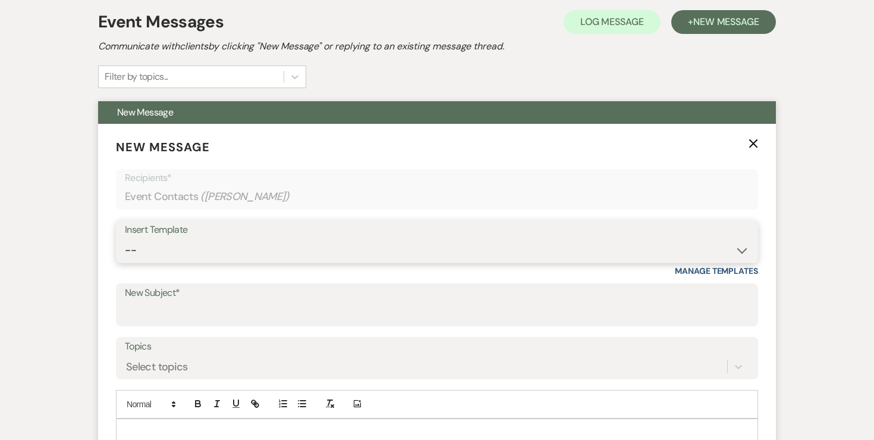
click at [339, 249] on select "-- Inquiry Response (Venue Guide) Schedule - Venue Tour Appt Confirmation Sched…" at bounding box center [437, 250] width 625 height 23
select select "3330"
type input "Next Steps for Booking: Your wedding day contract from White & Sable! 💕💍"
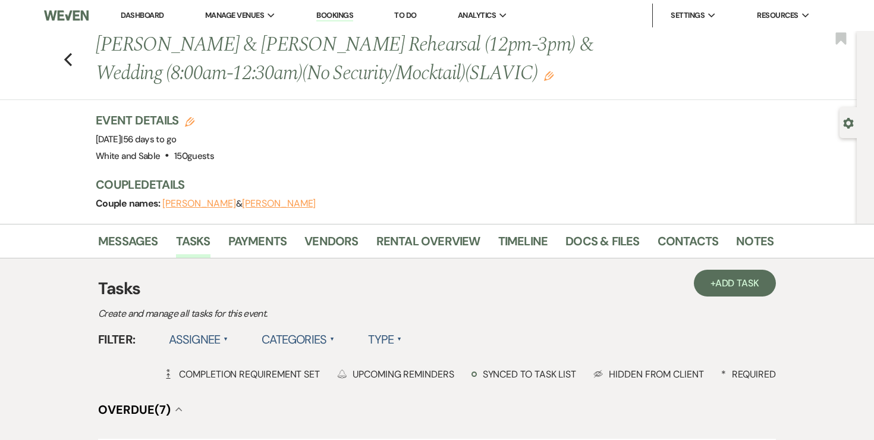
click at [165, 236] on li "Messages" at bounding box center [137, 243] width 78 height 29
click at [143, 236] on link "Messages" at bounding box center [128, 244] width 60 height 26
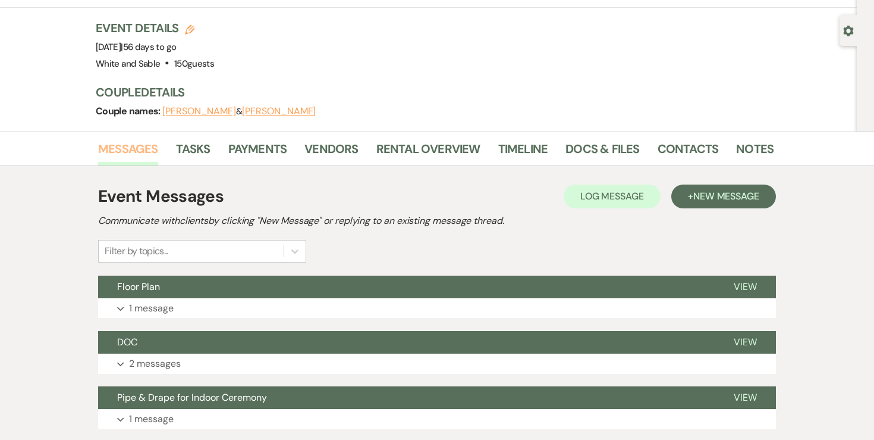
scroll to position [94, 0]
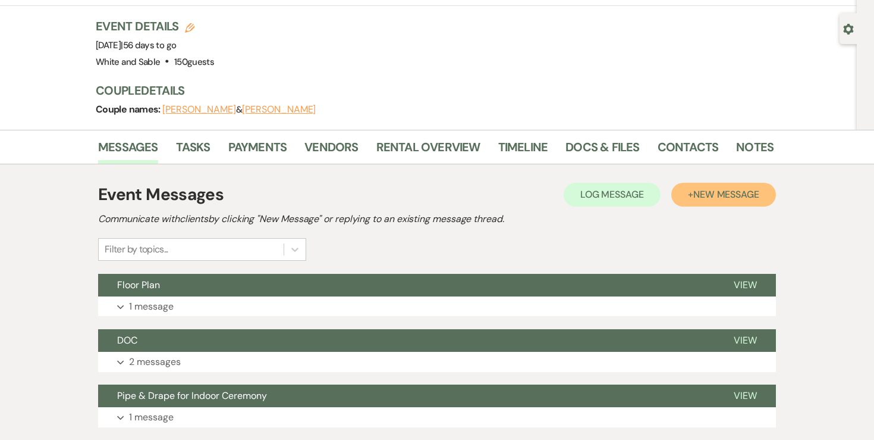
click at [685, 202] on button "+ New Message" at bounding box center [724, 195] width 105 height 24
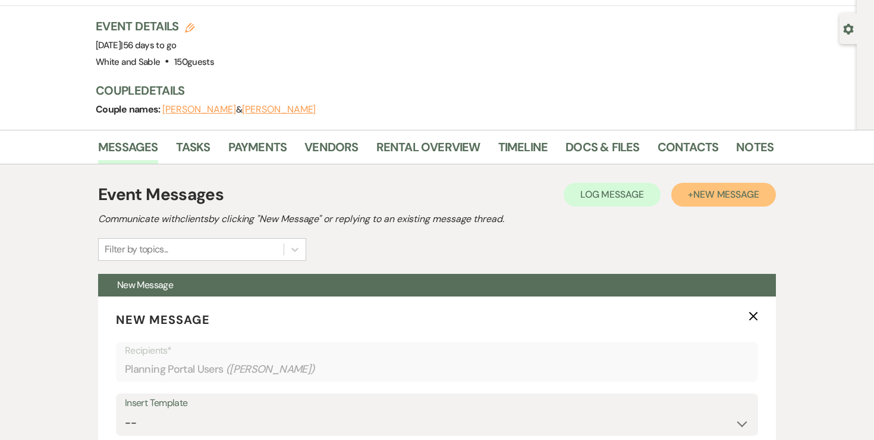
scroll to position [217, 0]
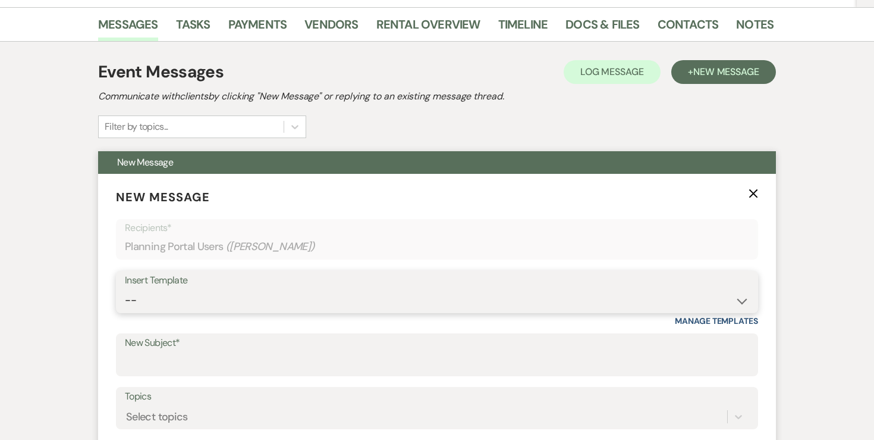
click at [307, 293] on select "-- Inquiry Response (Venue Guide) Schedule - Venue Tour Appt Confirmation Sched…" at bounding box center [437, 299] width 625 height 23
select select "5414"
type input "Final Details Form & Walkthrough Scheduling"
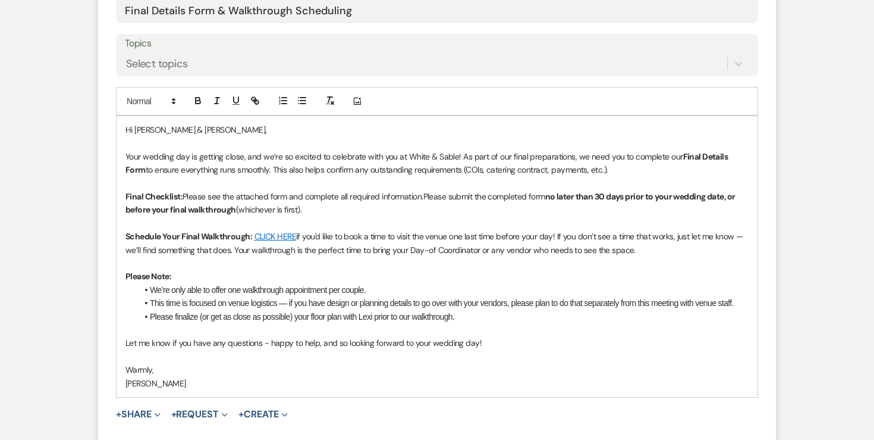
scroll to position [654, 0]
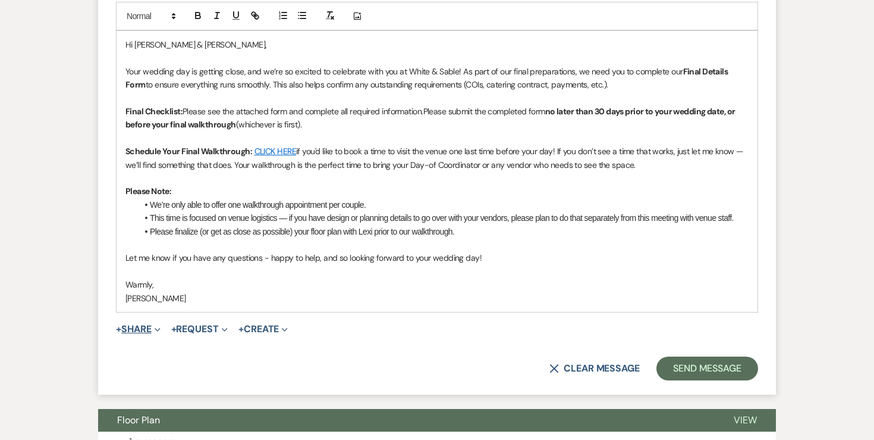
click at [144, 327] on button "+ Share Expand" at bounding box center [138, 329] width 45 height 10
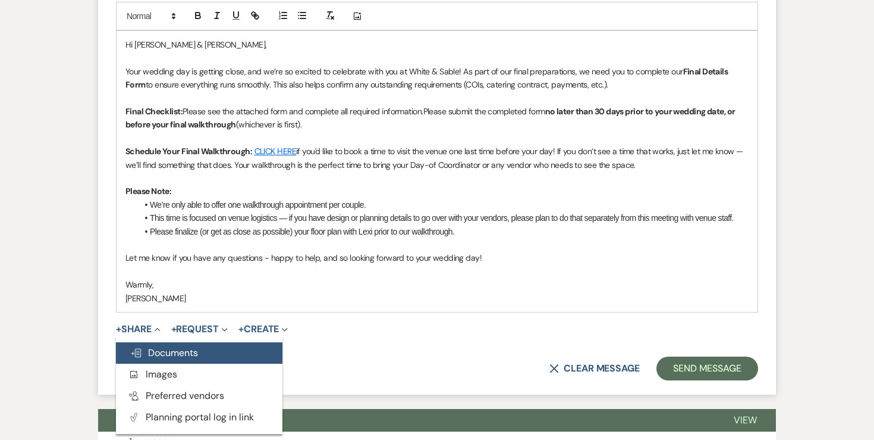
click at [162, 346] on span "Doc Upload Documents" at bounding box center [164, 352] width 68 height 12
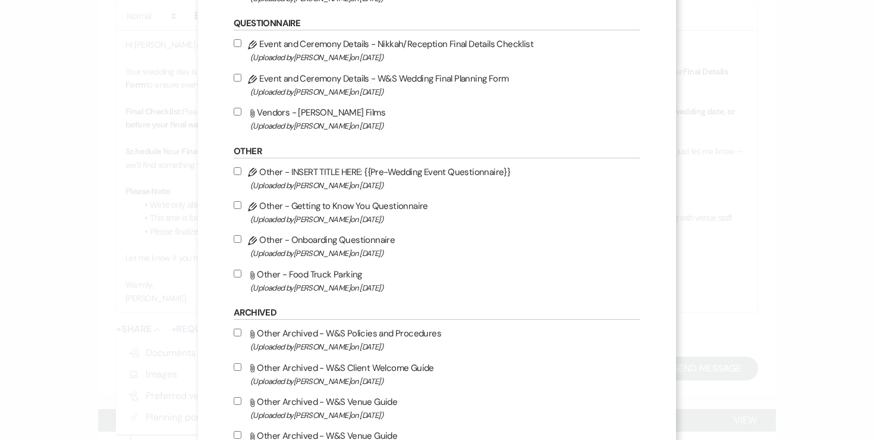
scroll to position [1390, 0]
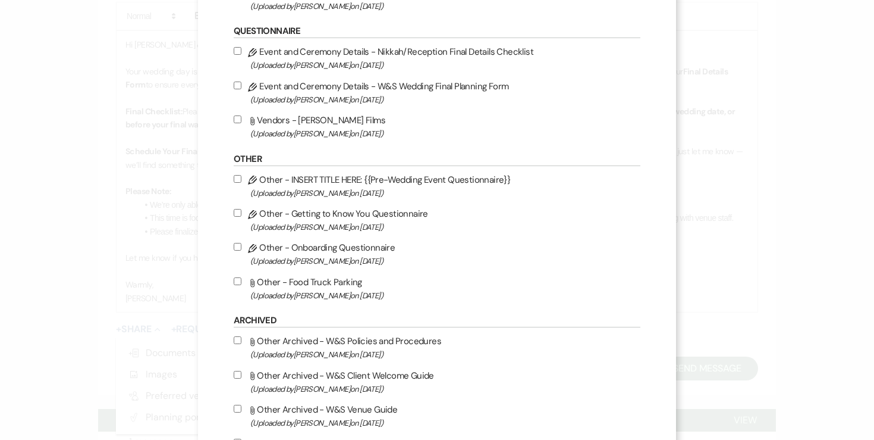
click at [242, 89] on input "Pencil Event and Ceremony Details - W&S Wedding Final Planning Form (Uploaded b…" at bounding box center [238, 85] width 8 height 8
checkbox input "true"
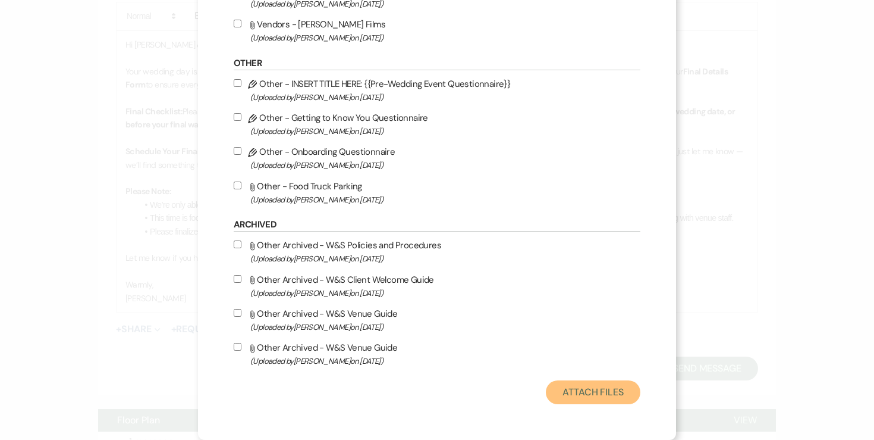
click at [576, 394] on button "Attach Files" at bounding box center [593, 392] width 95 height 24
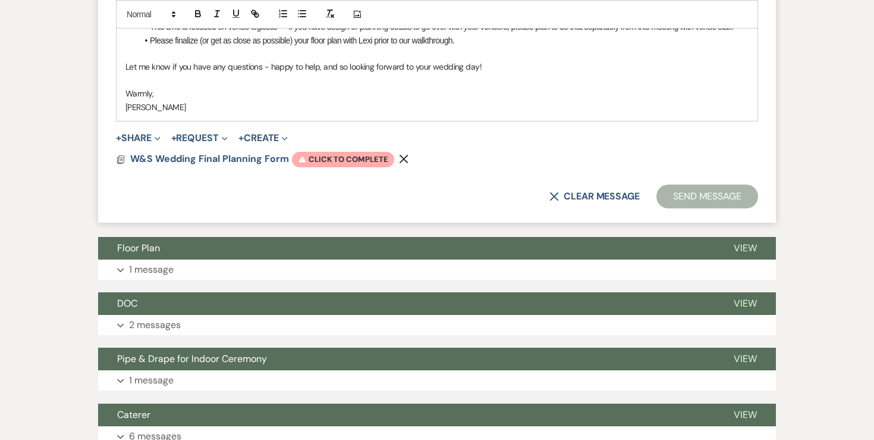
scroll to position [846, 0]
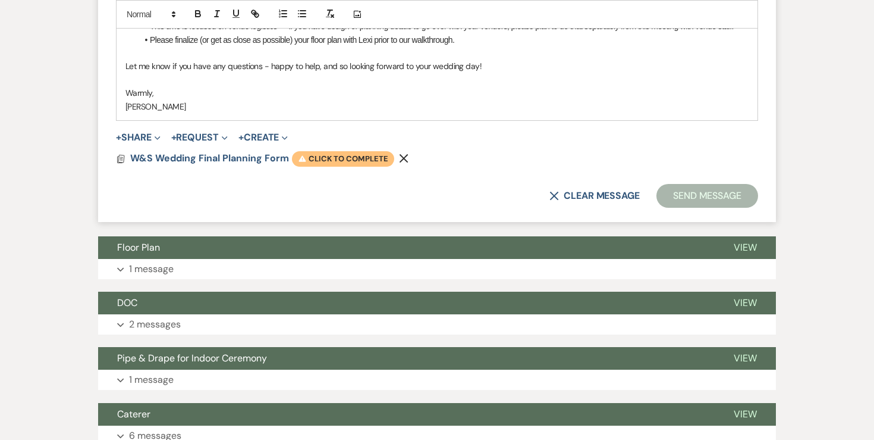
click at [357, 163] on span "Warning Click to complete" at bounding box center [343, 158] width 102 height 15
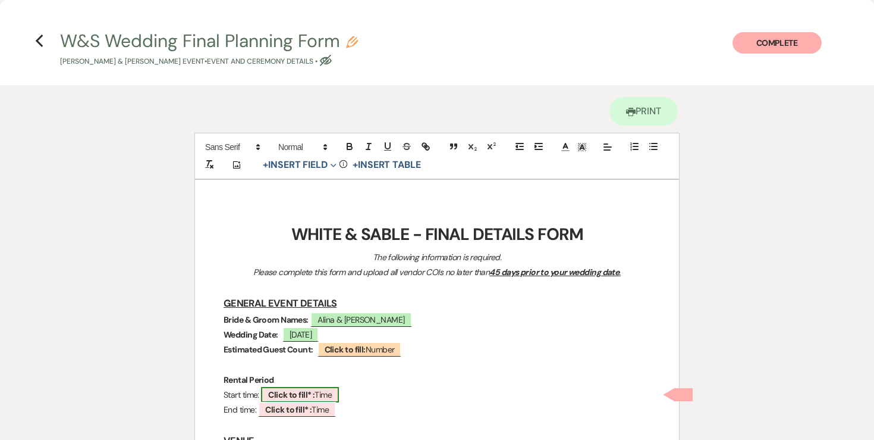
click at [292, 393] on b "Click to fill* :" at bounding box center [291, 394] width 46 height 11
select select "owner"
select select "Time"
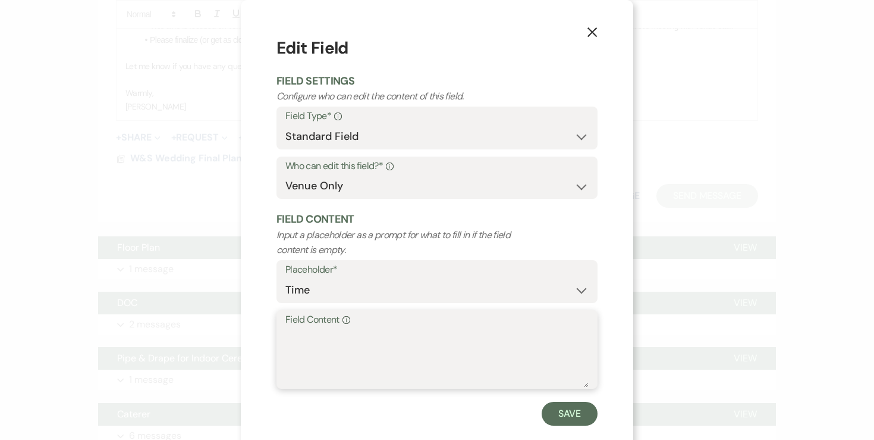
click at [363, 364] on textarea "Field Content Info" at bounding box center [437, 357] width 303 height 59
type textarea "8:00am"
click at [571, 406] on button "Save" at bounding box center [570, 414] width 56 height 24
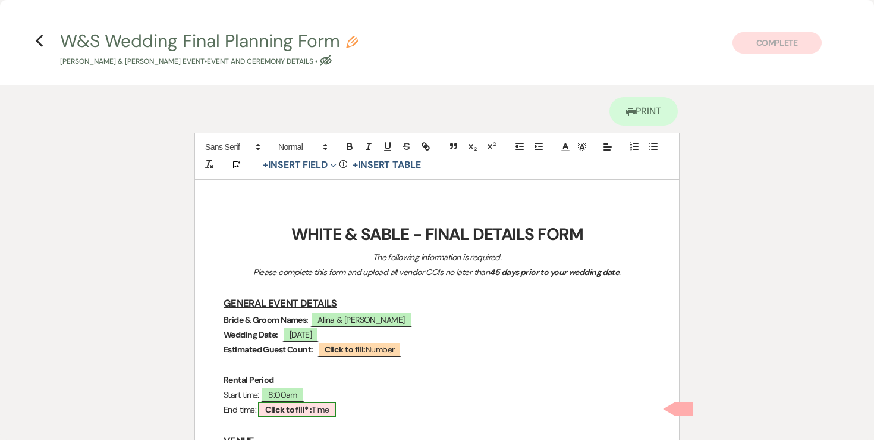
click at [317, 409] on span "Click to fill* : Time" at bounding box center [297, 409] width 78 height 15
select select "owner"
select select "Time"
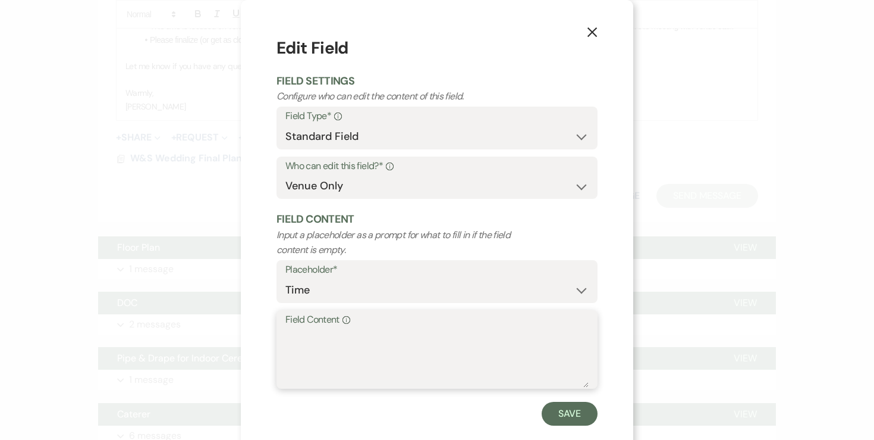
click at [324, 373] on textarea "Field Content Info" at bounding box center [437, 357] width 303 height 59
type textarea "12:30am"
click at [569, 404] on button "Save" at bounding box center [570, 414] width 56 height 24
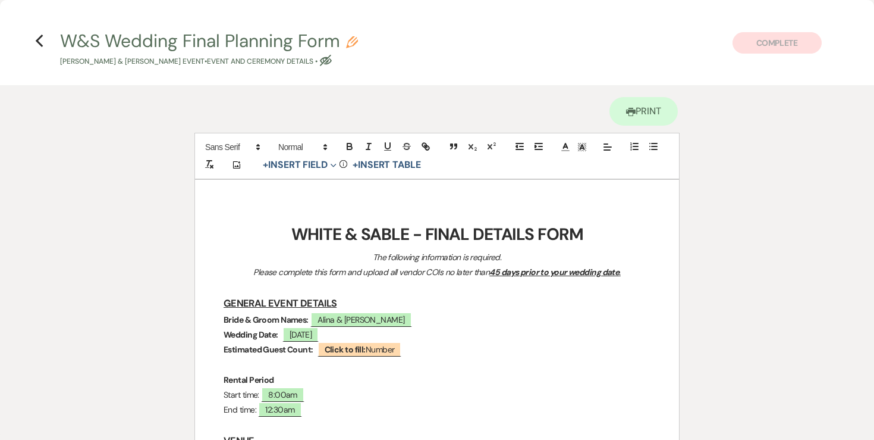
click at [343, 46] on button "W&S Wedding Final Planning Form Pencil [PERSON_NAME] & [PERSON_NAME] Event • Ev…" at bounding box center [209, 49] width 298 height 35
click at [352, 46] on use "button" at bounding box center [352, 42] width 12 height 12
select select "49"
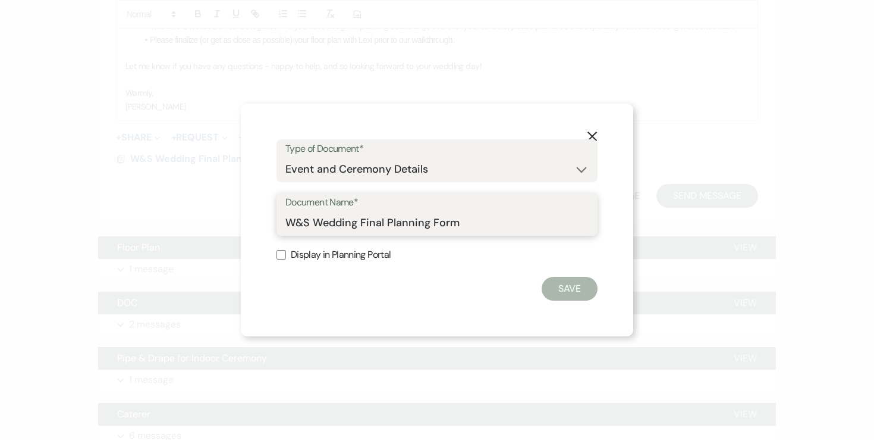
click at [498, 228] on input "W&S Wedding Final Planning Form" at bounding box center [437, 222] width 303 height 23
type input "W&S Wedding Final Planning Form - [PERSON_NAME] & [PERSON_NAME]"
click at [578, 292] on button "Save" at bounding box center [570, 289] width 56 height 24
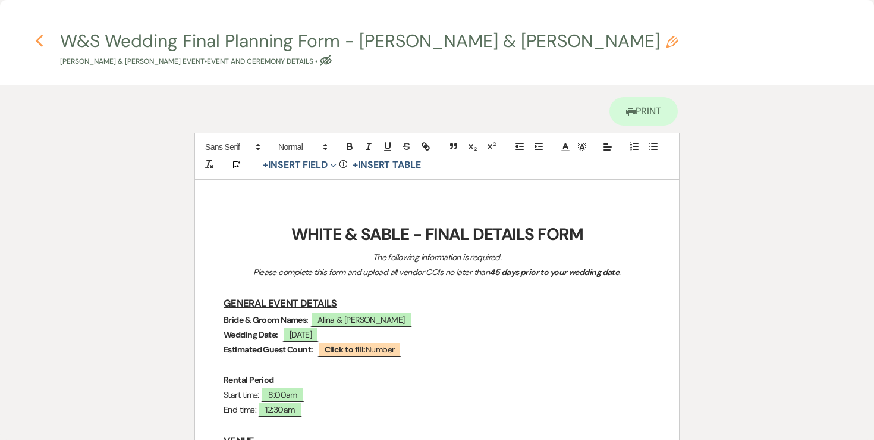
click at [38, 35] on icon "Previous" at bounding box center [39, 41] width 9 height 14
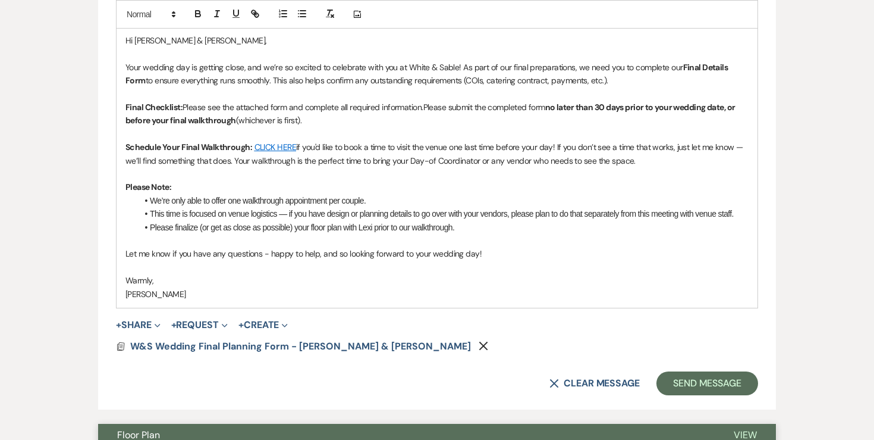
scroll to position [675, 0]
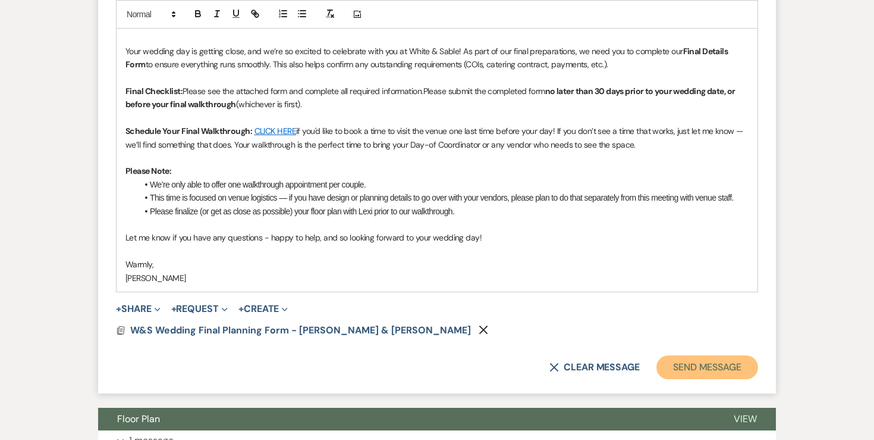
click at [676, 369] on button "Send Message" at bounding box center [708, 367] width 102 height 24
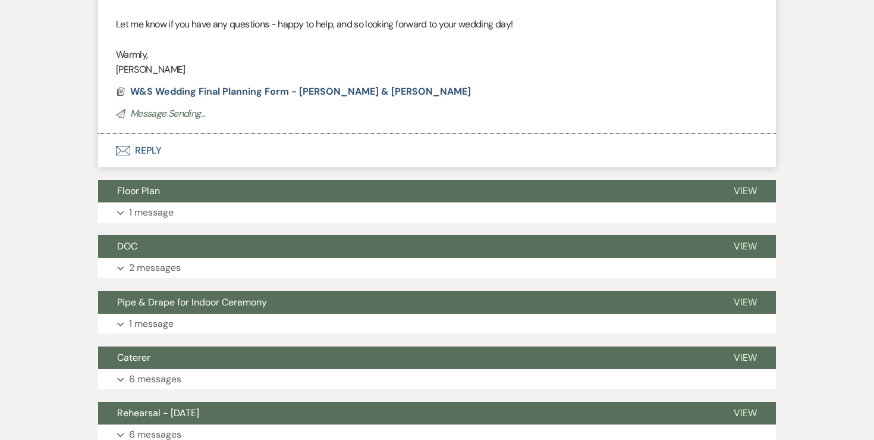
scroll to position [233, 0]
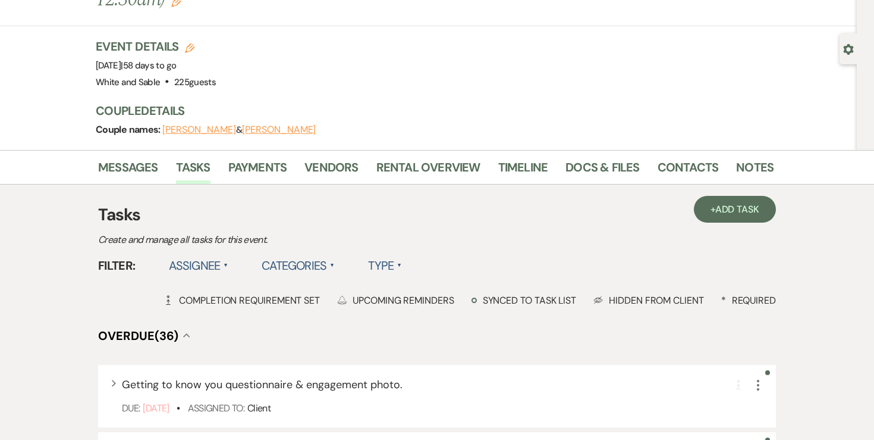
scroll to position [143, 0]
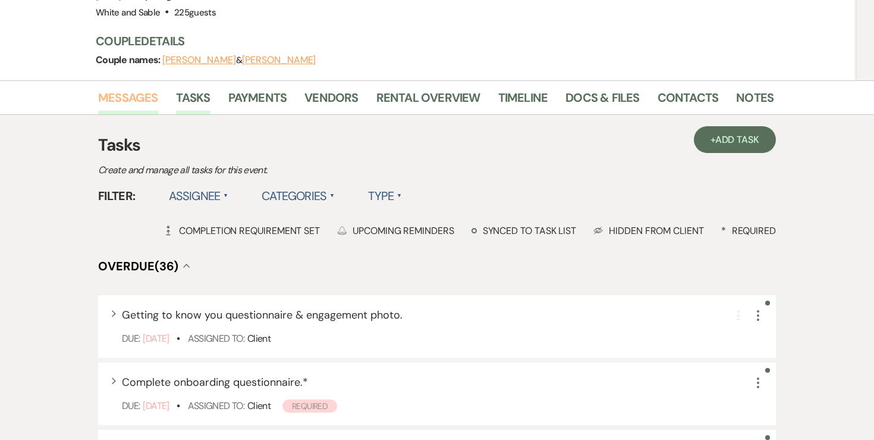
click at [132, 88] on link "Messages" at bounding box center [128, 101] width 60 height 26
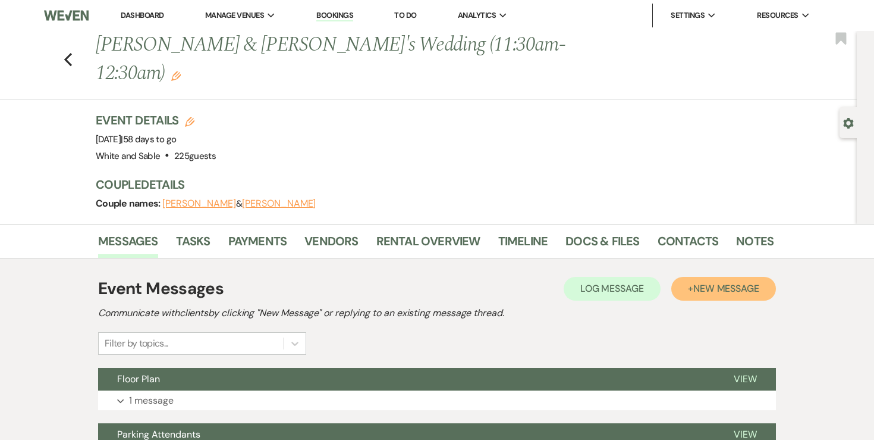
click at [681, 277] on button "+ New Message" at bounding box center [724, 289] width 105 height 24
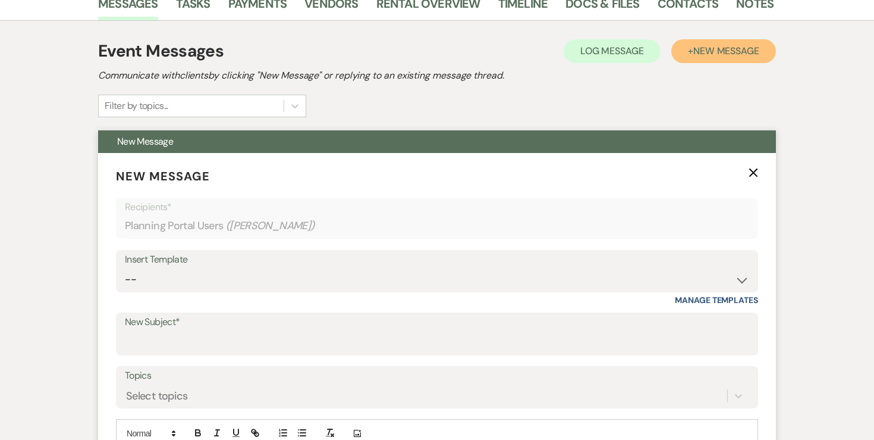
scroll to position [239, 0]
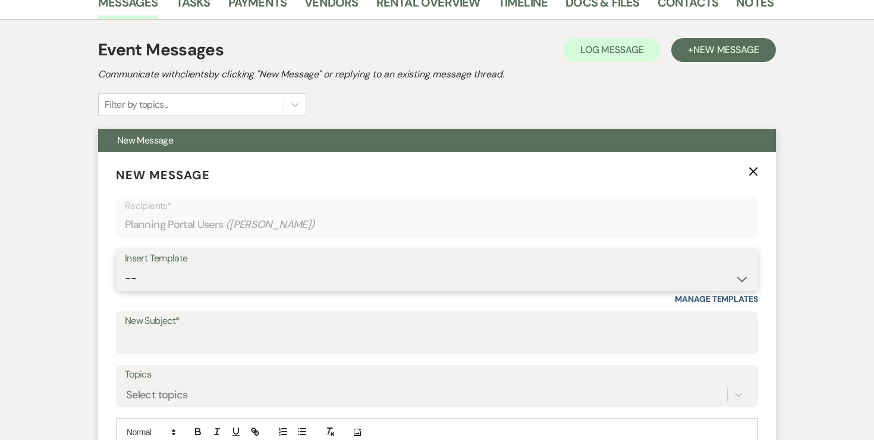
click at [397, 266] on select "-- Inquiry Response (Venue Guide) Schedule - Venue Tour Appt Confirmation Sched…" at bounding box center [437, 277] width 625 height 23
select select "5414"
type input "Final Details Form & Walkthrough Scheduling"
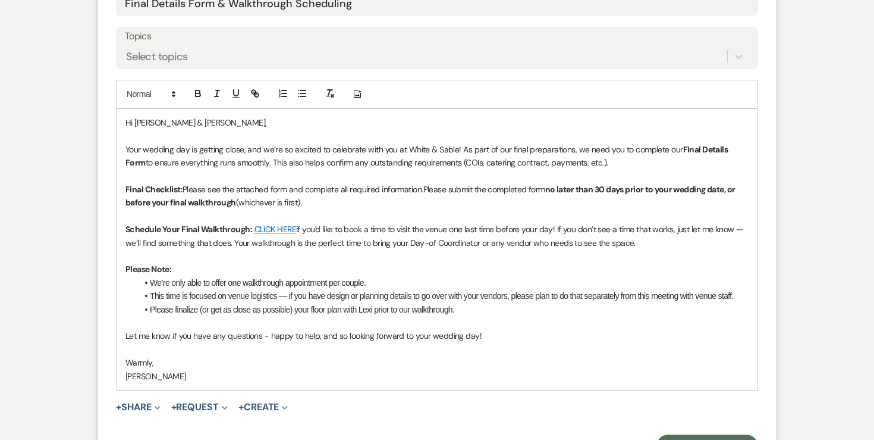
scroll to position [578, 0]
click at [140, 401] on button "+ Share Expand" at bounding box center [138, 406] width 45 height 10
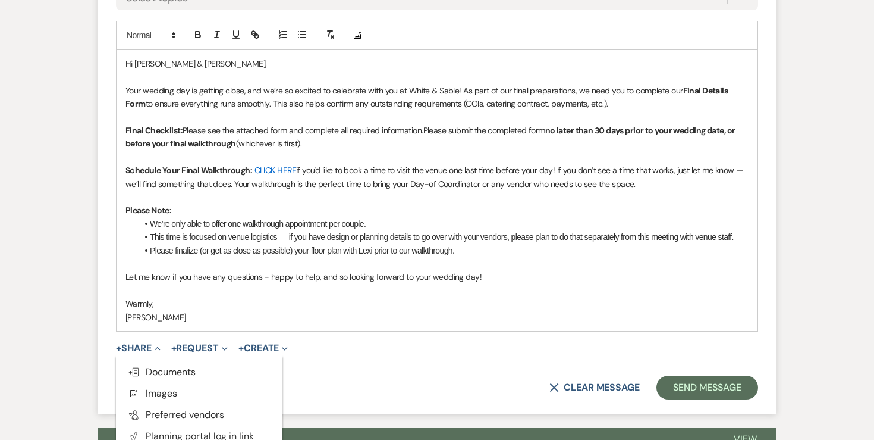
scroll to position [646, 0]
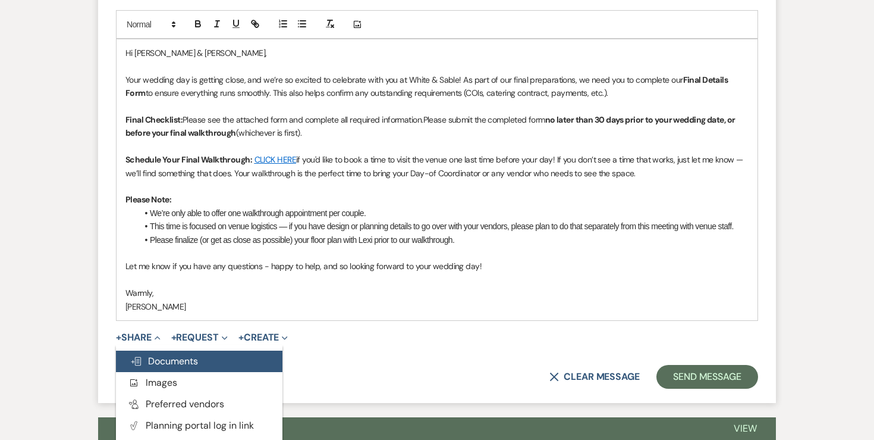
click at [218, 350] on button "Doc Upload Documents" at bounding box center [199, 360] width 167 height 21
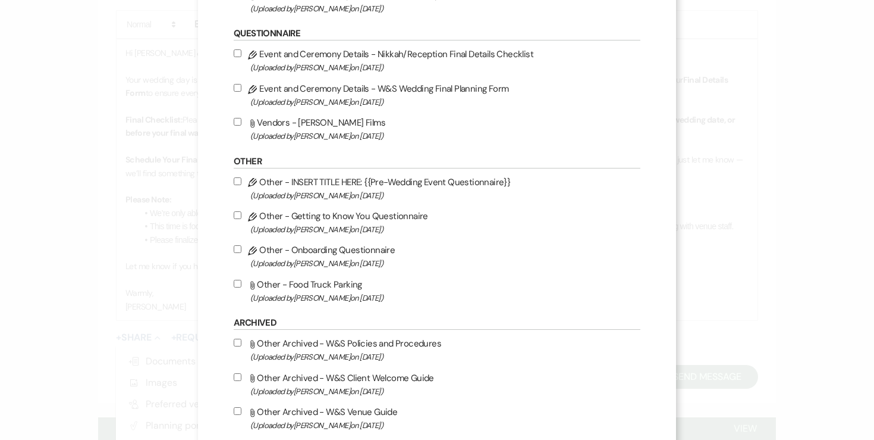
scroll to position [1332, 0]
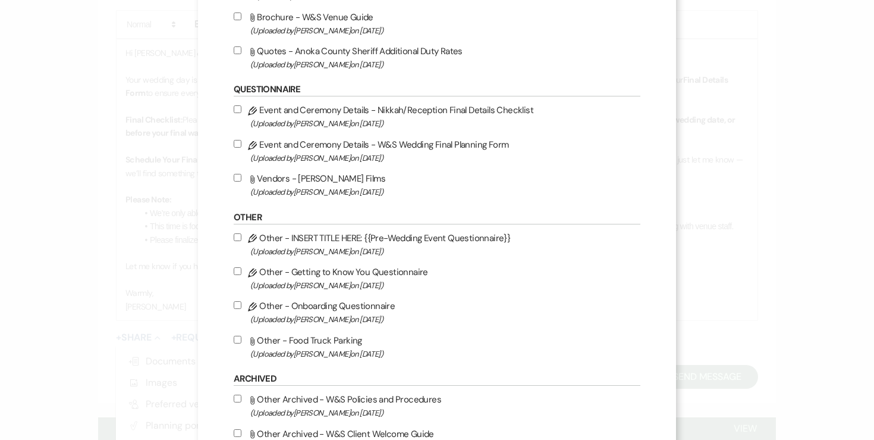
click at [242, 148] on input "Pencil Event and Ceremony Details - W&S Wedding Final Planning Form (Uploaded b…" at bounding box center [238, 144] width 8 height 8
checkbox input "true"
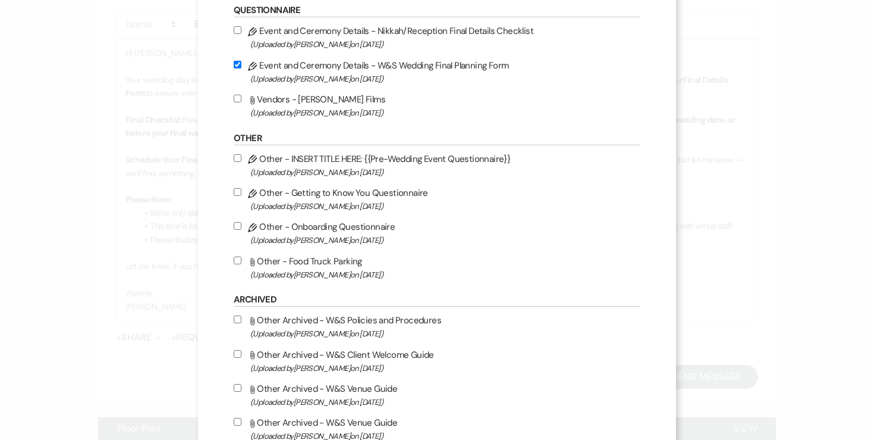
scroll to position [1499, 0]
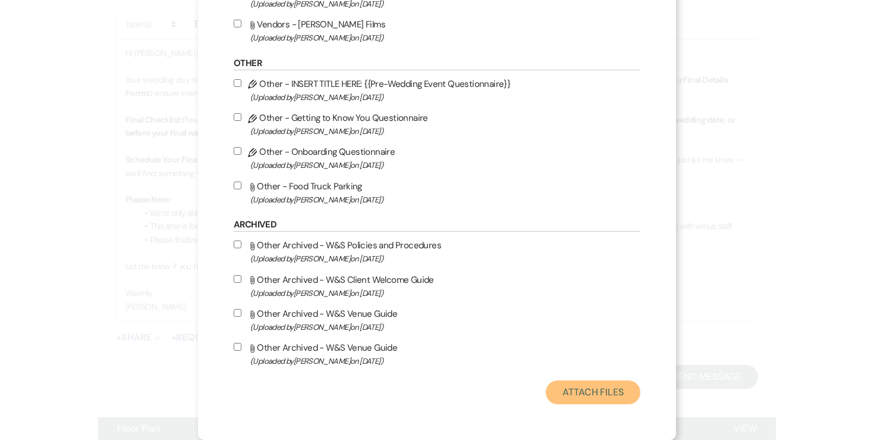
click at [594, 397] on button "Attach Files" at bounding box center [593, 392] width 95 height 24
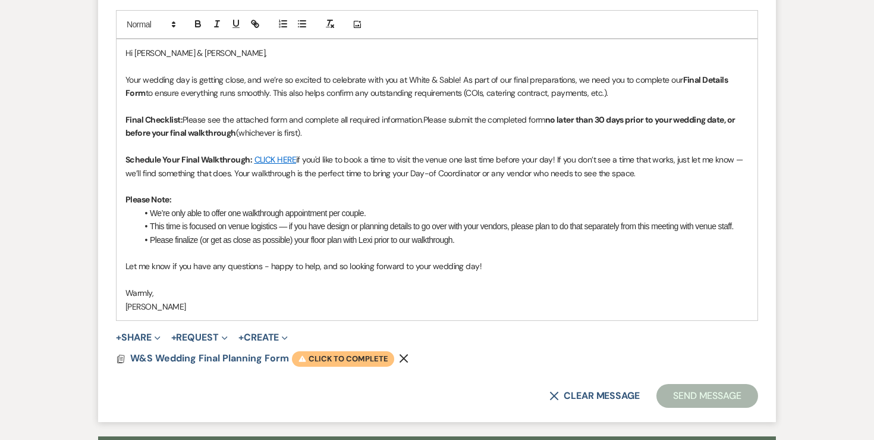
click at [350, 351] on span "Warning Click to complete" at bounding box center [343, 358] width 102 height 15
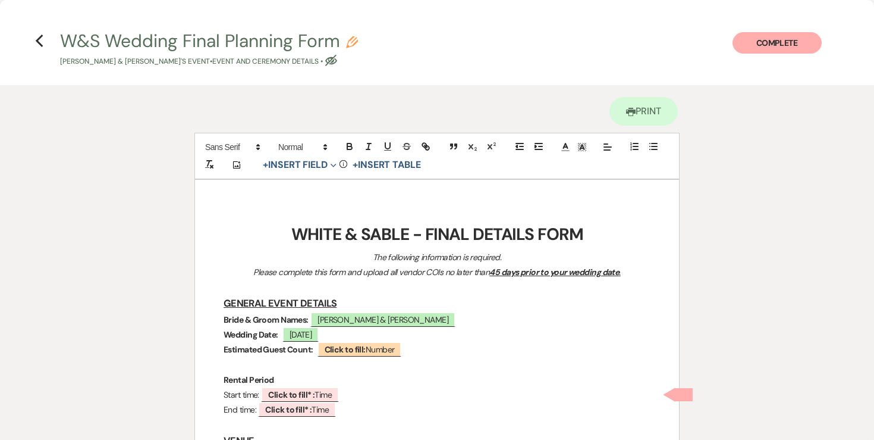
click at [352, 36] on button "W&S Wedding Final Planning Form Pencil [PERSON_NAME] & [PERSON_NAME]'s Event • …" at bounding box center [209, 49] width 298 height 35
select select "49"
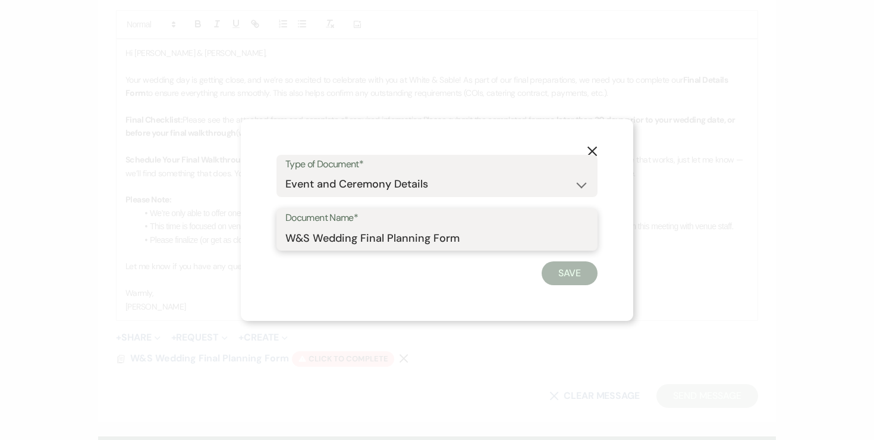
click at [478, 240] on input "W&S Wedding Final Planning Form" at bounding box center [437, 237] width 303 height 23
type input "W&S Wedding Final Planning Form - [PERSON_NAME] & [PERSON_NAME]"
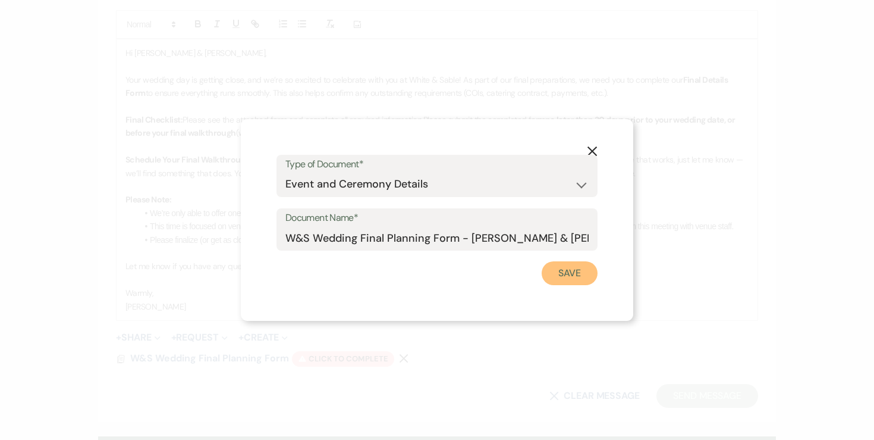
click at [555, 277] on button "Save" at bounding box center [570, 273] width 56 height 24
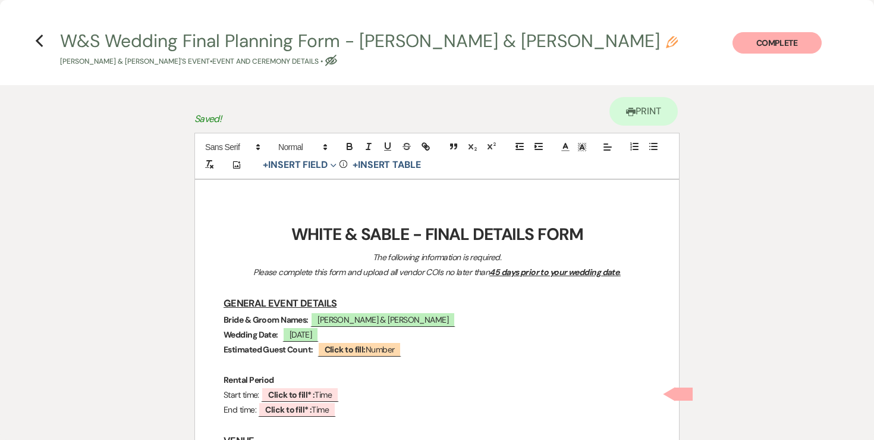
scroll to position [39, 0]
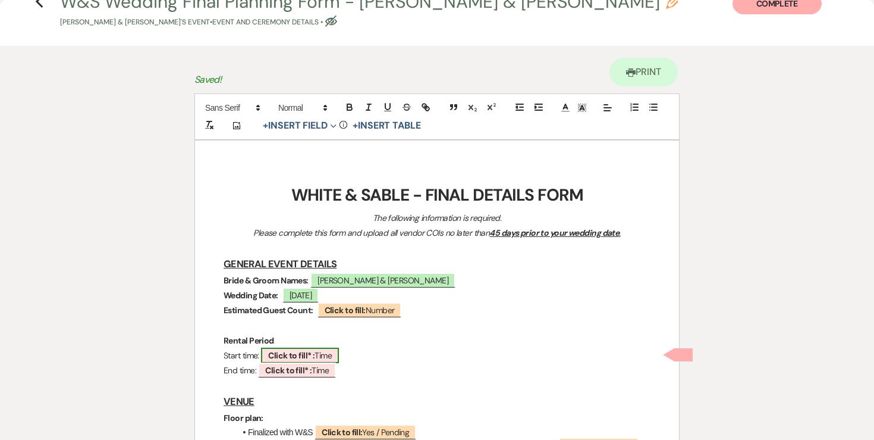
click at [315, 350] on b "Click to fill* :" at bounding box center [291, 355] width 46 height 11
select select "owner"
select select "Time"
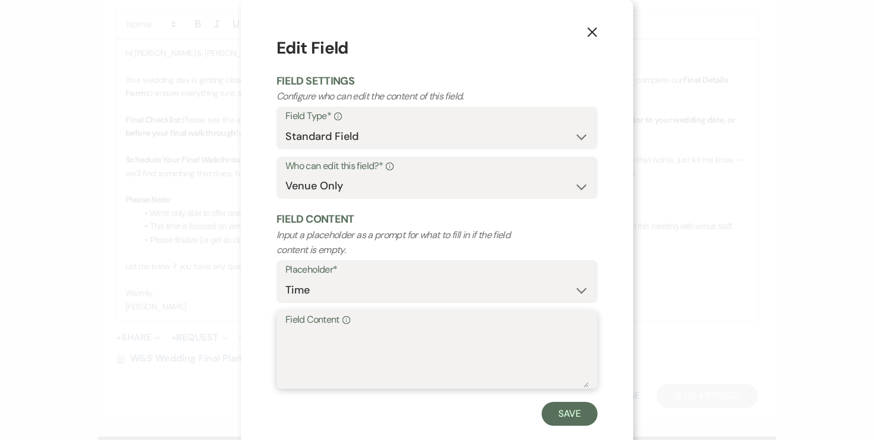
click at [313, 357] on textarea "Field Content Info" at bounding box center [437, 357] width 303 height 59
type textarea "11:30am"
click at [557, 413] on button "Save" at bounding box center [570, 414] width 56 height 24
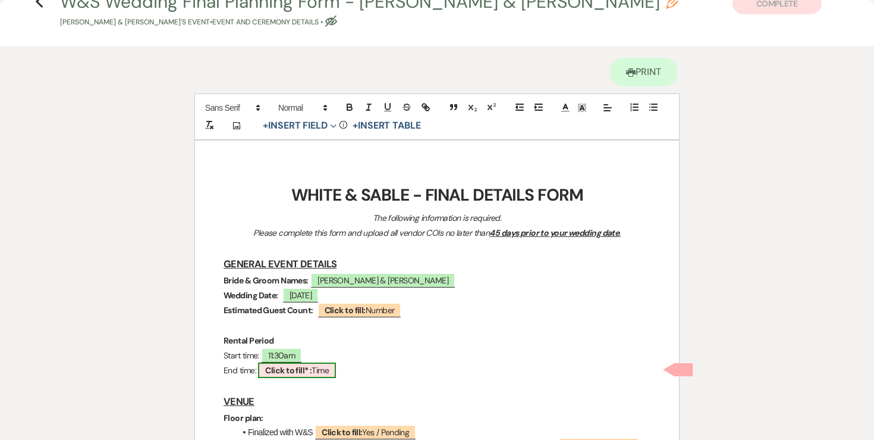
click at [332, 374] on span "Click to fill* : Time" at bounding box center [297, 369] width 78 height 15
select select "owner"
select select "Time"
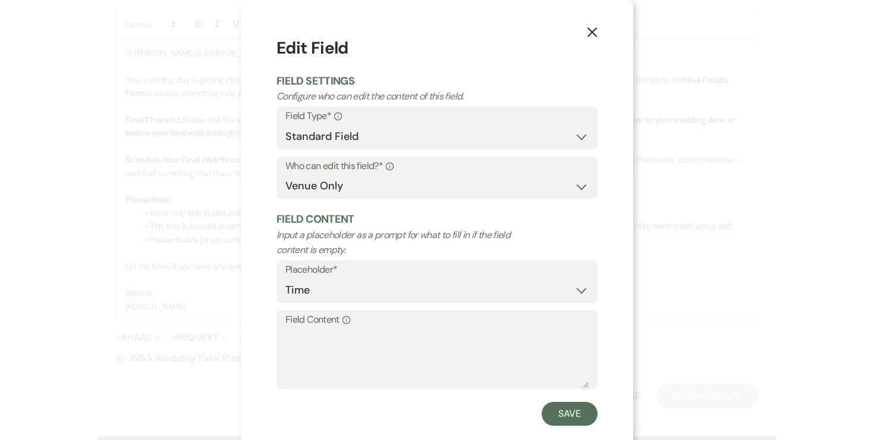
click at [374, 394] on form "Edit Field Field Settings Configure who can edit the content of this field. Fie…" at bounding box center [437, 231] width 321 height 390
click at [371, 368] on textarea "Field Content Info" at bounding box center [437, 357] width 303 height 59
type textarea "12:30am"
click at [569, 411] on button "Save" at bounding box center [570, 414] width 56 height 24
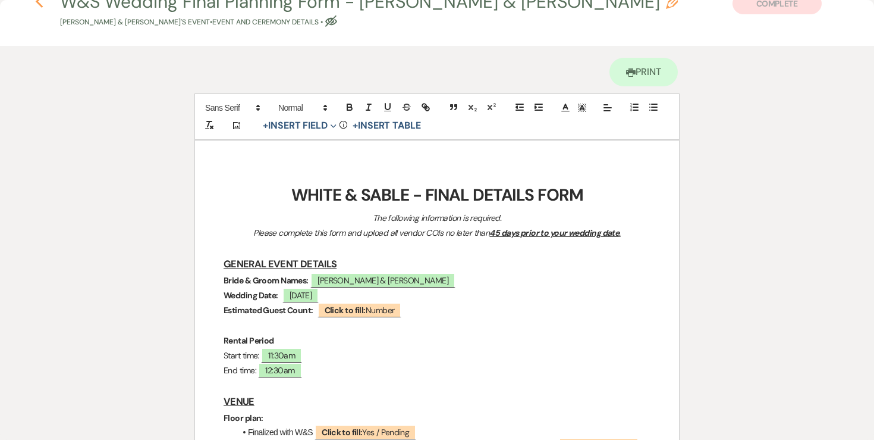
click at [37, 5] on icon "Previous" at bounding box center [39, 2] width 9 height 14
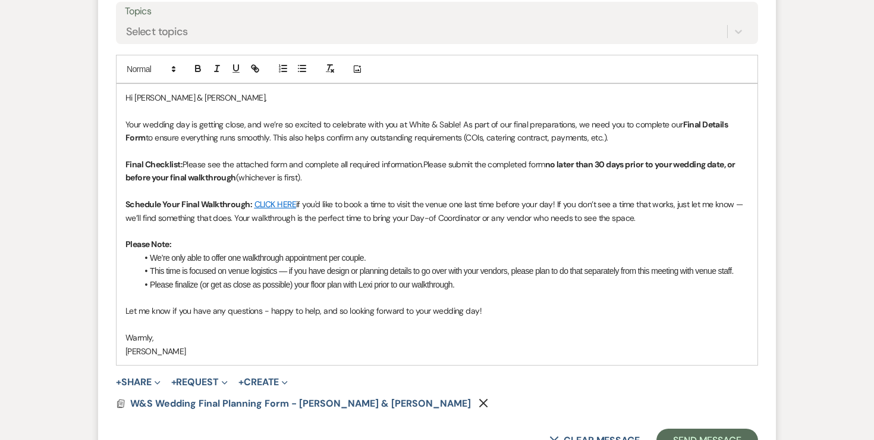
scroll to position [616, 0]
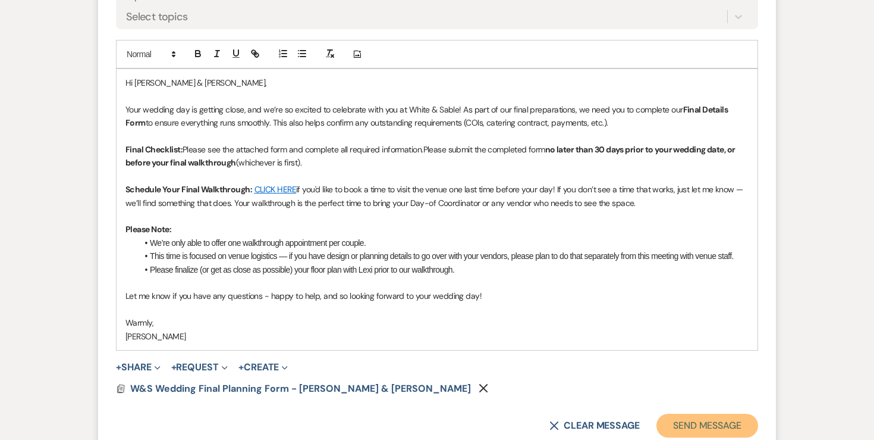
click at [669, 413] on button "Send Message" at bounding box center [708, 425] width 102 height 24
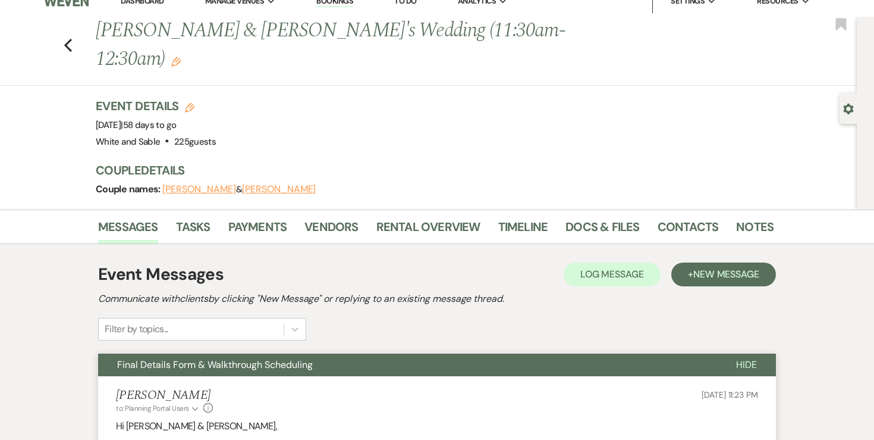
scroll to position [0, 0]
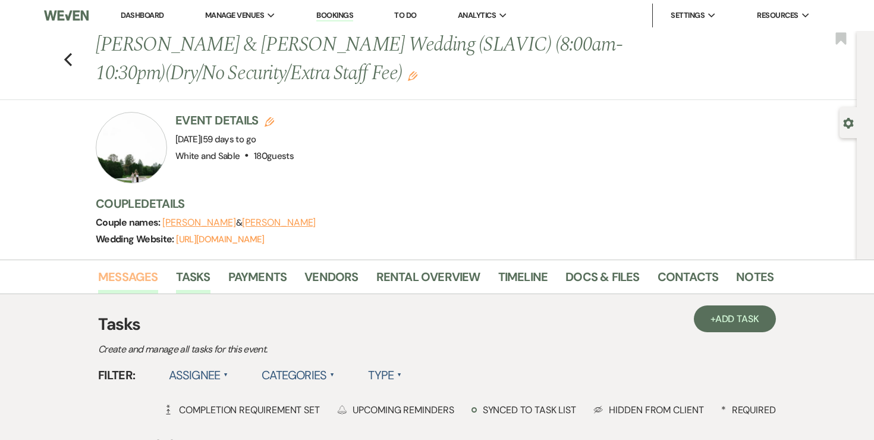
click at [139, 286] on link "Messages" at bounding box center [128, 280] width 60 height 26
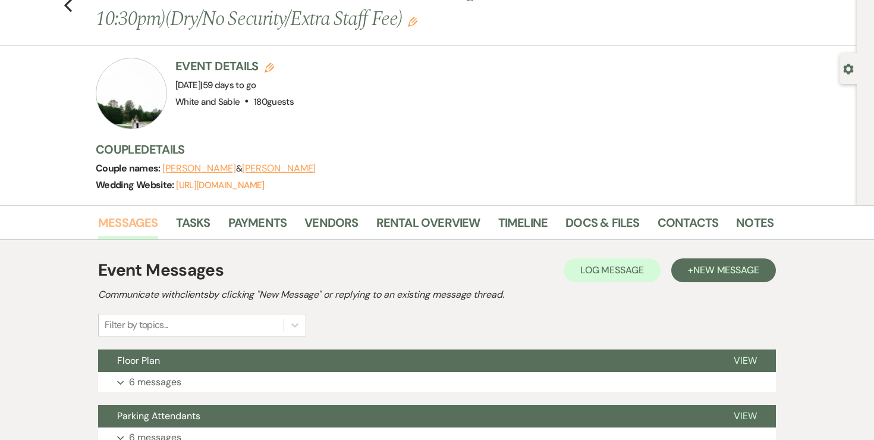
scroll to position [58, 0]
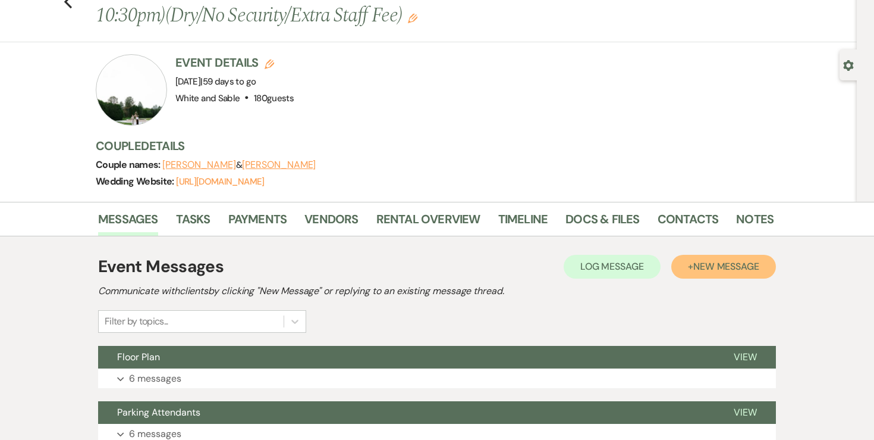
click at [681, 265] on button "+ New Message" at bounding box center [724, 267] width 105 height 24
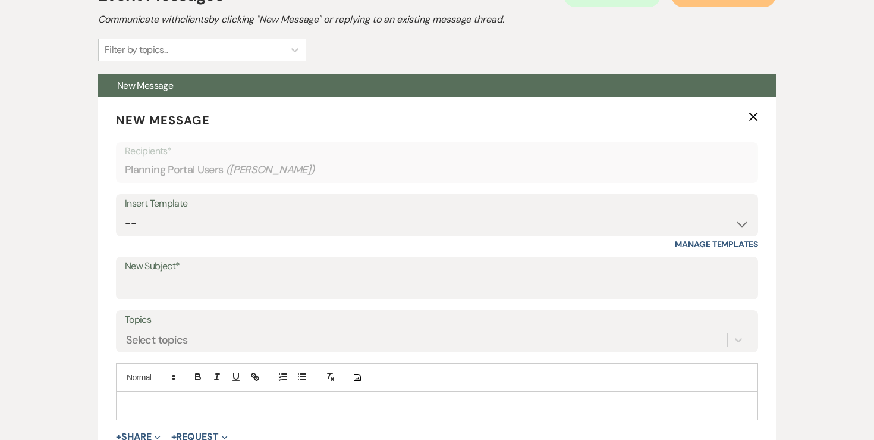
scroll to position [338, 0]
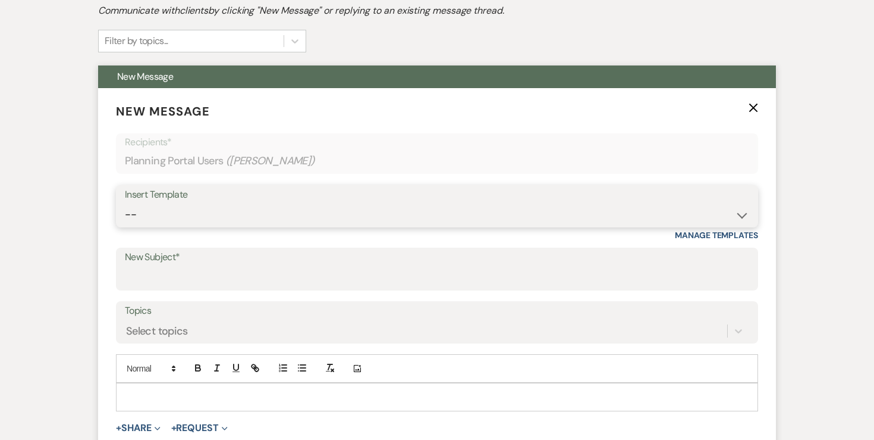
click at [256, 219] on select "-- Inquiry Response (Venue Guide) Schedule - Venue Tour Appt Confirmation Sched…" at bounding box center [437, 214] width 625 height 23
select select "5414"
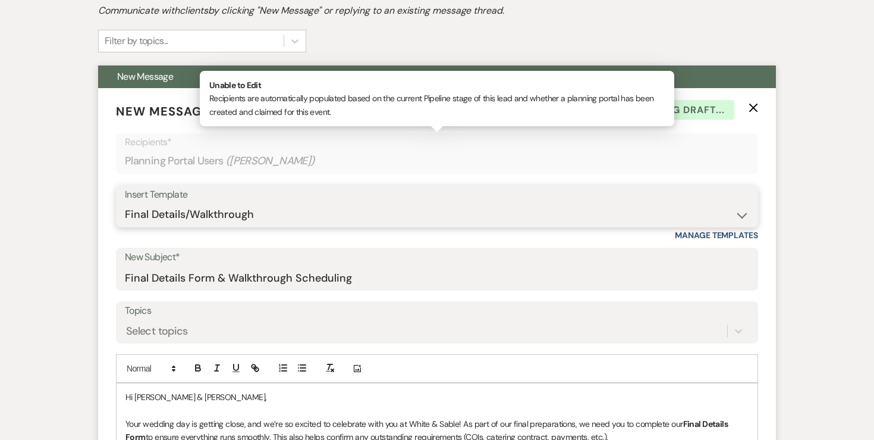
type input "Final Details Form & Walkthrough Scheduling"
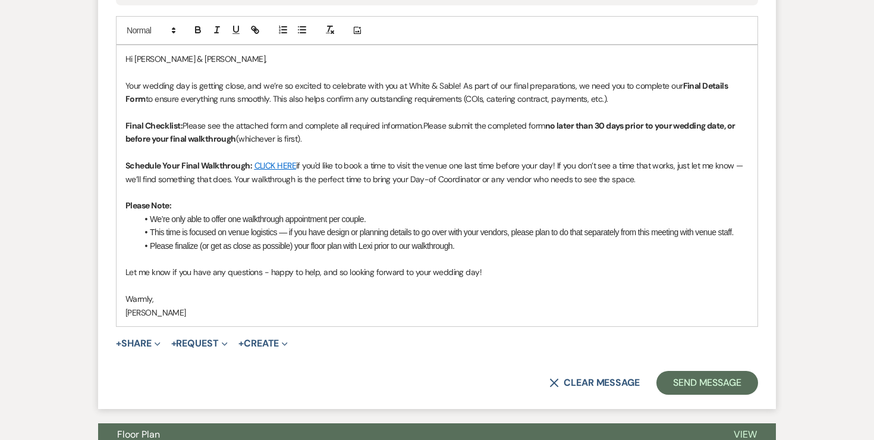
scroll to position [676, 0]
click at [145, 344] on button "+ Share Expand" at bounding box center [138, 343] width 45 height 10
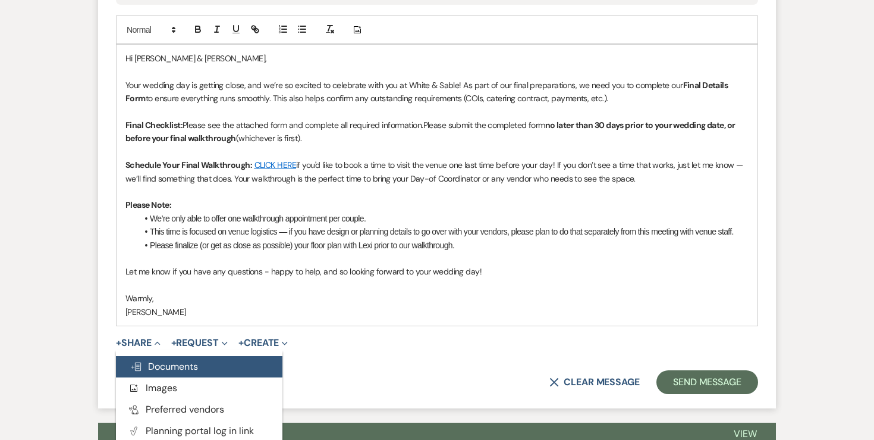
click at [157, 364] on span "Doc Upload Documents" at bounding box center [164, 366] width 68 height 12
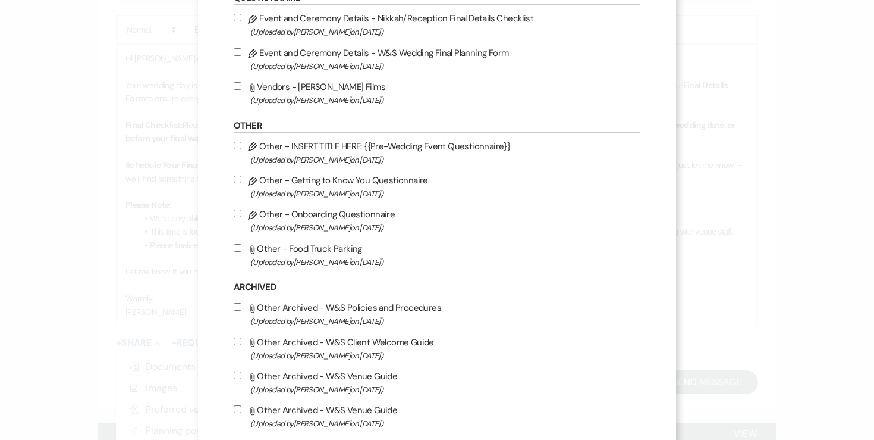
scroll to position [1363, 0]
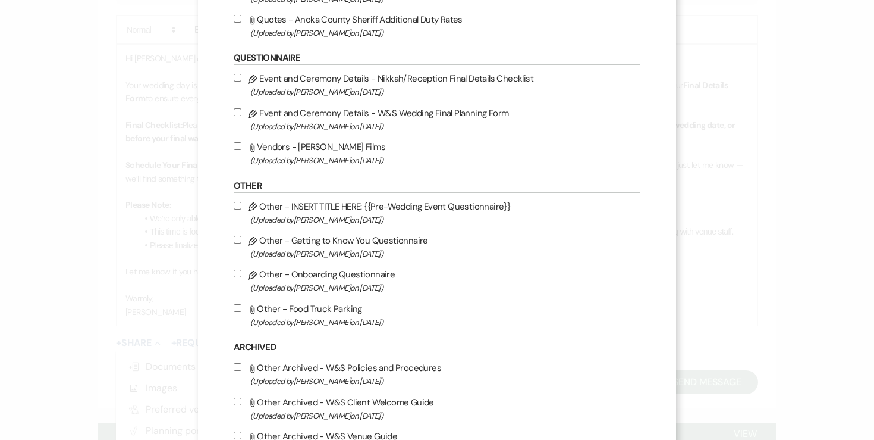
click at [242, 116] on input "Pencil Event and Ceremony Details - W&S Wedding Final Planning Form (Uploaded b…" at bounding box center [238, 112] width 8 height 8
checkbox input "true"
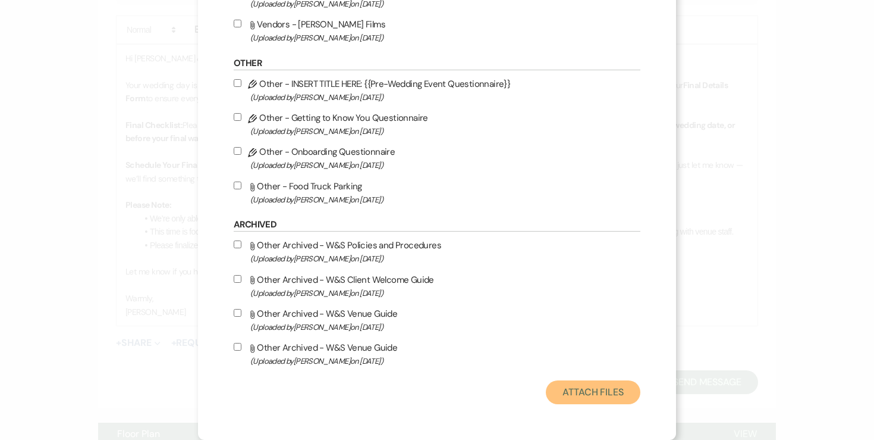
click at [592, 393] on button "Attach Files" at bounding box center [593, 392] width 95 height 24
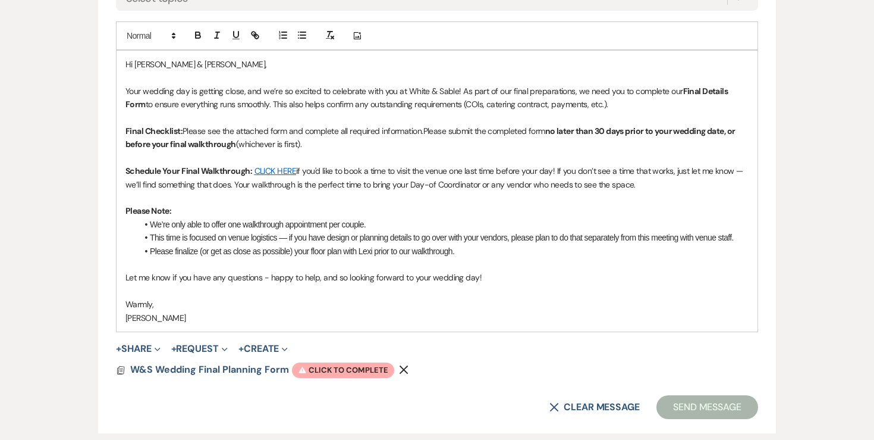
scroll to position [678, 0]
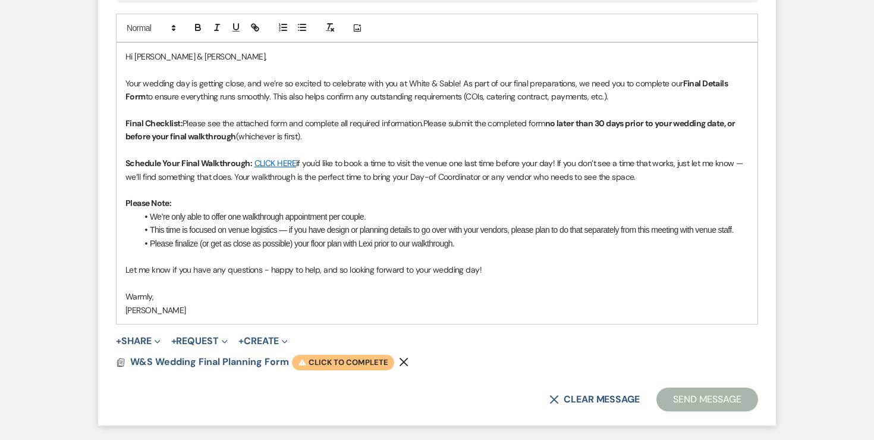
click at [328, 362] on span "Warning Click to complete" at bounding box center [343, 362] width 102 height 15
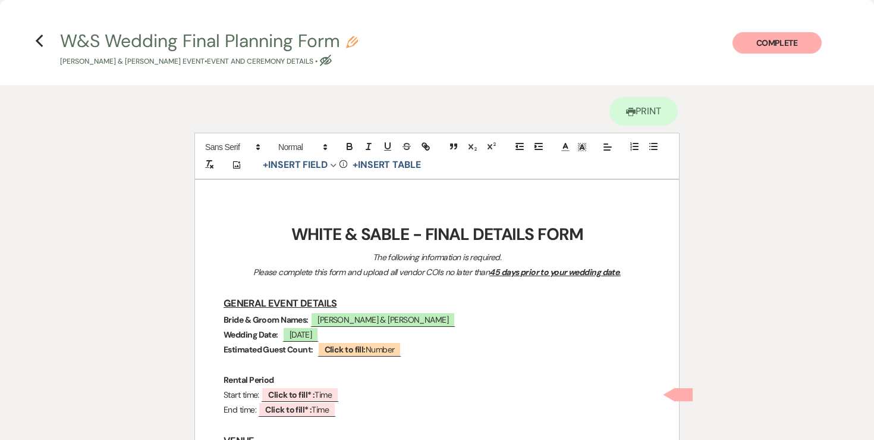
click at [352, 41] on icon "Pencil" at bounding box center [352, 42] width 12 height 12
select select "49"
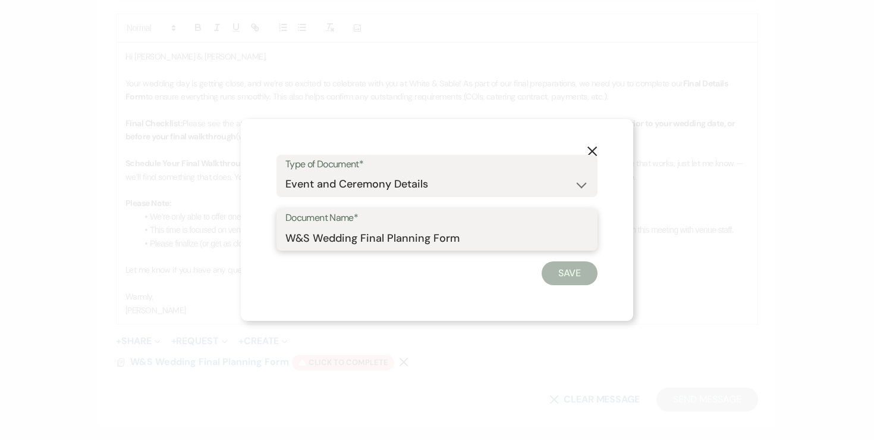
click at [488, 240] on input "W&S Wedding Final Planning Form" at bounding box center [437, 237] width 303 height 23
type input "W&S Wedding Final Planning Form - [PERSON_NAME] & [PERSON_NAME]"
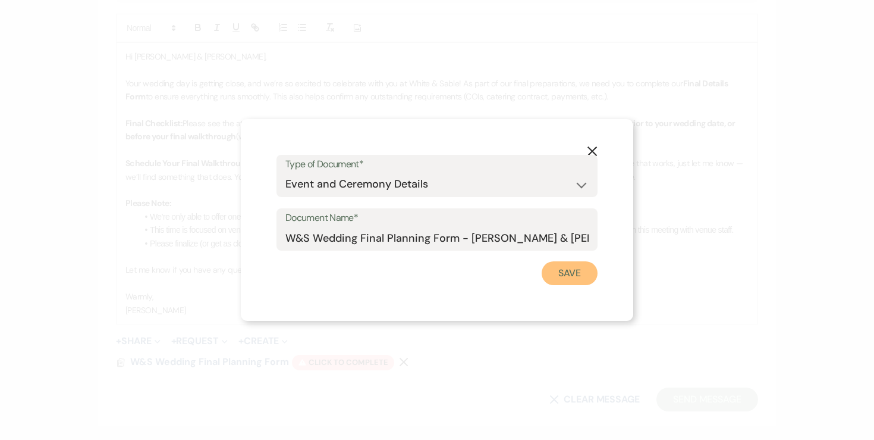
click at [564, 277] on button "Save" at bounding box center [570, 273] width 56 height 24
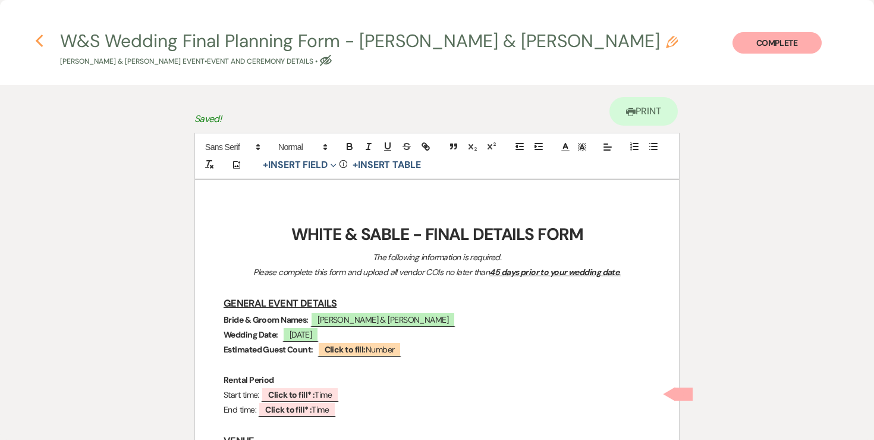
click at [42, 40] on icon "Previous" at bounding box center [39, 41] width 9 height 14
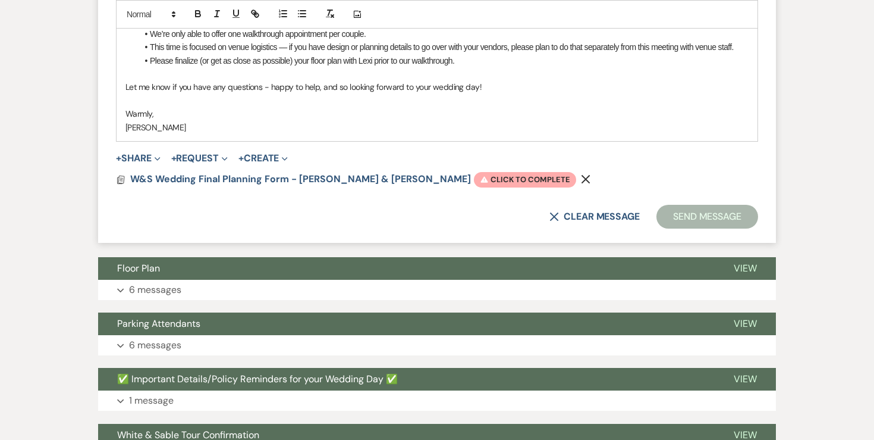
scroll to position [864, 0]
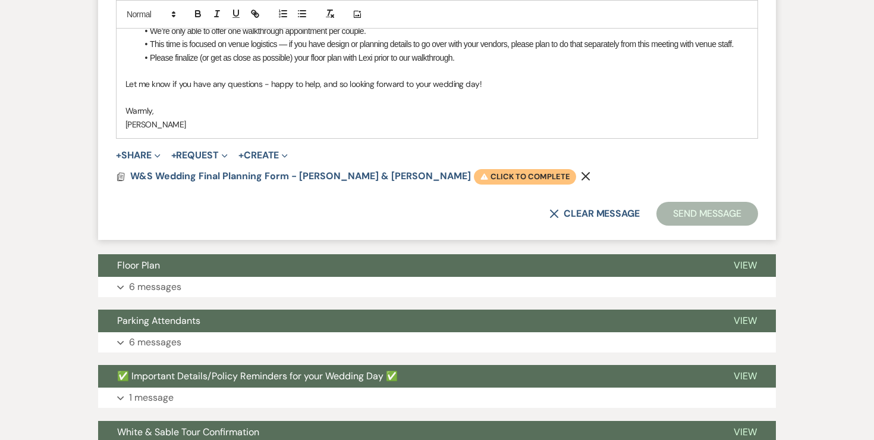
click at [474, 173] on span "Warning Click to complete" at bounding box center [525, 176] width 102 height 15
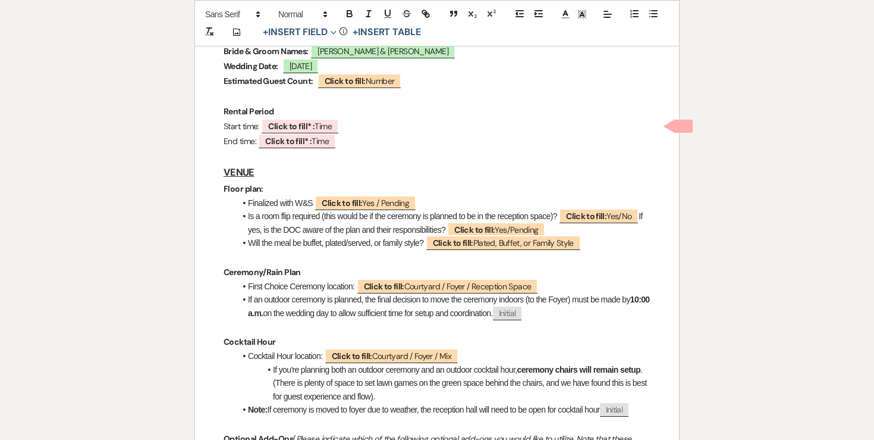
scroll to position [311, 0]
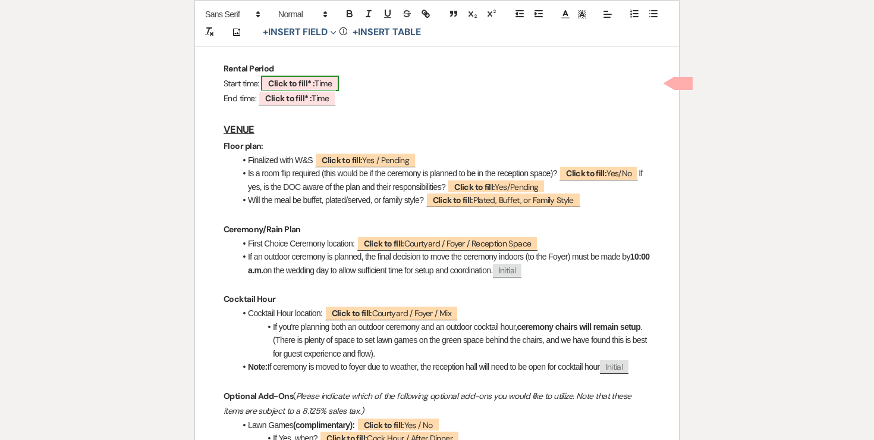
click at [297, 81] on b "Click to fill* :" at bounding box center [291, 83] width 46 height 11
select select "owner"
select select "Time"
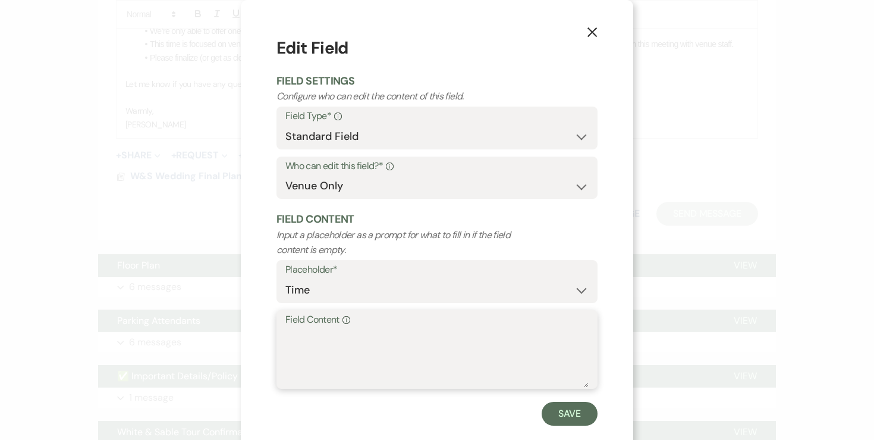
click at [341, 337] on textarea "Field Content Info" at bounding box center [437, 357] width 303 height 59
type textarea "9"
type textarea "8:00am"
click at [569, 418] on button "Save" at bounding box center [570, 414] width 56 height 24
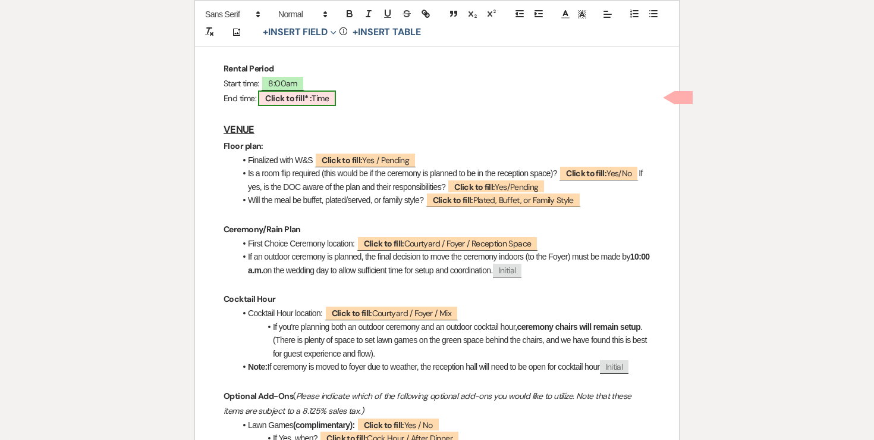
click at [301, 101] on b "Click to fill* :" at bounding box center [288, 98] width 46 height 11
select select "owner"
select select "Time"
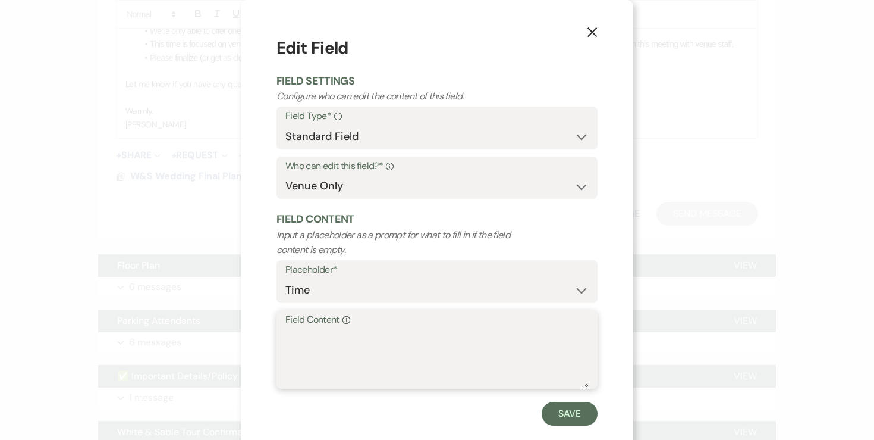
click at [366, 344] on textarea "Field Content Info" at bounding box center [437, 357] width 303 height 59
type textarea "10:30pm"
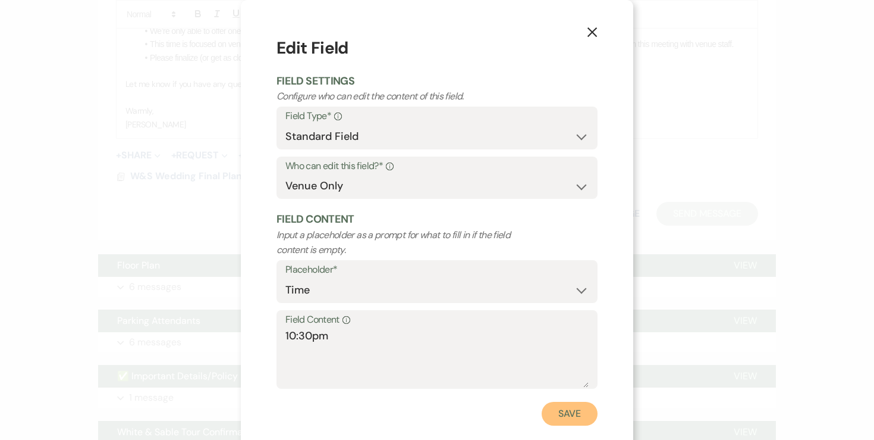
click at [568, 415] on button "Save" at bounding box center [570, 414] width 56 height 24
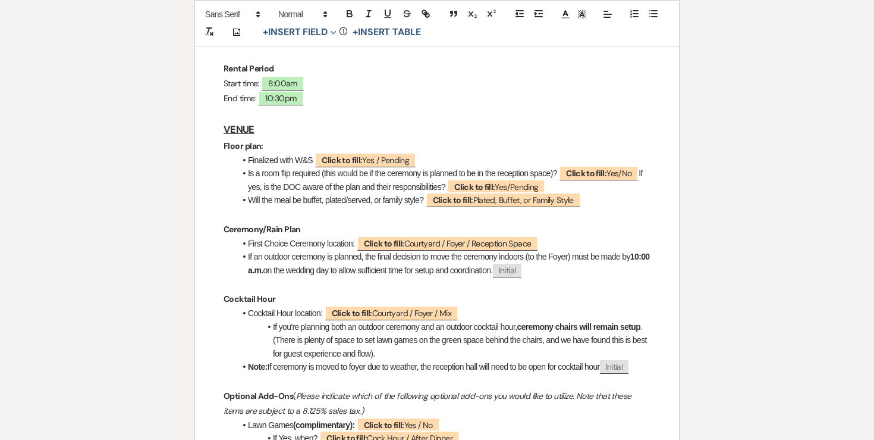
scroll to position [0, 0]
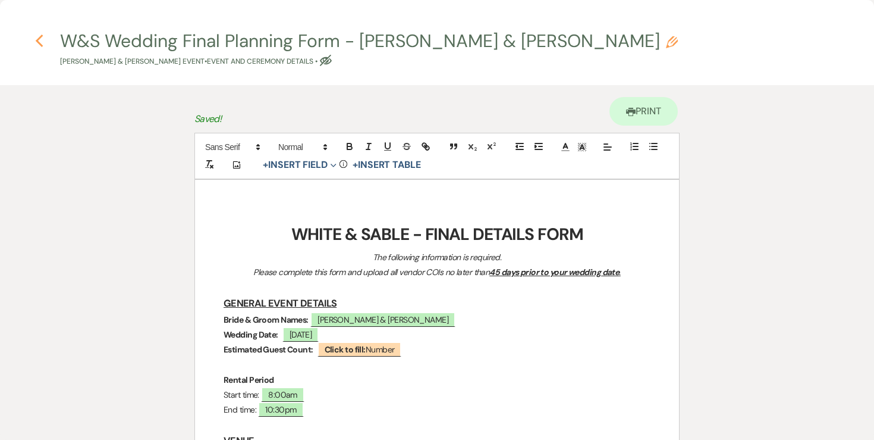
click at [40, 46] on use "button" at bounding box center [39, 41] width 8 height 13
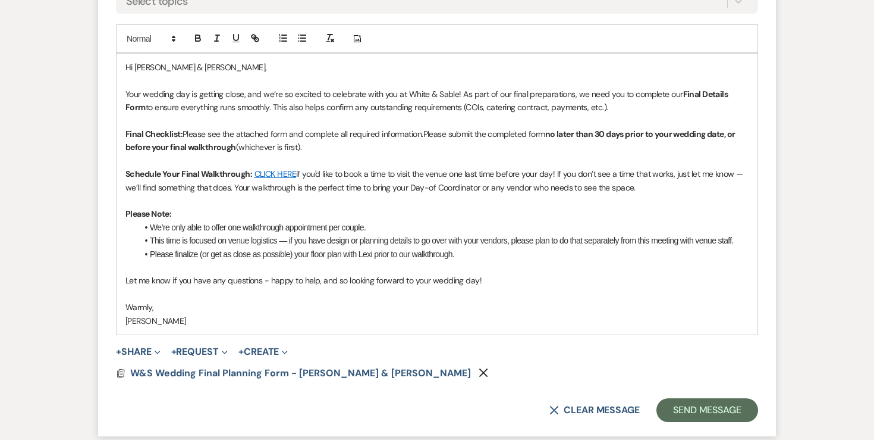
scroll to position [666, 0]
click at [693, 413] on button "Send Message" at bounding box center [708, 411] width 102 height 24
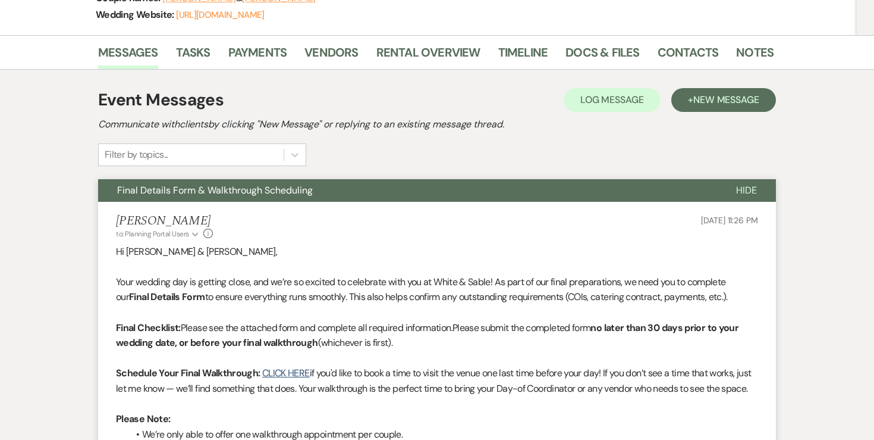
scroll to position [0, 0]
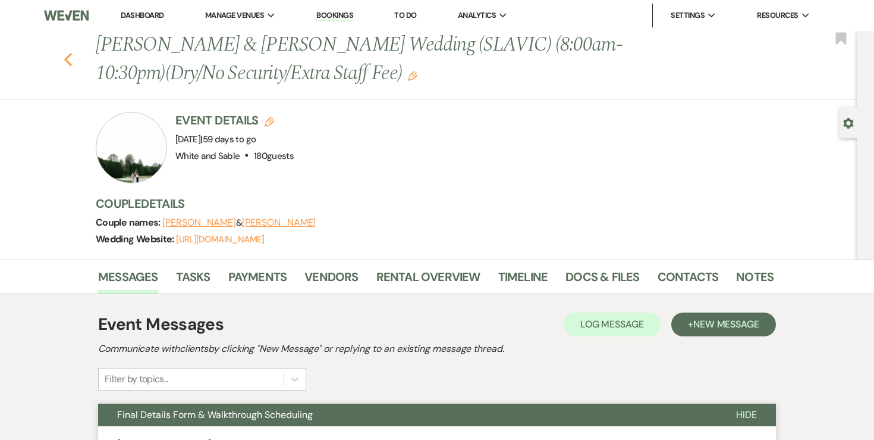
click at [65, 58] on use "button" at bounding box center [68, 59] width 8 height 13
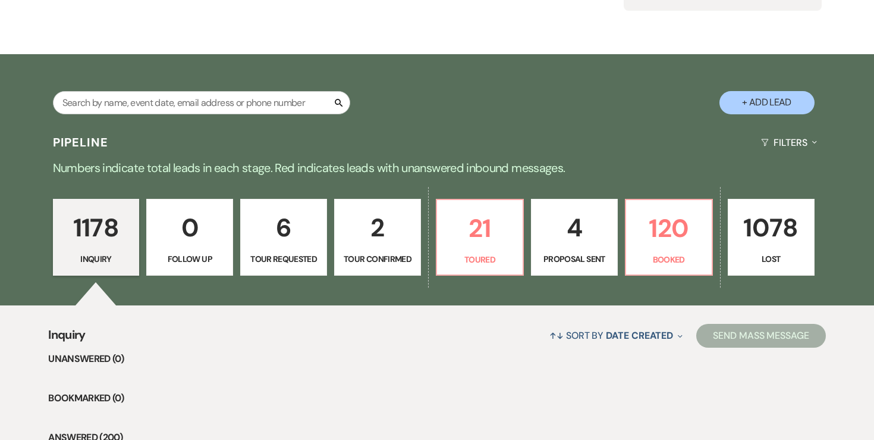
scroll to position [168, 0]
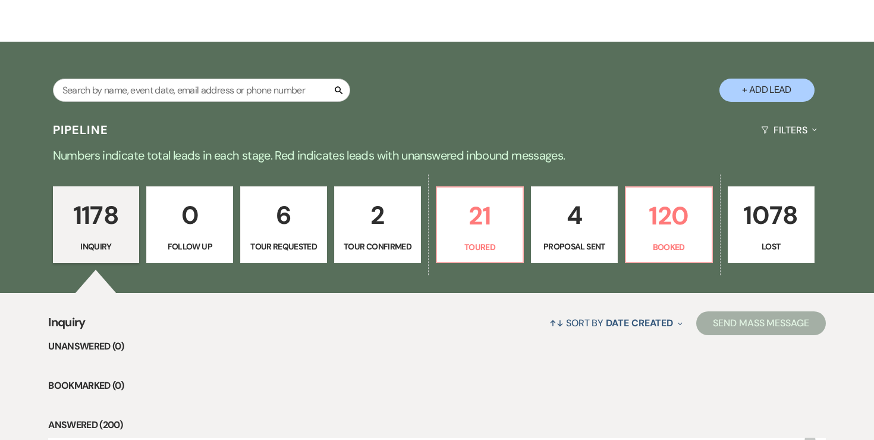
click at [573, 220] on p "4" at bounding box center [574, 215] width 71 height 40
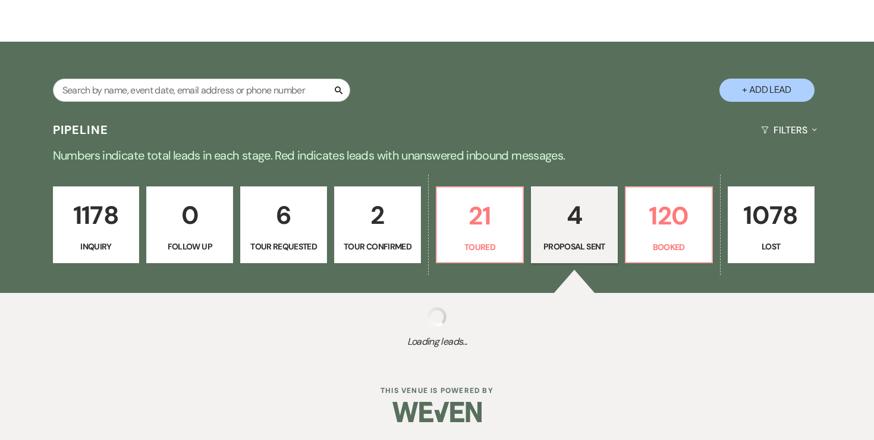
select select "6"
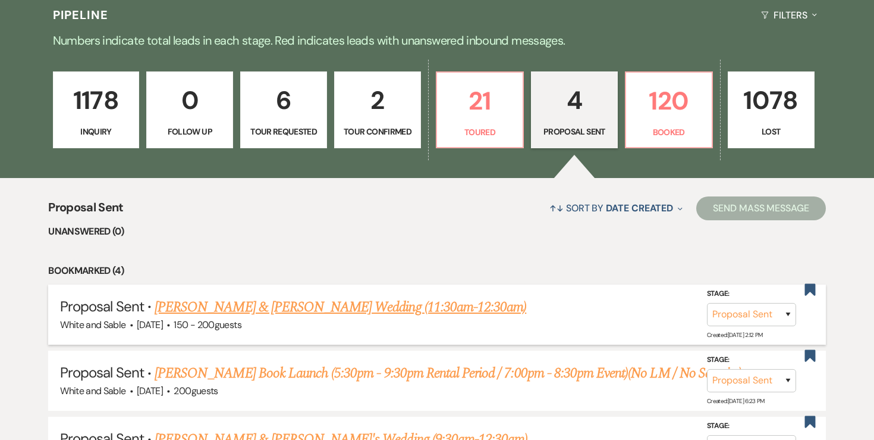
scroll to position [286, 0]
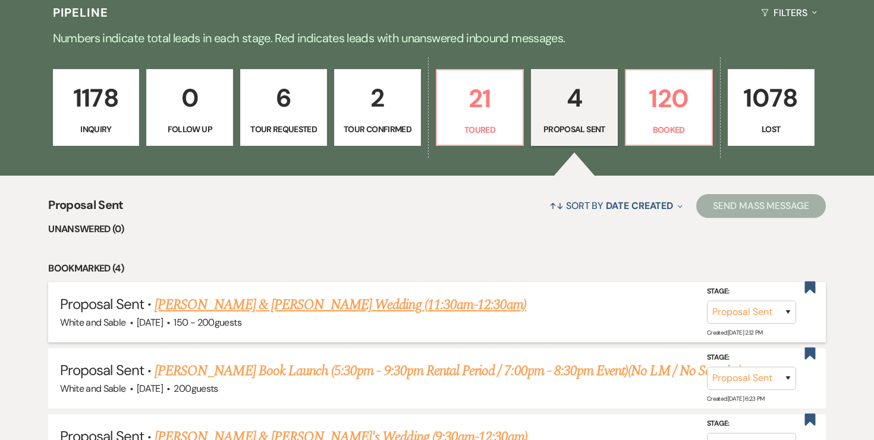
click at [312, 307] on link "[PERSON_NAME] & [PERSON_NAME] Wedding (11:30am-12:30am)" at bounding box center [341, 304] width 372 height 21
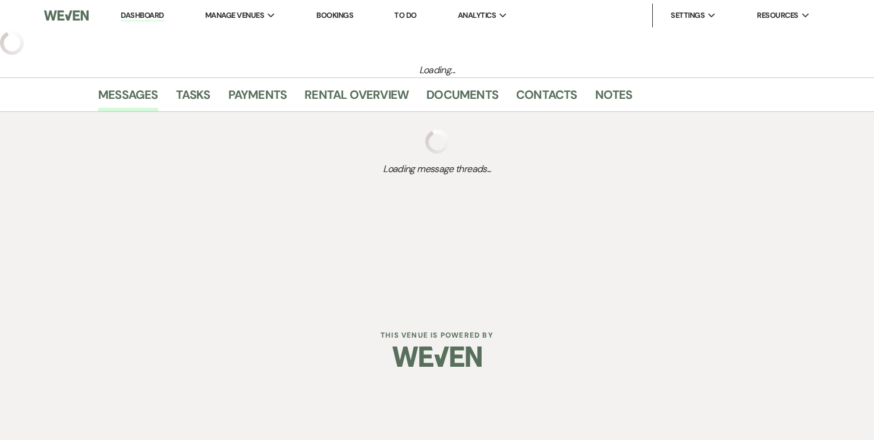
select select "6"
select select "8"
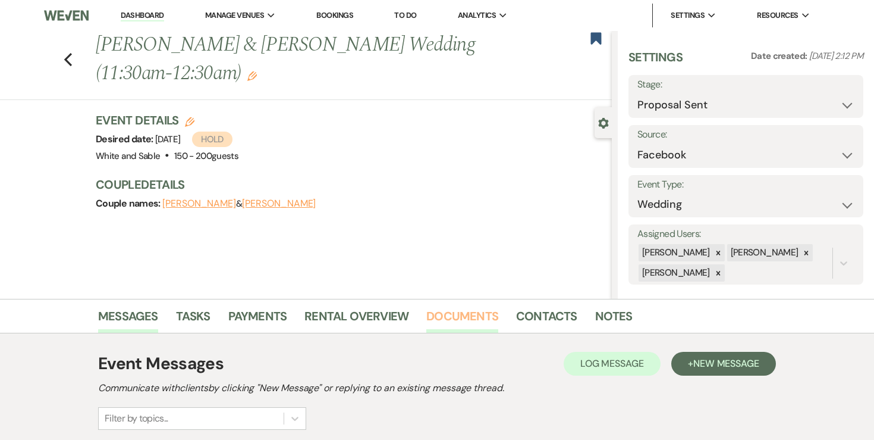
click at [476, 309] on link "Documents" at bounding box center [462, 319] width 72 height 26
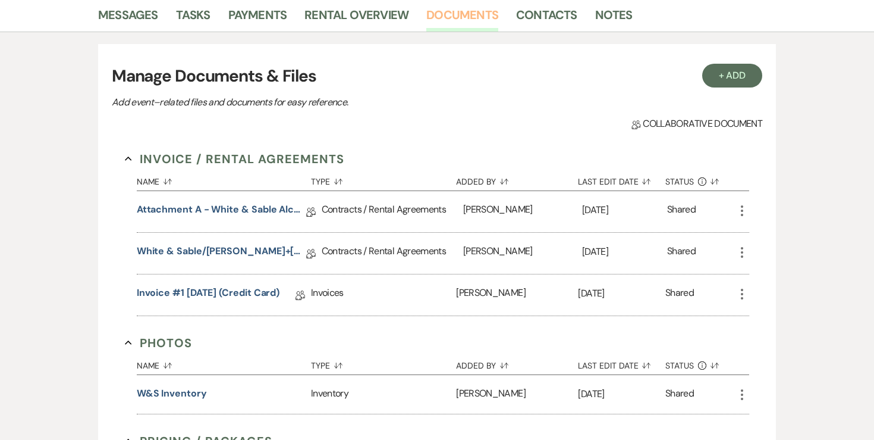
scroll to position [318, 0]
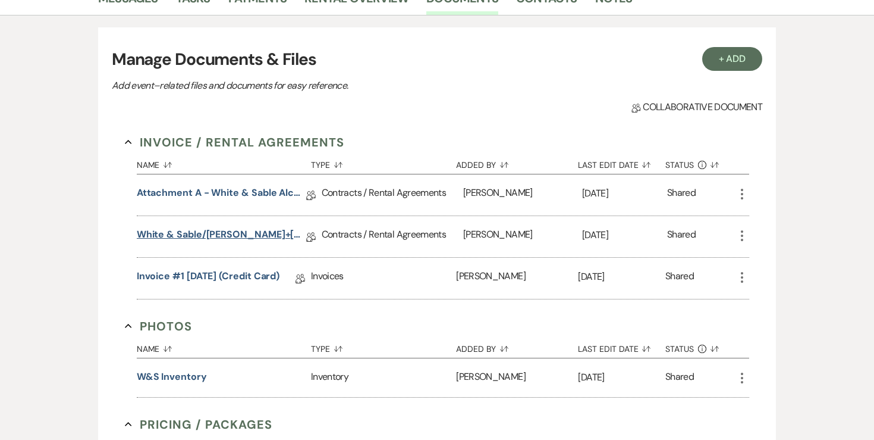
click at [261, 234] on link "White & Sable/[PERSON_NAME]+[PERSON_NAME] Rental Agreement - [DATE]" at bounding box center [222, 236] width 170 height 18
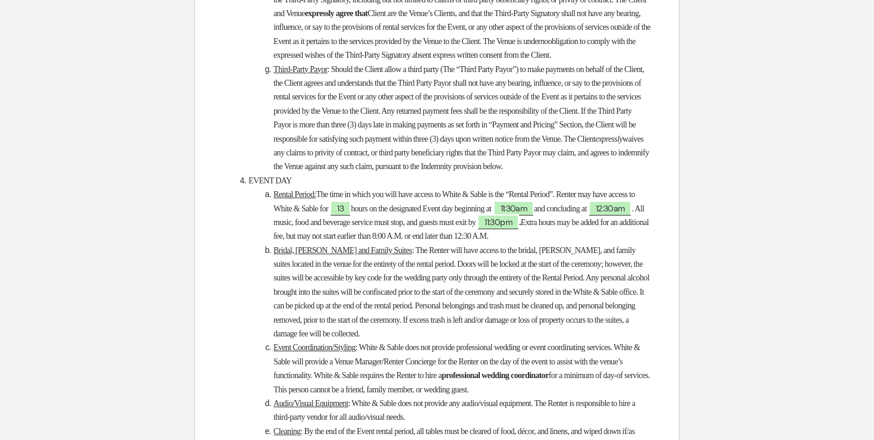
scroll to position [2501, 0]
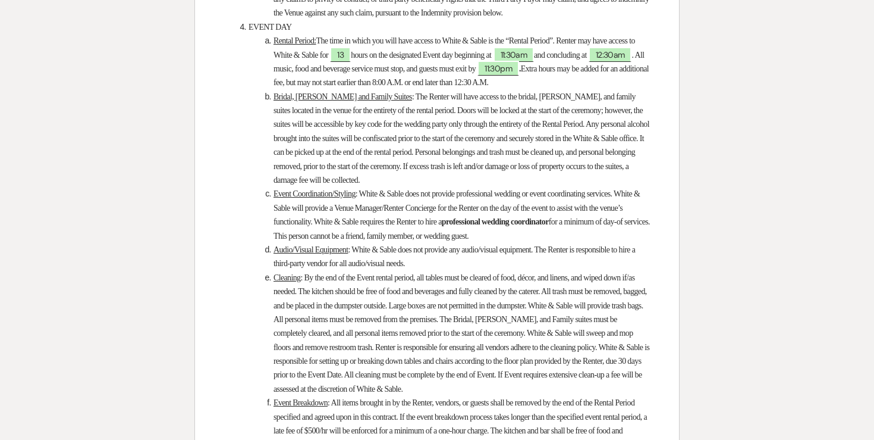
click at [387, 90] on li "Rental Period: The time in which you will have access to White & Sable is the “…" at bounding box center [443, 62] width 415 height 56
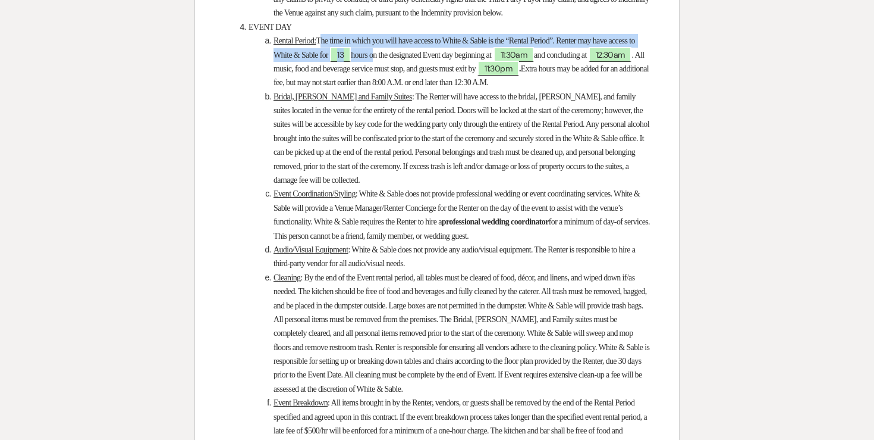
drag, startPoint x: 324, startPoint y: 129, endPoint x: 411, endPoint y: 149, distance: 89.6
click at [412, 90] on li "Rental Period: The time in which you will have access to White & Sable is the “…" at bounding box center [443, 62] width 415 height 56
copy li "The time in which you will have access to White & Sable is the “Rental Period”.…"
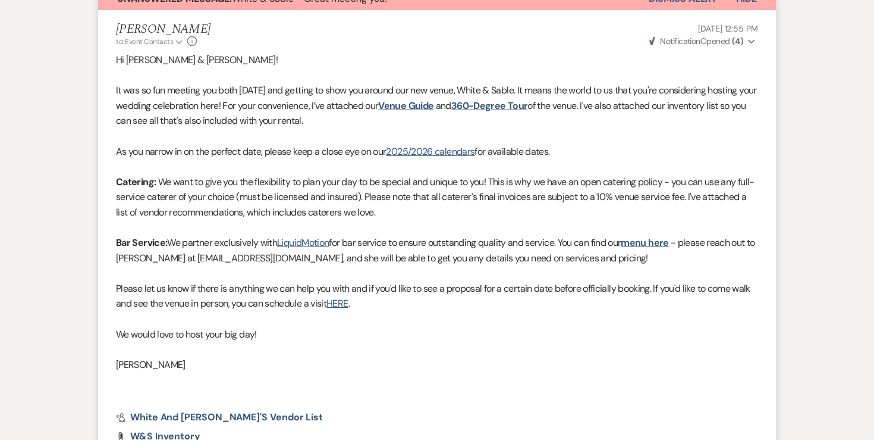
scroll to position [213, 0]
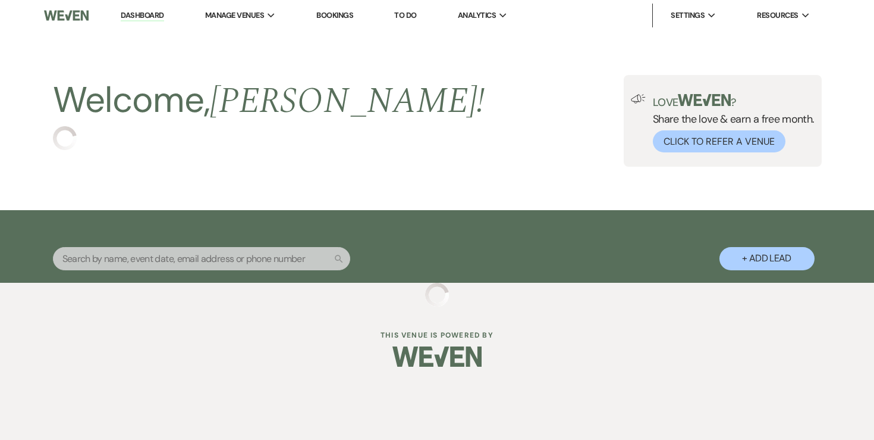
select select "5"
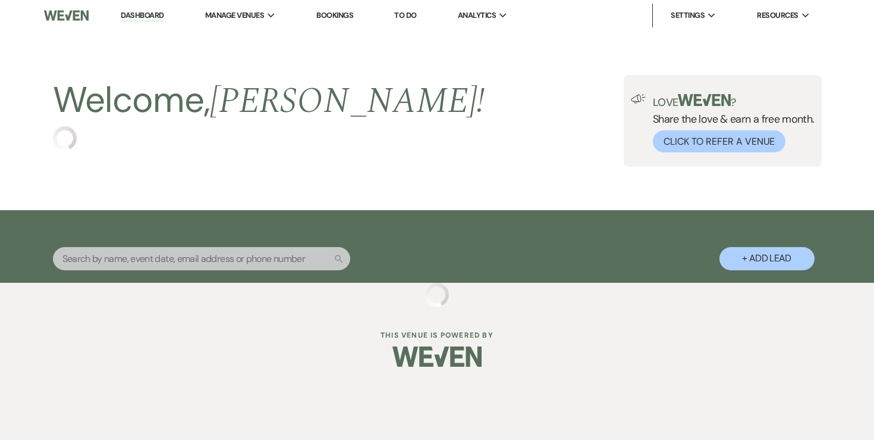
select select "5"
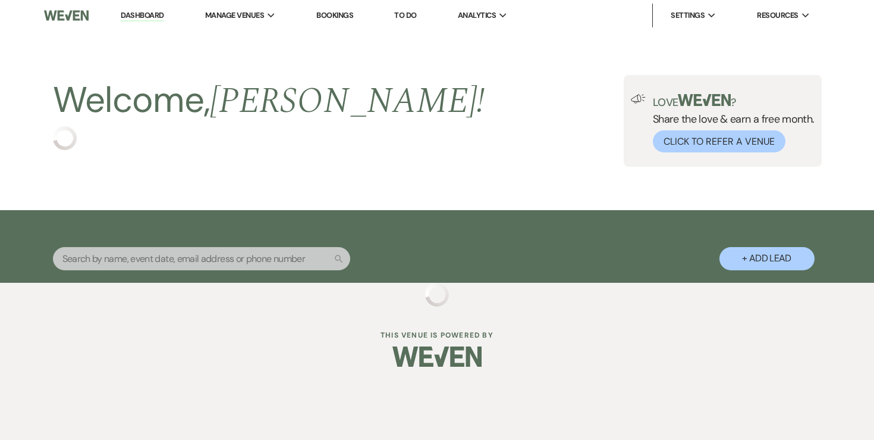
select select "5"
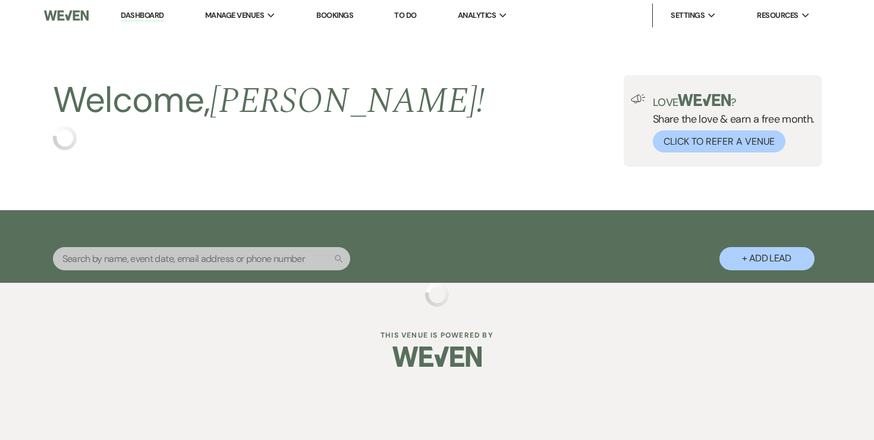
select select "5"
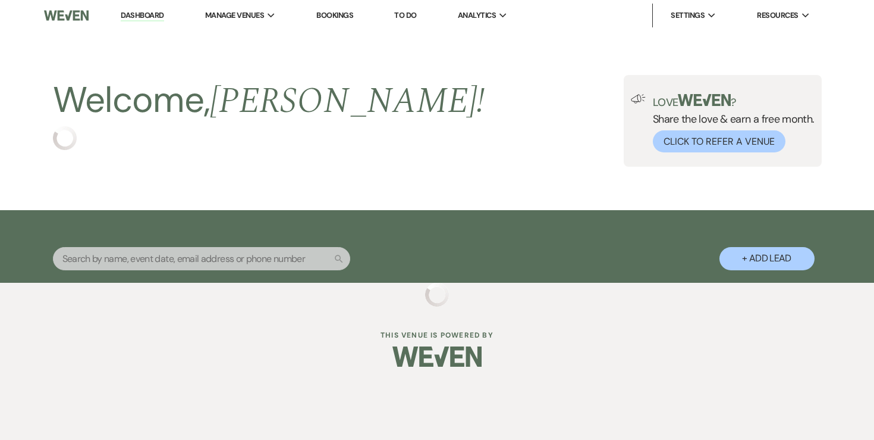
select select "5"
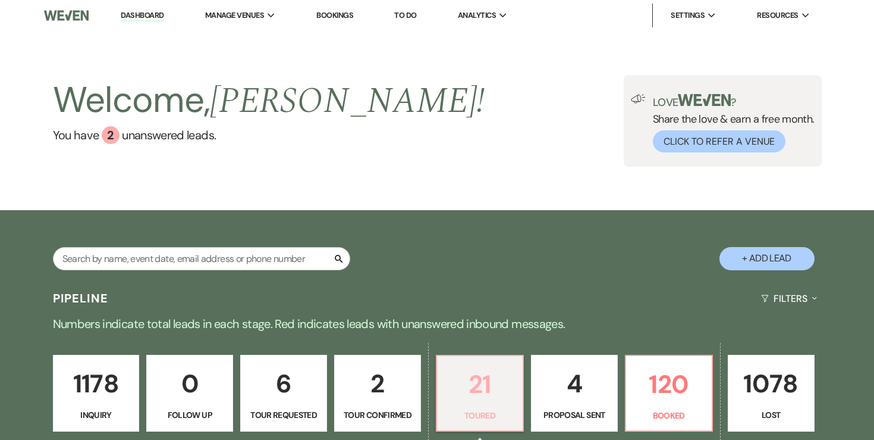
click at [504, 394] on p "21" at bounding box center [479, 384] width 71 height 40
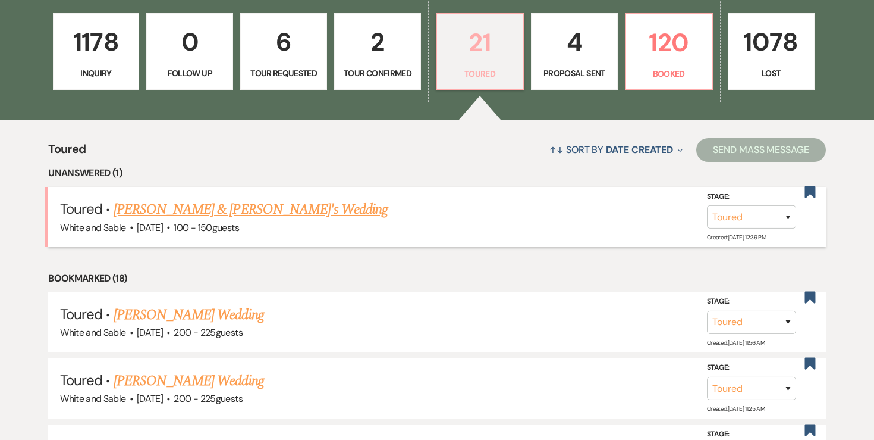
scroll to position [350, 0]
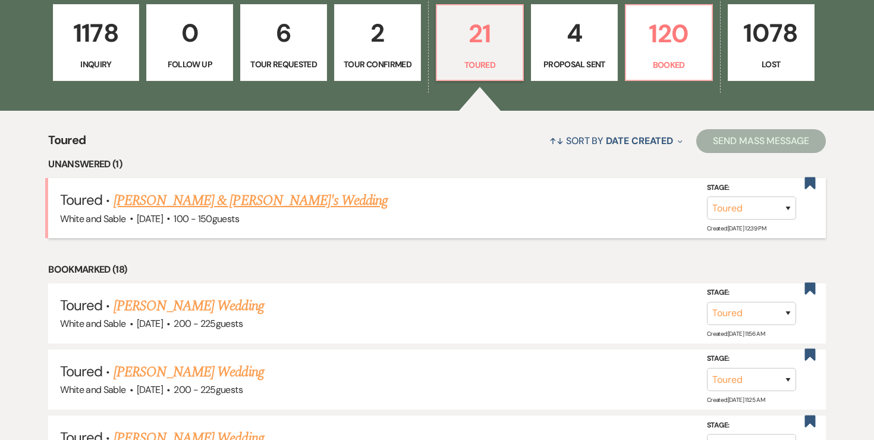
click at [252, 206] on link "[PERSON_NAME] & [PERSON_NAME]'s Wedding" at bounding box center [251, 200] width 275 height 21
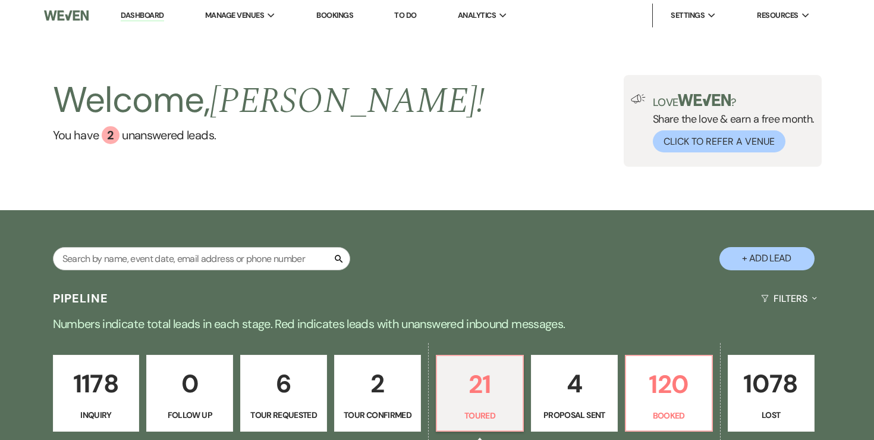
select select "5"
select select "6"
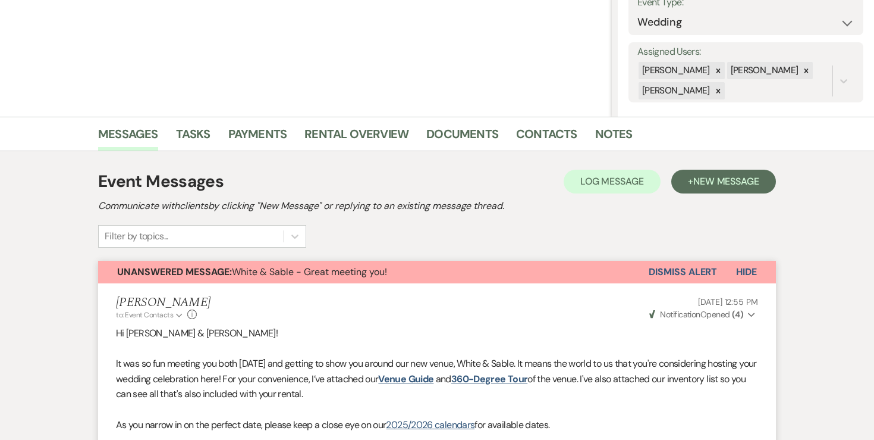
scroll to position [196, 0]
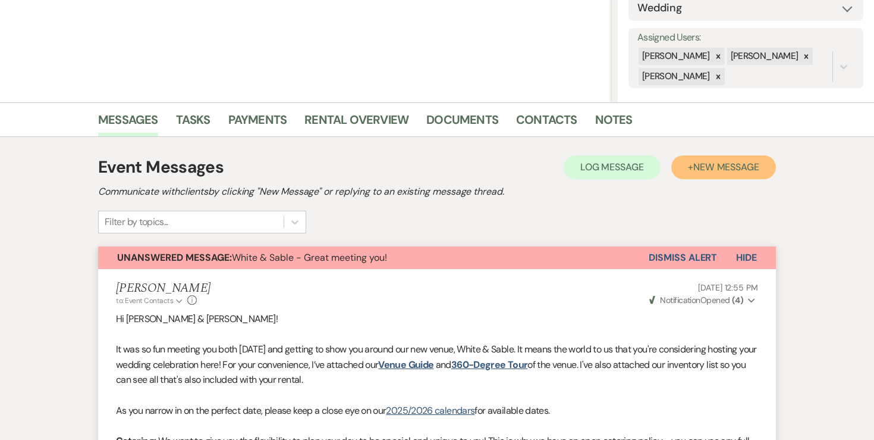
click at [736, 169] on span "New Message" at bounding box center [727, 167] width 66 height 12
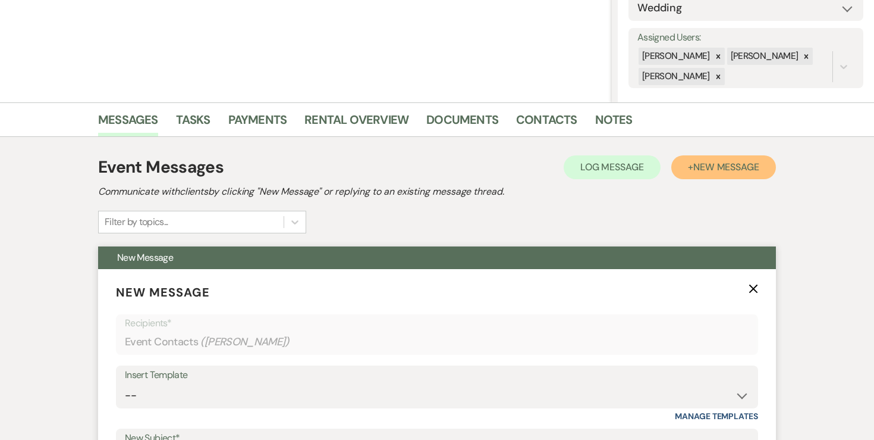
scroll to position [346, 0]
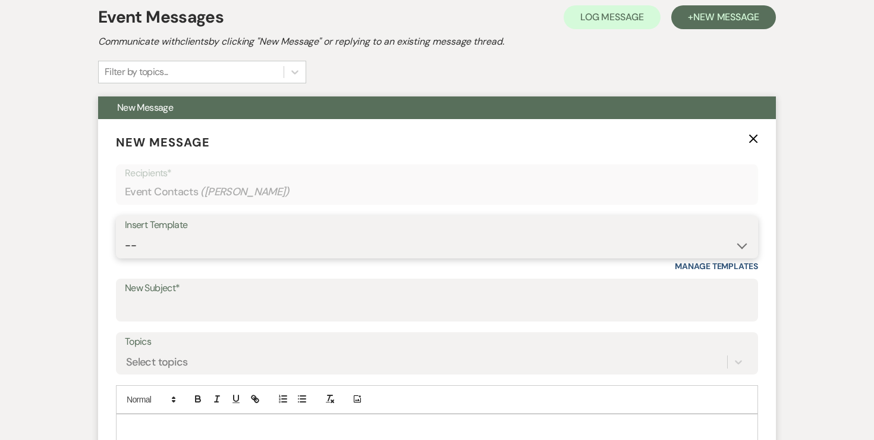
click at [275, 242] on select "-- Inquiry Response (Venue Guide) Schedule - Venue Tour Appt Confirmation Sched…" at bounding box center [437, 245] width 625 height 23
select select "3330"
type input "Next Steps for Booking: Your wedding day contract from White & Sable! 💕💍"
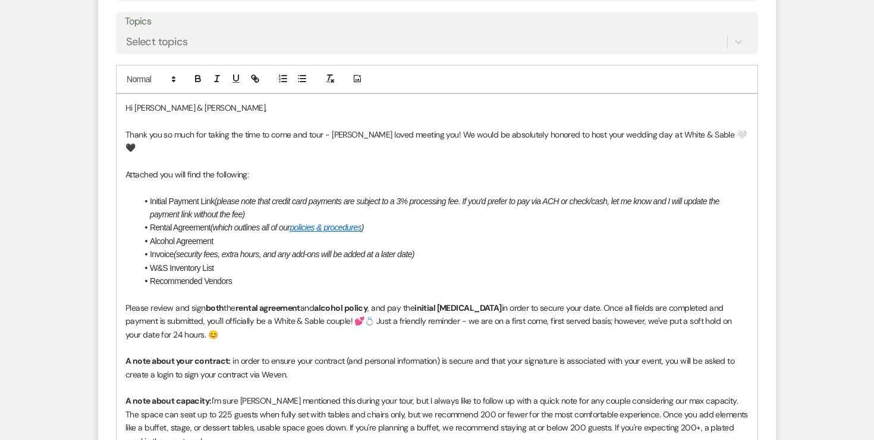
scroll to position [669, 0]
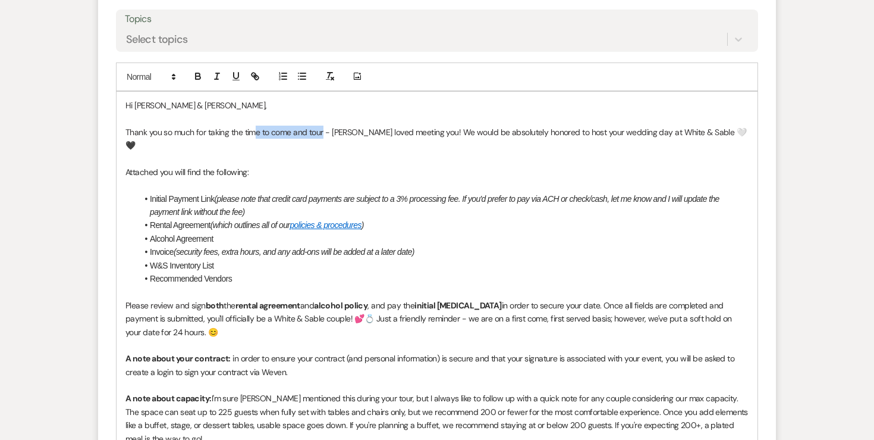
drag, startPoint x: 325, startPoint y: 132, endPoint x: 257, endPoint y: 128, distance: 67.9
click at [256, 128] on span "Thank you so much for taking the time to come and tour - [PERSON_NAME] loved me…" at bounding box center [436, 139] width 621 height 24
click at [270, 130] on span "Thank you so much for taking the time to come and tour - [PERSON_NAME] loved me…" at bounding box center [436, 139] width 621 height 24
click at [294, 131] on span "Thank you so much for taking the time to come and tour - [PERSON_NAME] loved me…" at bounding box center [436, 139] width 621 height 24
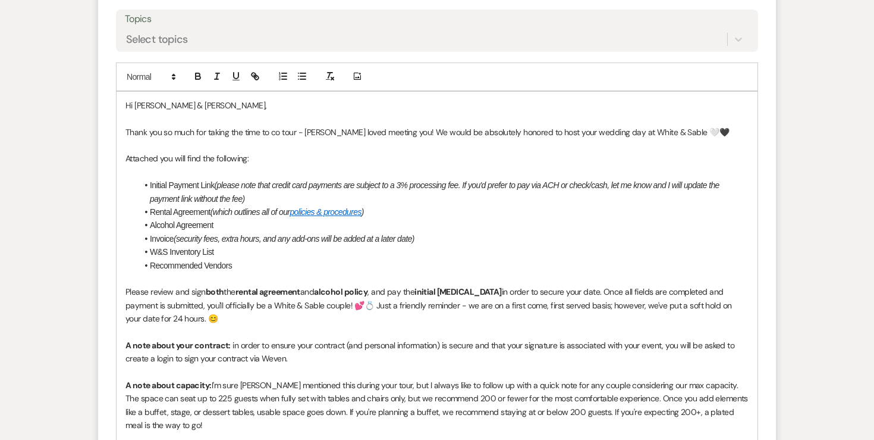
click at [288, 131] on span "Thank you so much for taking the time to co tour - [PERSON_NAME] loved meeting …" at bounding box center [428, 132] width 604 height 11
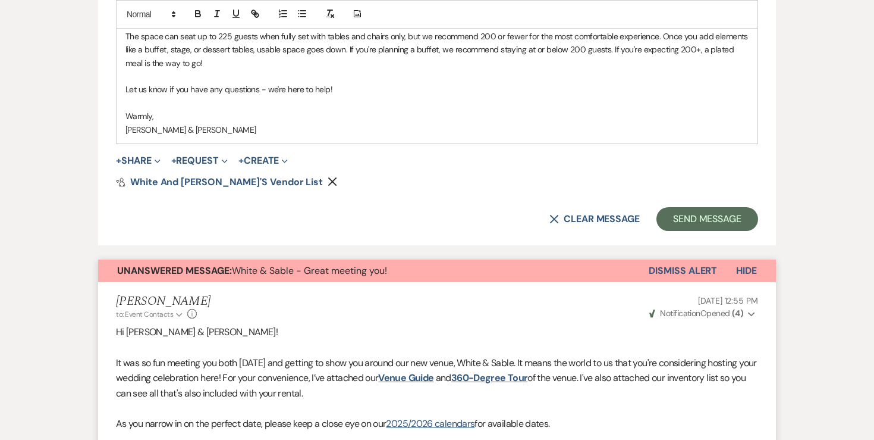
scroll to position [983, 0]
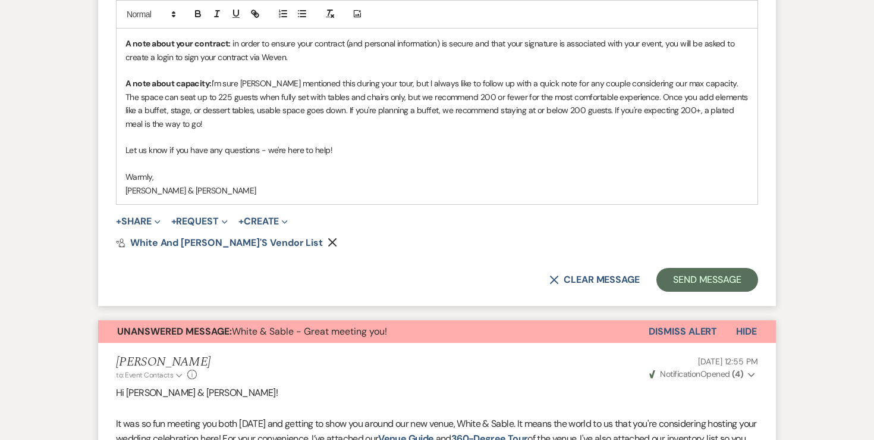
click at [328, 237] on button "Remove" at bounding box center [335, 242] width 14 height 10
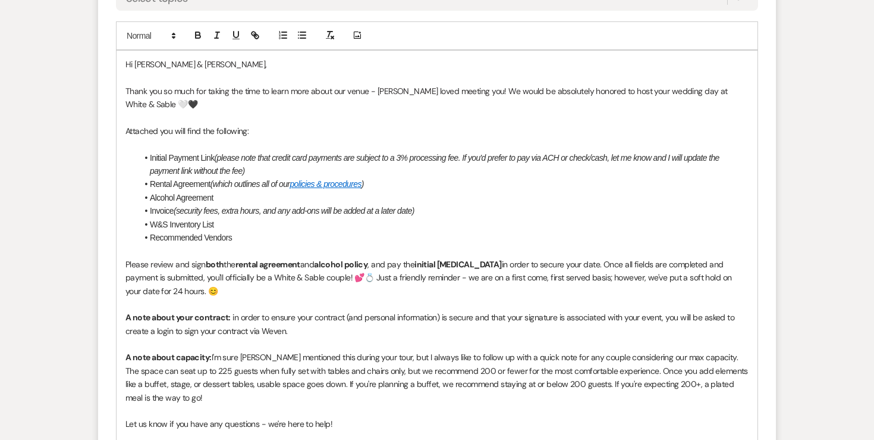
scroll to position [710, 0]
click at [184, 238] on li "Recommended Vendors" at bounding box center [442, 236] width 611 height 13
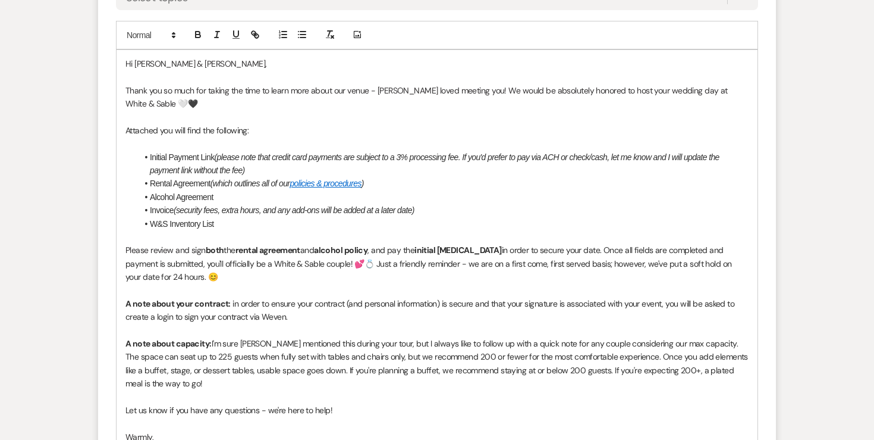
click at [187, 222] on li "W&S Inventory List" at bounding box center [442, 223] width 611 height 13
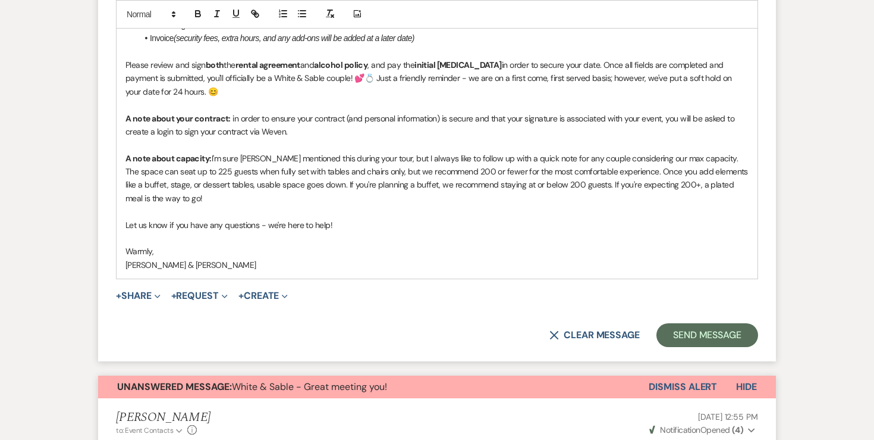
scroll to position [907, 0]
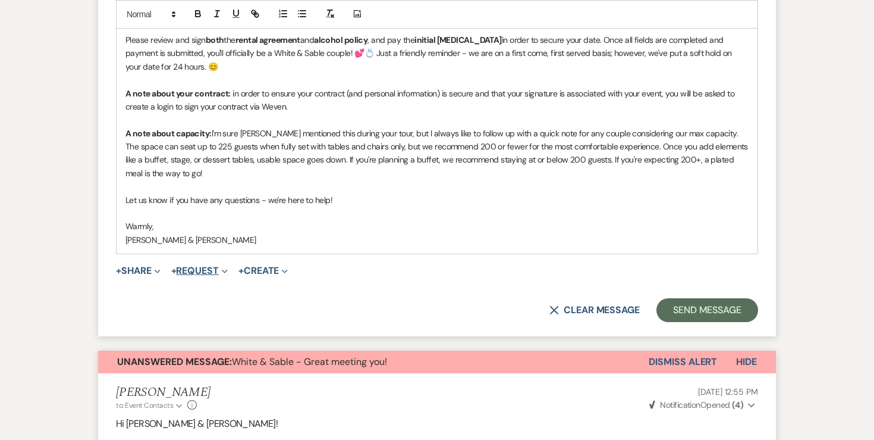
click at [196, 270] on button "+ Request Expand" at bounding box center [199, 271] width 57 height 10
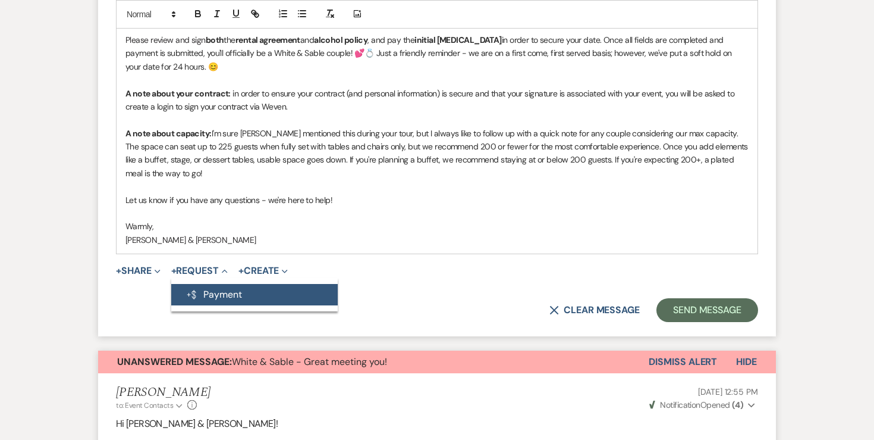
click at [199, 287] on button "Generate Payment Payment" at bounding box center [254, 294] width 167 height 21
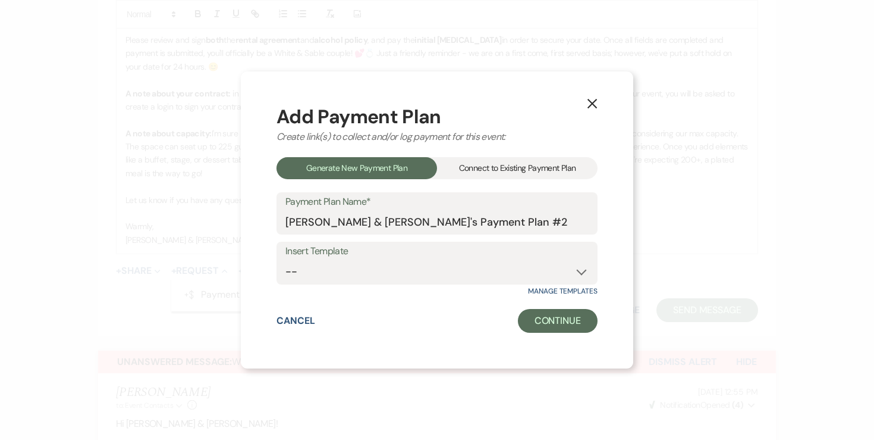
click at [487, 174] on div "Connect to Existing Payment Plan" at bounding box center [517, 168] width 161 height 22
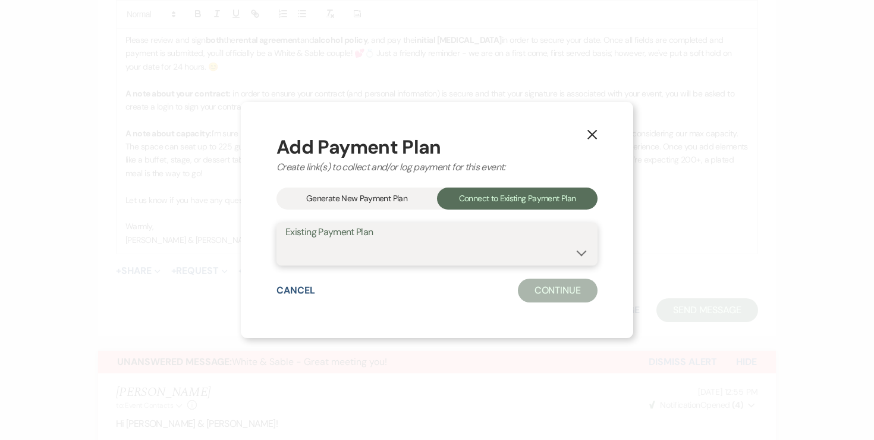
click at [397, 244] on select "[PERSON_NAME] & [PERSON_NAME]'s Payment Plan #1" at bounding box center [437, 252] width 303 height 23
select select "24648"
click at [537, 290] on button "Continue" at bounding box center [558, 290] width 80 height 24
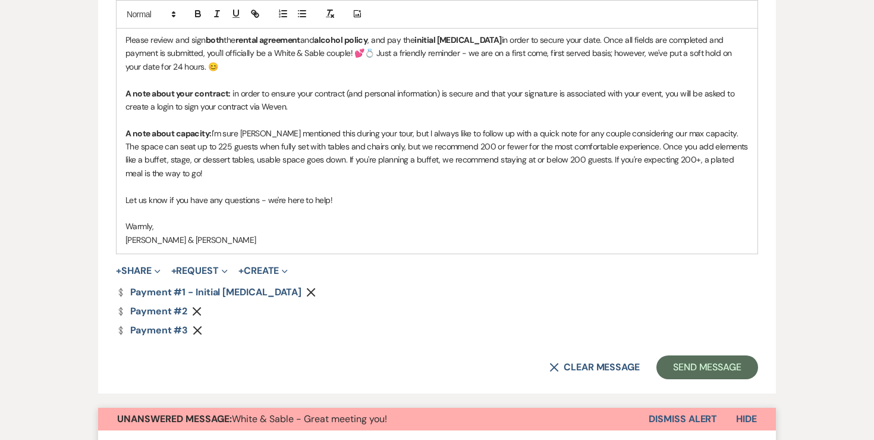
click at [196, 302] on div "Dollar Payment Payment #1 - Initial [MEDICAL_DATA] Remove Dollar Payment Paymen…" at bounding box center [437, 311] width 642 height 48
click at [196, 306] on button "Remove" at bounding box center [199, 311] width 14 height 10
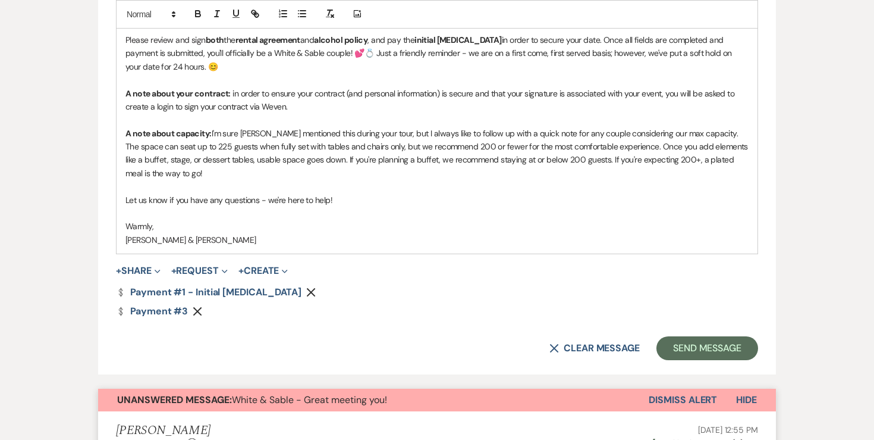
click at [197, 310] on icon "Remove" at bounding box center [198, 311] width 10 height 10
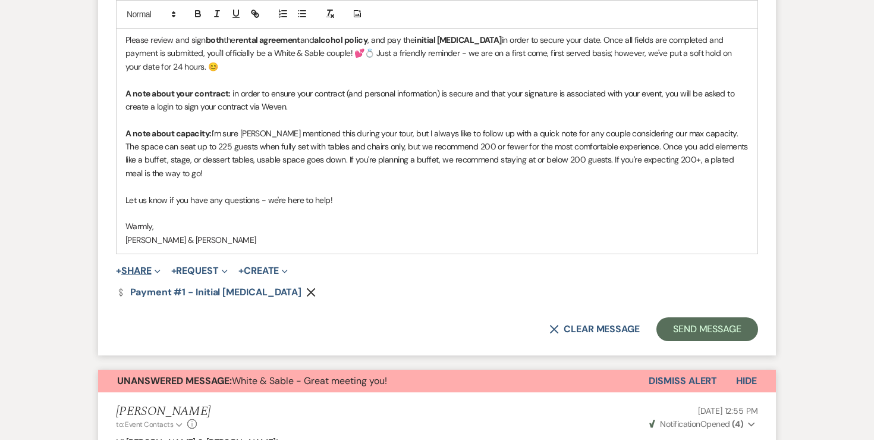
click at [137, 268] on button "+ Share Expand" at bounding box center [138, 271] width 45 height 10
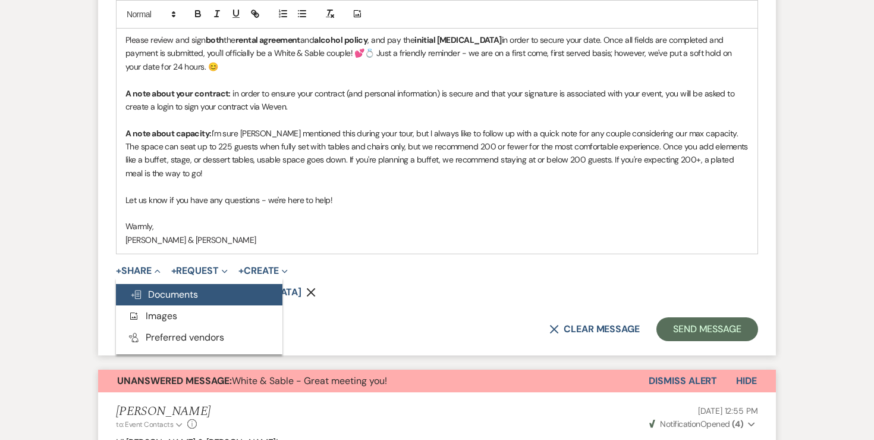
click at [153, 290] on span "Doc Upload Documents" at bounding box center [164, 294] width 68 height 12
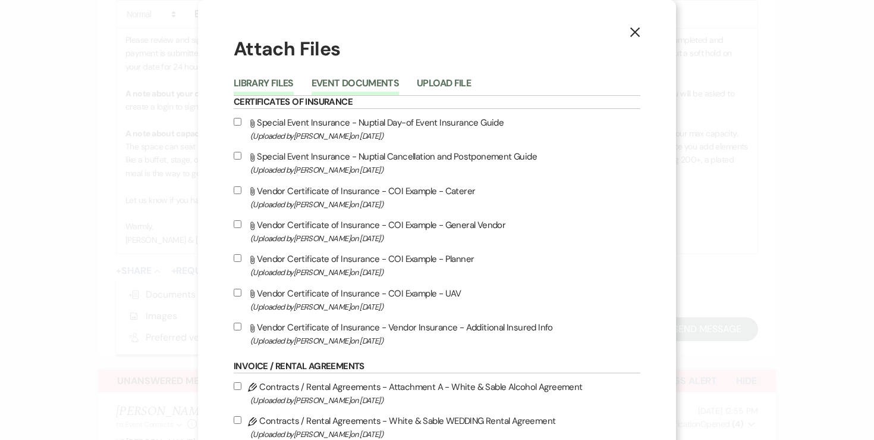
click at [380, 82] on button "Event Documents" at bounding box center [355, 87] width 87 height 17
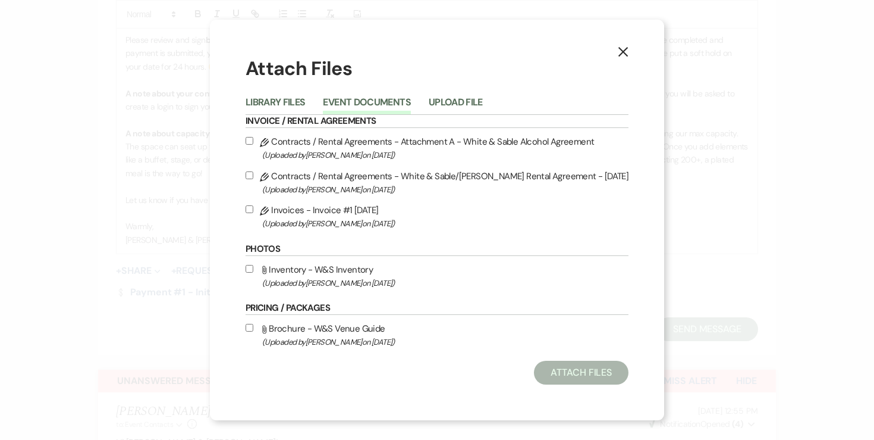
click at [253, 171] on input "Pencil Contracts / Rental Agreements - White & Sable/[PERSON_NAME] Rental Agree…" at bounding box center [250, 175] width 8 height 8
checkbox input "true"
click at [253, 140] on input "Pencil Contracts / Rental Agreements - Attachment A - White & Sable Alcohol Agr…" at bounding box center [250, 141] width 8 height 8
checkbox input "true"
click at [272, 212] on label "Pencil Invoices - Invoice #1 [DATE] (Uploaded by [PERSON_NAME] on [DATE] )" at bounding box center [437, 216] width 383 height 28
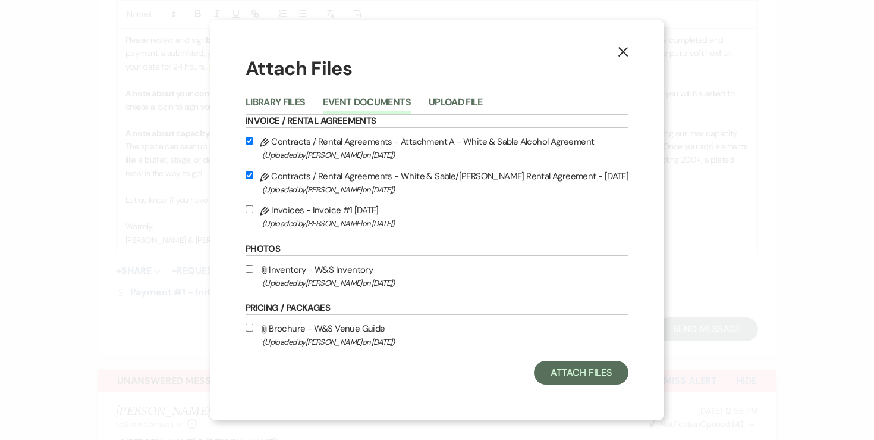
click at [253, 212] on input "Pencil Invoices - Invoice #1 [DATE] (Uploaded by [PERSON_NAME] on [DATE] )" at bounding box center [250, 209] width 8 height 8
checkbox input "true"
click at [539, 372] on button "Attach Files" at bounding box center [581, 372] width 95 height 24
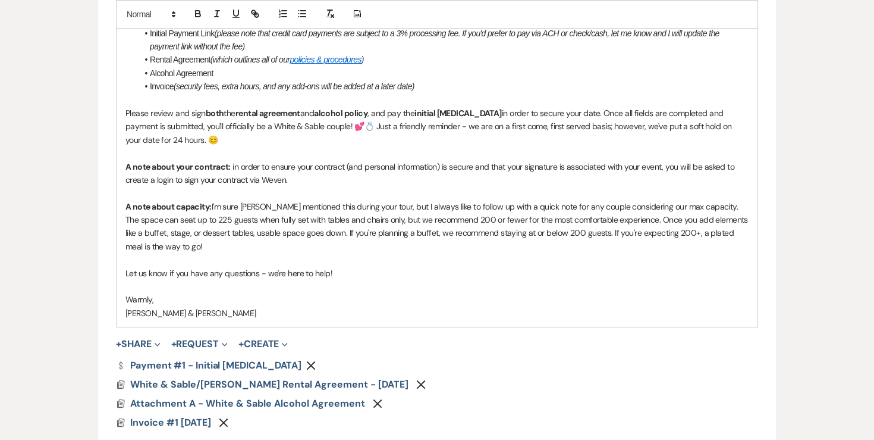
scroll to position [836, 0]
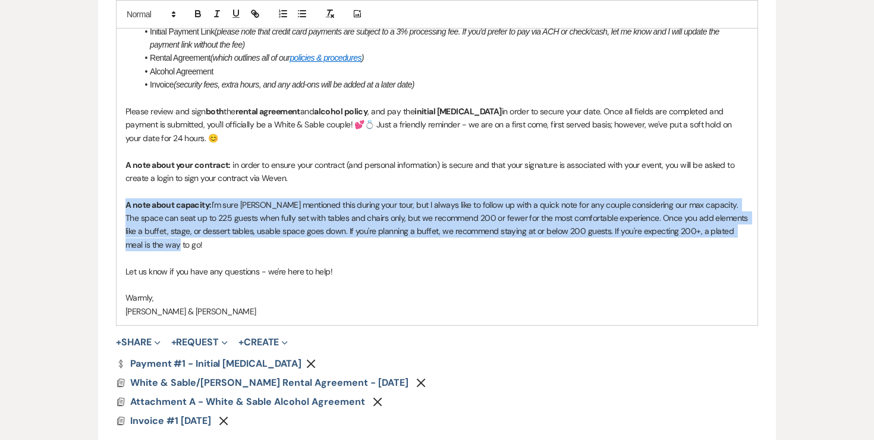
drag, startPoint x: 143, startPoint y: 247, endPoint x: 119, endPoint y: 198, distance: 54.5
click at [119, 198] on div "Hi [PERSON_NAME] & [PERSON_NAME], Thank you so much for taking the time to lear…" at bounding box center [437, 124] width 641 height 400
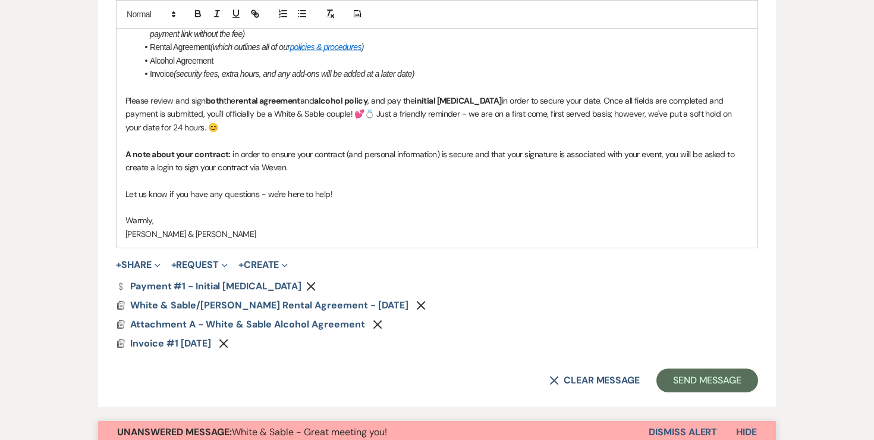
scroll to position [899, 0]
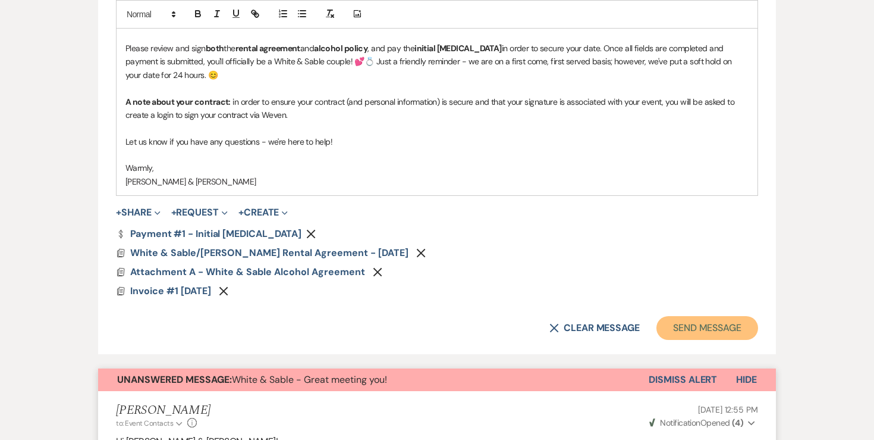
click at [687, 325] on button "Send Message" at bounding box center [708, 328] width 102 height 24
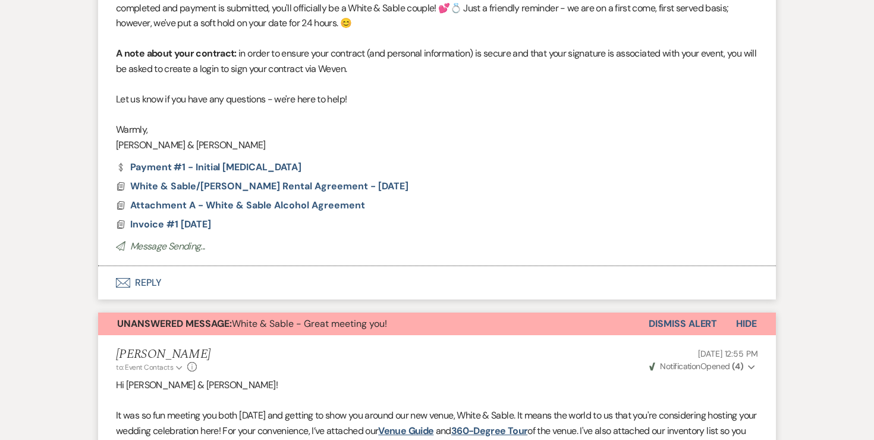
click at [685, 318] on button "Dismiss Alert" at bounding box center [683, 323] width 68 height 23
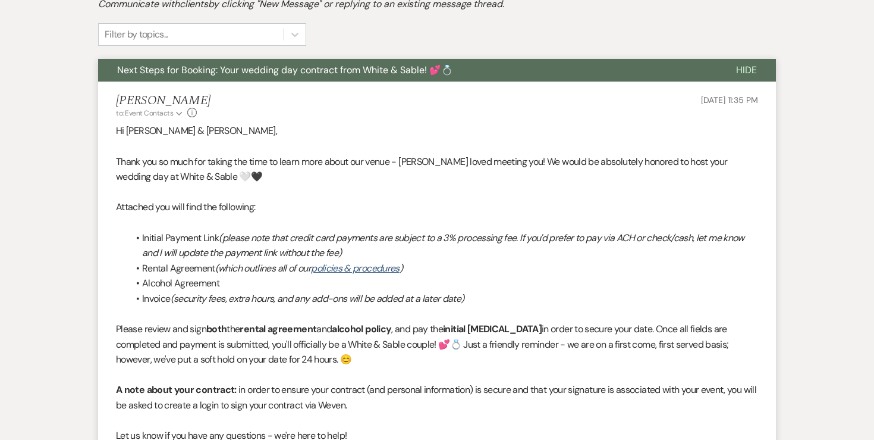
scroll to position [0, 0]
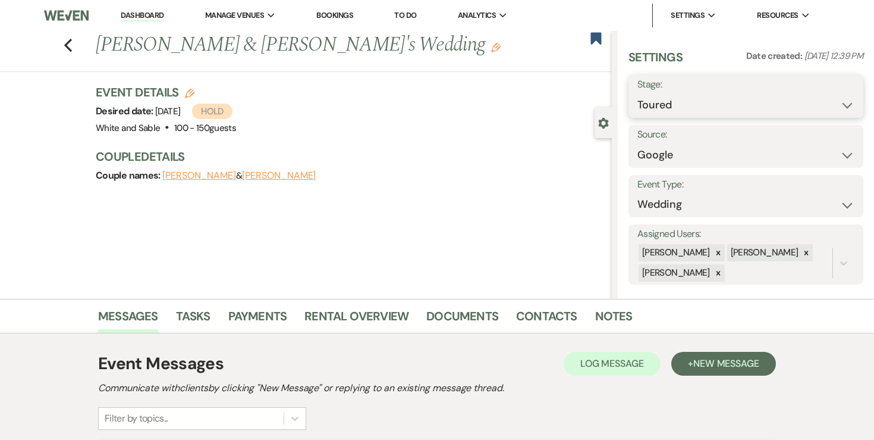
click at [701, 99] on select "Inquiry Follow Up Tour Requested Tour Confirmed Toured Proposal Sent Booked Lost" at bounding box center [746, 104] width 217 height 23
select select "6"
click at [828, 99] on button "Save" at bounding box center [840, 96] width 48 height 24
click at [64, 41] on icon "Previous" at bounding box center [68, 45] width 9 height 14
select select "5"
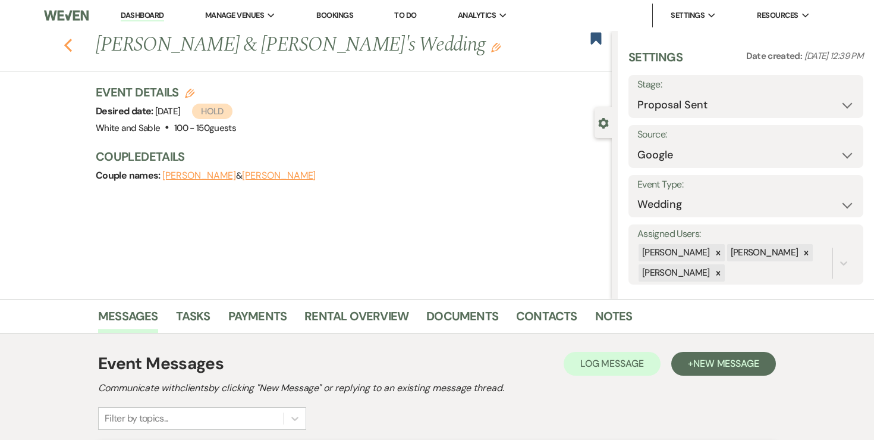
select select "5"
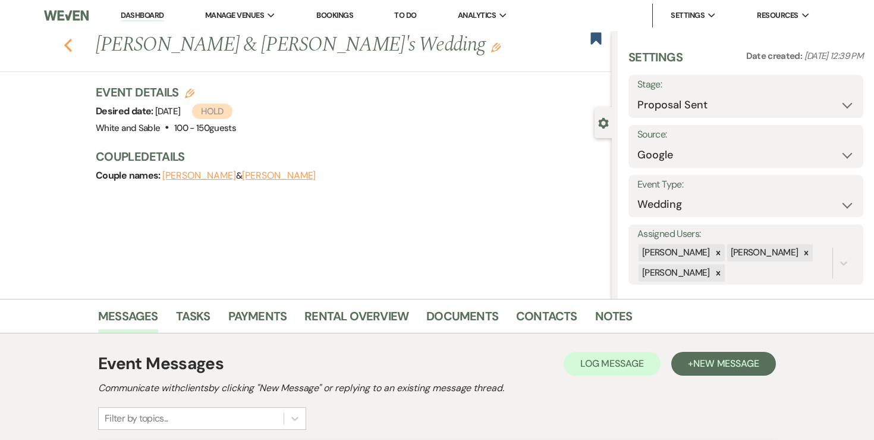
select select "5"
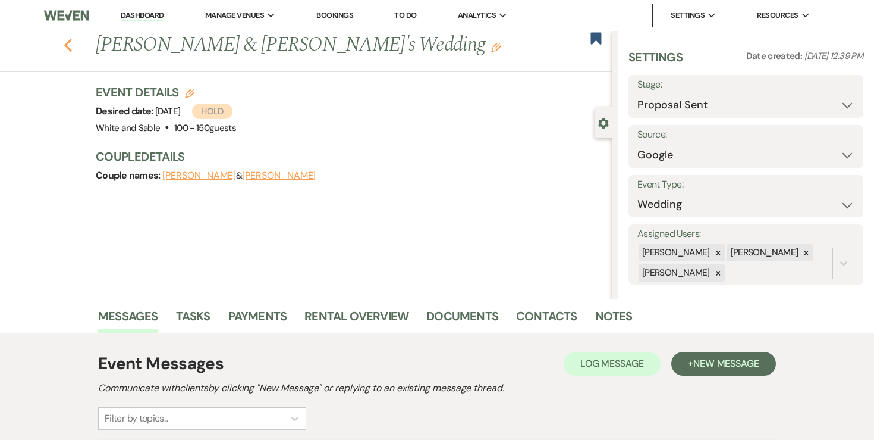
select select "5"
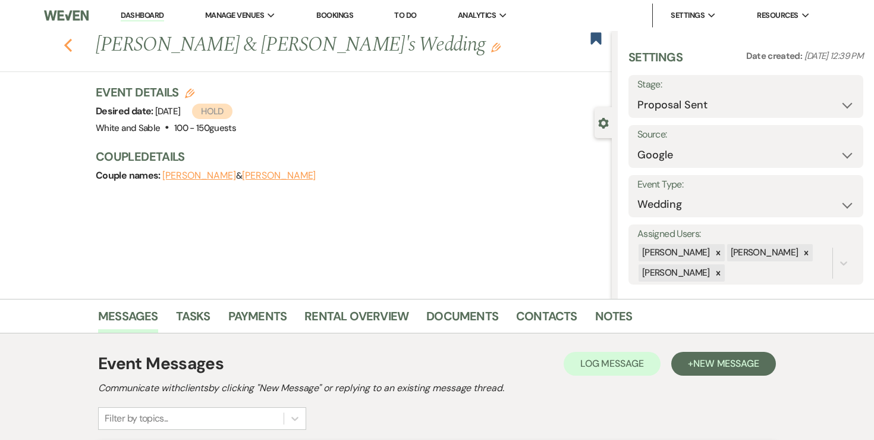
select select "5"
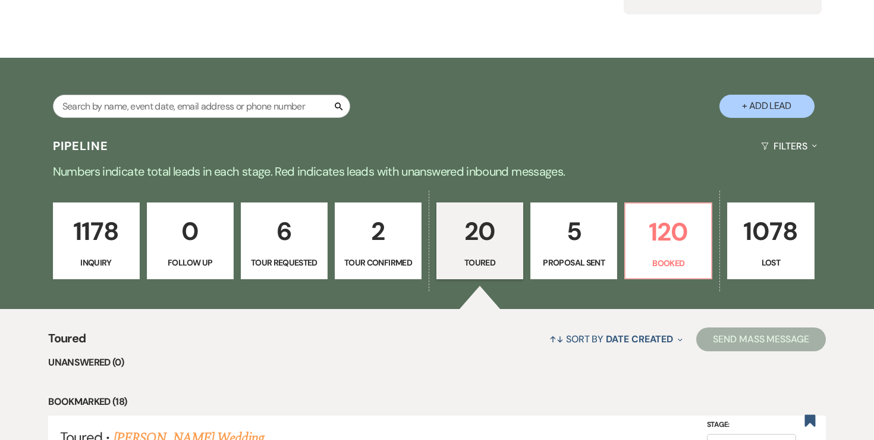
scroll to position [163, 0]
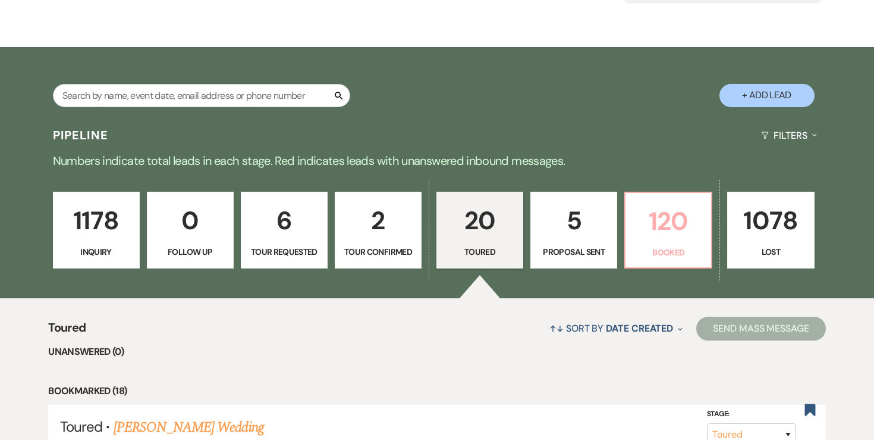
click at [657, 216] on p "120" at bounding box center [668, 221] width 71 height 40
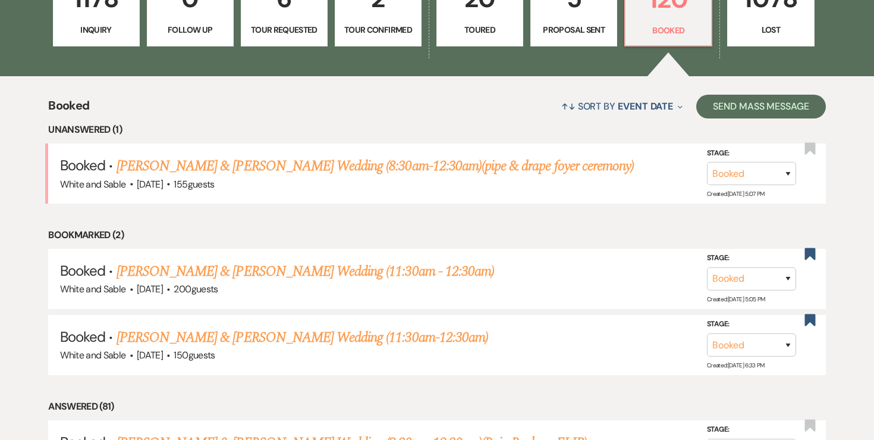
scroll to position [390, 0]
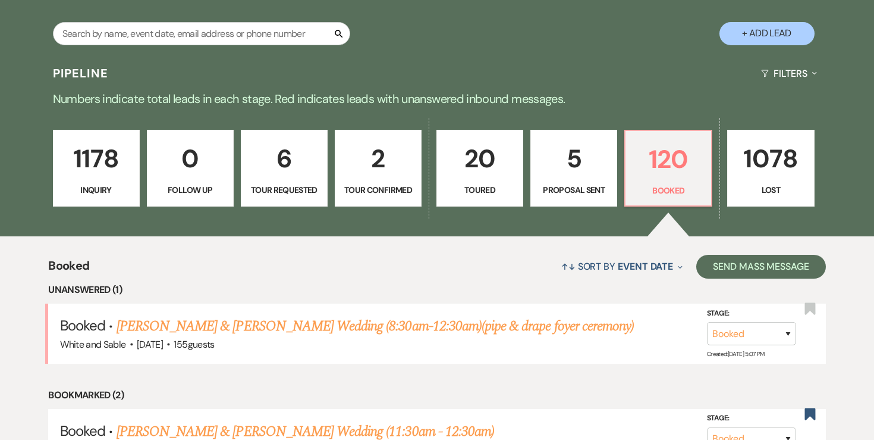
click at [567, 162] on p "5" at bounding box center [573, 159] width 71 height 40
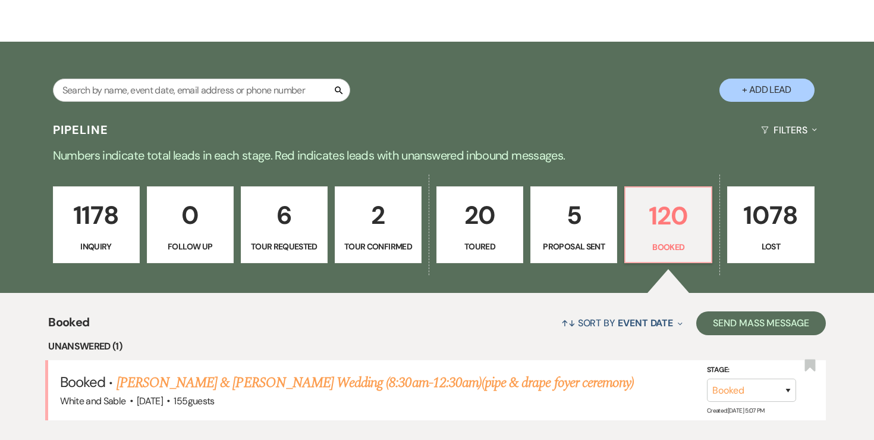
select select "6"
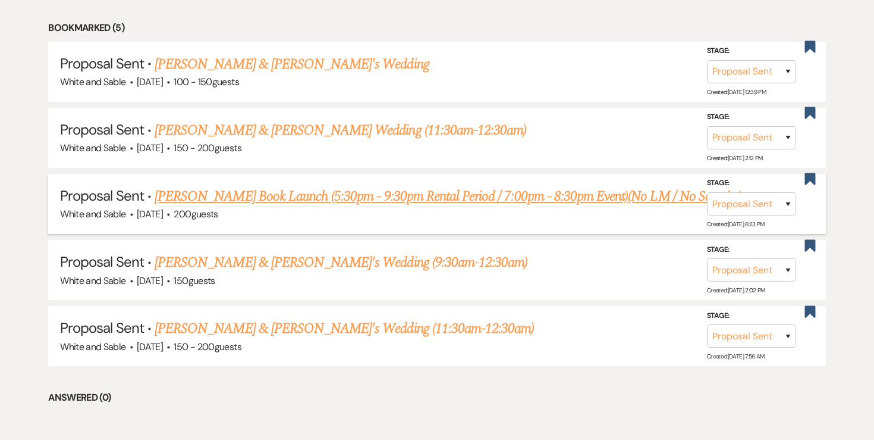
scroll to position [522, 0]
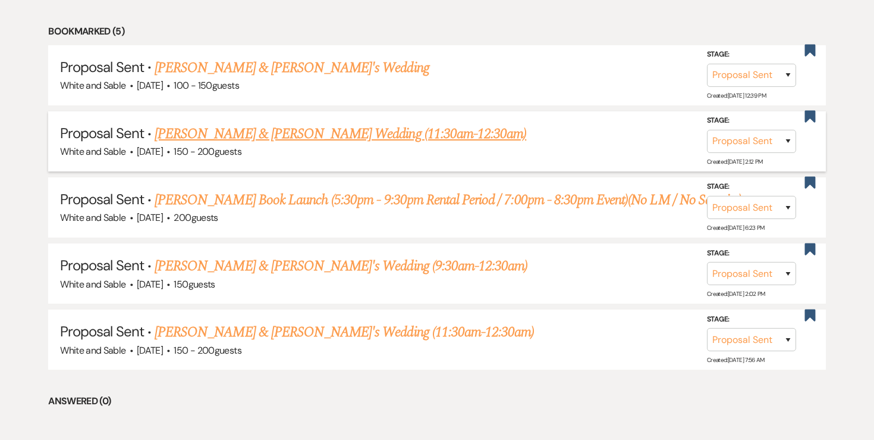
click at [301, 134] on link "[PERSON_NAME] & [PERSON_NAME] Wedding (11:30am-12:30am)" at bounding box center [341, 133] width 372 height 21
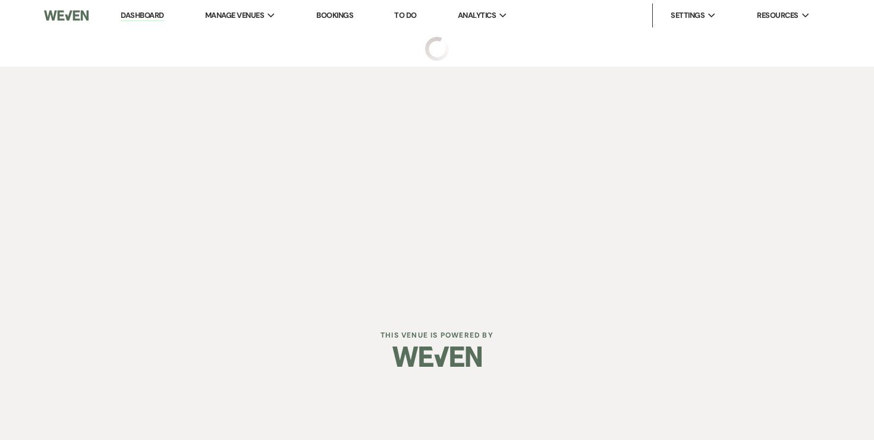
select select "6"
select select "8"
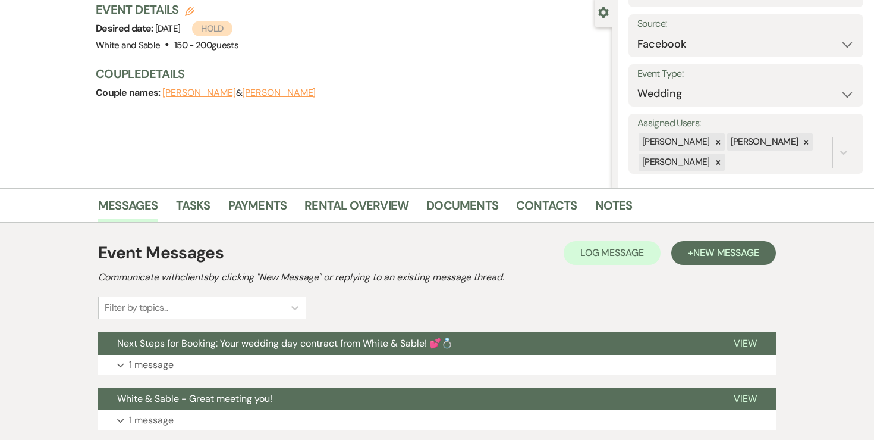
scroll to position [113, 0]
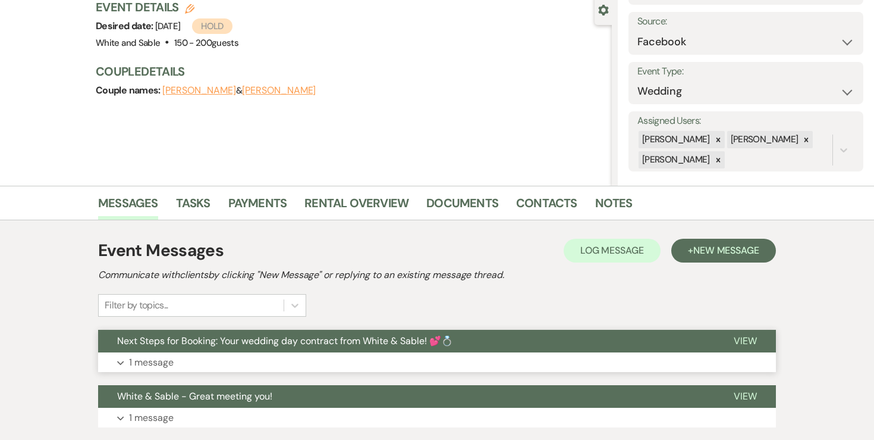
click at [159, 369] on p "1 message" at bounding box center [151, 362] width 45 height 15
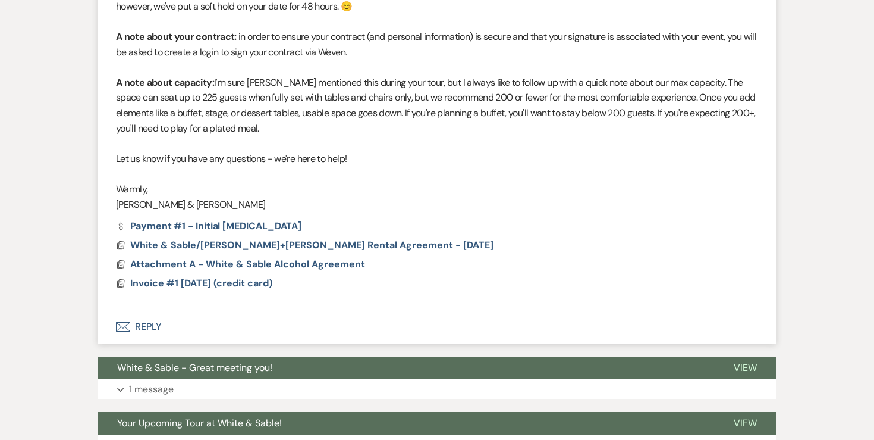
scroll to position [739, 0]
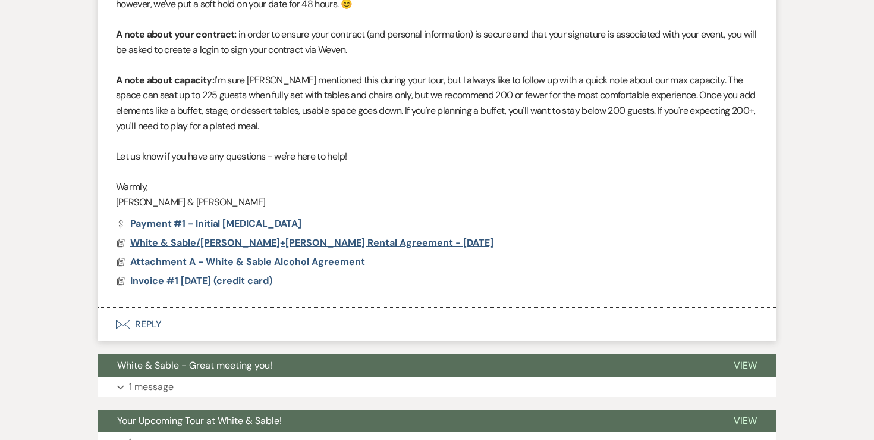
click at [241, 242] on span "White & Sable/[PERSON_NAME]+[PERSON_NAME] Rental Agreement - [DATE]" at bounding box center [311, 242] width 363 height 12
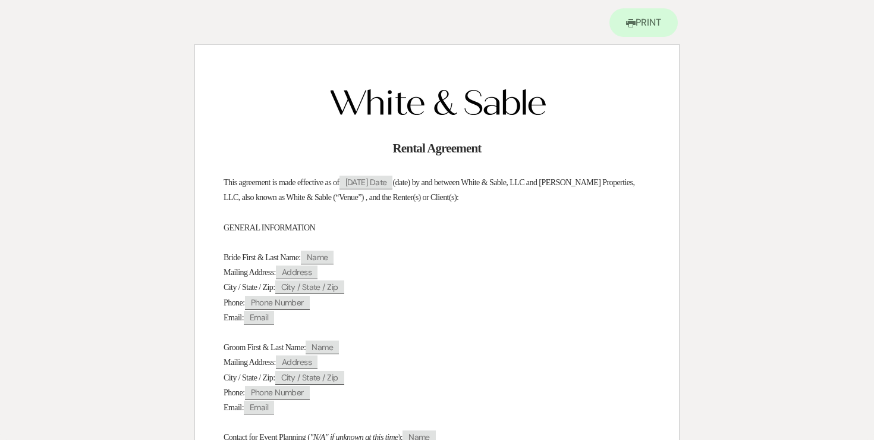
scroll to position [0, 0]
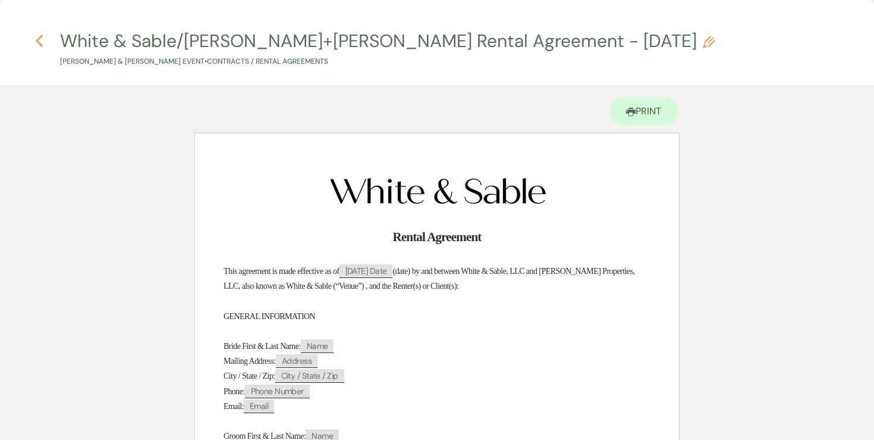
click at [43, 37] on icon "Previous" at bounding box center [39, 41] width 9 height 14
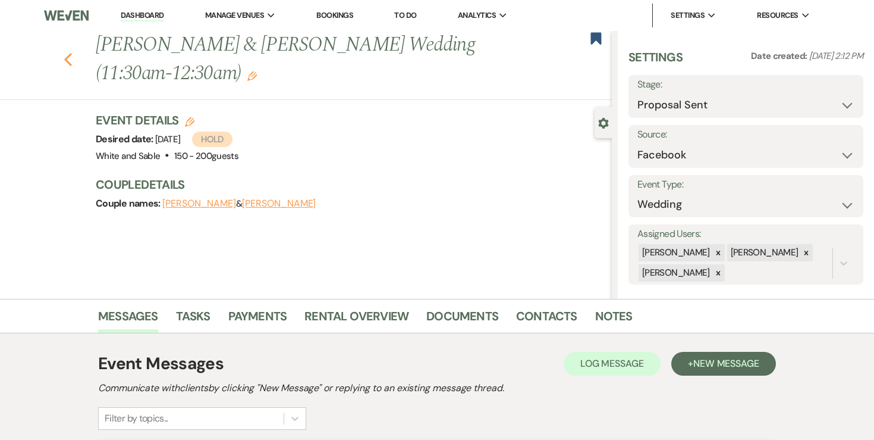
click at [67, 52] on icon "Previous" at bounding box center [68, 59] width 9 height 14
select select "6"
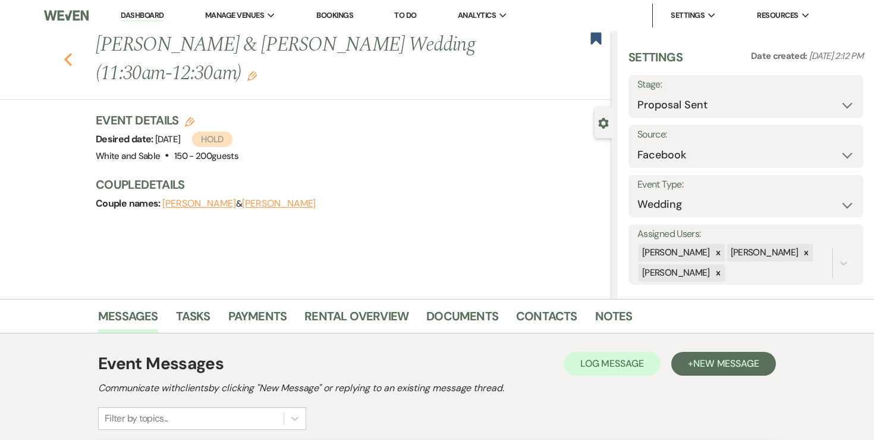
select select "6"
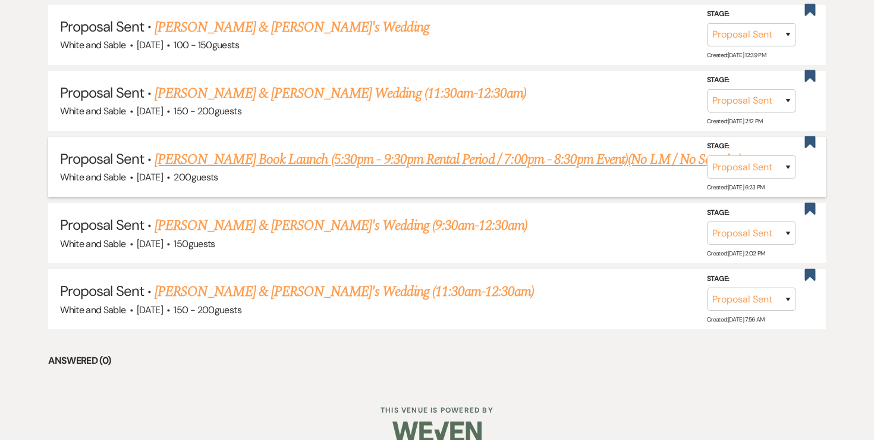
scroll to position [570, 0]
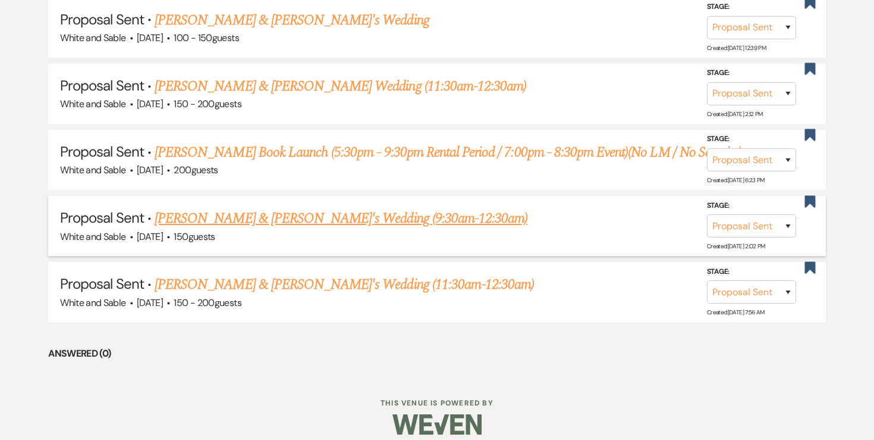
click at [208, 218] on link "[PERSON_NAME] & [PERSON_NAME]'s Wedding (9:30am-12:30am)" at bounding box center [341, 218] width 373 height 21
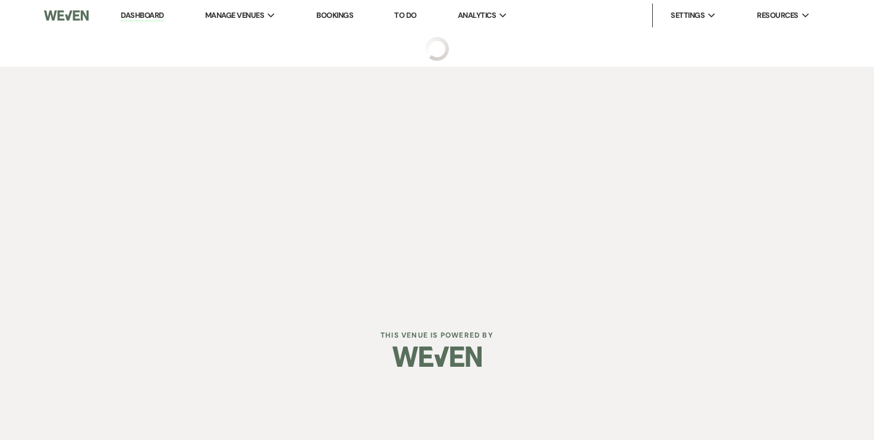
select select "6"
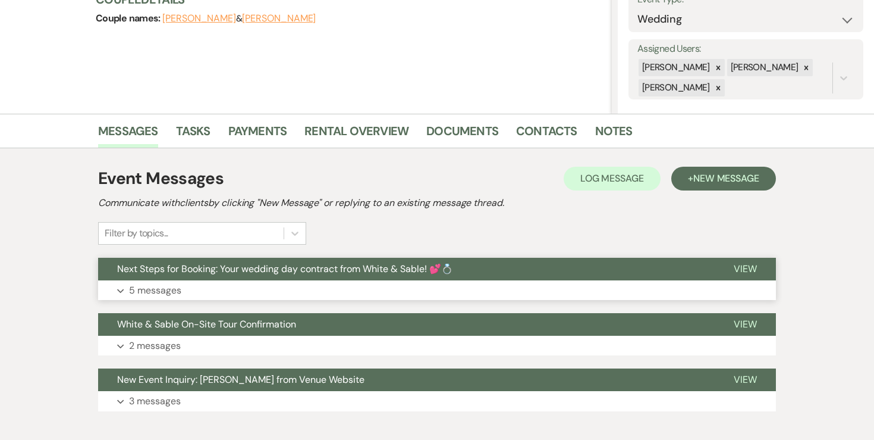
click at [155, 291] on p "5 messages" at bounding box center [155, 290] width 52 height 15
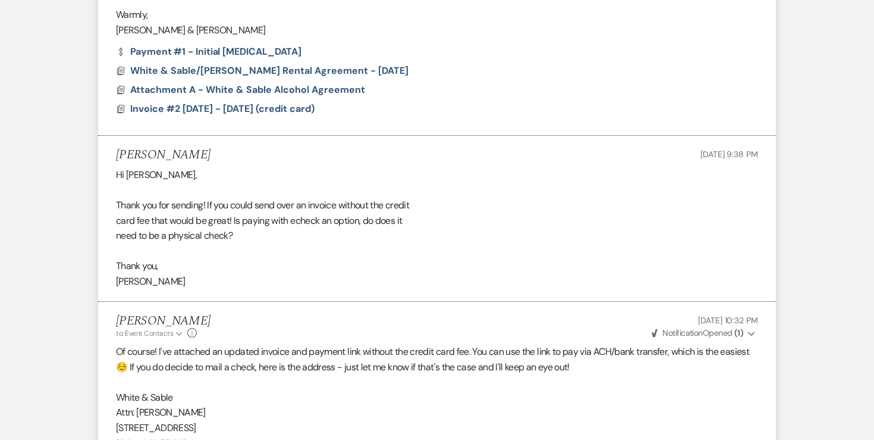
scroll to position [1460, 0]
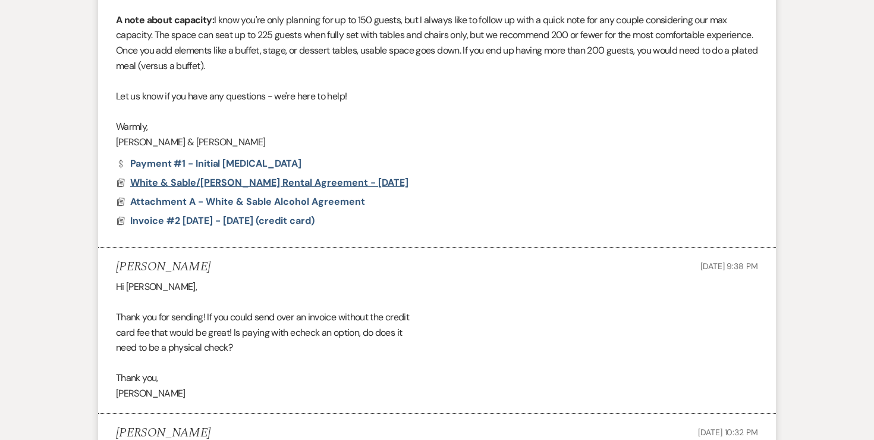
click at [184, 183] on span "White & Sable/[PERSON_NAME] Rental Agreement - [DATE]" at bounding box center [269, 182] width 278 height 12
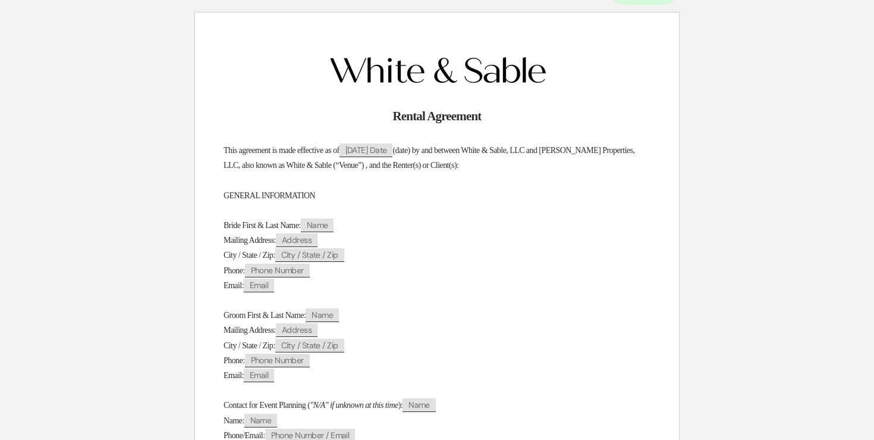
scroll to position [0, 0]
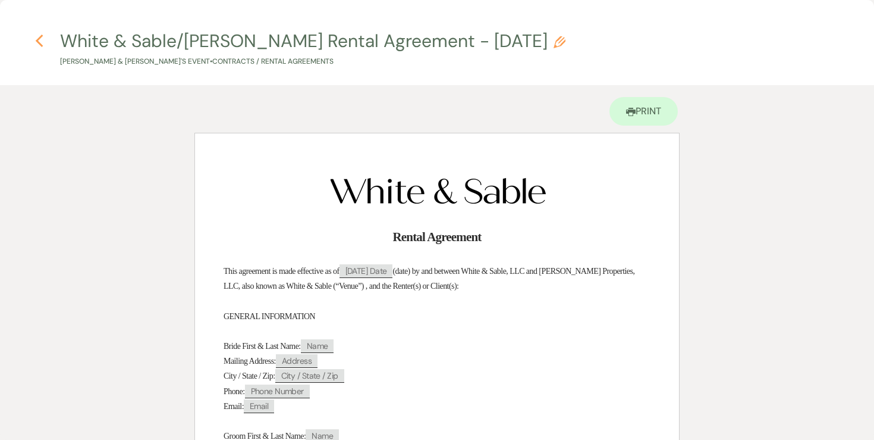
click at [43, 43] on icon "Previous" at bounding box center [39, 41] width 9 height 14
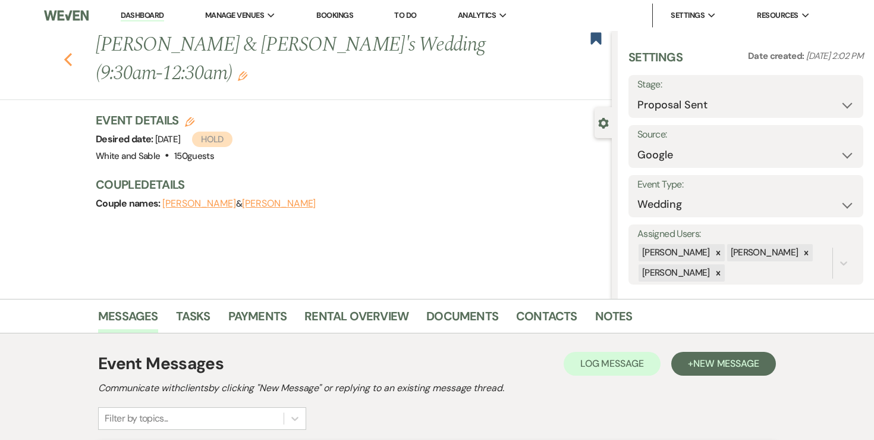
click at [68, 52] on icon "Previous" at bounding box center [68, 59] width 9 height 14
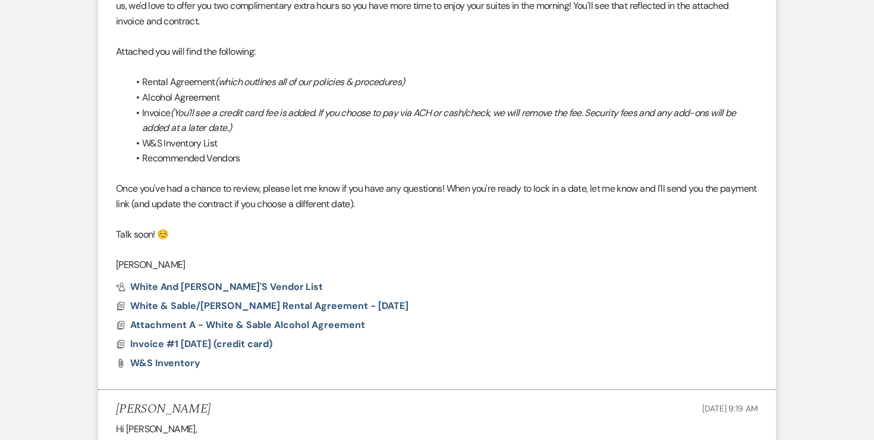
select select "6"
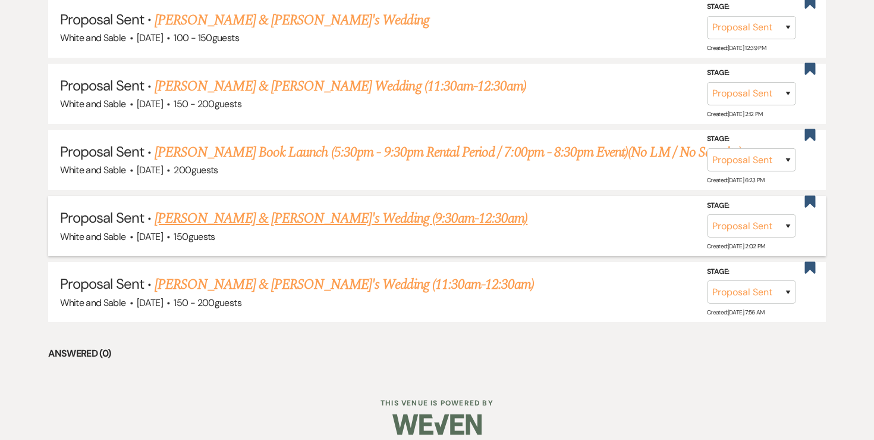
scroll to position [579, 0]
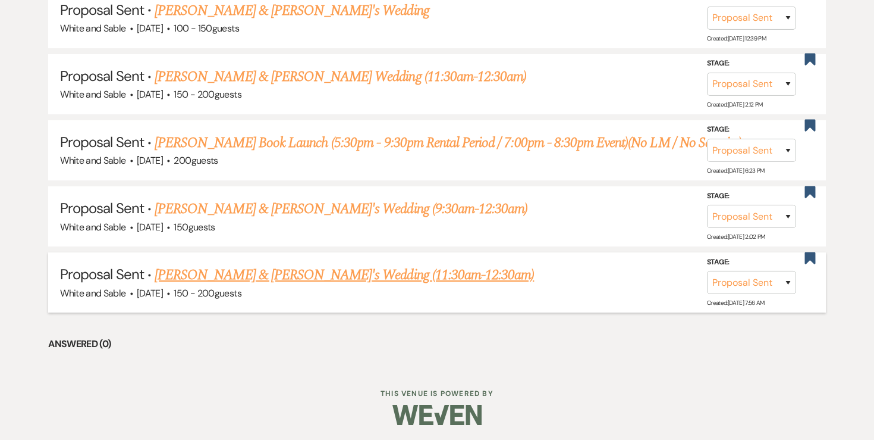
click at [217, 274] on link "[PERSON_NAME] & [PERSON_NAME]'s Wedding (11:30am-12:30am)" at bounding box center [345, 274] width 380 height 21
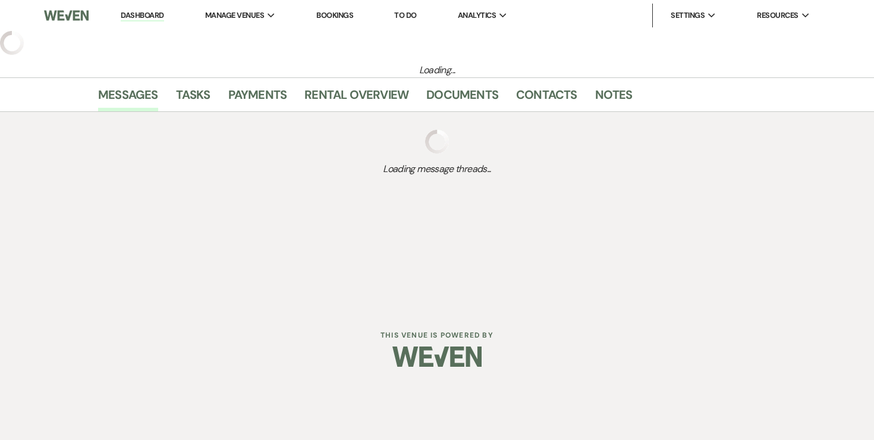
select select "6"
select select "7"
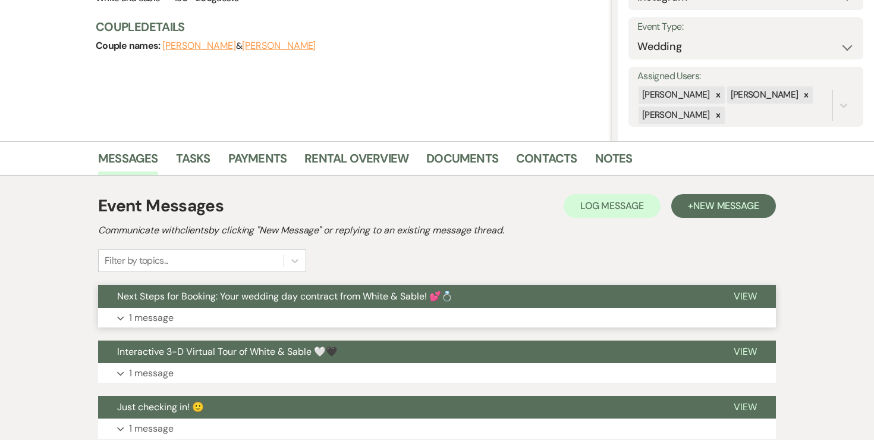
scroll to position [164, 0]
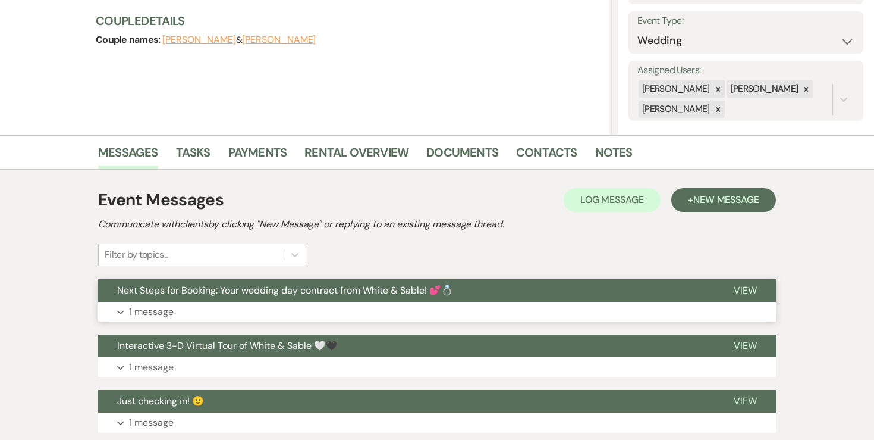
click at [168, 312] on p "1 message" at bounding box center [151, 311] width 45 height 15
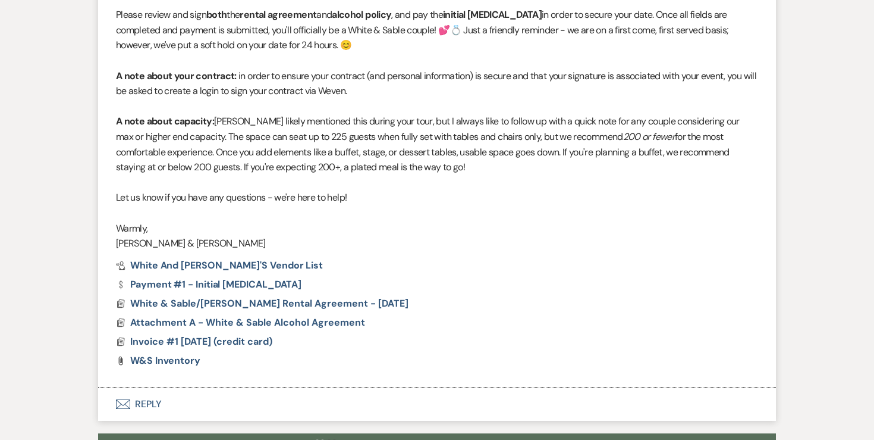
scroll to position [790, 0]
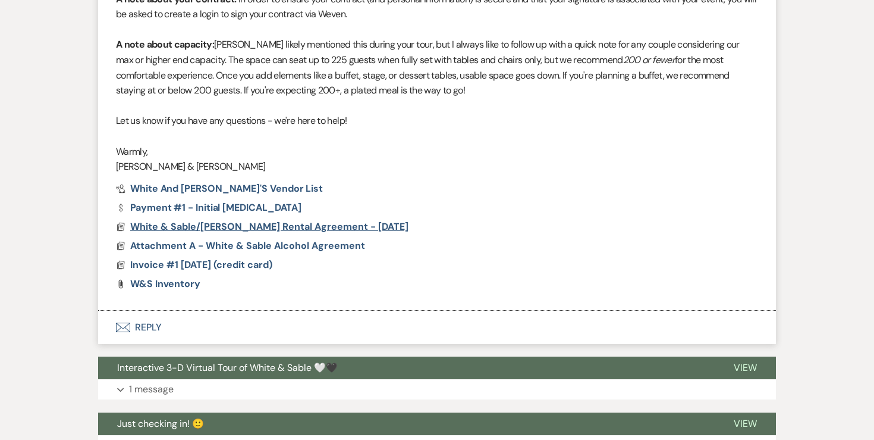
click at [240, 228] on span "White & Sable/[PERSON_NAME] Rental Agreement - [DATE]" at bounding box center [269, 226] width 278 height 12
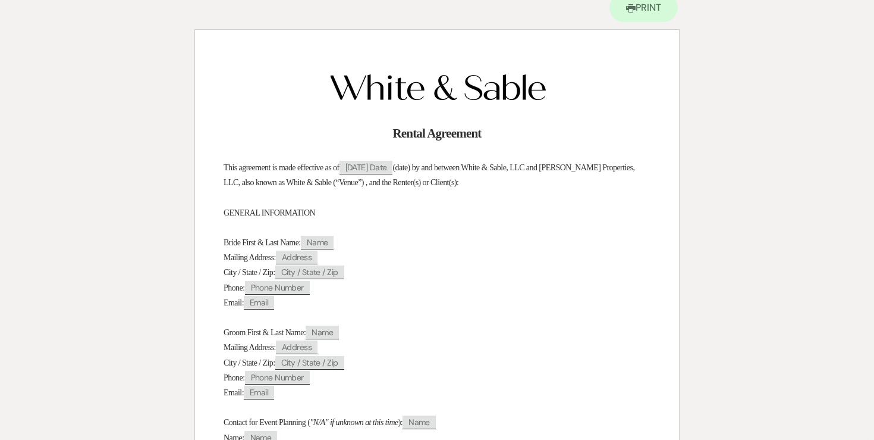
scroll to position [0, 0]
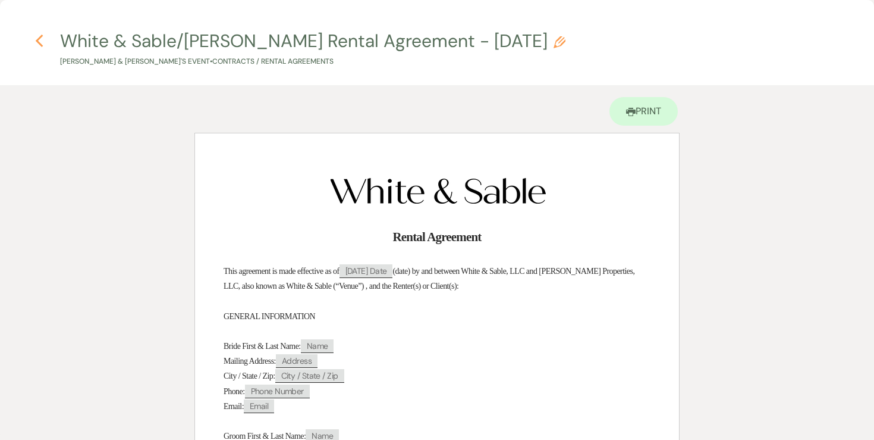
click at [39, 39] on icon "Previous" at bounding box center [39, 41] width 9 height 14
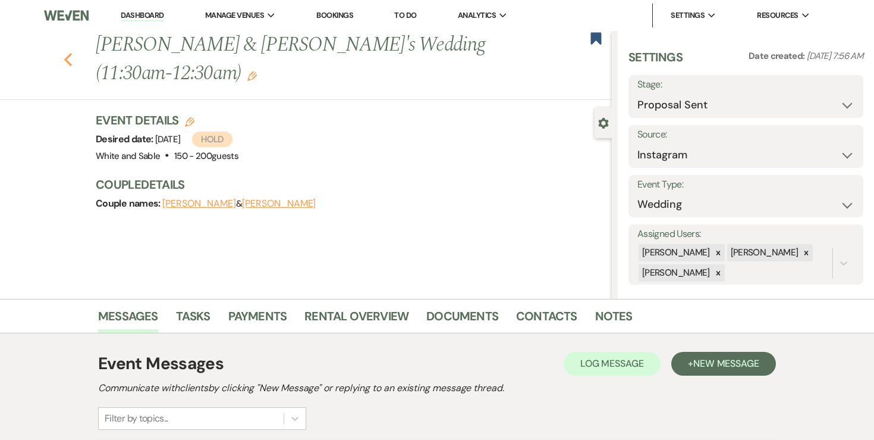
click at [70, 58] on icon "Previous" at bounding box center [68, 59] width 9 height 14
select select "6"
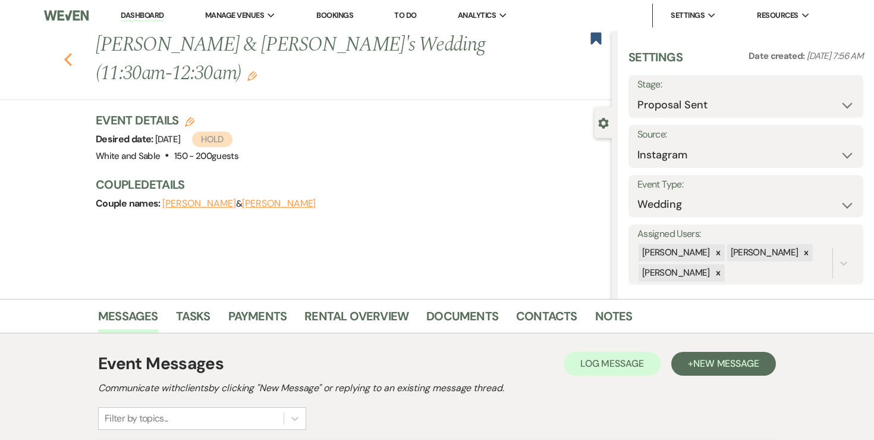
select select "6"
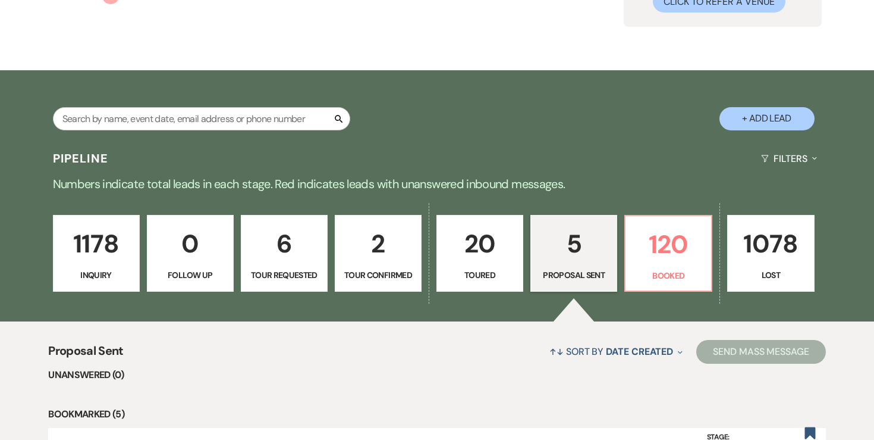
scroll to position [146, 0]
